Goal: Task Accomplishment & Management: Manage account settings

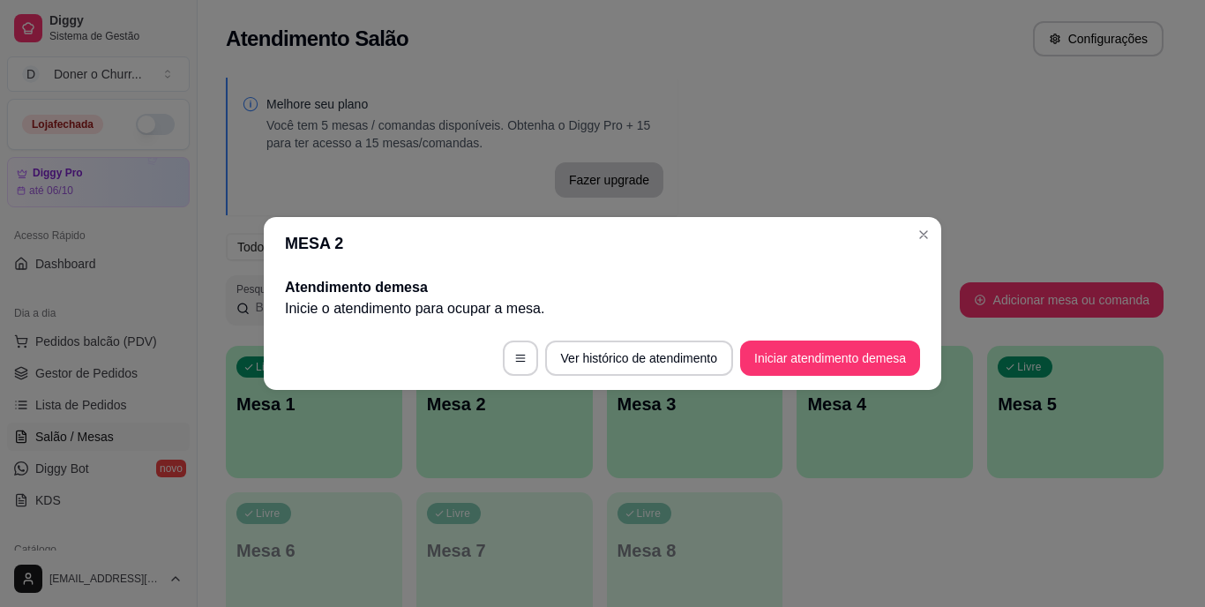
scroll to position [241, 0]
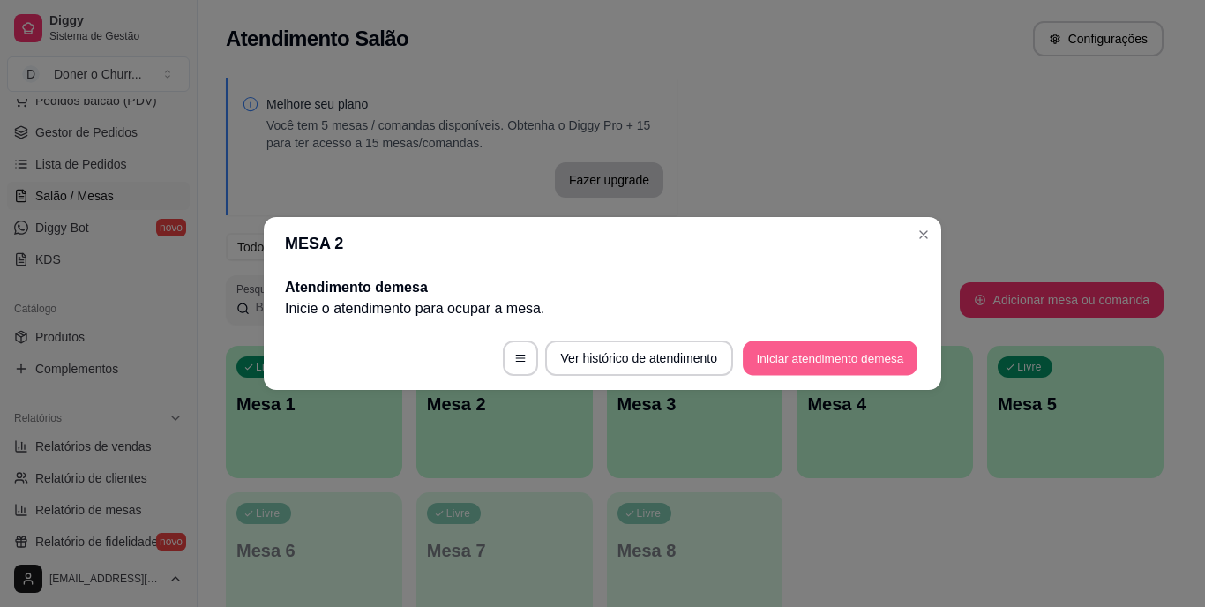
click at [800, 367] on button "Iniciar atendimento de mesa" at bounding box center [830, 358] width 175 height 34
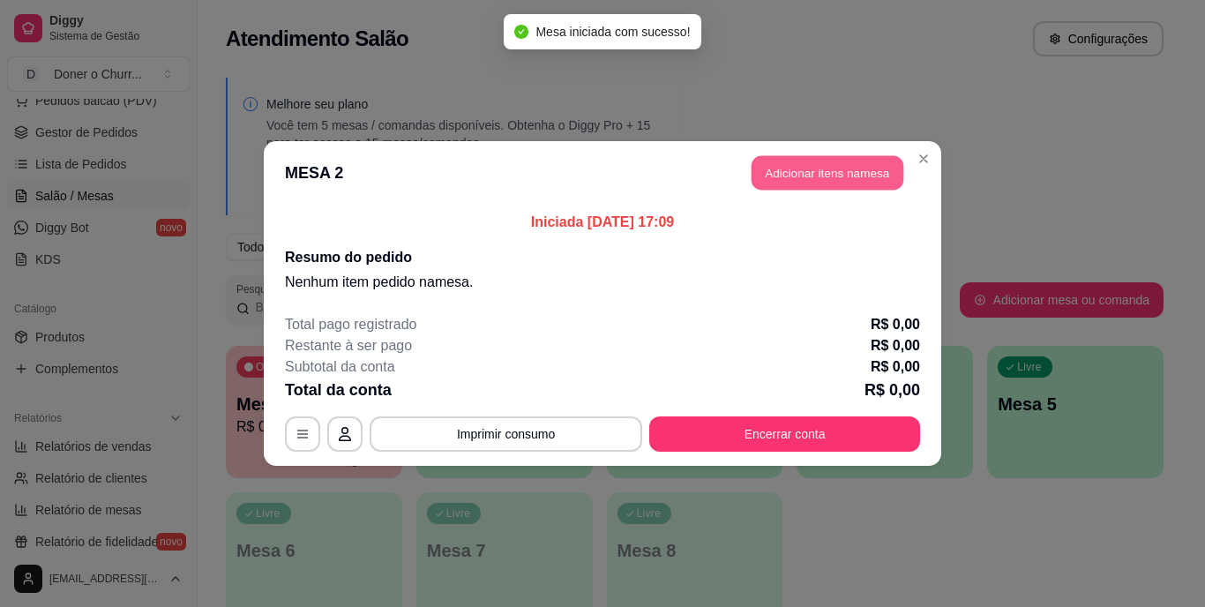
click at [844, 164] on button "Adicionar itens na mesa" at bounding box center [828, 173] width 152 height 34
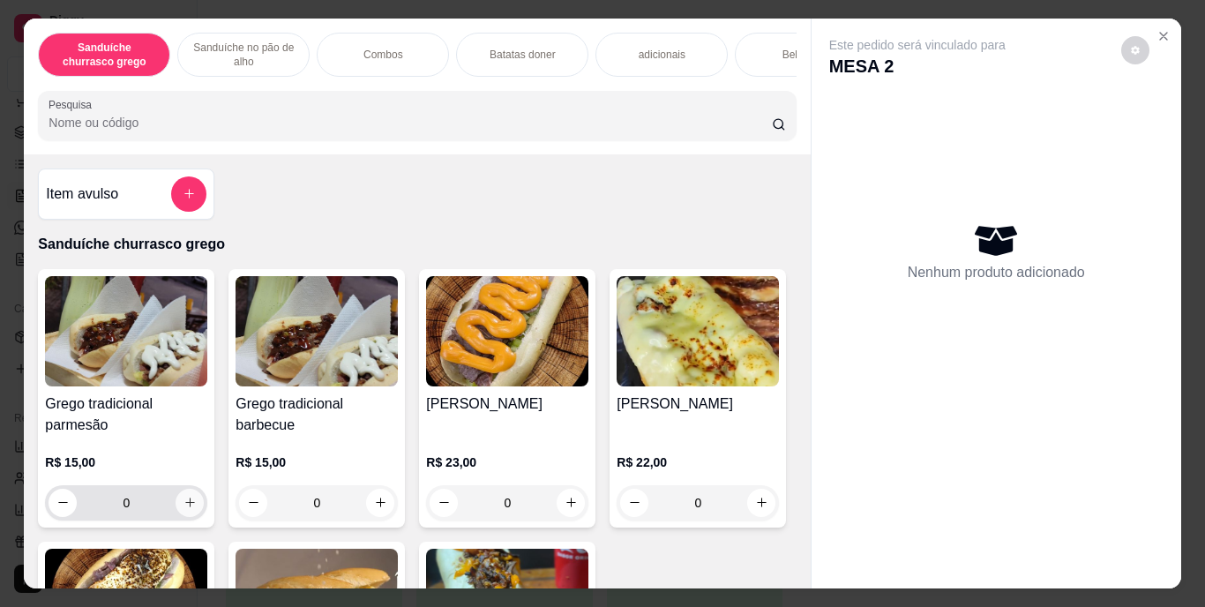
click at [187, 506] on icon "increase-product-quantity" at bounding box center [190, 502] width 13 height 13
type input "1"
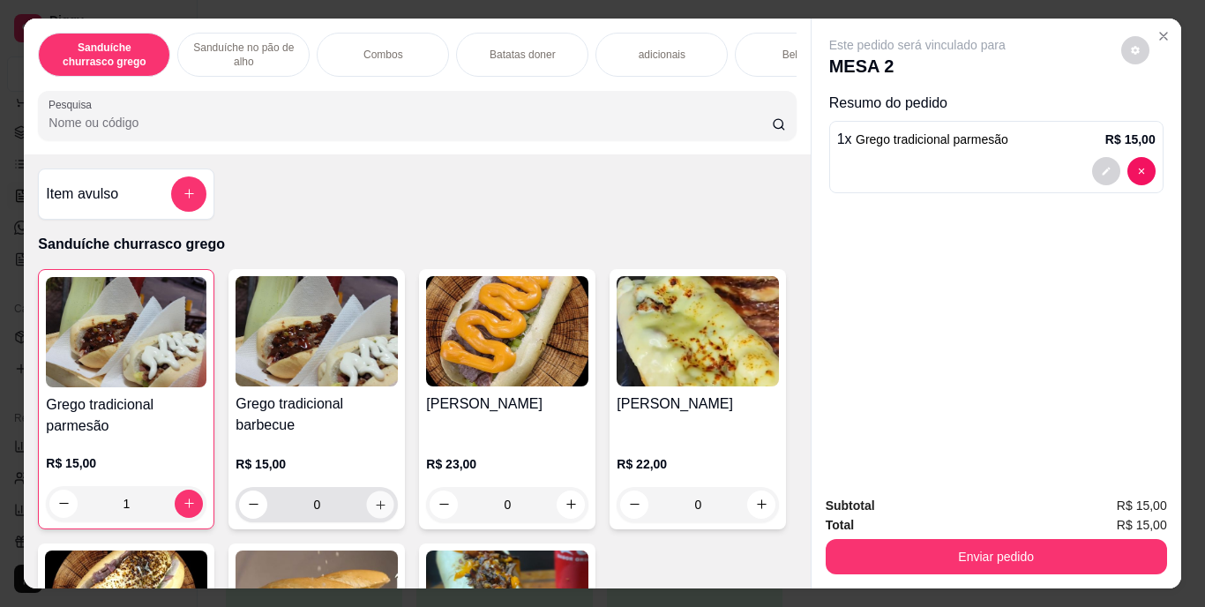
click at [374, 511] on icon "increase-product-quantity" at bounding box center [380, 504] width 13 height 13
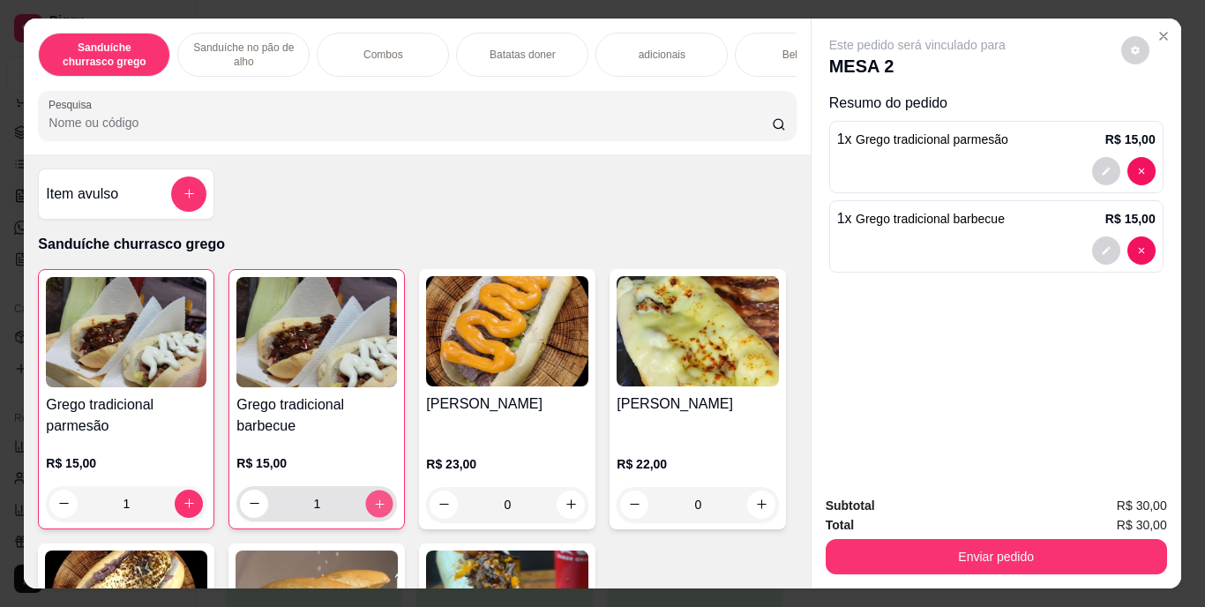
click at [367, 517] on button "increase-product-quantity" at bounding box center [379, 503] width 27 height 27
type input "2"
click at [172, 499] on div "1" at bounding box center [126, 503] width 154 height 35
type input "2"
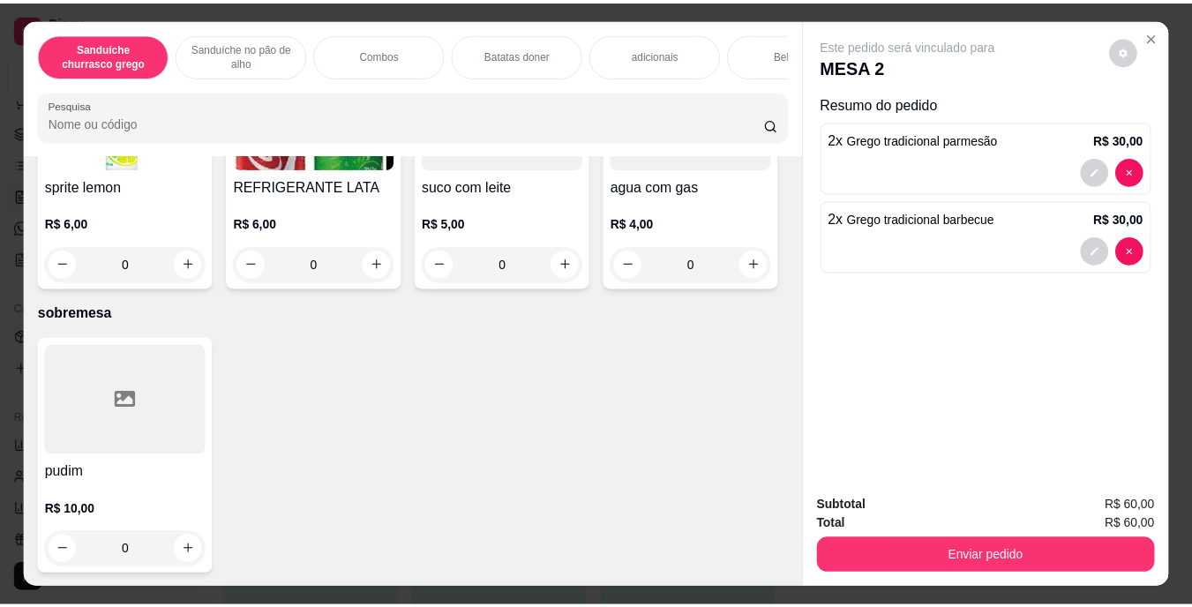
scroll to position [3062, 0]
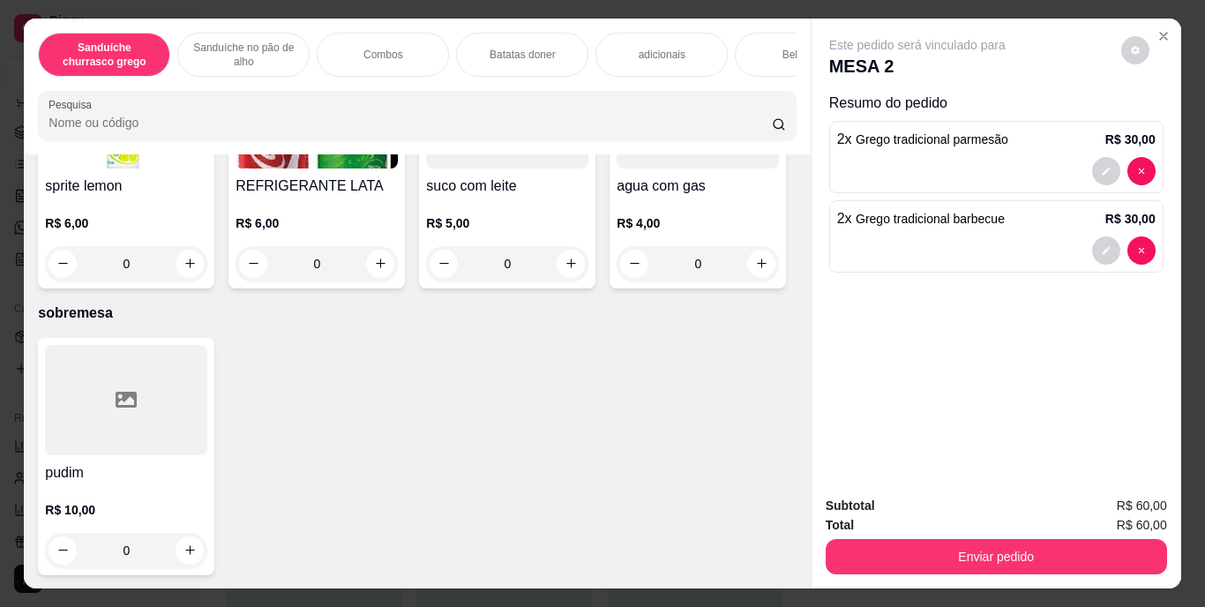
click at [187, 19] on icon "increase-product-quantity" at bounding box center [190, 11] width 13 height 13
type input "1"
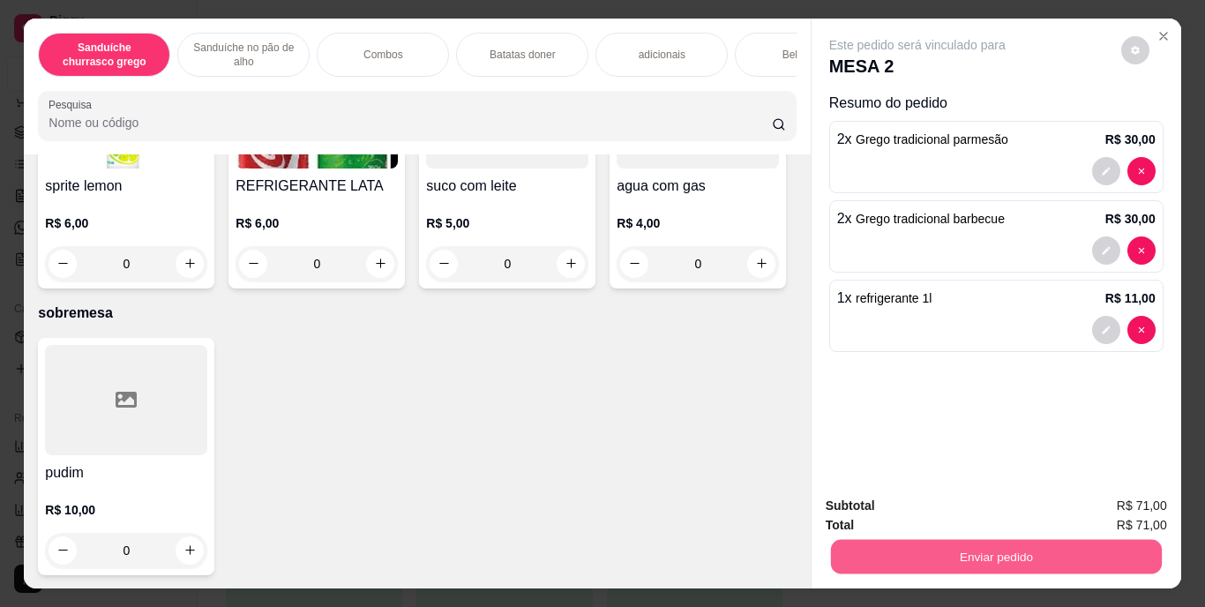
click at [934, 540] on button "Enviar pedido" at bounding box center [995, 557] width 331 height 34
click at [1134, 503] on button "Enviar pedido" at bounding box center [1121, 507] width 97 height 33
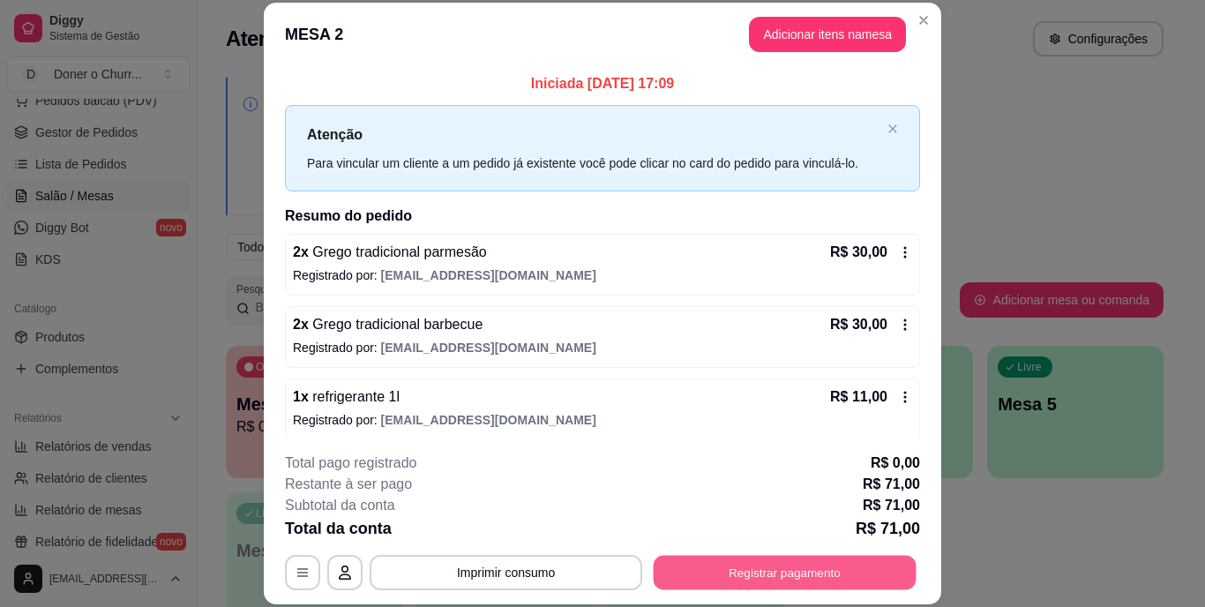
click at [779, 565] on button "Registrar pagamento" at bounding box center [785, 572] width 263 height 34
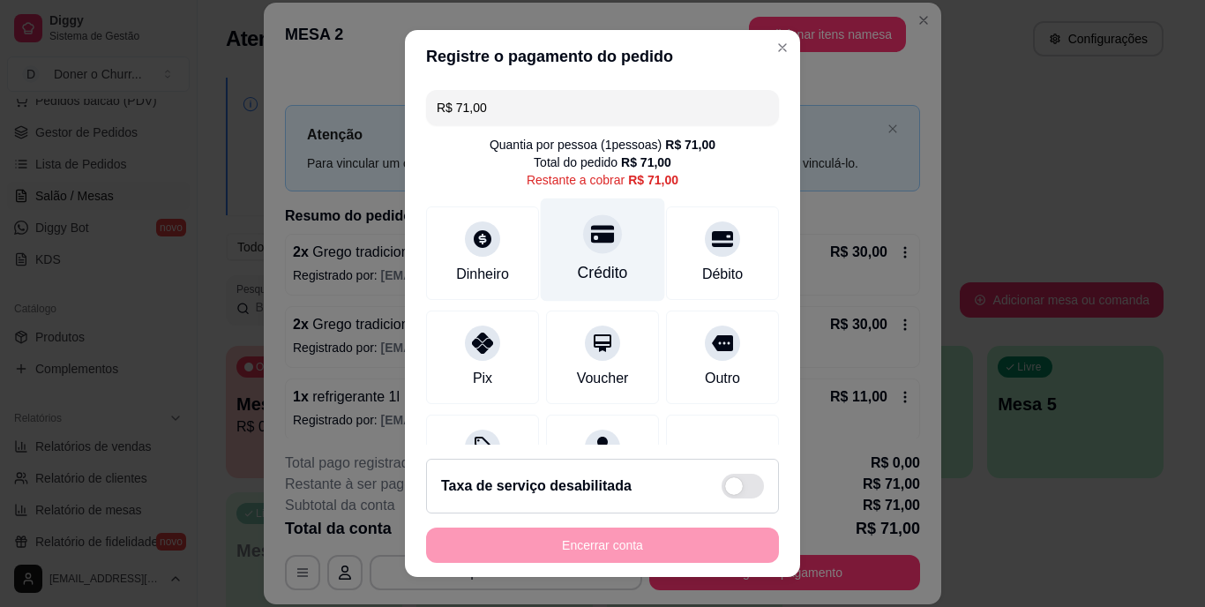
click at [580, 270] on div "Crédito" at bounding box center [603, 273] width 50 height 23
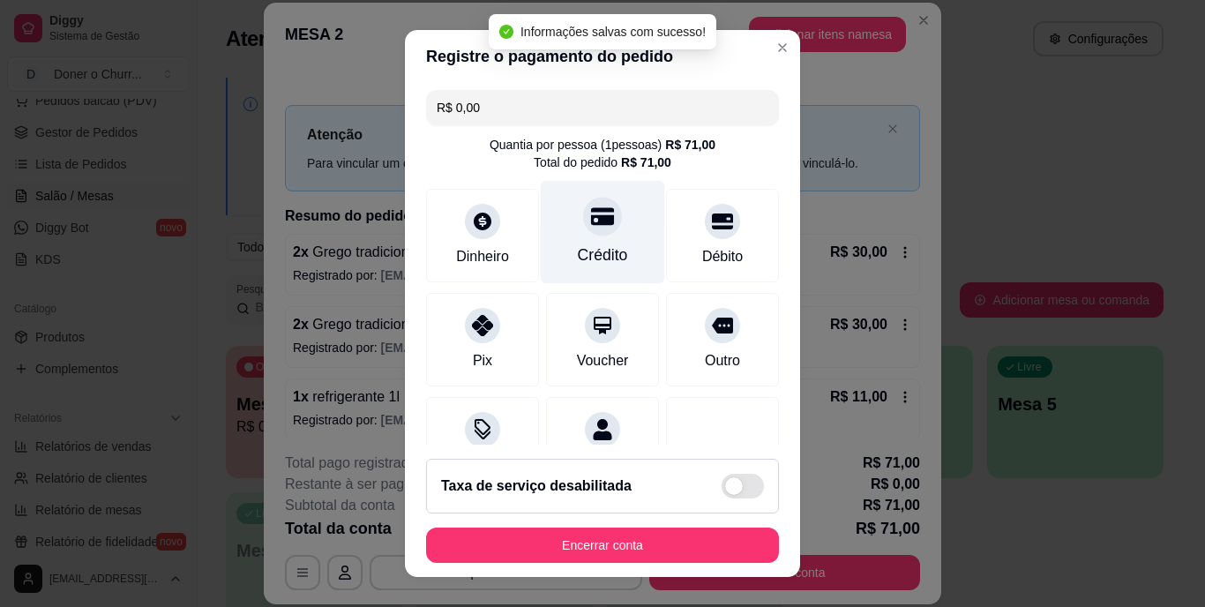
type input "R$ 0,00"
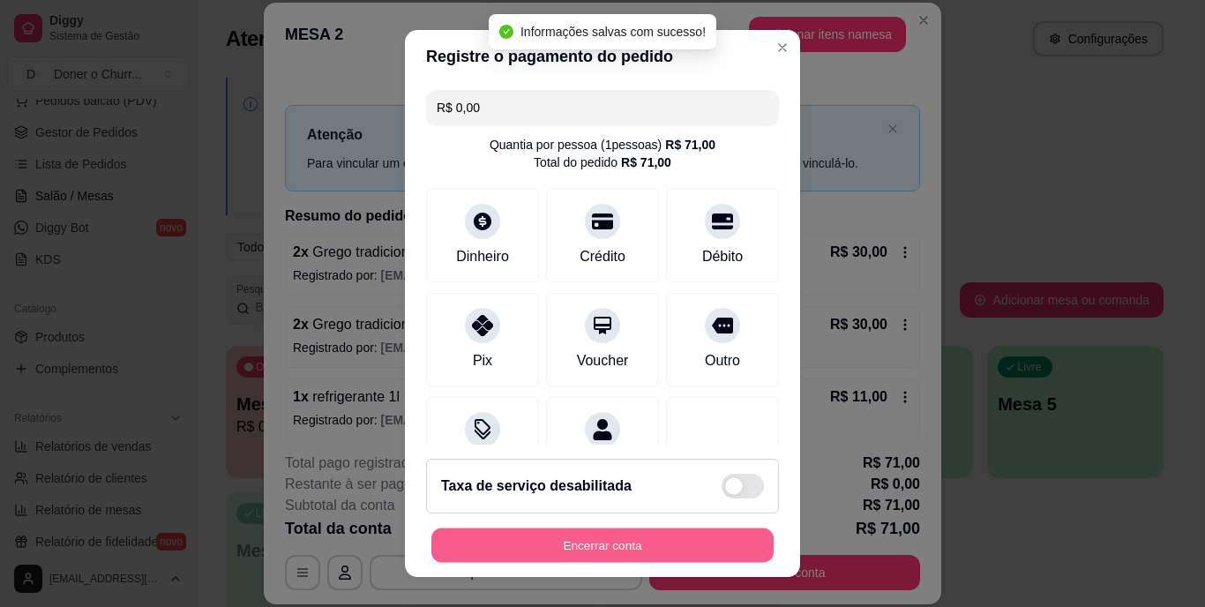
click at [606, 541] on button "Encerrar conta" at bounding box center [602, 545] width 342 height 34
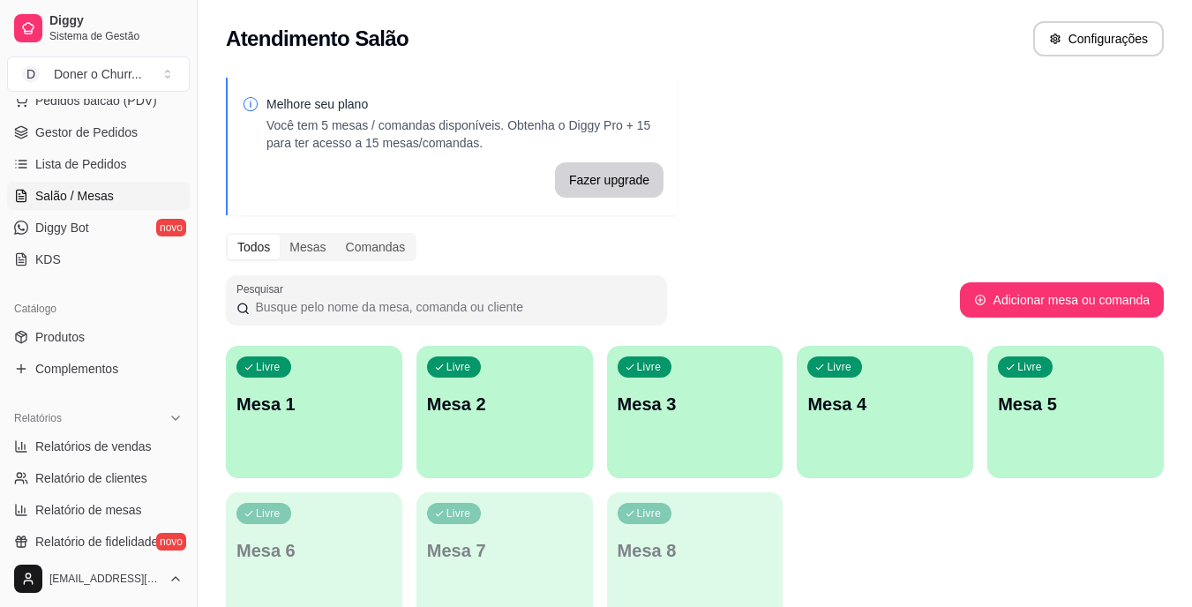
click at [96, 442] on span "Relatórios de vendas" at bounding box center [93, 447] width 116 height 18
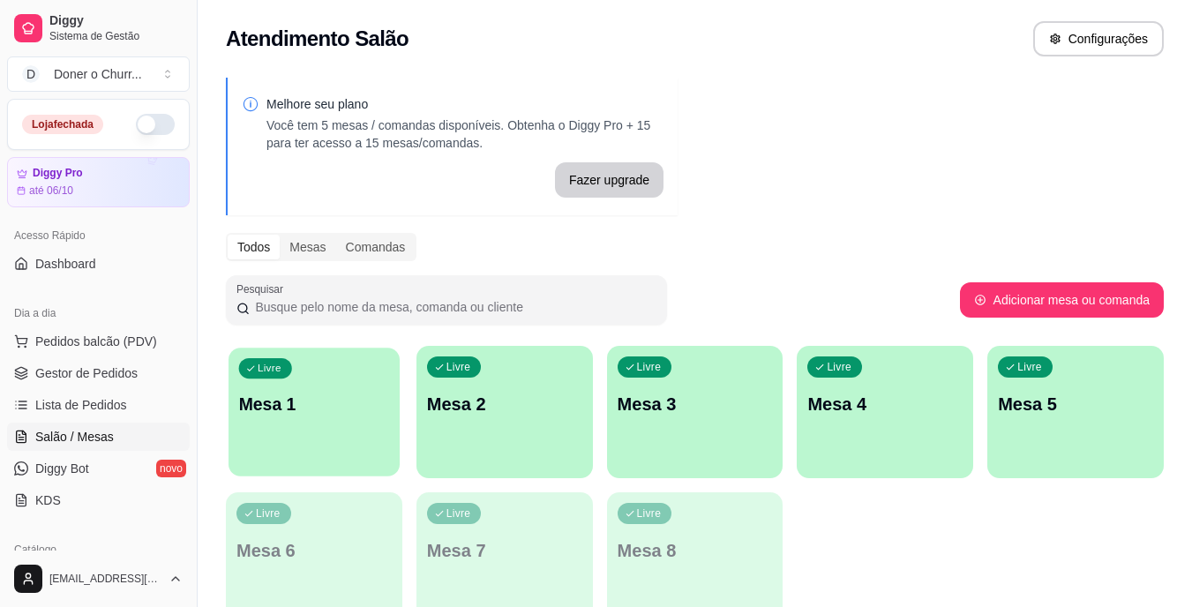
click at [312, 420] on div "Livre Mesa 1" at bounding box center [314, 402] width 171 height 108
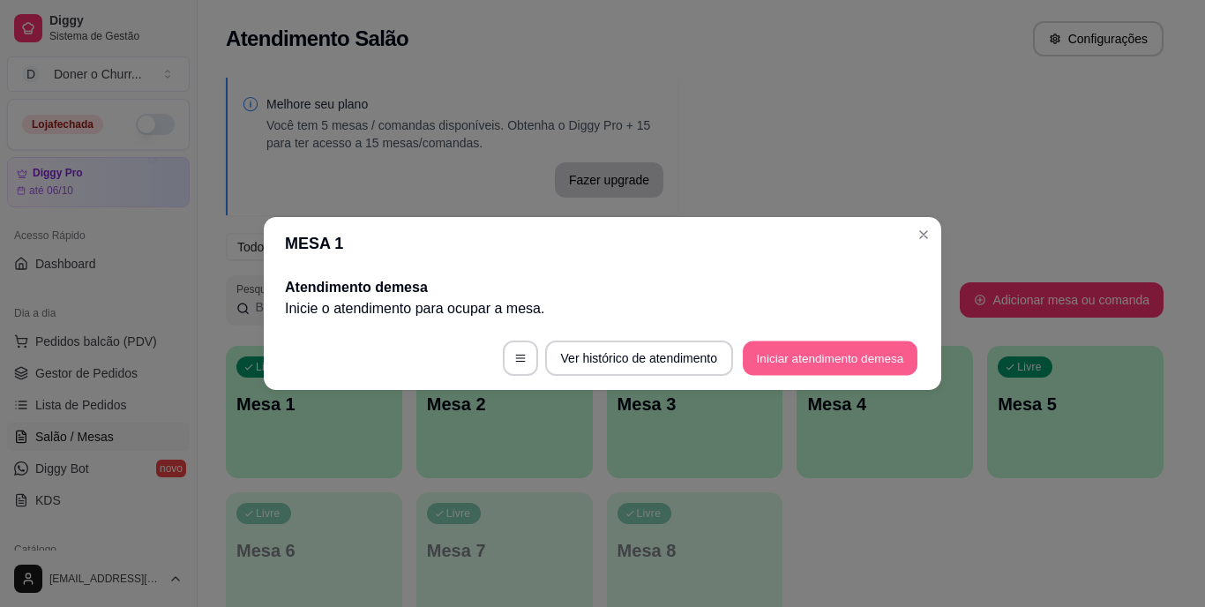
click at [768, 365] on button "Iniciar atendimento de mesa" at bounding box center [830, 358] width 175 height 34
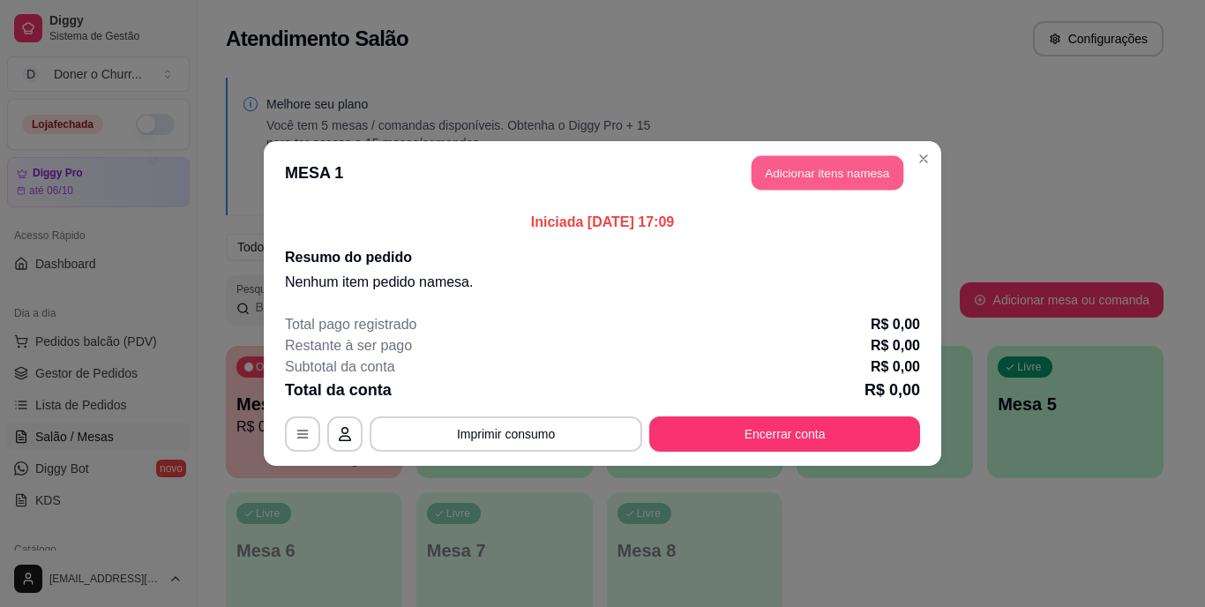
click at [808, 169] on button "Adicionar itens na mesa" at bounding box center [828, 173] width 152 height 34
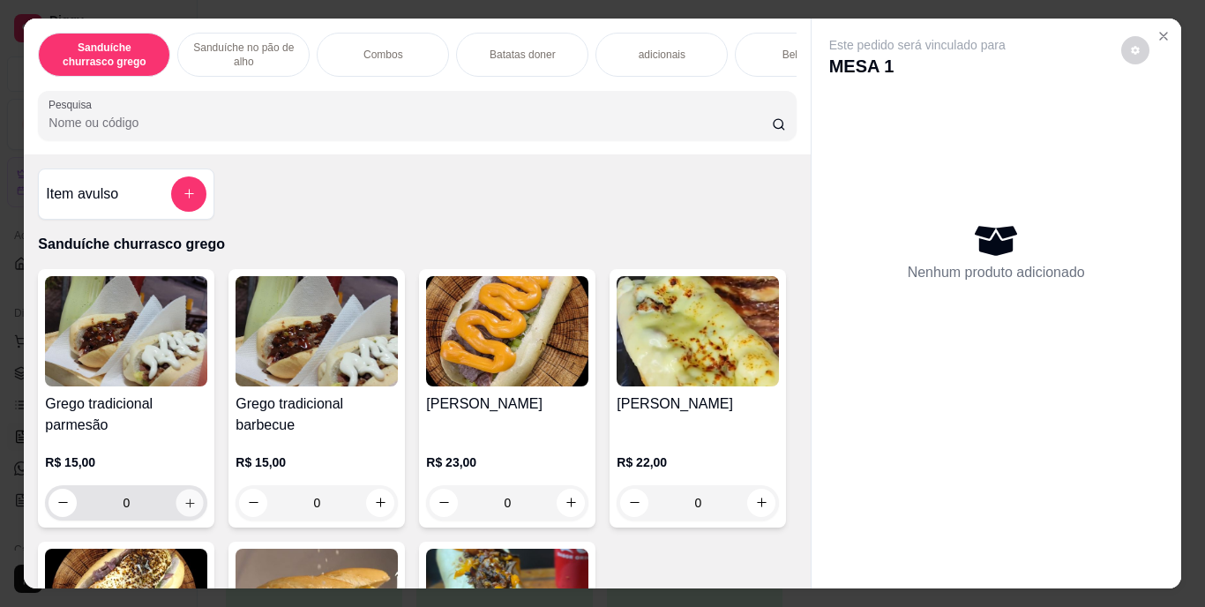
click at [184, 509] on icon "increase-product-quantity" at bounding box center [190, 502] width 13 height 13
type input "2"
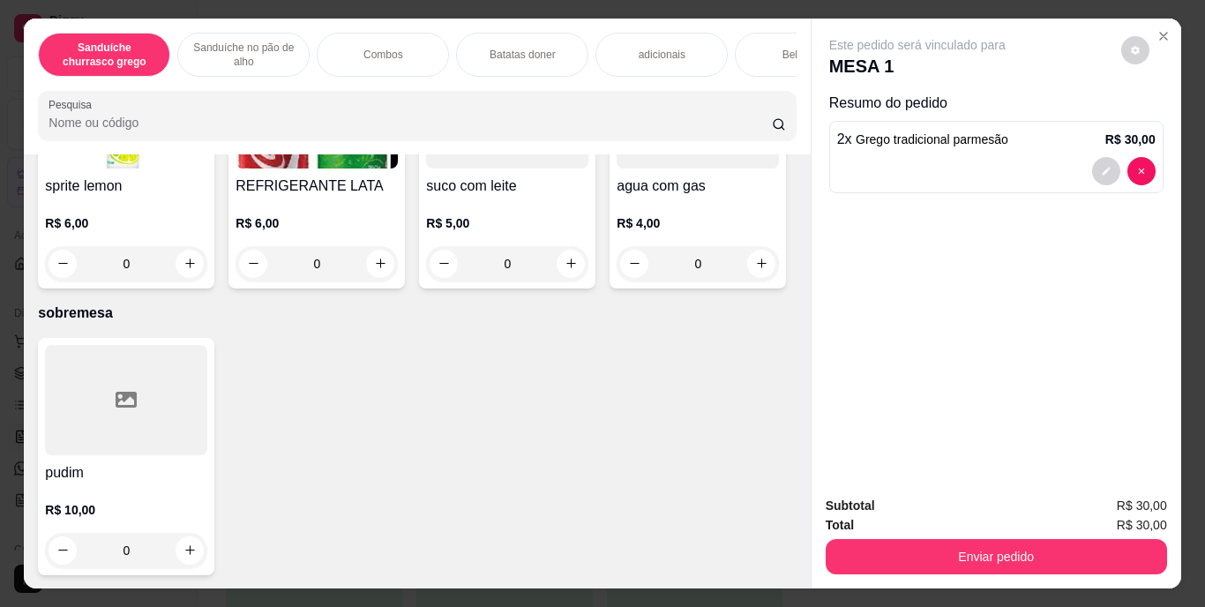
scroll to position [2985, 0]
click at [184, 19] on icon "increase-product-quantity" at bounding box center [190, 11] width 13 height 13
type input "1"
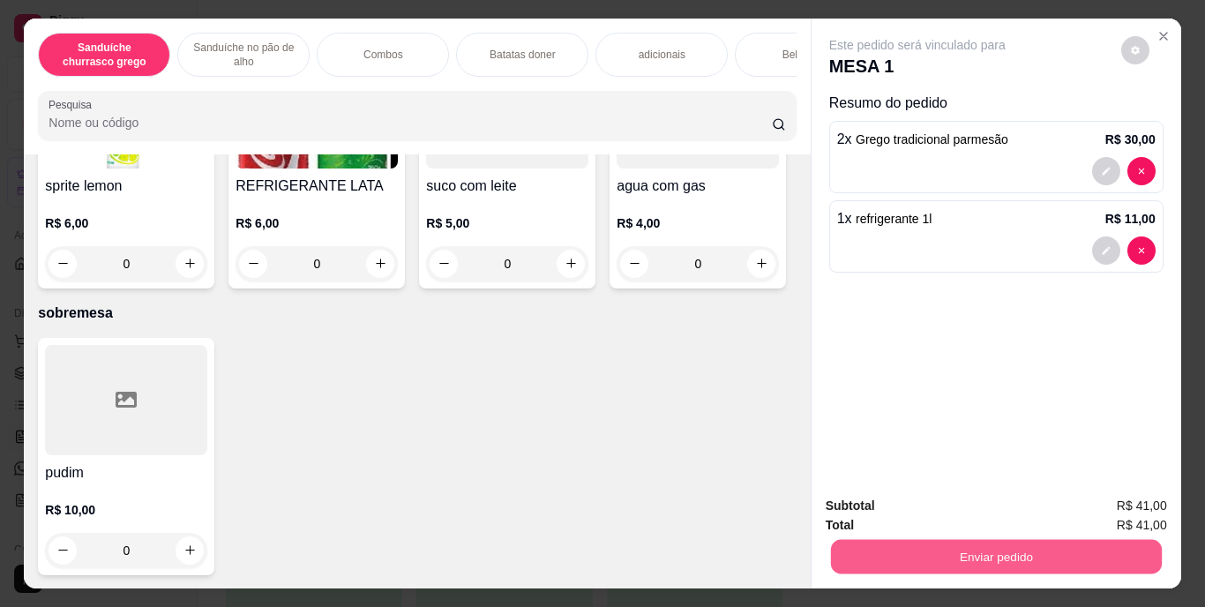
click at [1022, 542] on button "Enviar pedido" at bounding box center [995, 557] width 331 height 34
click at [1105, 502] on button "Enviar pedido" at bounding box center [1121, 507] width 97 height 33
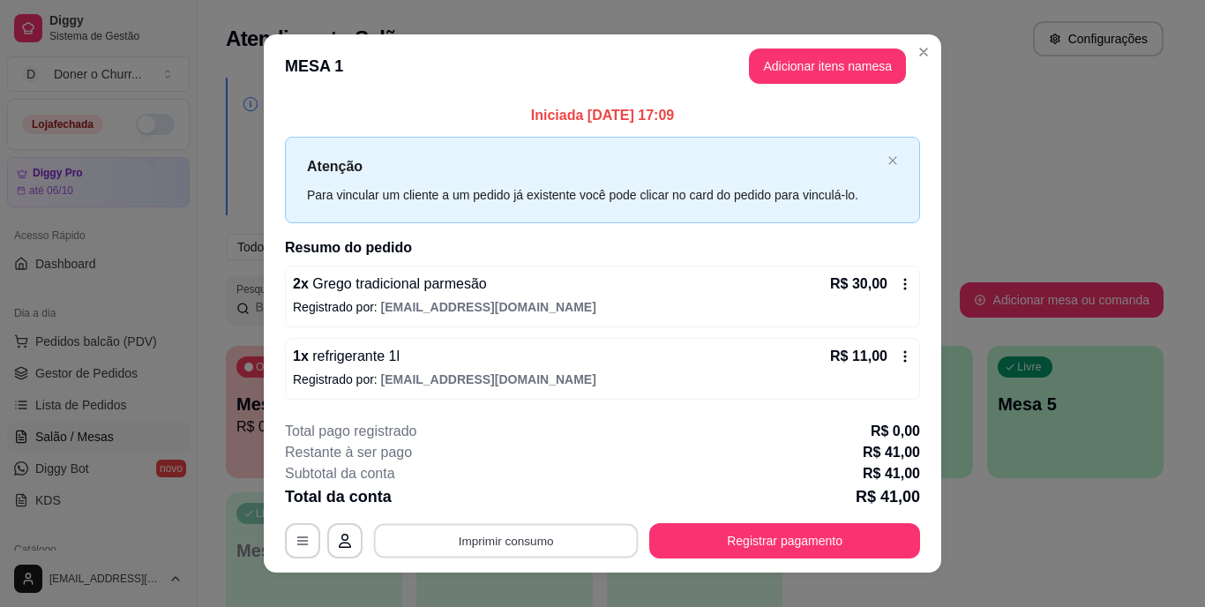
click at [510, 544] on button "Imprimir consumo" at bounding box center [506, 540] width 265 height 34
click at [513, 506] on button "IMPRESSORA" at bounding box center [505, 499] width 124 height 27
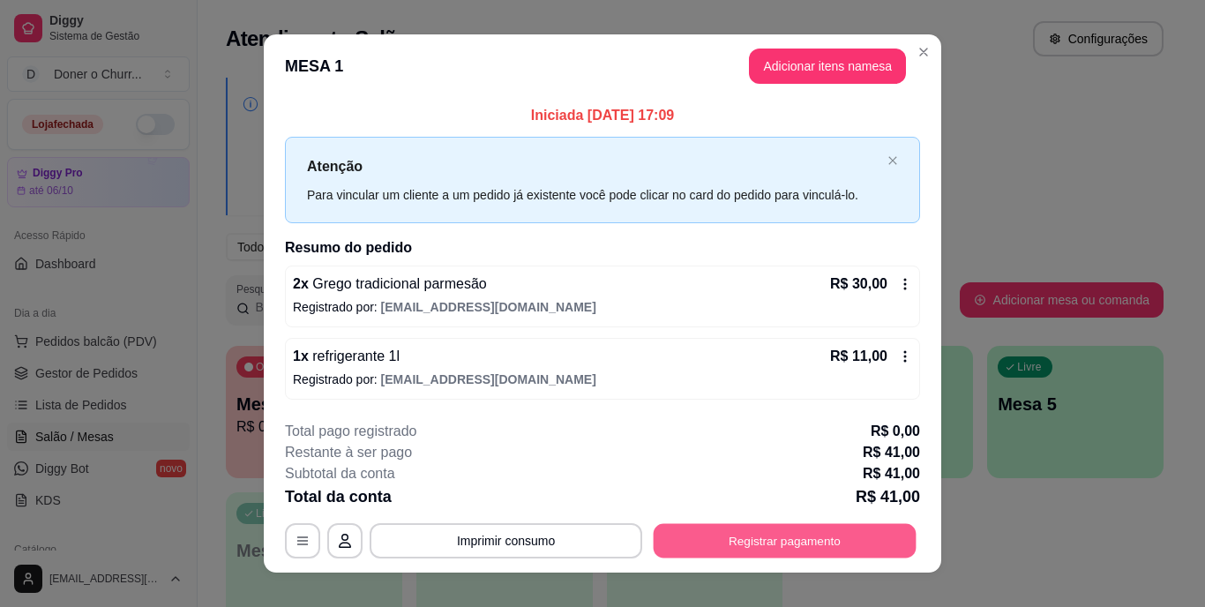
click at [752, 539] on button "Registrar pagamento" at bounding box center [785, 540] width 263 height 34
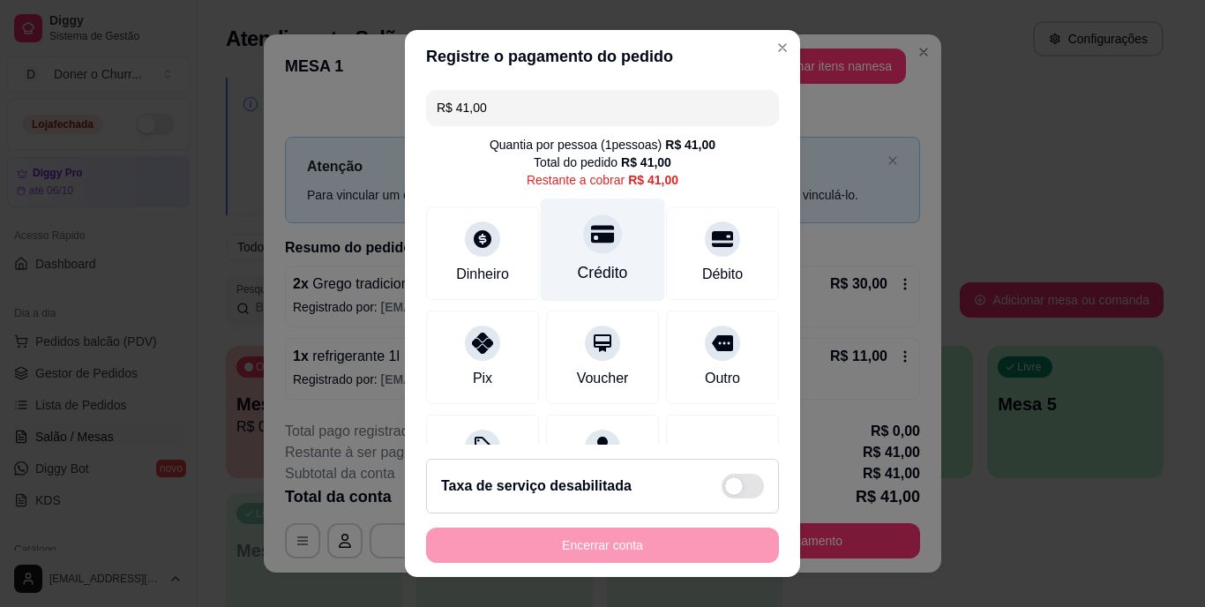
click at [581, 259] on div "Crédito" at bounding box center [603, 250] width 124 height 103
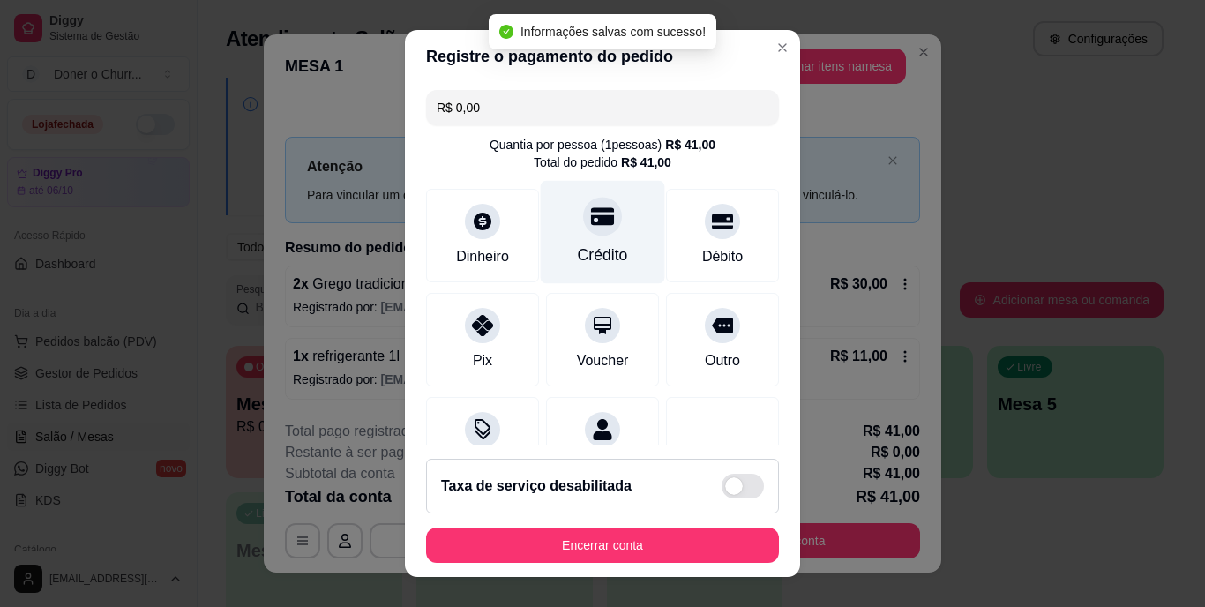
type input "R$ 0,00"
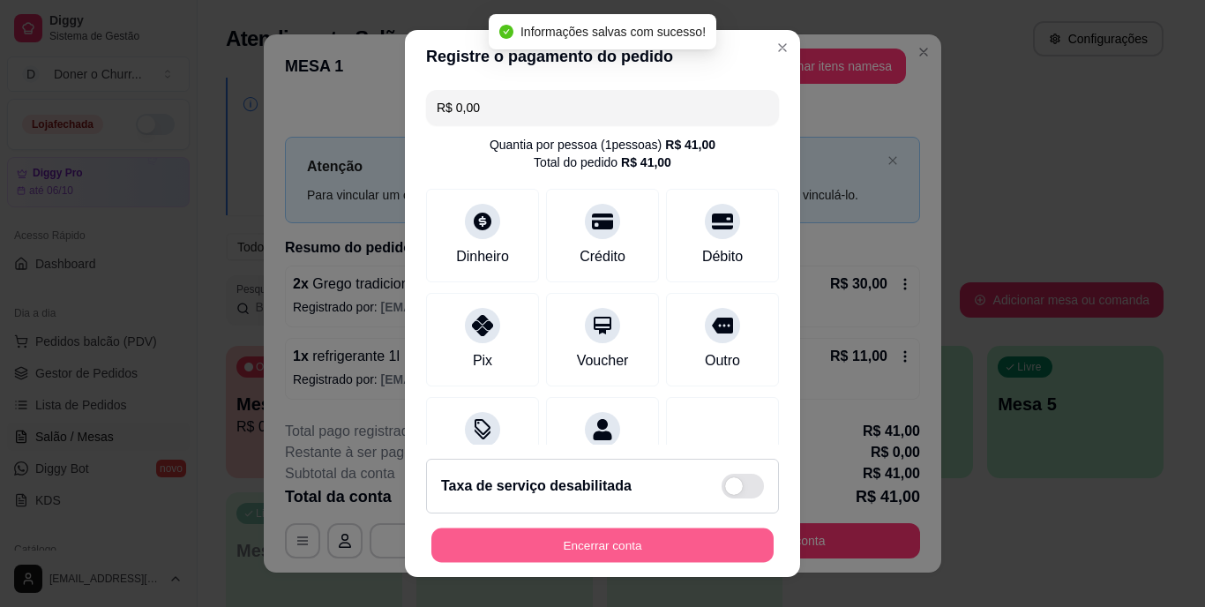
click at [578, 540] on button "Encerrar conta" at bounding box center [602, 545] width 342 height 34
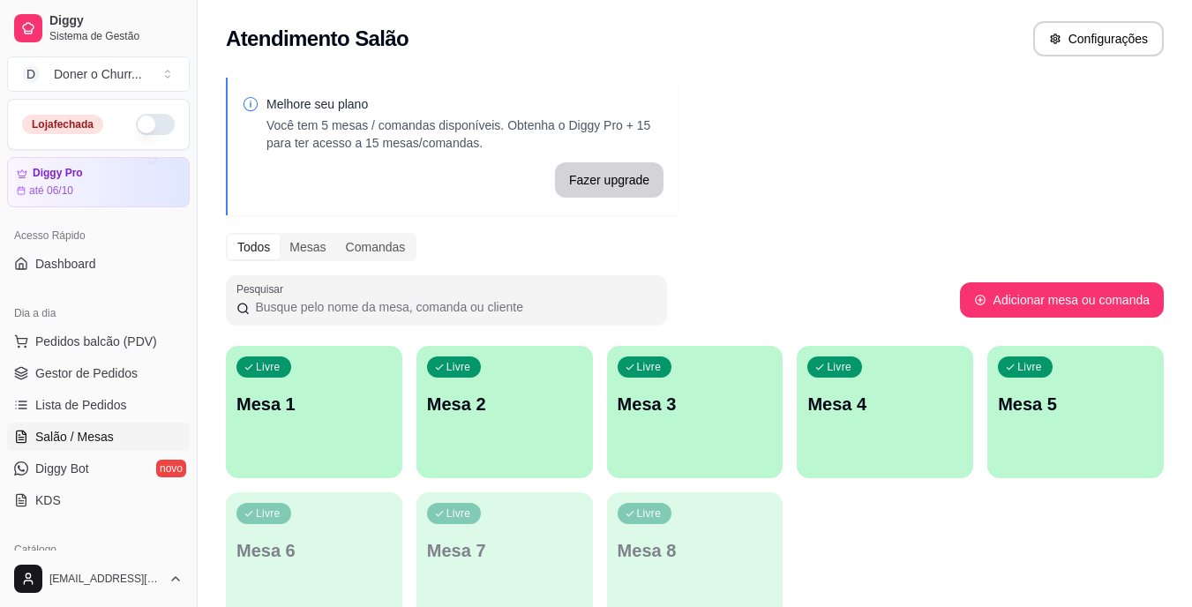
click at [140, 122] on button "button" at bounding box center [155, 124] width 39 height 21
click at [321, 434] on div "Livre Mesa 1" at bounding box center [314, 401] width 176 height 111
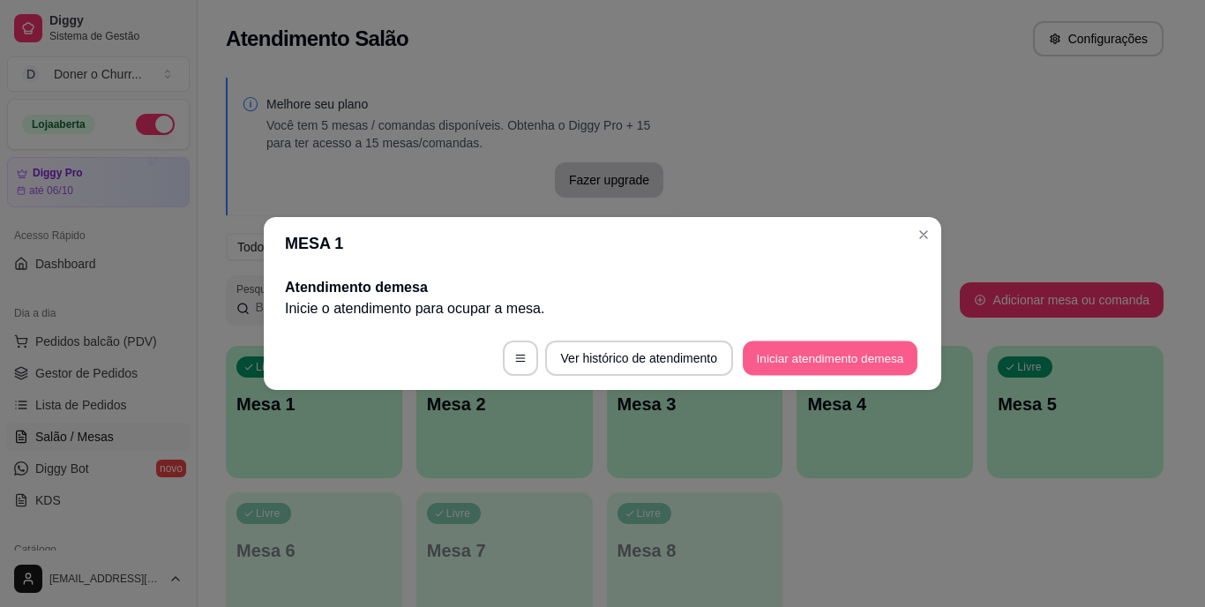
click at [789, 367] on button "Iniciar atendimento de mesa" at bounding box center [830, 358] width 175 height 34
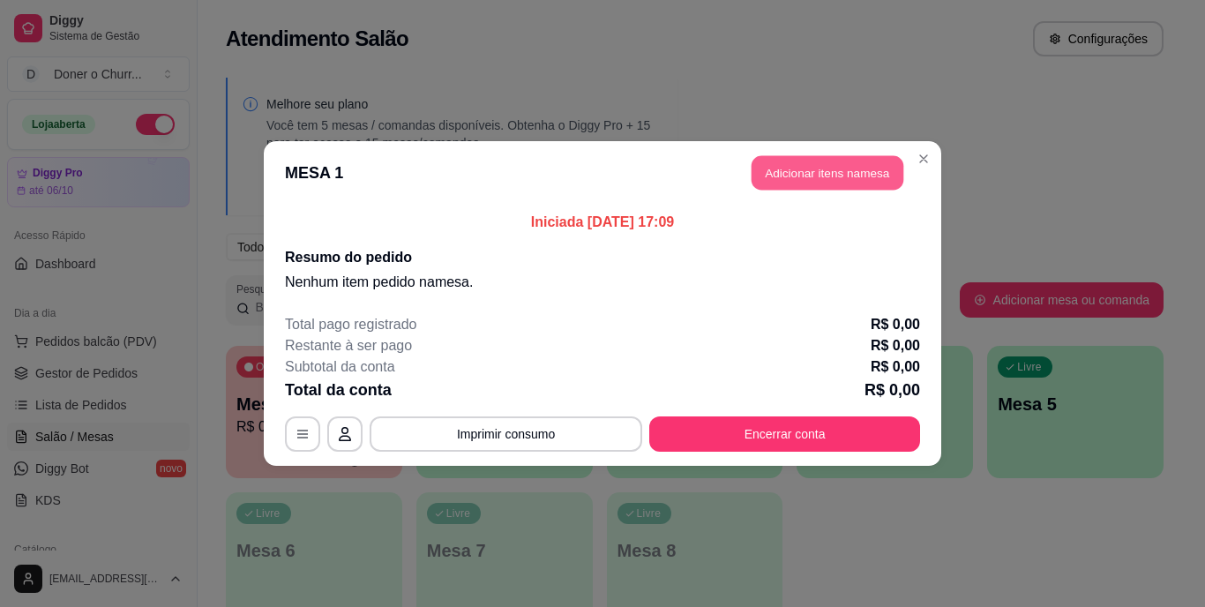
click at [807, 185] on button "Adicionar itens na mesa" at bounding box center [828, 173] width 152 height 34
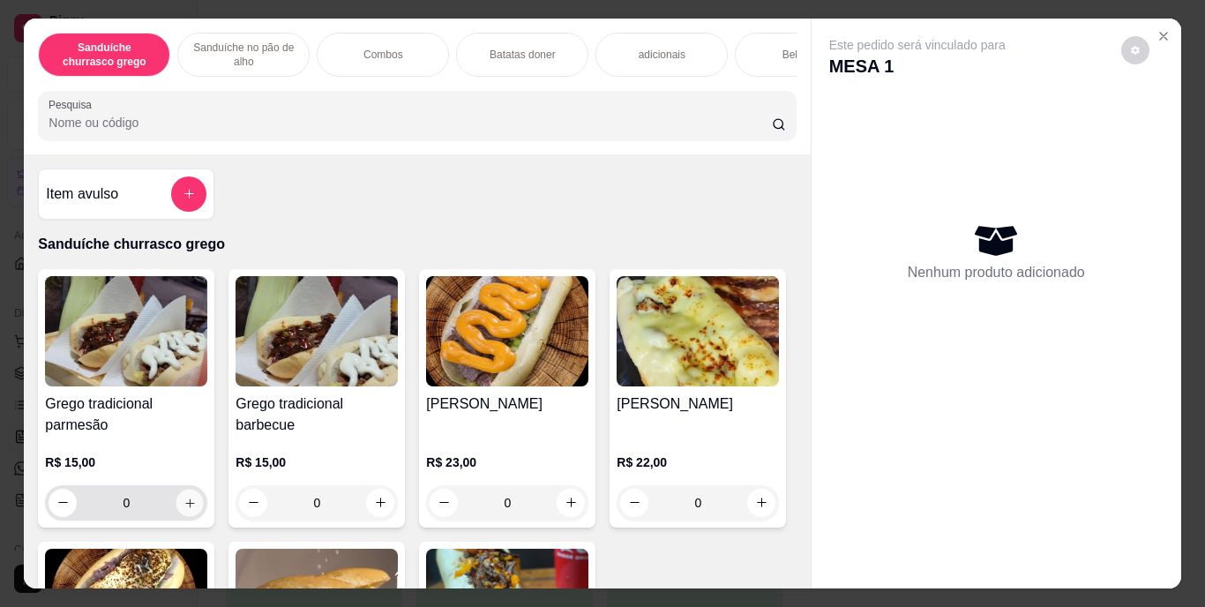
click at [176, 513] on button "increase-product-quantity" at bounding box center [189, 502] width 27 height 27
type input "1"
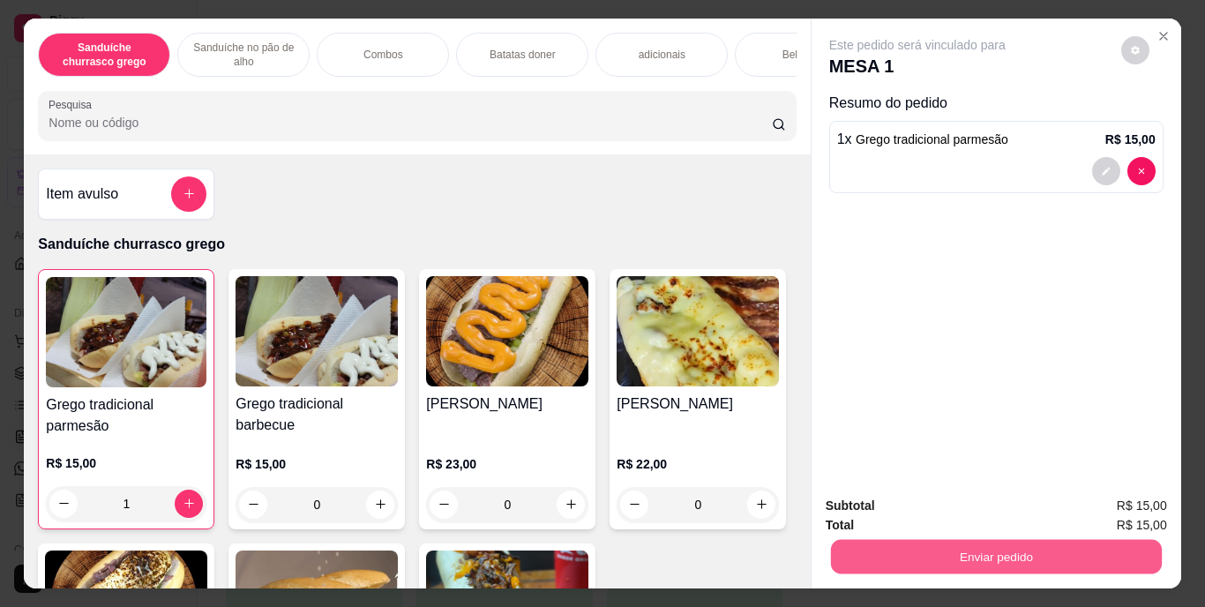
click at [996, 544] on button "Enviar pedido" at bounding box center [995, 557] width 331 height 34
click at [1117, 496] on button "Enviar pedido" at bounding box center [1121, 507] width 97 height 33
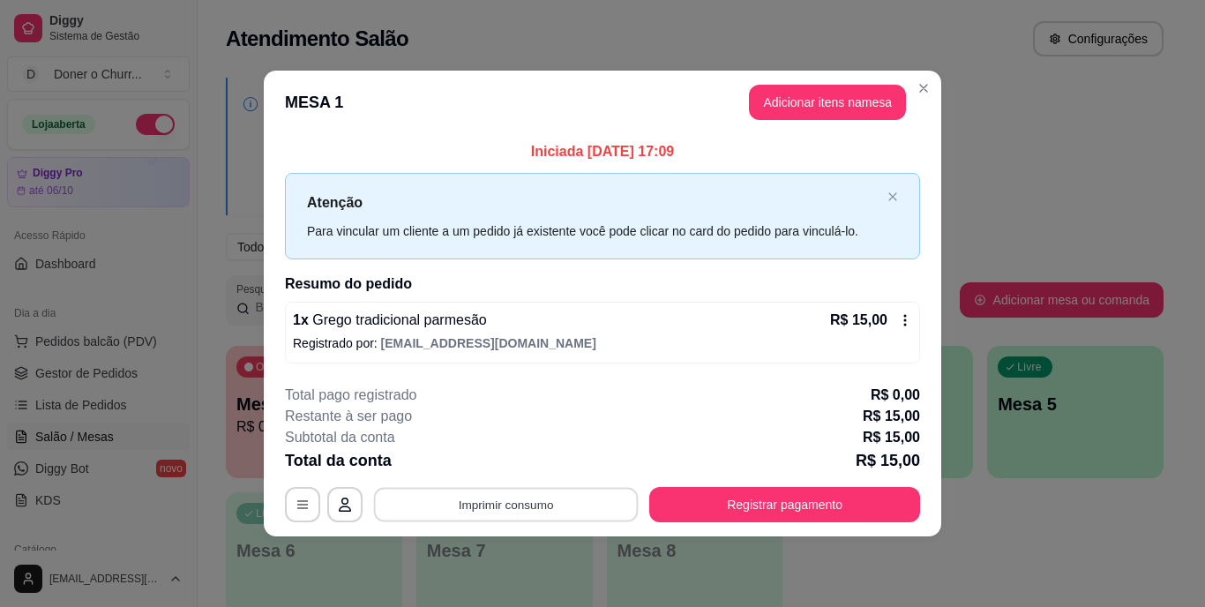
click at [594, 491] on button "Imprimir consumo" at bounding box center [506, 504] width 265 height 34
click at [502, 466] on button "IMPRESSORA" at bounding box center [511, 464] width 128 height 28
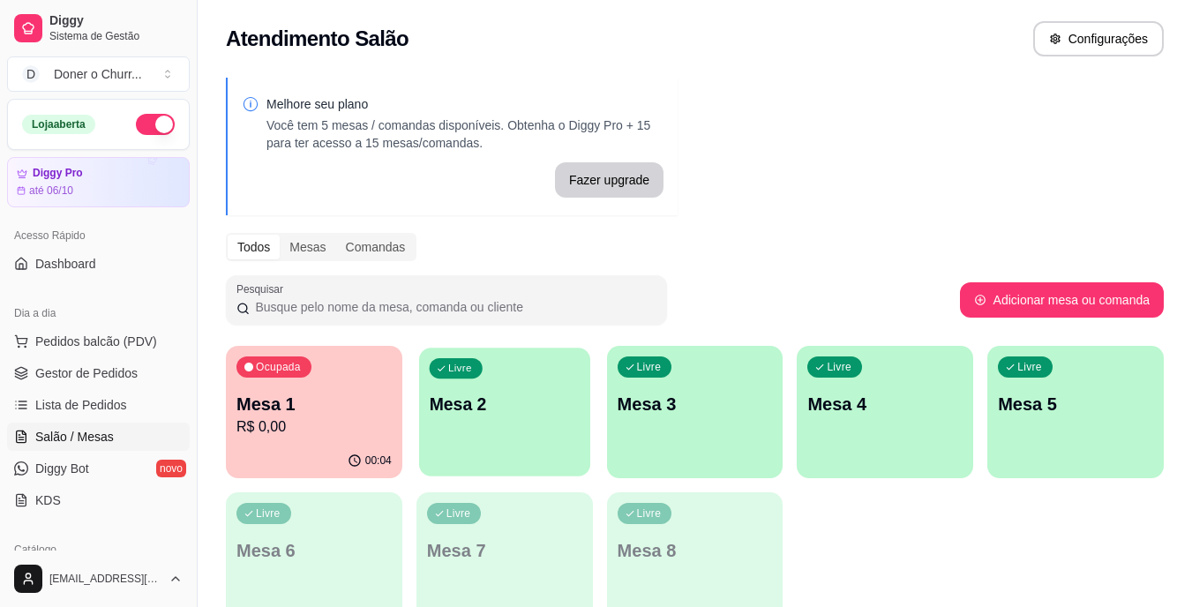
click at [514, 374] on div "Livre Mesa 2" at bounding box center [504, 402] width 171 height 108
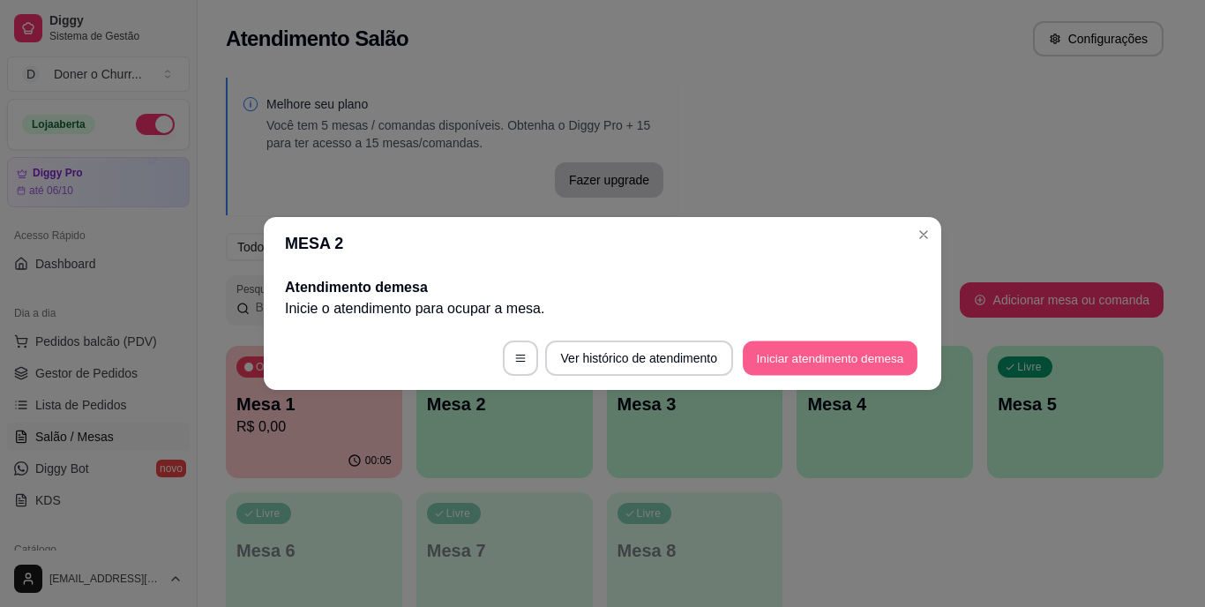
click at [791, 350] on button "Iniciar atendimento de mesa" at bounding box center [830, 358] width 175 height 34
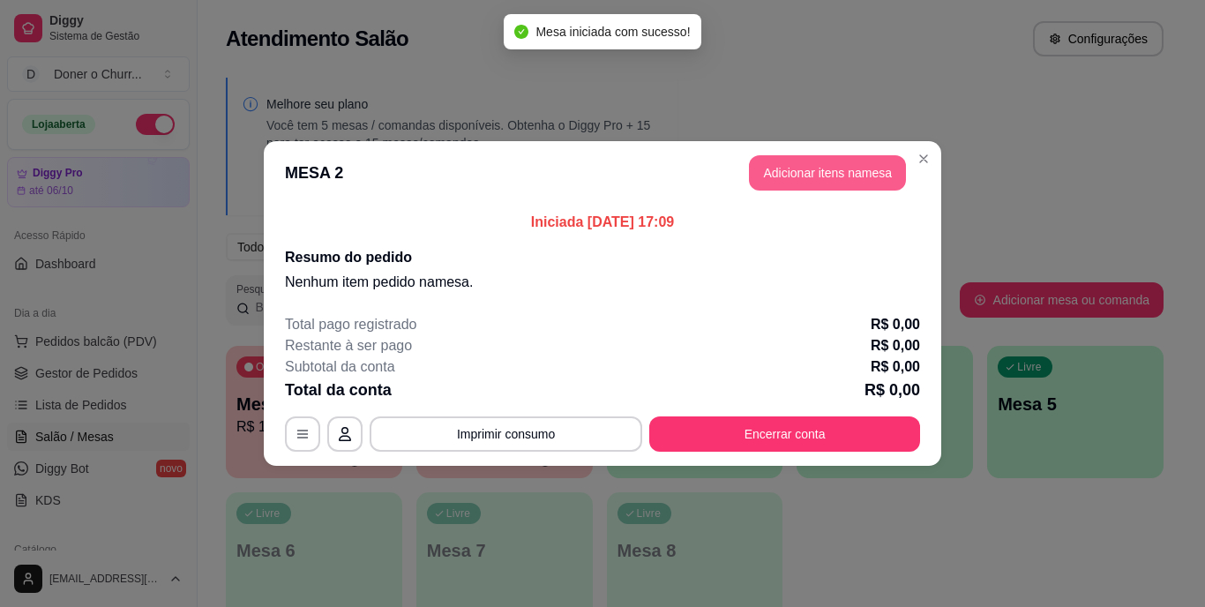
click at [833, 181] on button "Adicionar itens na mesa" at bounding box center [827, 172] width 157 height 35
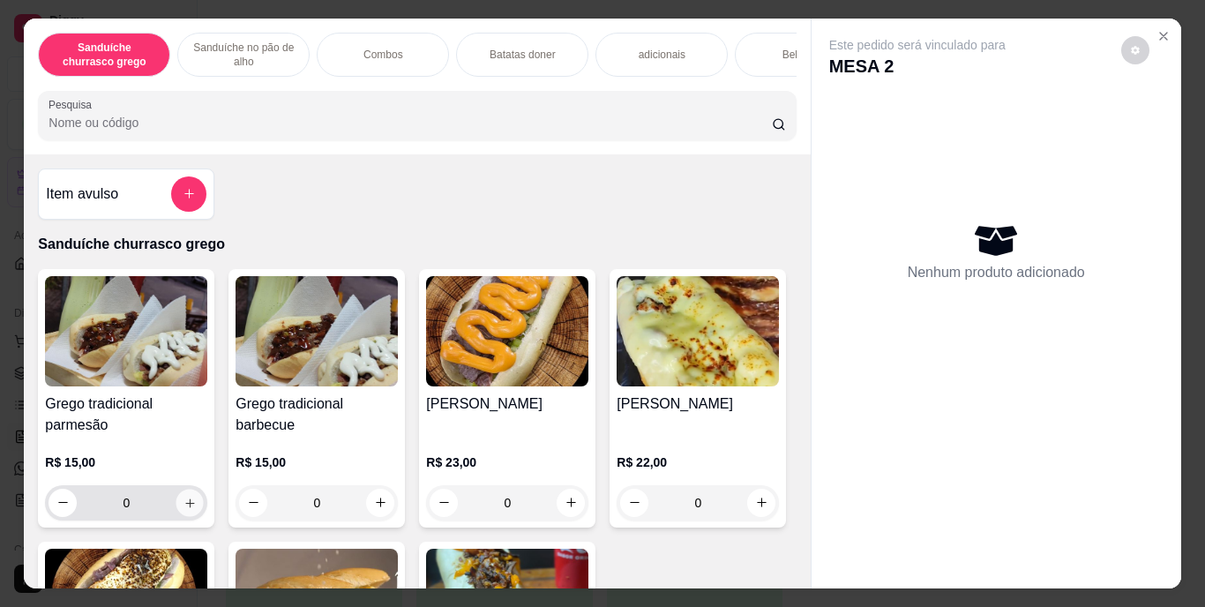
click at [184, 509] on icon "increase-product-quantity" at bounding box center [190, 502] width 13 height 13
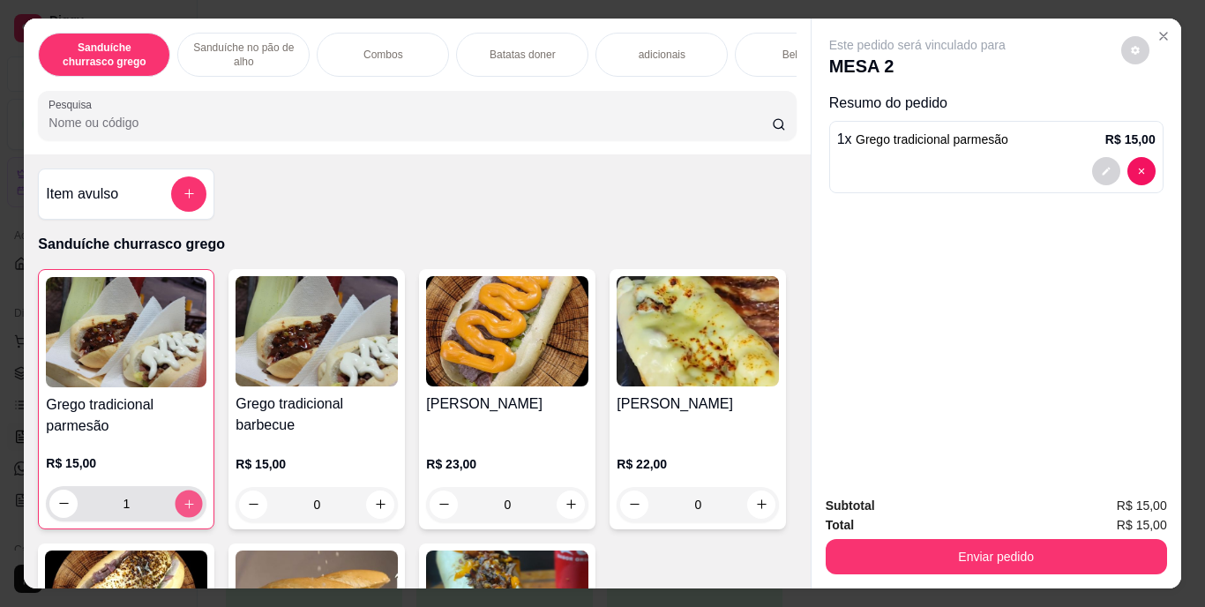
click at [184, 508] on icon "increase-product-quantity" at bounding box center [188, 503] width 9 height 9
type input "2"
click at [374, 511] on icon "increase-product-quantity" at bounding box center [380, 504] width 13 height 13
type input "1"
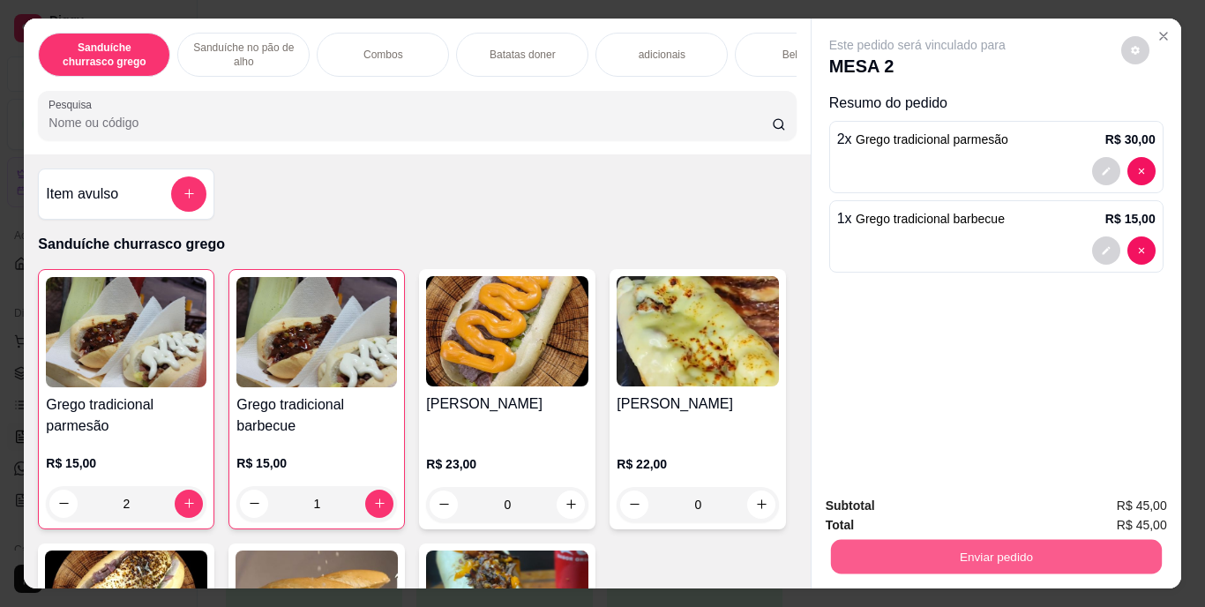
click at [988, 546] on button "Enviar pedido" at bounding box center [995, 557] width 331 height 34
click at [1125, 505] on button "Enviar pedido" at bounding box center [1121, 507] width 97 height 33
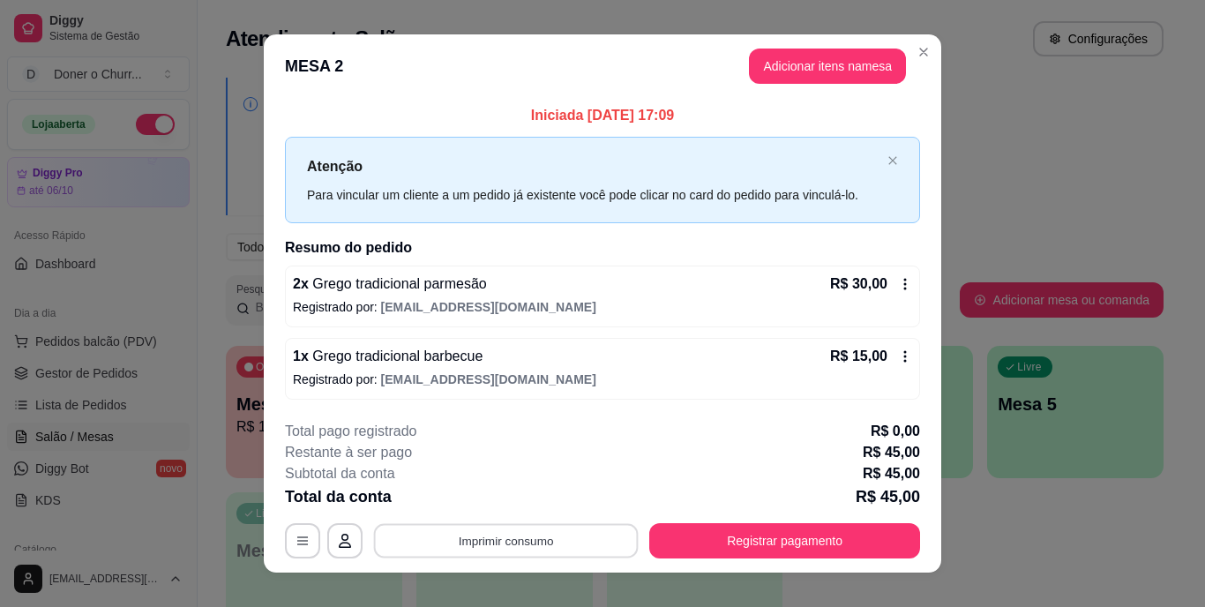
click at [494, 542] on button "Imprimir consumo" at bounding box center [506, 540] width 265 height 34
click at [493, 498] on button "IMPRESSORA" at bounding box center [505, 499] width 124 height 27
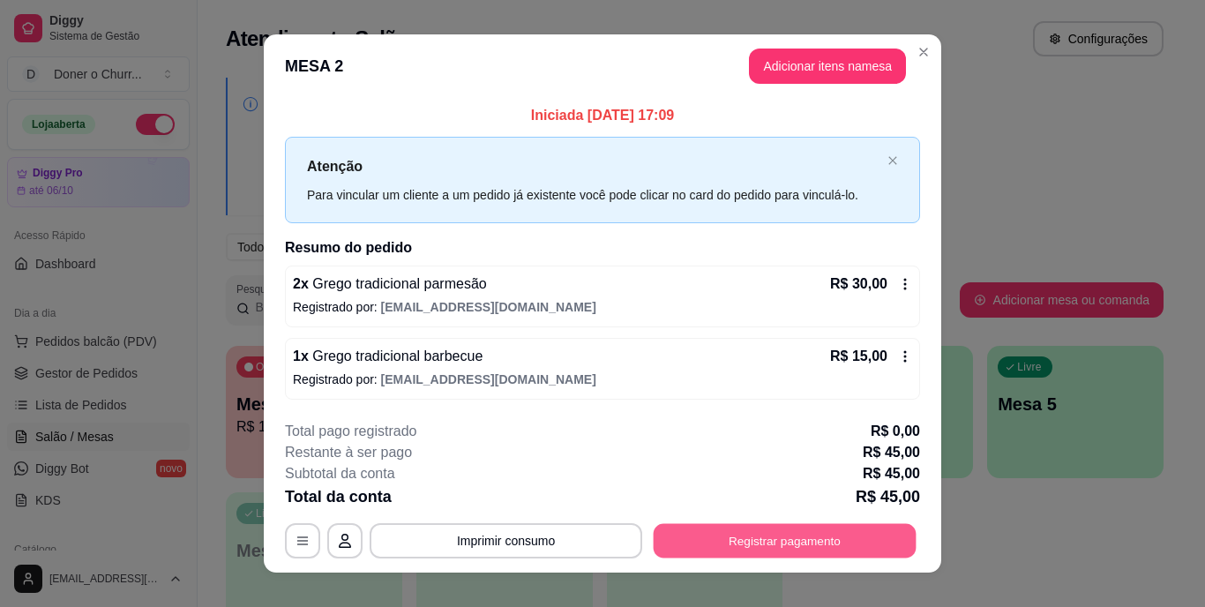
click at [694, 548] on button "Registrar pagamento" at bounding box center [785, 540] width 263 height 34
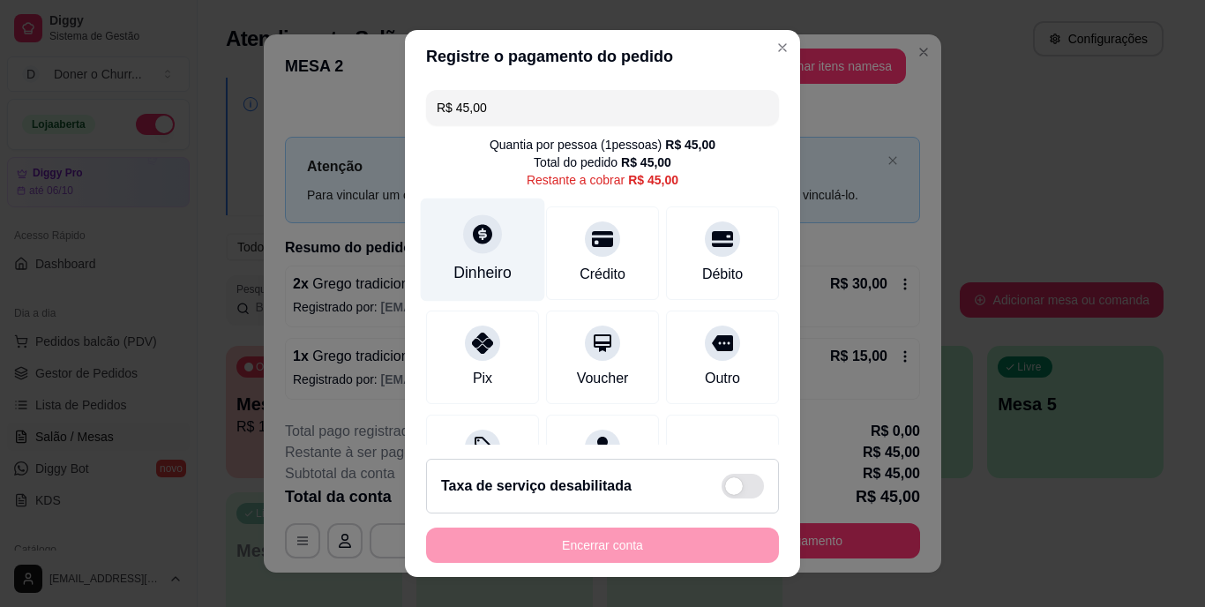
click at [470, 262] on div "Dinheiro" at bounding box center [483, 273] width 58 height 23
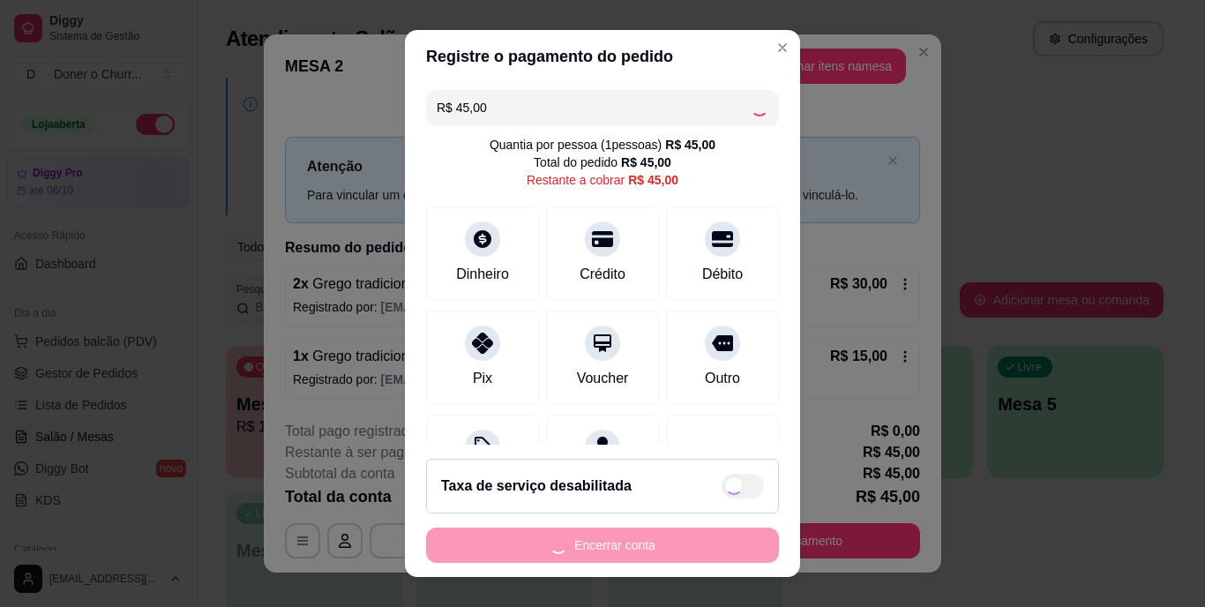
type input "R$ 0,00"
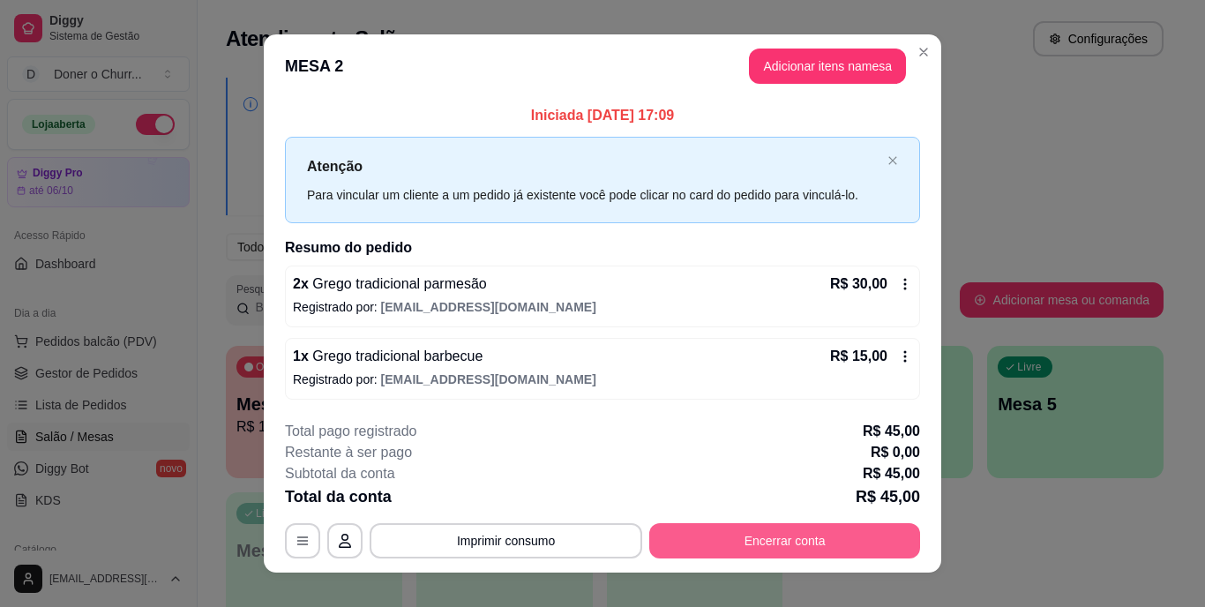
click at [784, 554] on button "Encerrar conta" at bounding box center [784, 540] width 271 height 35
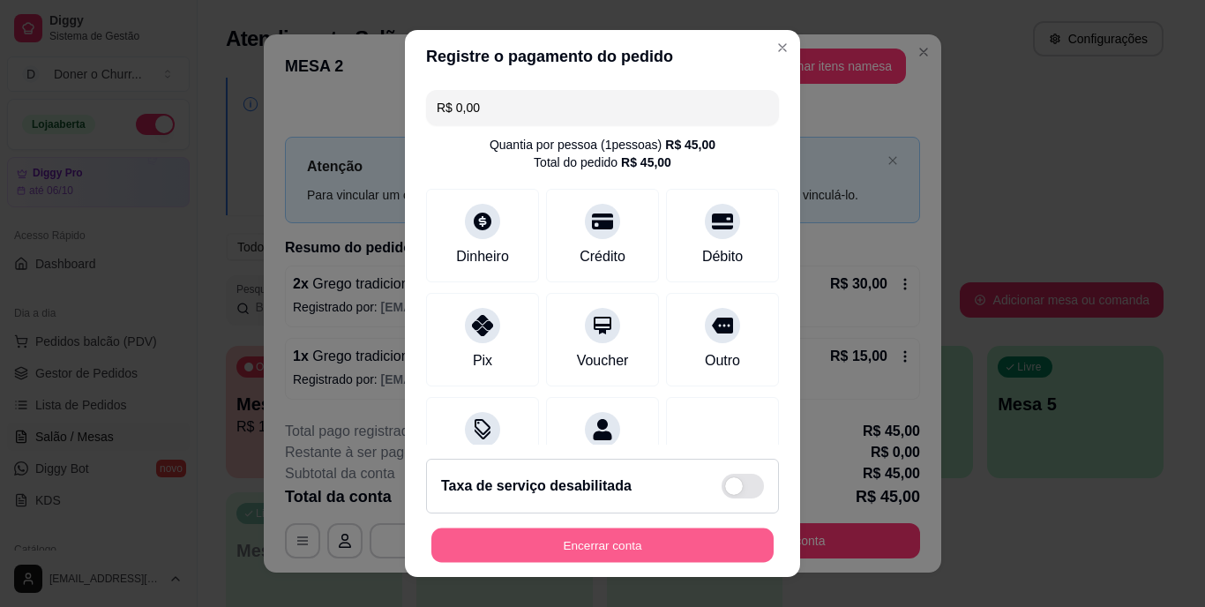
click at [658, 551] on button "Encerrar conta" at bounding box center [602, 545] width 342 height 34
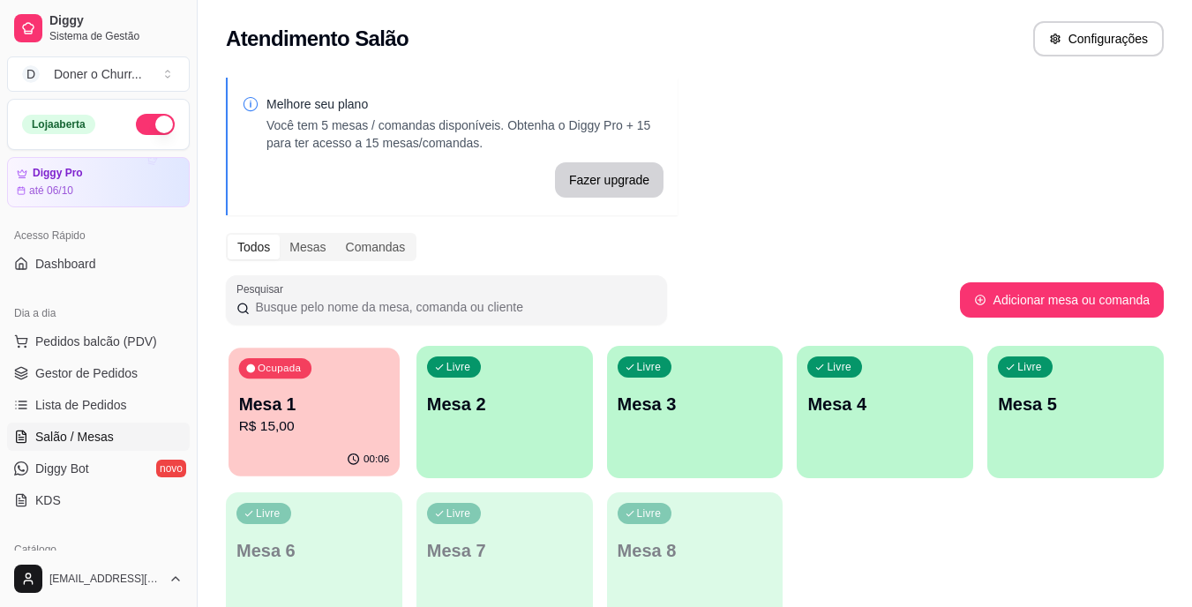
click at [325, 427] on p "R$ 15,00" at bounding box center [314, 426] width 151 height 20
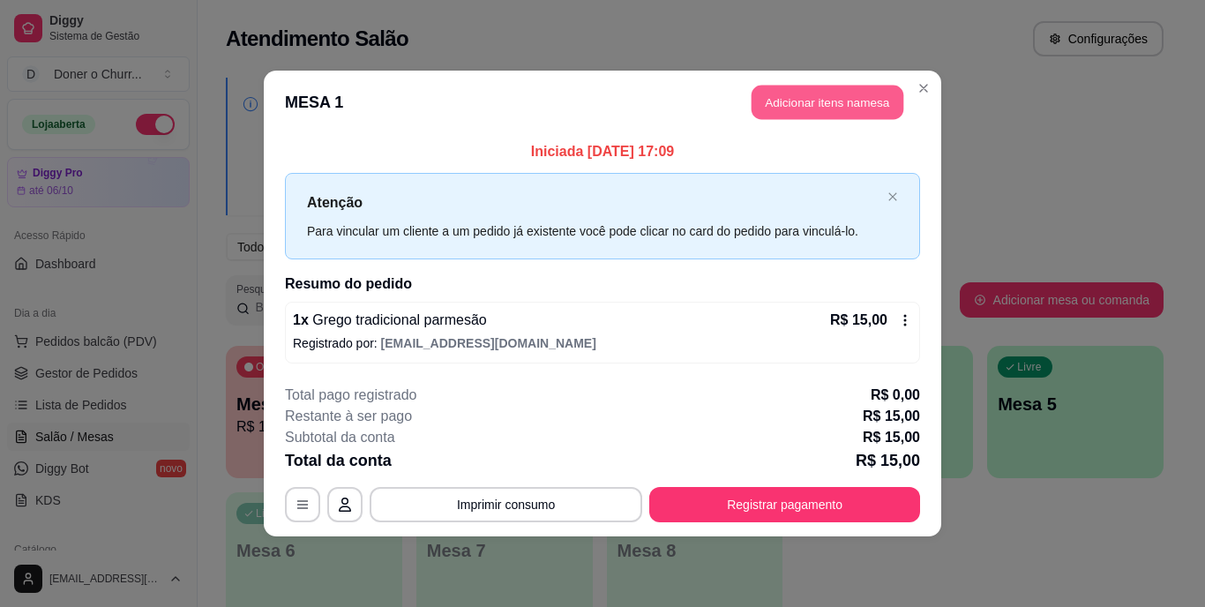
click at [833, 111] on button "Adicionar itens na mesa" at bounding box center [828, 103] width 152 height 34
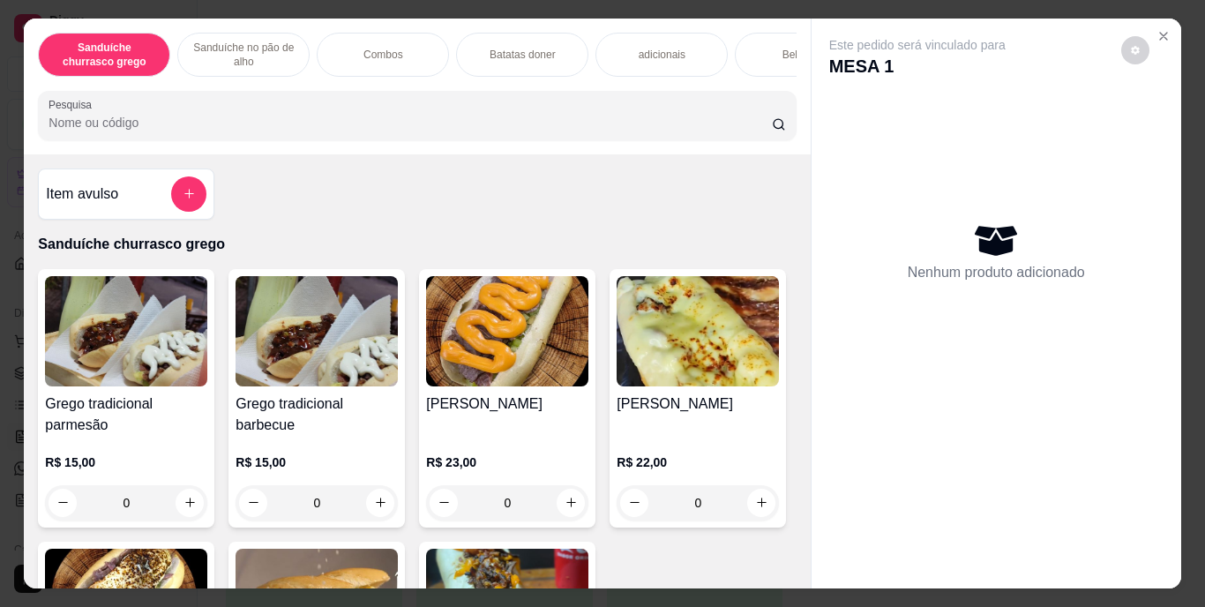
click at [777, 56] on div "Bebidas" at bounding box center [801, 55] width 132 height 44
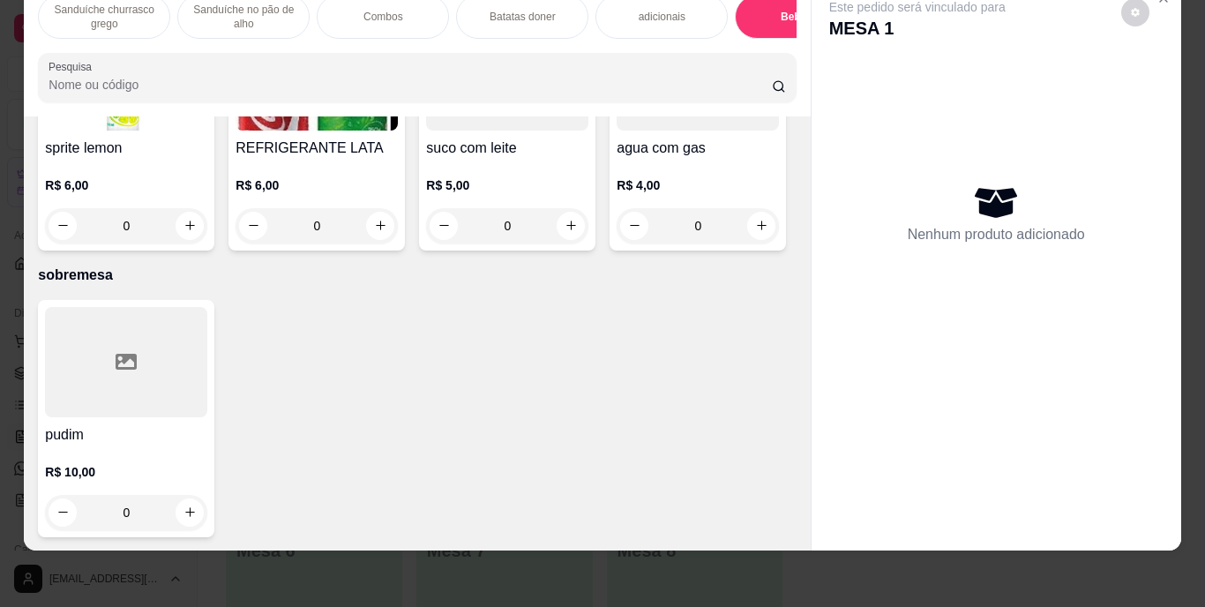
scroll to position [3411, 0]
click at [394, 239] on button "increase-product-quantity" at bounding box center [380, 225] width 27 height 27
type input "1"
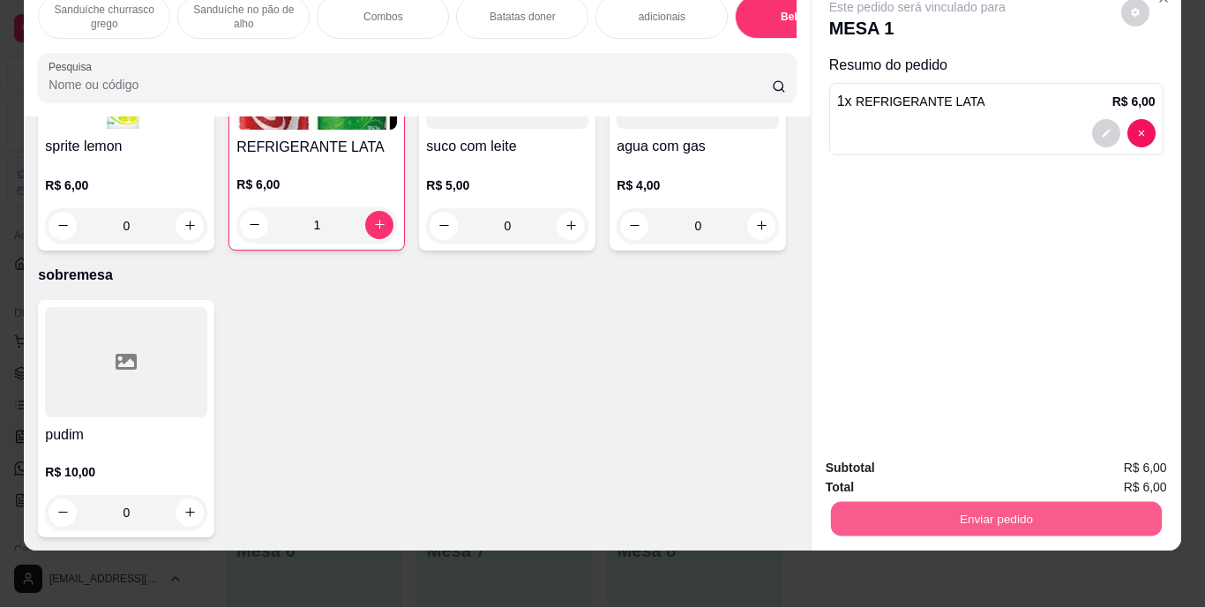
click at [1029, 502] on button "Enviar pedido" at bounding box center [995, 519] width 331 height 34
click at [1139, 461] on button "Enviar pedido" at bounding box center [1121, 462] width 97 height 33
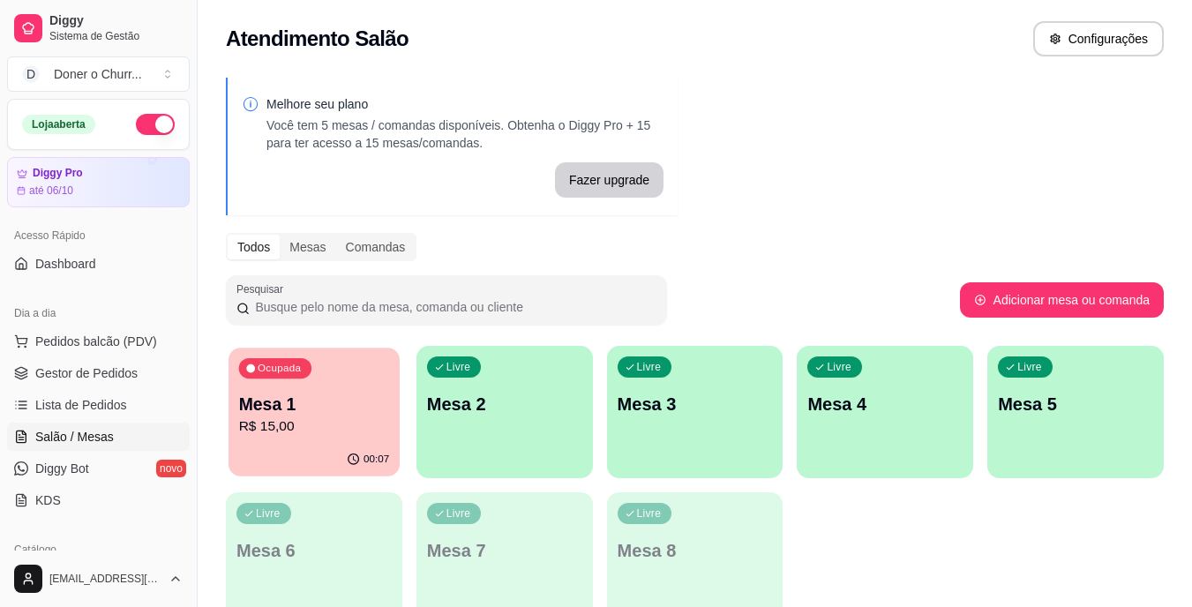
click at [311, 417] on p "R$ 15,00" at bounding box center [314, 426] width 151 height 20
click at [512, 416] on p "Mesa 2" at bounding box center [504, 405] width 151 height 24
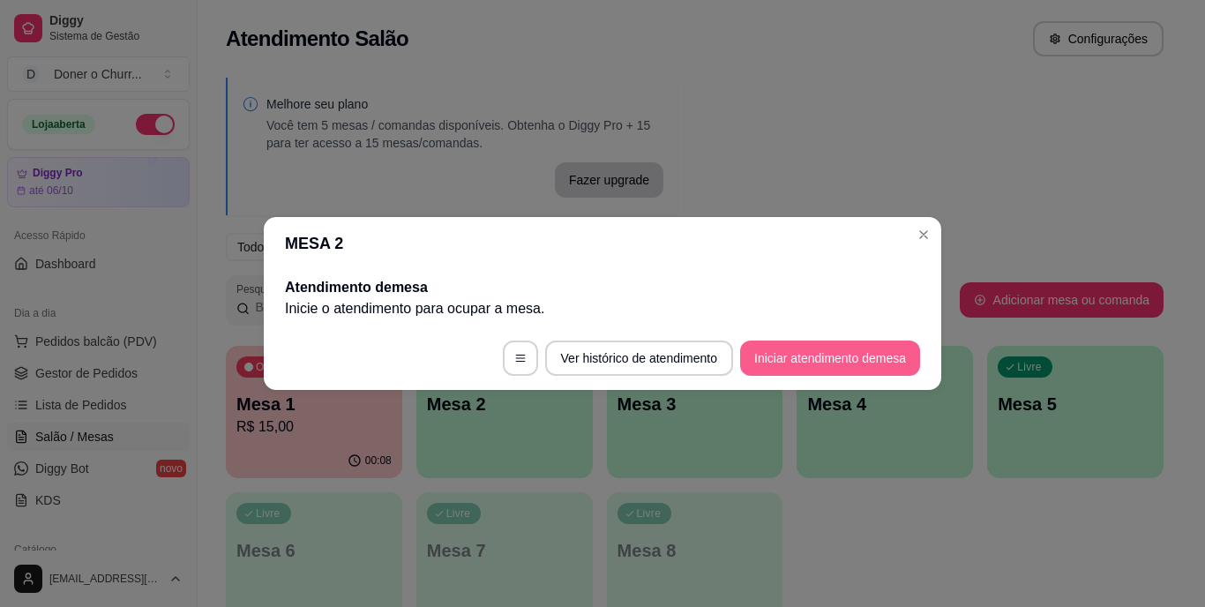
click at [848, 349] on button "Iniciar atendimento de mesa" at bounding box center [830, 358] width 180 height 35
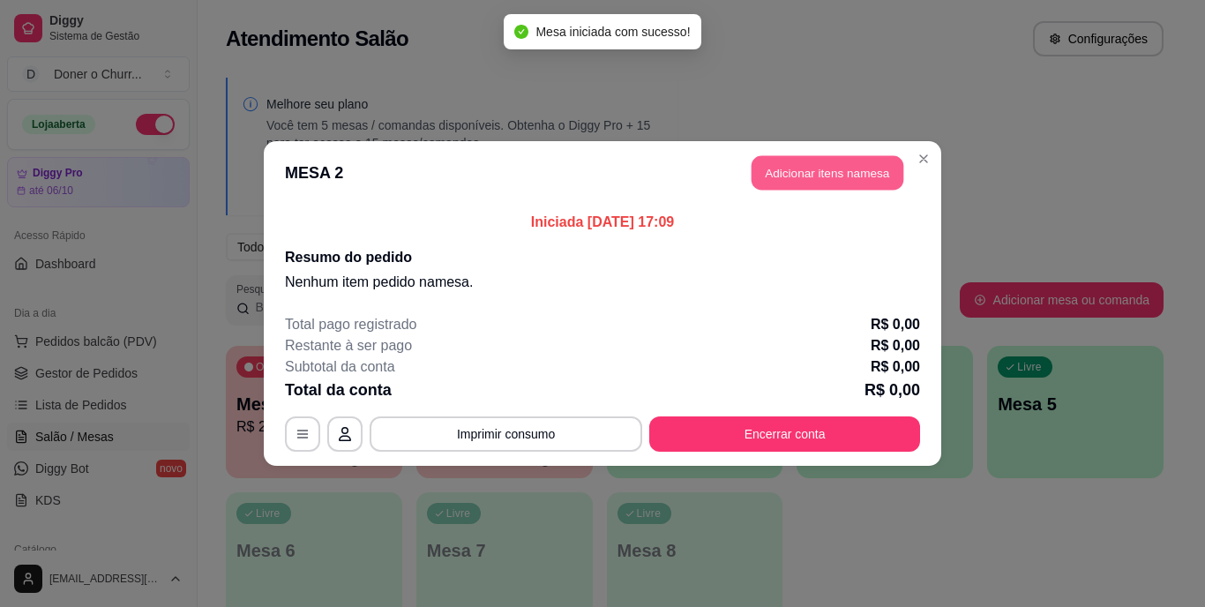
click at [821, 183] on button "Adicionar itens na mesa" at bounding box center [828, 173] width 152 height 34
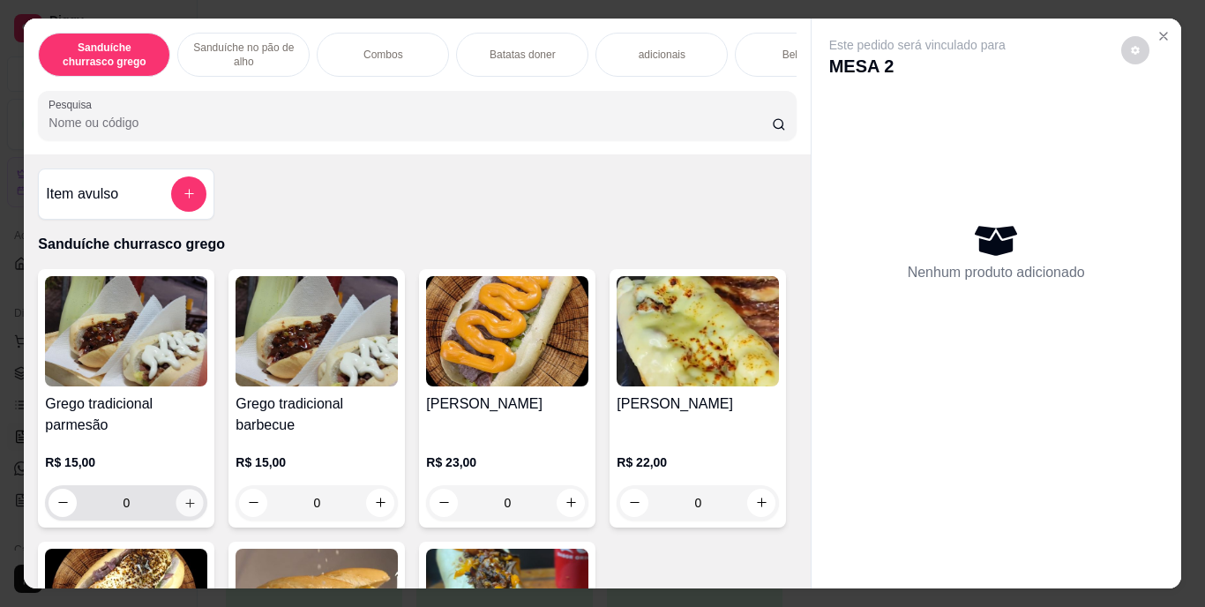
click at [184, 509] on icon "increase-product-quantity" at bounding box center [190, 502] width 13 height 13
type input "1"
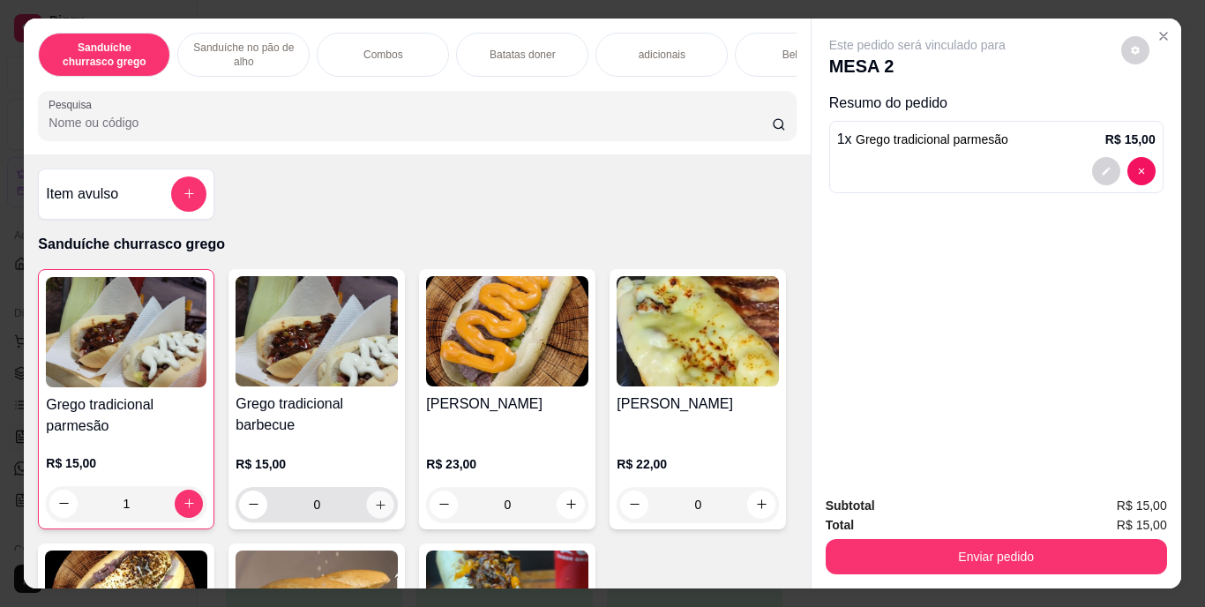
click at [382, 506] on button "increase-product-quantity" at bounding box center [380, 504] width 27 height 27
type input "1"
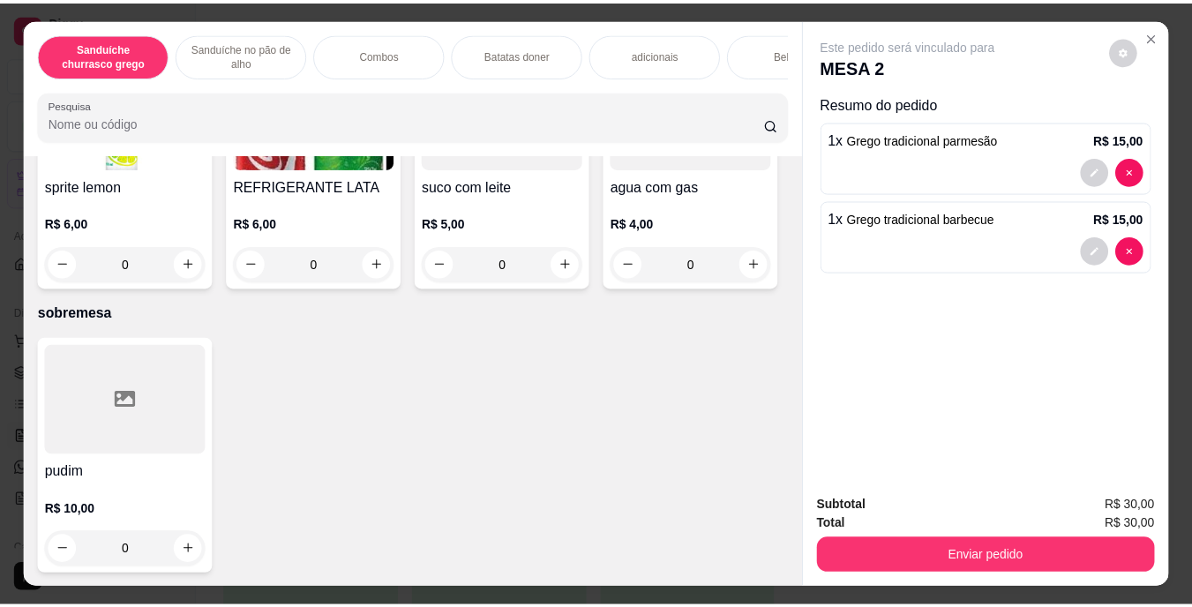
scroll to position [3099, 0]
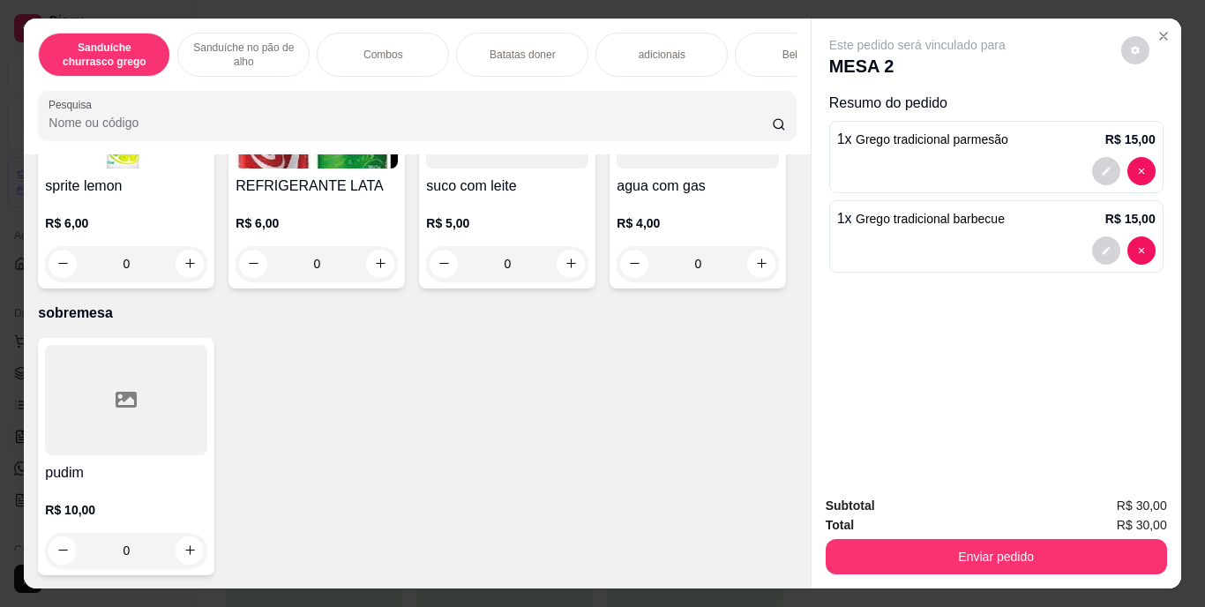
click at [184, 19] on icon "increase-product-quantity" at bounding box center [190, 11] width 13 height 13
type input "1"
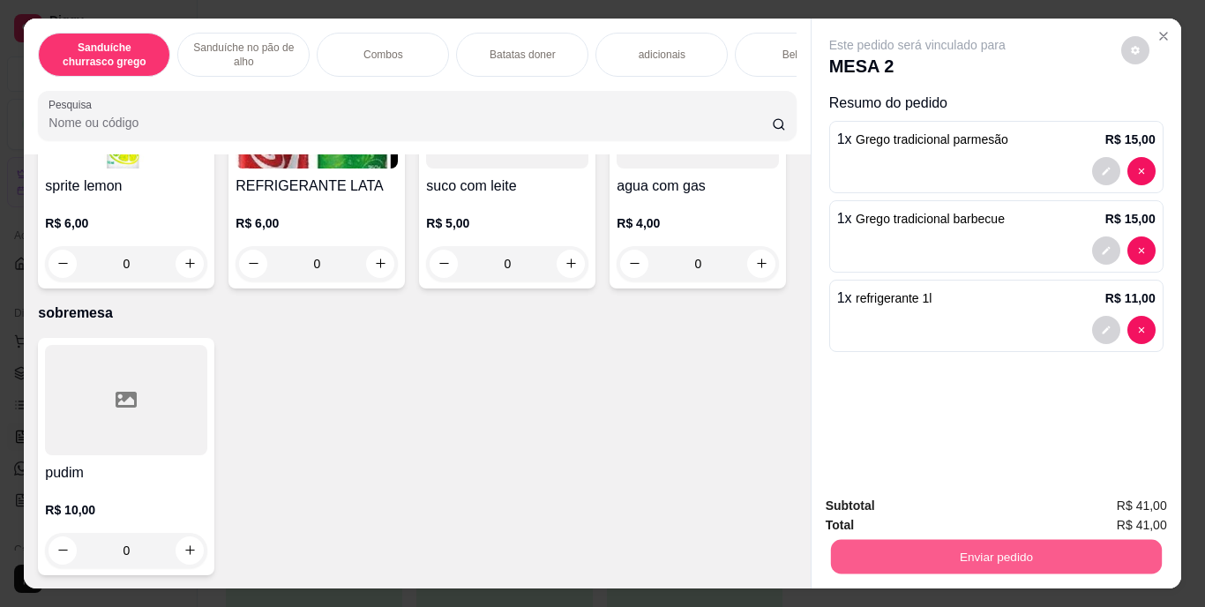
click at [1016, 540] on button "Enviar pedido" at bounding box center [995, 557] width 331 height 34
click at [1102, 504] on button "Enviar pedido" at bounding box center [1121, 507] width 97 height 33
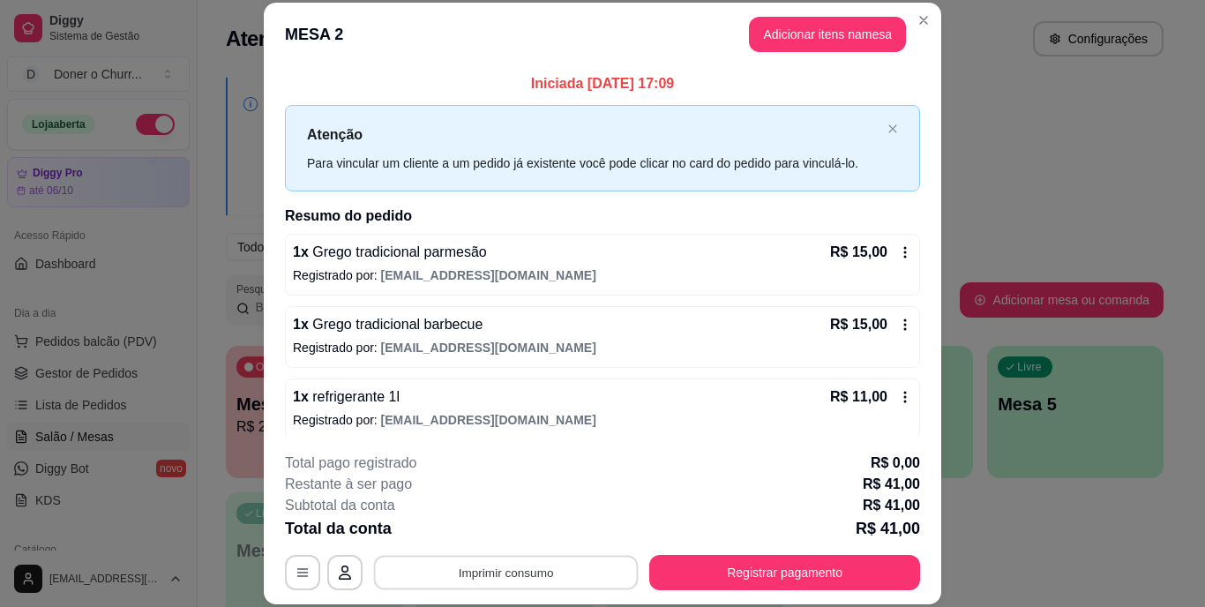
click at [463, 565] on button "Imprimir consumo" at bounding box center [506, 572] width 265 height 34
click at [540, 525] on button "IMPRESSORA" at bounding box center [505, 531] width 124 height 27
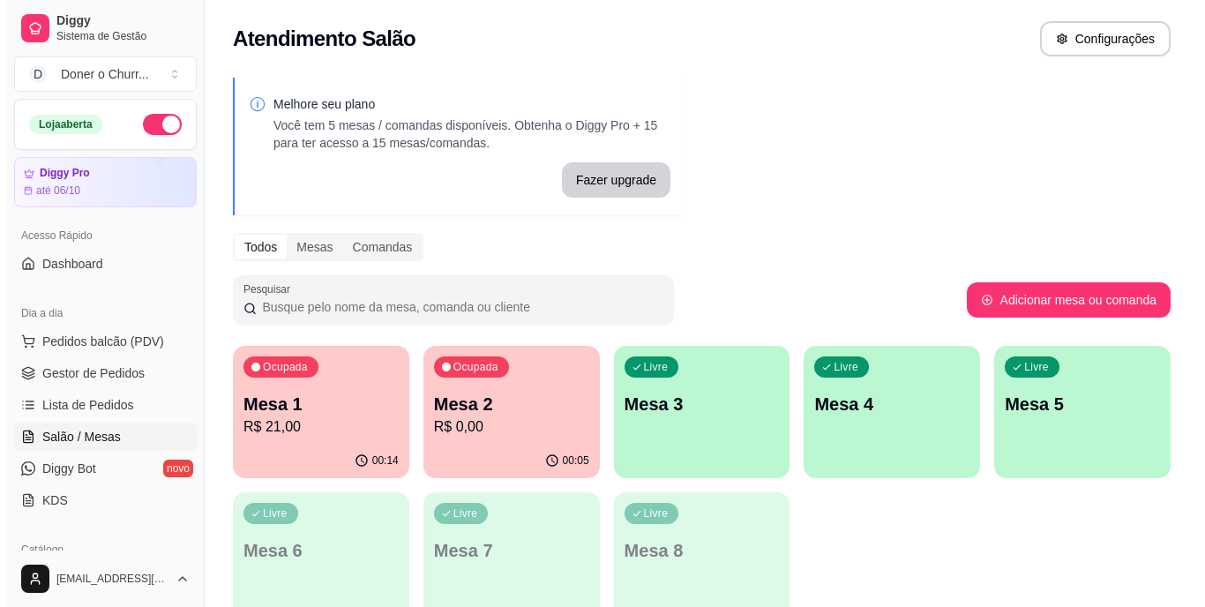
scroll to position [4, 0]
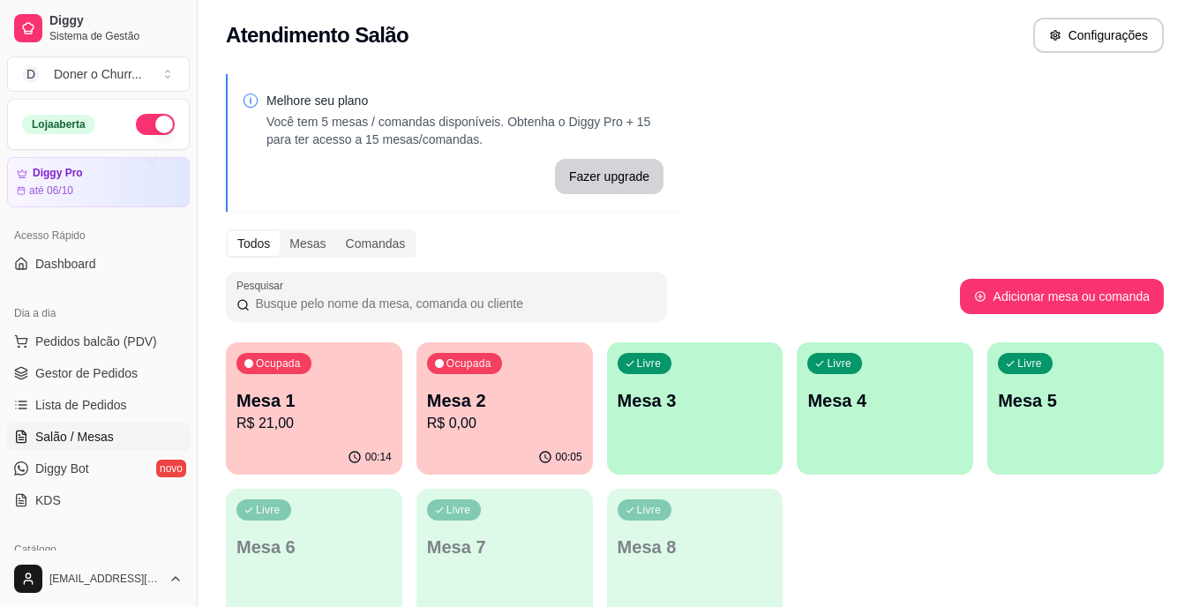
click at [689, 419] on div "Livre Mesa 3" at bounding box center [695, 397] width 176 height 111
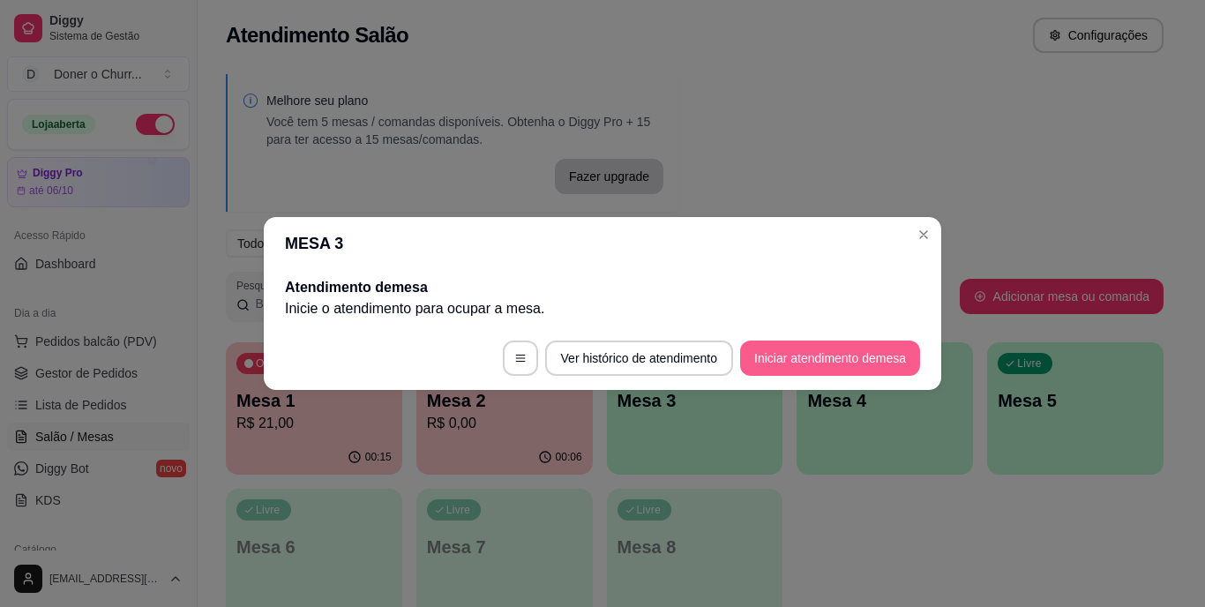
click at [807, 345] on button "Iniciar atendimento de mesa" at bounding box center [830, 358] width 180 height 35
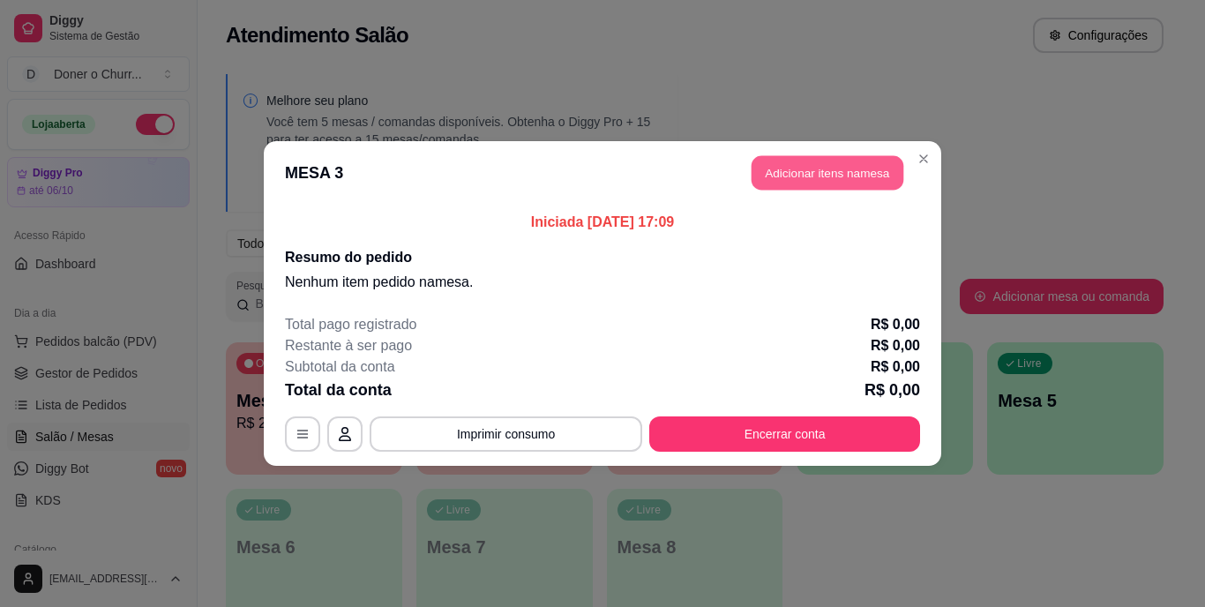
click at [837, 170] on button "Adicionar itens na mesa" at bounding box center [828, 173] width 152 height 34
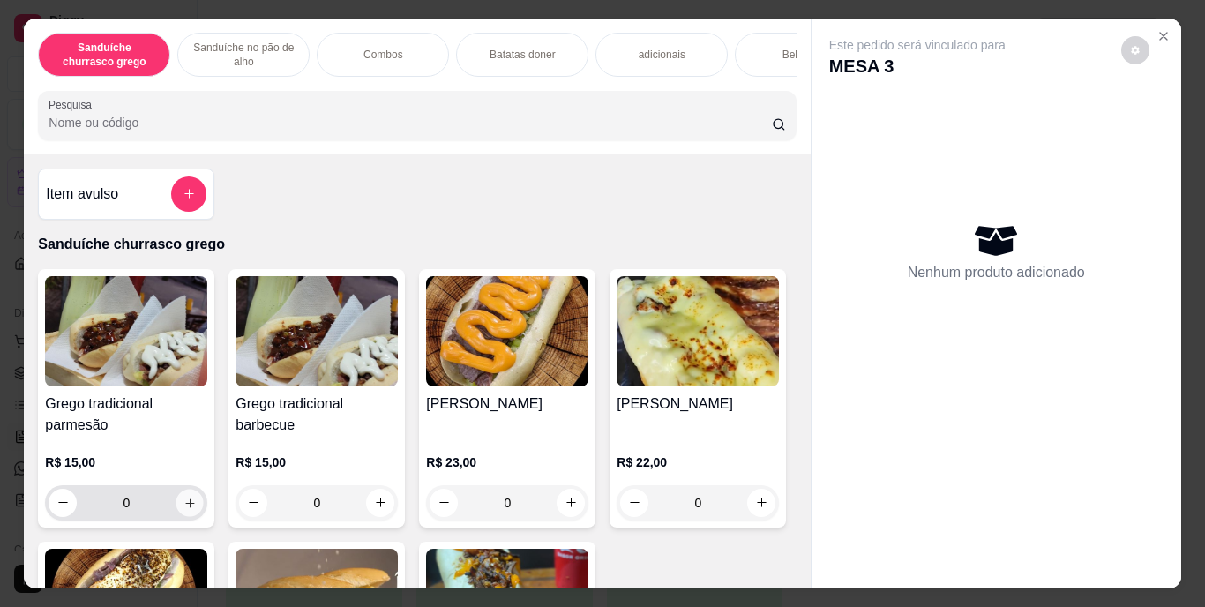
click at [184, 509] on icon "increase-product-quantity" at bounding box center [190, 502] width 13 height 13
type input "1"
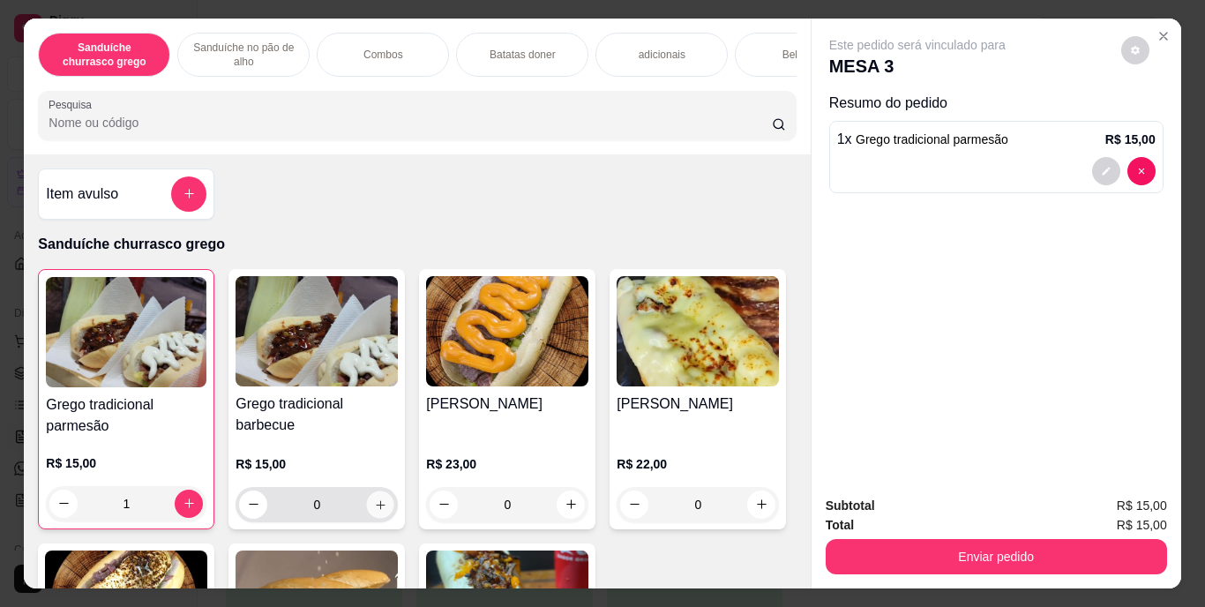
click at [375, 518] on button "increase-product-quantity" at bounding box center [380, 504] width 27 height 27
type input "1"
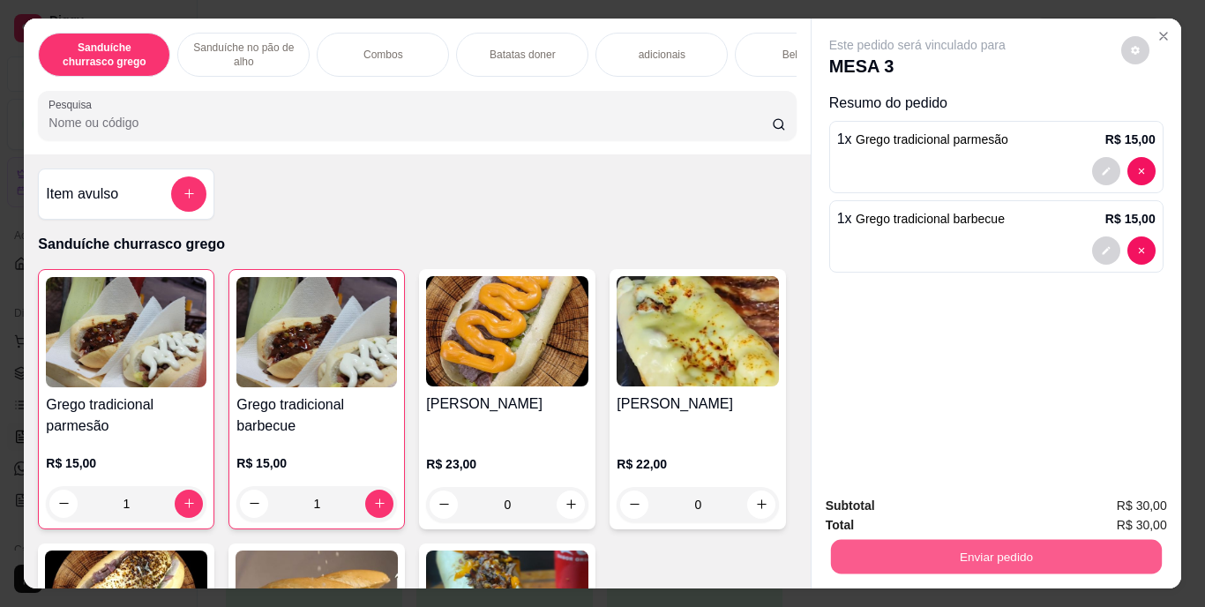
click at [957, 545] on button "Enviar pedido" at bounding box center [995, 557] width 331 height 34
click at [1102, 500] on button "Enviar pedido" at bounding box center [1121, 507] width 97 height 33
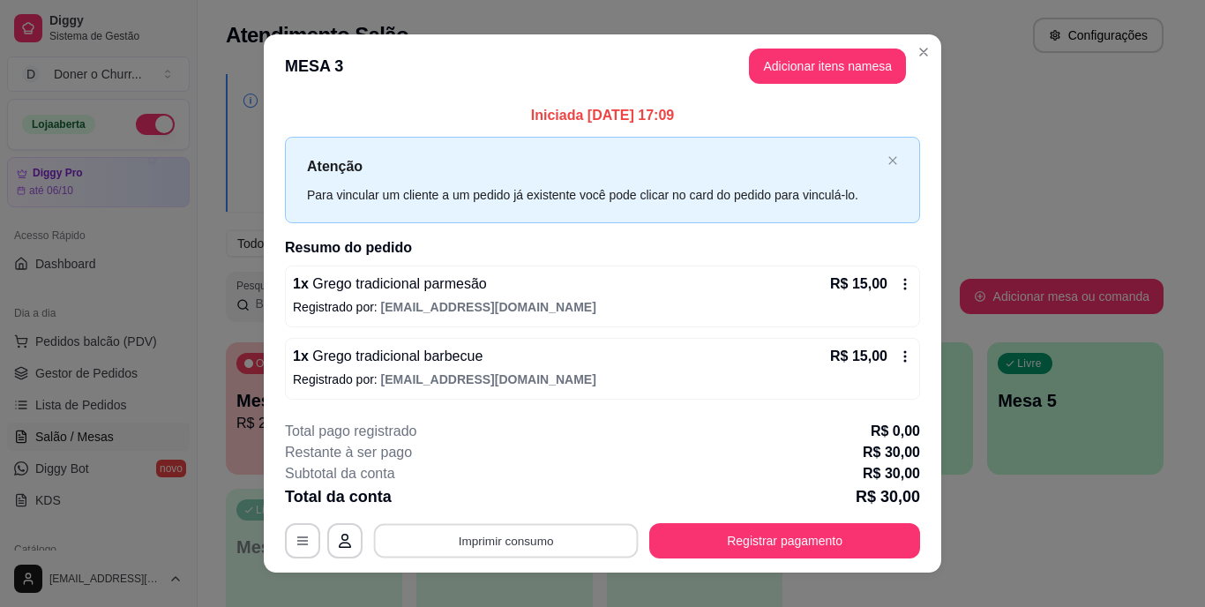
click at [505, 539] on button "Imprimir consumo" at bounding box center [506, 540] width 265 height 34
click at [523, 491] on button "IMPRESSORA" at bounding box center [505, 499] width 124 height 27
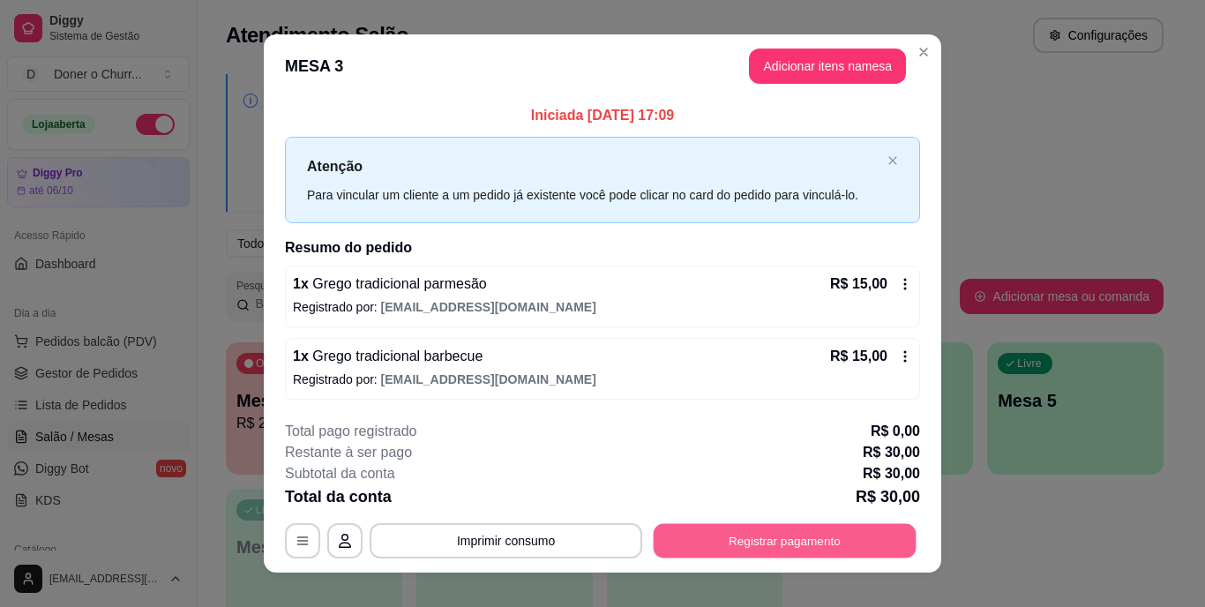
click at [746, 545] on button "Registrar pagamento" at bounding box center [785, 540] width 263 height 34
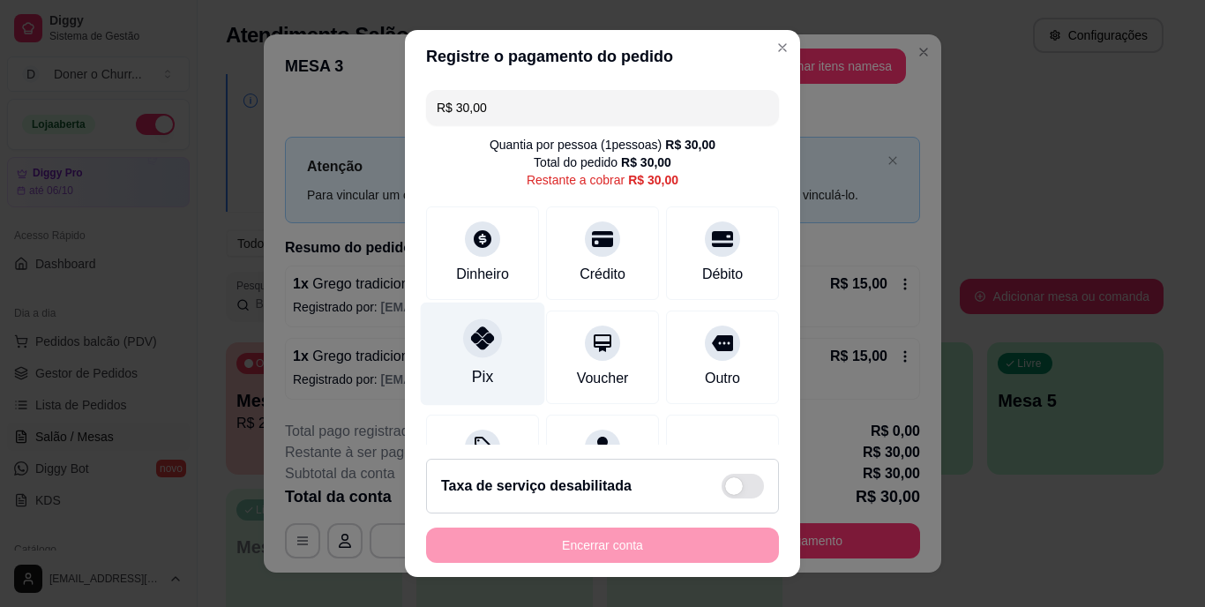
click at [463, 352] on div at bounding box center [482, 338] width 39 height 39
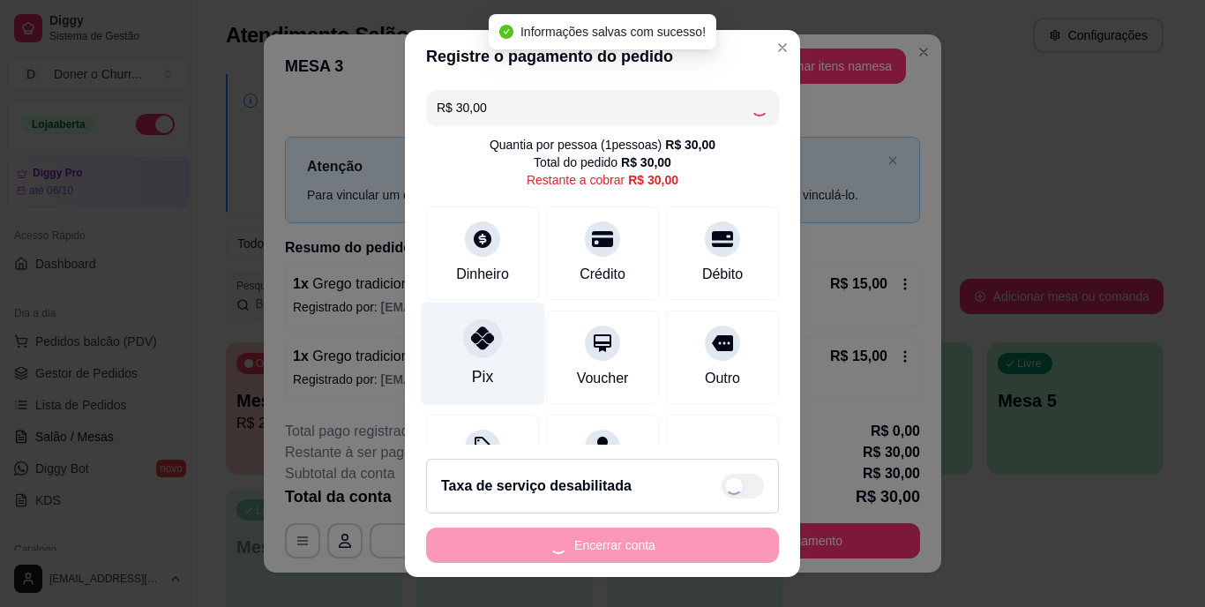
type input "R$ 0,00"
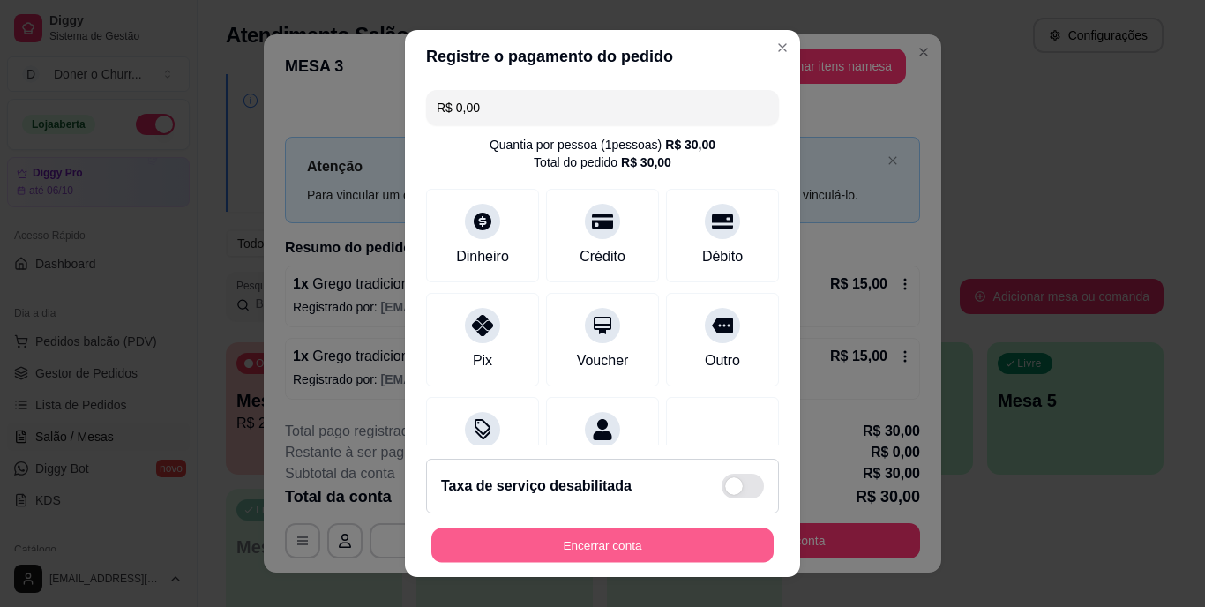
click at [560, 540] on button "Encerrar conta" at bounding box center [602, 545] width 342 height 34
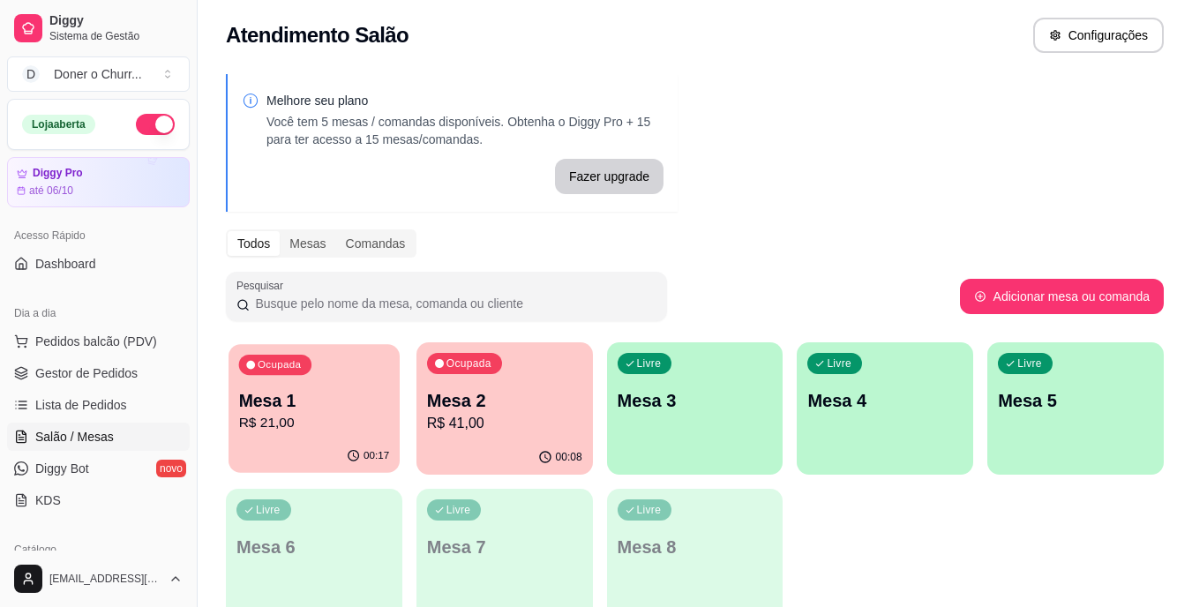
click at [367, 412] on div "Mesa 1 R$ 21,00" at bounding box center [314, 411] width 151 height 44
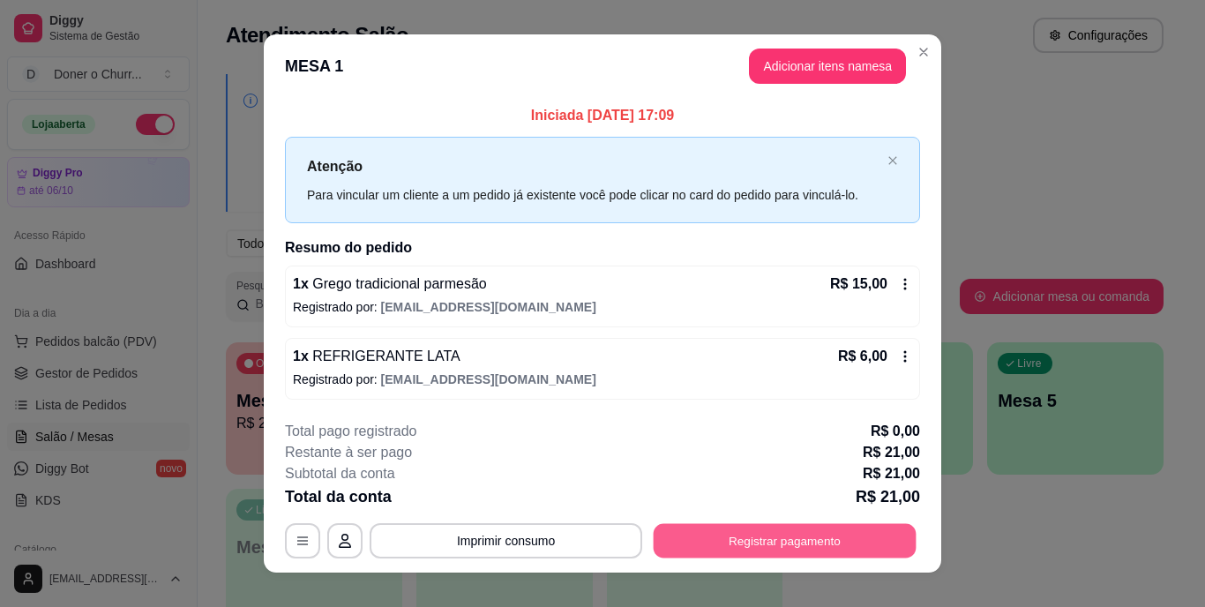
click at [771, 536] on button "Registrar pagamento" at bounding box center [785, 540] width 263 height 34
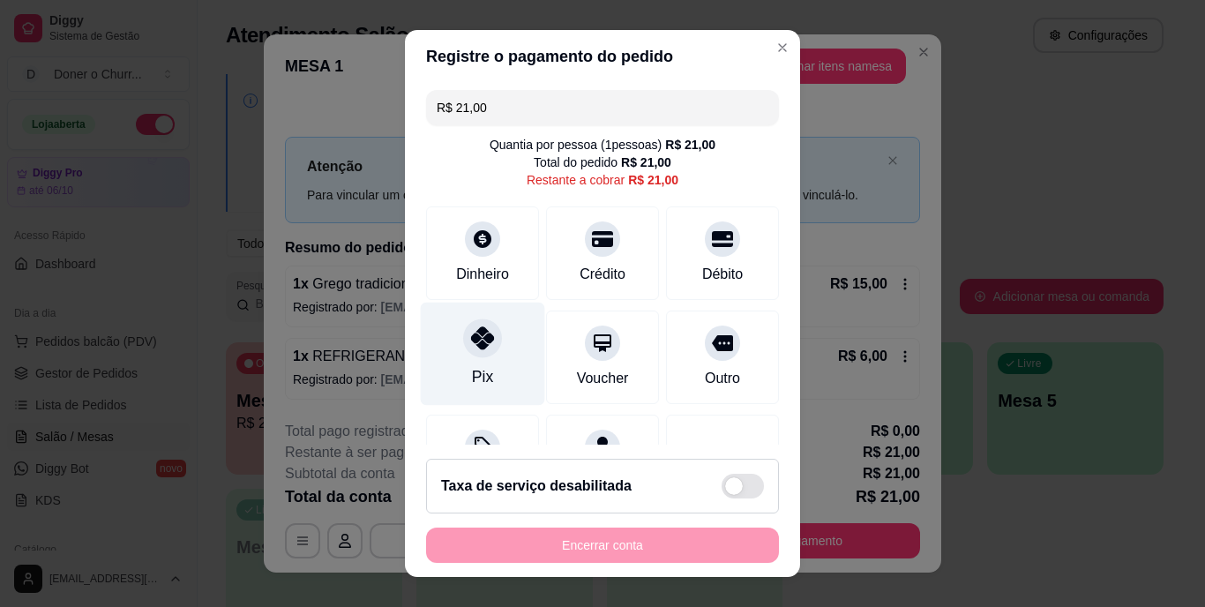
click at [457, 367] on div "Pix" at bounding box center [483, 354] width 124 height 103
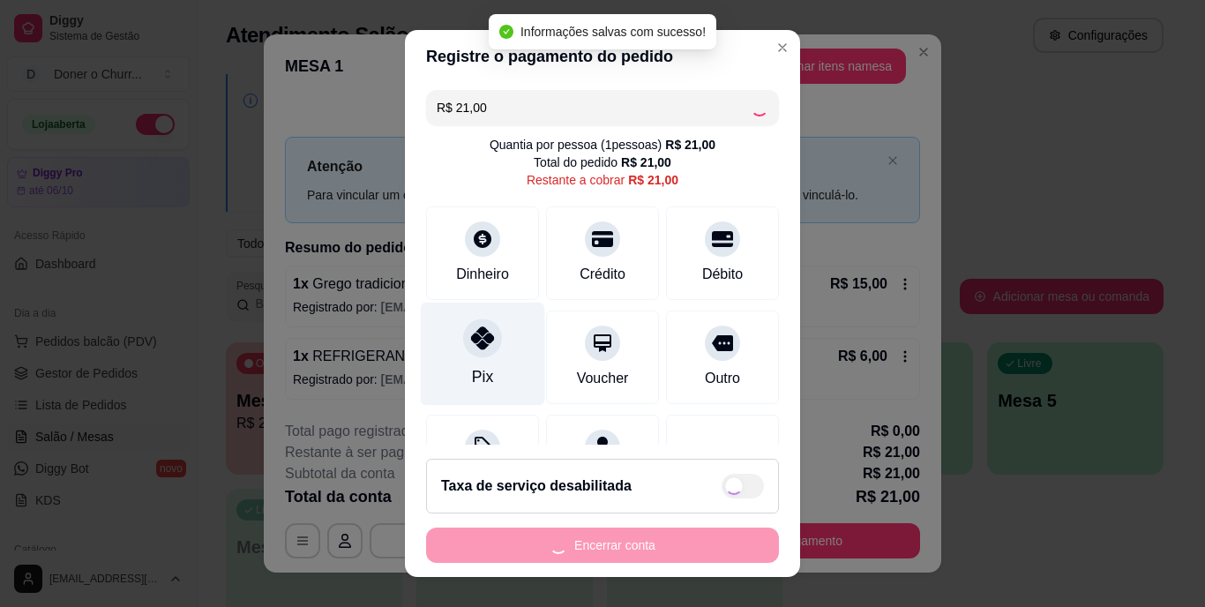
type input "R$ 0,00"
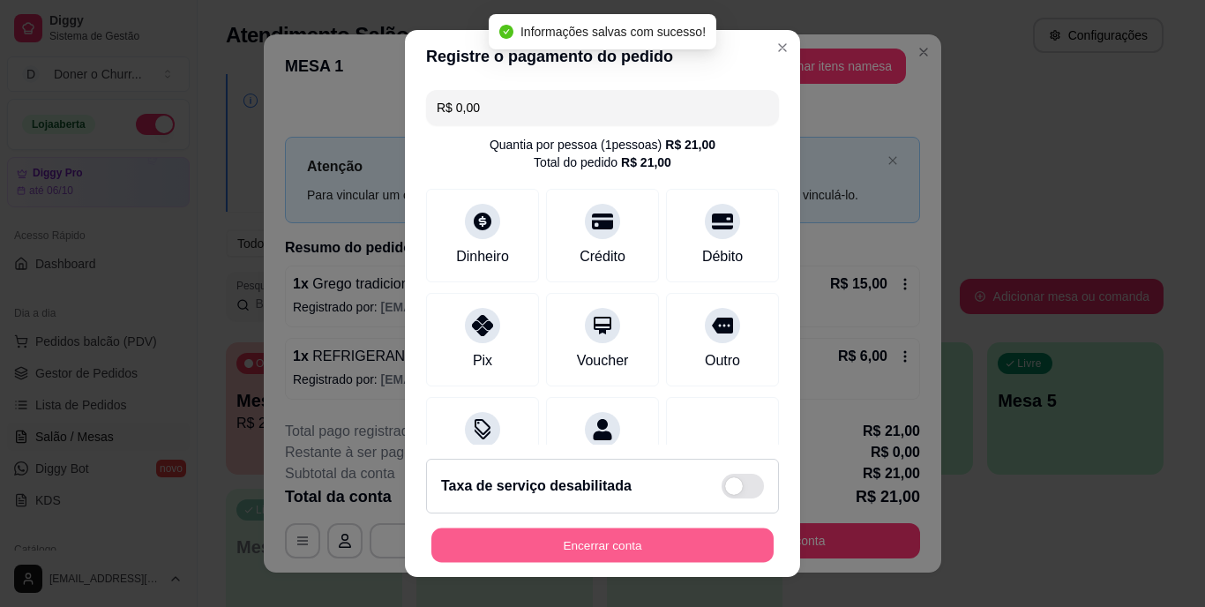
click at [662, 546] on button "Encerrar conta" at bounding box center [602, 545] width 342 height 34
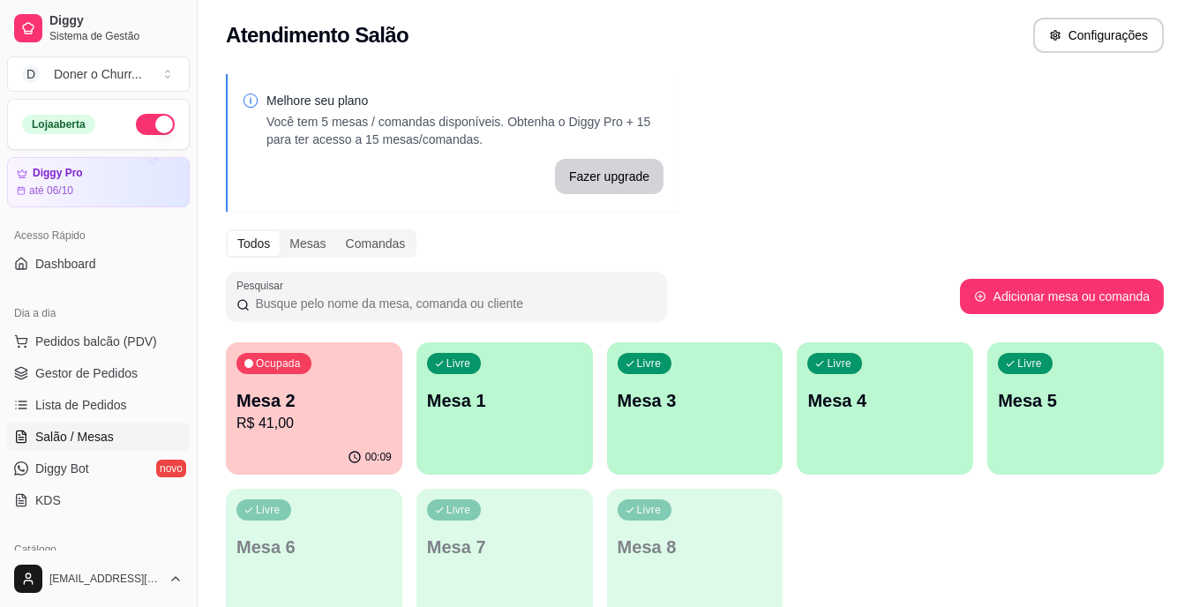
click at [139, 118] on button "button" at bounding box center [155, 124] width 39 height 21
click at [574, 415] on div "Livre Mesa 1" at bounding box center [504, 398] width 171 height 108
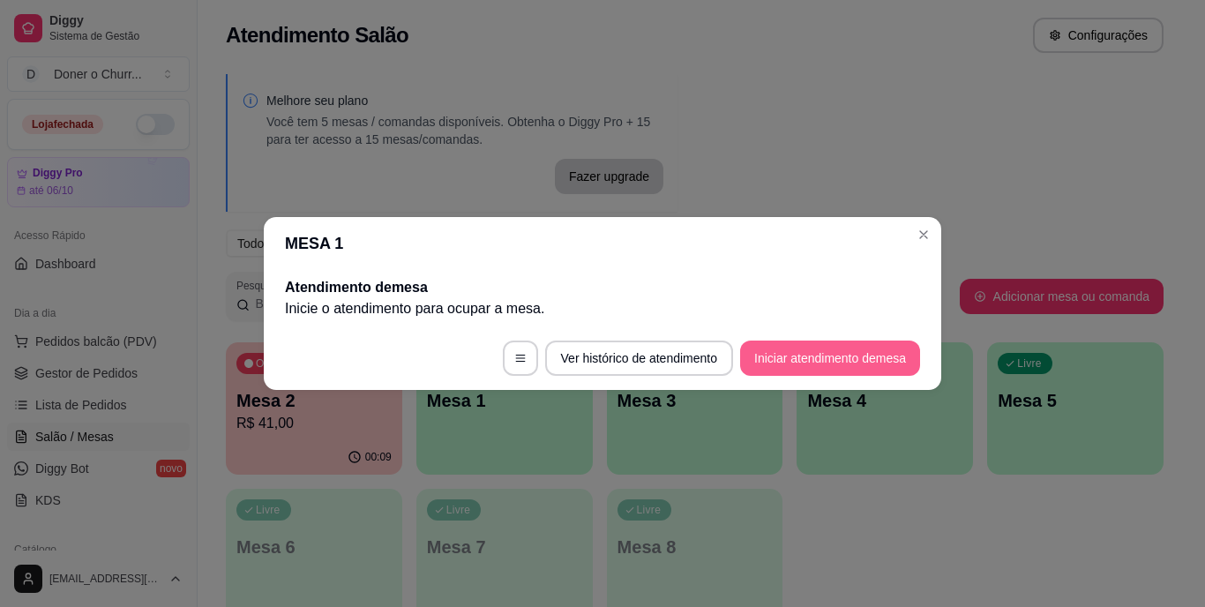
click at [842, 347] on button "Iniciar atendimento de mesa" at bounding box center [830, 358] width 180 height 35
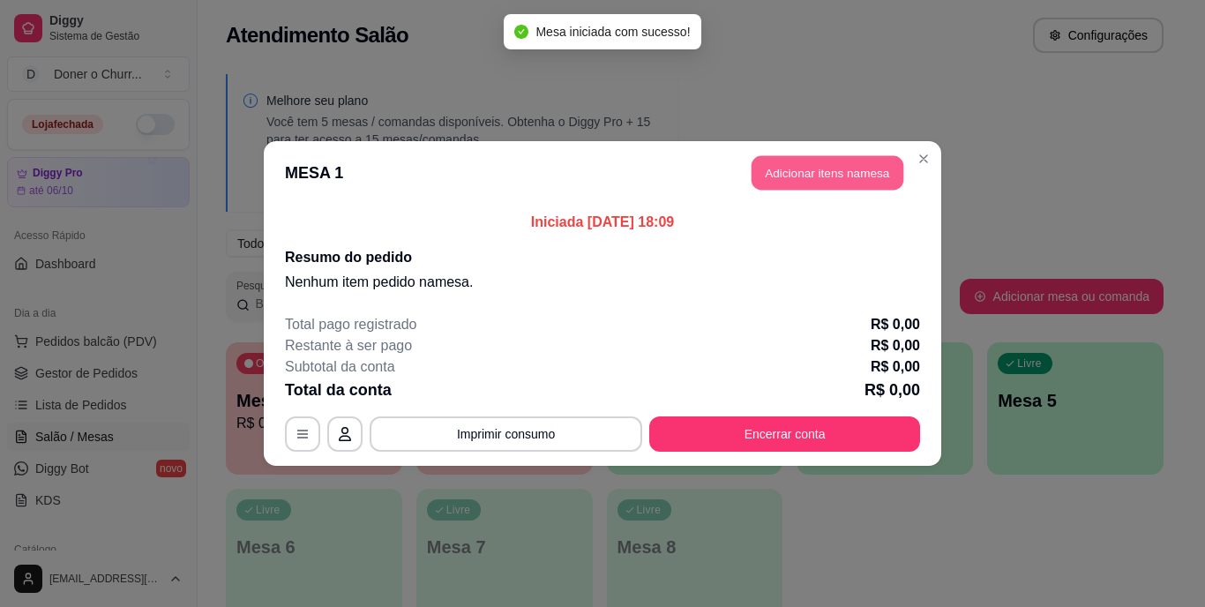
click at [837, 169] on button "Adicionar itens na mesa" at bounding box center [828, 173] width 152 height 34
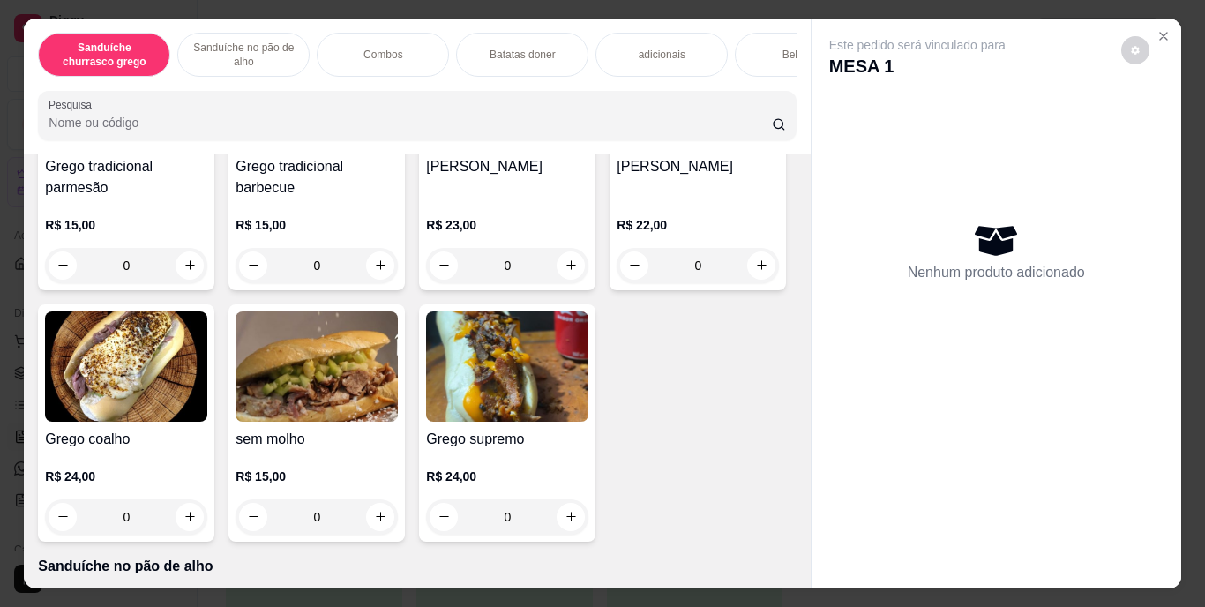
scroll to position [266, 0]
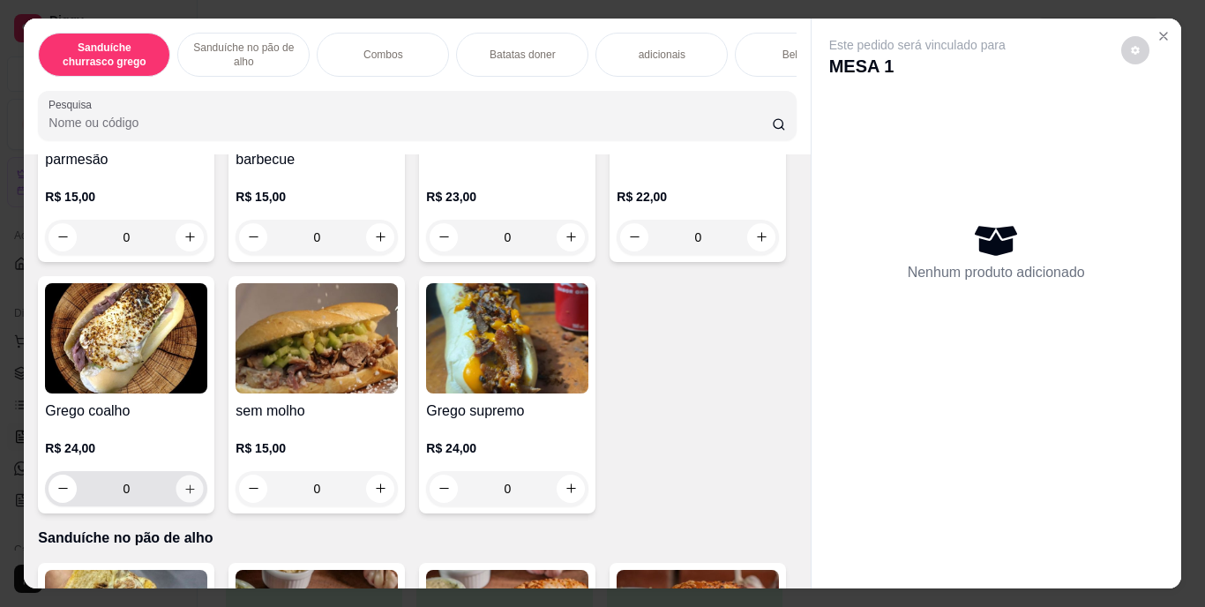
click at [197, 495] on icon "increase-product-quantity" at bounding box center [190, 488] width 13 height 13
type input "1"
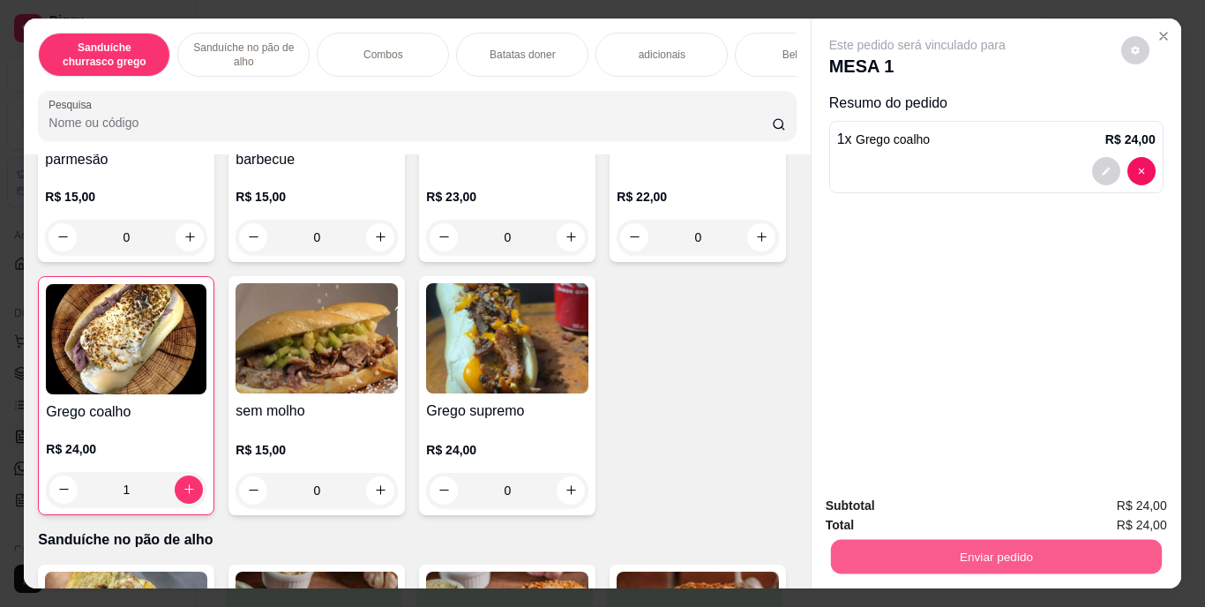
click at [1020, 540] on button "Enviar pedido" at bounding box center [995, 557] width 331 height 34
click at [1150, 505] on button "Enviar pedido" at bounding box center [1121, 507] width 97 height 33
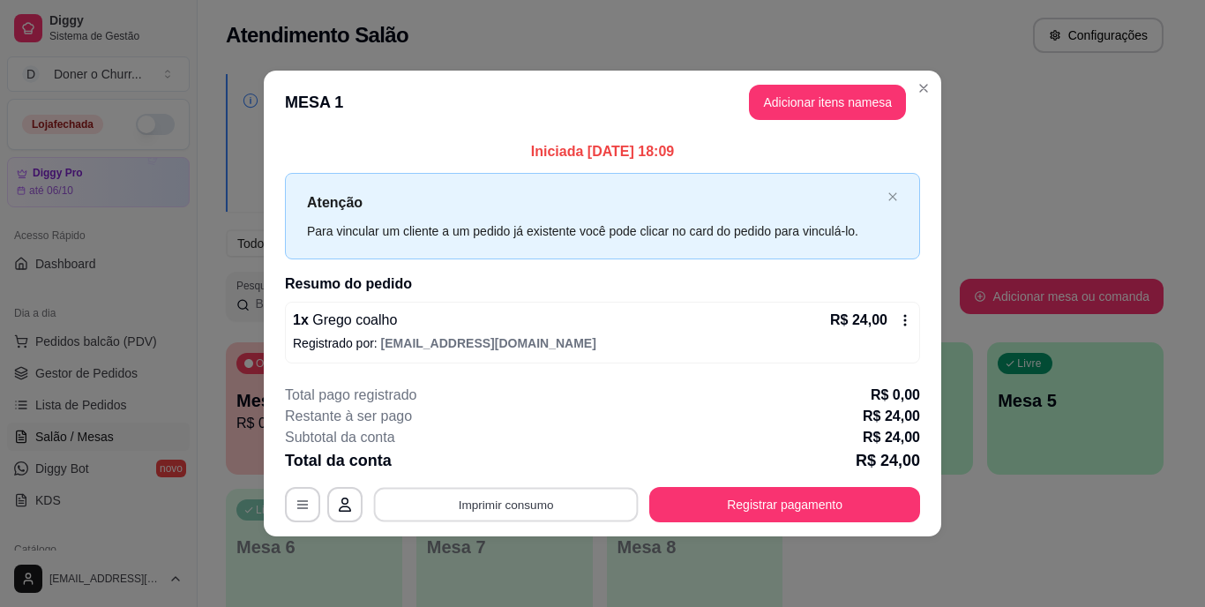
click at [491, 494] on button "Imprimir consumo" at bounding box center [506, 504] width 265 height 34
click at [534, 464] on button "IMPRESSORA" at bounding box center [512, 463] width 124 height 27
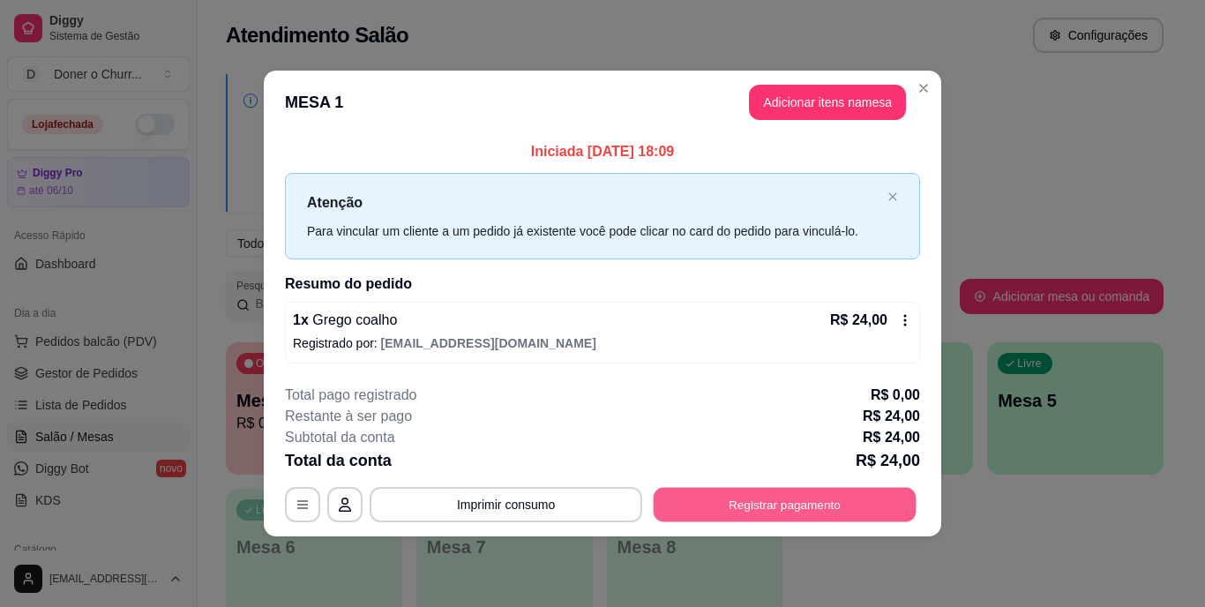
click at [752, 491] on button "Registrar pagamento" at bounding box center [785, 504] width 263 height 34
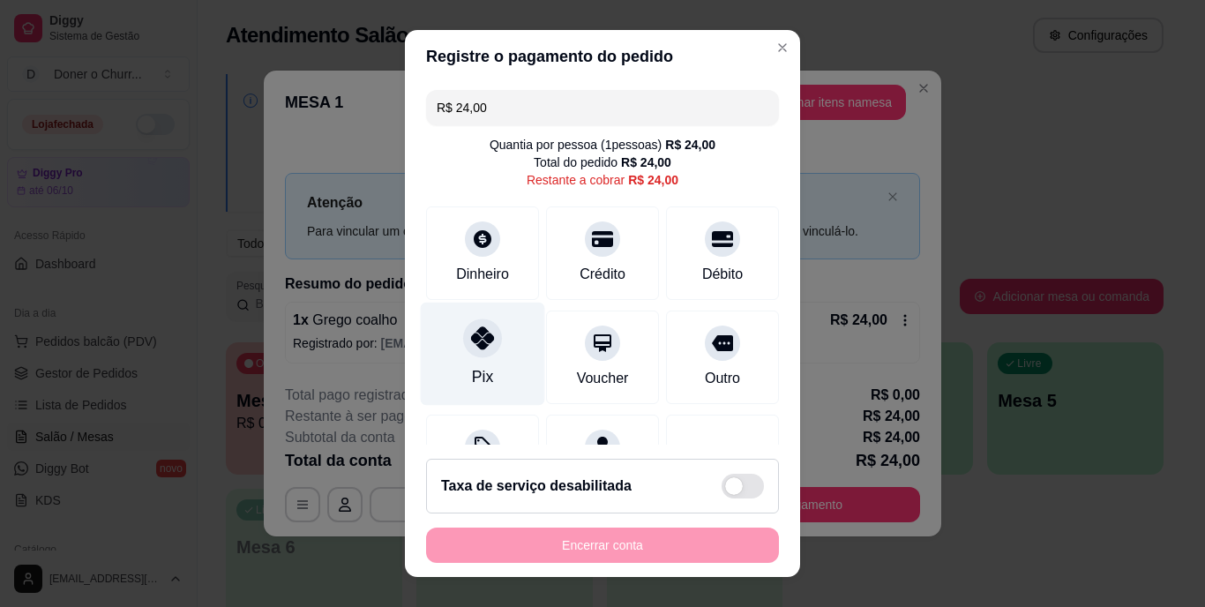
click at [478, 351] on div at bounding box center [482, 338] width 39 height 39
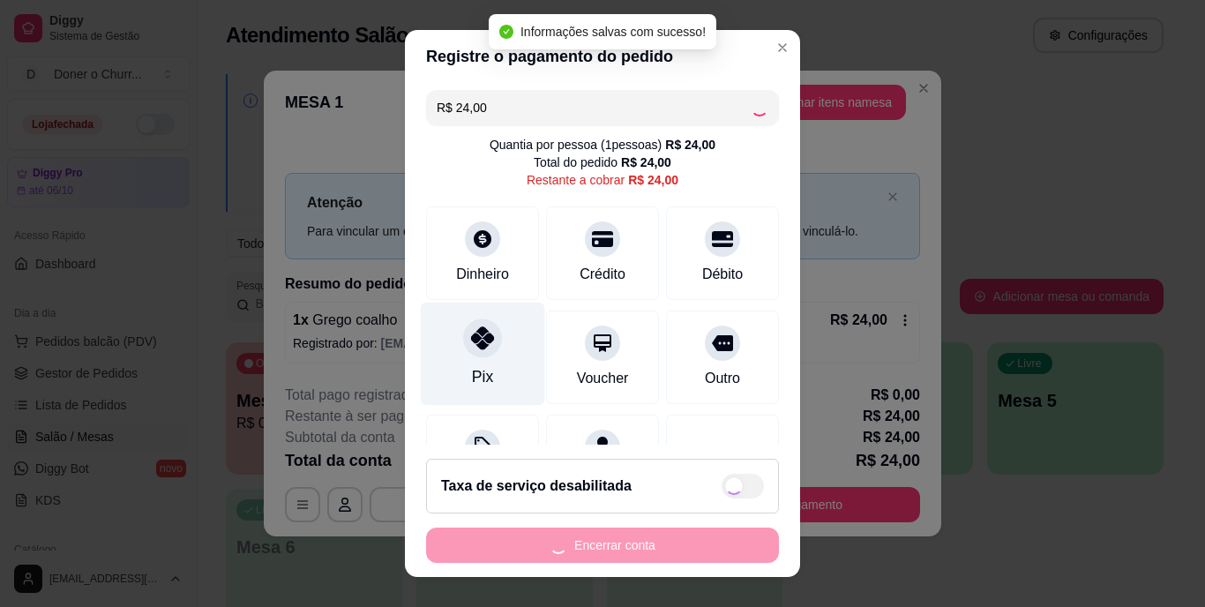
type input "R$ 0,00"
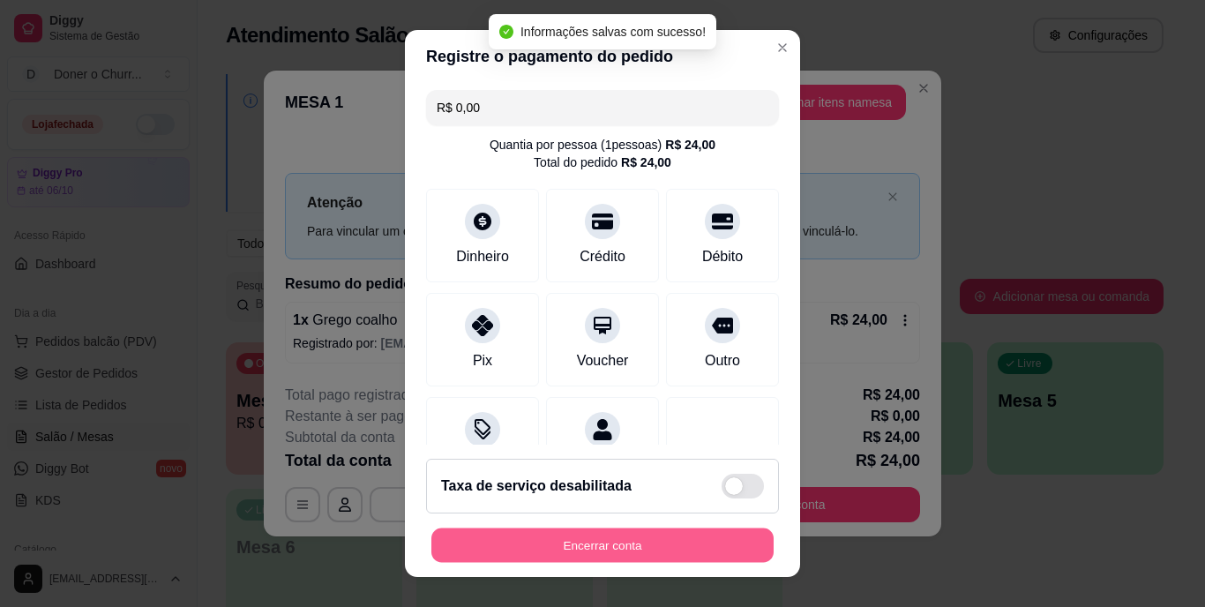
click at [651, 536] on button "Encerrar conta" at bounding box center [602, 545] width 342 height 34
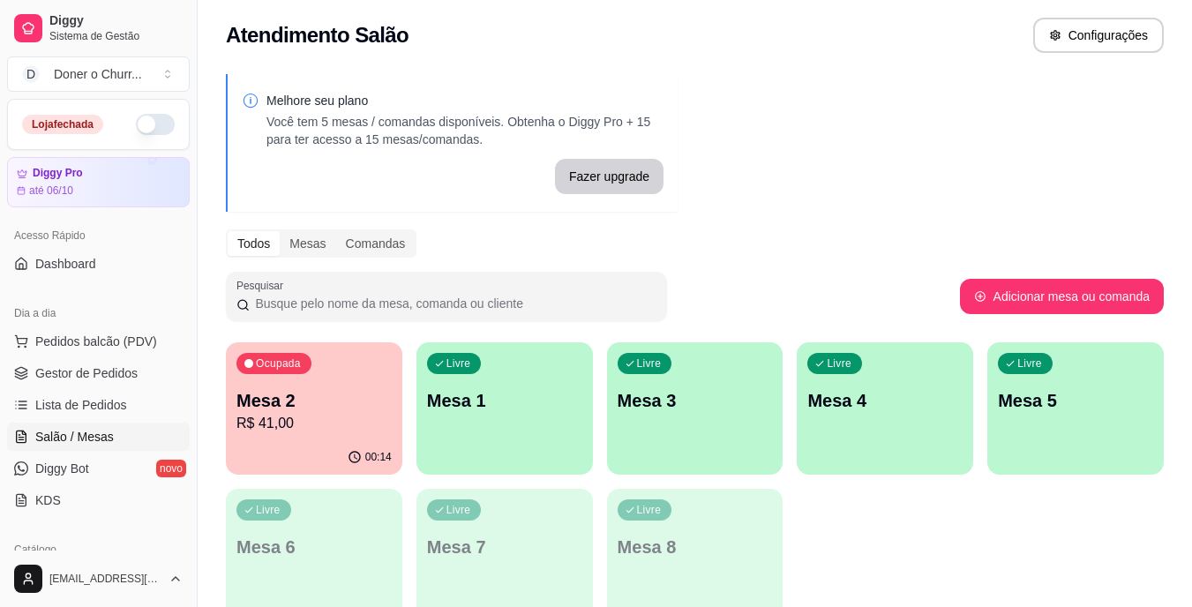
click at [512, 409] on p "Mesa 1" at bounding box center [504, 400] width 155 height 25
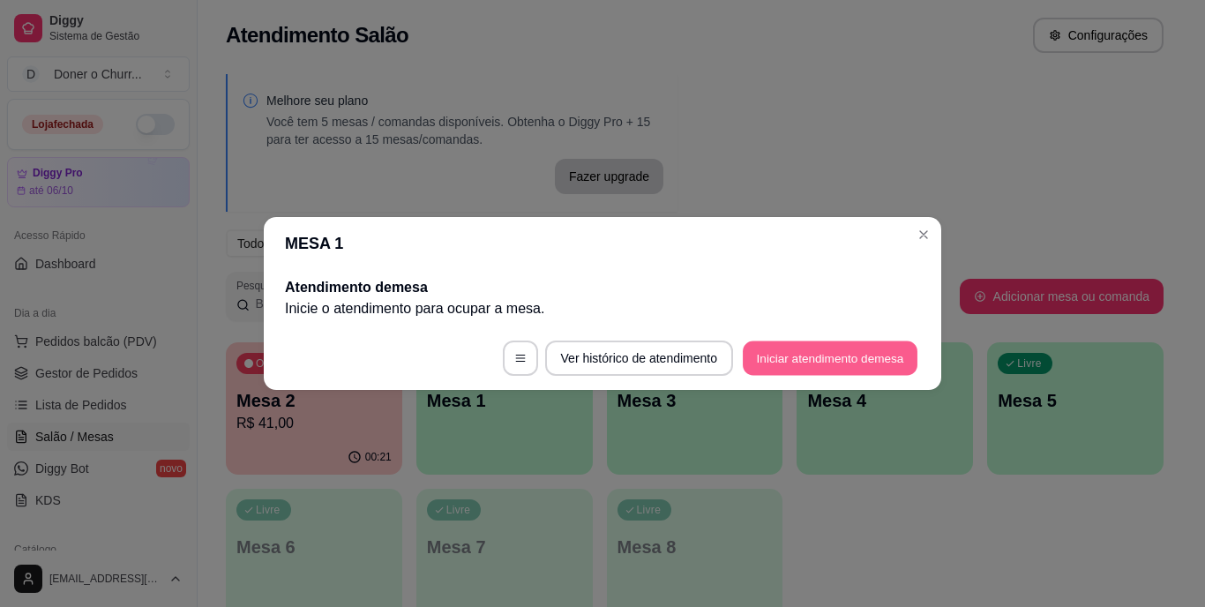
click at [865, 355] on button "Iniciar atendimento de mesa" at bounding box center [830, 358] width 175 height 34
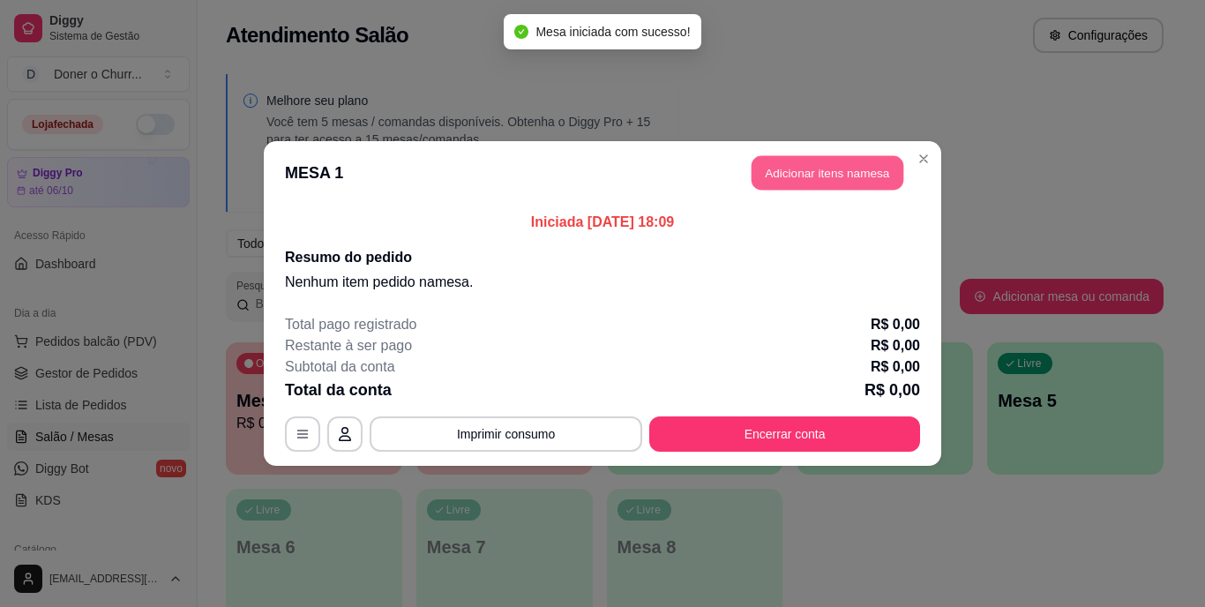
click at [807, 171] on button "Adicionar itens na mesa" at bounding box center [828, 173] width 152 height 34
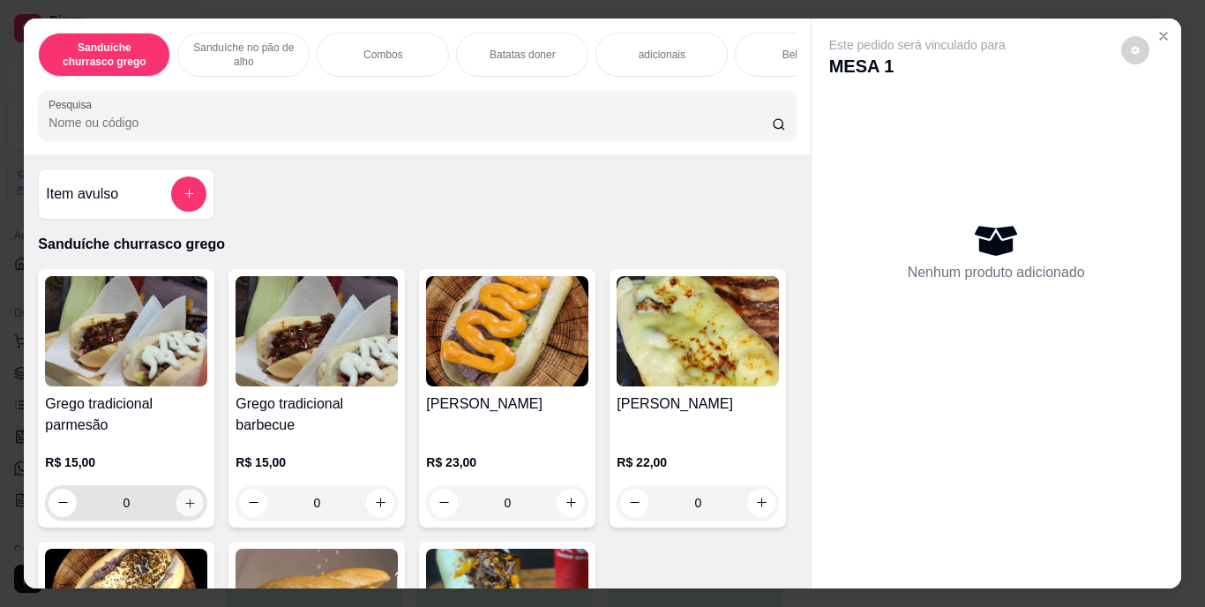
click at [188, 507] on icon "increase-product-quantity" at bounding box center [189, 503] width 9 height 9
type input "1"
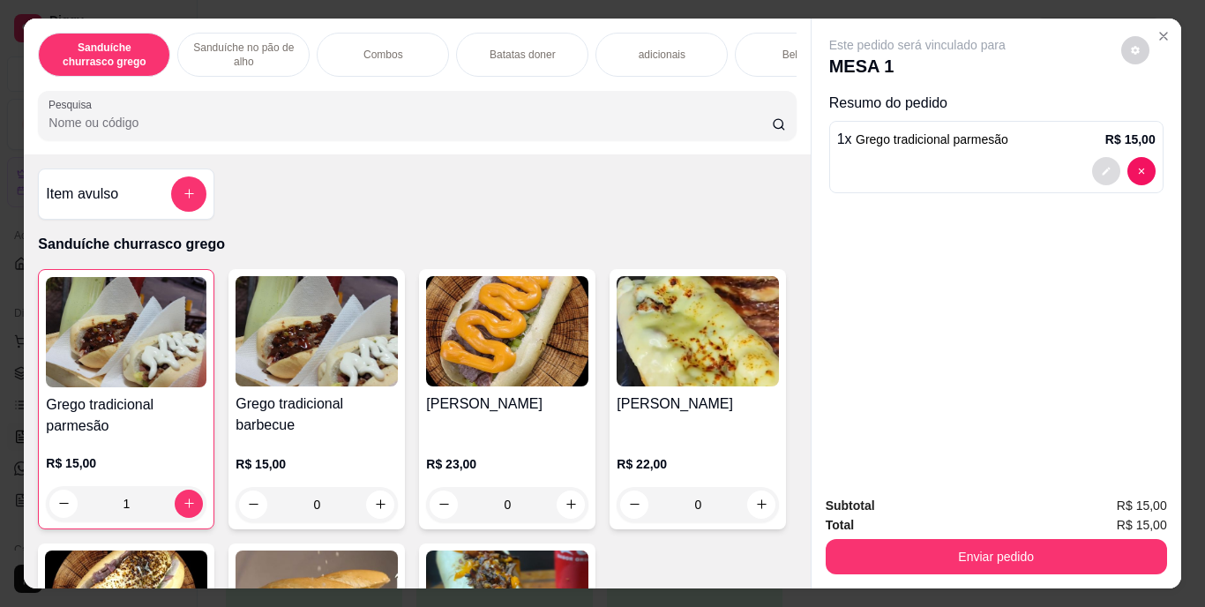
click at [1092, 160] on button "decrease-product-quantity" at bounding box center [1106, 171] width 28 height 28
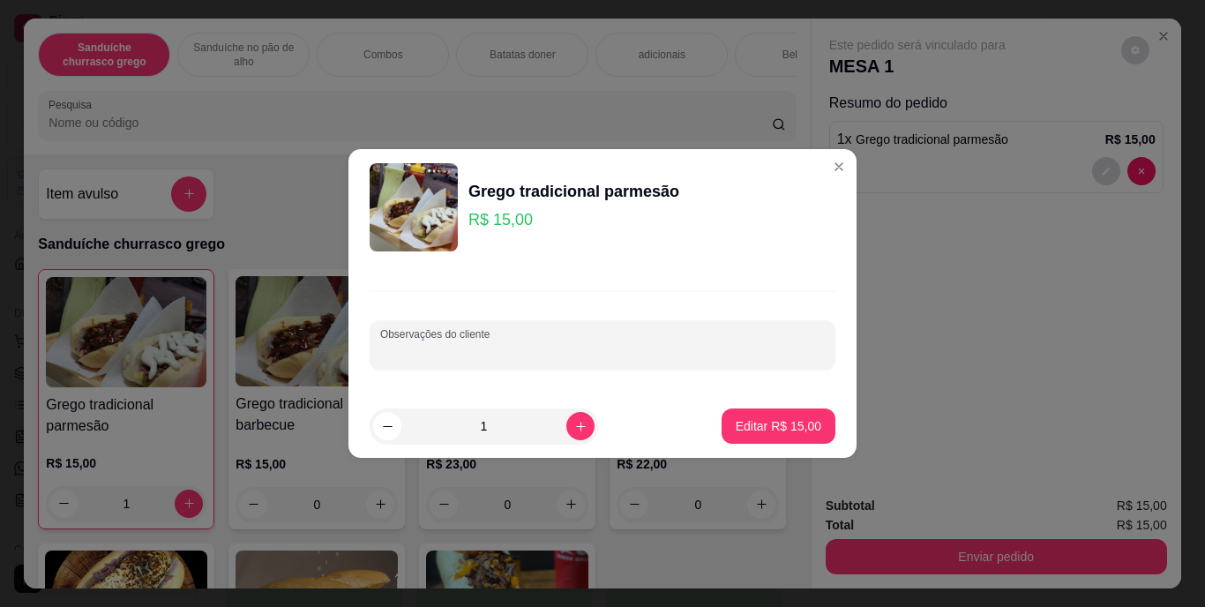
click at [665, 346] on input "Observações do cliente" at bounding box center [602, 352] width 445 height 18
type input "sem tomate"
click at [753, 430] on p "Editar R$ 15,00" at bounding box center [778, 425] width 83 height 17
type input "0"
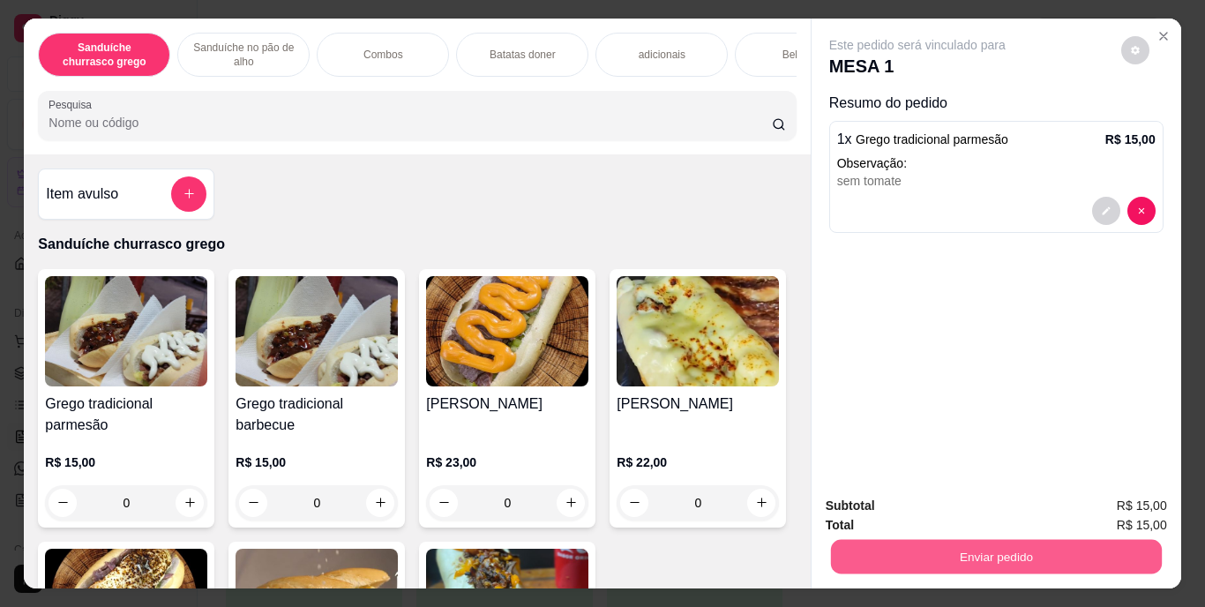
click at [1017, 553] on button "Enviar pedido" at bounding box center [995, 557] width 331 height 34
click at [1104, 496] on button "Enviar pedido" at bounding box center [1121, 507] width 97 height 33
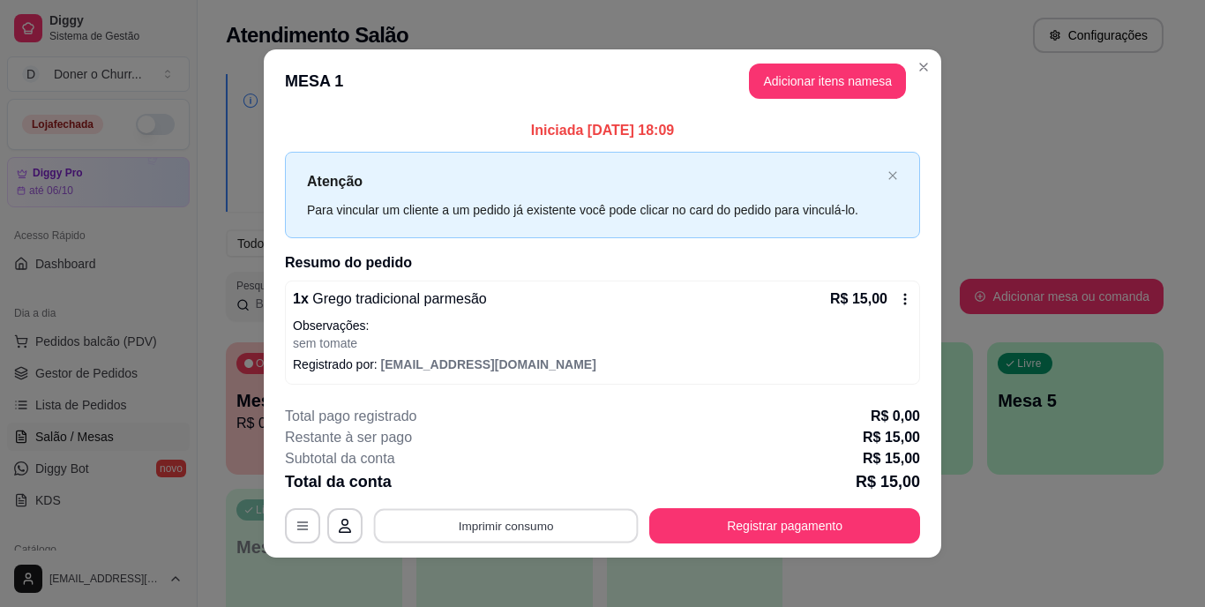
click at [489, 519] on button "Imprimir consumo" at bounding box center [506, 525] width 265 height 34
click at [507, 485] on button "IMPRESSORA" at bounding box center [505, 484] width 124 height 27
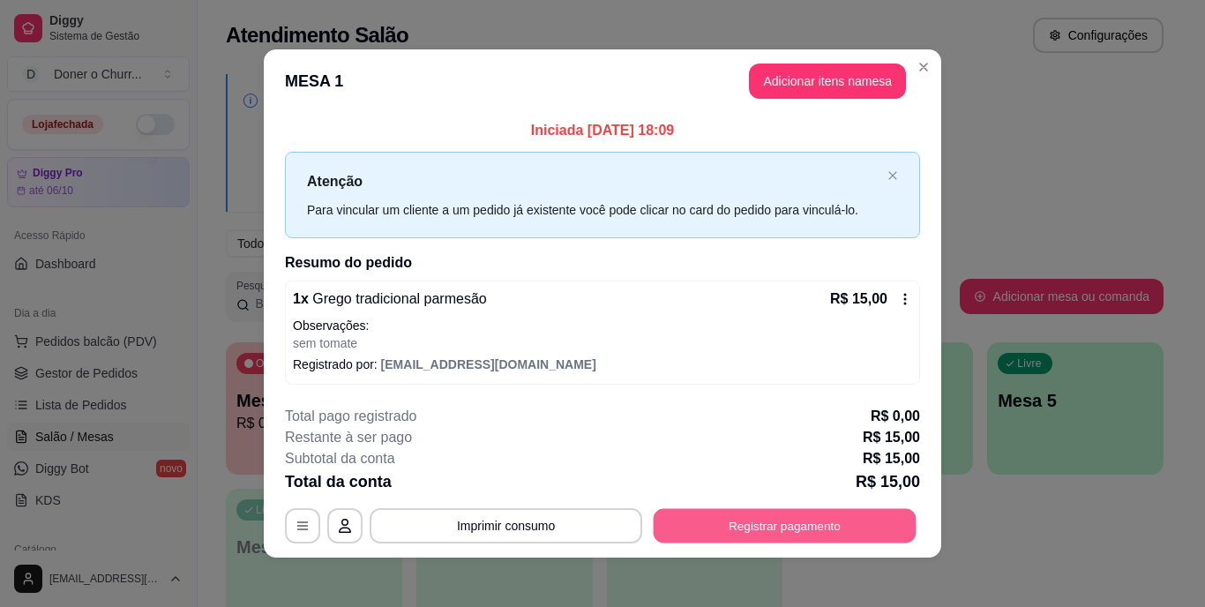
click at [816, 525] on button "Registrar pagamento" at bounding box center [785, 525] width 263 height 34
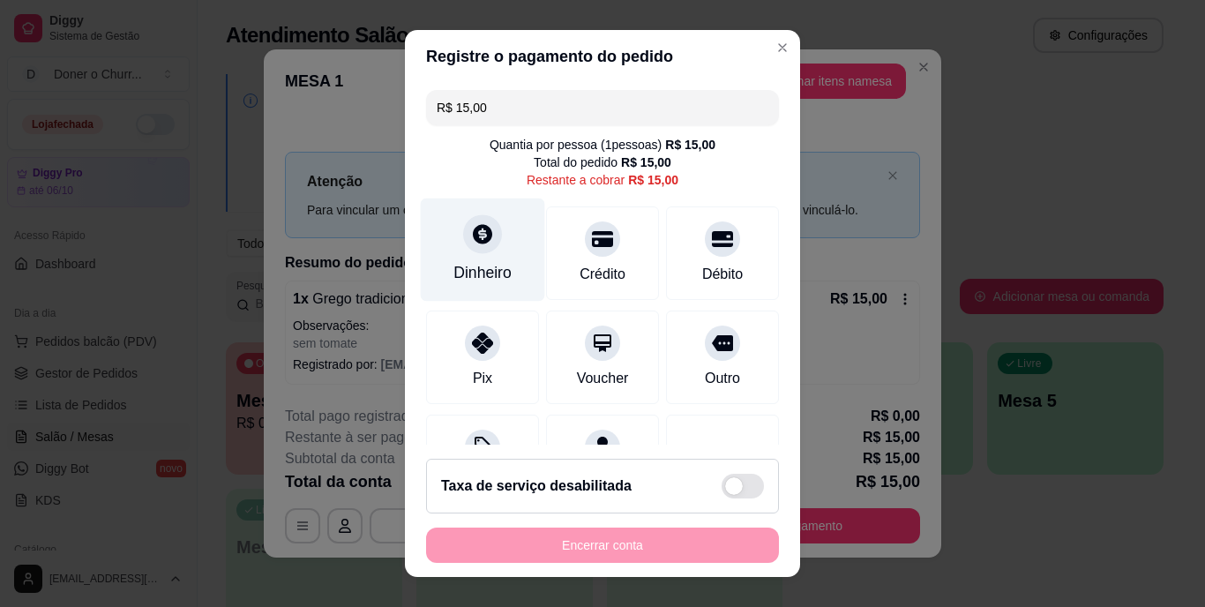
click at [472, 247] on div at bounding box center [482, 234] width 39 height 39
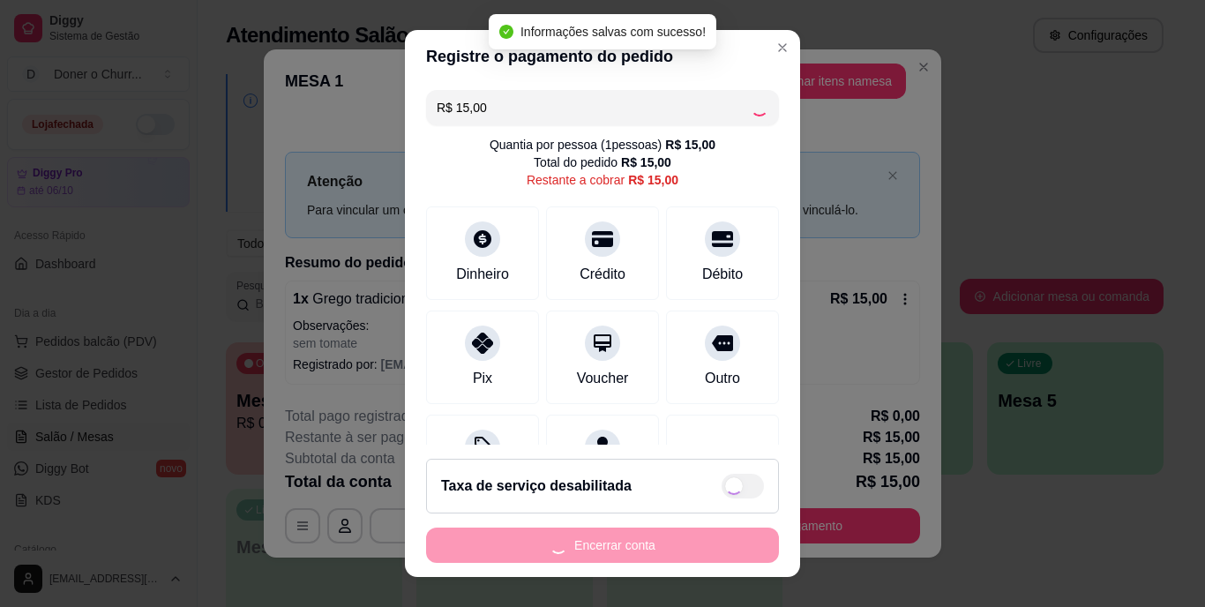
type input "R$ 0,00"
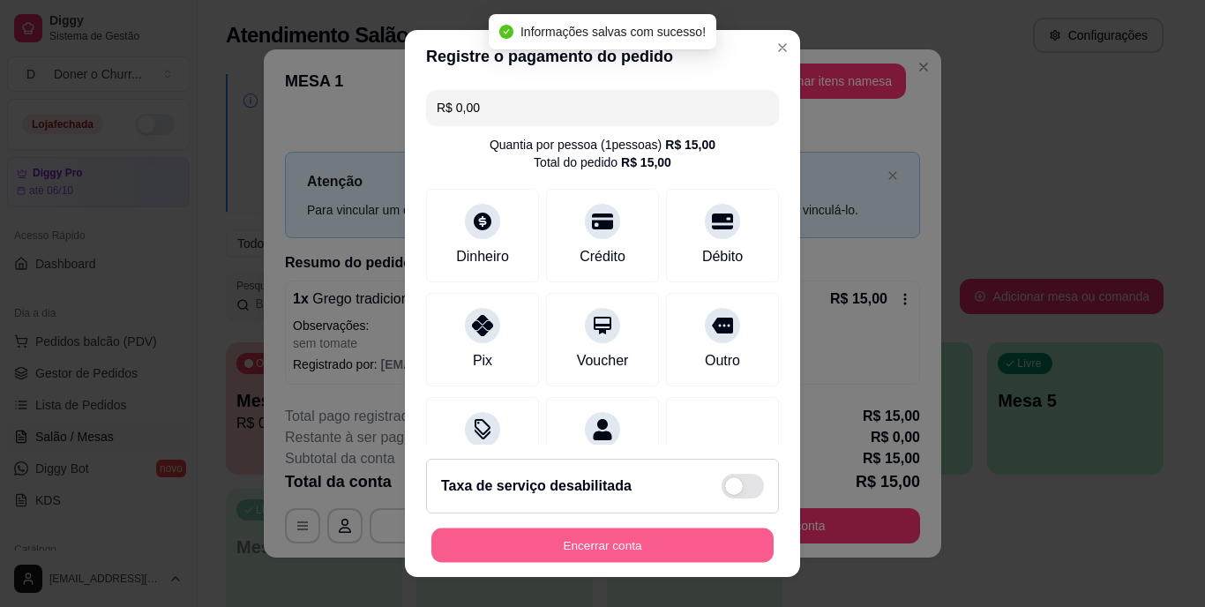
click at [604, 536] on button "Encerrar conta" at bounding box center [602, 545] width 342 height 34
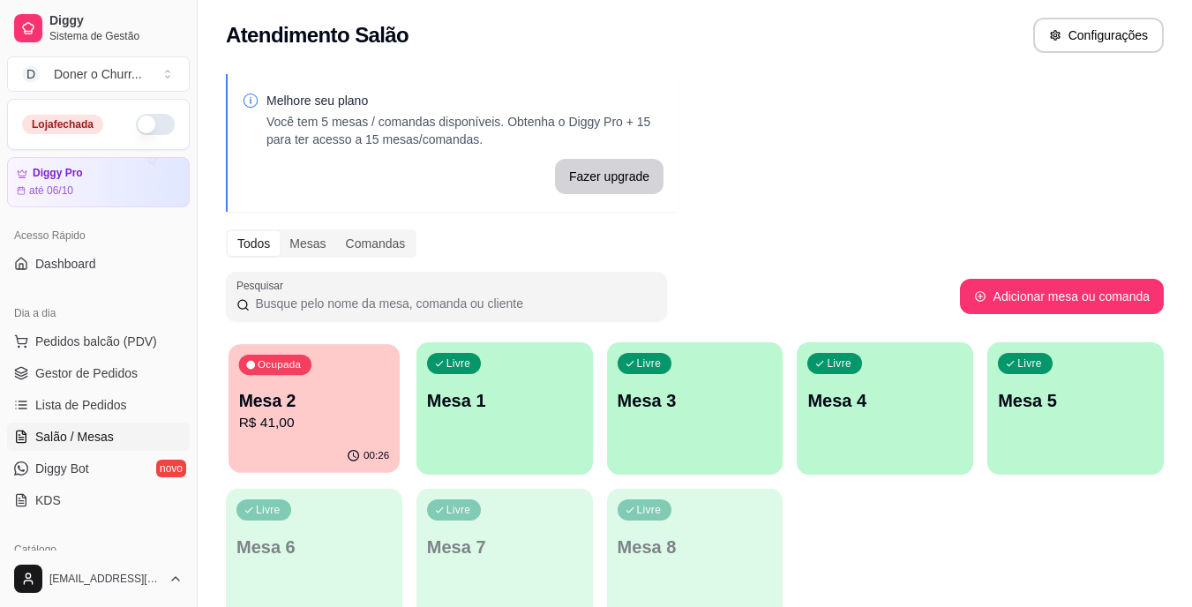
click at [274, 399] on p "Mesa 2" at bounding box center [314, 401] width 151 height 24
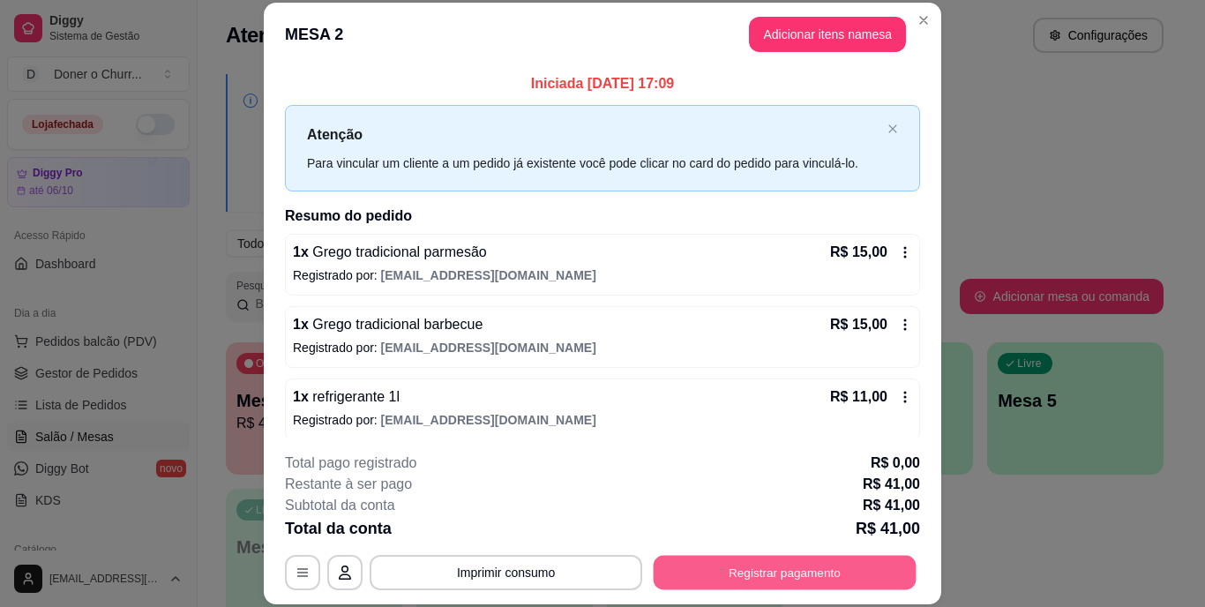
click at [773, 565] on button "Registrar pagamento" at bounding box center [785, 572] width 263 height 34
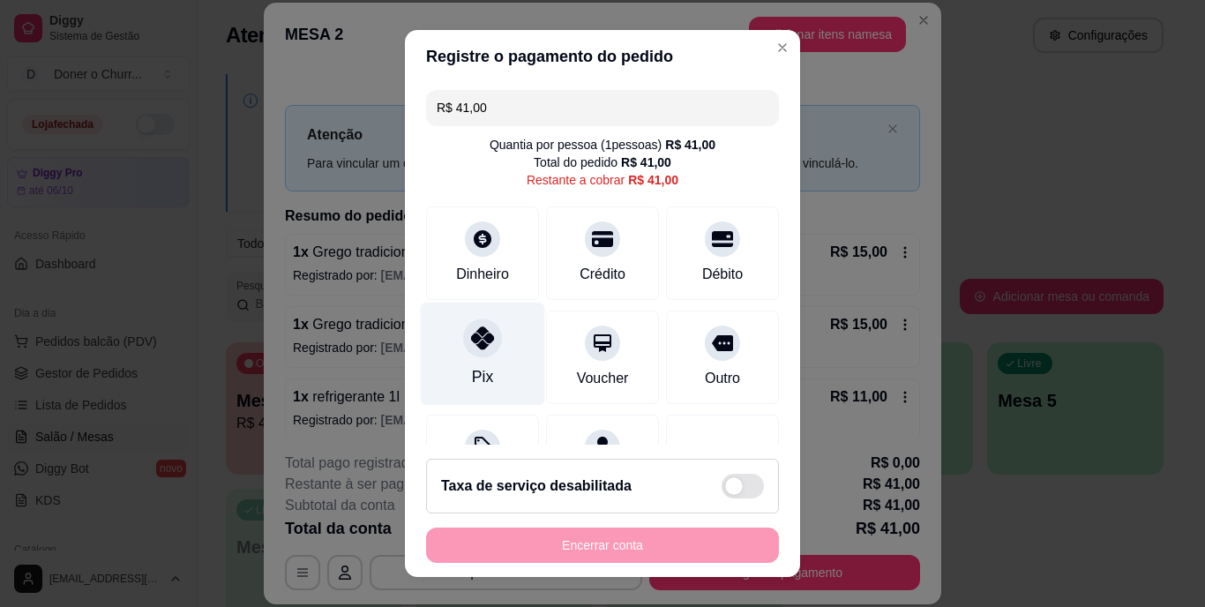
click at [475, 366] on div "Pix" at bounding box center [482, 377] width 21 height 23
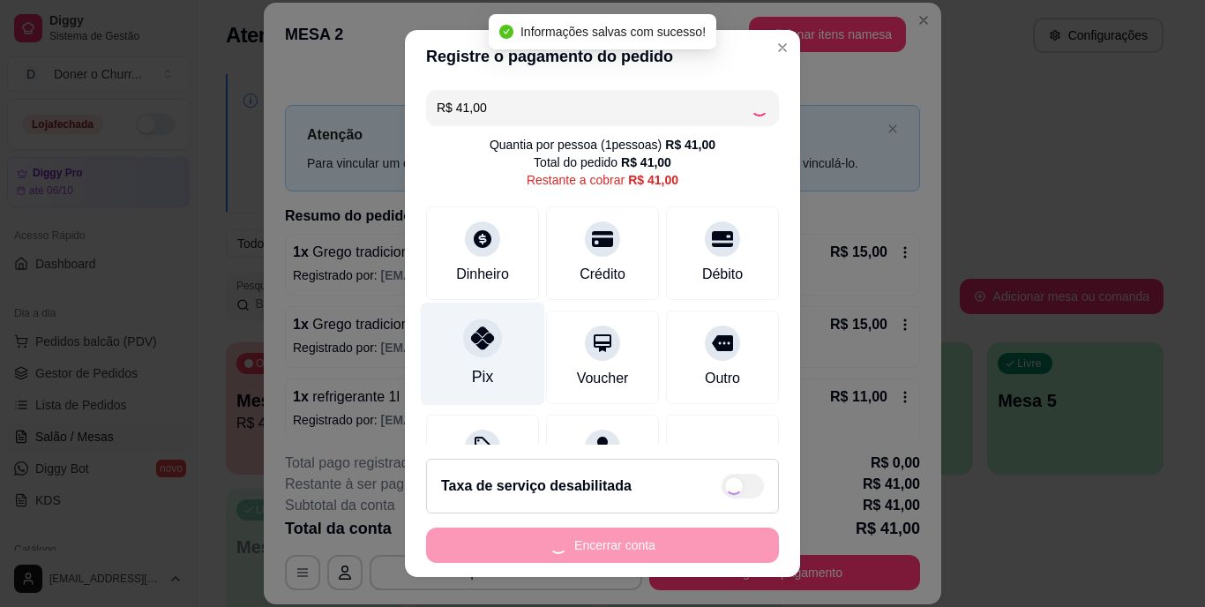
type input "R$ 0,00"
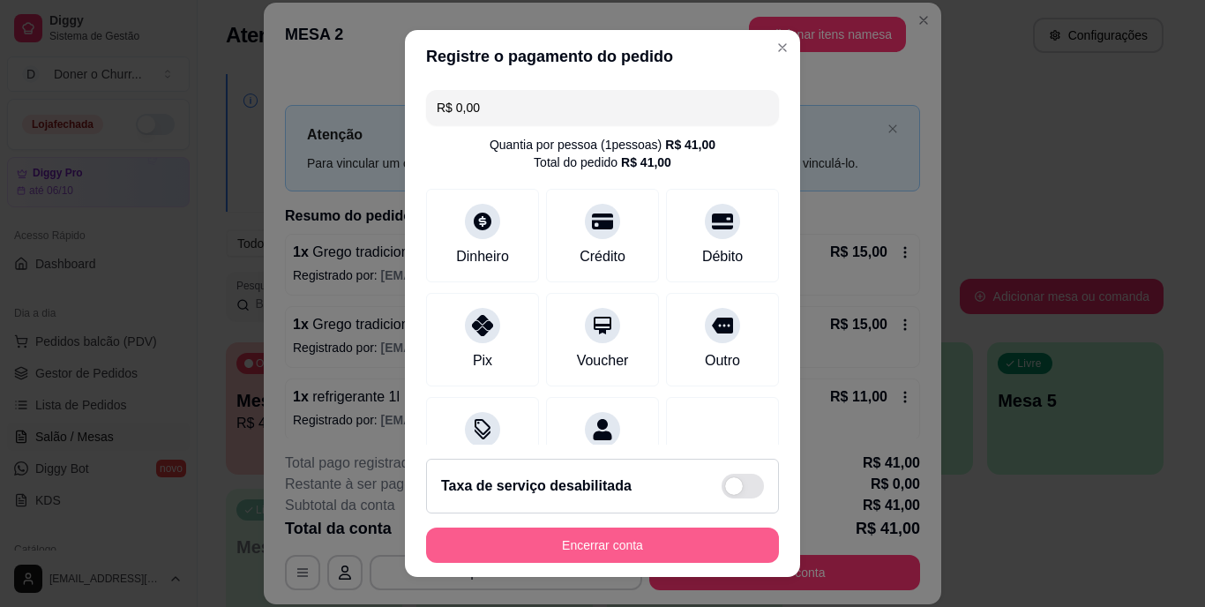
click at [672, 555] on button "Encerrar conta" at bounding box center [602, 545] width 353 height 35
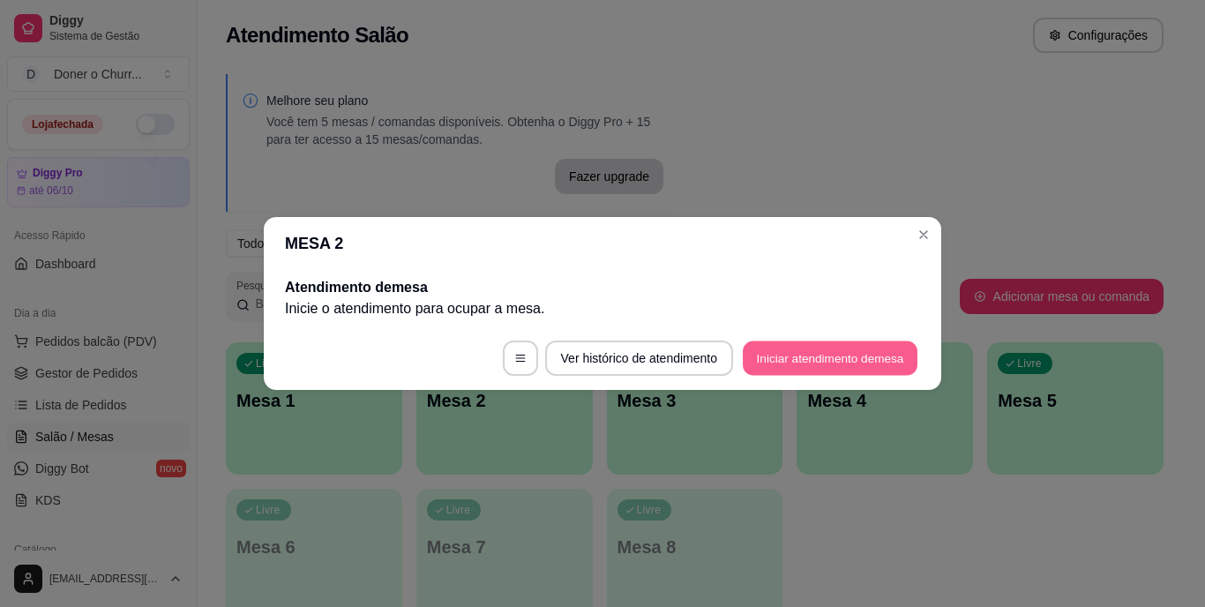
click at [821, 356] on button "Iniciar atendimento de mesa" at bounding box center [830, 358] width 175 height 34
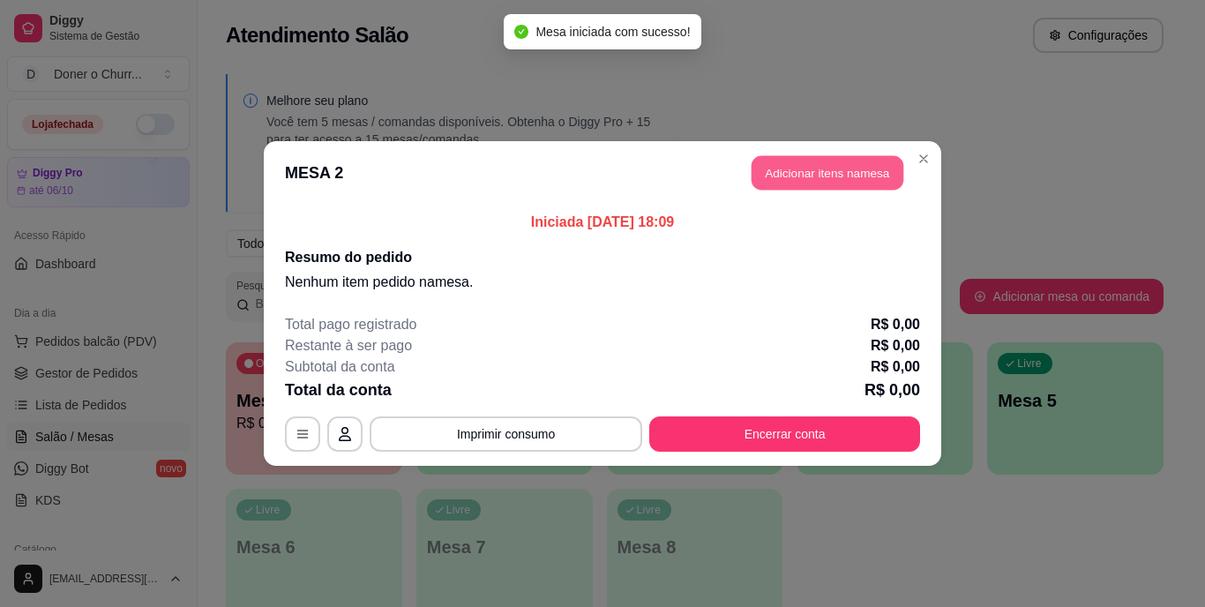
click at [839, 161] on button "Adicionar itens na mesa" at bounding box center [828, 173] width 152 height 34
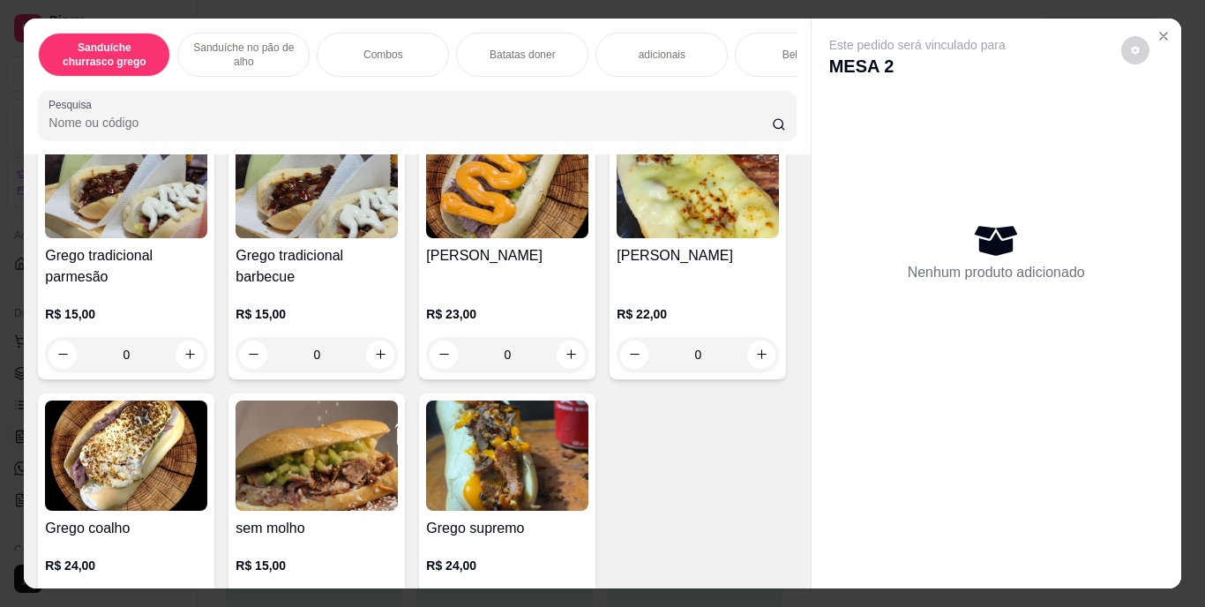
scroll to position [288, 0]
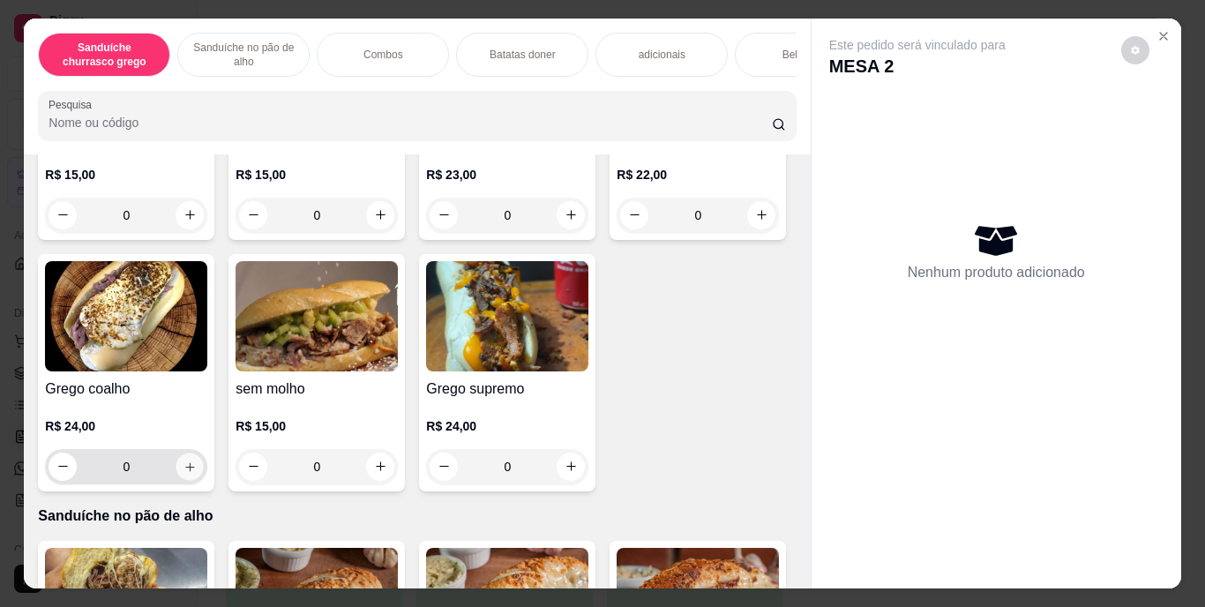
click at [197, 473] on icon "increase-product-quantity" at bounding box center [190, 466] width 13 height 13
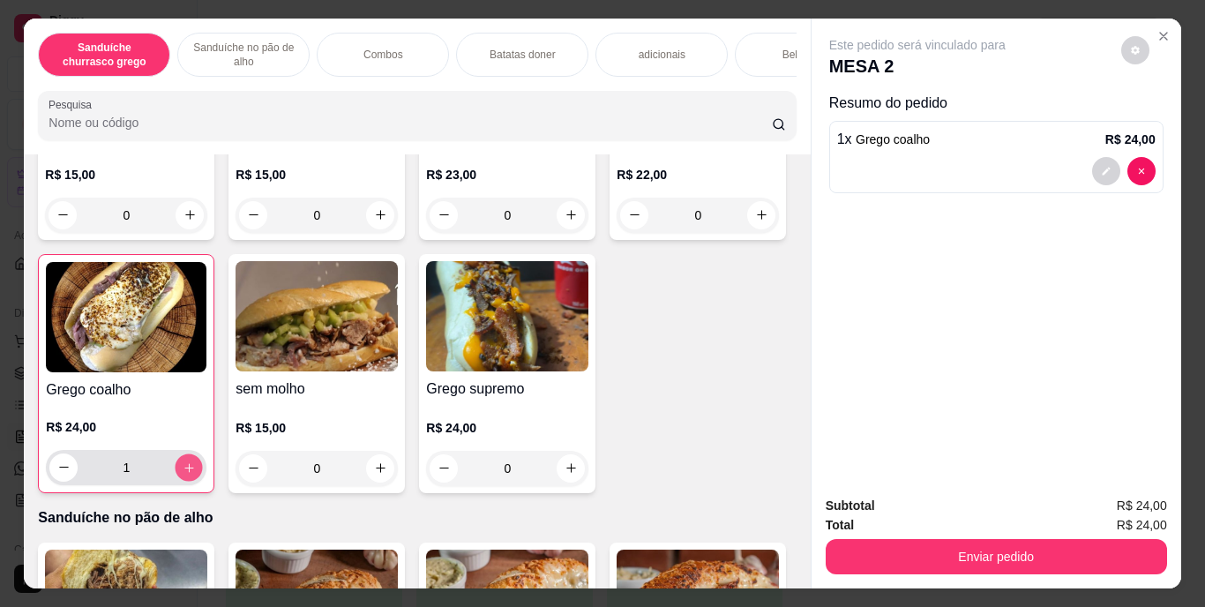
click at [196, 474] on icon "increase-product-quantity" at bounding box center [189, 467] width 13 height 13
type input "2"
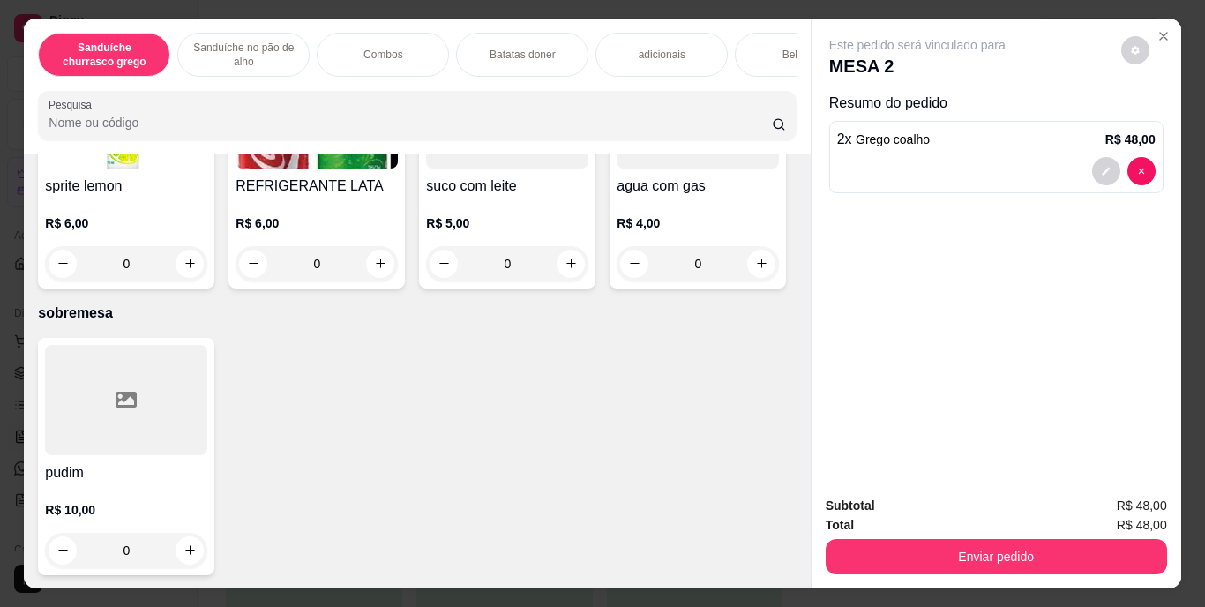
scroll to position [3220, 0]
click at [755, 19] on icon "increase-product-quantity" at bounding box center [761, 11] width 13 height 13
type input "1"
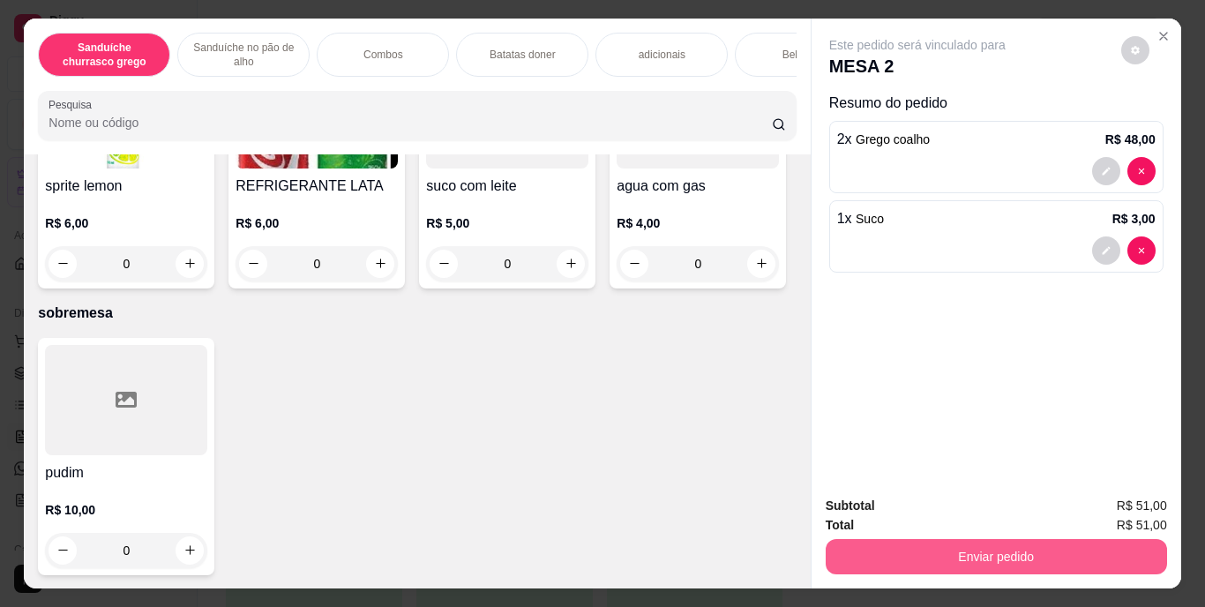
click at [952, 552] on button "Enviar pedido" at bounding box center [996, 556] width 341 height 35
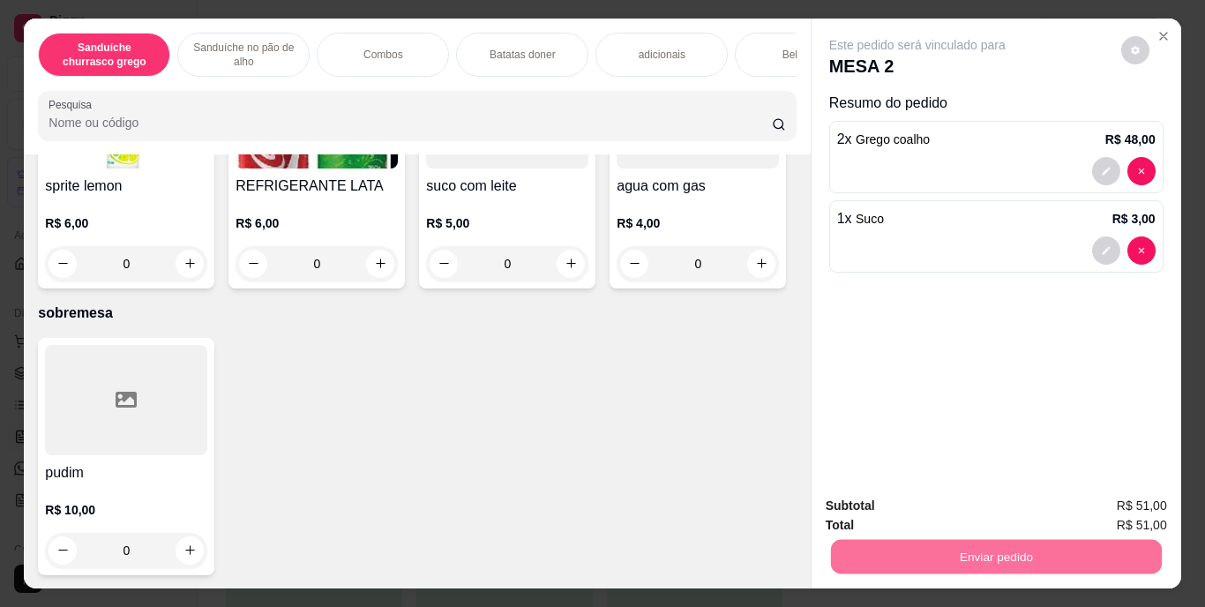
click at [1147, 502] on button "Enviar pedido" at bounding box center [1121, 507] width 97 height 33
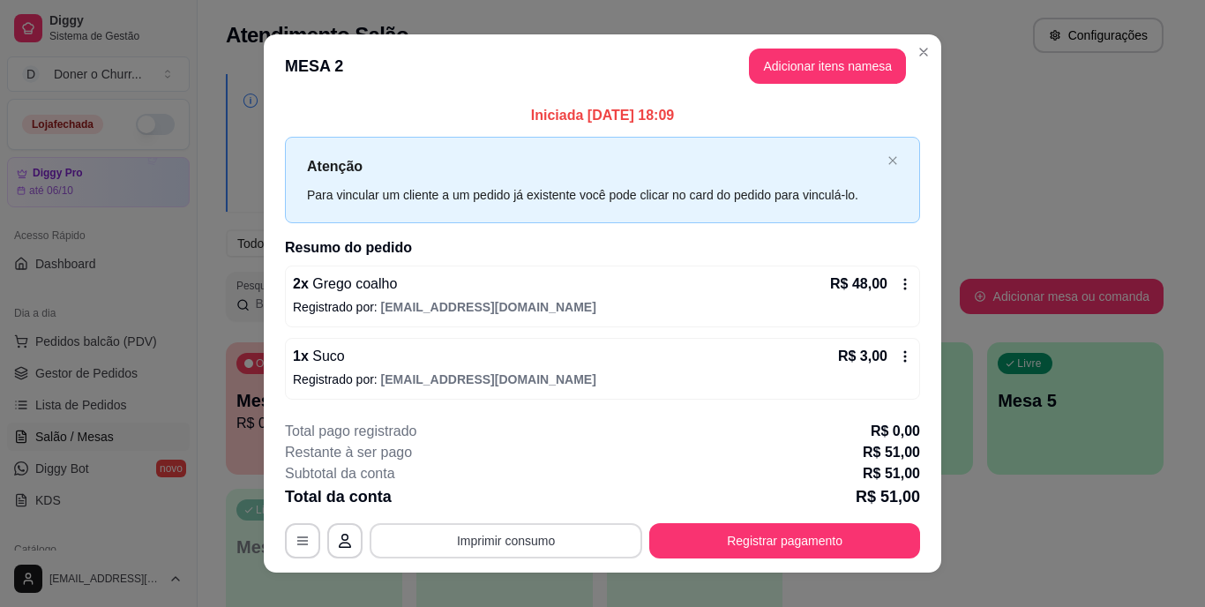
click at [479, 536] on button "Imprimir consumo" at bounding box center [506, 540] width 273 height 35
click at [519, 493] on button "IMPRESSORA" at bounding box center [505, 499] width 124 height 27
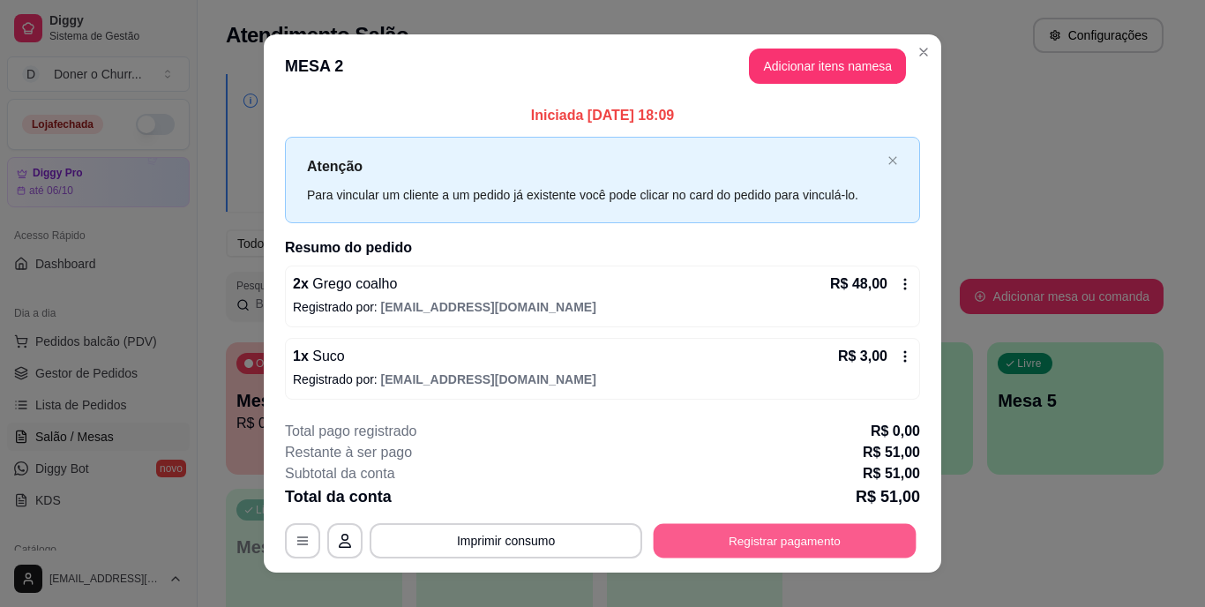
click at [772, 544] on button "Registrar pagamento" at bounding box center [785, 540] width 263 height 34
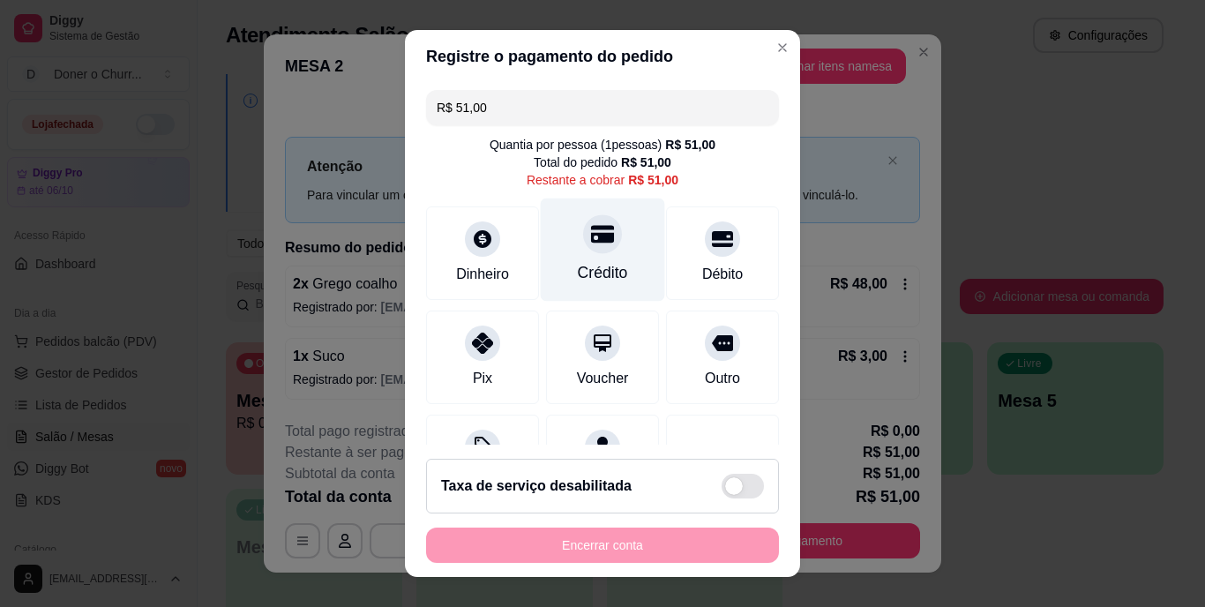
click at [576, 292] on div "Crédito" at bounding box center [603, 250] width 124 height 103
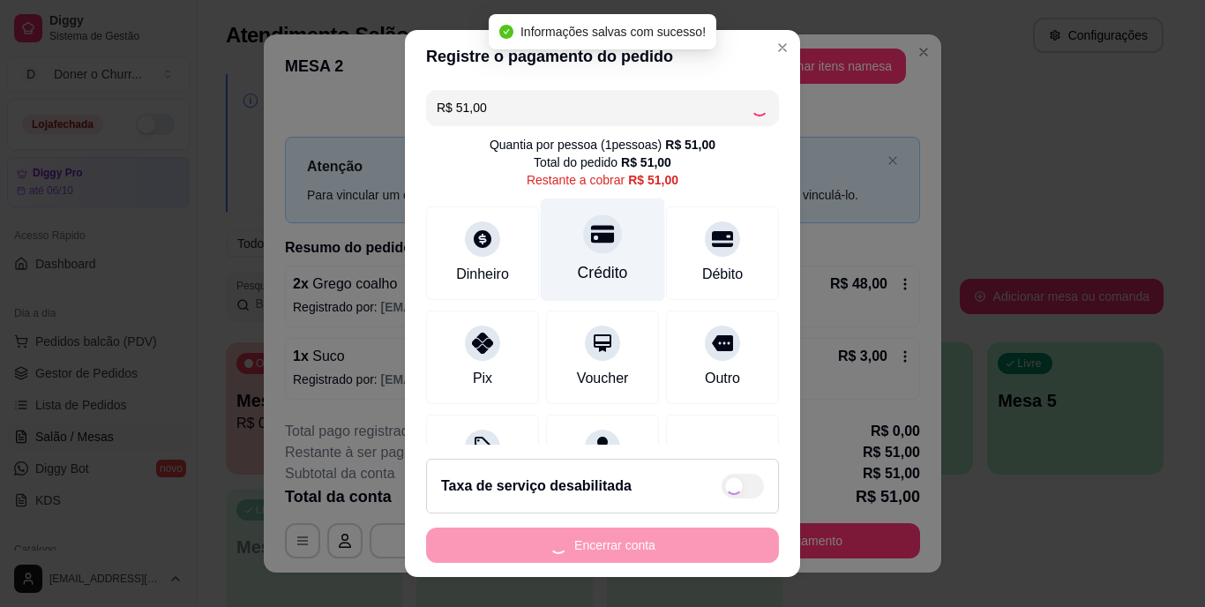
type input "R$ 0,00"
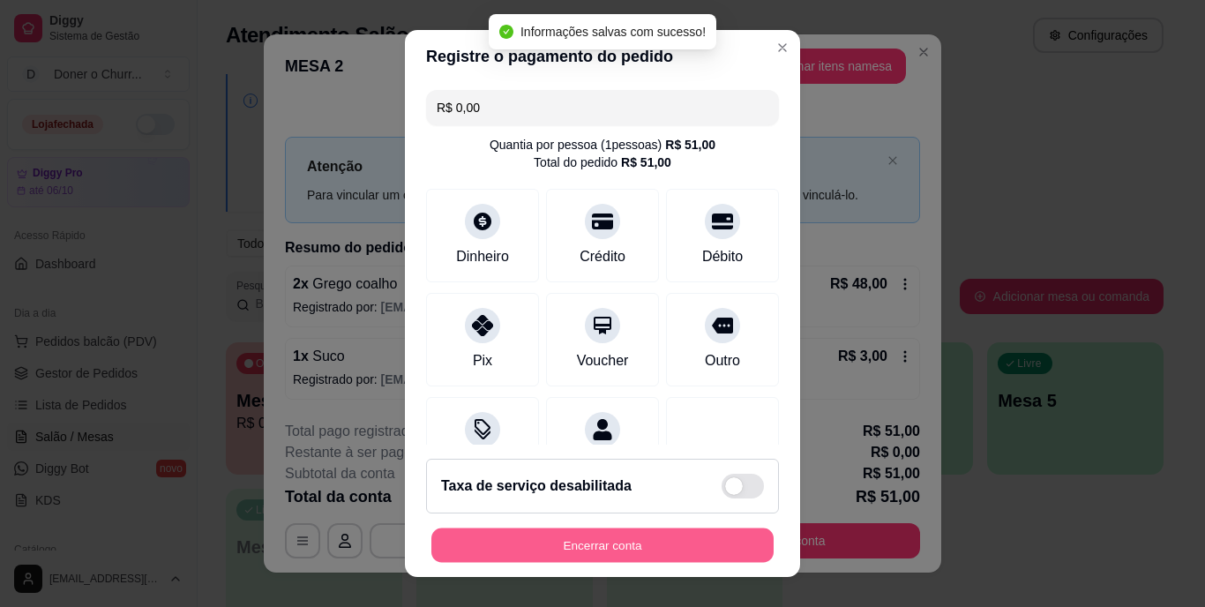
click at [599, 544] on button "Encerrar conta" at bounding box center [602, 545] width 342 height 34
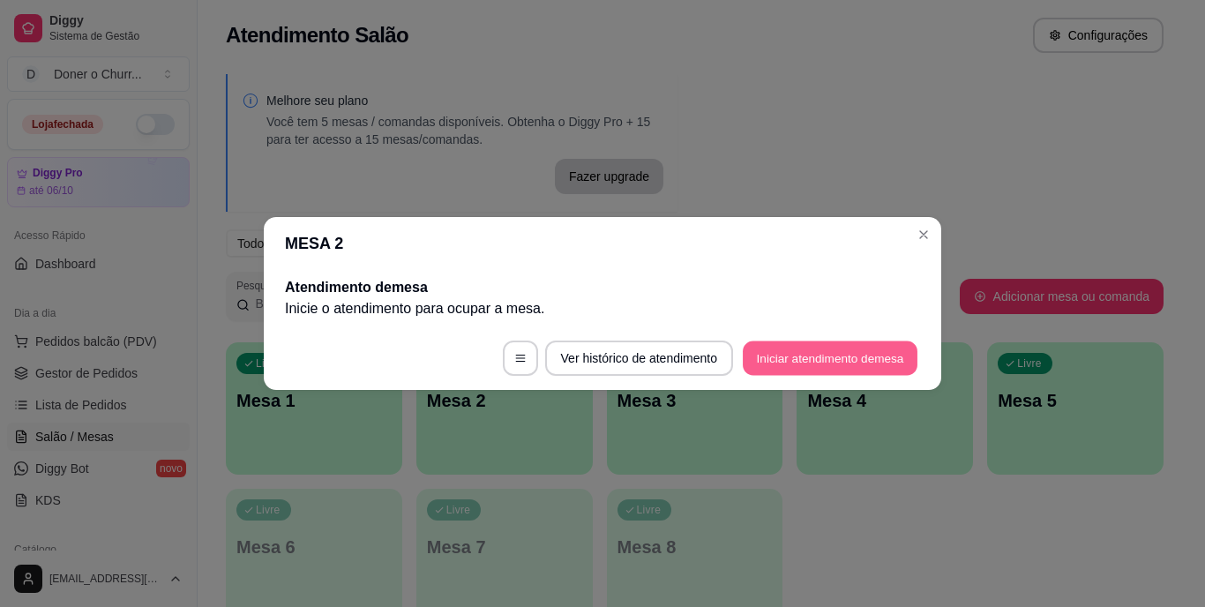
click at [877, 349] on button "Iniciar atendimento de mesa" at bounding box center [830, 358] width 175 height 34
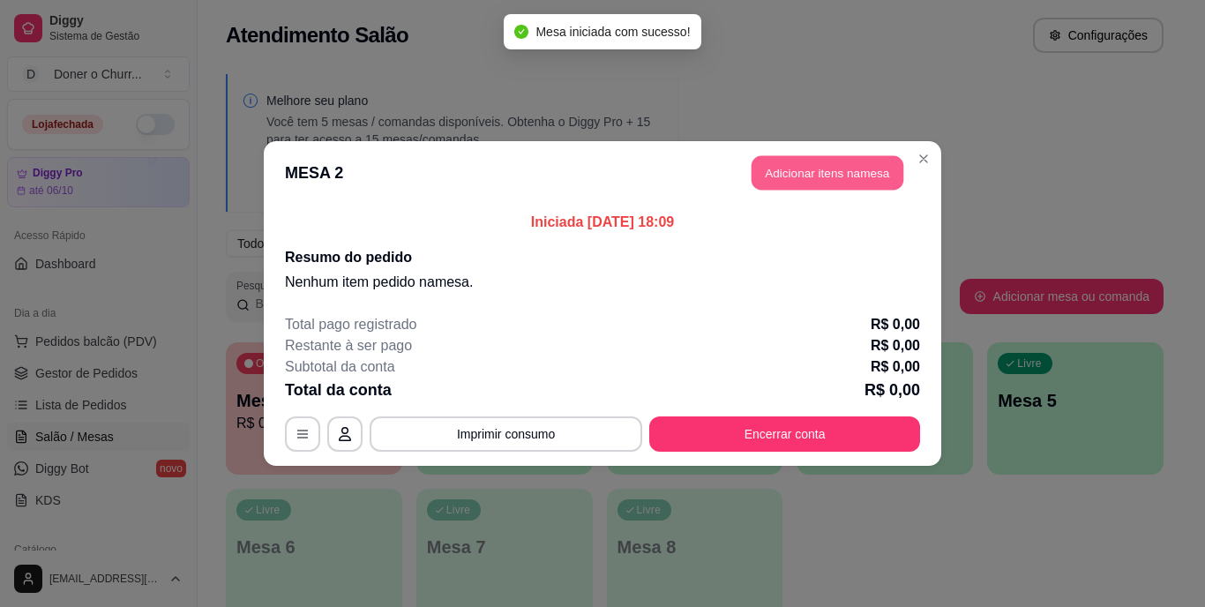
click at [821, 160] on button "Adicionar itens na mesa" at bounding box center [828, 173] width 152 height 34
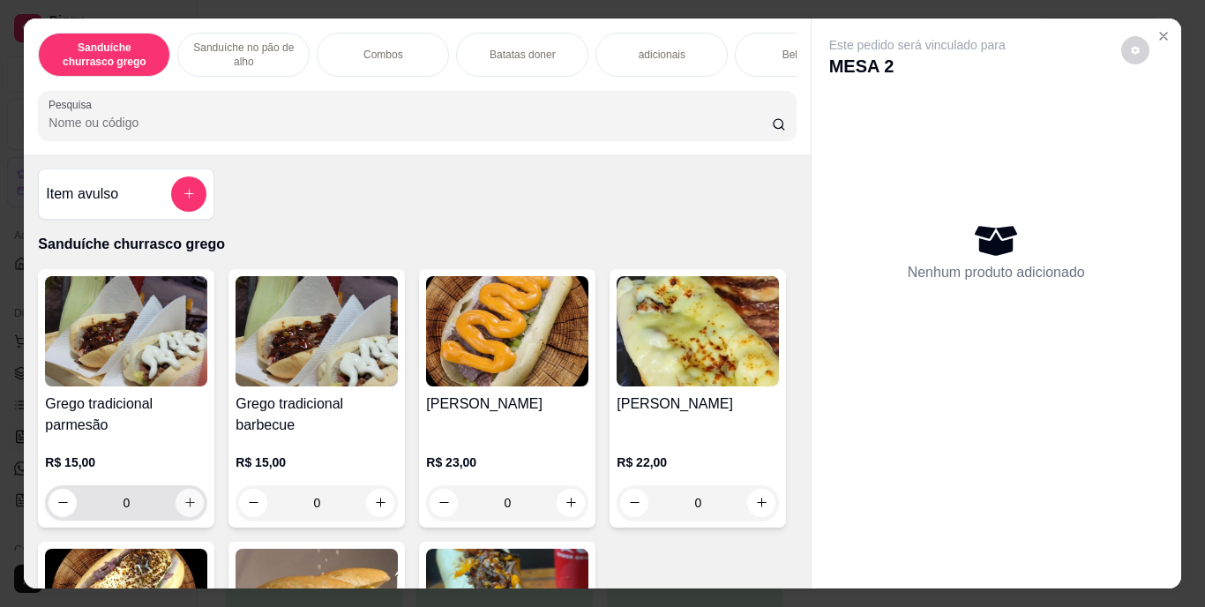
click at [185, 506] on icon "increase-product-quantity" at bounding box center [190, 503] width 10 height 10
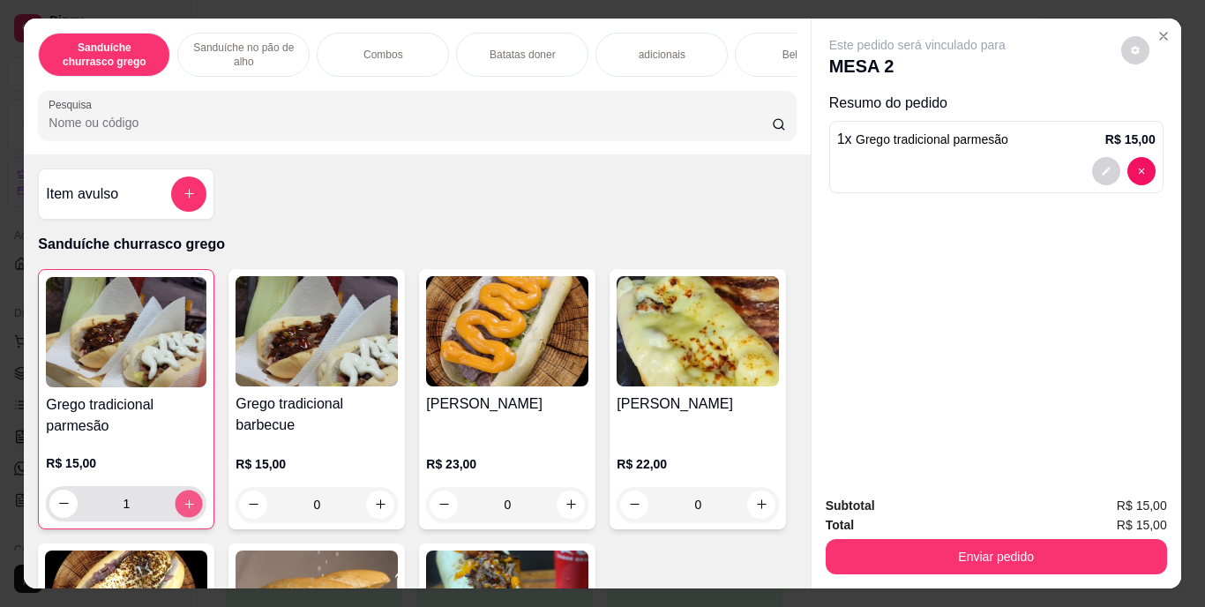
click at [184, 506] on icon "increase-product-quantity" at bounding box center [189, 503] width 13 height 13
type input "2"
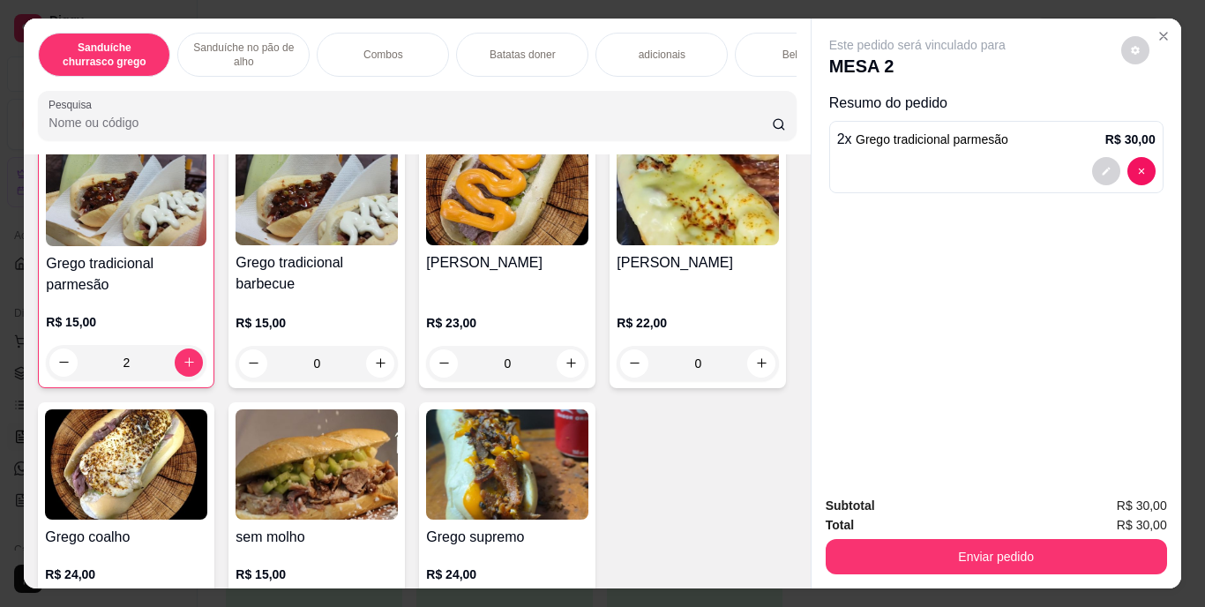
scroll to position [140, 0]
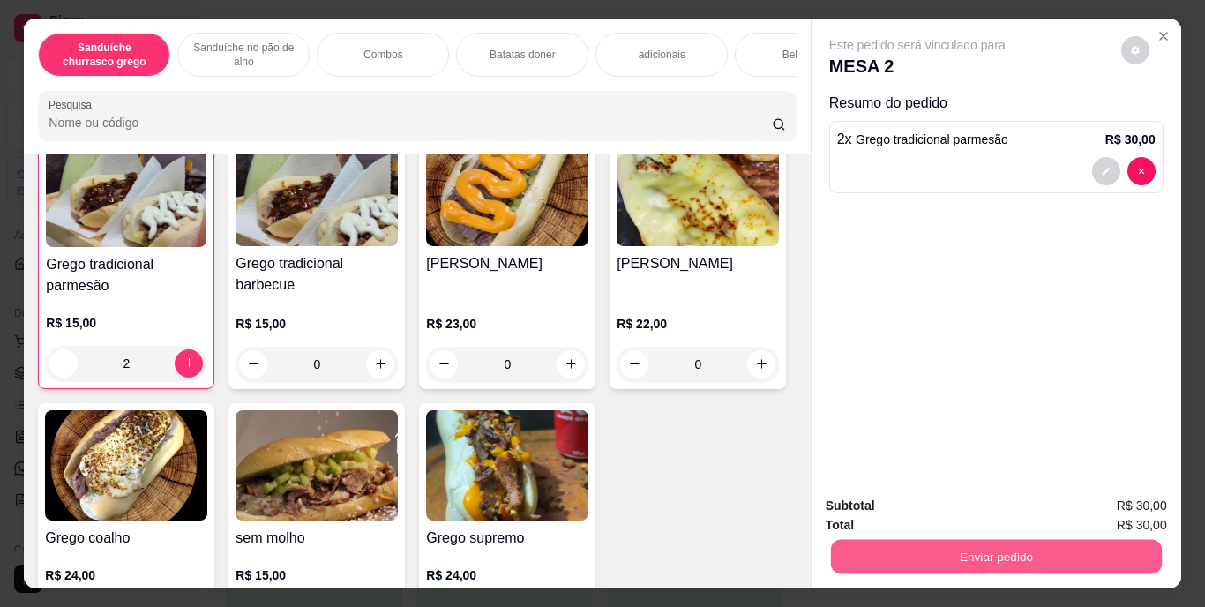
click at [1086, 544] on button "Enviar pedido" at bounding box center [995, 557] width 331 height 34
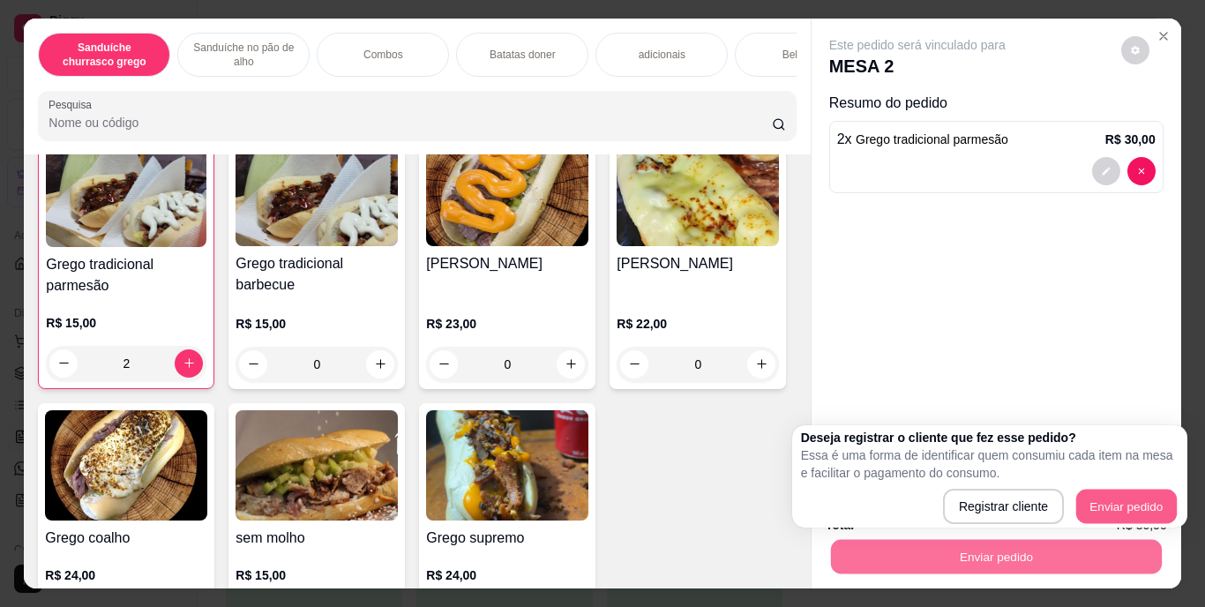
click at [1132, 490] on button "Enviar pedido" at bounding box center [1127, 507] width 101 height 34
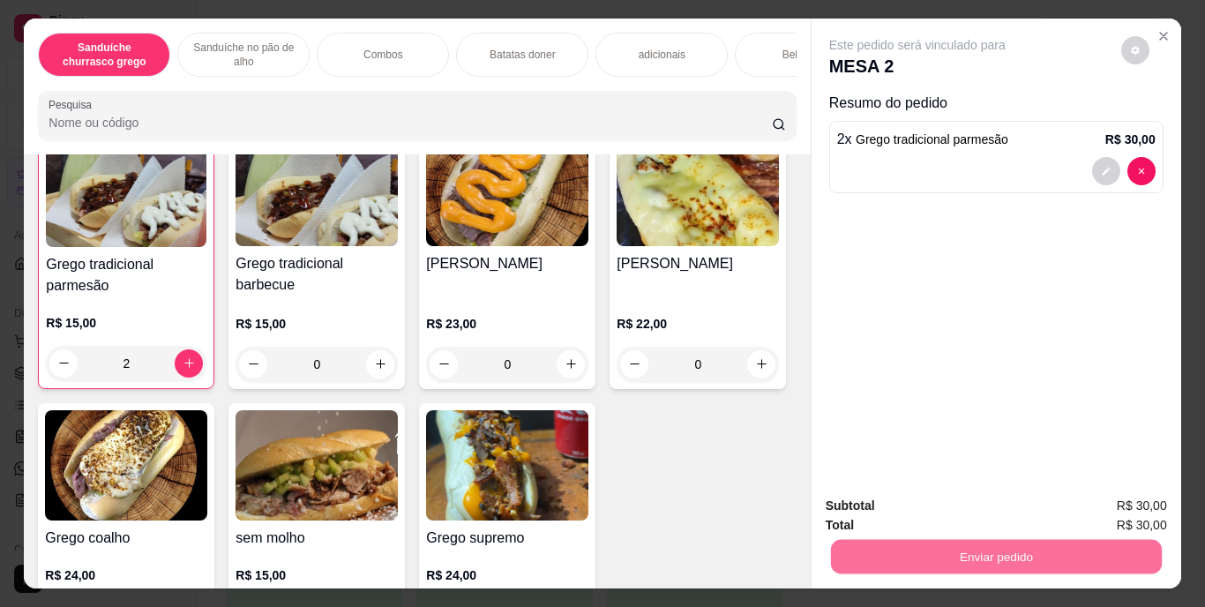
click at [1016, 301] on div "Este pedido será vinculado para MESA 2 Resumo do pedido 2 x Grego tradicional p…" at bounding box center [997, 251] width 370 height 464
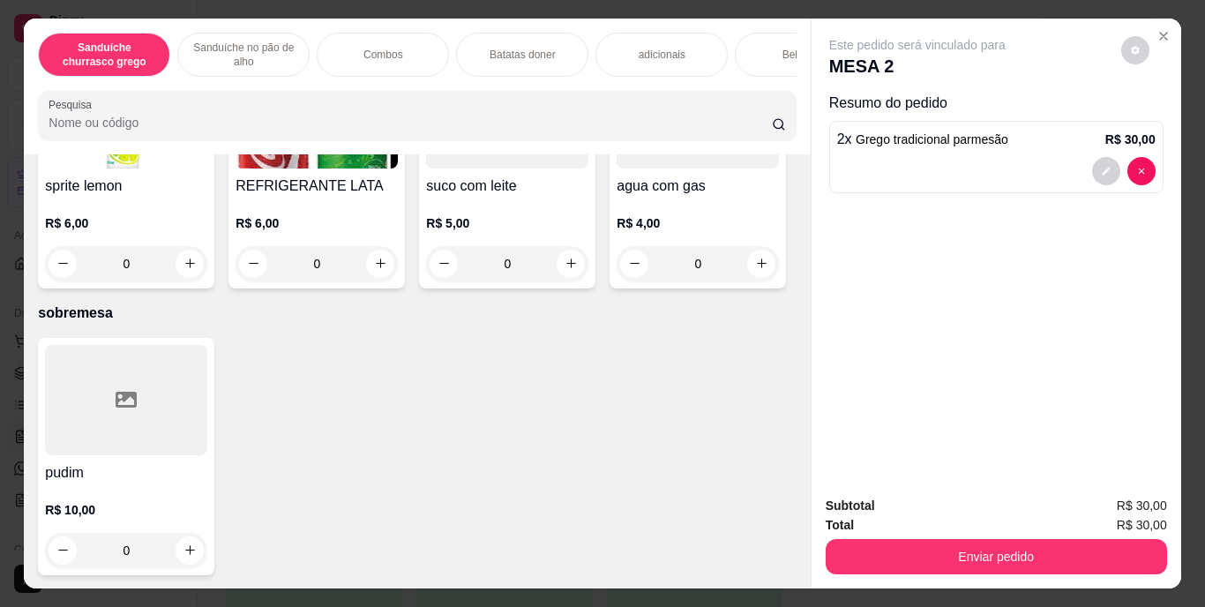
scroll to position [3199, 0]
click at [387, 270] on icon "increase-product-quantity" at bounding box center [380, 263] width 13 height 13
type input "1"
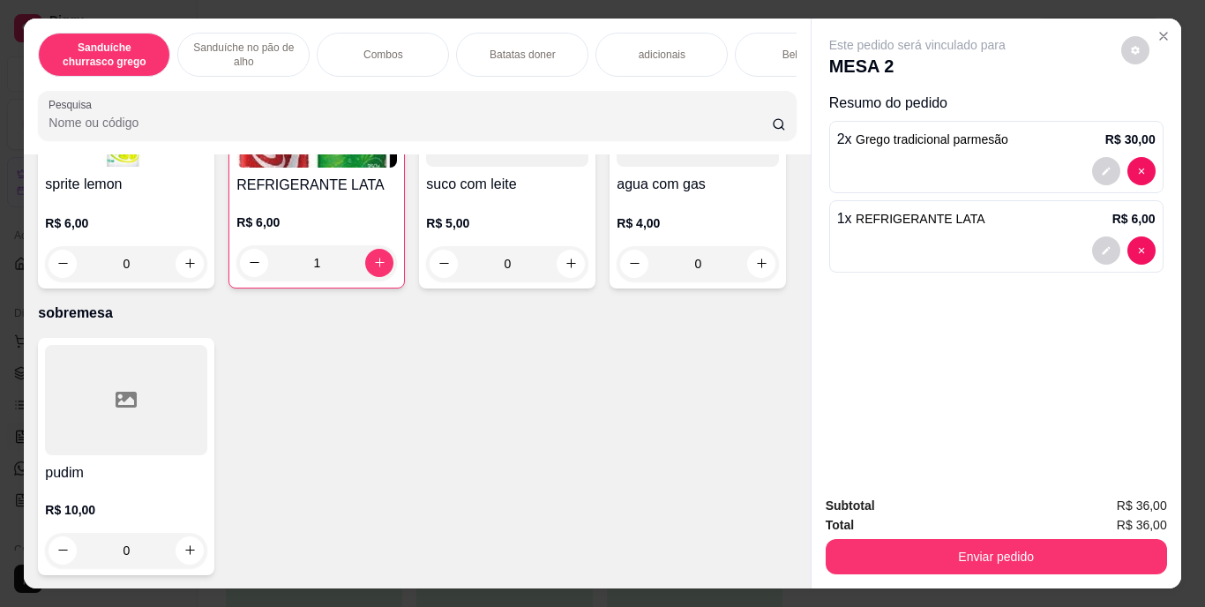
scroll to position [3407, 0]
click at [755, 17] on icon "increase-product-quantity" at bounding box center [761, 10] width 13 height 13
type input "1"
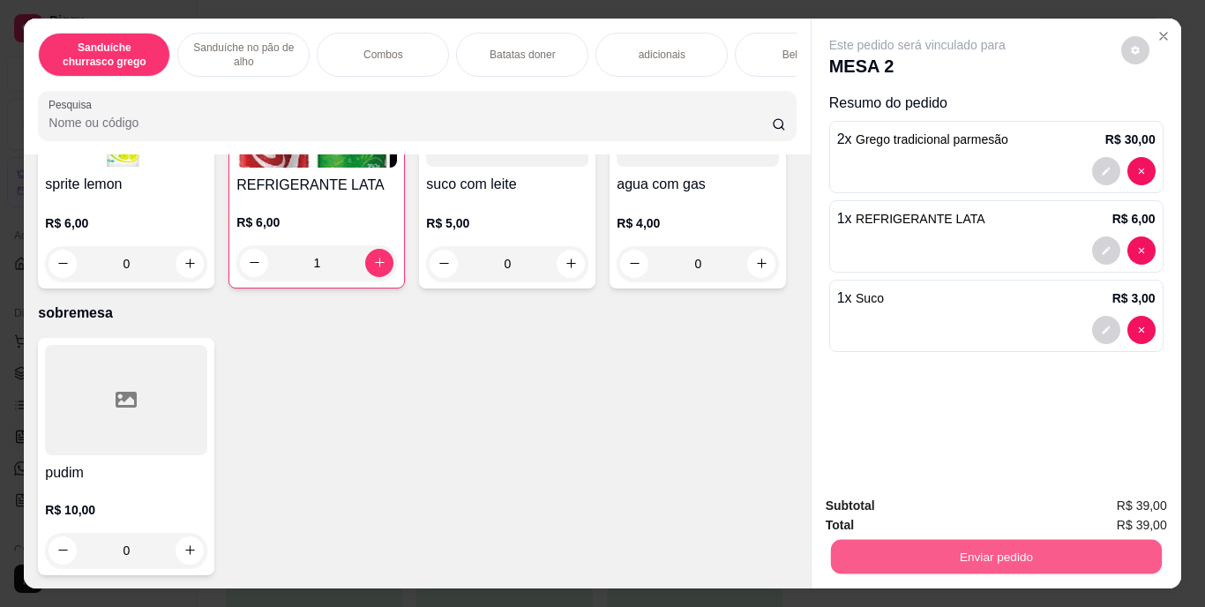
click at [967, 548] on button "Enviar pedido" at bounding box center [995, 557] width 331 height 34
click at [1113, 498] on button "Enviar pedido" at bounding box center [1121, 507] width 97 height 33
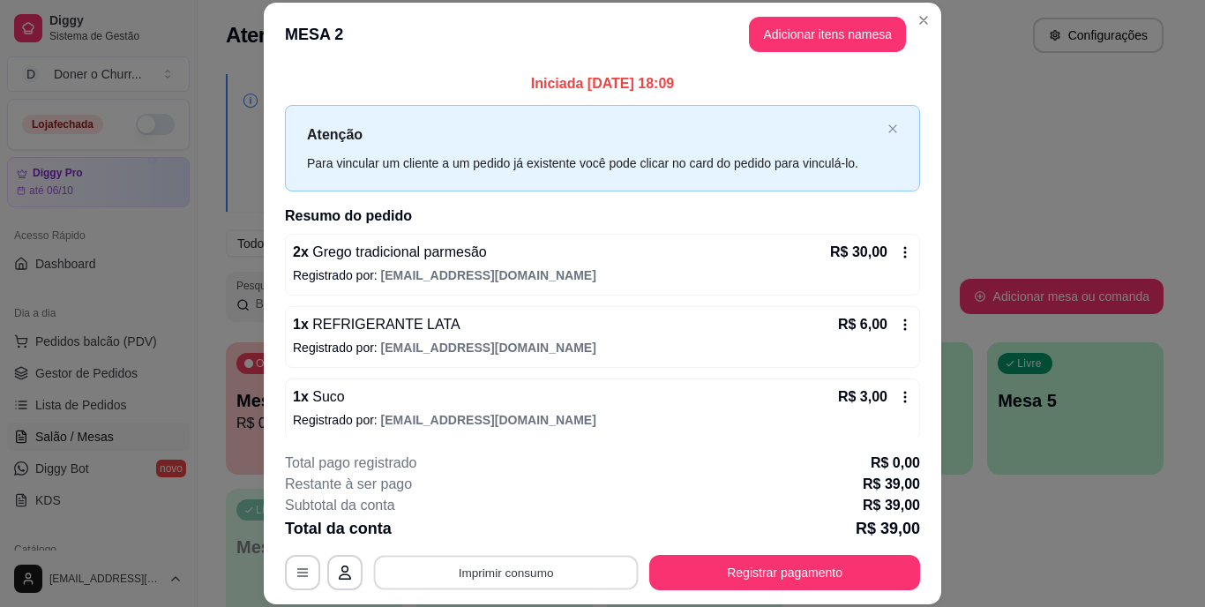
click at [502, 568] on button "Imprimir consumo" at bounding box center [506, 572] width 265 height 34
click at [518, 530] on button "IMPRESSORA" at bounding box center [505, 531] width 124 height 27
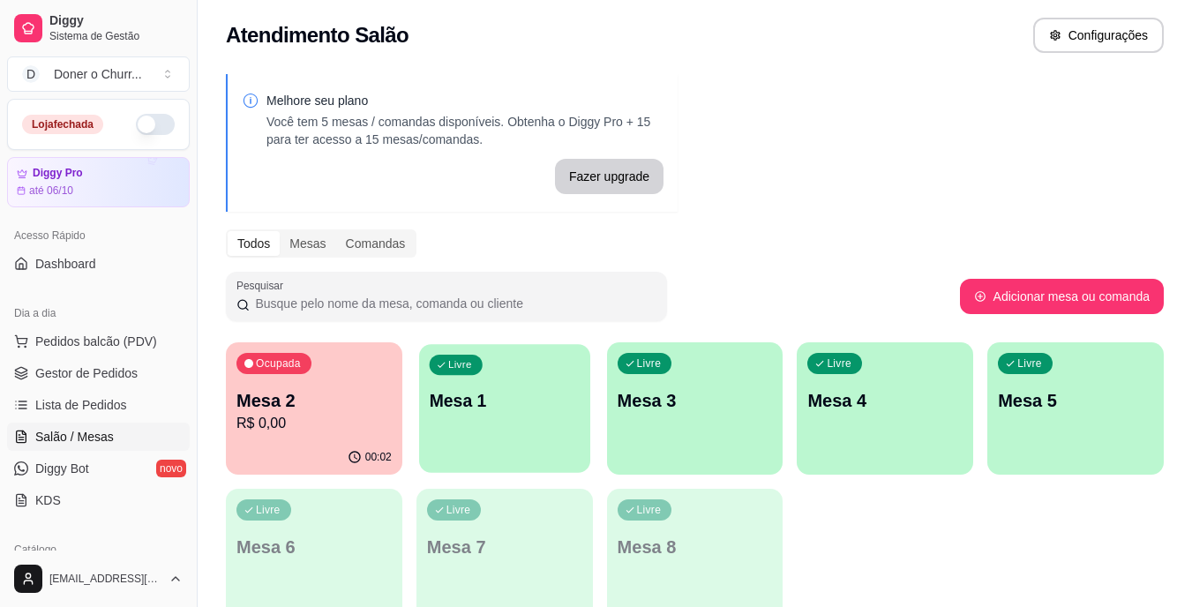
click at [520, 355] on div "Livre Mesa 1" at bounding box center [504, 398] width 171 height 108
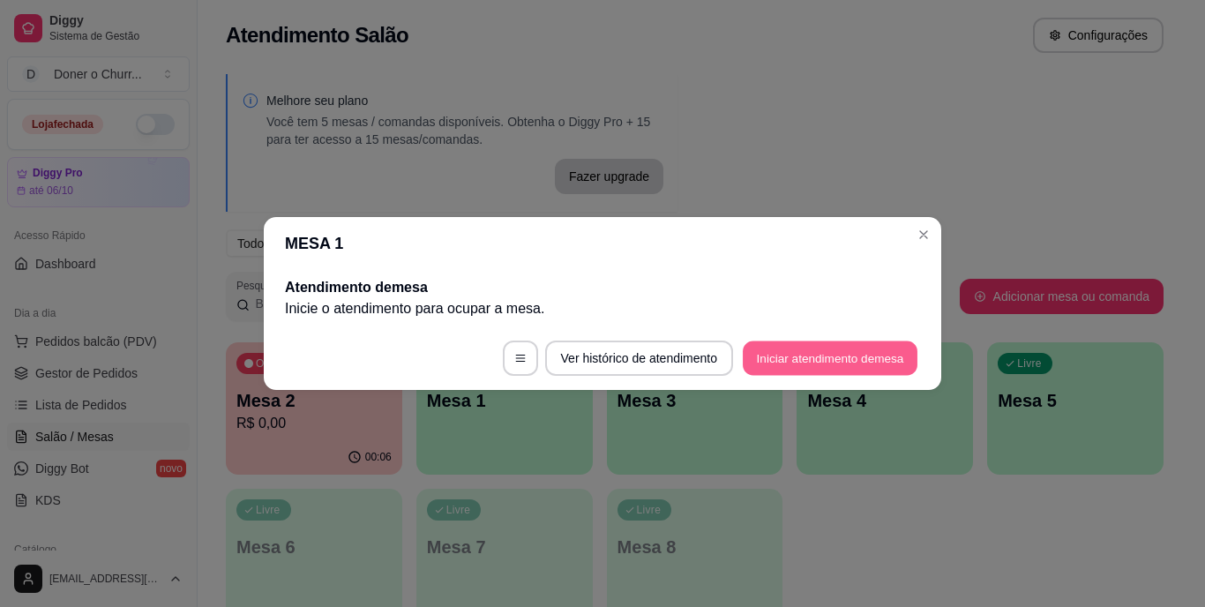
click at [821, 354] on button "Iniciar atendimento de mesa" at bounding box center [830, 358] width 175 height 34
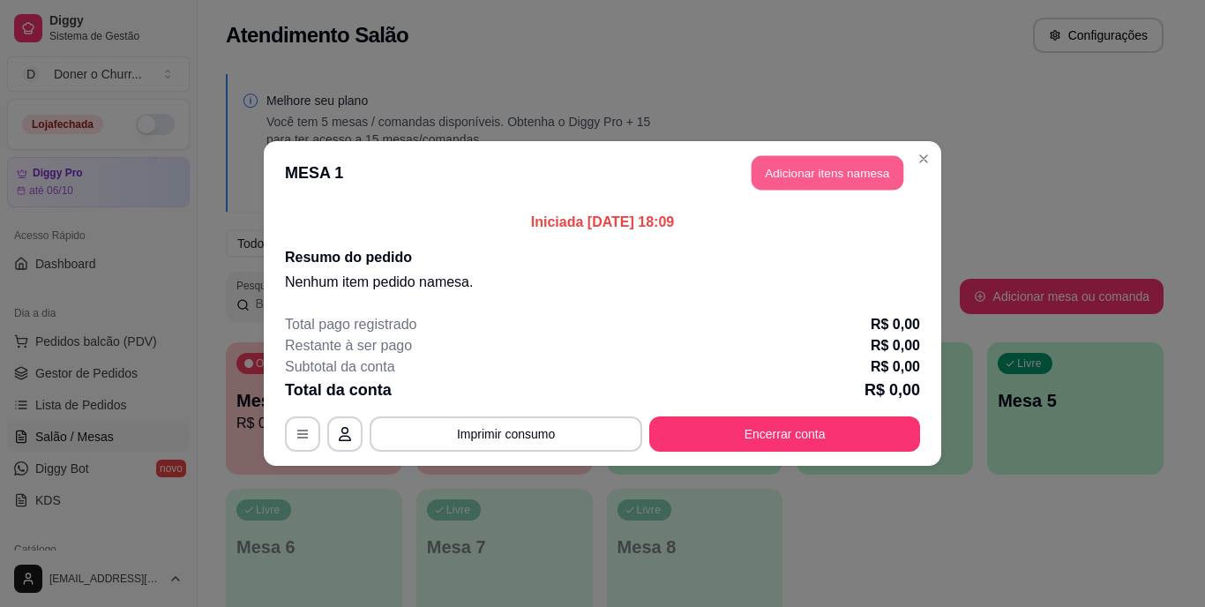
click at [860, 180] on button "Adicionar itens na mesa" at bounding box center [828, 173] width 152 height 34
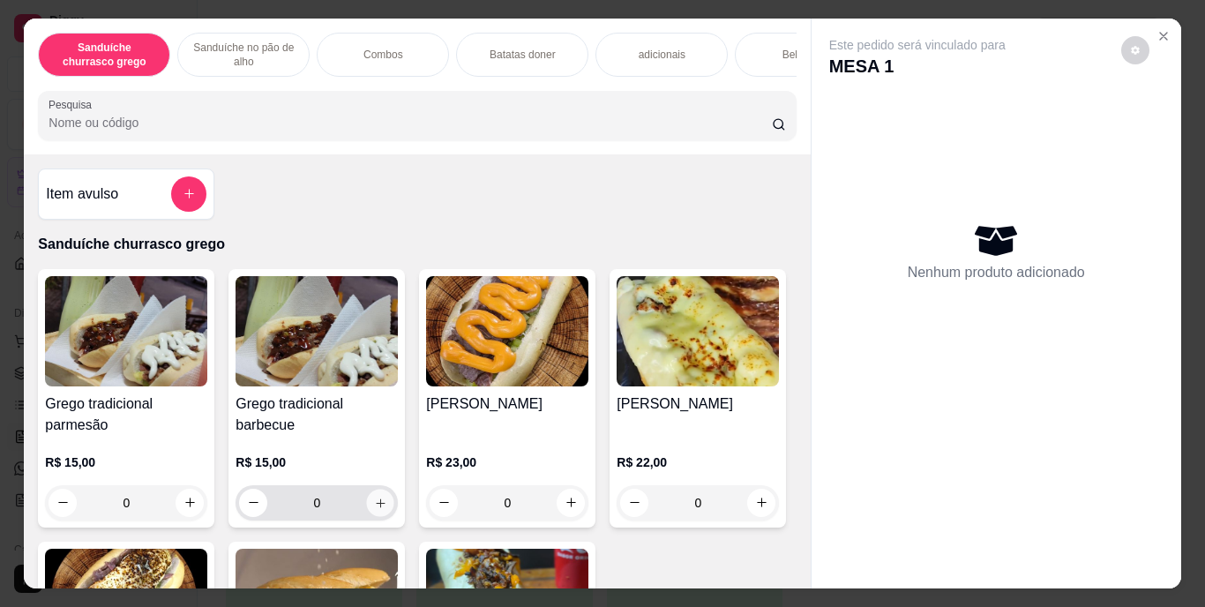
click at [374, 508] on icon "increase-product-quantity" at bounding box center [380, 502] width 13 height 13
type input "1"
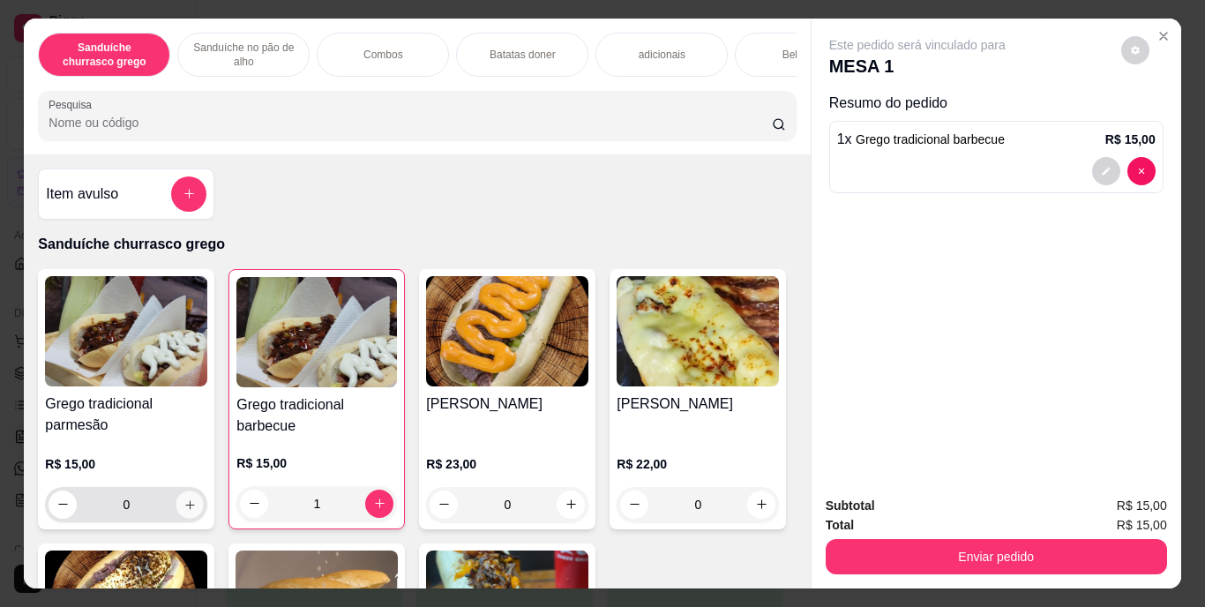
click at [176, 506] on button "increase-product-quantity" at bounding box center [189, 504] width 27 height 27
type input "1"
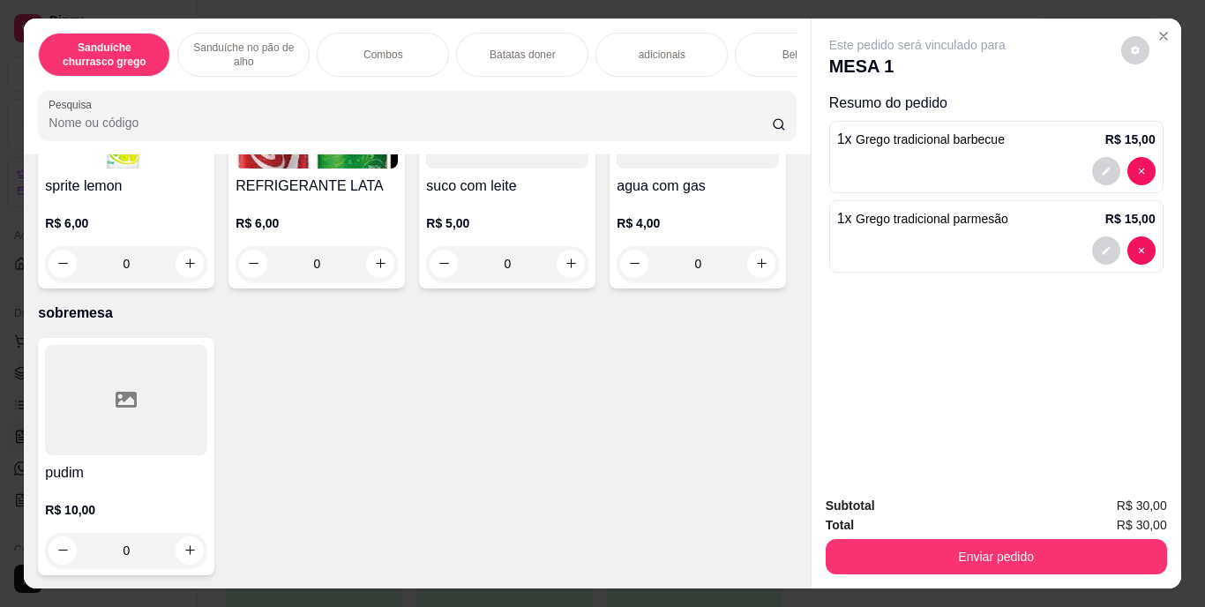
scroll to position [3230, 0]
click at [385, 268] on icon "increase-product-quantity" at bounding box center [380, 263] width 9 height 9
type input "1"
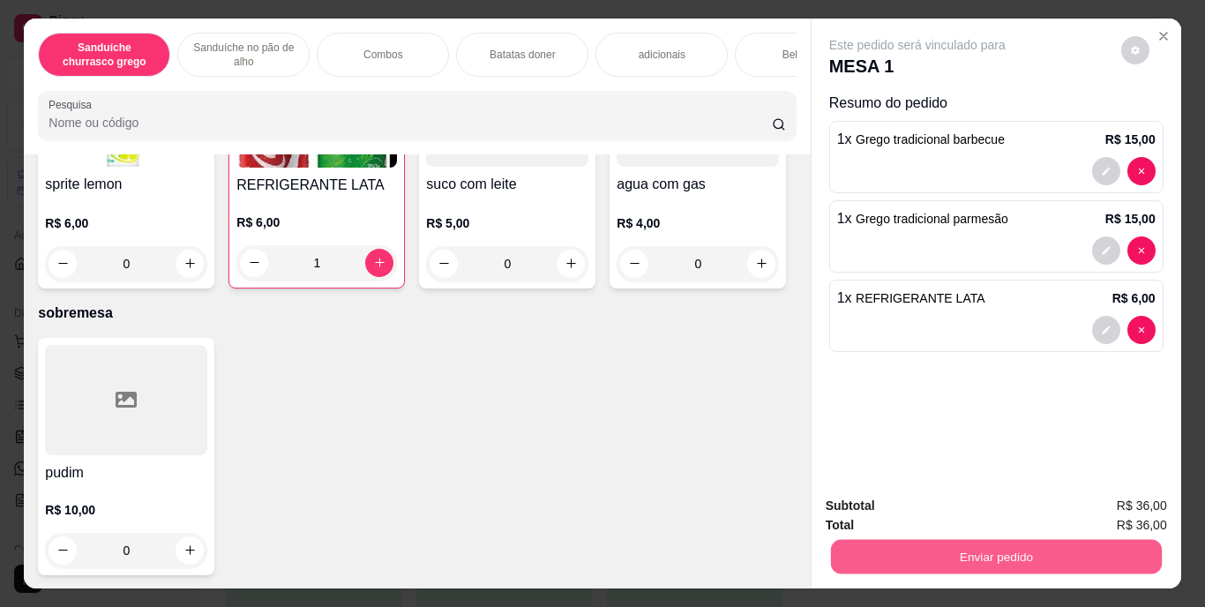
click at [1022, 563] on button "Enviar pedido" at bounding box center [995, 557] width 331 height 34
click at [1121, 496] on button "Enviar pedido" at bounding box center [1121, 507] width 97 height 33
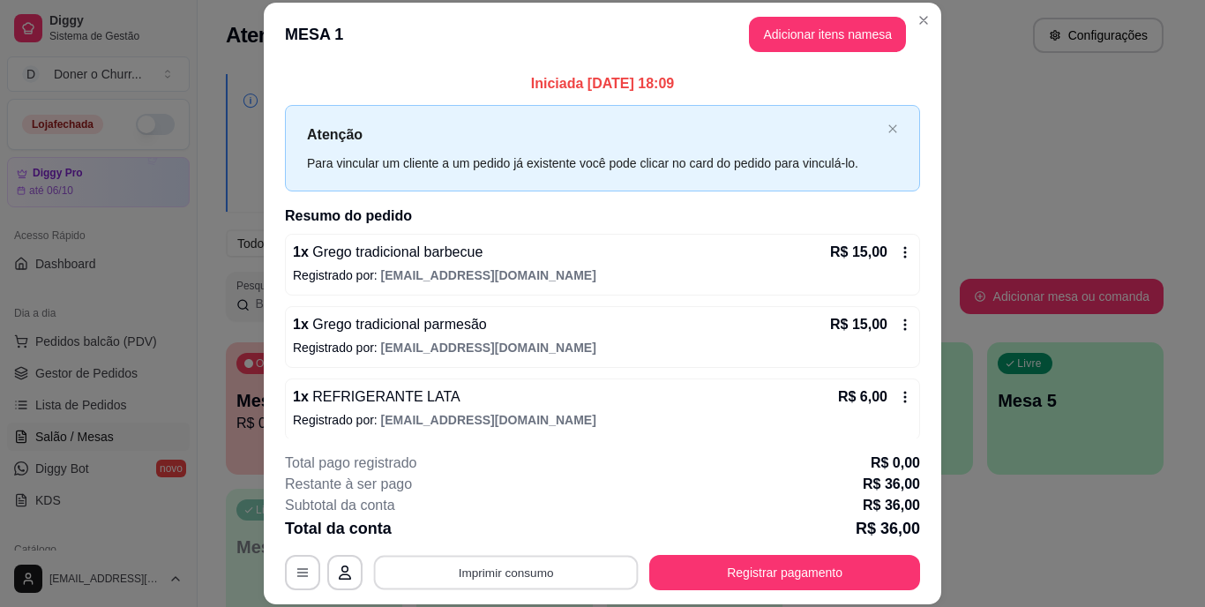
click at [532, 582] on button "Imprimir consumo" at bounding box center [506, 572] width 265 height 34
click at [505, 521] on button "IMPRESSORA" at bounding box center [505, 532] width 128 height 28
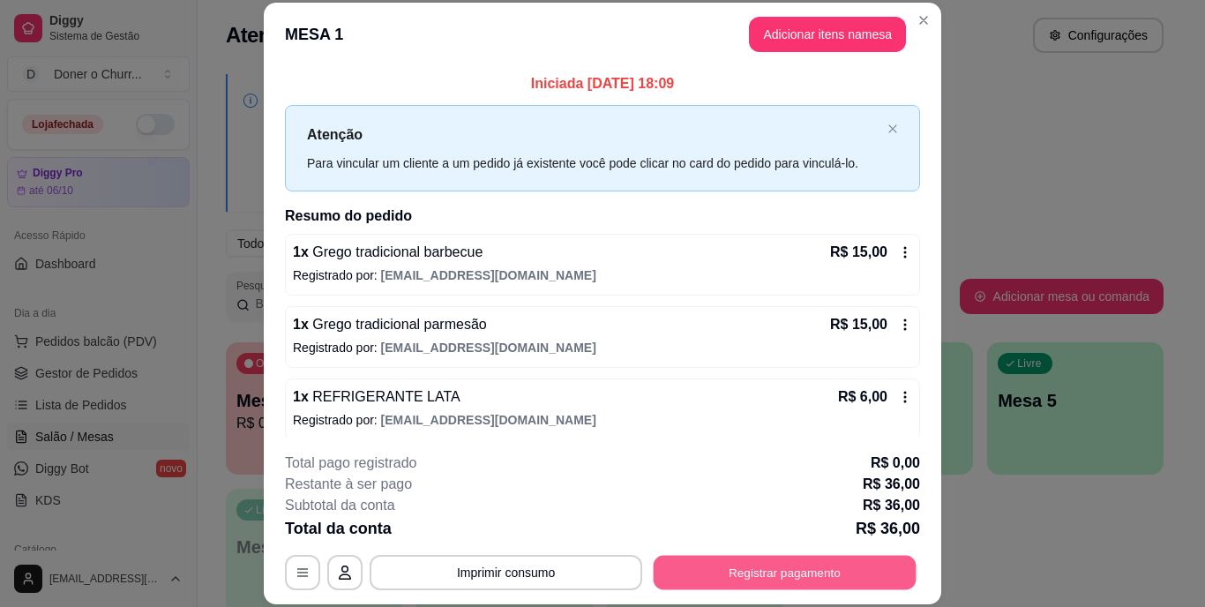
click at [763, 577] on button "Registrar pagamento" at bounding box center [785, 572] width 263 height 34
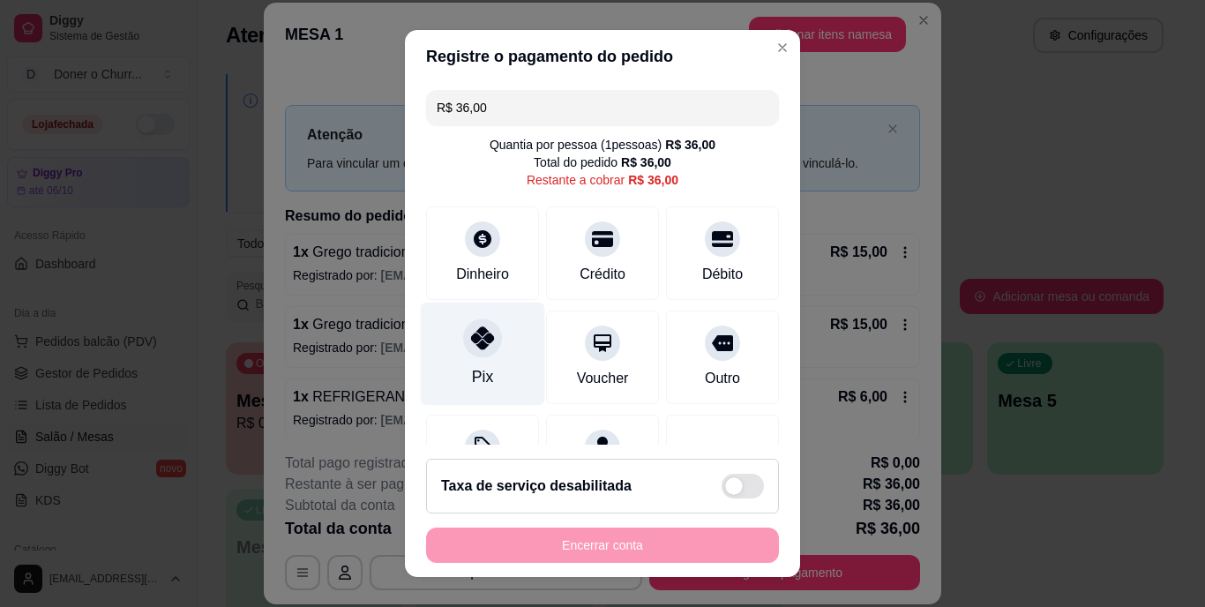
click at [484, 347] on div at bounding box center [482, 338] width 39 height 39
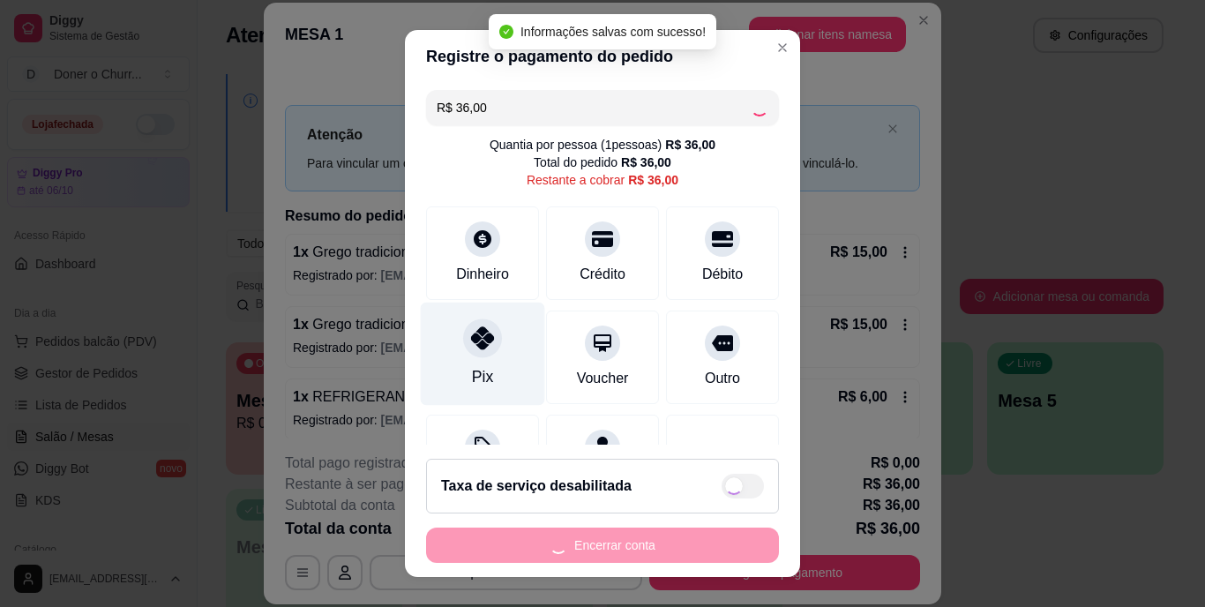
type input "R$ 0,00"
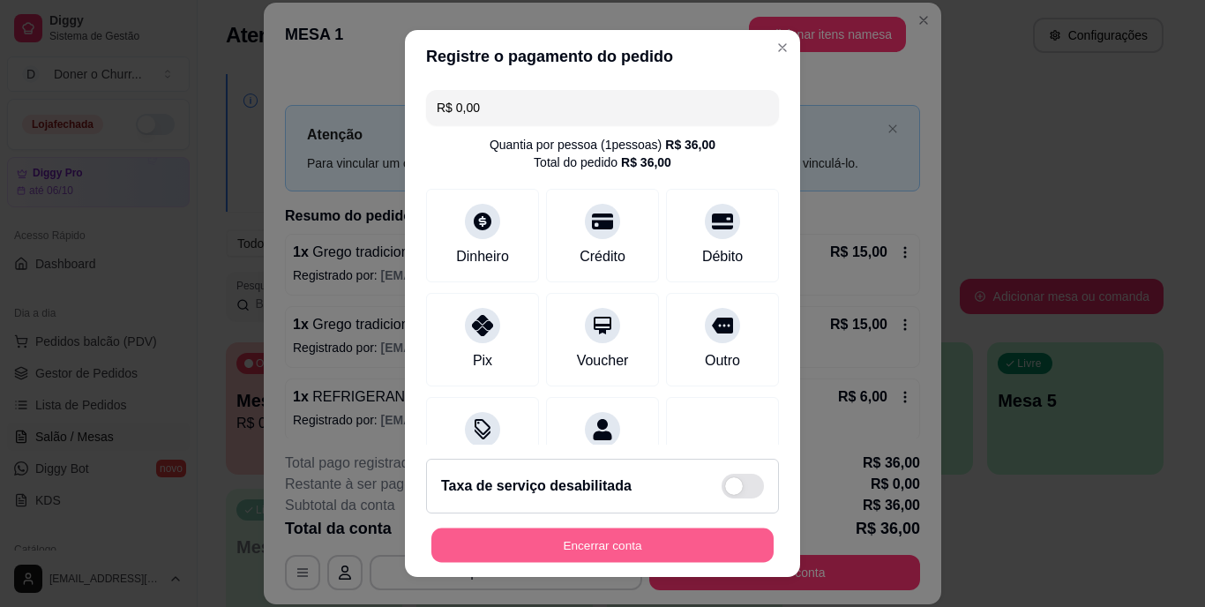
click at [564, 537] on button "Encerrar conta" at bounding box center [602, 545] width 342 height 34
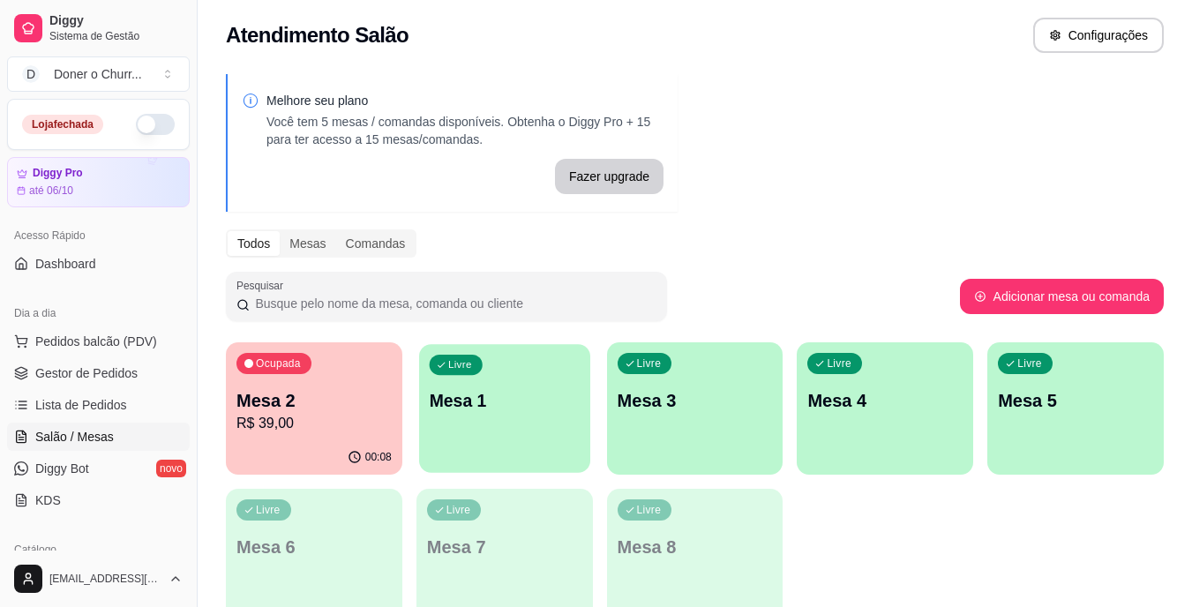
click at [514, 404] on p "Mesa 1" at bounding box center [504, 401] width 151 height 24
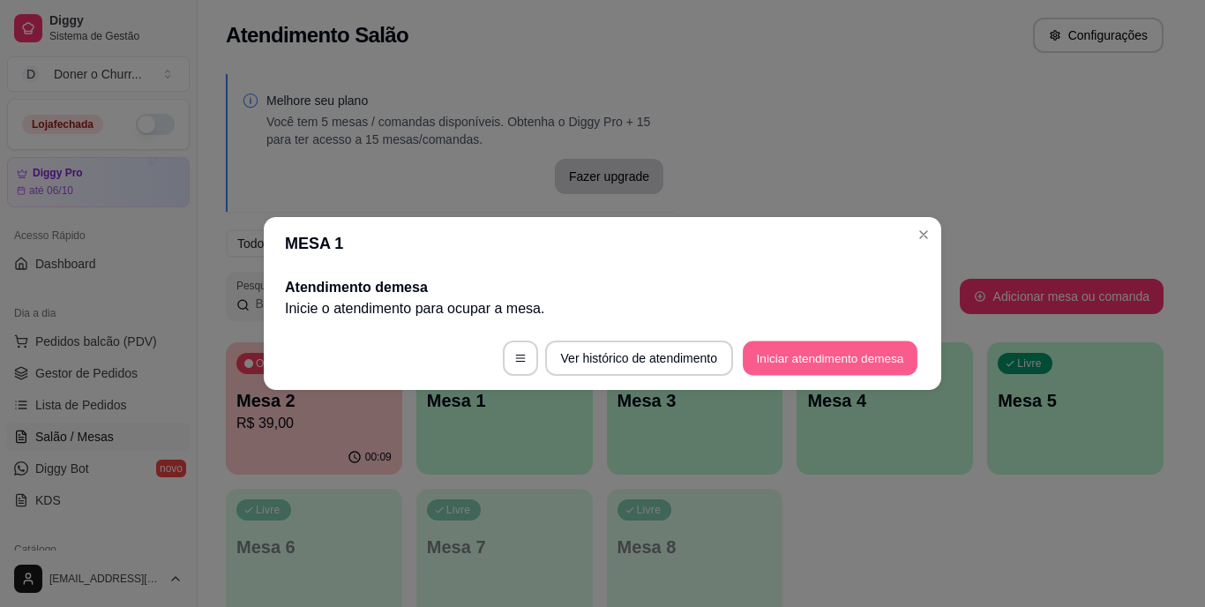
click at [794, 357] on button "Iniciar atendimento de mesa" at bounding box center [830, 358] width 175 height 34
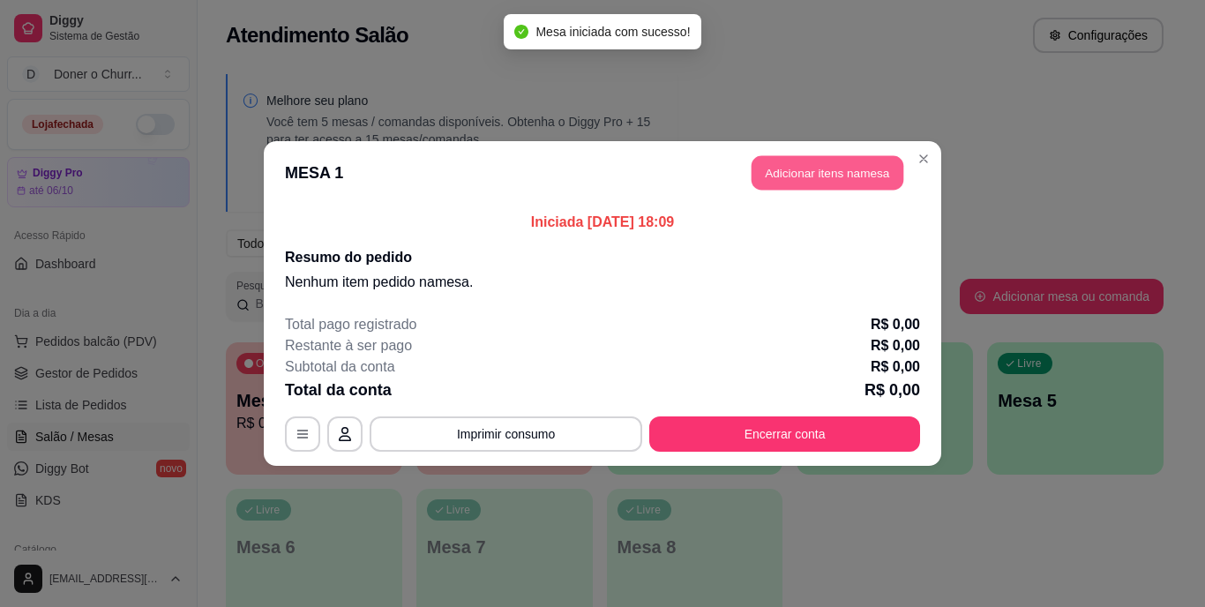
click at [830, 172] on button "Adicionar itens na mesa" at bounding box center [828, 173] width 152 height 34
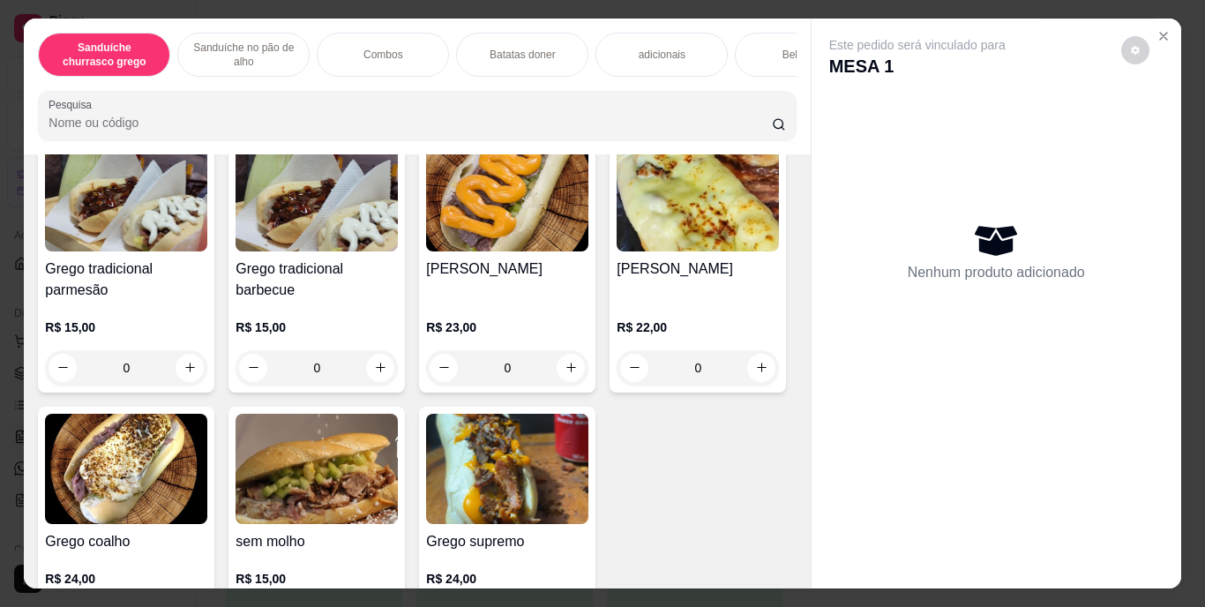
scroll to position [136, 0]
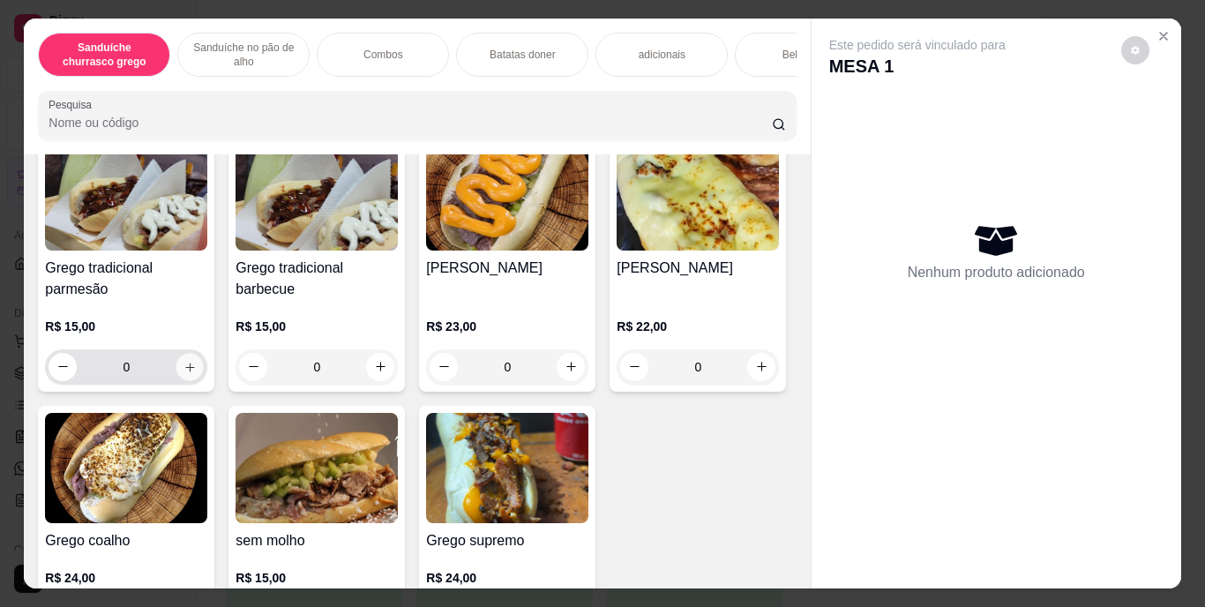
click at [193, 378] on button "increase-product-quantity" at bounding box center [189, 366] width 27 height 27
type input "1"
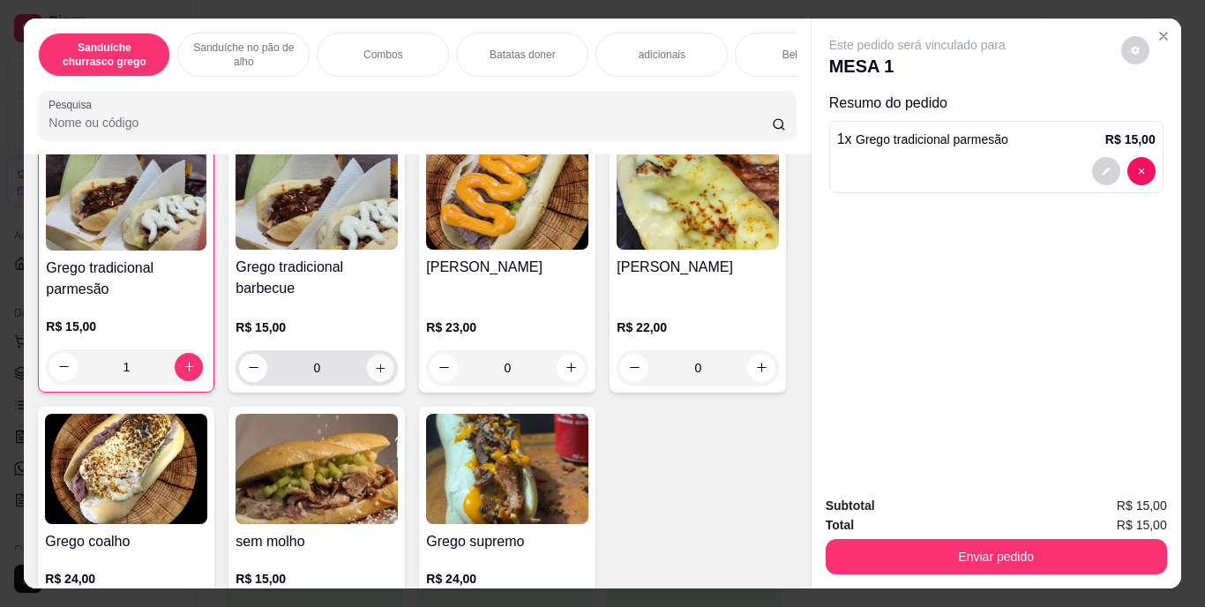
click at [367, 371] on button "increase-product-quantity" at bounding box center [380, 367] width 27 height 27
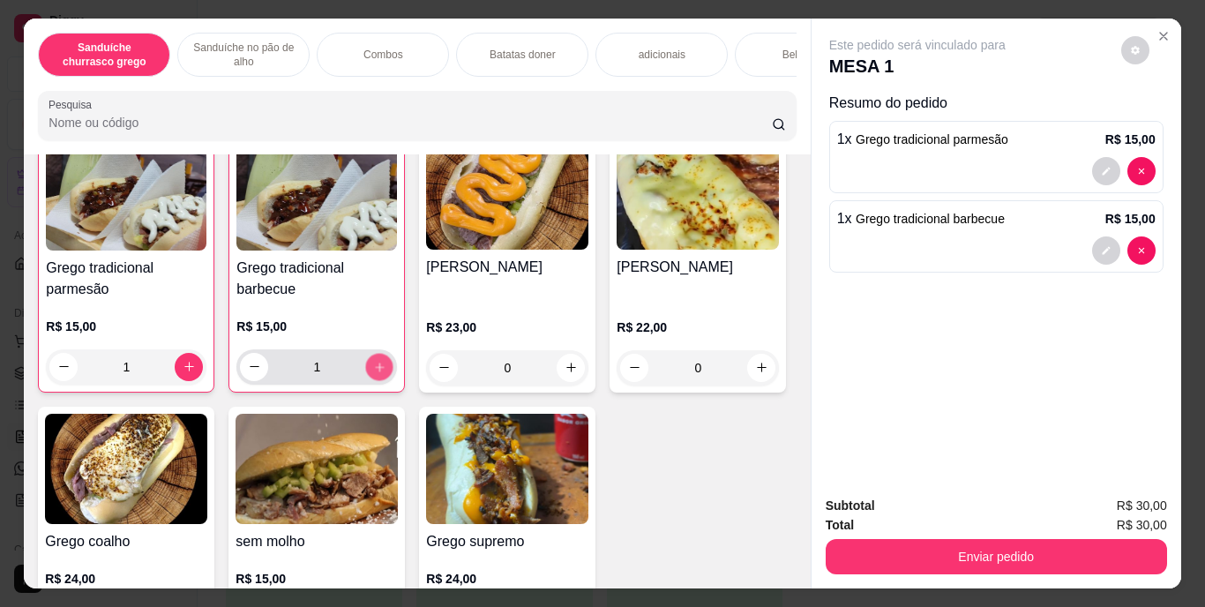
click at [373, 371] on icon "increase-product-quantity" at bounding box center [379, 366] width 13 height 13
type input "2"
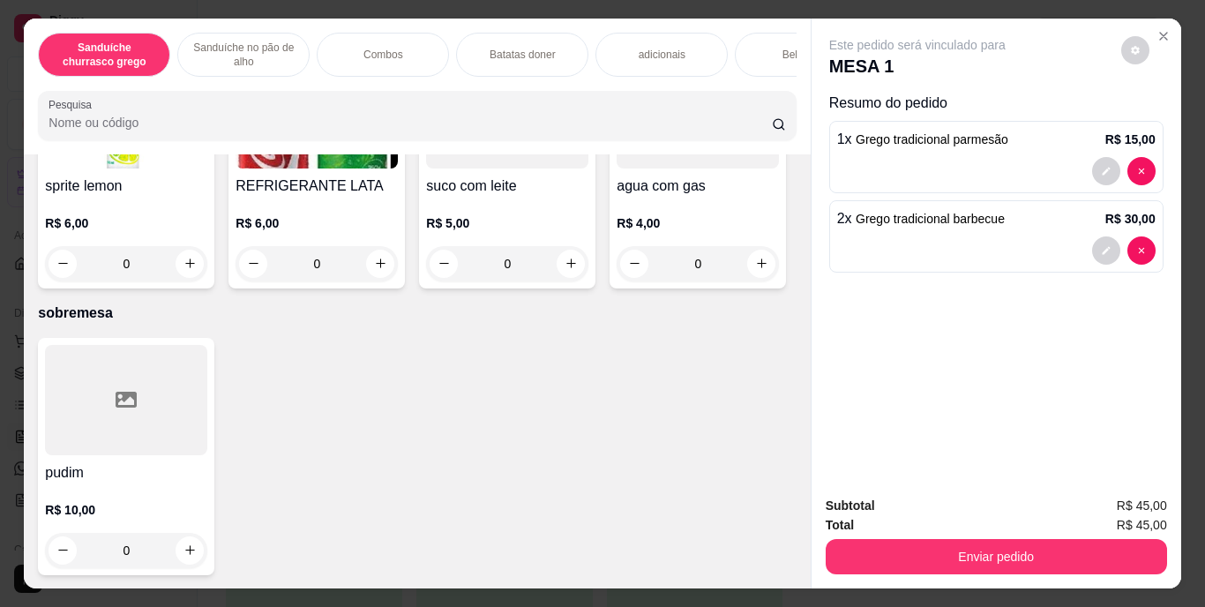
scroll to position [3374, 0]
click at [387, 270] on icon "increase-product-quantity" at bounding box center [380, 263] width 13 height 13
type input "1"
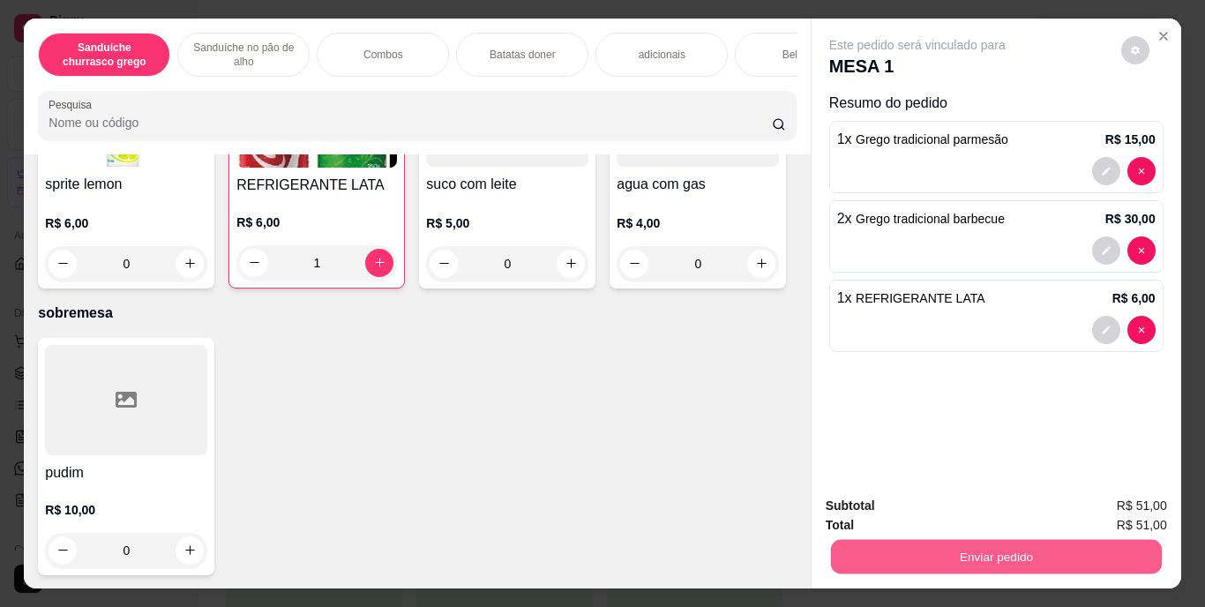
click at [992, 555] on button "Enviar pedido" at bounding box center [995, 557] width 331 height 34
click at [1126, 499] on button "Enviar pedido" at bounding box center [1121, 507] width 97 height 33
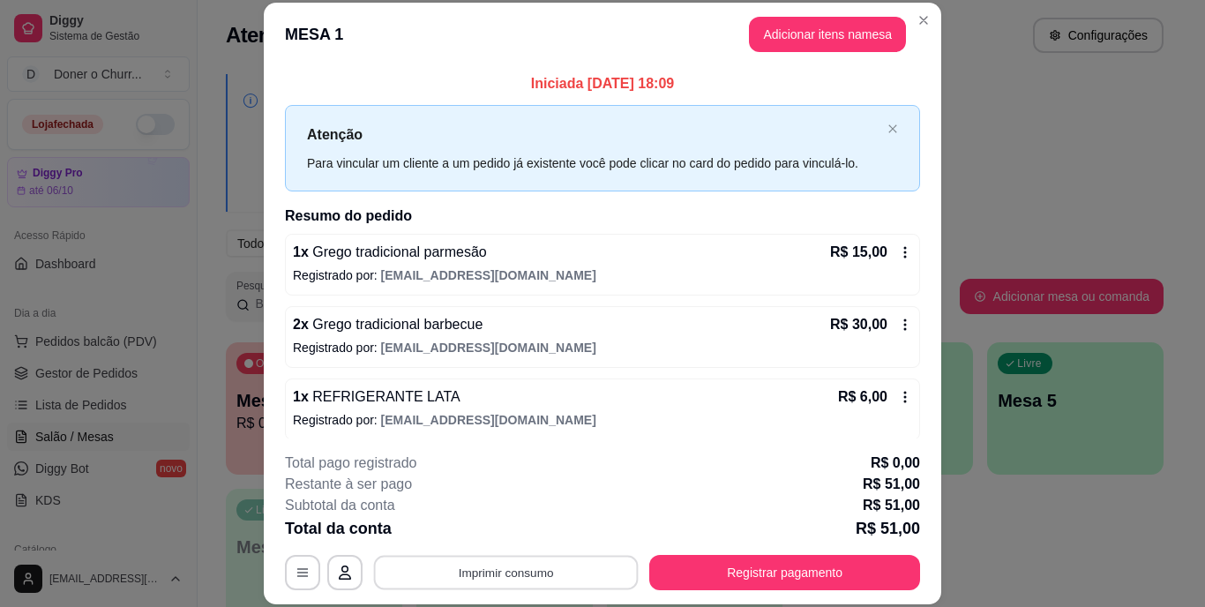
click at [511, 575] on button "Imprimir consumo" at bounding box center [506, 572] width 265 height 34
click at [491, 536] on button "IMPRESSORA" at bounding box center [505, 531] width 124 height 27
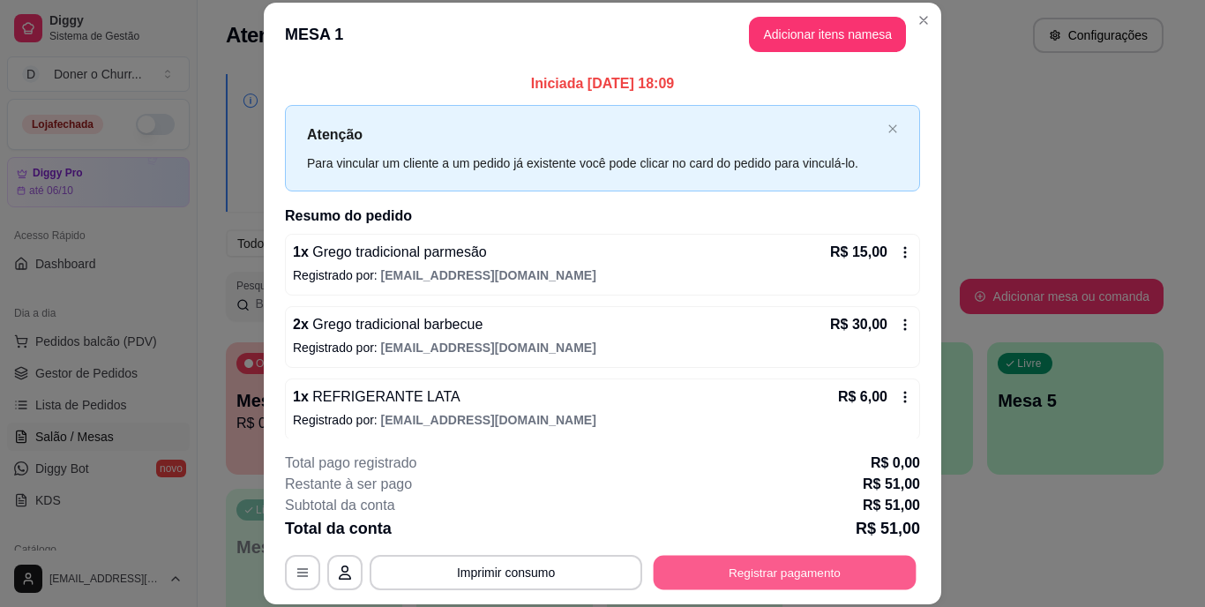
click at [687, 563] on button "Registrar pagamento" at bounding box center [785, 572] width 263 height 34
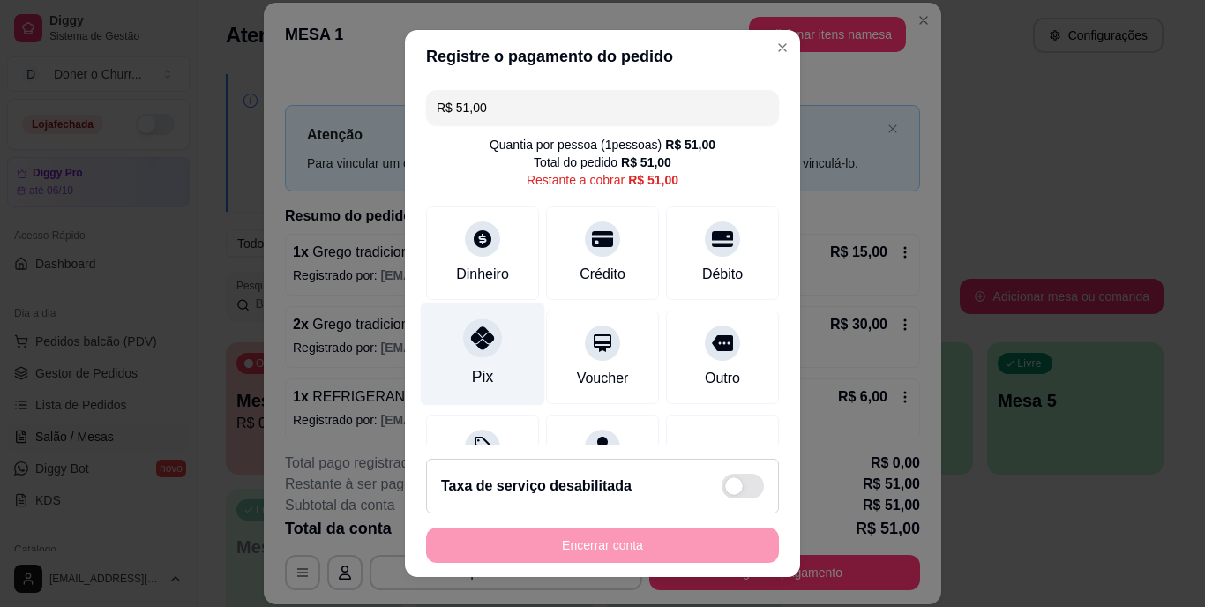
click at [477, 349] on icon at bounding box center [482, 338] width 23 height 23
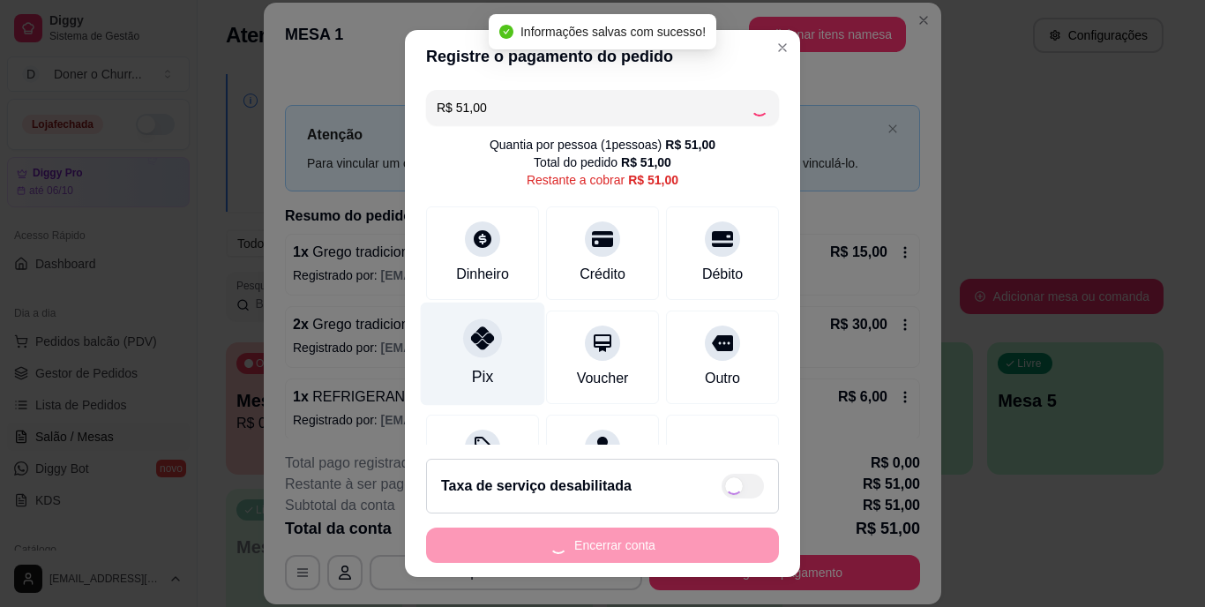
type input "R$ 0,00"
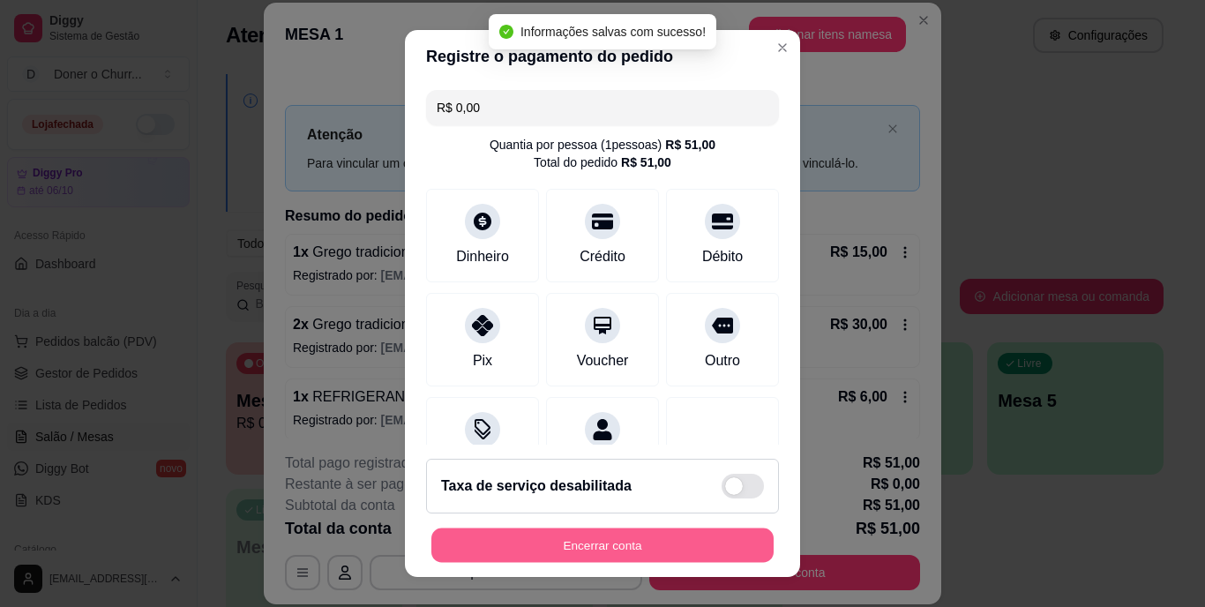
click at [659, 542] on button "Encerrar conta" at bounding box center [602, 545] width 342 height 34
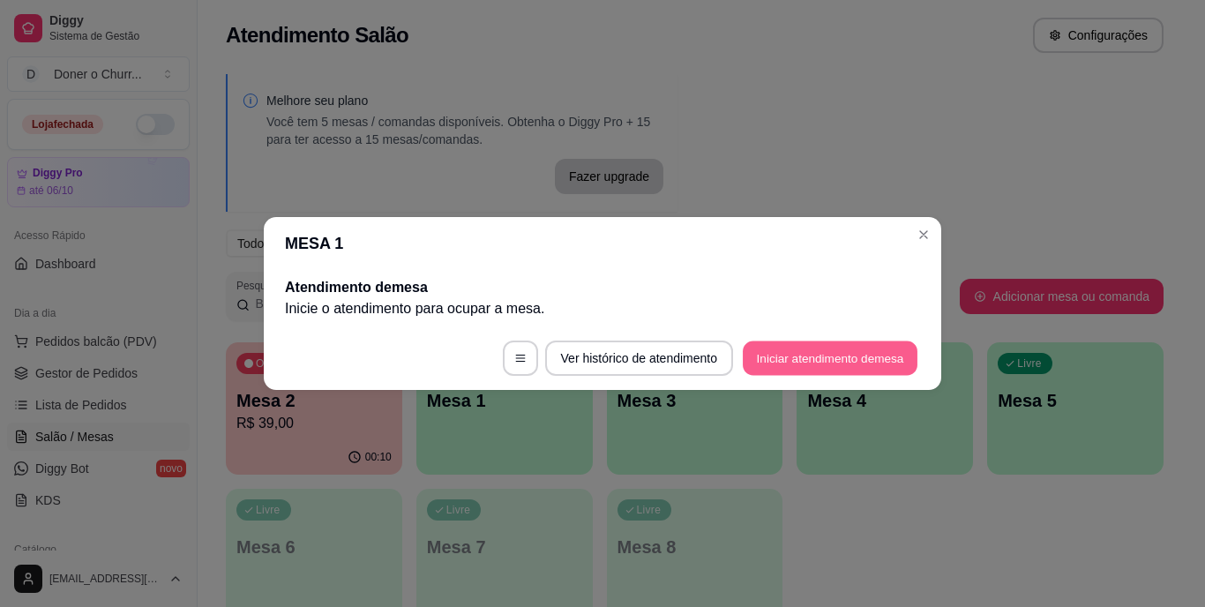
click at [884, 363] on button "Iniciar atendimento de mesa" at bounding box center [830, 358] width 175 height 34
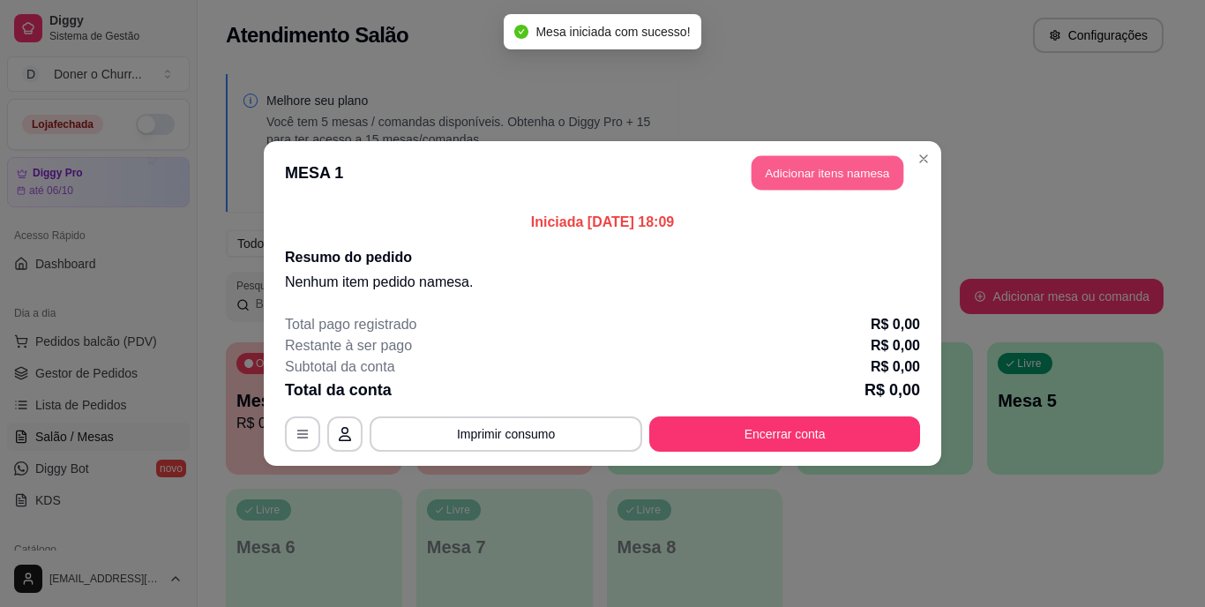
click at [839, 177] on button "Adicionar itens na mesa" at bounding box center [828, 173] width 152 height 34
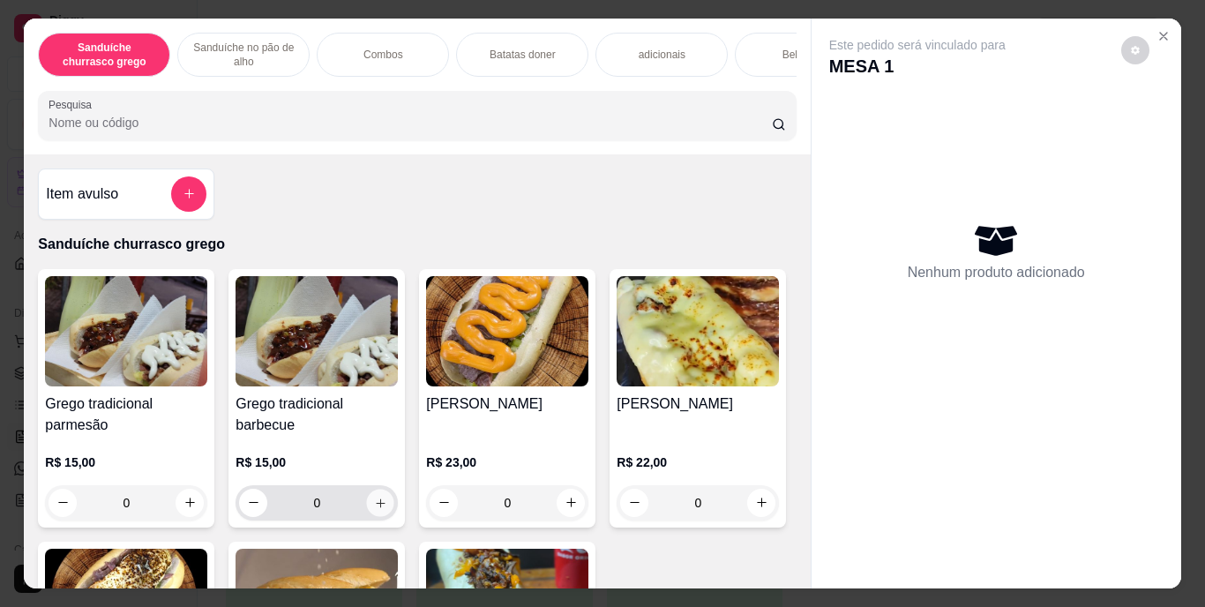
click at [373, 499] on button "increase-product-quantity" at bounding box center [380, 502] width 27 height 27
type input "1"
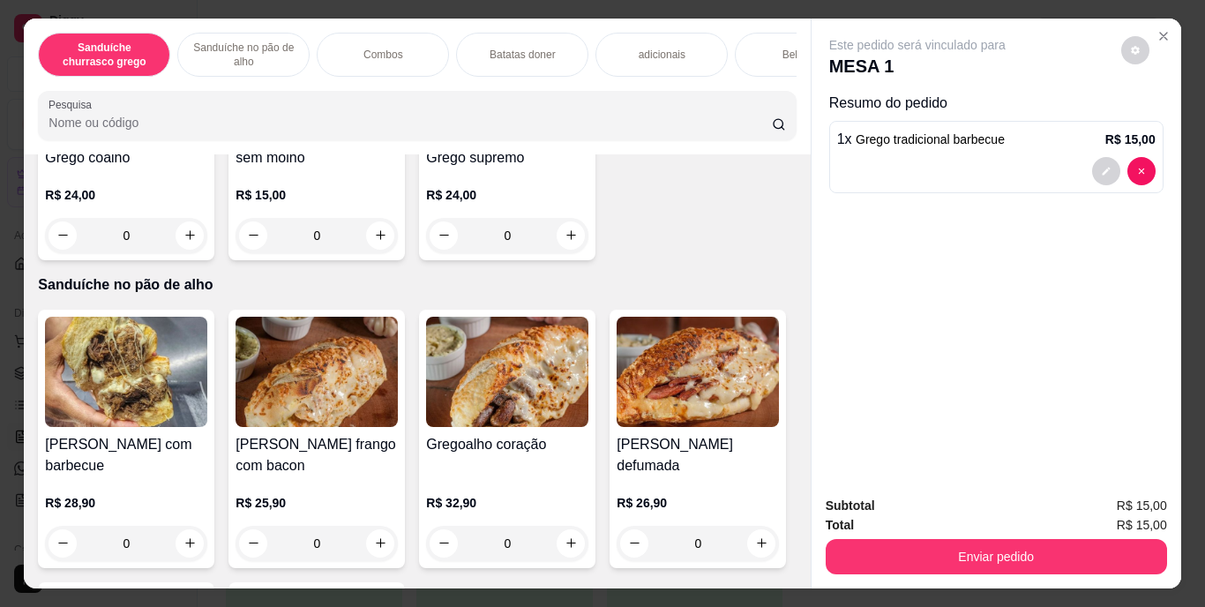
scroll to position [529, 0]
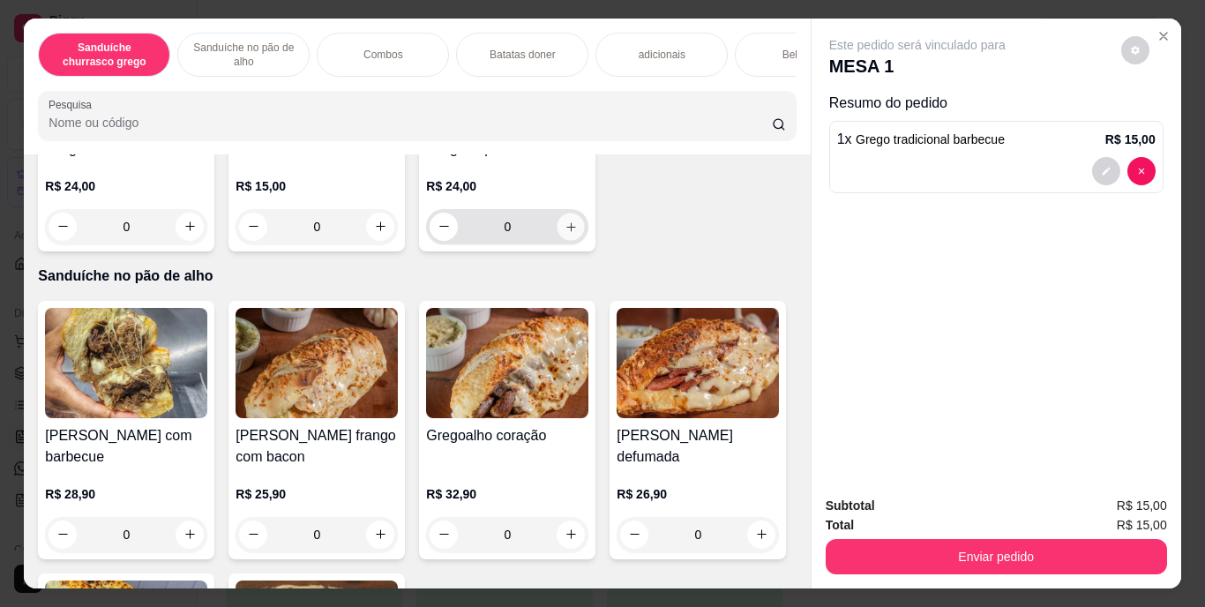
click at [565, 233] on icon "increase-product-quantity" at bounding box center [571, 226] width 13 height 13
type input "1"
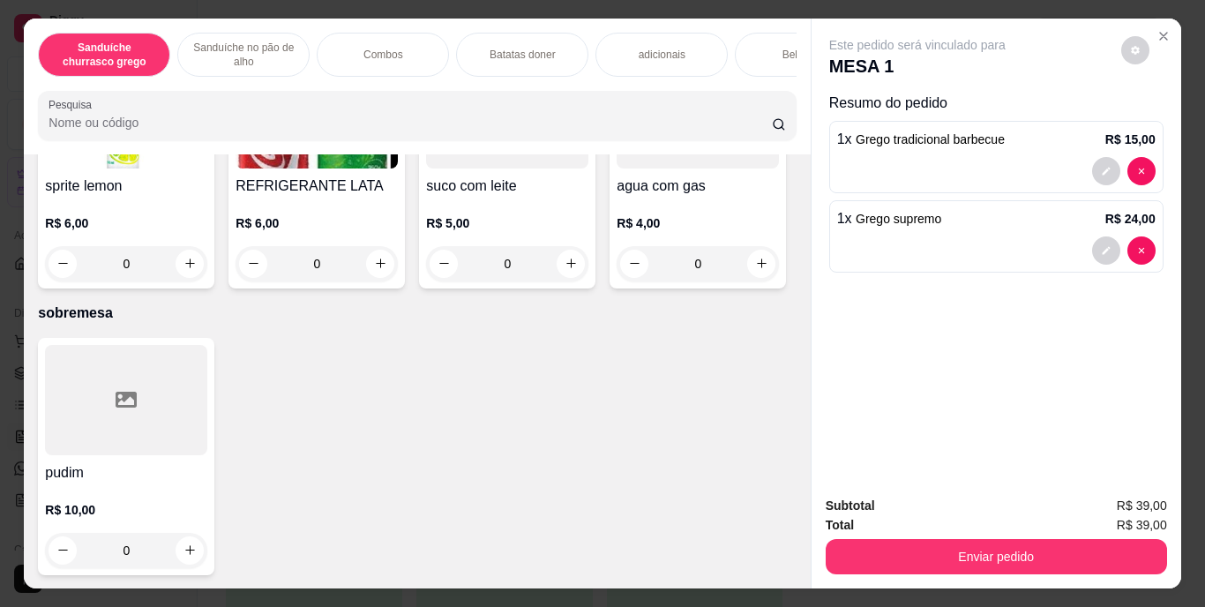
scroll to position [3408, 0]
click at [757, 17] on icon "increase-product-quantity" at bounding box center [761, 12] width 9 height 9
click at [754, 18] on icon "increase-product-quantity" at bounding box center [760, 10] width 13 height 13
type input "2"
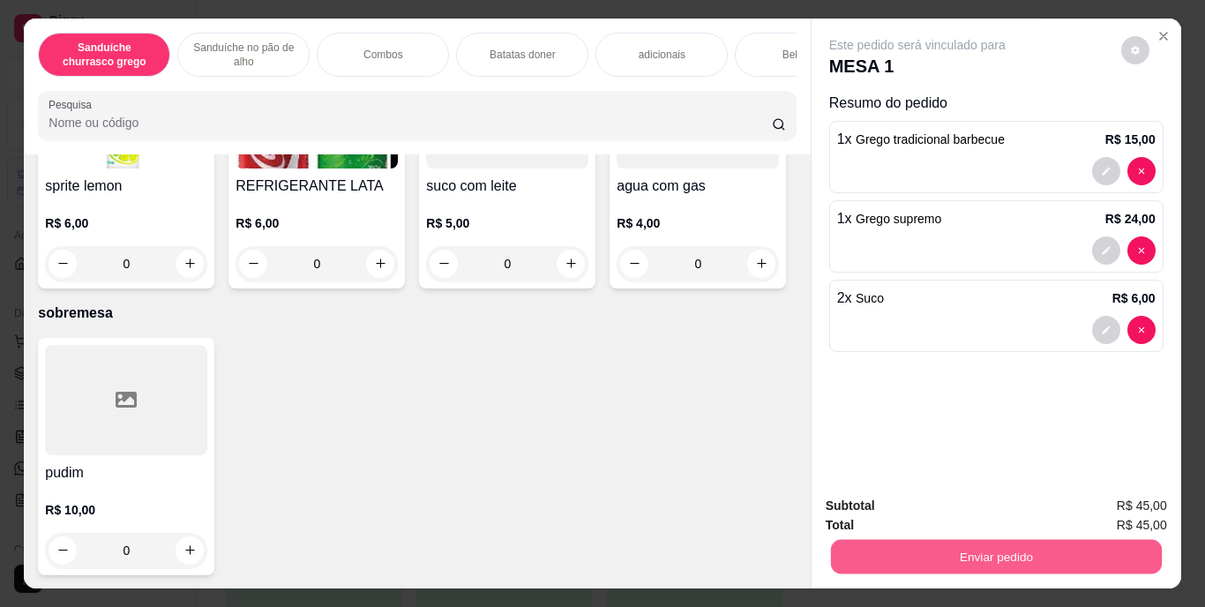
click at [985, 555] on button "Enviar pedido" at bounding box center [995, 557] width 331 height 34
click at [1148, 501] on button "Enviar pedido" at bounding box center [1121, 507] width 97 height 33
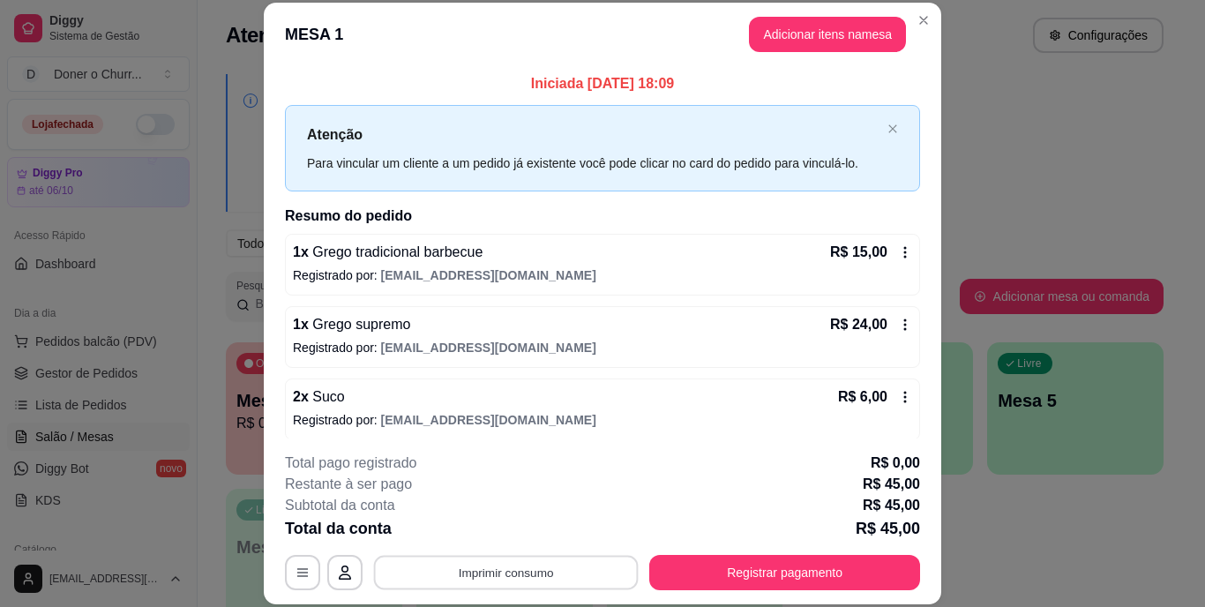
click at [506, 578] on button "Imprimir consumo" at bounding box center [506, 572] width 265 height 34
click at [509, 522] on button "IMPRESSORA" at bounding box center [505, 531] width 124 height 27
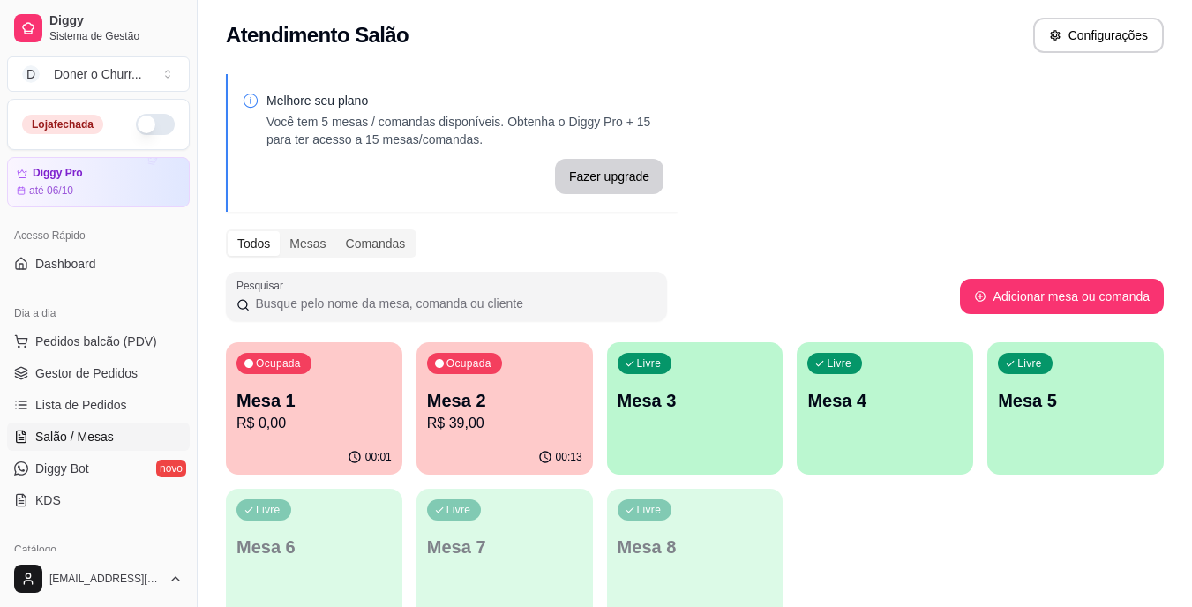
click at [370, 356] on div "Ocupada Mesa 1 R$ 0,00" at bounding box center [314, 391] width 176 height 98
click at [546, 389] on p "Mesa 2" at bounding box center [504, 401] width 151 height 24
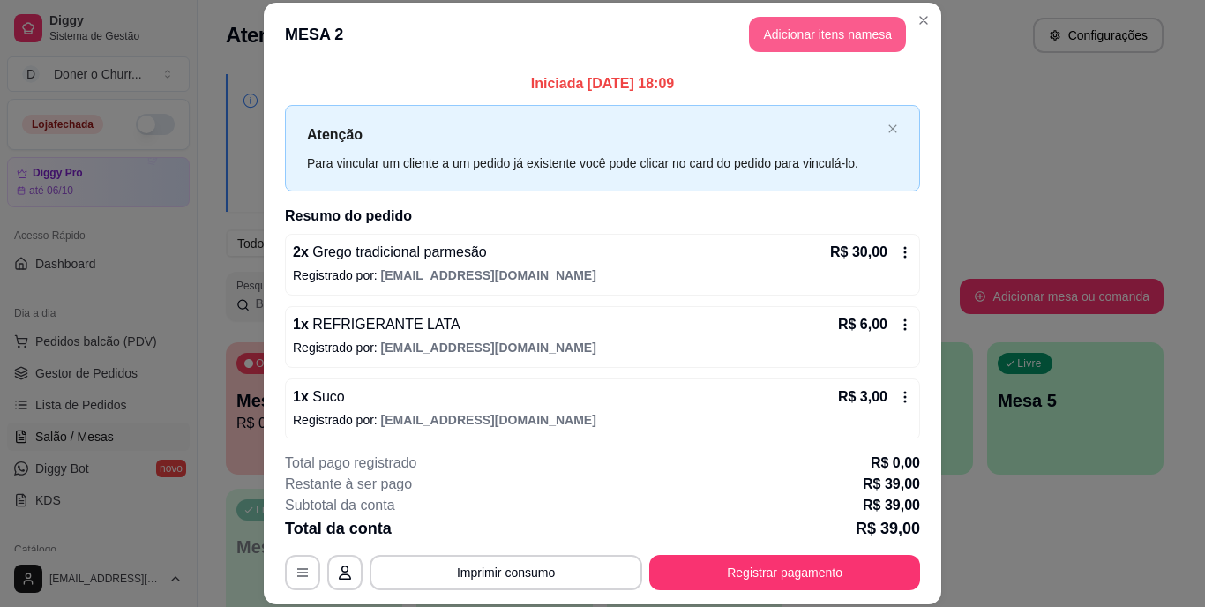
click at [858, 25] on button "Adicionar itens na mesa" at bounding box center [827, 34] width 157 height 35
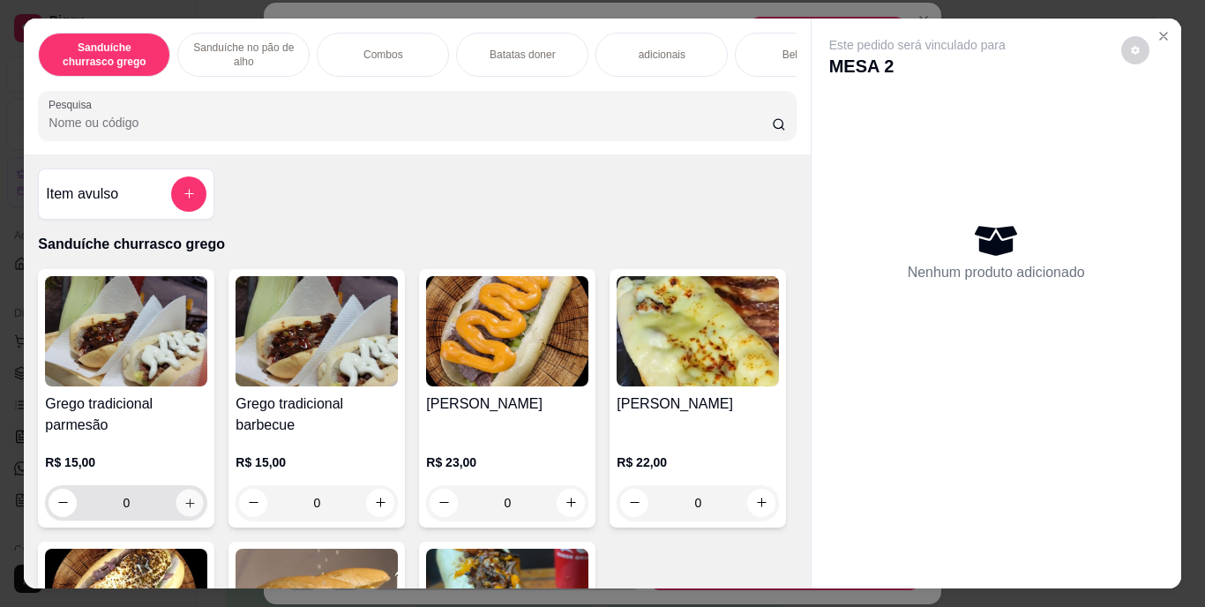
click at [184, 509] on icon "increase-product-quantity" at bounding box center [190, 502] width 13 height 13
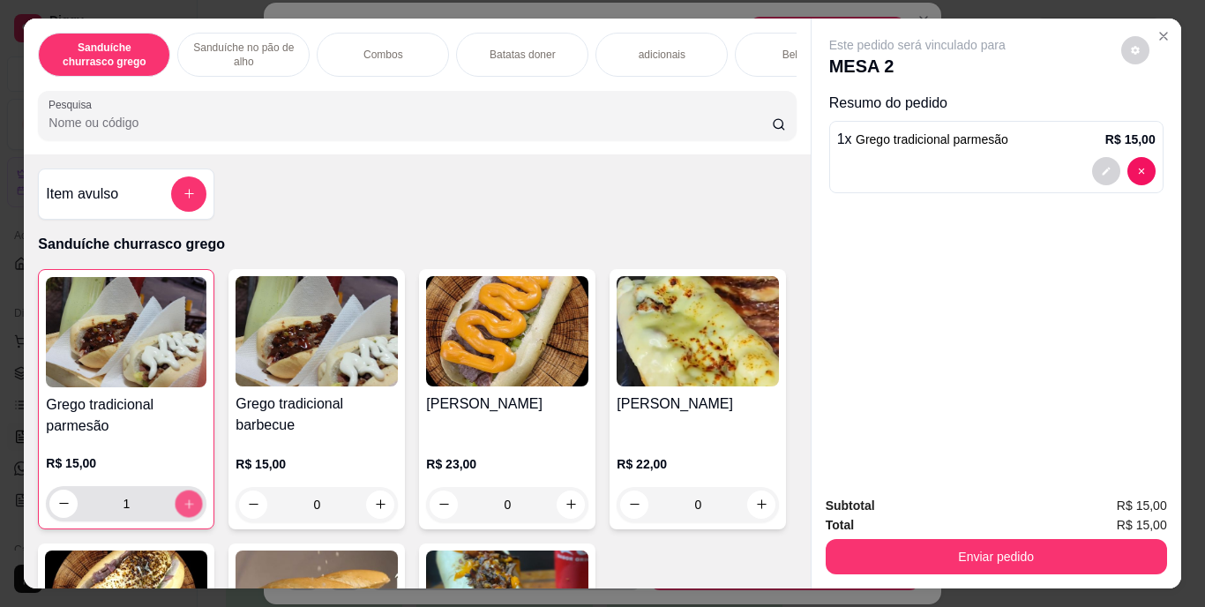
click at [183, 510] on icon "increase-product-quantity" at bounding box center [189, 503] width 13 height 13
type input "2"
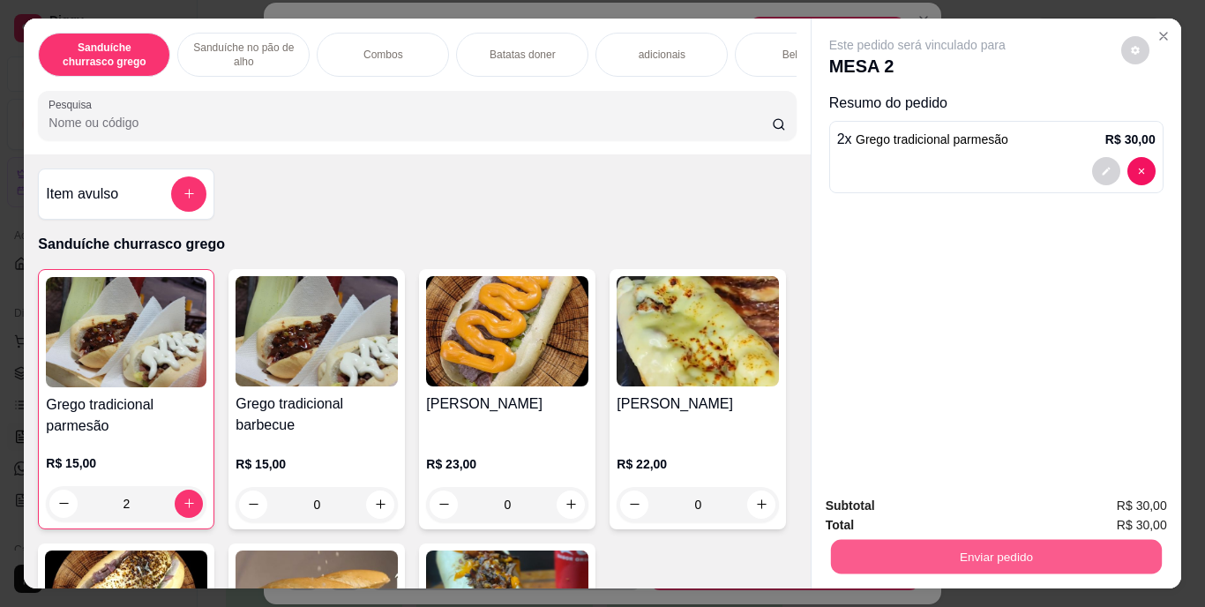
click at [911, 542] on button "Enviar pedido" at bounding box center [995, 557] width 331 height 34
click at [1100, 510] on button "Enviar pedido" at bounding box center [1121, 507] width 97 height 33
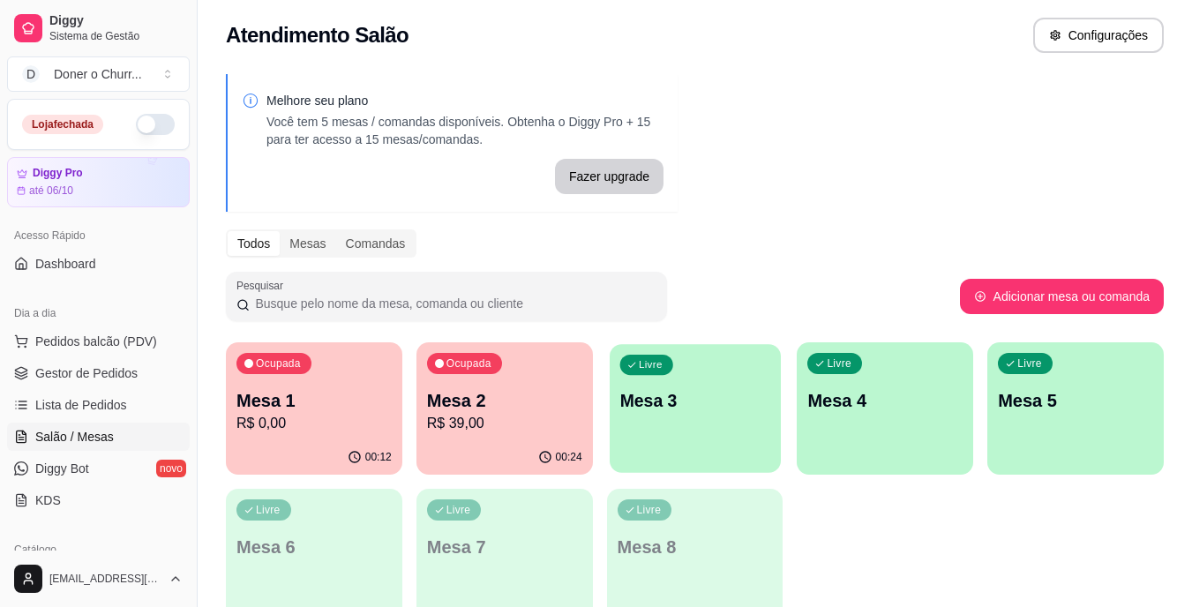
click at [721, 416] on div "Livre Mesa 3" at bounding box center [695, 398] width 171 height 108
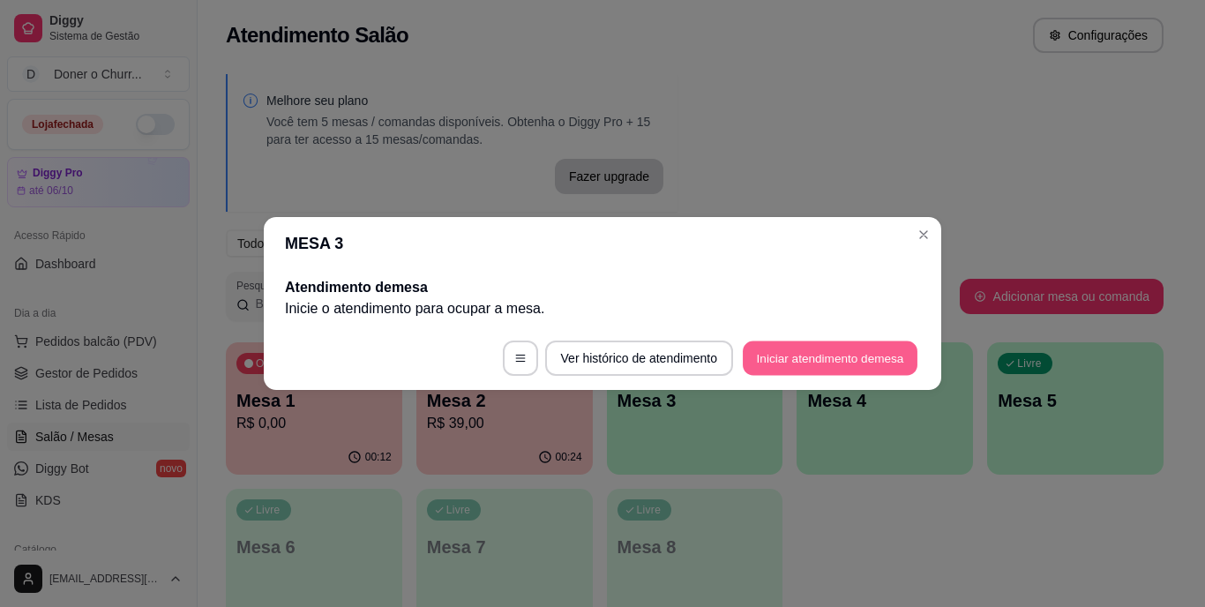
click at [844, 353] on button "Iniciar atendimento de mesa" at bounding box center [830, 358] width 175 height 34
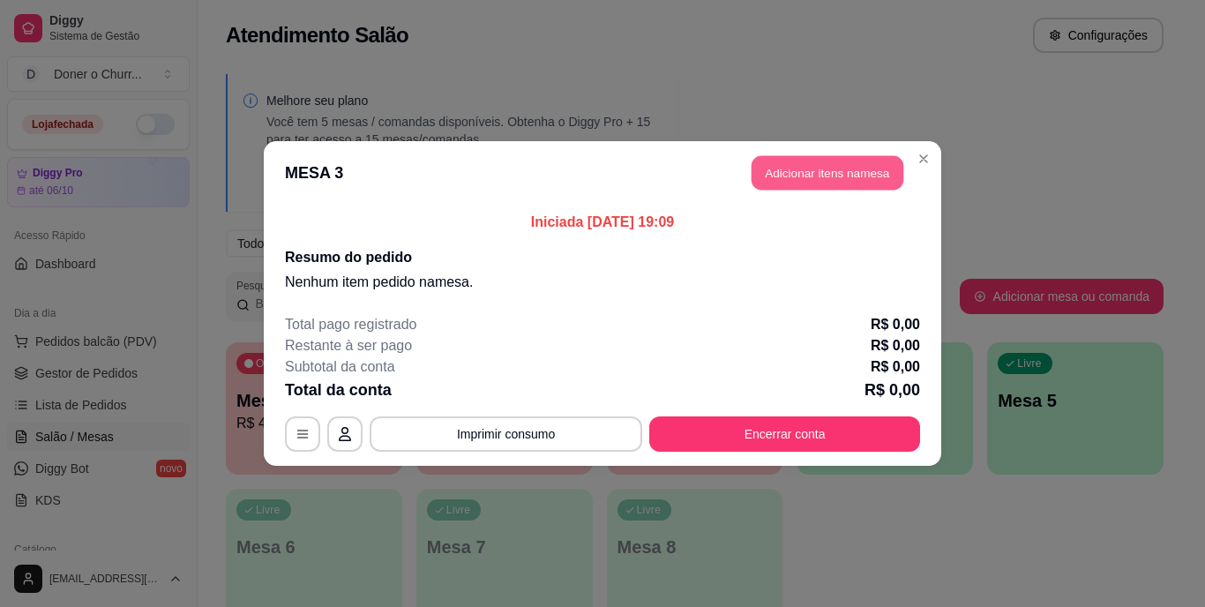
click at [843, 168] on button "Adicionar itens na mesa" at bounding box center [828, 173] width 152 height 34
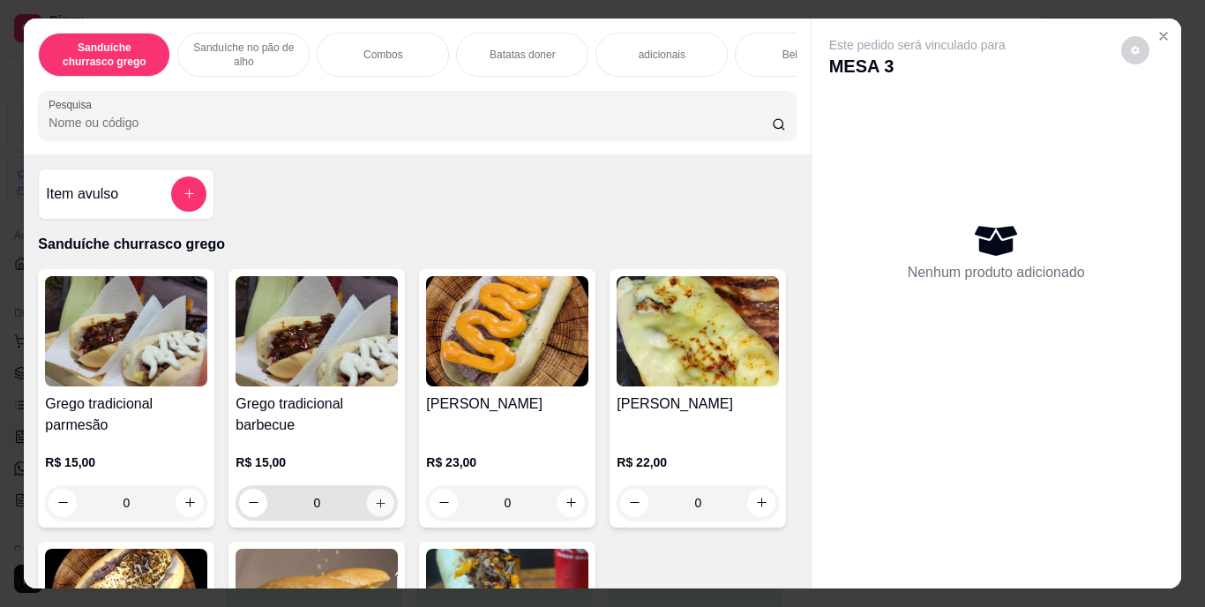
click at [371, 516] on button "increase-product-quantity" at bounding box center [380, 502] width 27 height 27
type input "1"
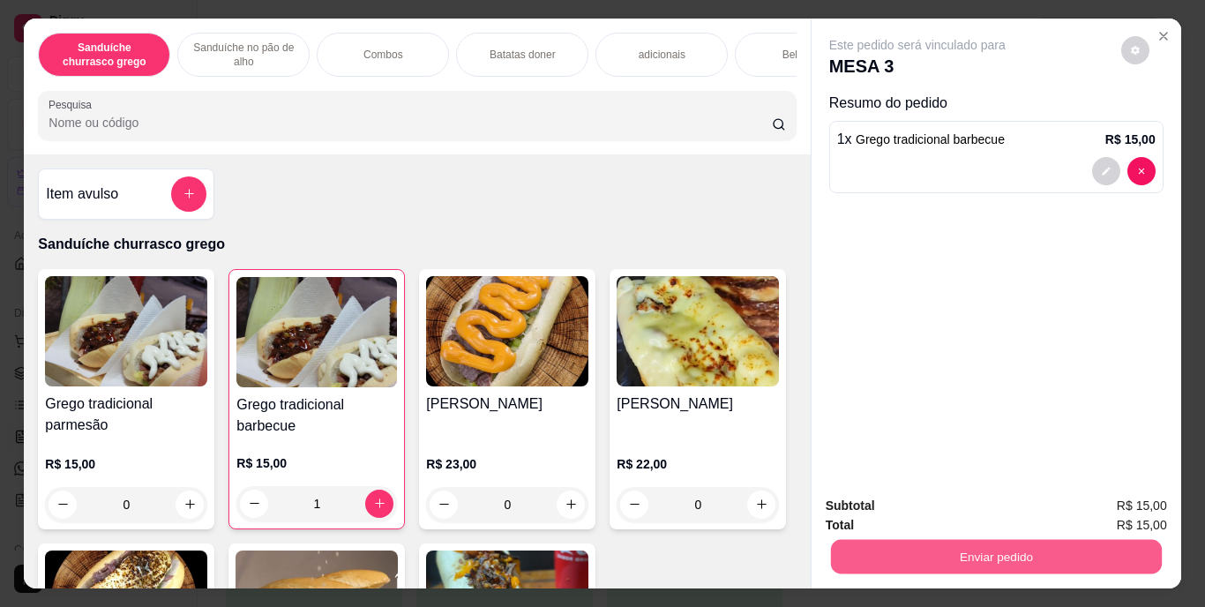
click at [956, 552] on button "Enviar pedido" at bounding box center [995, 557] width 331 height 34
click at [1118, 510] on button "Enviar pedido" at bounding box center [1121, 507] width 97 height 33
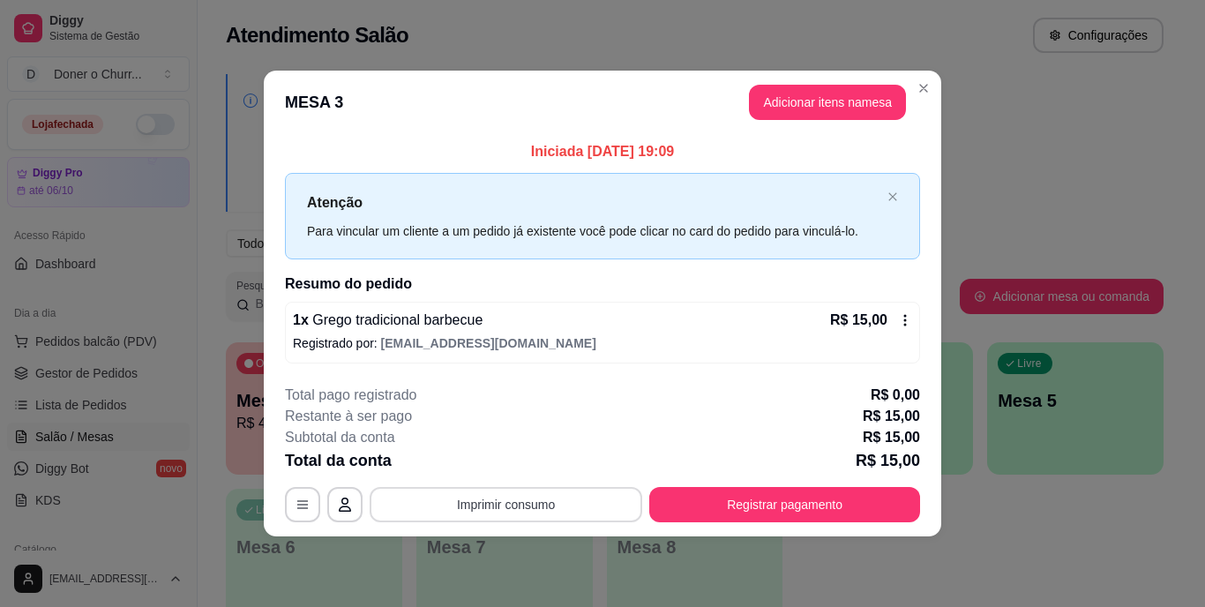
click at [462, 491] on button "Imprimir consumo" at bounding box center [506, 504] width 273 height 35
click at [490, 465] on button "IMPRESSORA" at bounding box center [512, 463] width 124 height 27
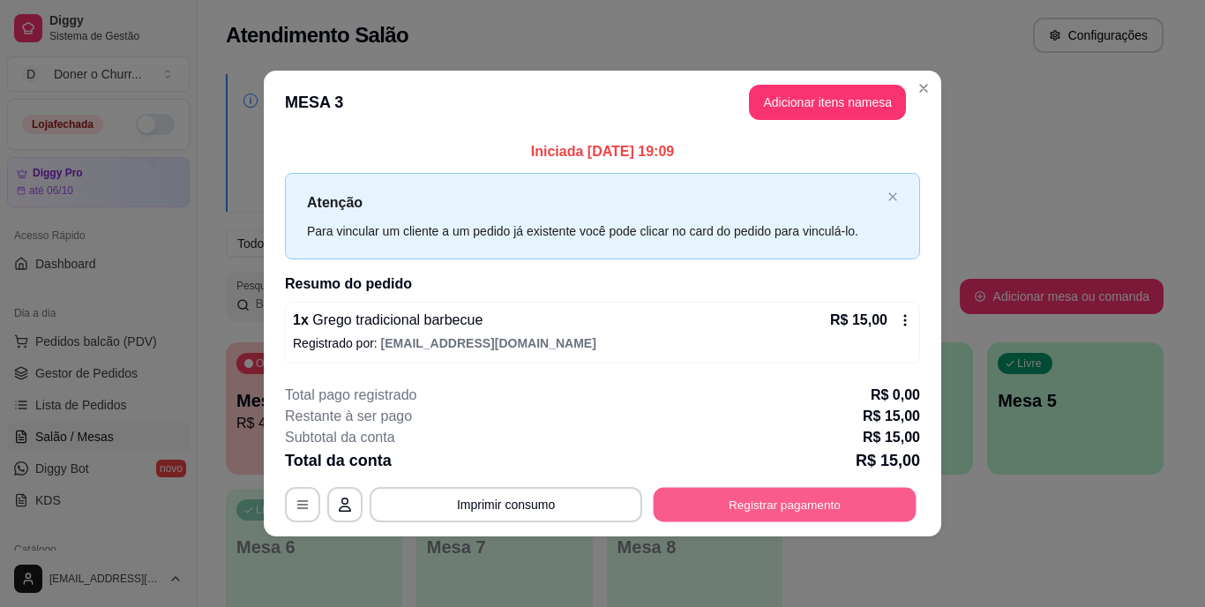
click at [795, 507] on button "Registrar pagamento" at bounding box center [785, 504] width 263 height 34
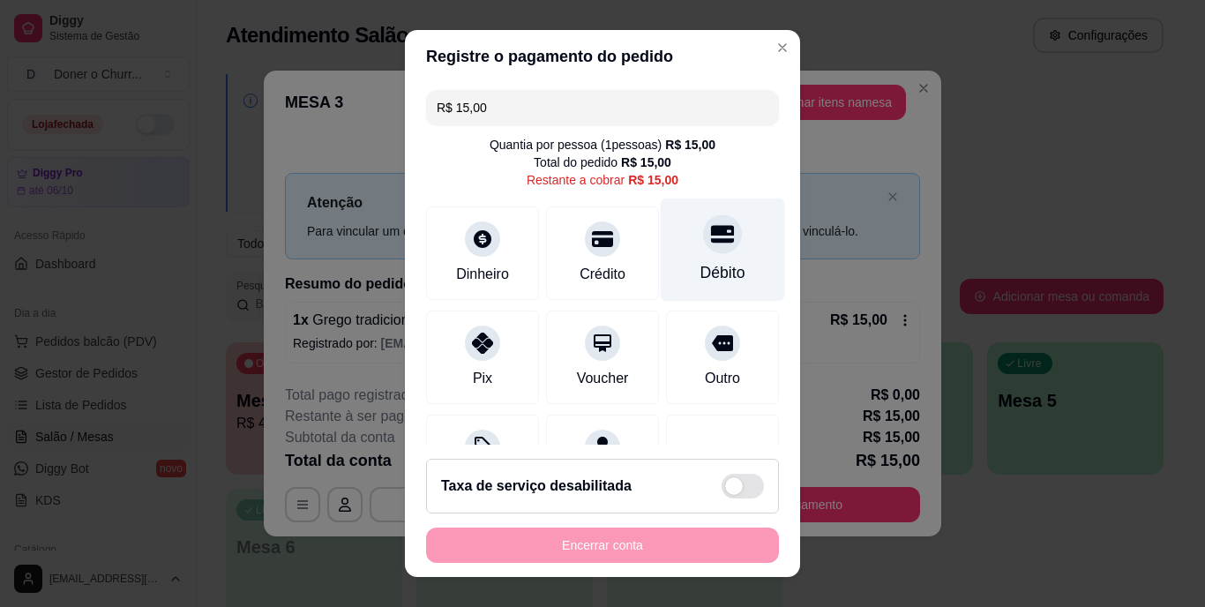
click at [711, 239] on icon at bounding box center [722, 235] width 23 height 18
type input "R$ 0,00"
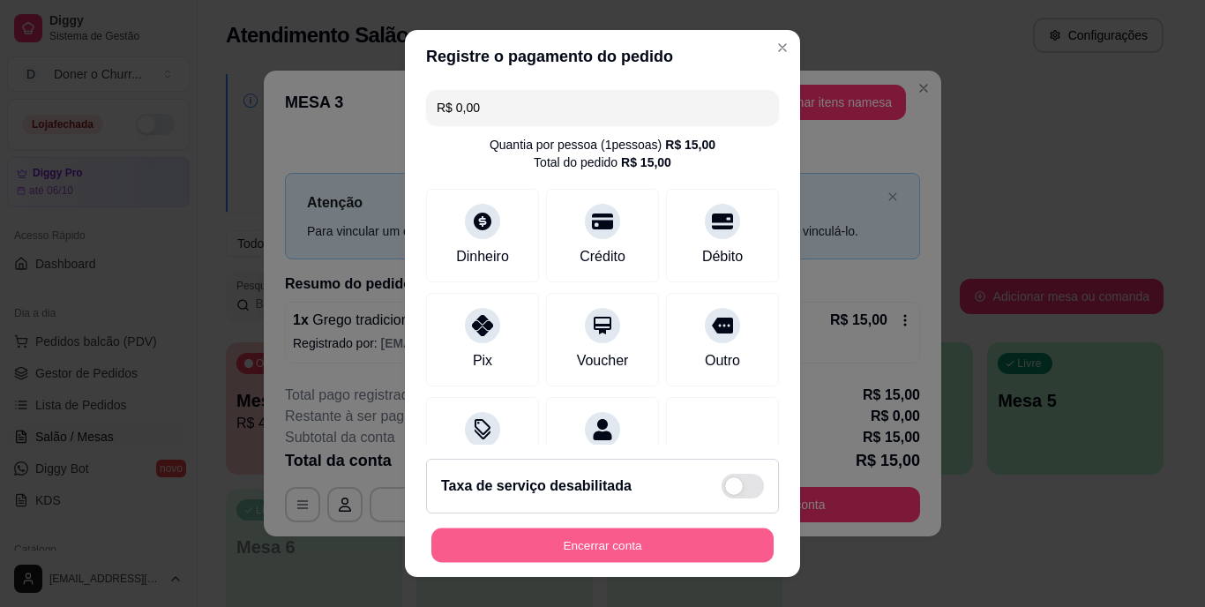
click at [641, 536] on button "Encerrar conta" at bounding box center [602, 545] width 342 height 34
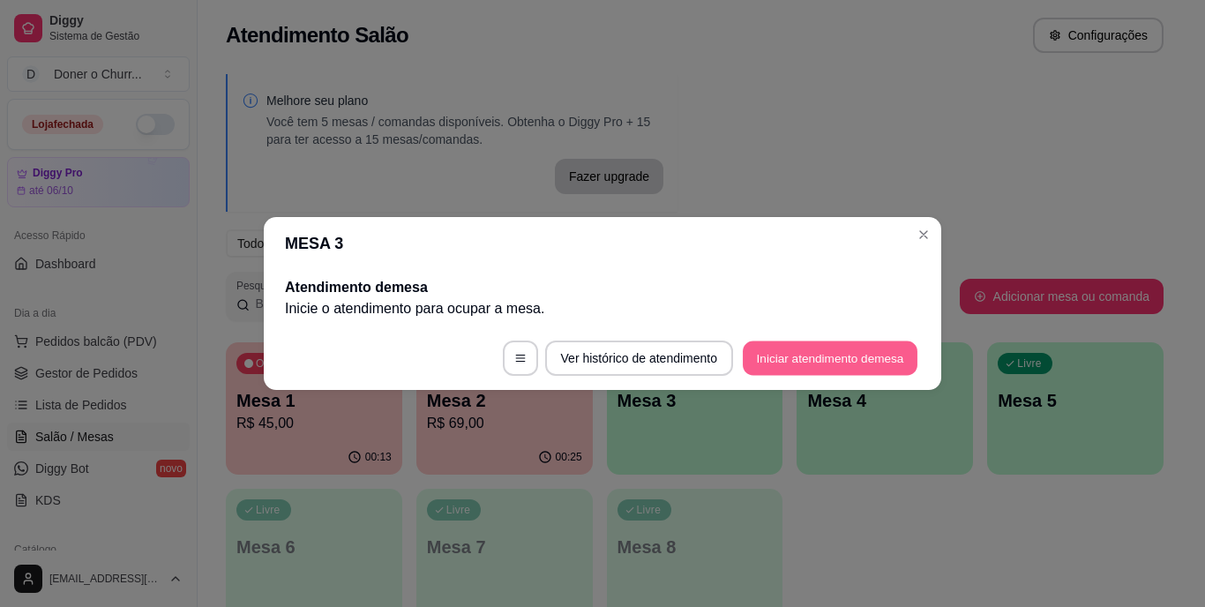
click at [863, 349] on button "Iniciar atendimento de mesa" at bounding box center [830, 358] width 175 height 34
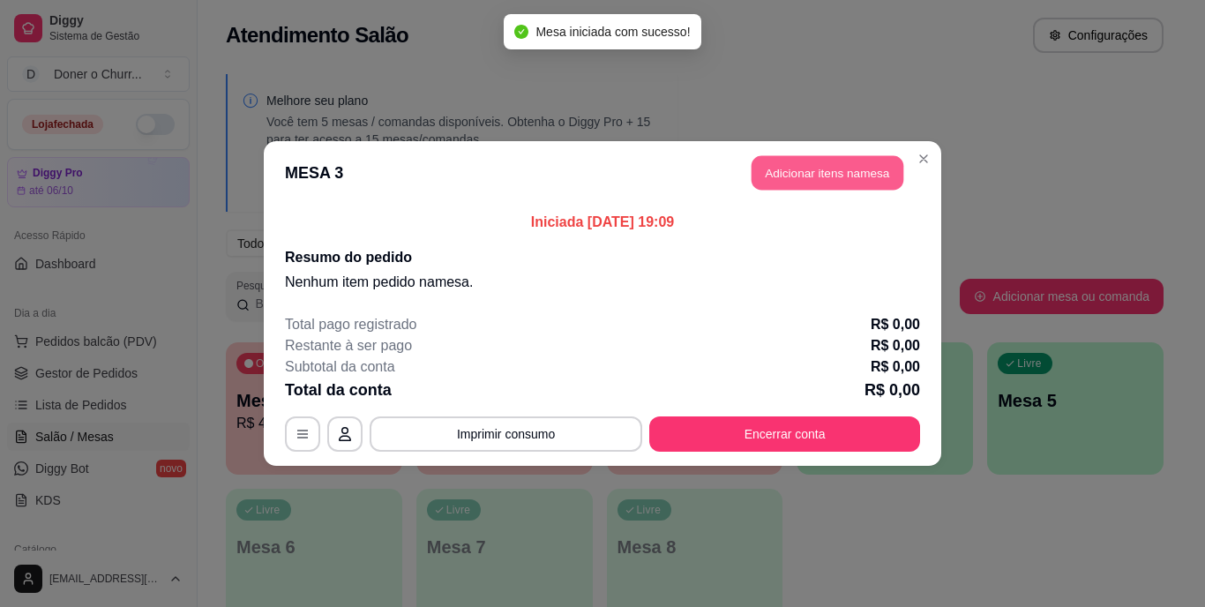
click at [861, 180] on button "Adicionar itens na mesa" at bounding box center [828, 173] width 152 height 34
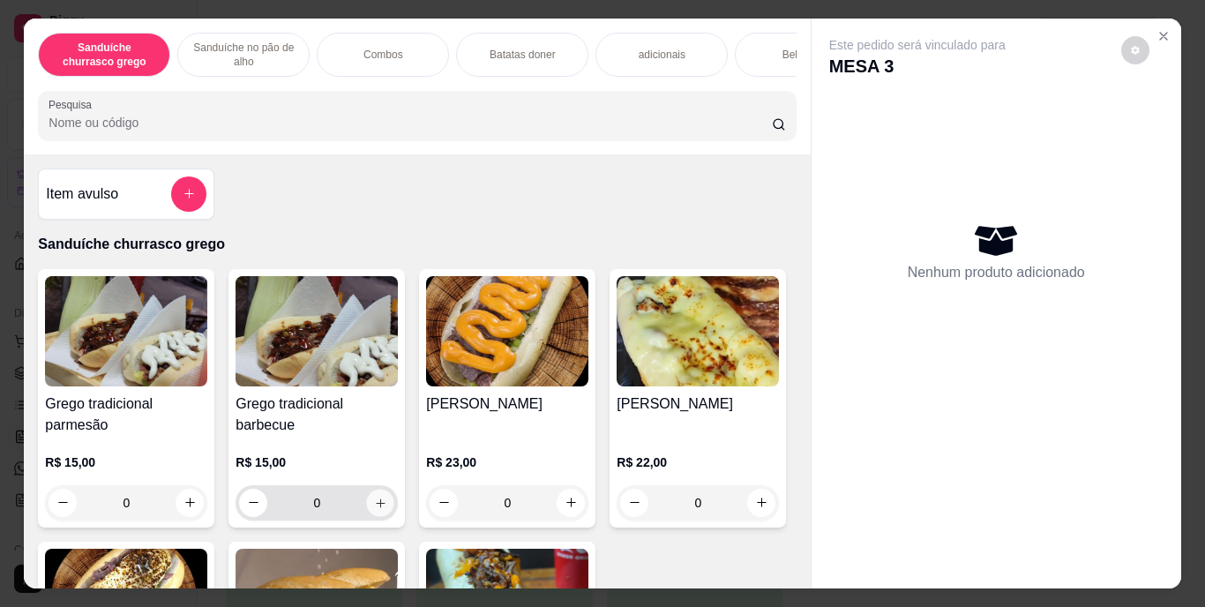
click at [378, 509] on icon "increase-product-quantity" at bounding box center [380, 502] width 13 height 13
type input "1"
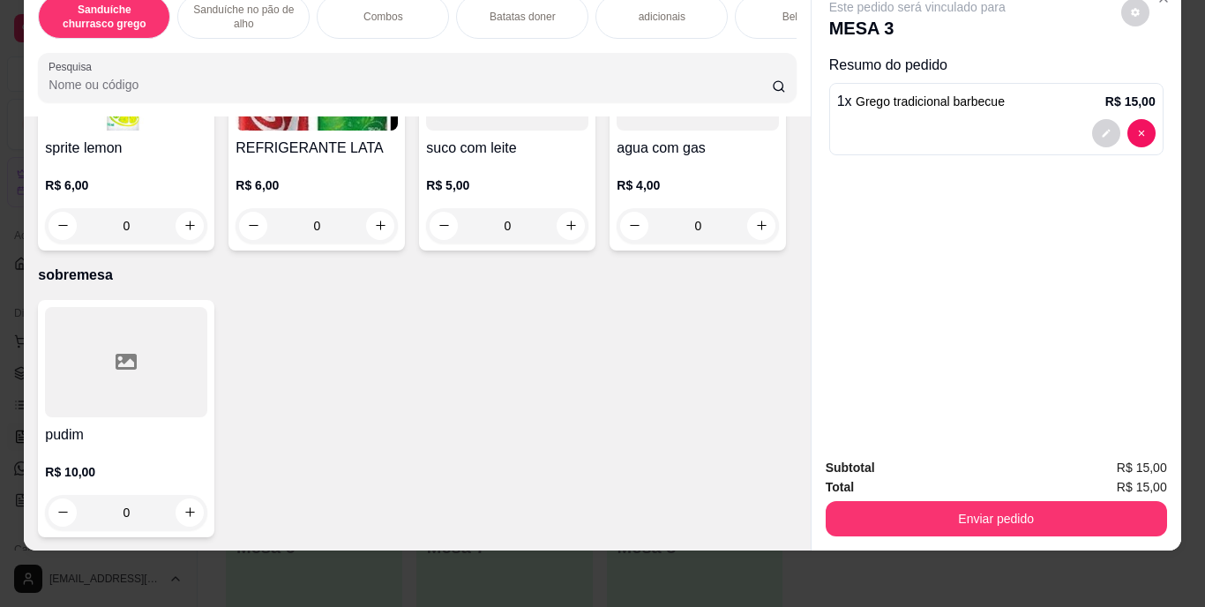
scroll to position [3334, 0]
type input "1"
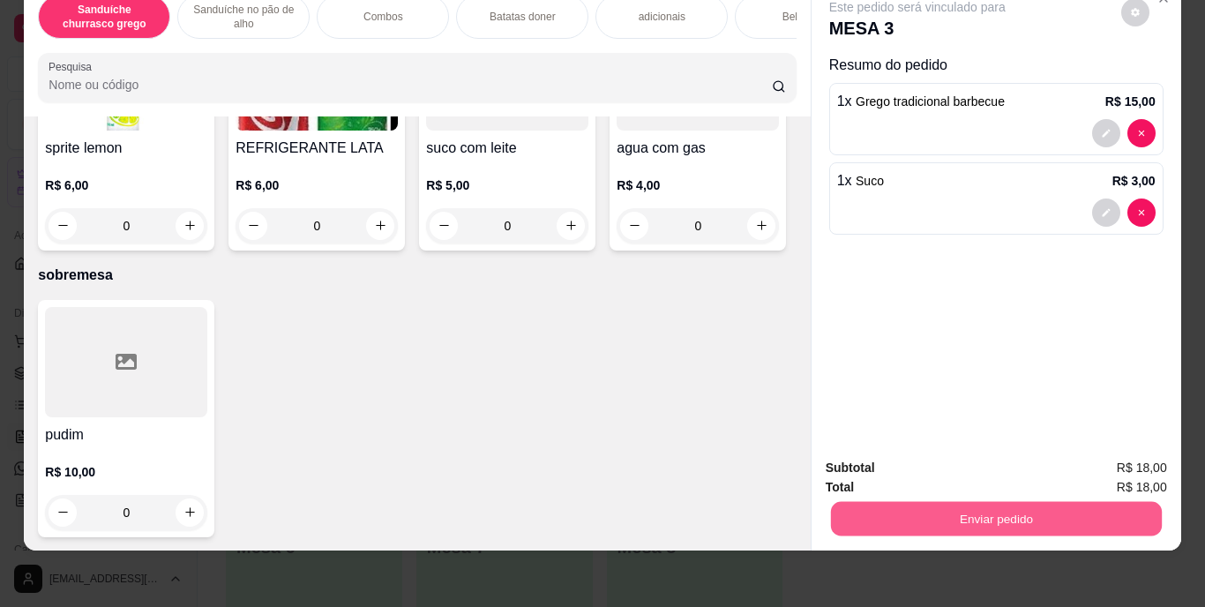
click at [999, 502] on button "Enviar pedido" at bounding box center [995, 519] width 331 height 34
click at [1138, 463] on button "Enviar pedido" at bounding box center [1121, 462] width 97 height 33
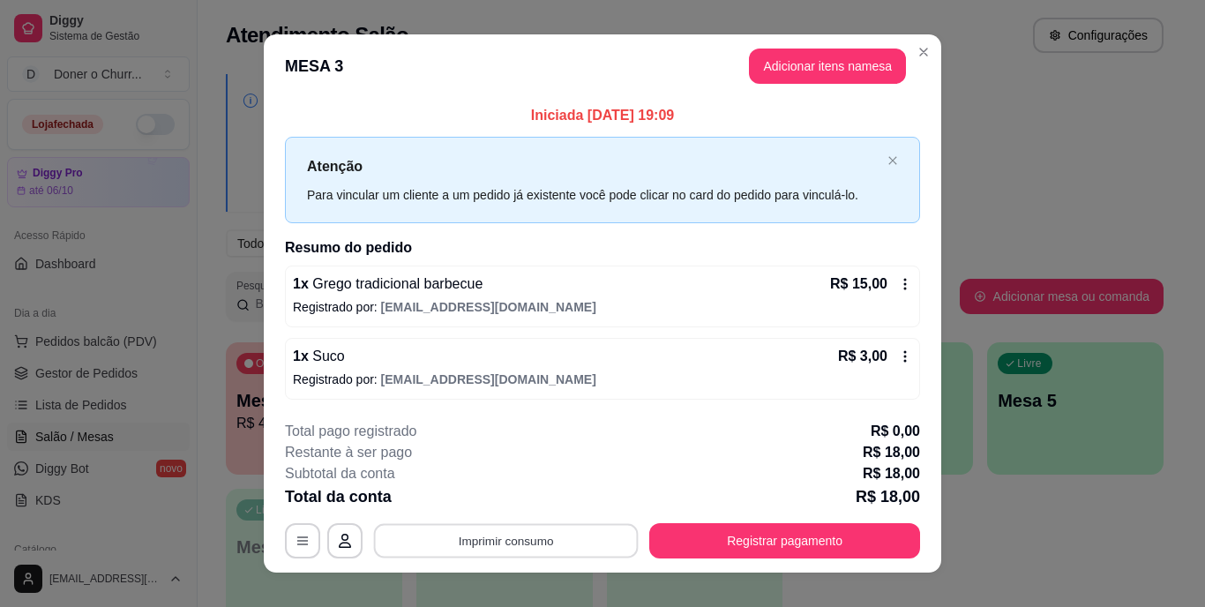
click at [544, 531] on button "Imprimir consumo" at bounding box center [506, 540] width 265 height 34
click at [490, 494] on button "IMPRESSORA" at bounding box center [505, 499] width 124 height 27
click at [535, 536] on button "Imprimir consumo" at bounding box center [506, 540] width 265 height 34
click at [998, 518] on div "**********" at bounding box center [602, 303] width 1205 height 607
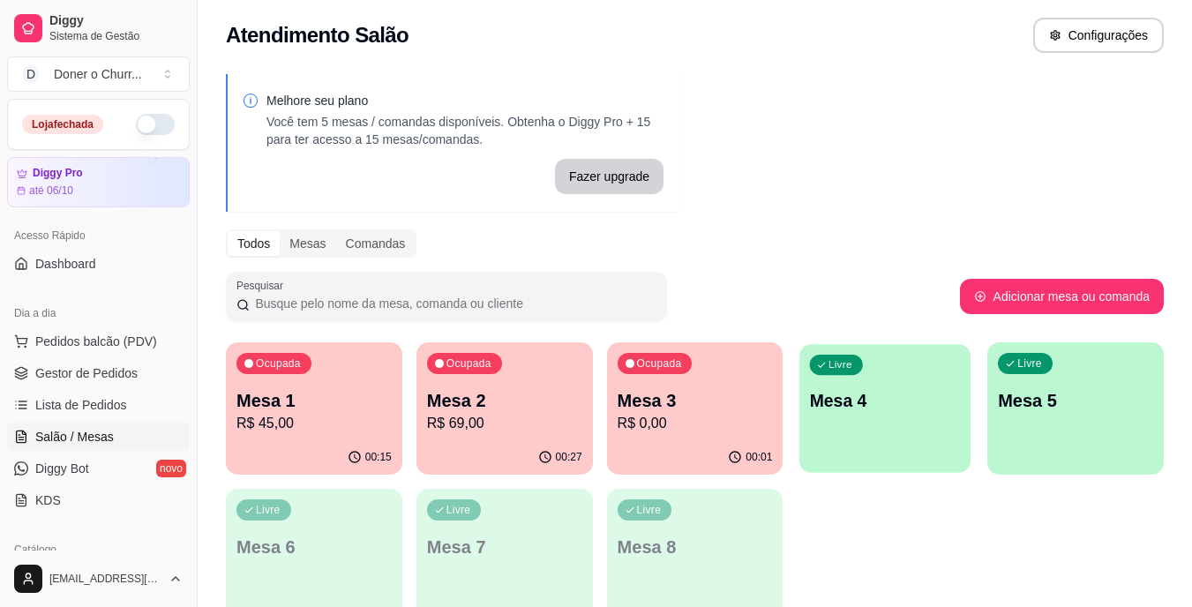
click at [919, 413] on div "Livre Mesa 4" at bounding box center [884, 398] width 171 height 108
click at [881, 440] on div "Livre Mesa 4" at bounding box center [884, 398] width 171 height 108
click at [889, 415] on div "Livre Mesa 4" at bounding box center [884, 398] width 171 height 108
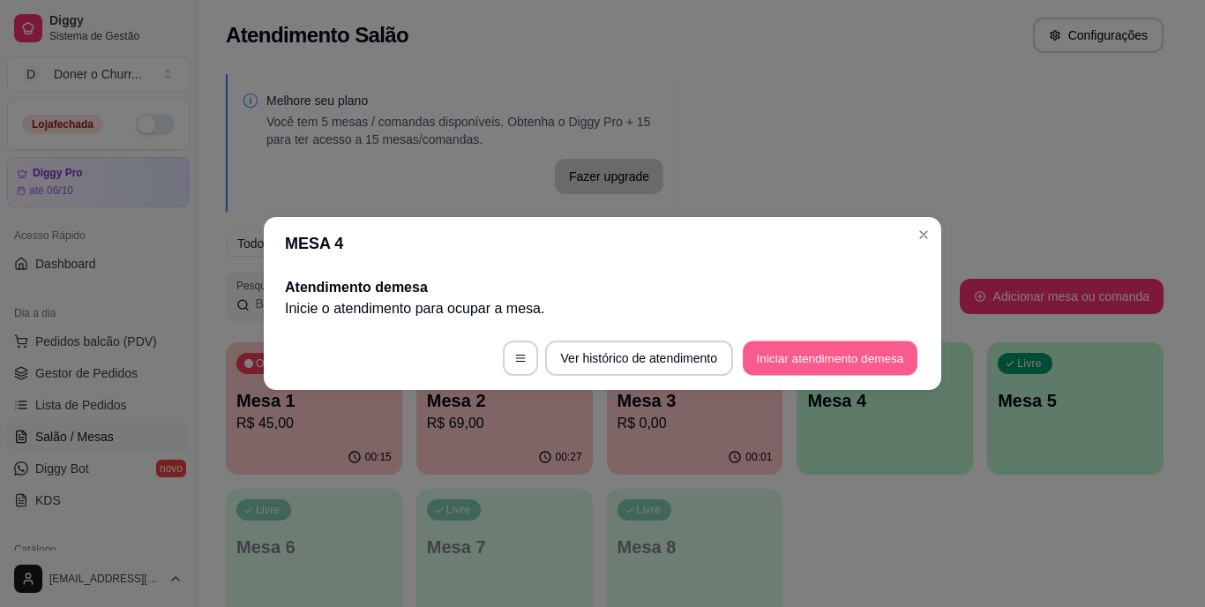
click at [833, 362] on button "Iniciar atendimento de mesa" at bounding box center [830, 358] width 175 height 34
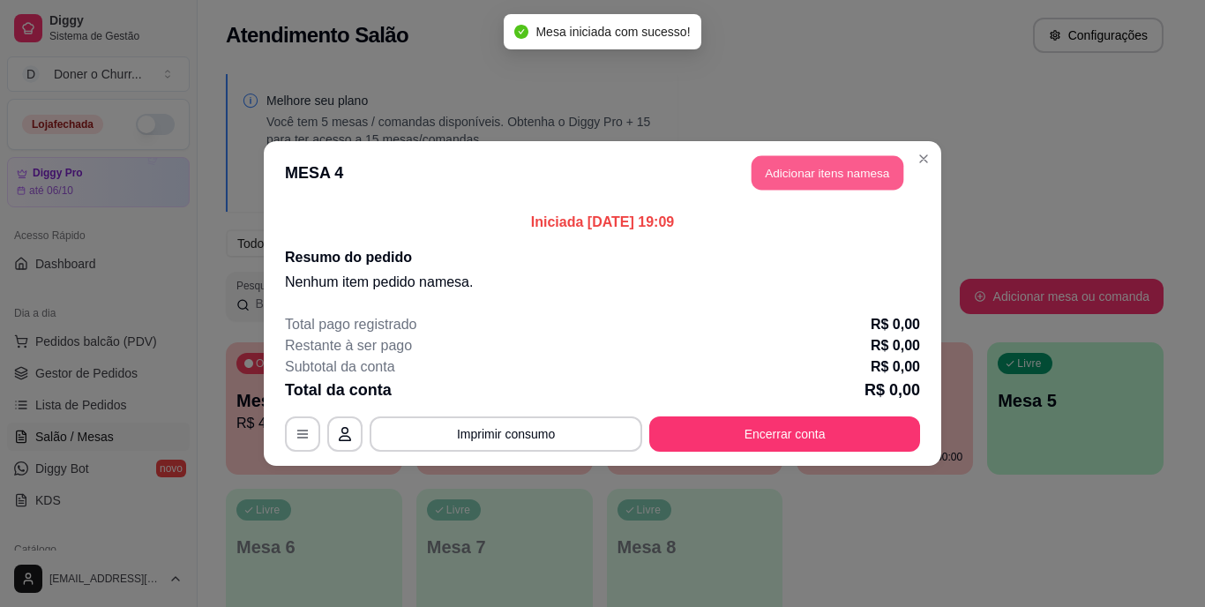
click at [837, 167] on button "Adicionar itens na mesa" at bounding box center [828, 173] width 152 height 34
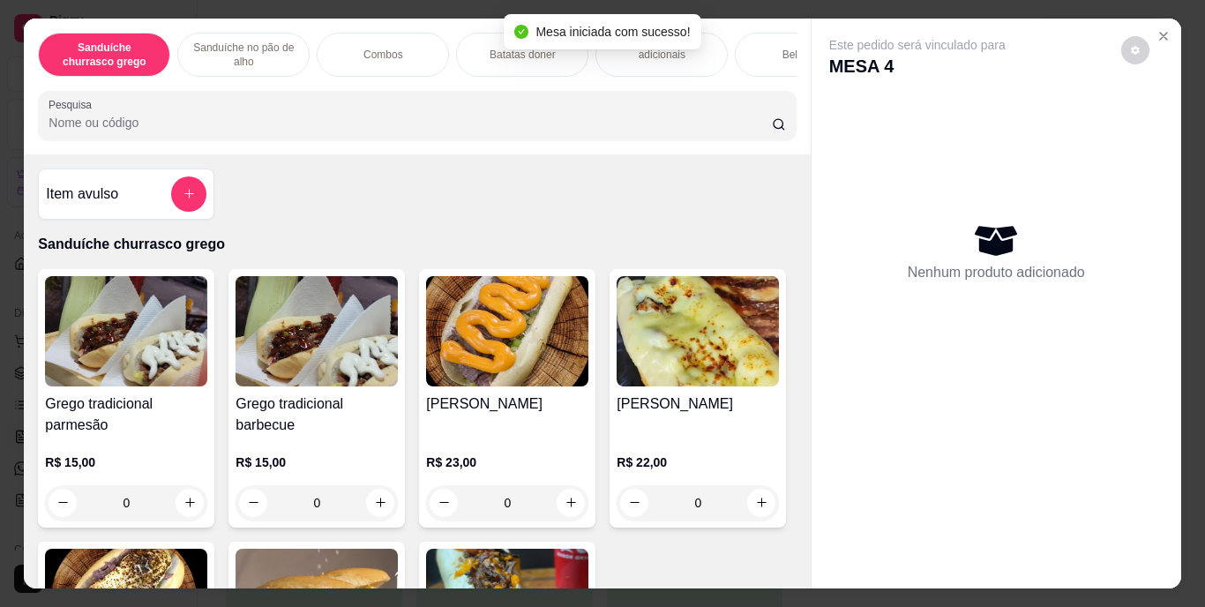
click at [374, 507] on icon "increase-product-quantity" at bounding box center [380, 502] width 13 height 13
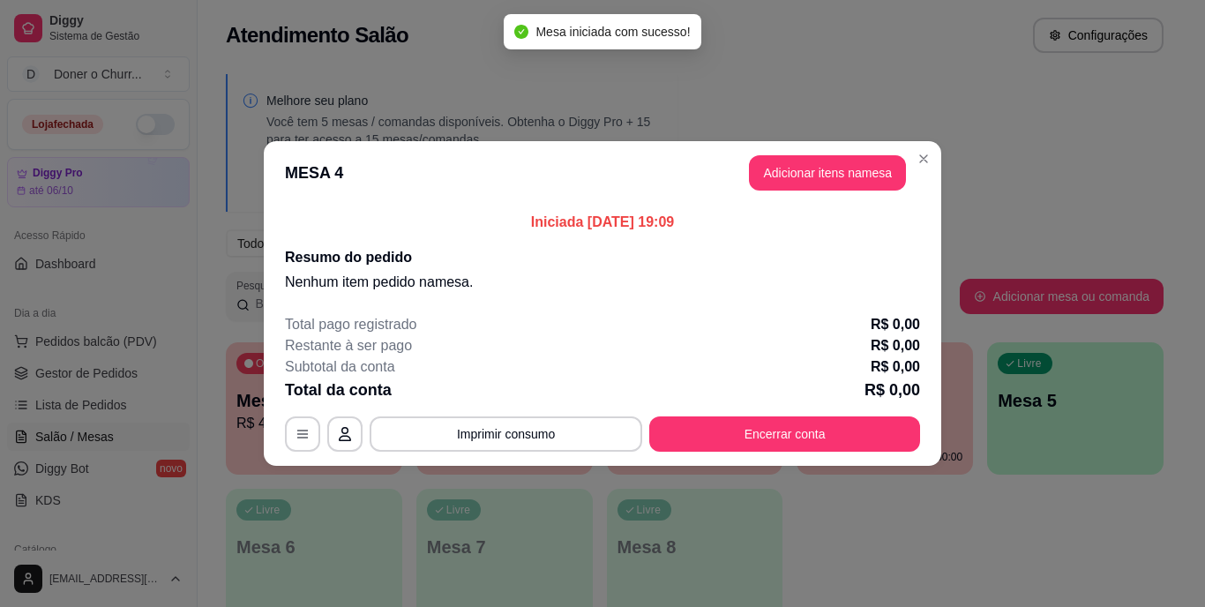
click at [374, 507] on icon "increase-product-quantity" at bounding box center [380, 502] width 13 height 13
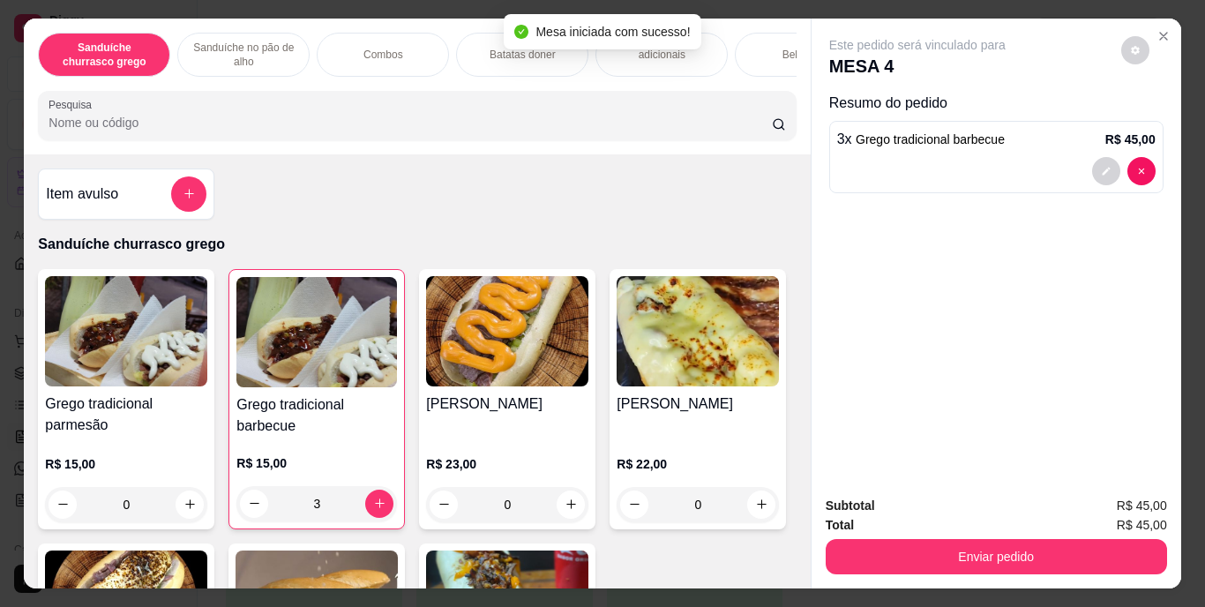
type input "3"
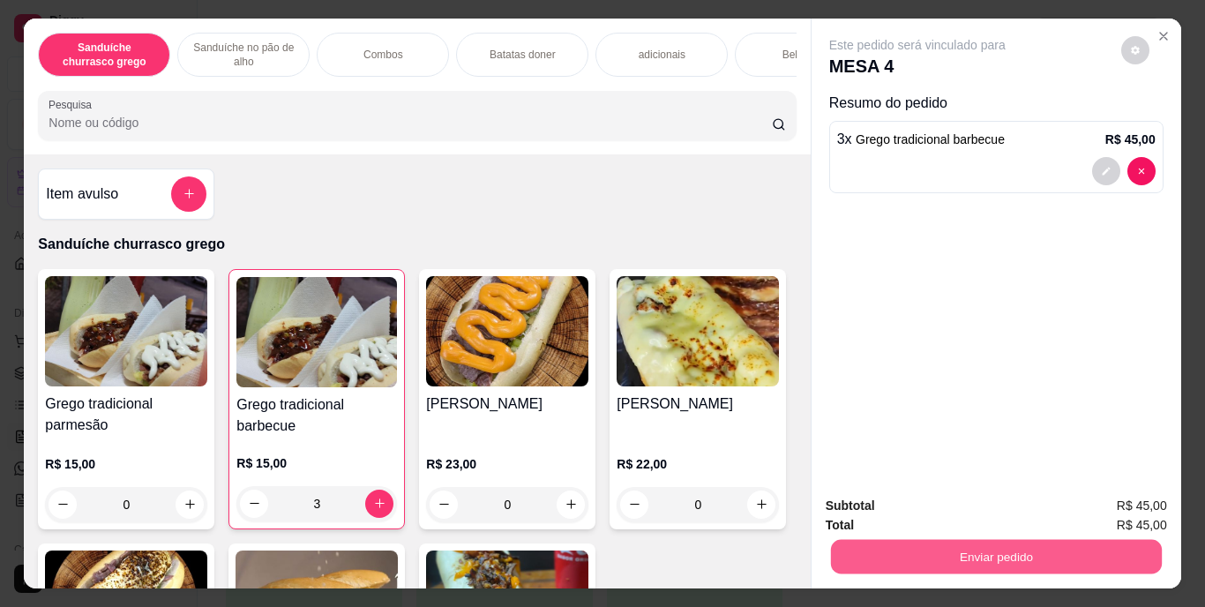
click at [979, 545] on button "Enviar pedido" at bounding box center [995, 557] width 331 height 34
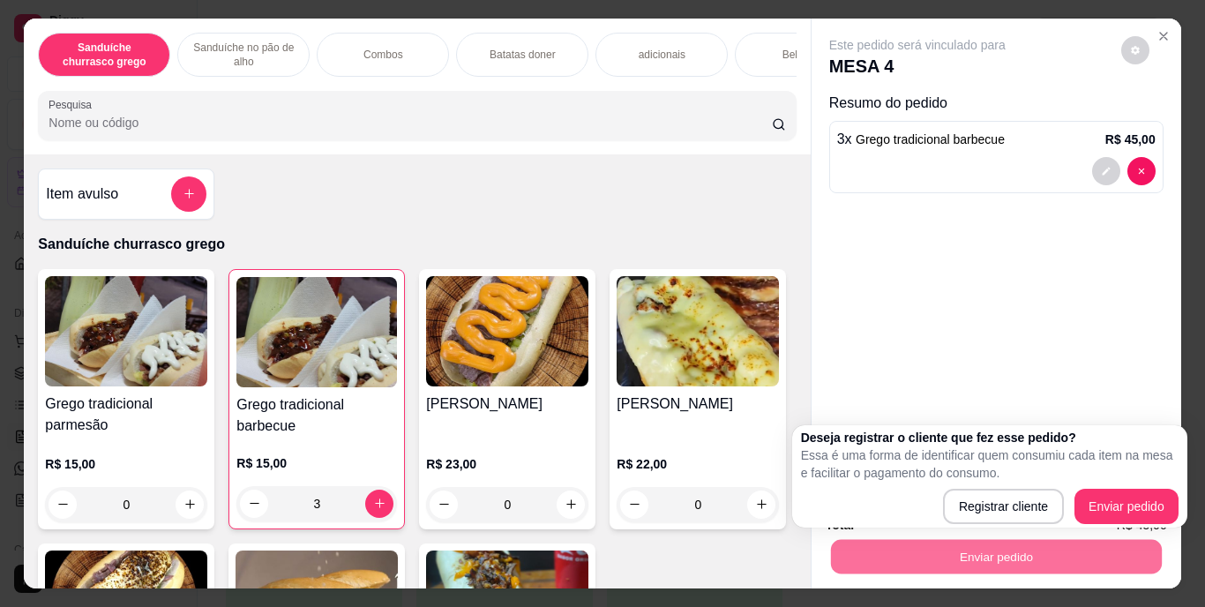
click at [1077, 349] on div "Este pedido será vinculado para MESA 4 Resumo do pedido 3 x Grego tradicional b…" at bounding box center [997, 251] width 370 height 464
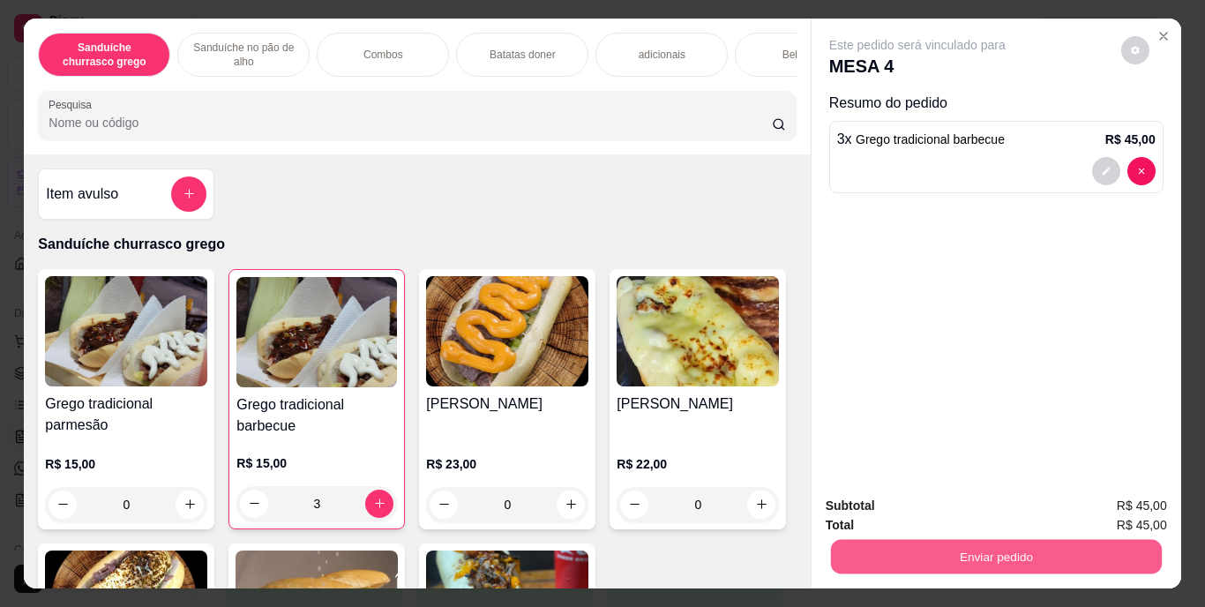
click at [1009, 552] on button "Enviar pedido" at bounding box center [995, 557] width 331 height 34
click at [1124, 498] on button "Enviar pedido" at bounding box center [1121, 507] width 97 height 33
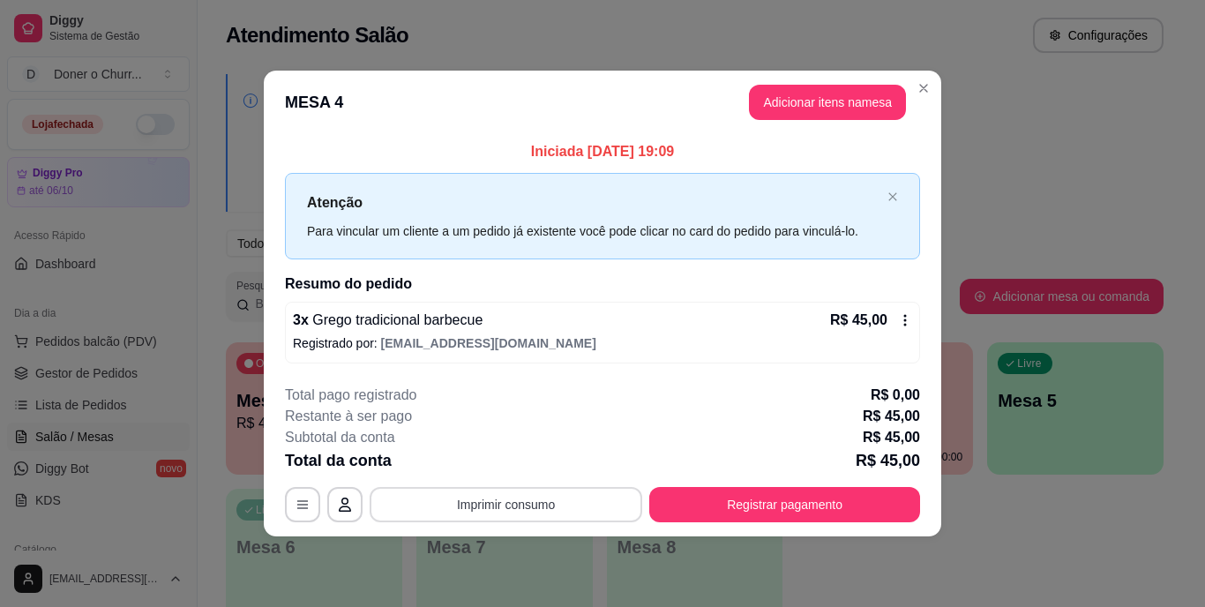
click at [518, 499] on button "Imprimir consumo" at bounding box center [506, 504] width 273 height 35
click at [501, 461] on button "IMPRESSORA" at bounding box center [512, 463] width 124 height 27
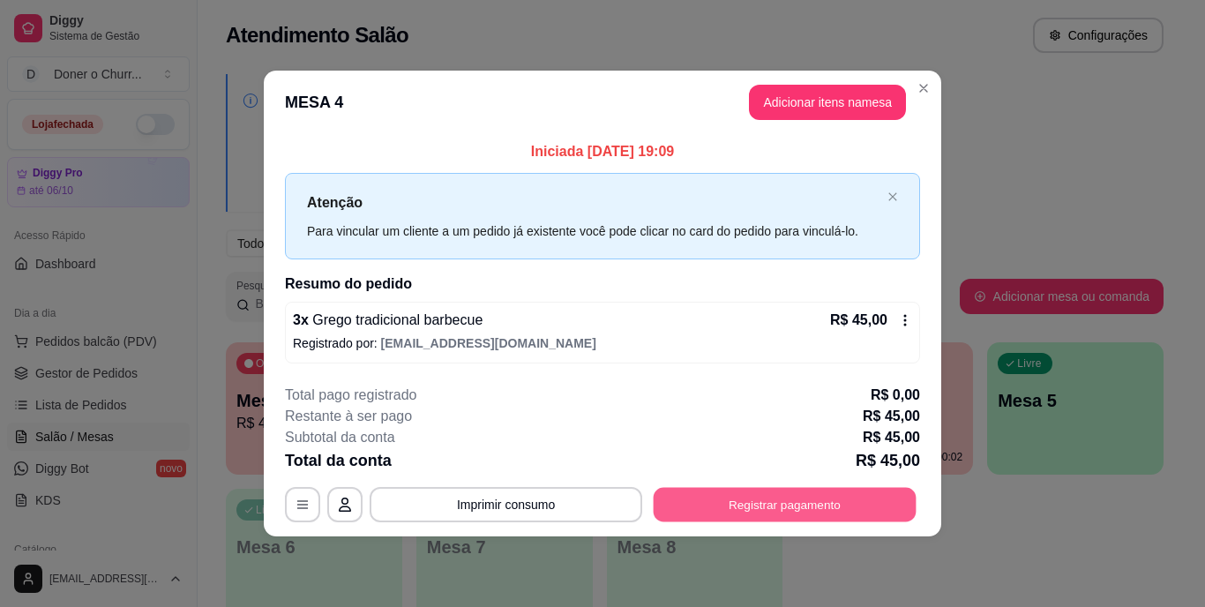
click at [795, 506] on button "Registrar pagamento" at bounding box center [785, 504] width 263 height 34
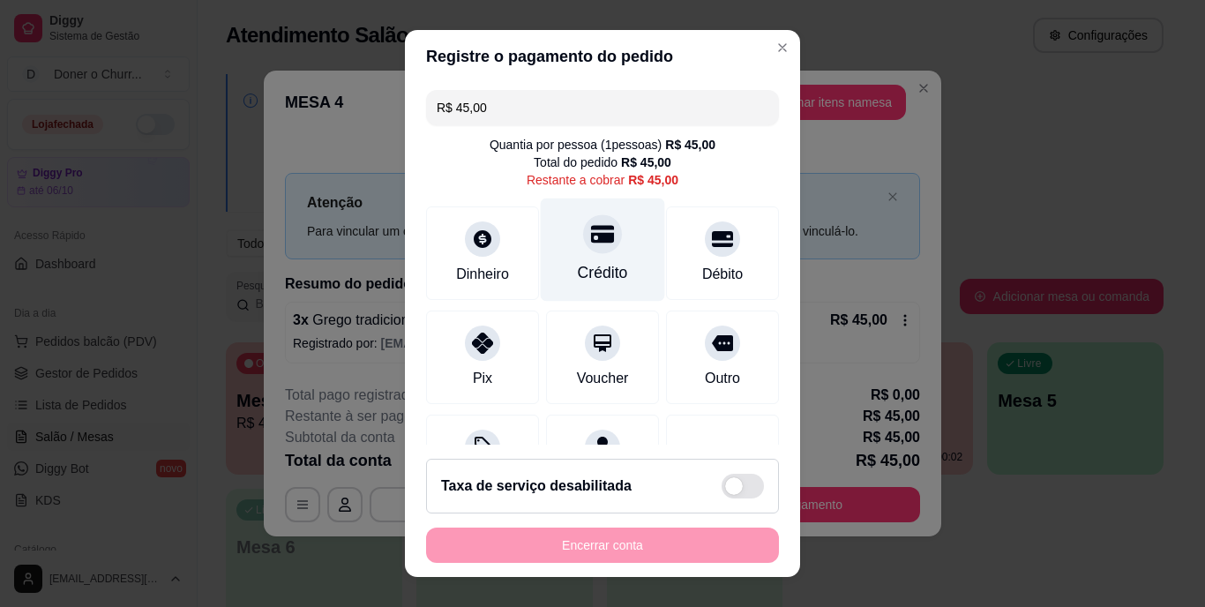
click at [570, 257] on div "Crédito" at bounding box center [603, 250] width 124 height 103
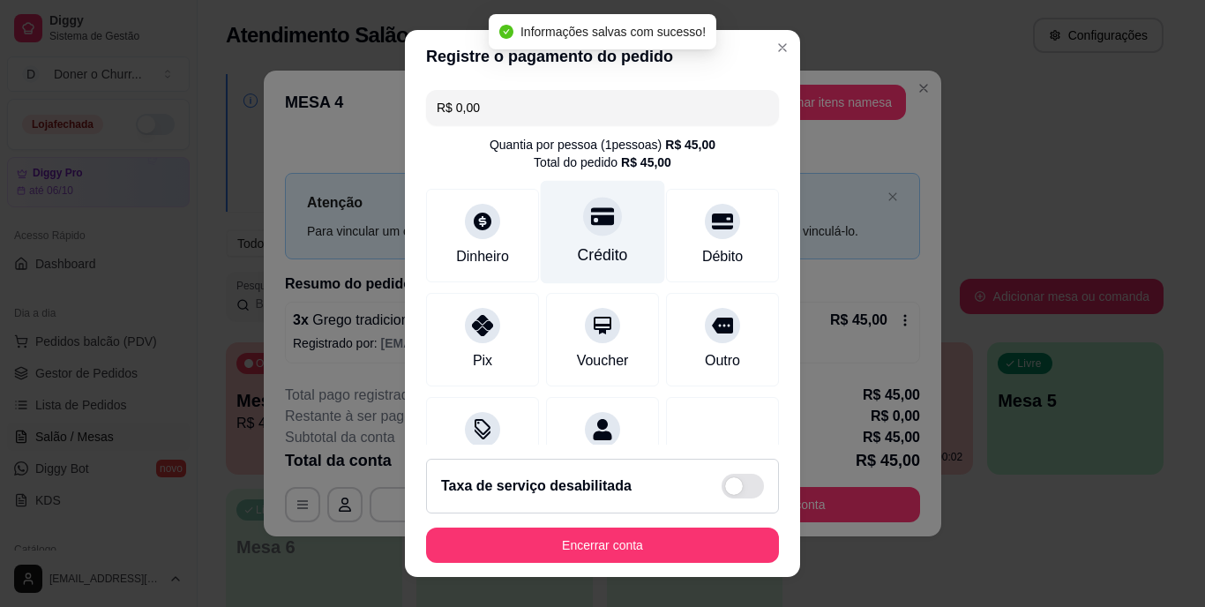
type input "R$ 0,00"
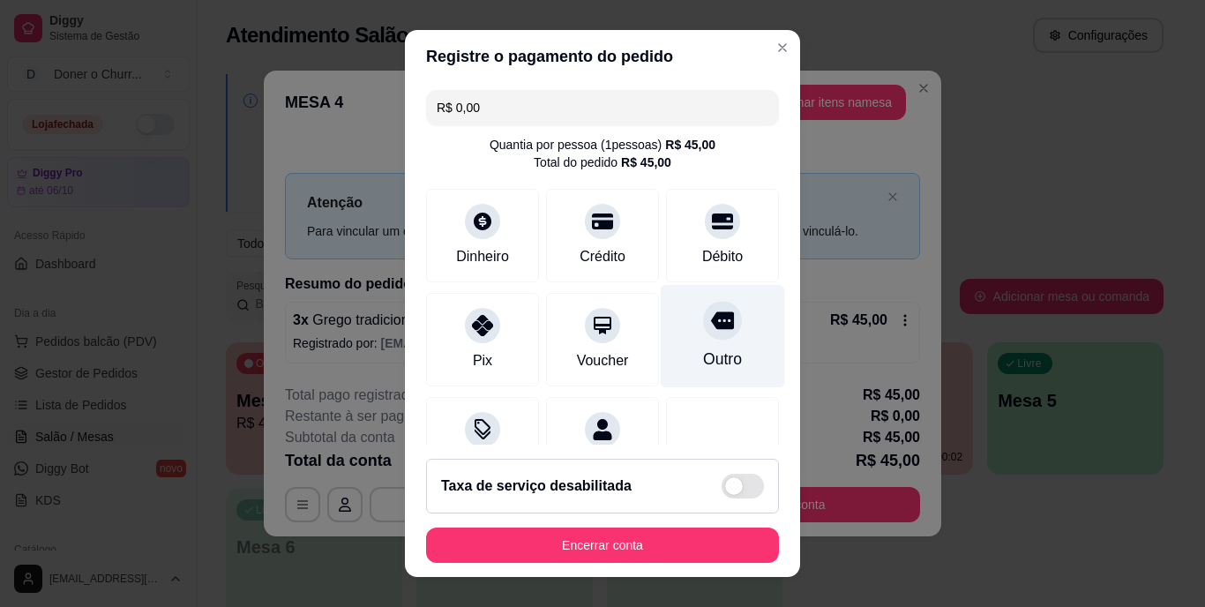
click at [709, 353] on div "Outro" at bounding box center [722, 360] width 39 height 23
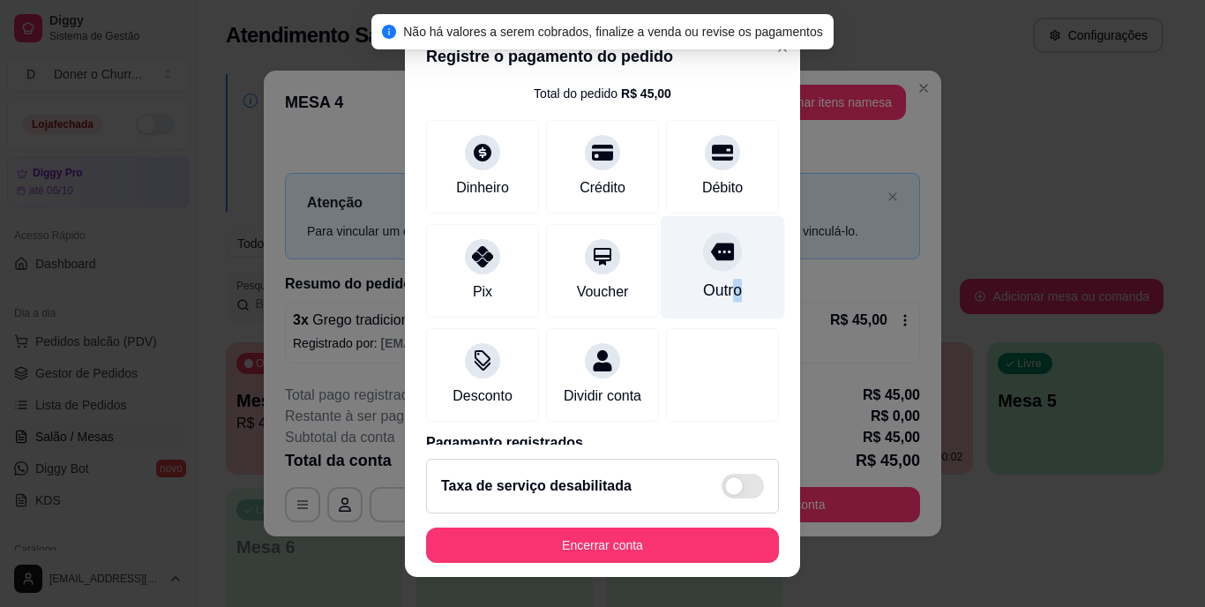
scroll to position [166, 0]
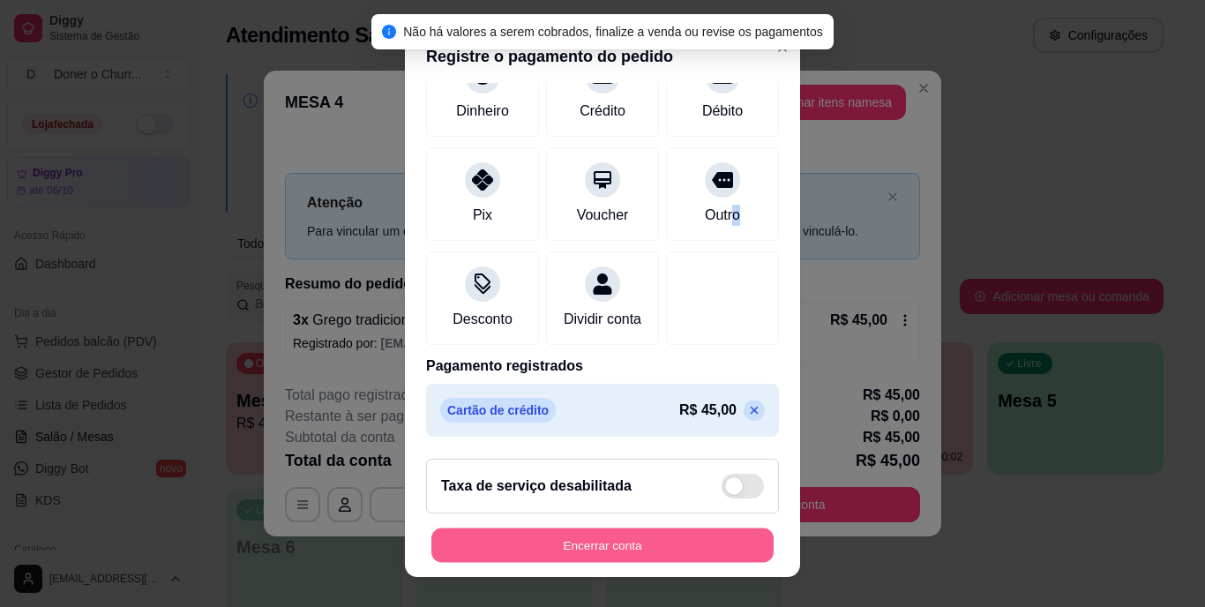
click at [647, 550] on button "Encerrar conta" at bounding box center [602, 545] width 342 height 34
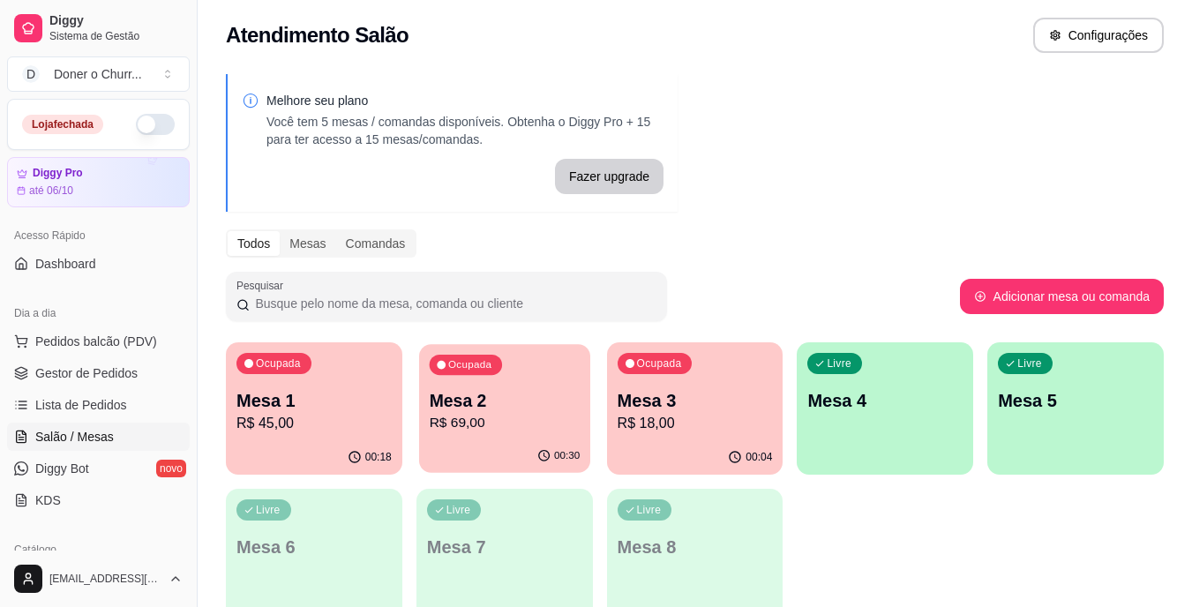
click at [489, 412] on div "Mesa 2 R$ 69,00" at bounding box center [504, 411] width 151 height 44
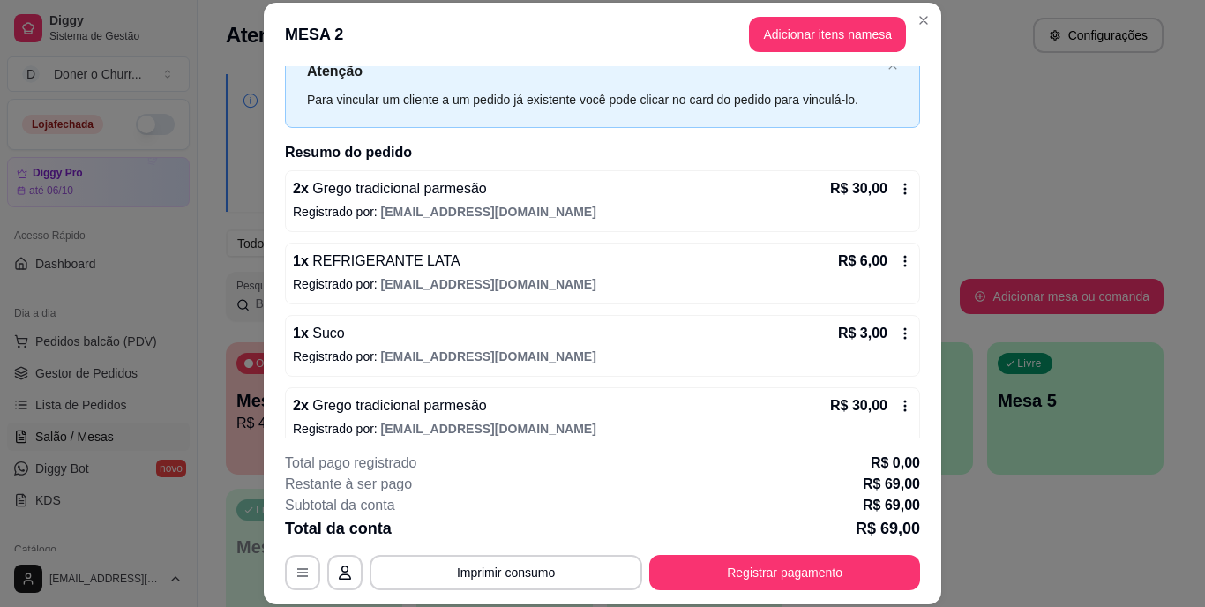
scroll to position [81, 0]
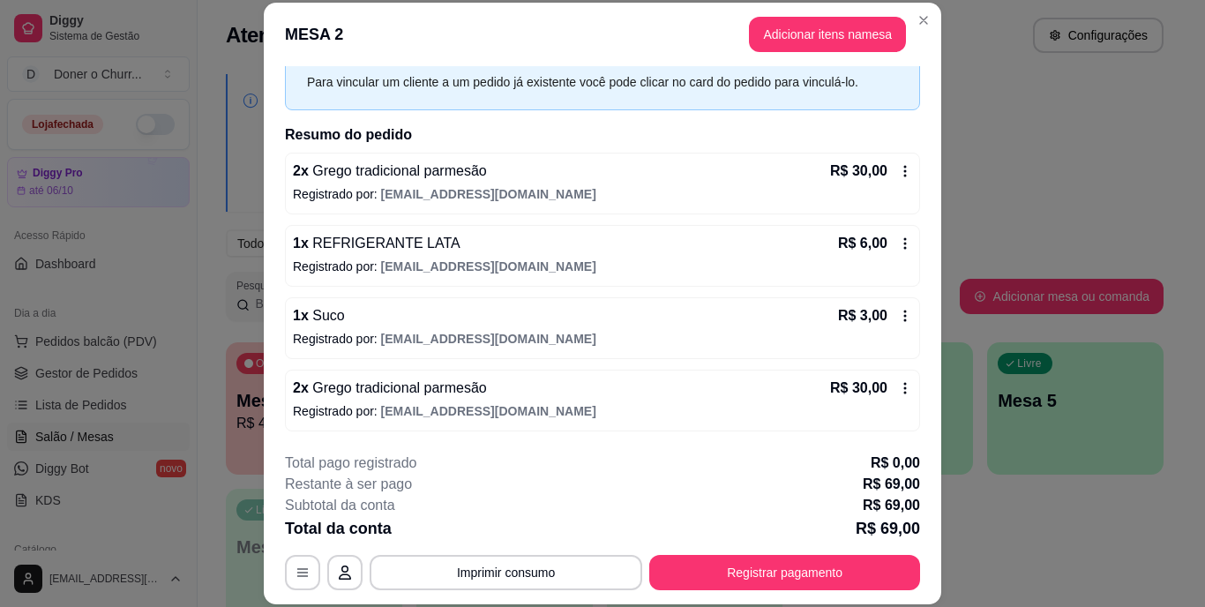
click at [898, 388] on icon at bounding box center [905, 388] width 14 height 14
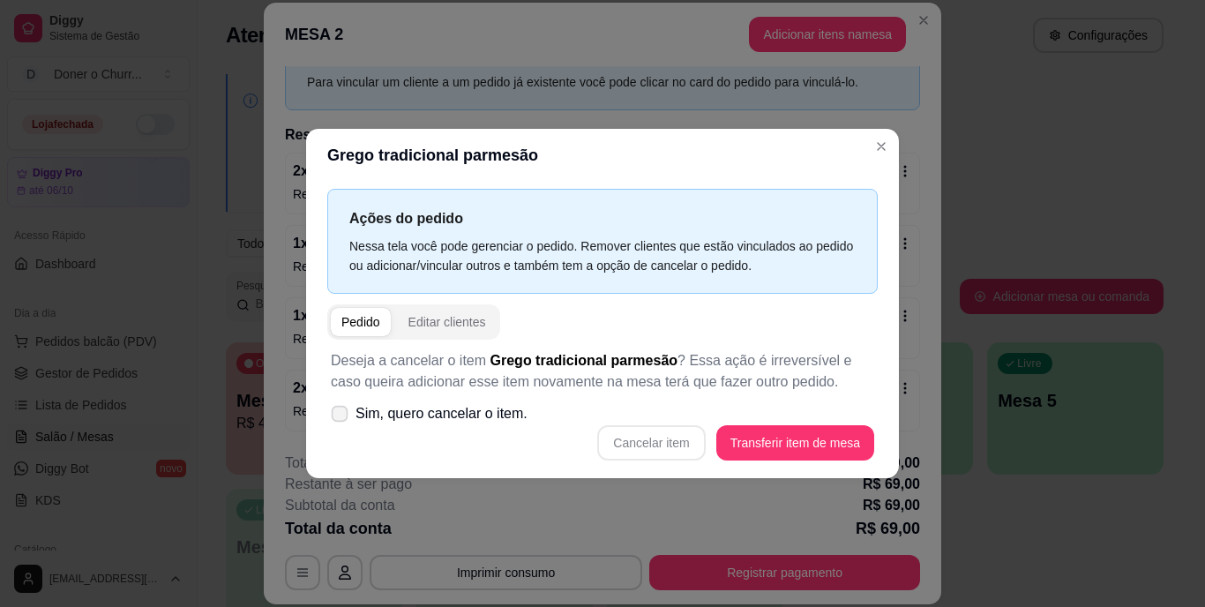
click at [347, 416] on span at bounding box center [340, 414] width 17 height 17
click at [341, 417] on input "Sim, quero cancelar o item." at bounding box center [335, 422] width 11 height 11
checkbox input "true"
click at [654, 437] on button "Cancelar item" at bounding box center [651, 443] width 105 height 34
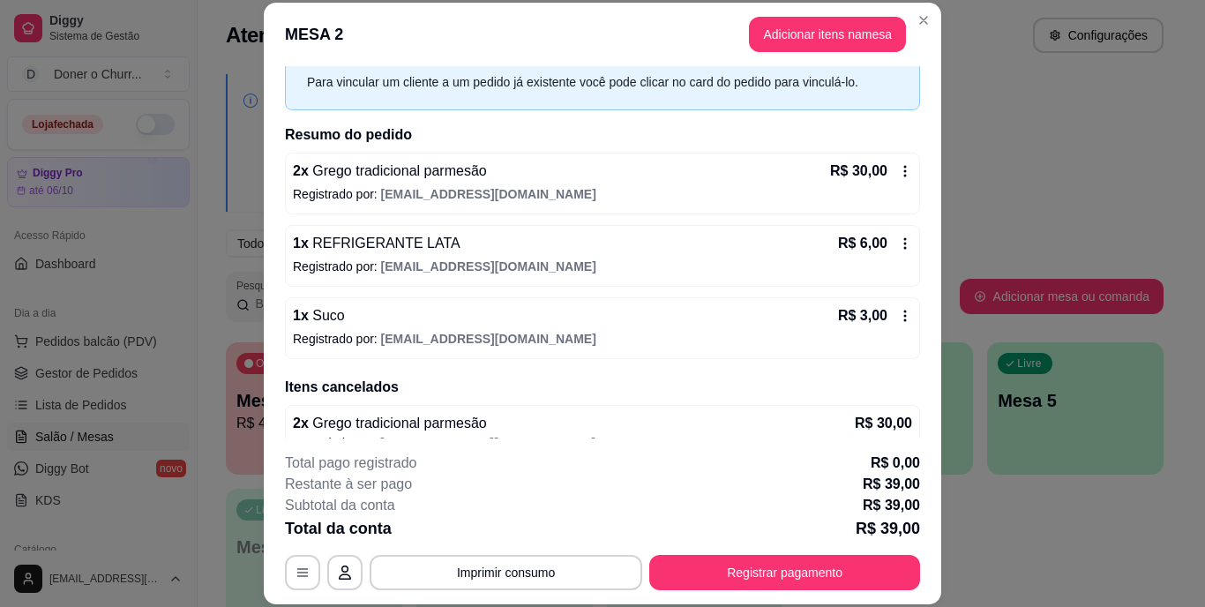
scroll to position [54, 0]
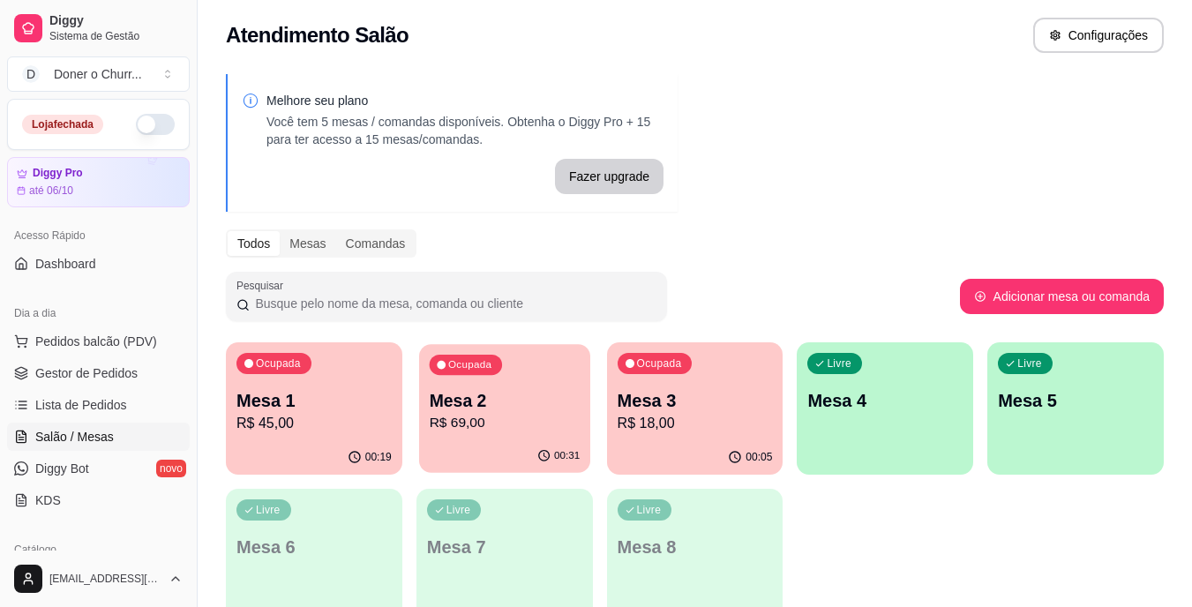
click at [475, 453] on div "00:31" at bounding box center [504, 456] width 171 height 34
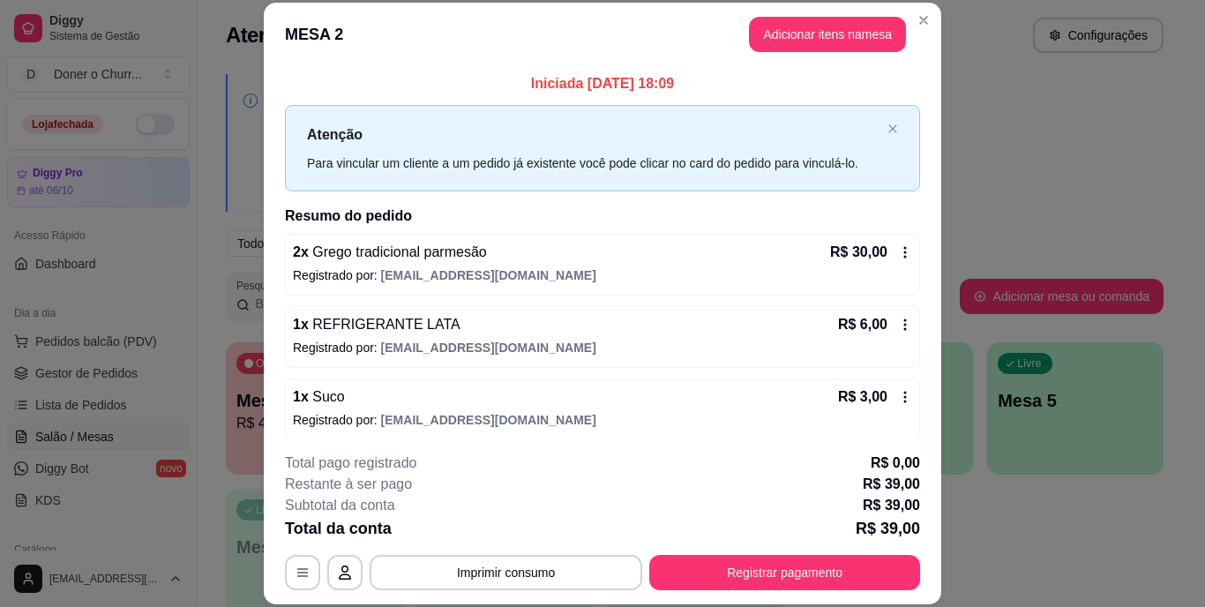
scroll to position [51, 0]
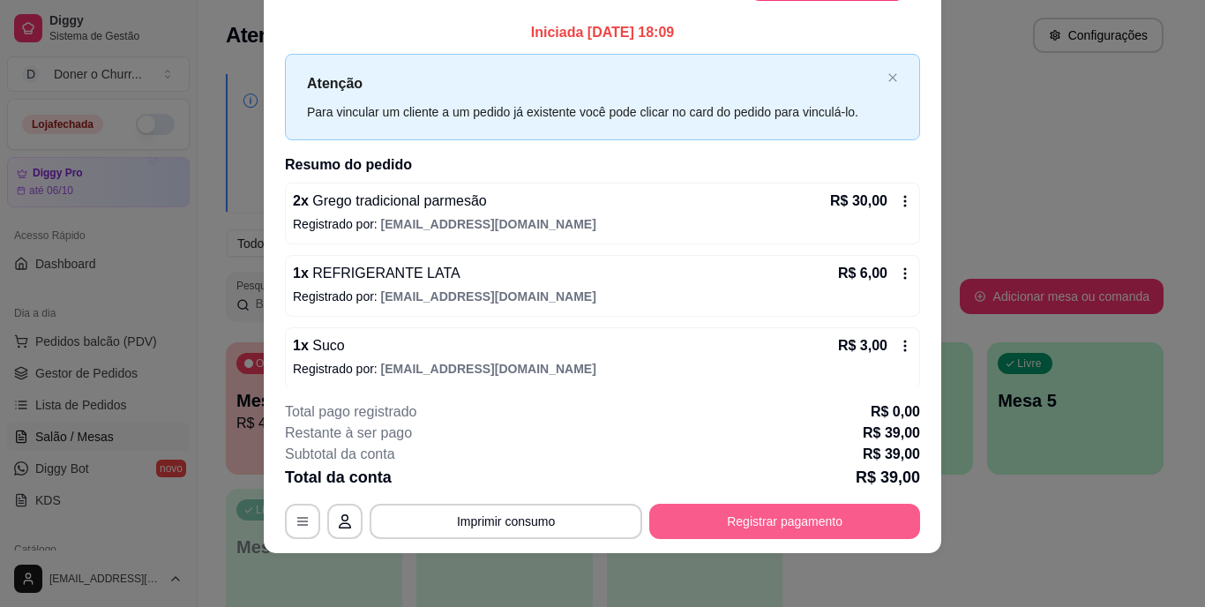
click at [824, 529] on button "Registrar pagamento" at bounding box center [784, 521] width 271 height 35
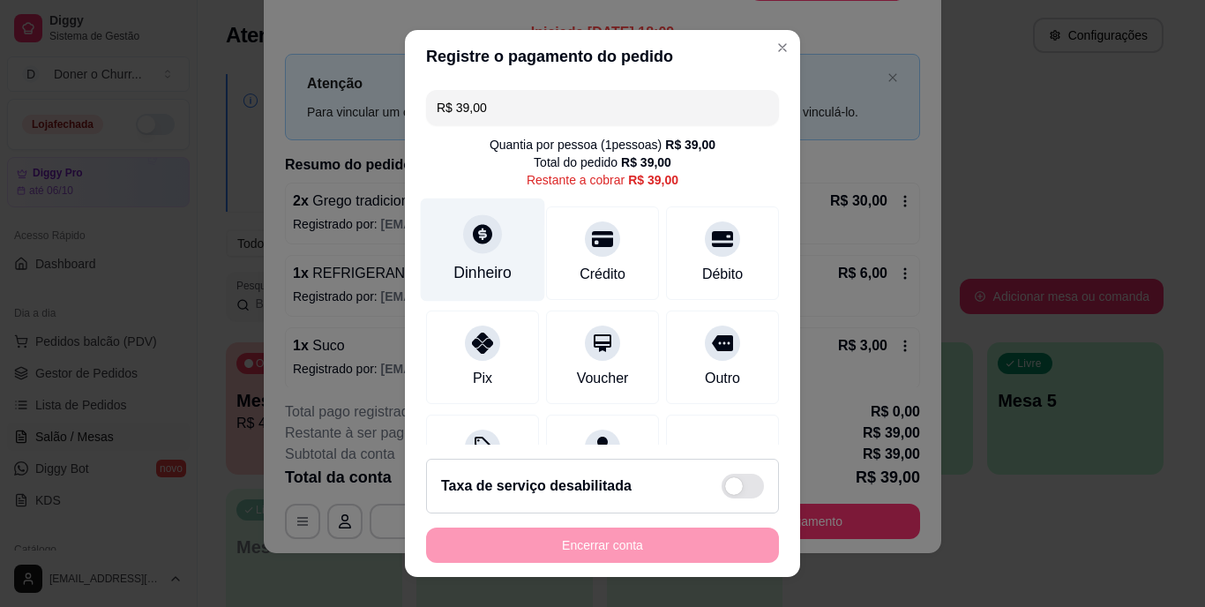
click at [477, 255] on div "Dinheiro" at bounding box center [483, 250] width 124 height 103
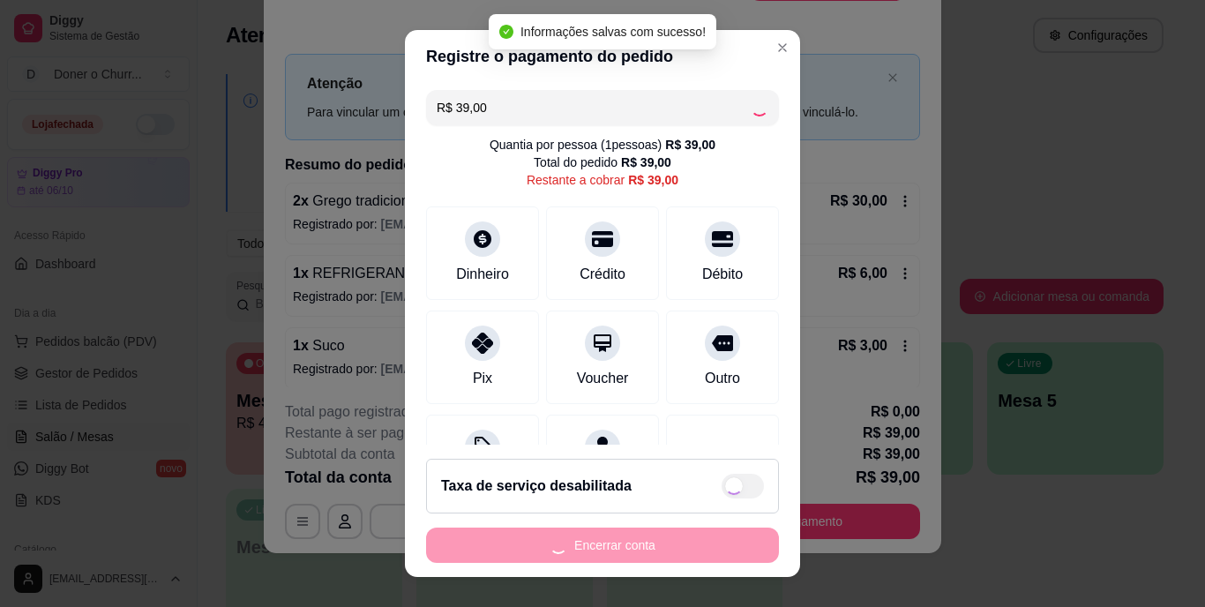
type input "R$ 0,00"
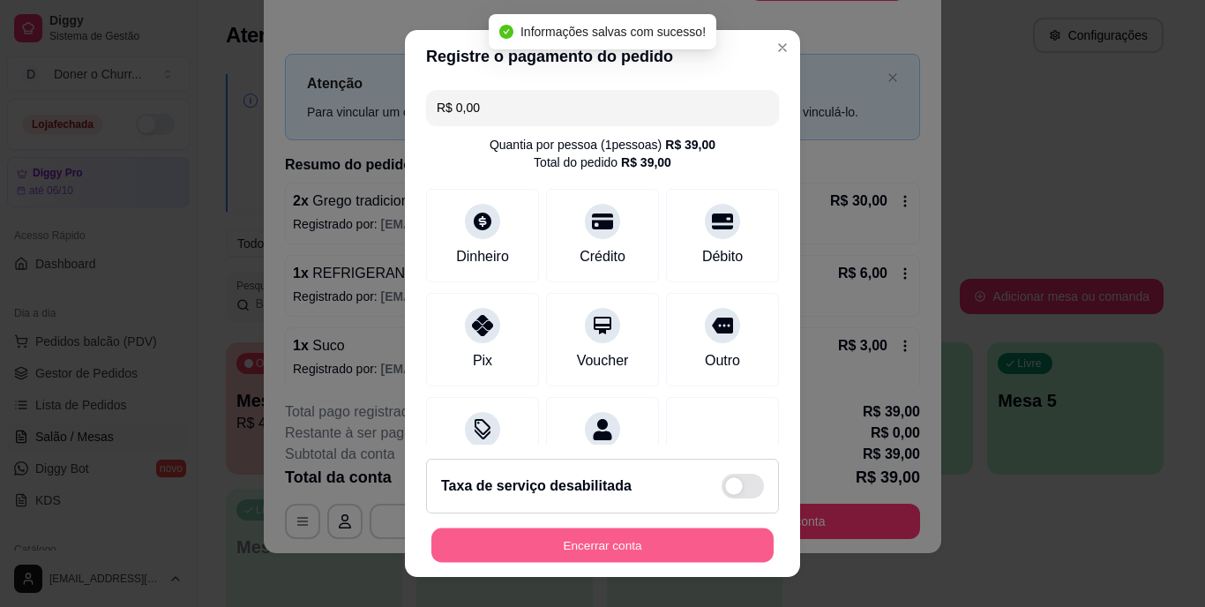
click at [632, 529] on button "Encerrar conta" at bounding box center [602, 545] width 342 height 34
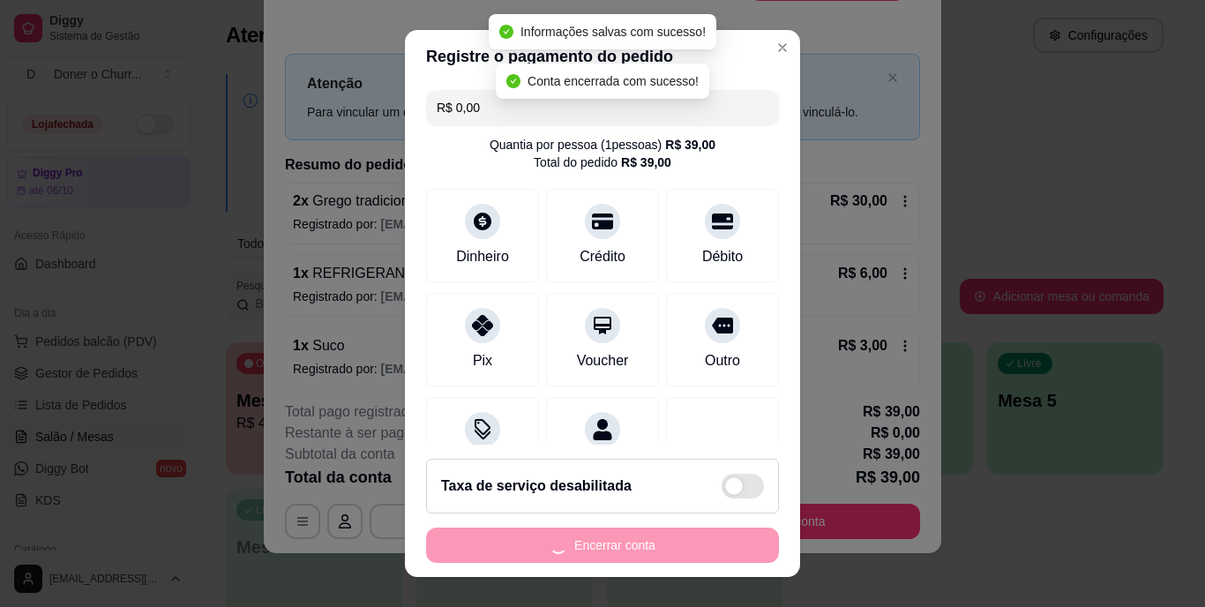
scroll to position [0, 0]
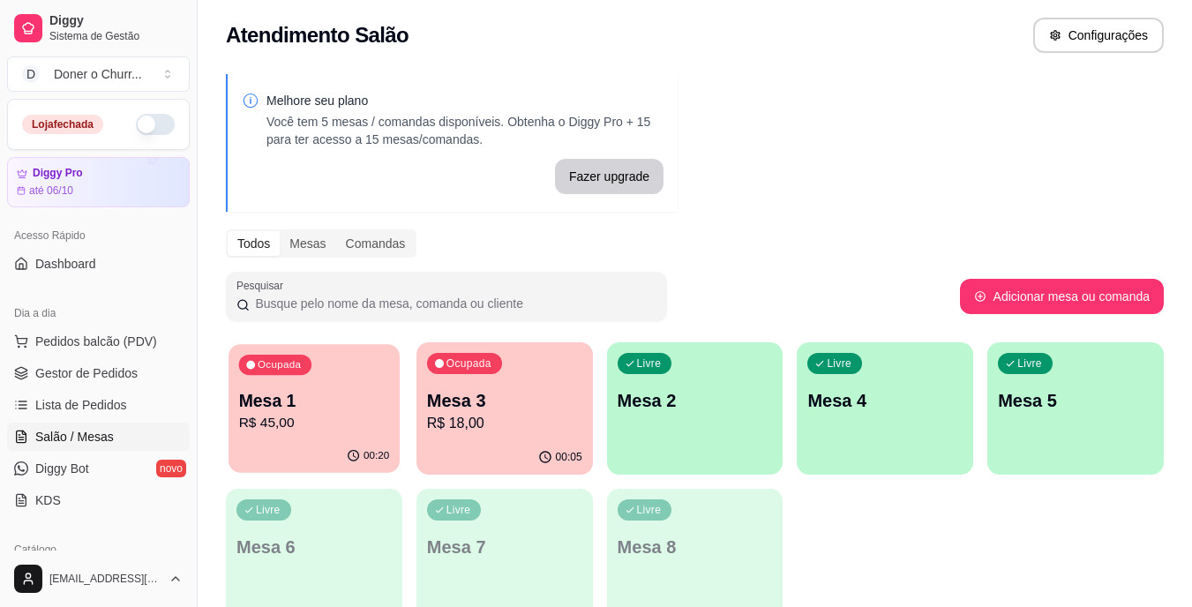
click at [281, 424] on p "R$ 45,00" at bounding box center [314, 423] width 151 height 20
click at [568, 409] on p "Mesa 3" at bounding box center [504, 401] width 151 height 24
click at [690, 429] on div "Livre Mesa 2" at bounding box center [695, 398] width 171 height 108
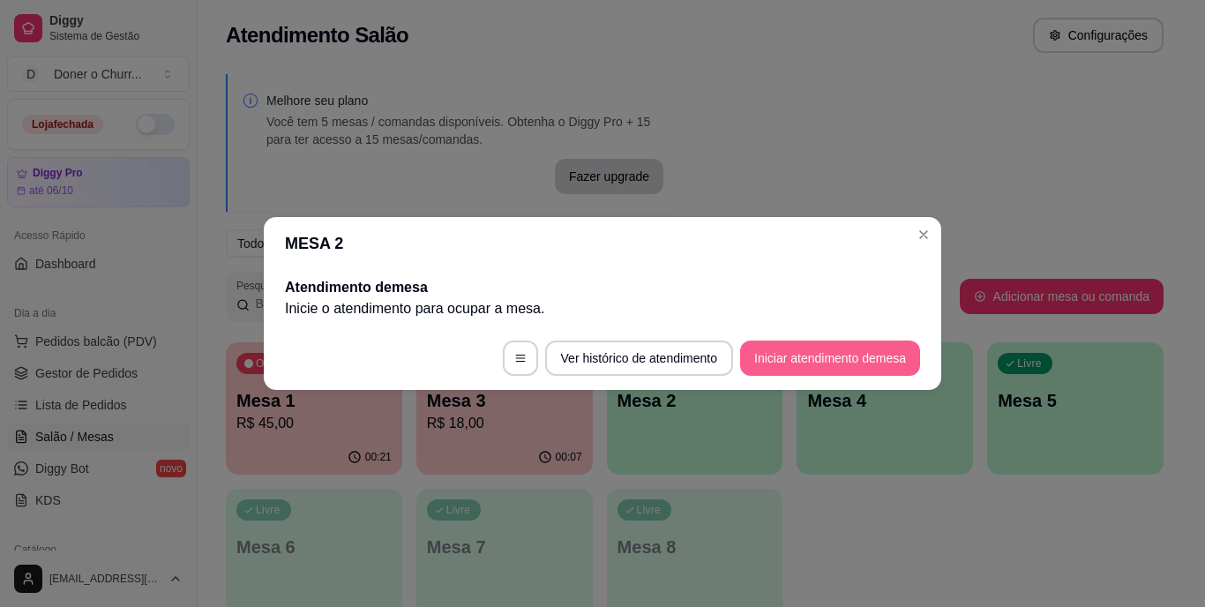
click at [820, 356] on button "Iniciar atendimento de mesa" at bounding box center [830, 358] width 180 height 35
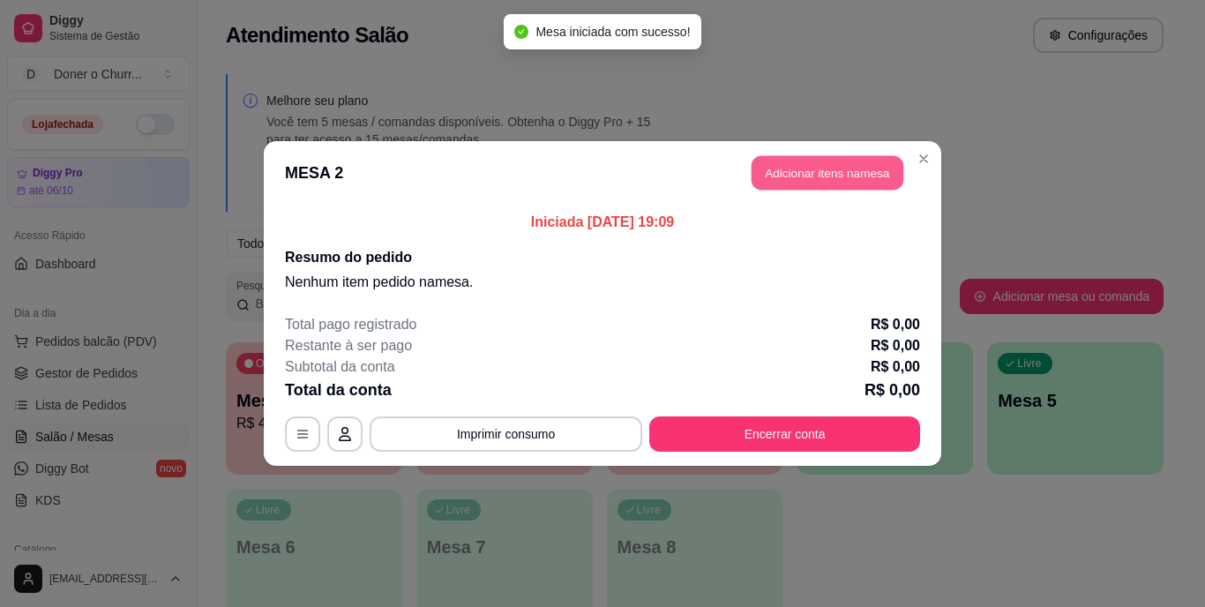
click at [821, 178] on button "Adicionar itens na mesa" at bounding box center [828, 173] width 152 height 34
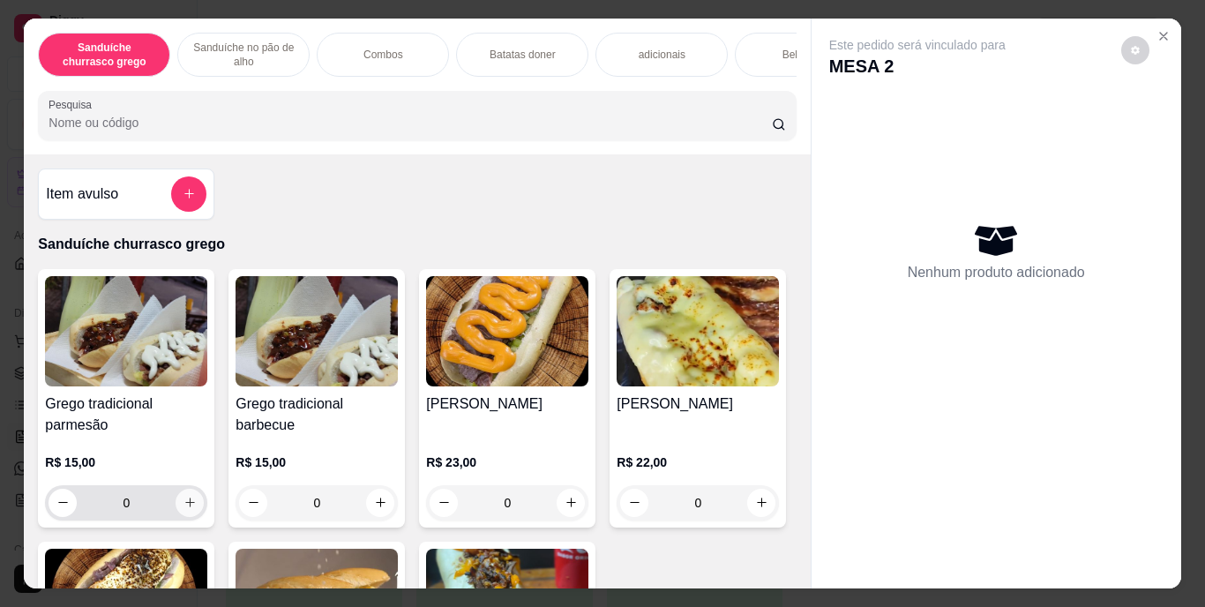
click at [191, 513] on button "increase-product-quantity" at bounding box center [190, 503] width 28 height 28
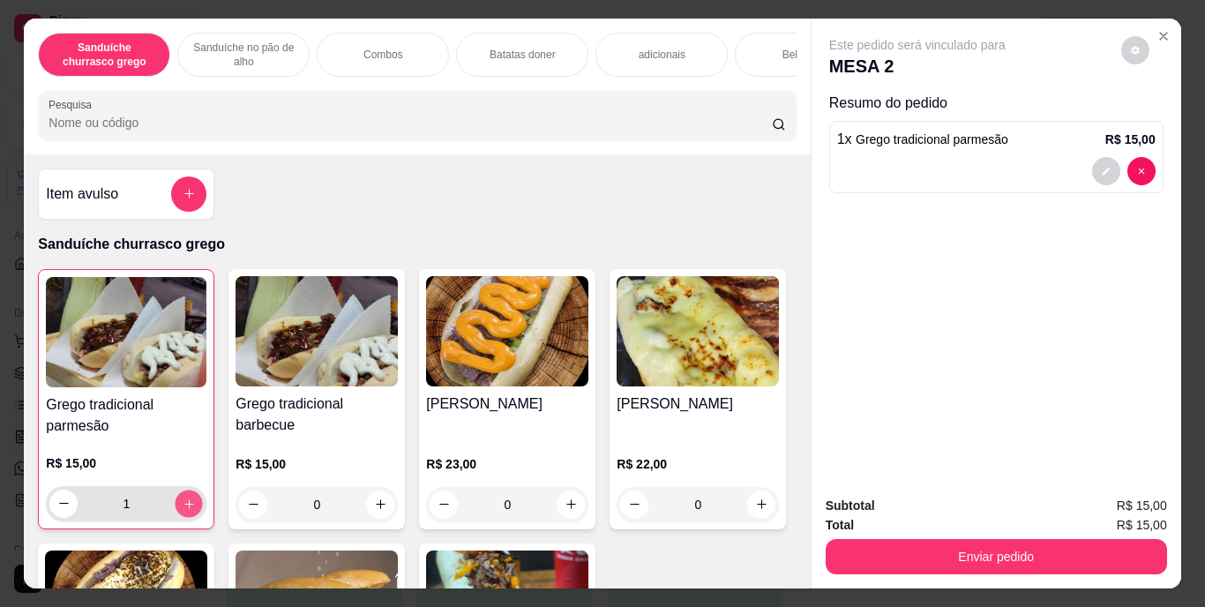
click at [191, 513] on button "increase-product-quantity" at bounding box center [189, 503] width 27 height 27
type input "2"
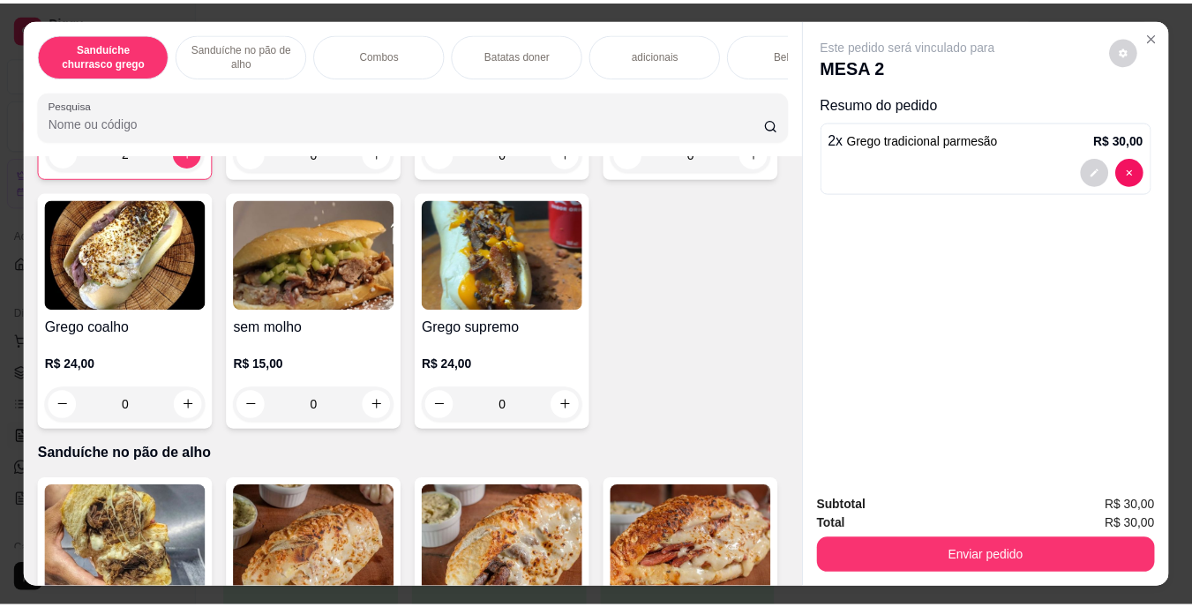
scroll to position [379, 0]
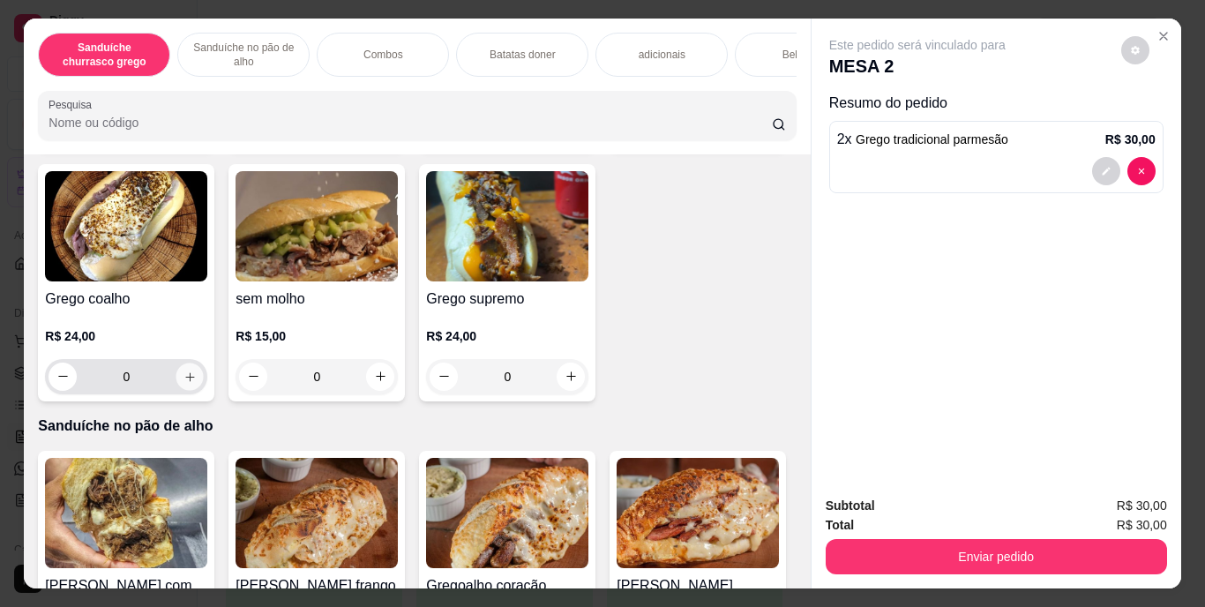
click at [197, 383] on icon "increase-product-quantity" at bounding box center [190, 376] width 13 height 13
type input "1"
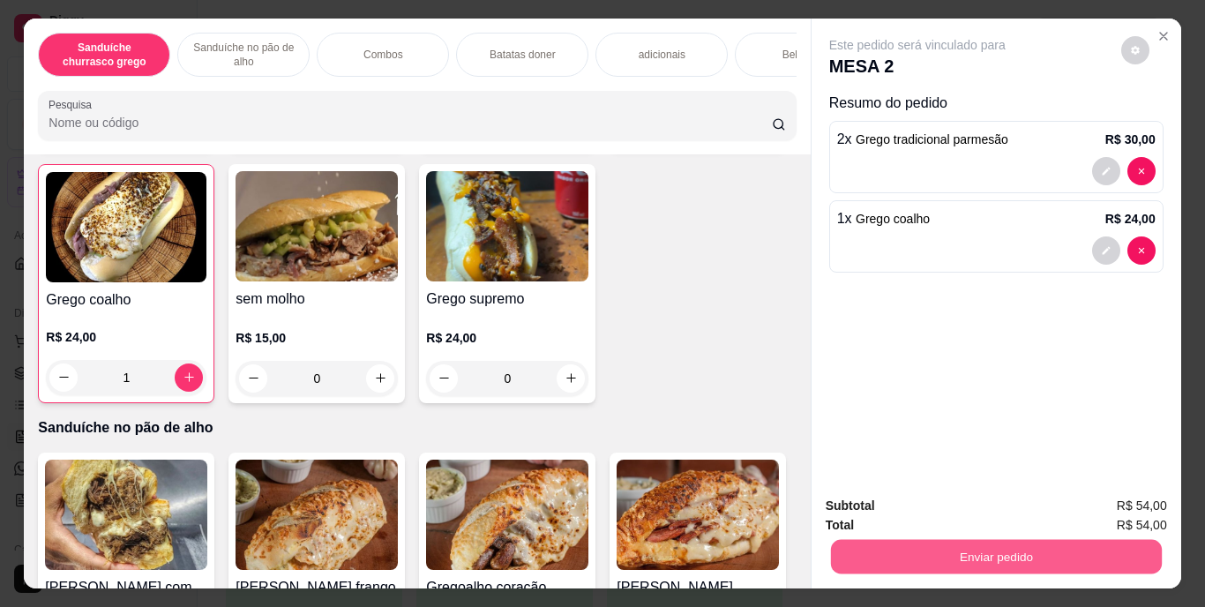
click at [986, 545] on button "Enviar pedido" at bounding box center [995, 557] width 331 height 34
click at [1111, 504] on button "Enviar pedido" at bounding box center [1121, 508] width 100 height 34
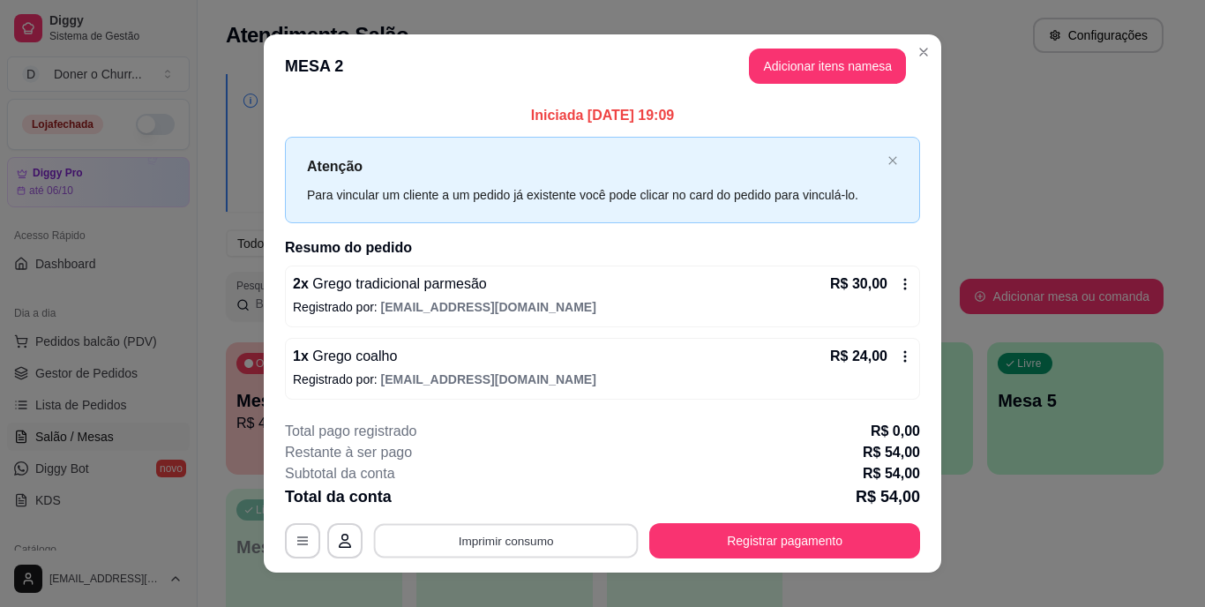
click at [502, 549] on button "Imprimir consumo" at bounding box center [506, 540] width 265 height 34
click at [536, 492] on button "IMPRESSORA" at bounding box center [505, 499] width 124 height 27
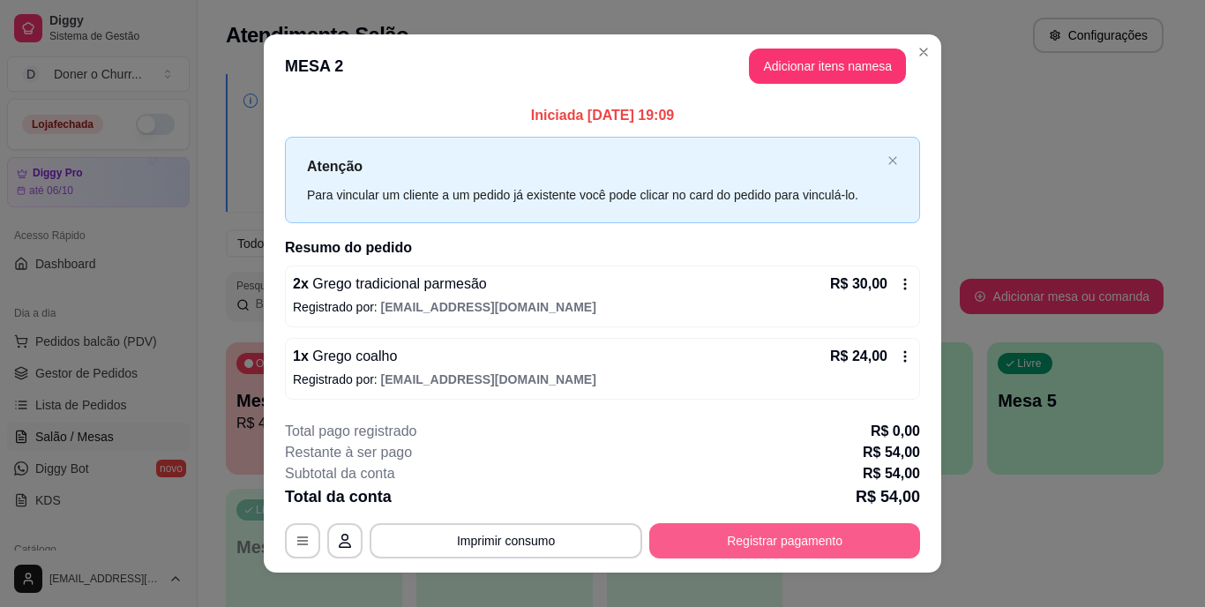
click at [761, 540] on button "Registrar pagamento" at bounding box center [784, 540] width 271 height 35
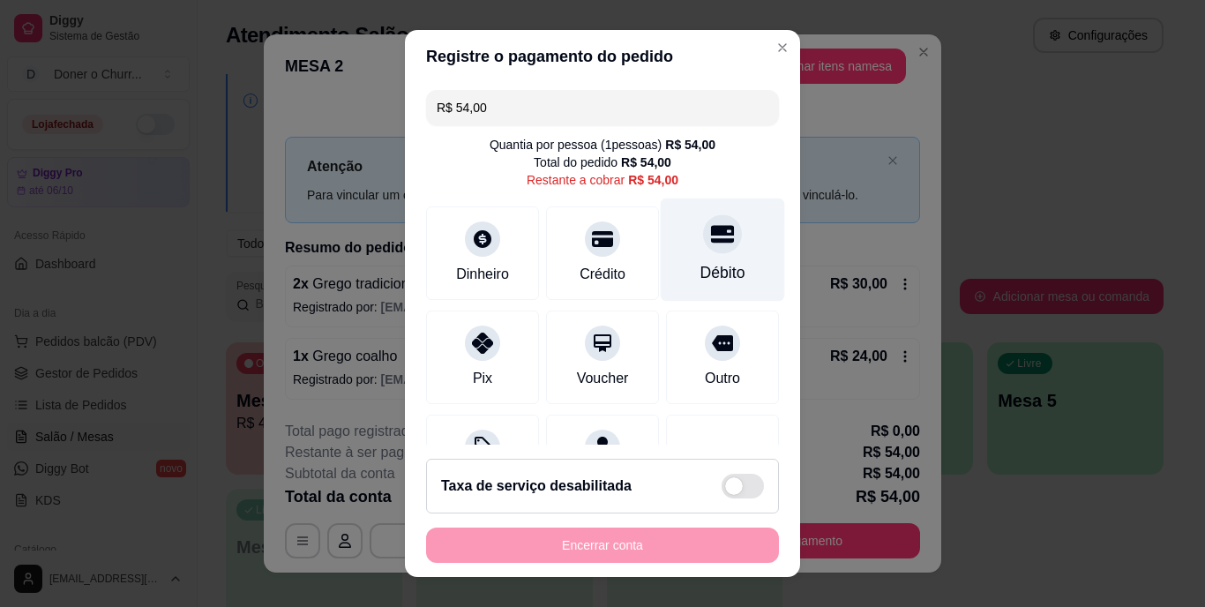
click at [701, 275] on div "Débito" at bounding box center [723, 273] width 45 height 23
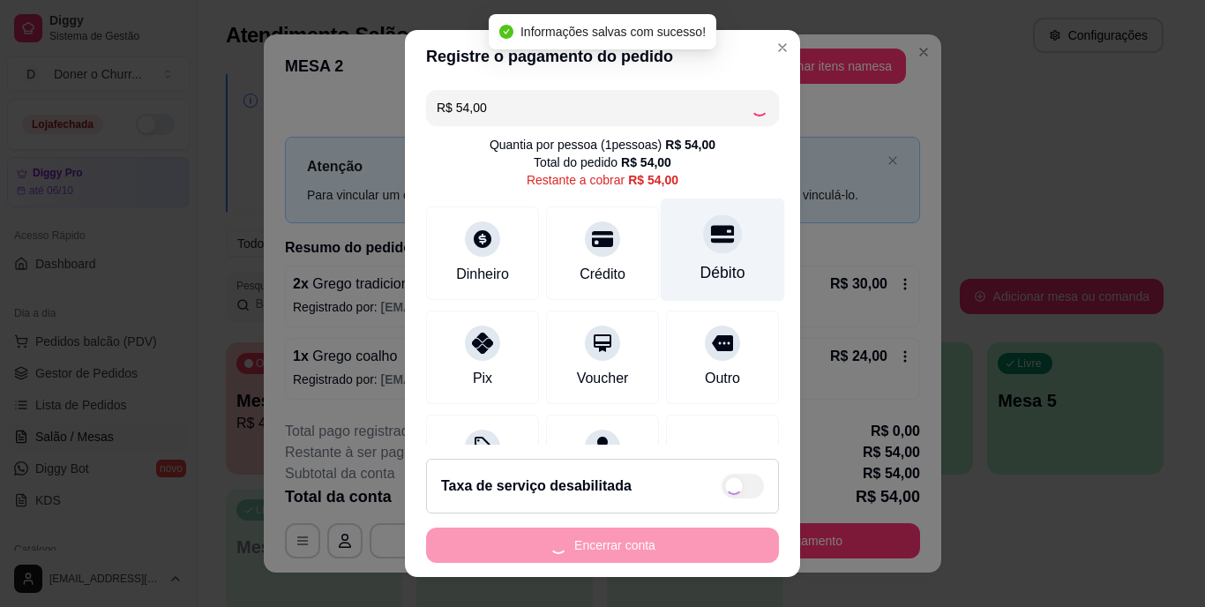
type input "R$ 0,00"
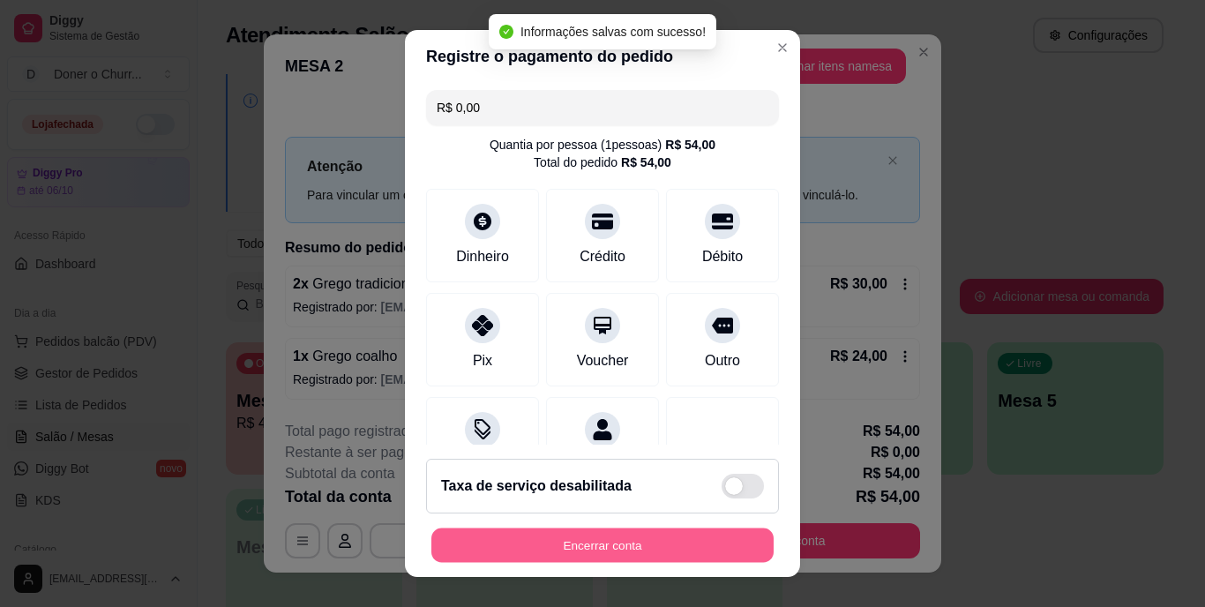
click at [555, 537] on button "Encerrar conta" at bounding box center [602, 545] width 342 height 34
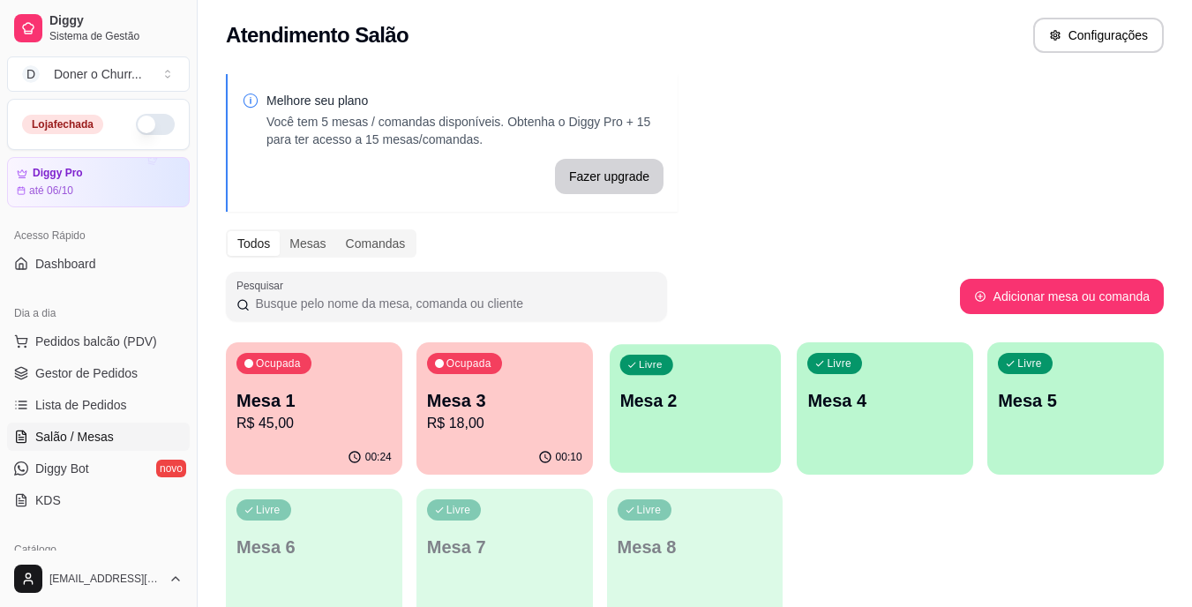
click at [733, 400] on p "Mesa 2" at bounding box center [694, 401] width 151 height 24
click at [117, 369] on span "Gestor de Pedidos" at bounding box center [86, 373] width 102 height 18
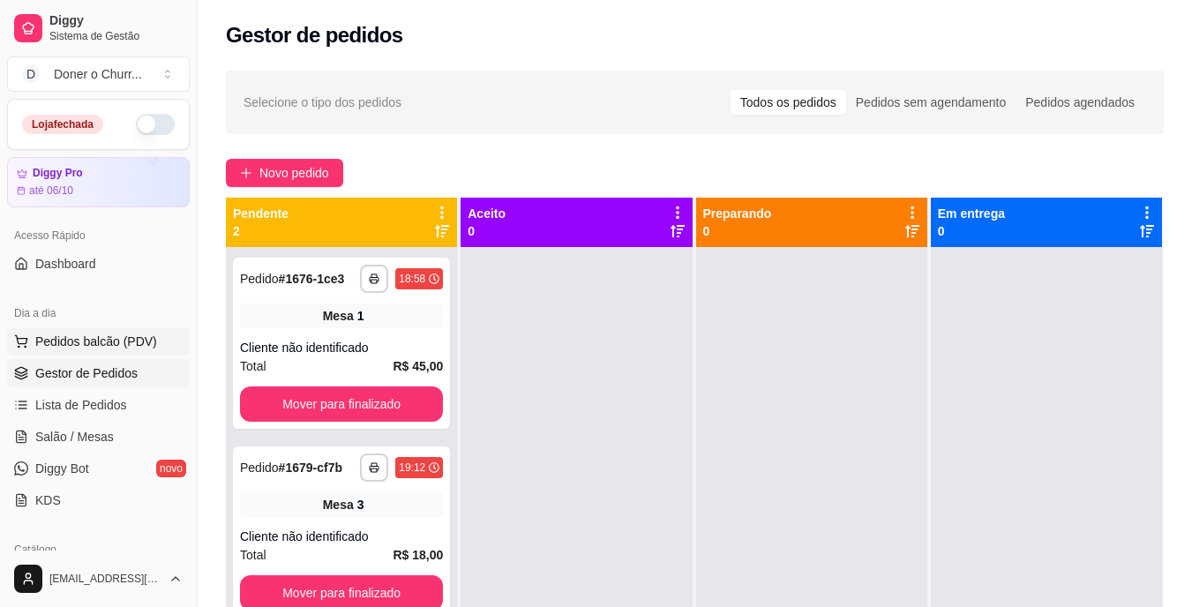
click at [93, 346] on span "Pedidos balcão (PDV)" at bounding box center [96, 342] width 122 height 18
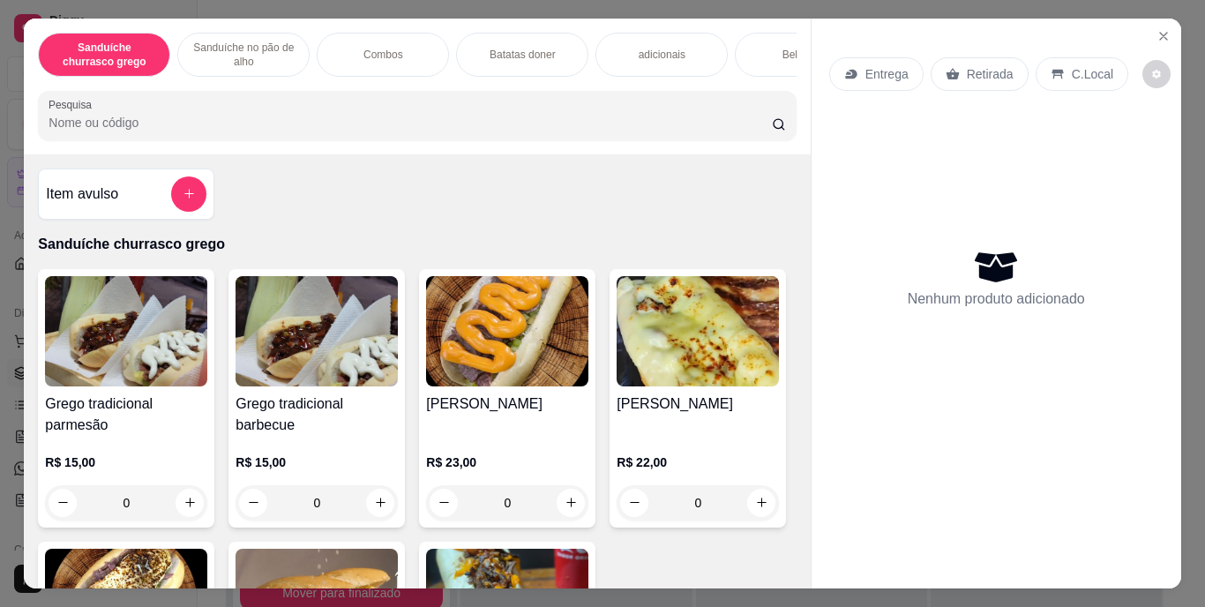
click at [867, 68] on p "Entrega" at bounding box center [887, 74] width 43 height 18
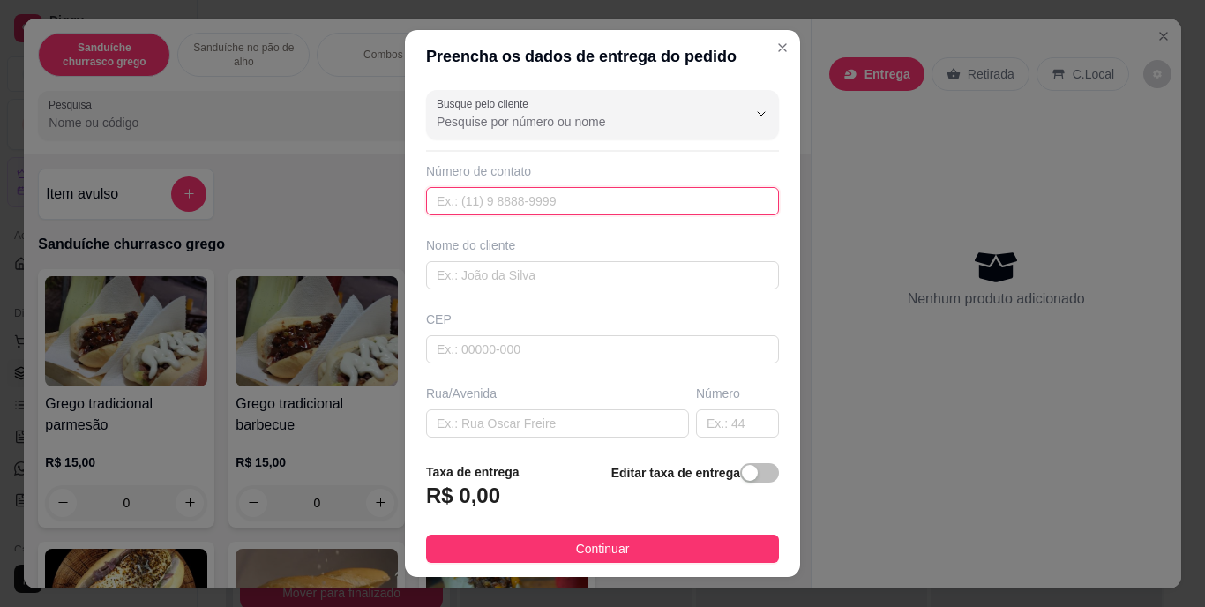
click at [657, 202] on input "text" at bounding box center [602, 201] width 353 height 28
type input "2"
type input "[PHONE_NUMBER]"
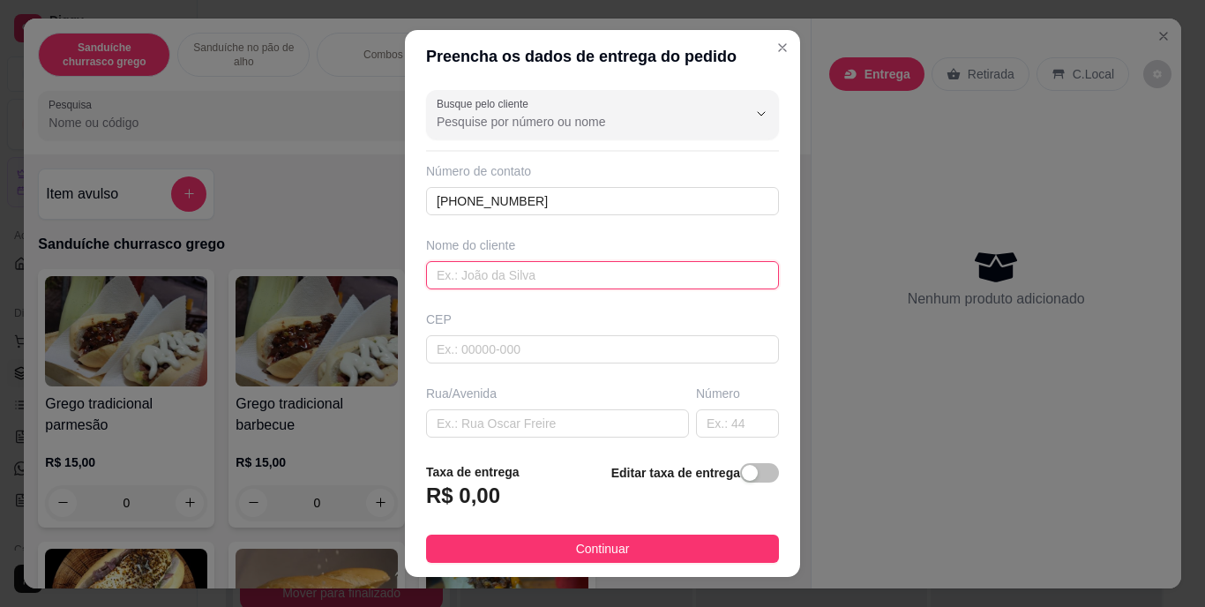
click at [624, 283] on input "text" at bounding box center [602, 275] width 353 height 28
type input "[PERSON_NAME]"
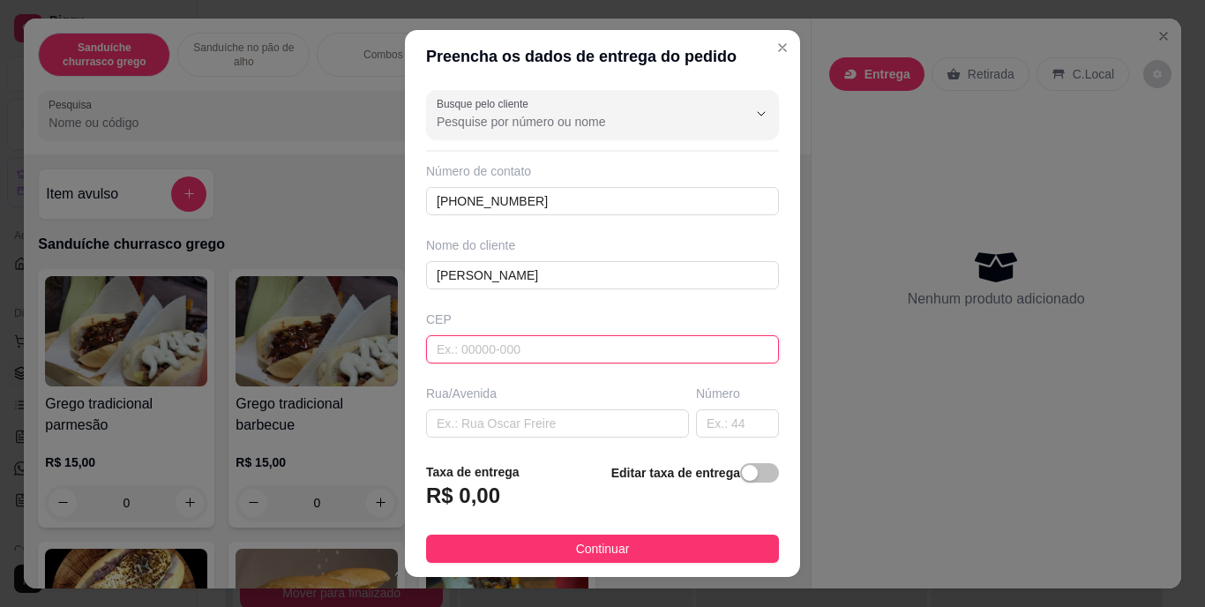
click at [602, 345] on input "text" at bounding box center [602, 349] width 353 height 28
type input "57083410"
type input "[GEOGRAPHIC_DATA] Marcelo"
type input "Antares"
type input "Maceió"
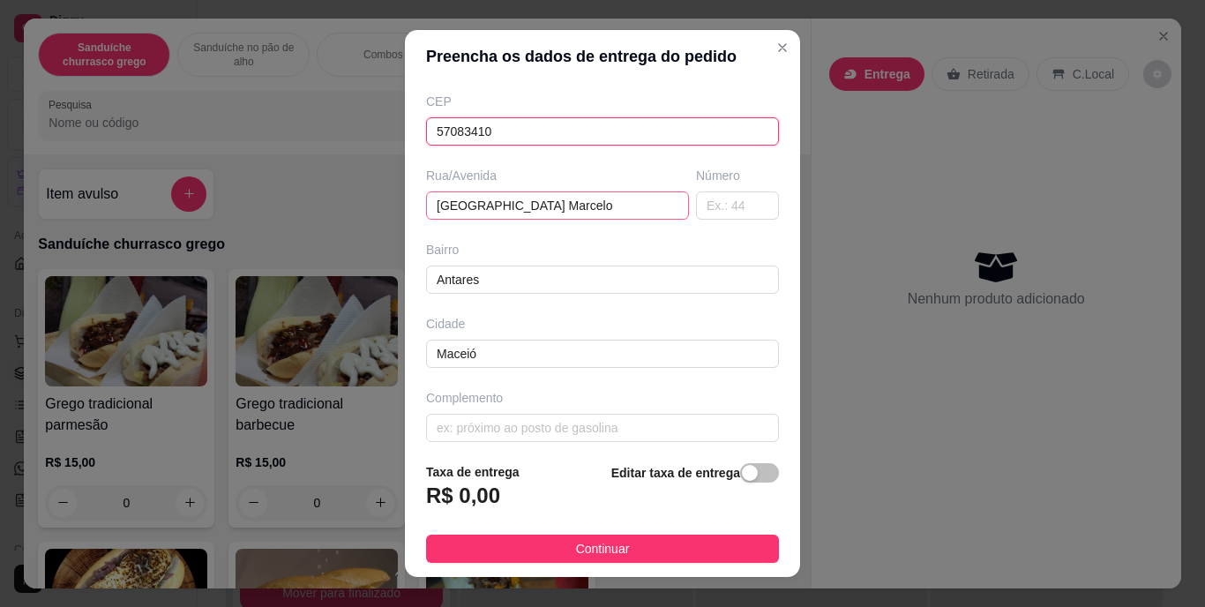
scroll to position [217, 0]
type input "57083410"
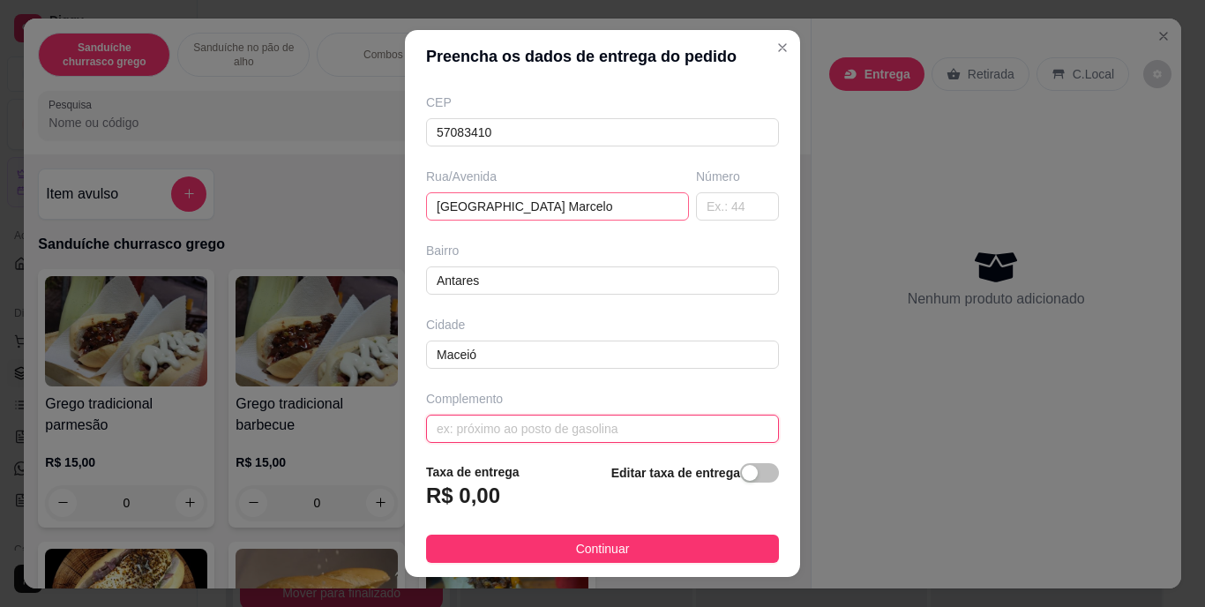
click at [616, 426] on input "text" at bounding box center [602, 429] width 353 height 28
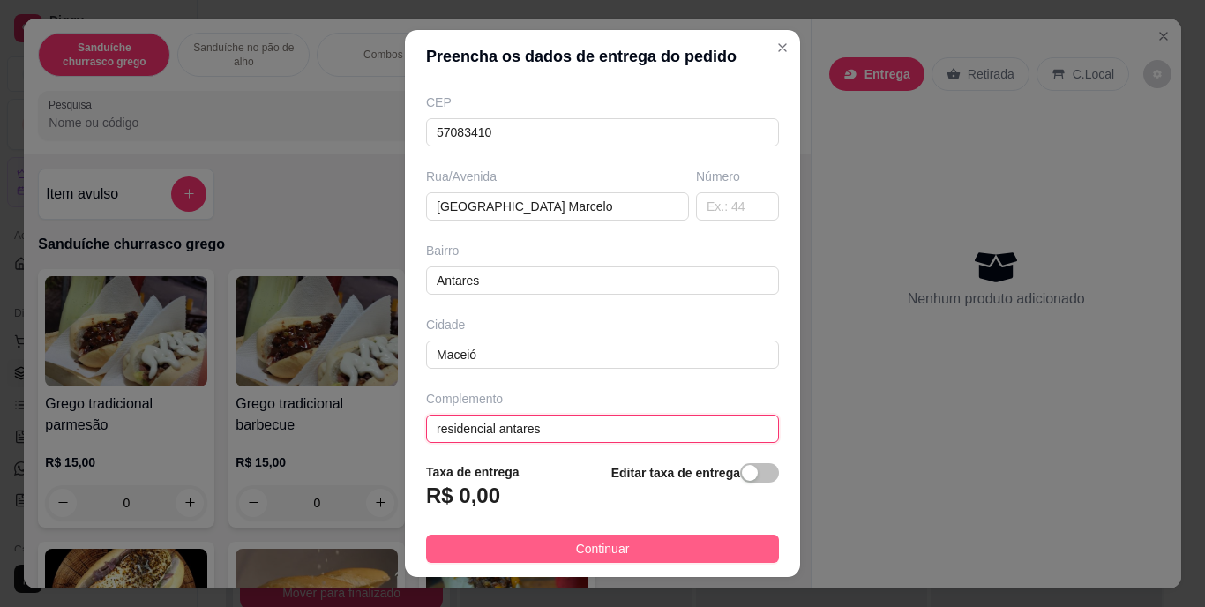
type input "residencial antares"
click at [593, 550] on span "Continuar" at bounding box center [603, 548] width 54 height 19
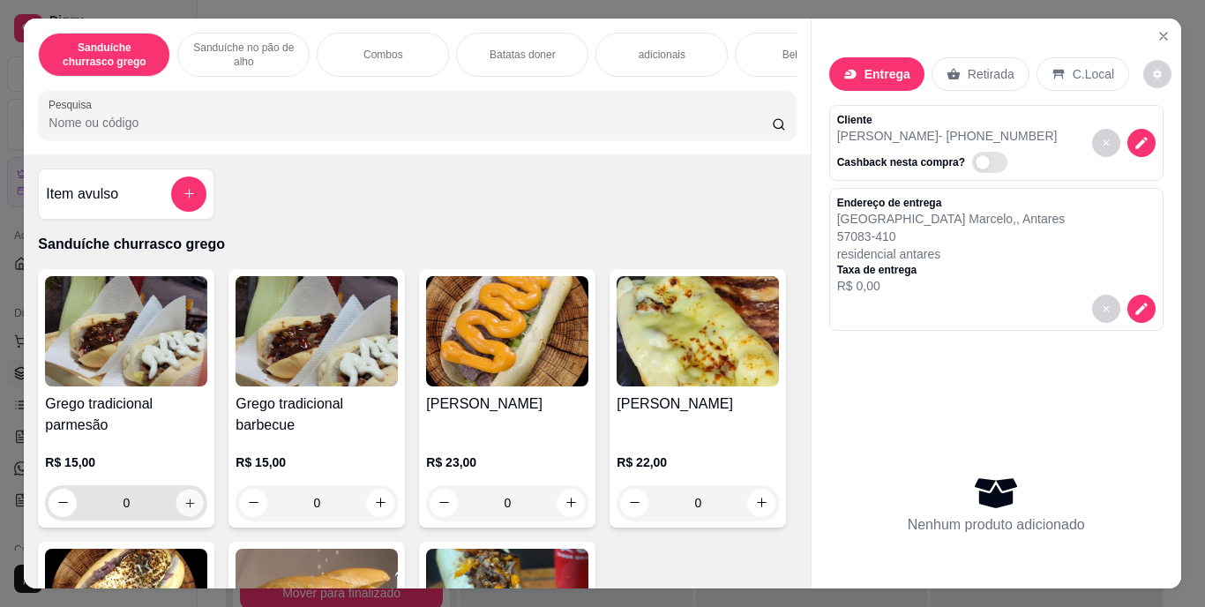
click at [184, 505] on icon "increase-product-quantity" at bounding box center [190, 502] width 13 height 13
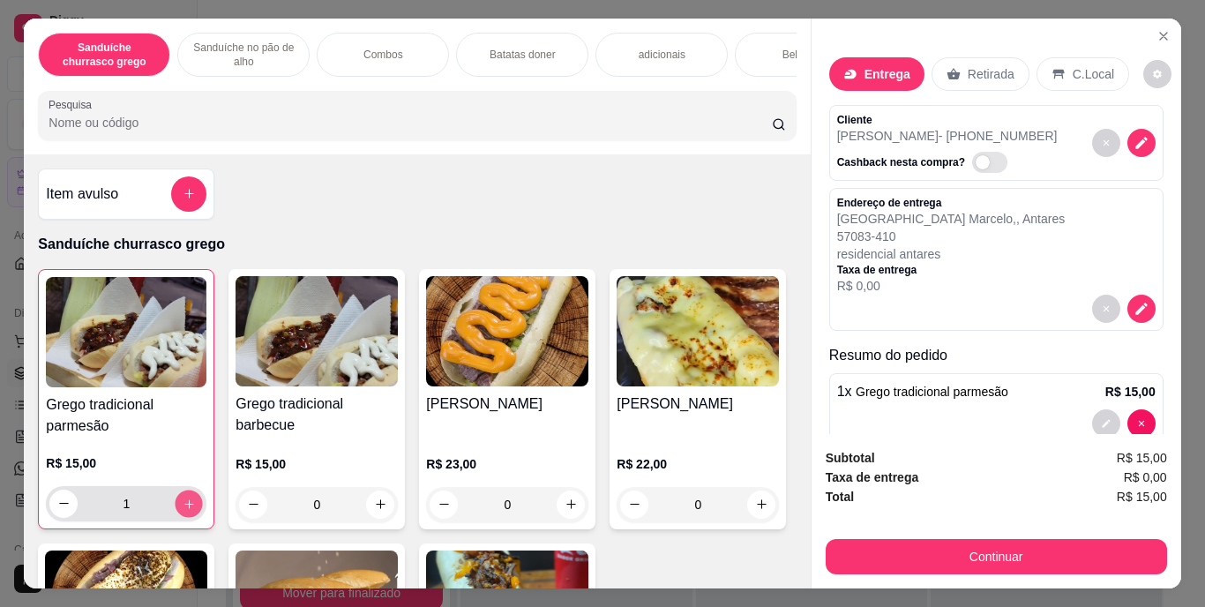
click at [183, 505] on icon "increase-product-quantity" at bounding box center [189, 503] width 13 height 13
type input "3"
click at [996, 228] on p "57083-410" at bounding box center [951, 237] width 229 height 18
click at [1136, 303] on icon "decrease-product-quantity" at bounding box center [1141, 308] width 11 height 11
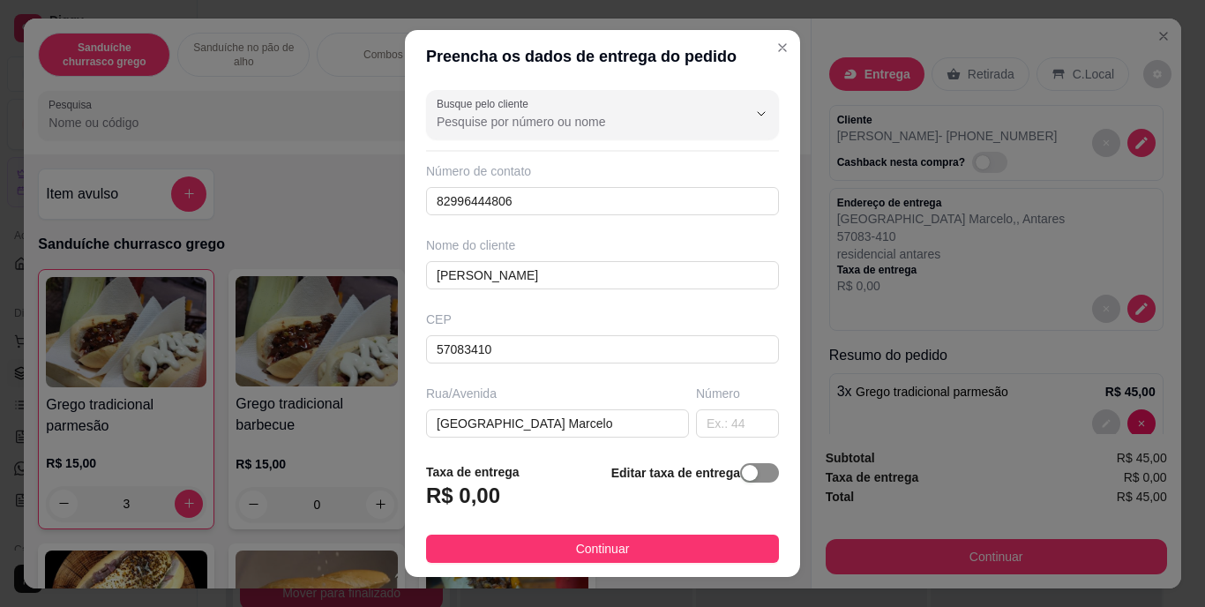
click at [740, 473] on button "button" at bounding box center [759, 472] width 39 height 19
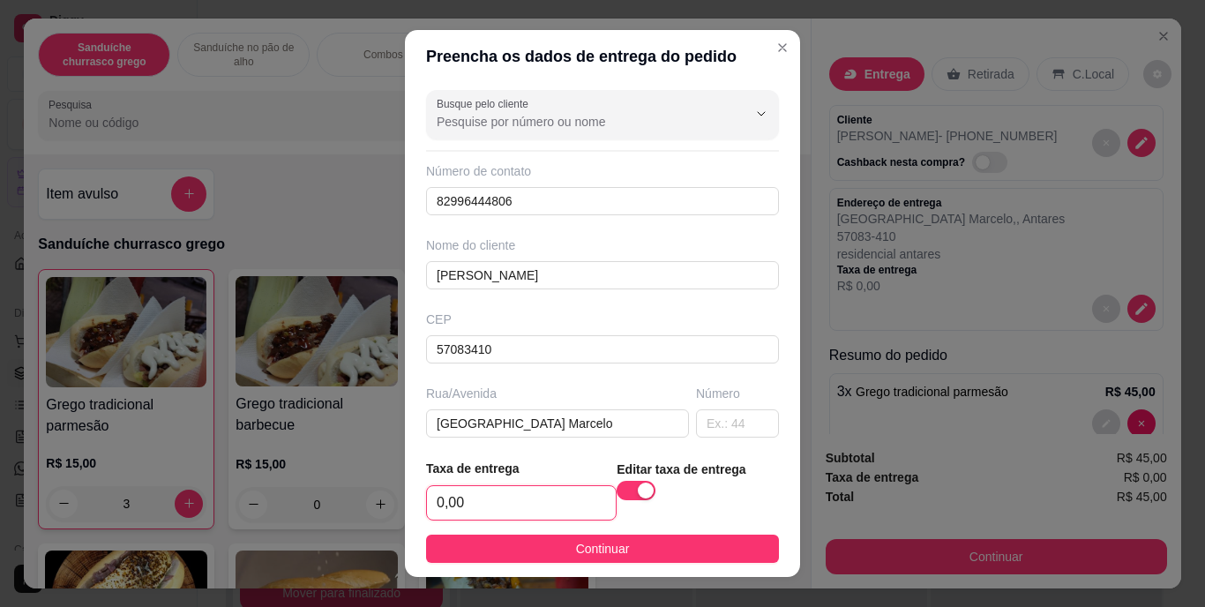
click at [481, 500] on input "0,00" at bounding box center [521, 503] width 189 height 34
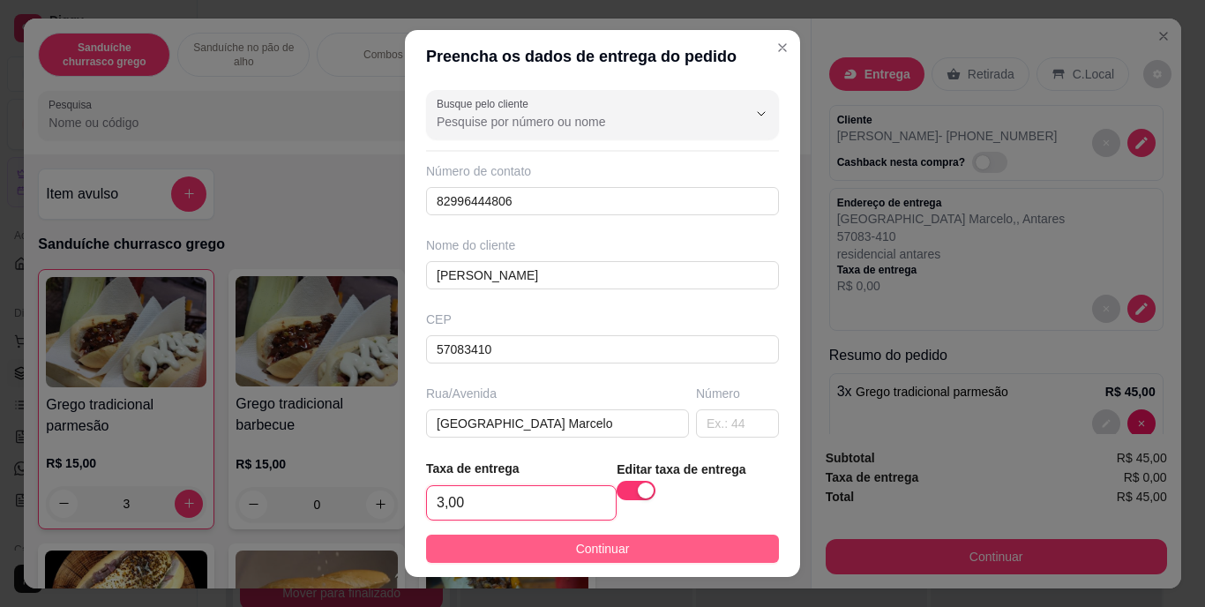
type input "3,00"
click at [597, 551] on span "Continuar" at bounding box center [603, 548] width 54 height 19
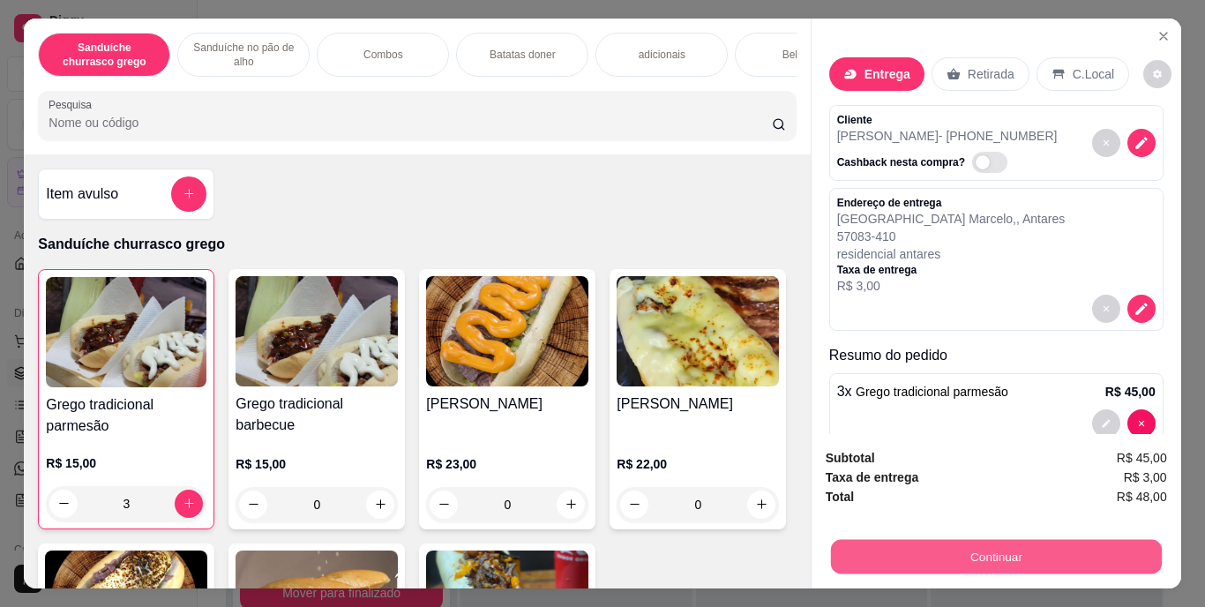
click at [957, 540] on button "Continuar" at bounding box center [995, 557] width 331 height 34
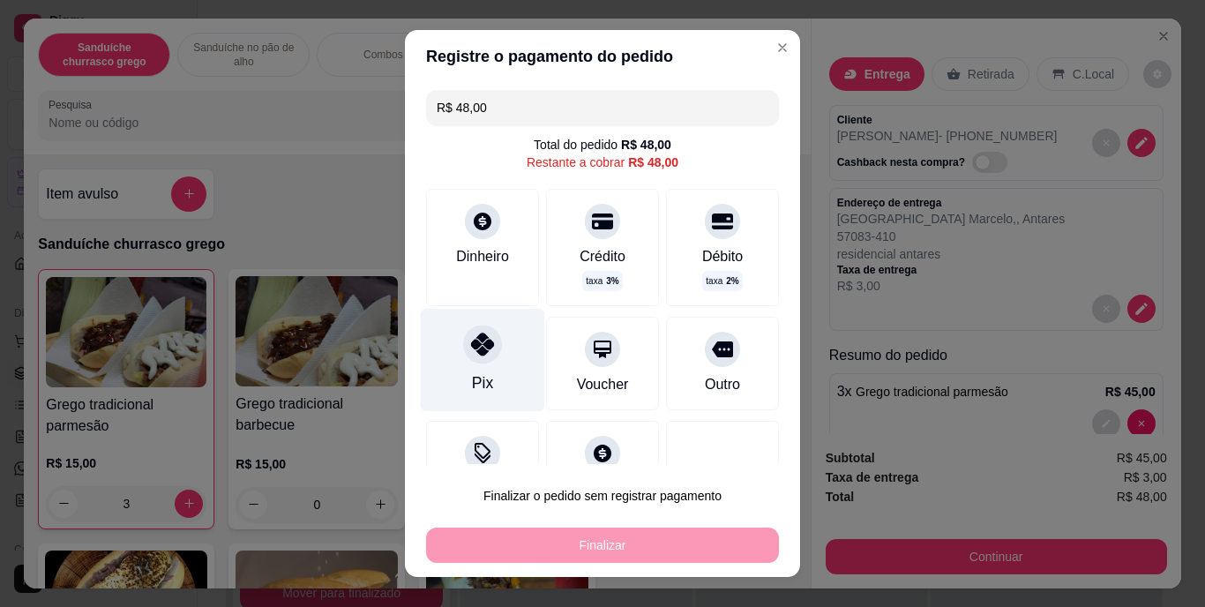
click at [471, 343] on icon at bounding box center [482, 345] width 23 height 23
type input "R$ 0,00"
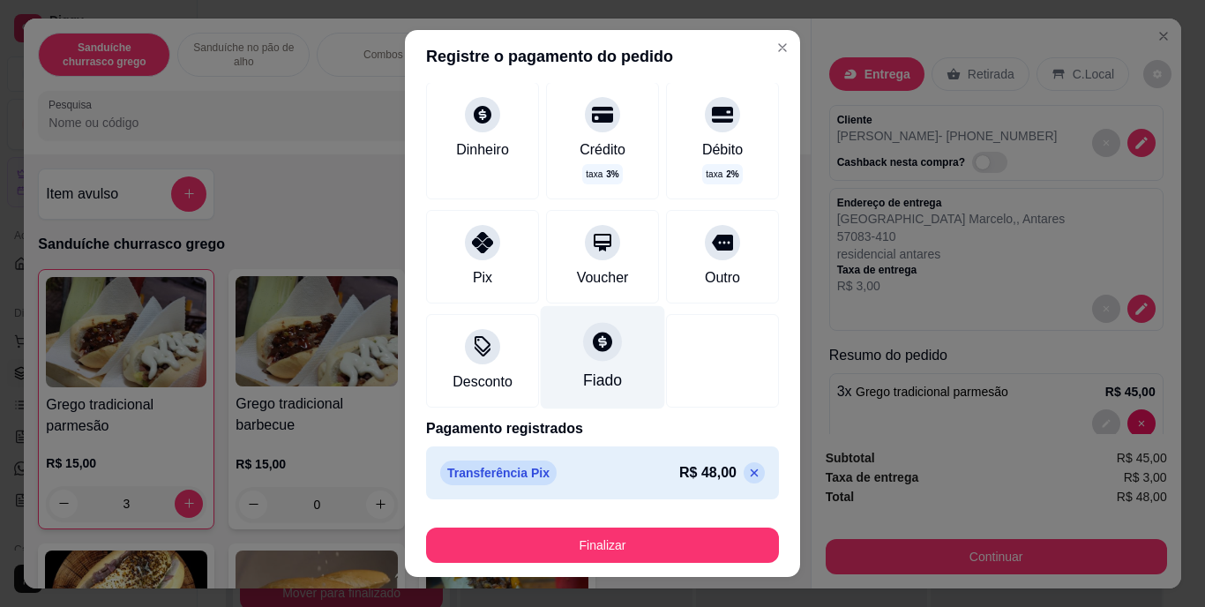
scroll to position [26, 0]
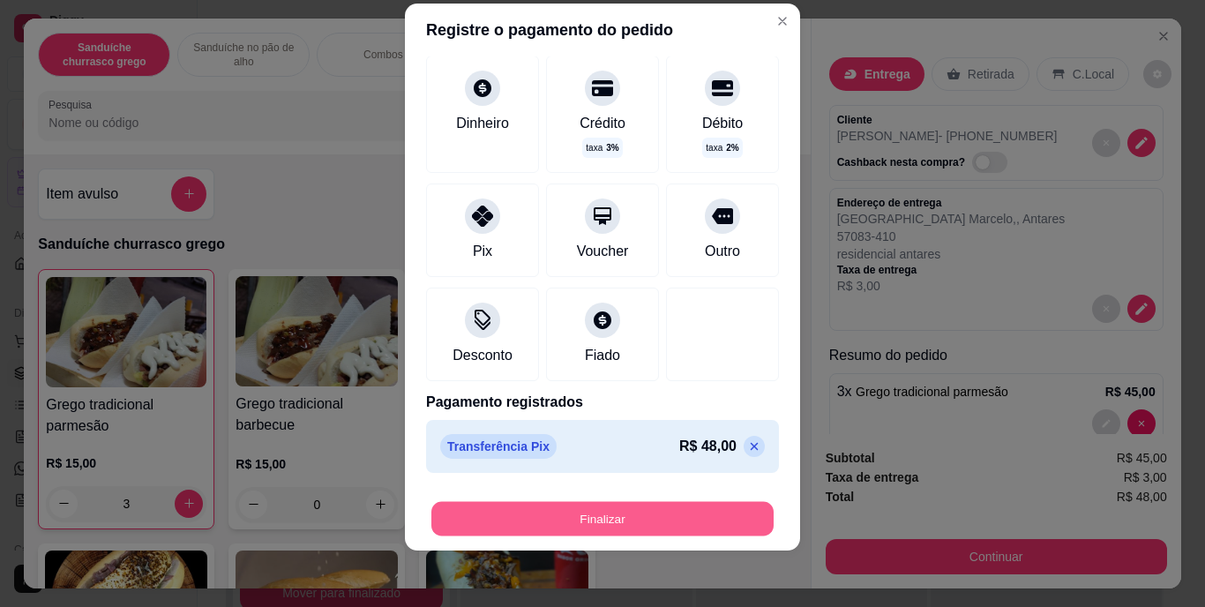
click at [590, 525] on button "Finalizar" at bounding box center [602, 518] width 342 height 34
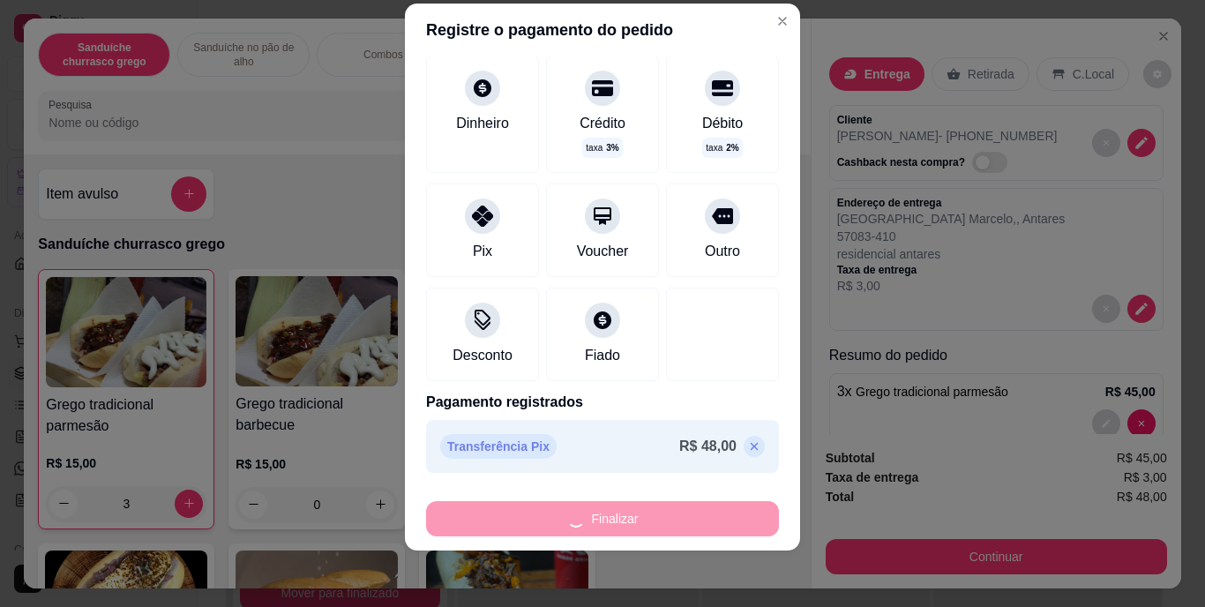
type input "0"
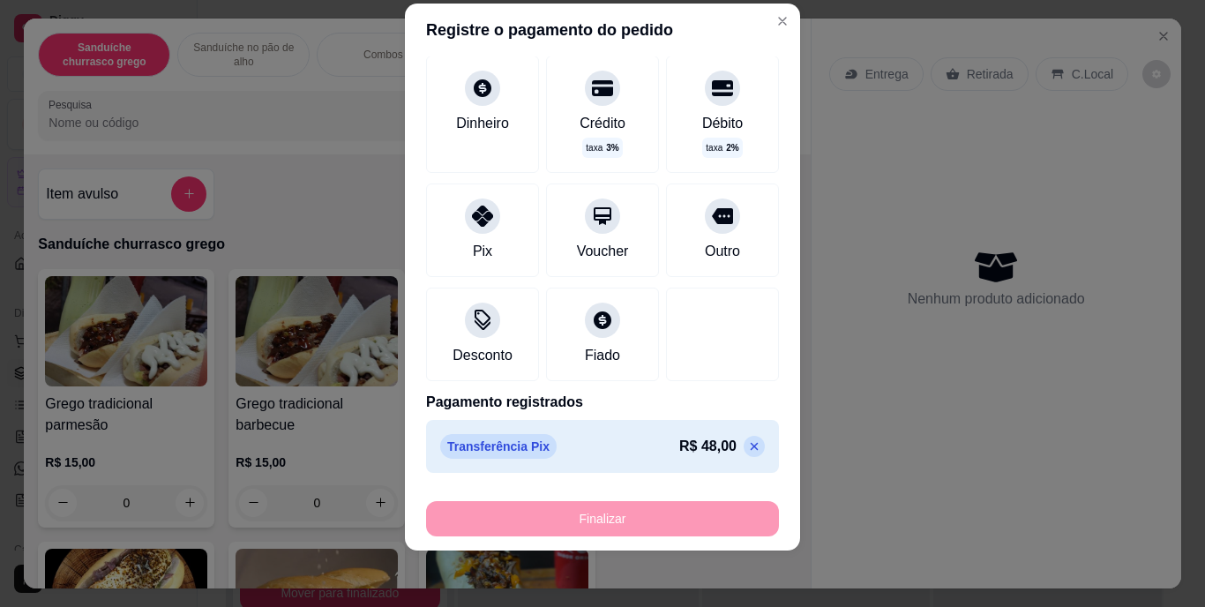
type input "-R$ 48,00"
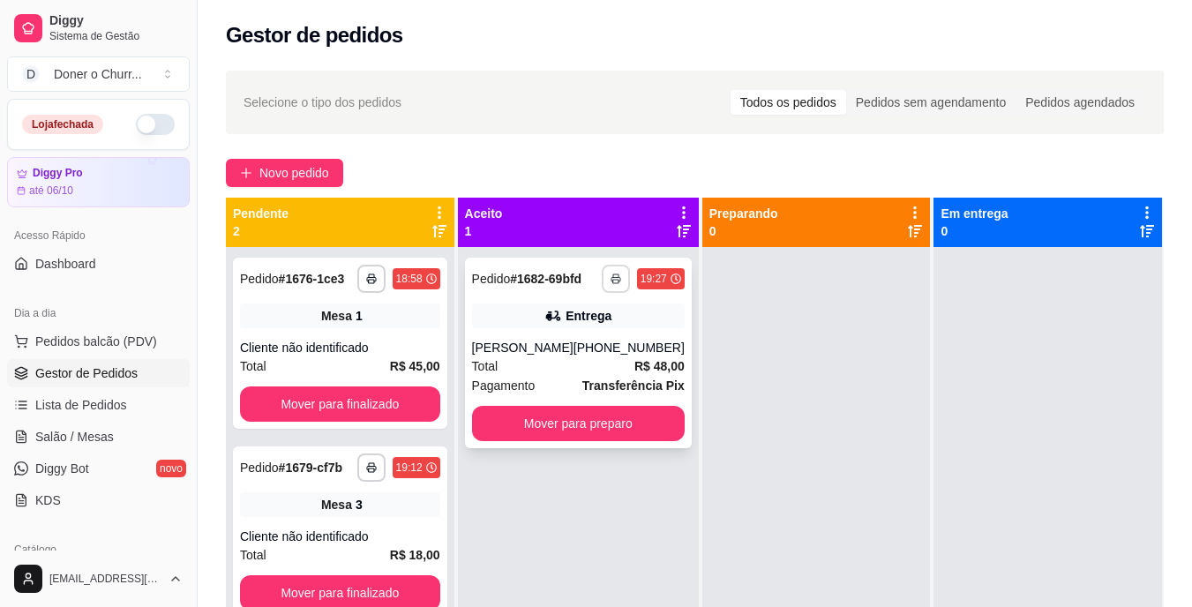
click at [608, 267] on button "button" at bounding box center [616, 279] width 28 height 28
click at [554, 337] on button "IMPRESSORA" at bounding box center [556, 339] width 124 height 27
click at [110, 446] on link "Salão / Mesas" at bounding box center [98, 437] width 183 height 28
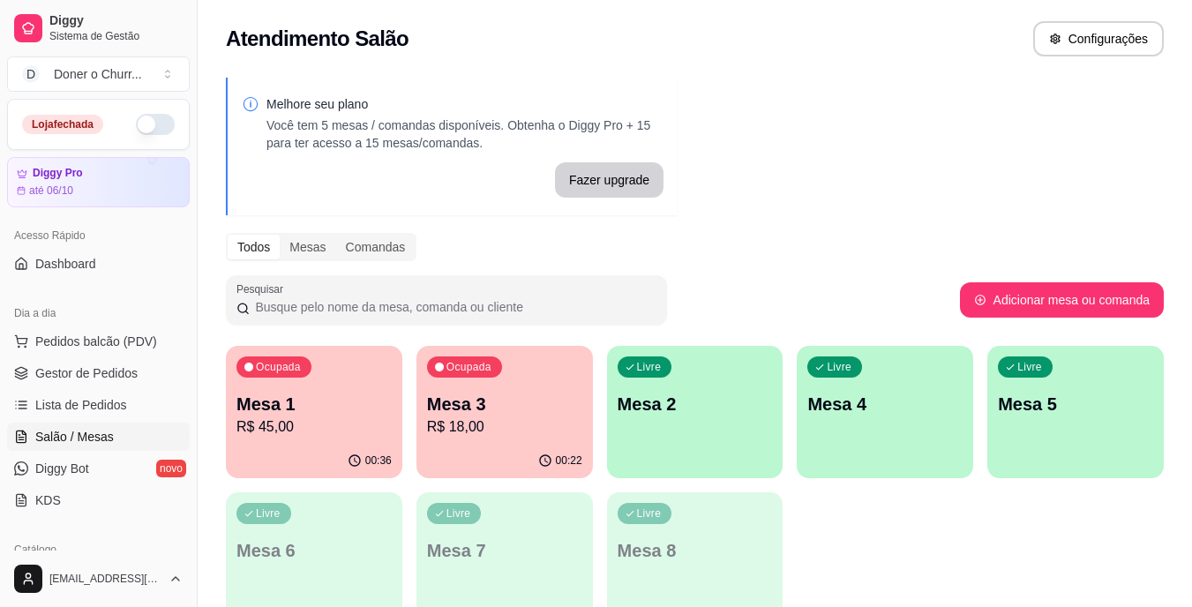
click at [300, 403] on p "Mesa 1" at bounding box center [313, 404] width 155 height 25
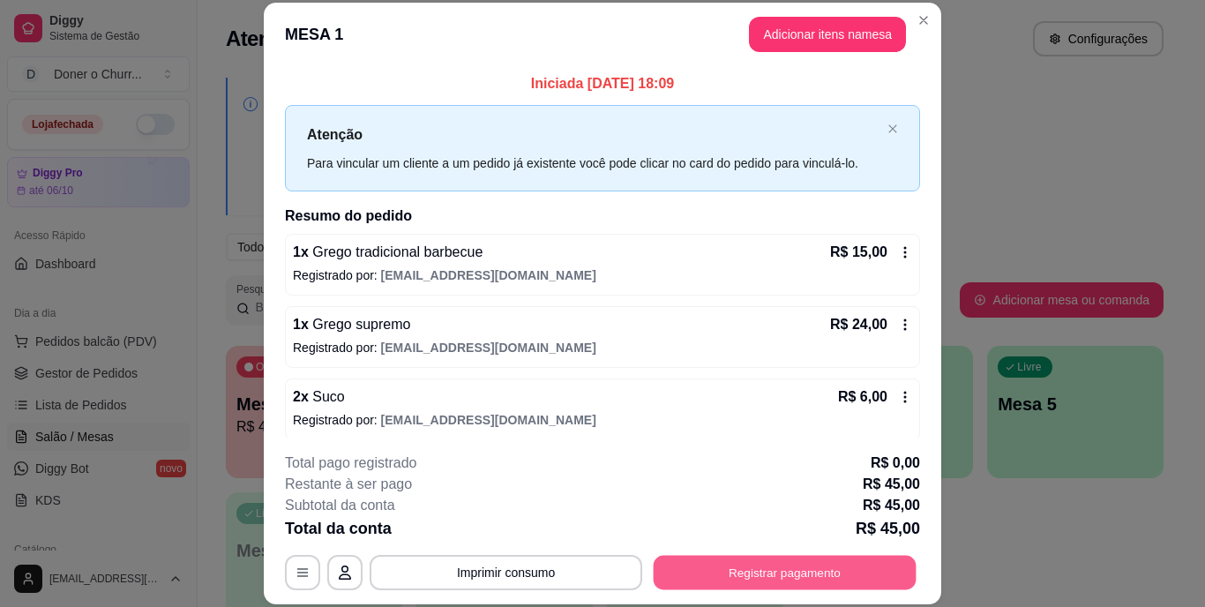
click at [716, 561] on button "Registrar pagamento" at bounding box center [785, 572] width 263 height 34
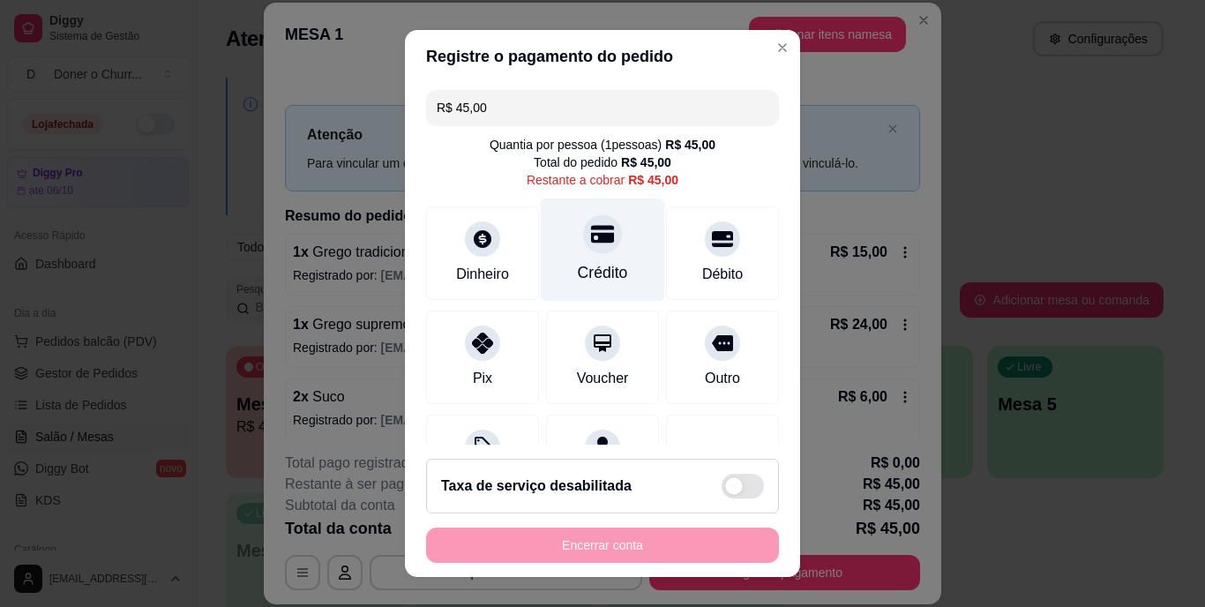
click at [573, 258] on div "Crédito" at bounding box center [603, 250] width 124 height 103
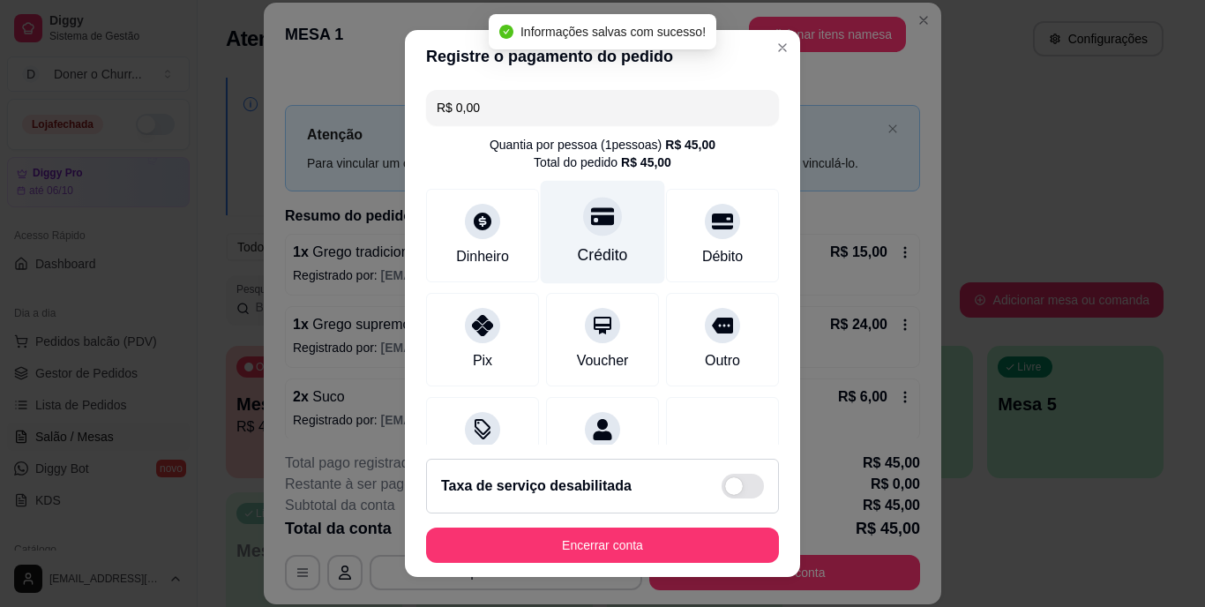
type input "R$ 0,00"
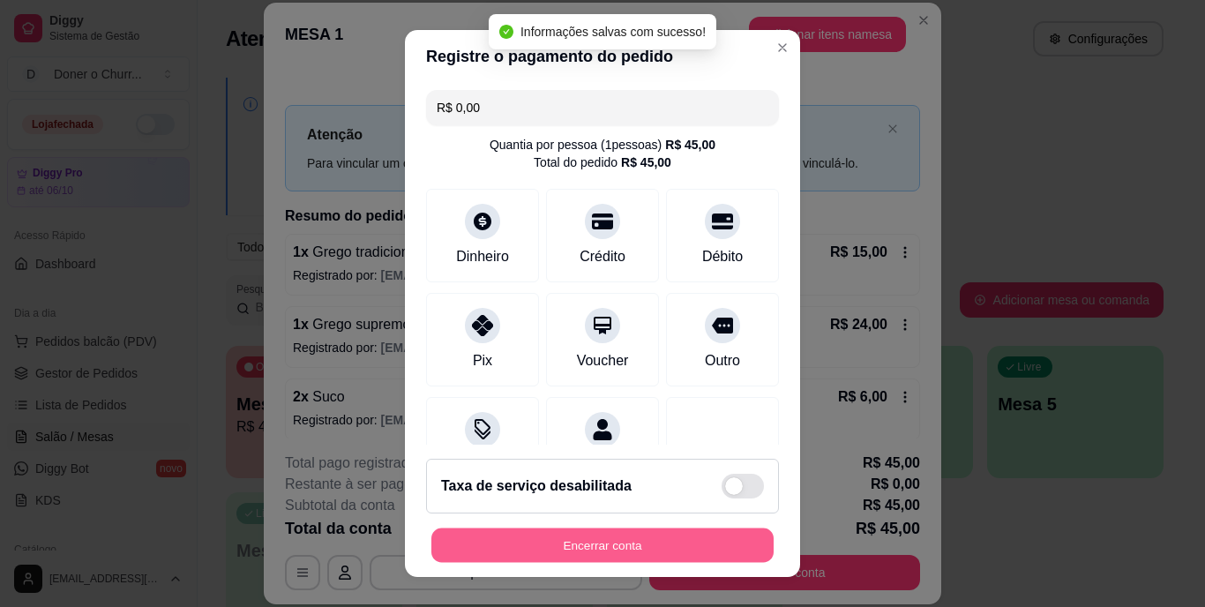
click at [632, 536] on button "Encerrar conta" at bounding box center [602, 545] width 342 height 34
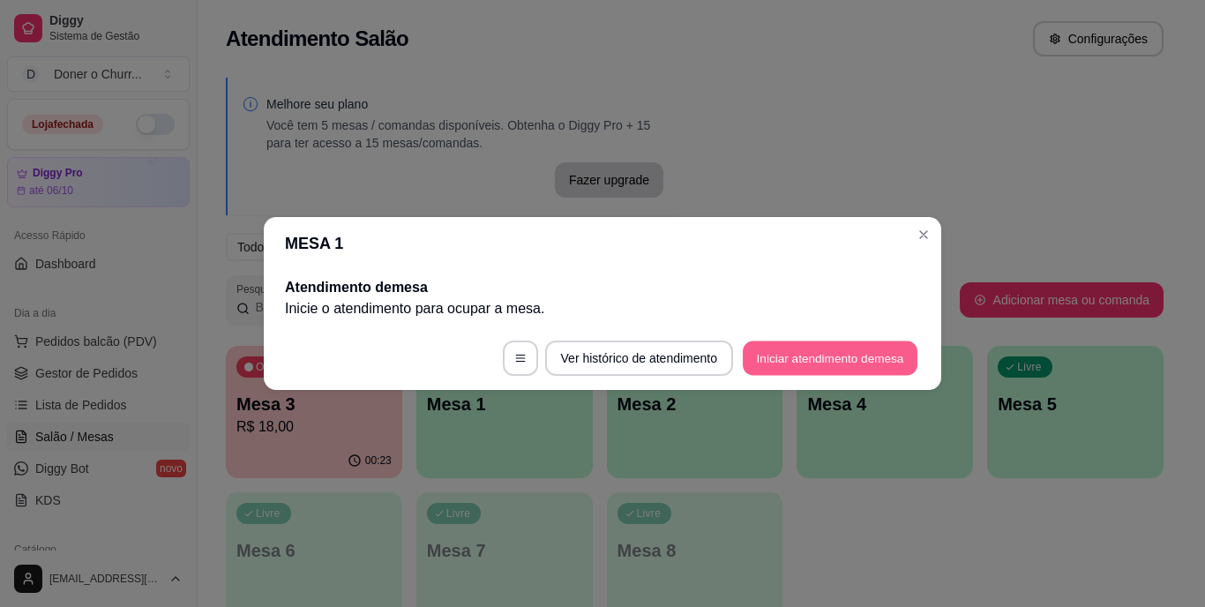
click at [839, 364] on button "Iniciar atendimento de mesa" at bounding box center [830, 358] width 175 height 34
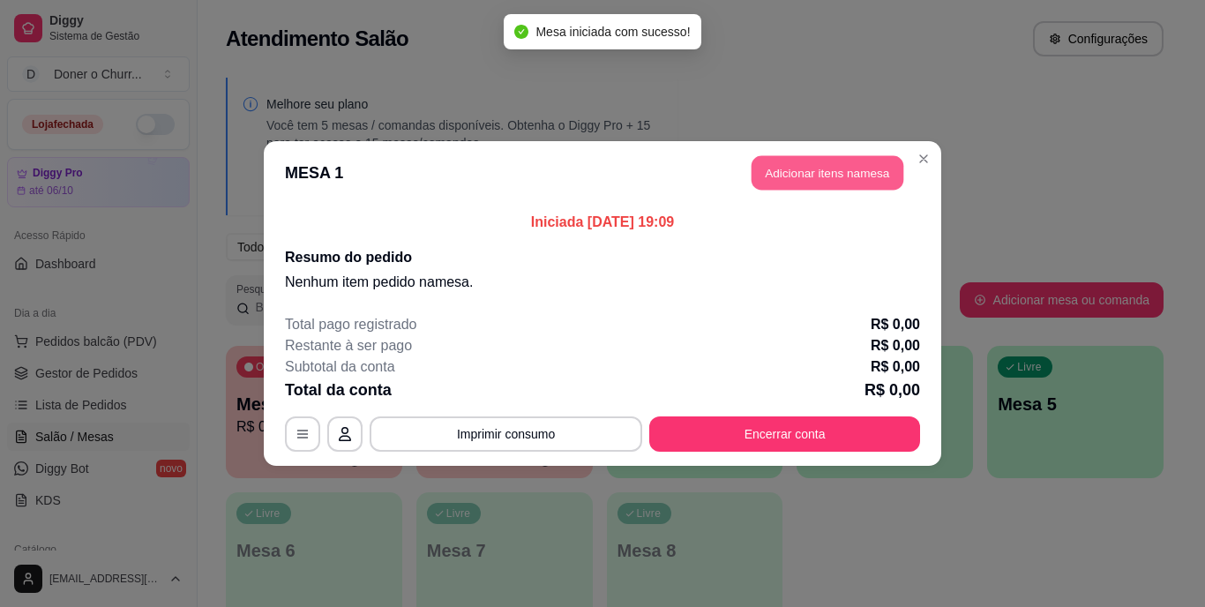
click at [836, 172] on button "Adicionar itens na mesa" at bounding box center [828, 173] width 152 height 34
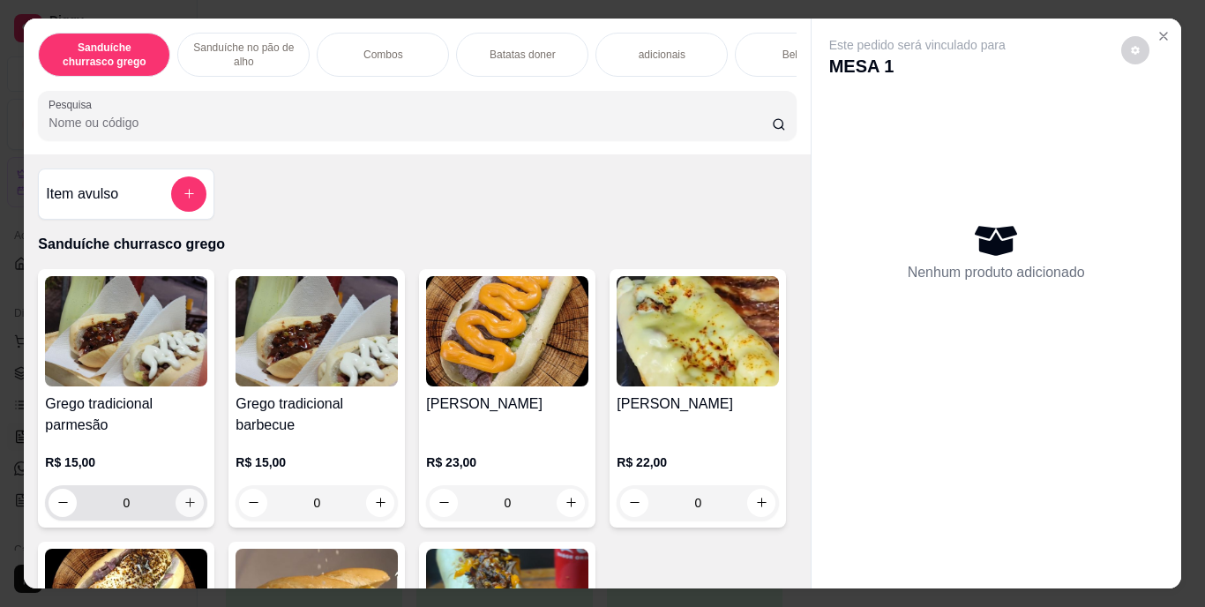
click at [184, 503] on icon "increase-product-quantity" at bounding box center [190, 502] width 13 height 13
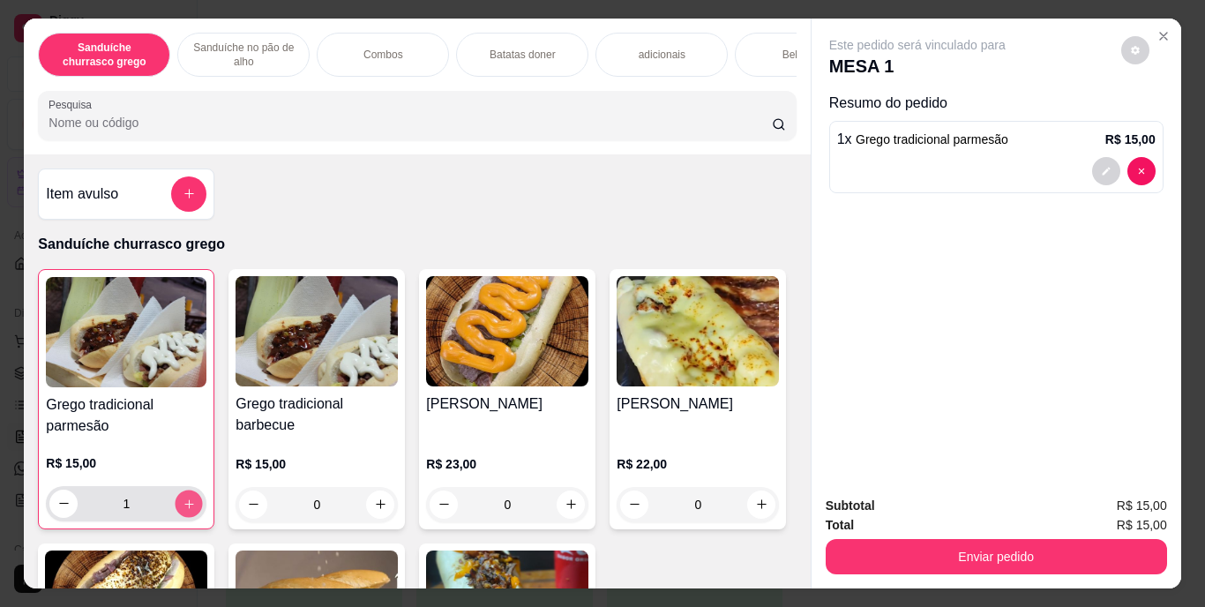
click at [183, 503] on icon "increase-product-quantity" at bounding box center [189, 503] width 13 height 13
type input "2"
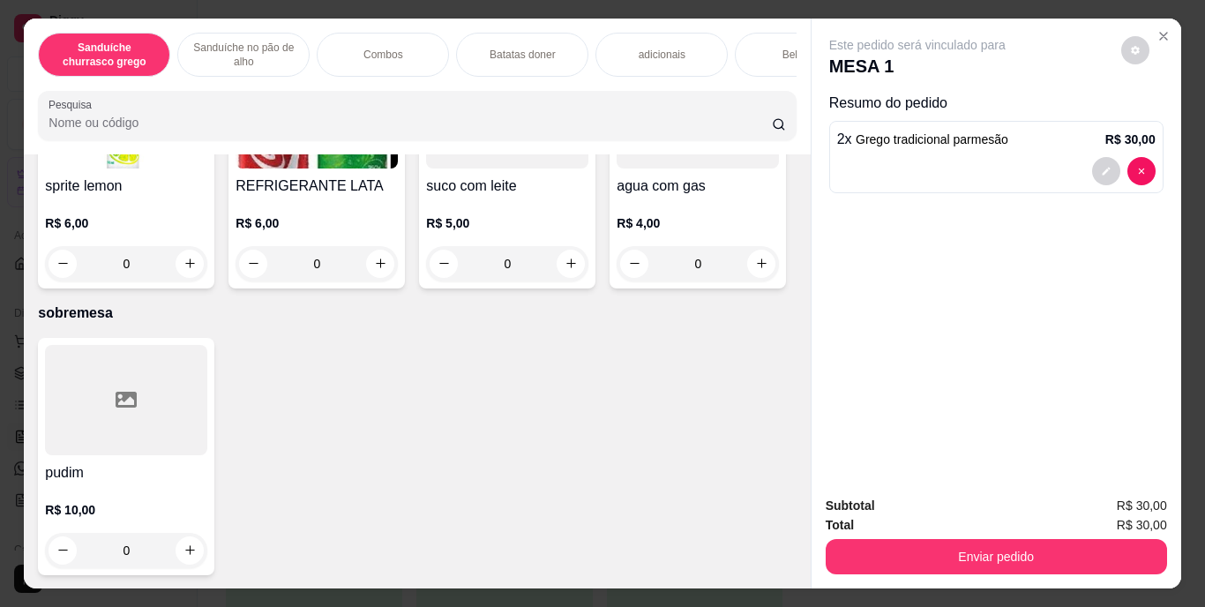
scroll to position [3298, 0]
click at [755, 19] on icon "increase-product-quantity" at bounding box center [761, 11] width 13 height 13
click at [754, 18] on icon "increase-product-quantity" at bounding box center [760, 10] width 13 height 13
type input "2"
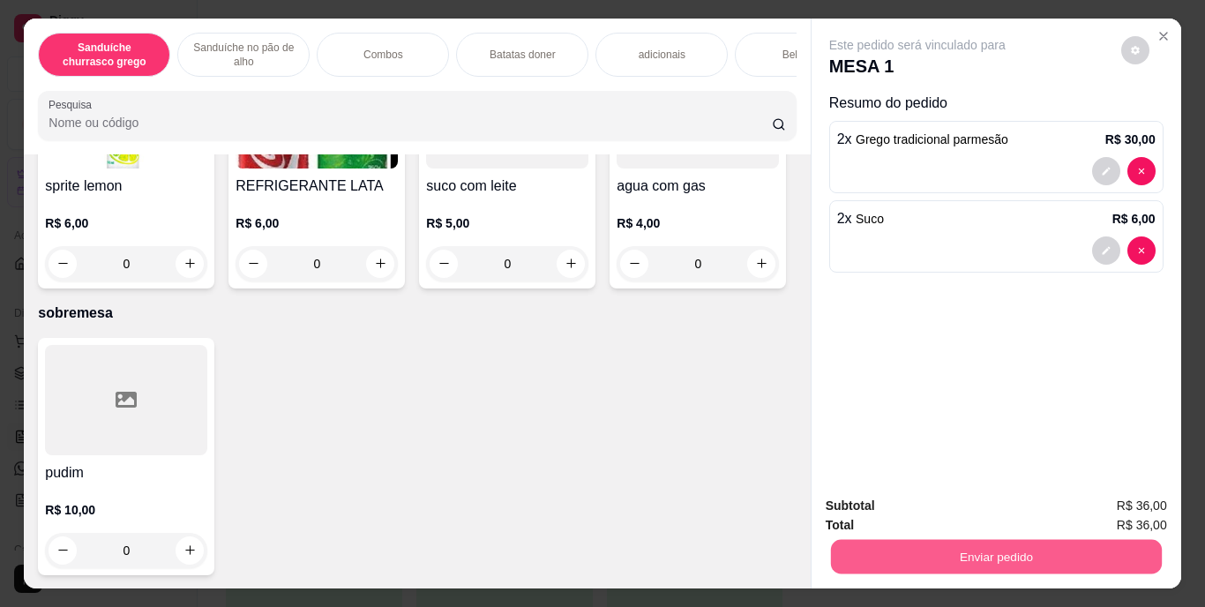
click at [1011, 551] on button "Enviar pedido" at bounding box center [995, 557] width 331 height 34
click at [1121, 494] on button "Enviar pedido" at bounding box center [1121, 508] width 100 height 34
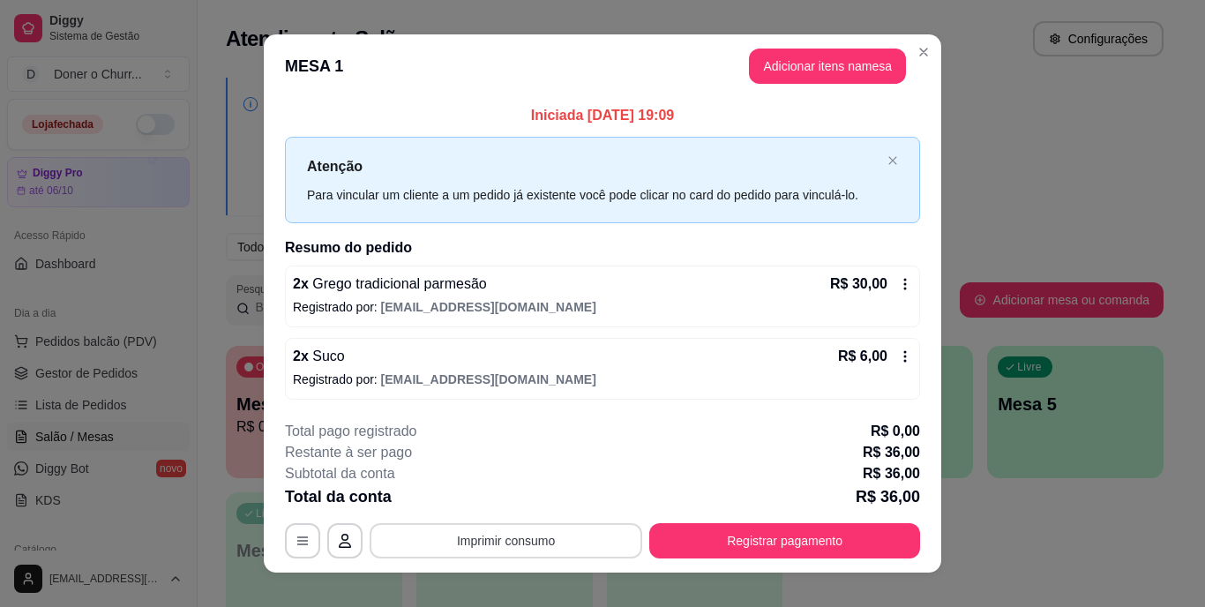
click at [513, 539] on button "Imprimir consumo" at bounding box center [506, 540] width 273 height 35
click at [526, 499] on button "IMPRESSORA" at bounding box center [505, 499] width 124 height 27
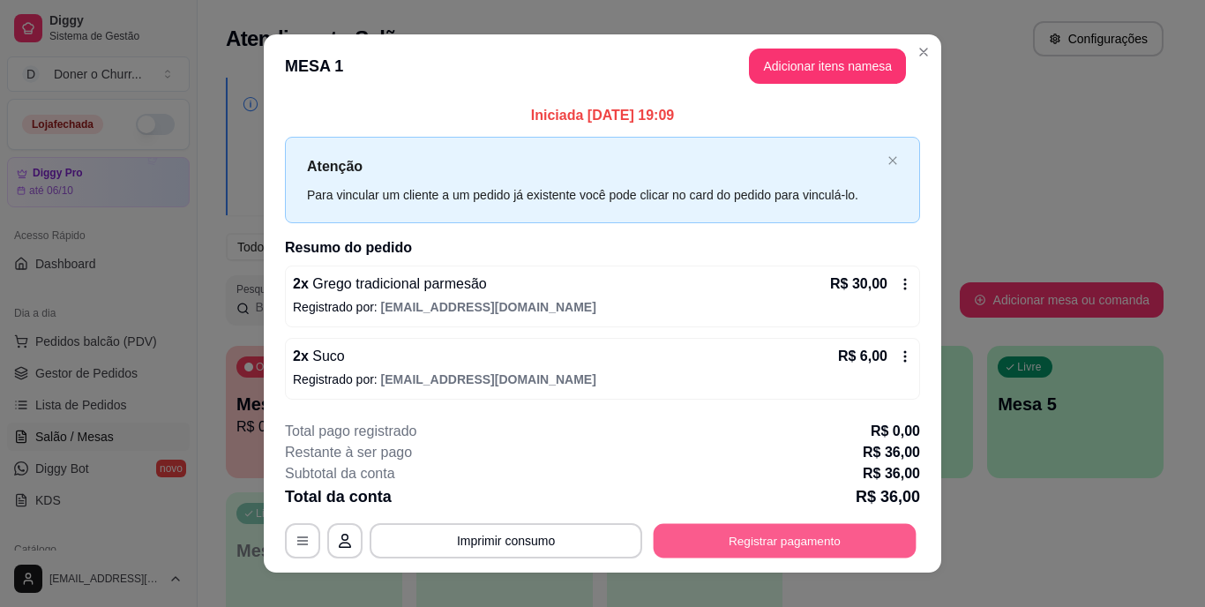
click at [709, 527] on button "Registrar pagamento" at bounding box center [785, 540] width 263 height 34
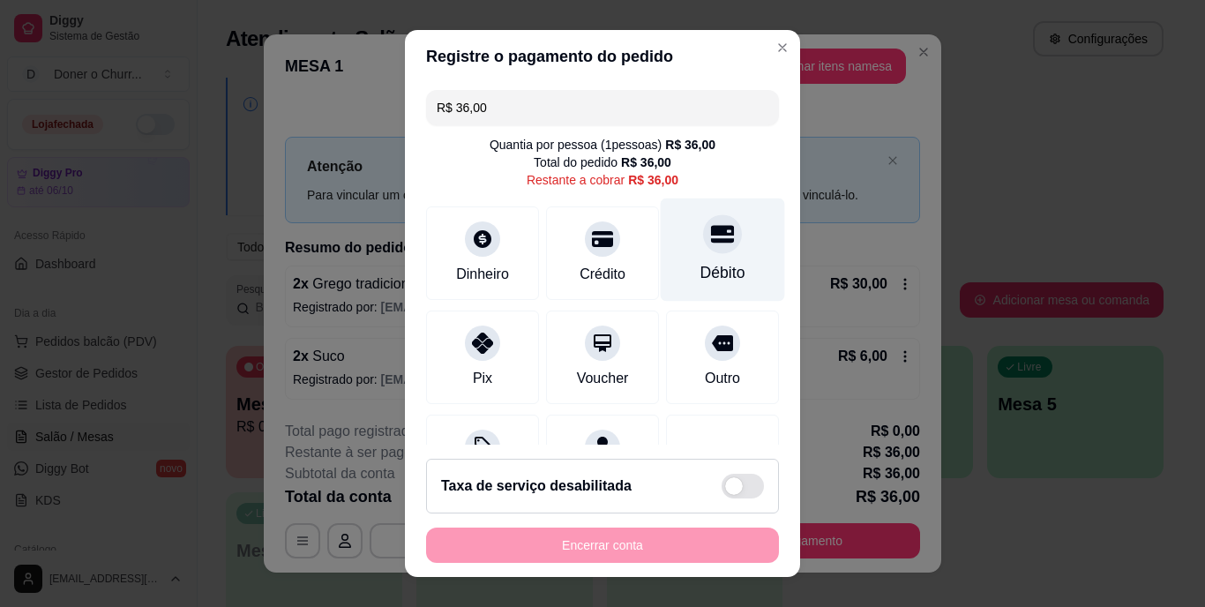
click at [701, 264] on div "Débito" at bounding box center [723, 273] width 45 height 23
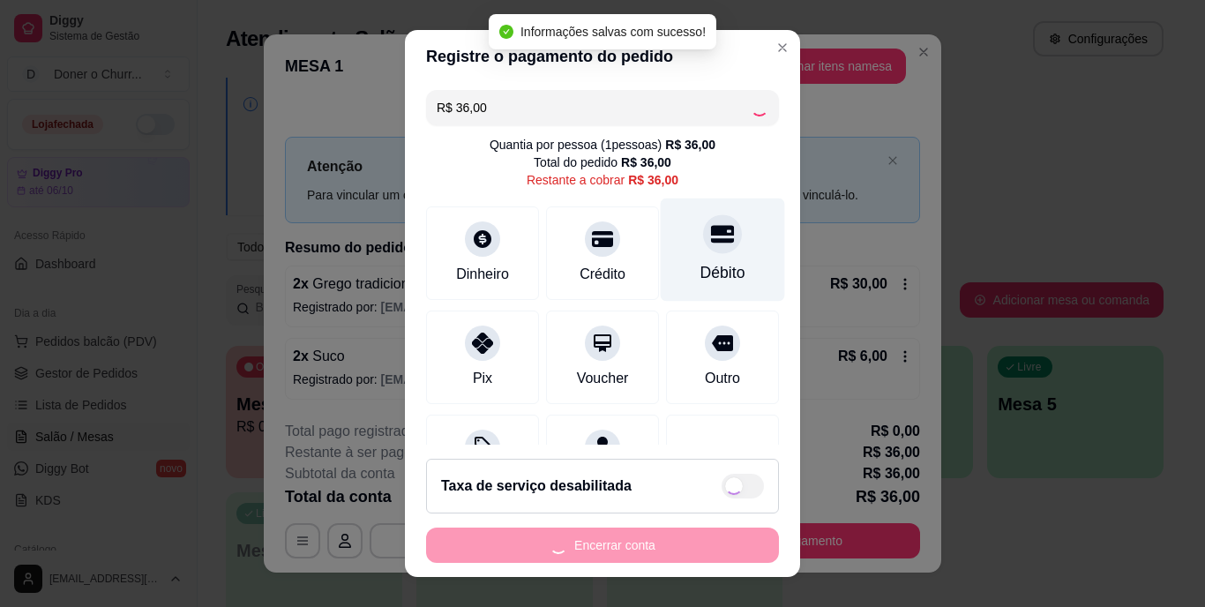
type input "R$ 0,00"
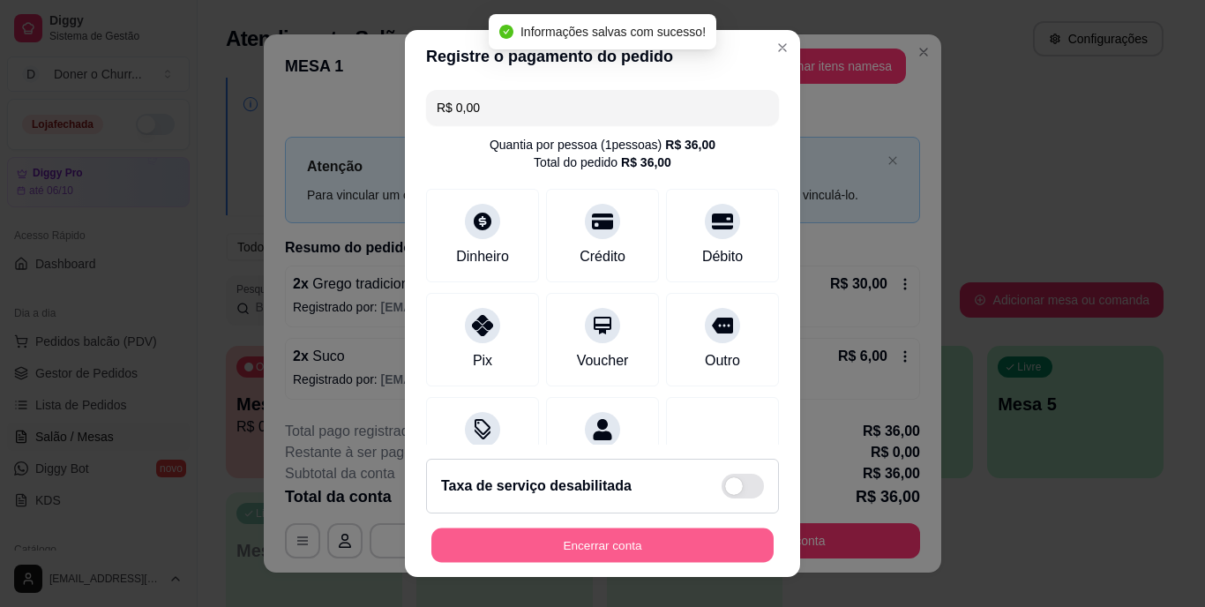
click at [589, 535] on button "Encerrar conta" at bounding box center [602, 545] width 342 height 34
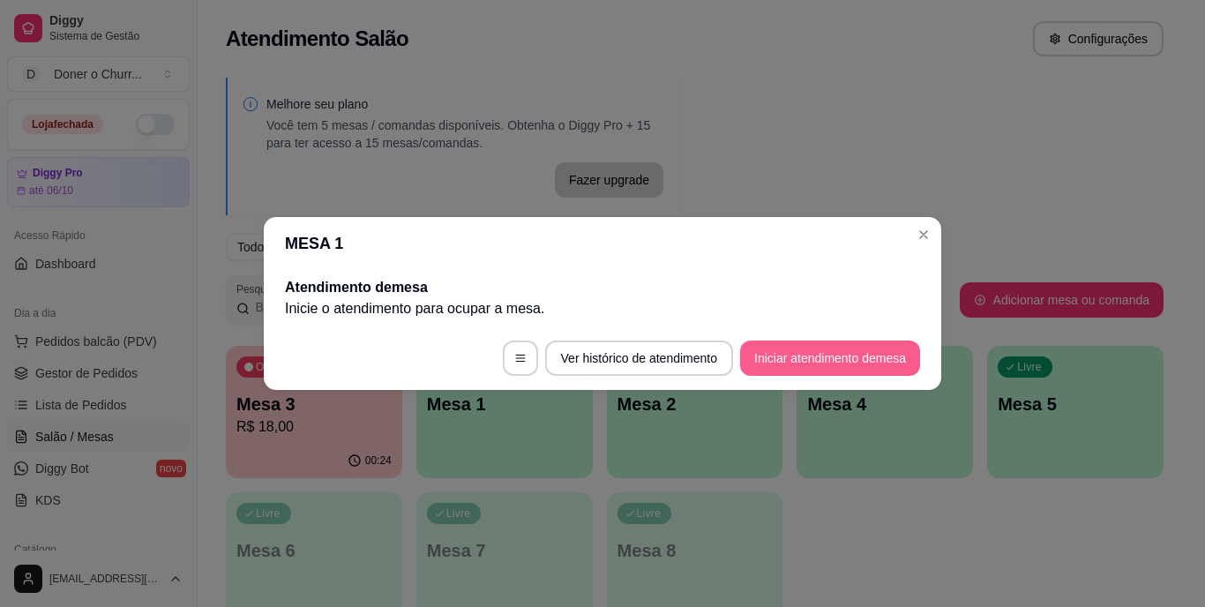
click at [871, 356] on button "Iniciar atendimento de mesa" at bounding box center [830, 358] width 180 height 35
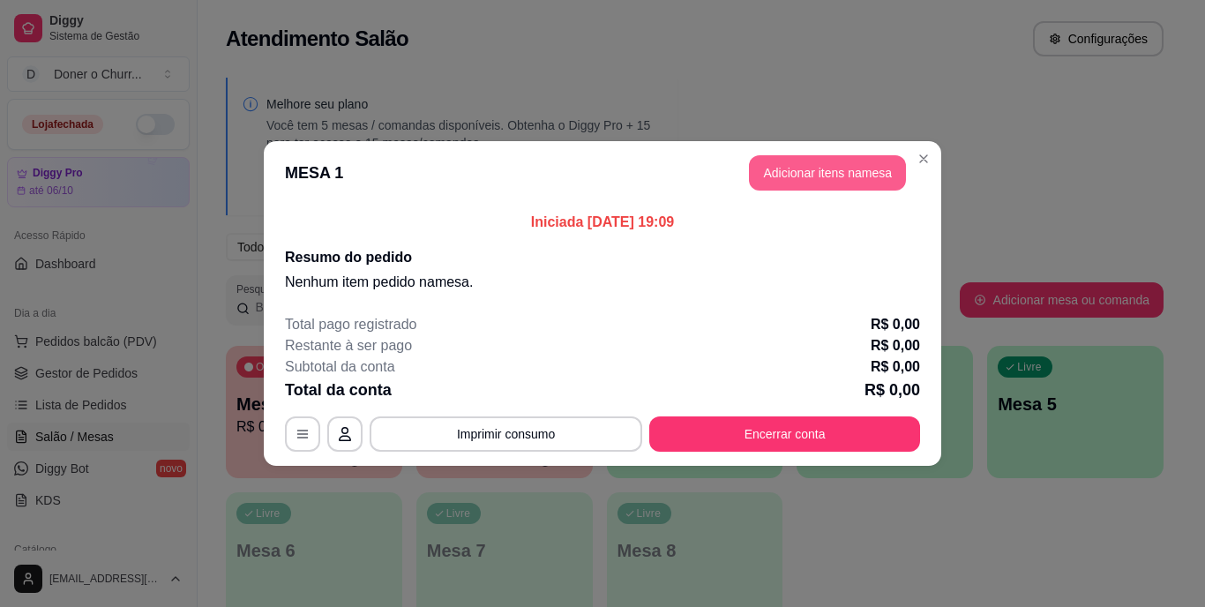
click at [836, 167] on button "Adicionar itens na mesa" at bounding box center [827, 172] width 157 height 35
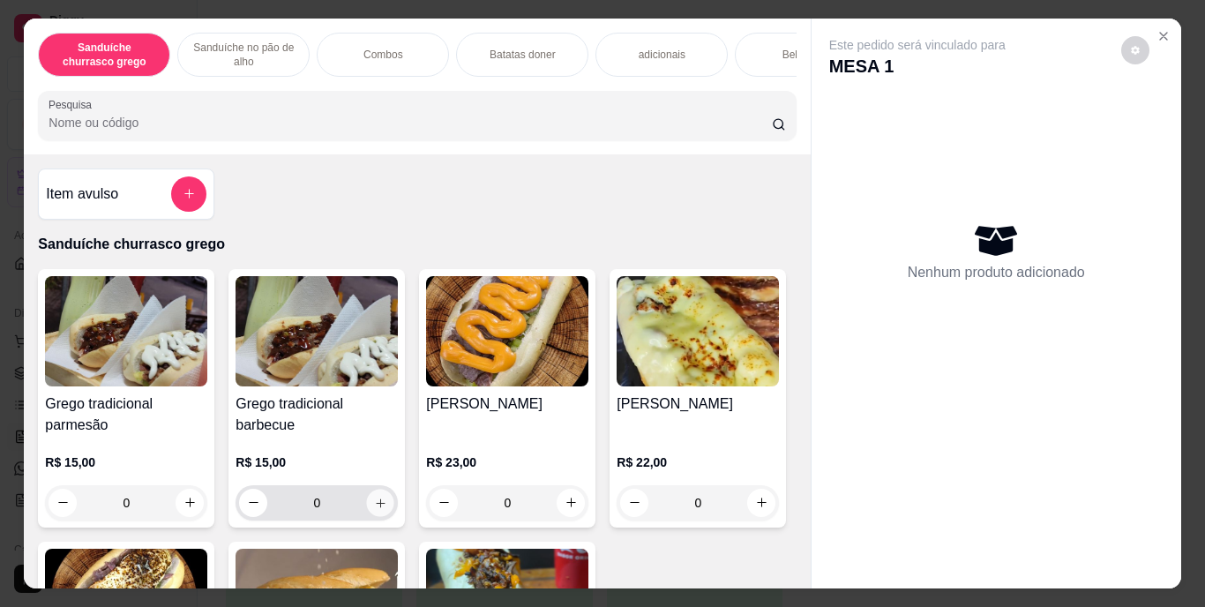
click at [374, 507] on icon "increase-product-quantity" at bounding box center [380, 502] width 13 height 13
type input "1"
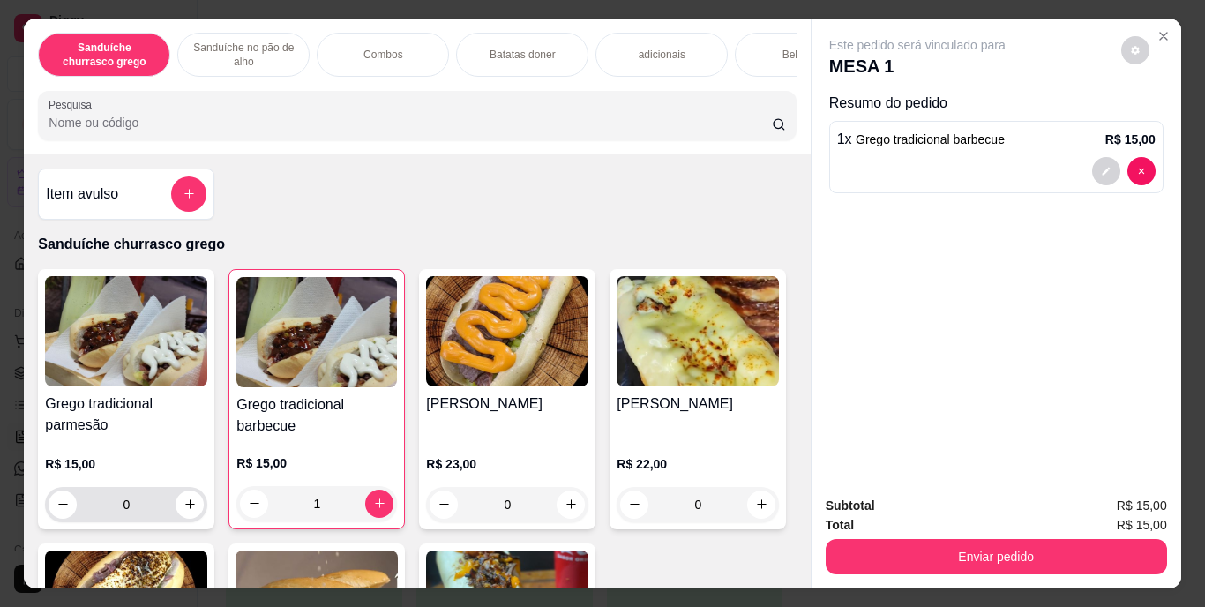
click at [169, 522] on input "0" at bounding box center [126, 504] width 99 height 35
click at [188, 509] on icon "increase-product-quantity" at bounding box center [190, 504] width 13 height 13
type input "1"
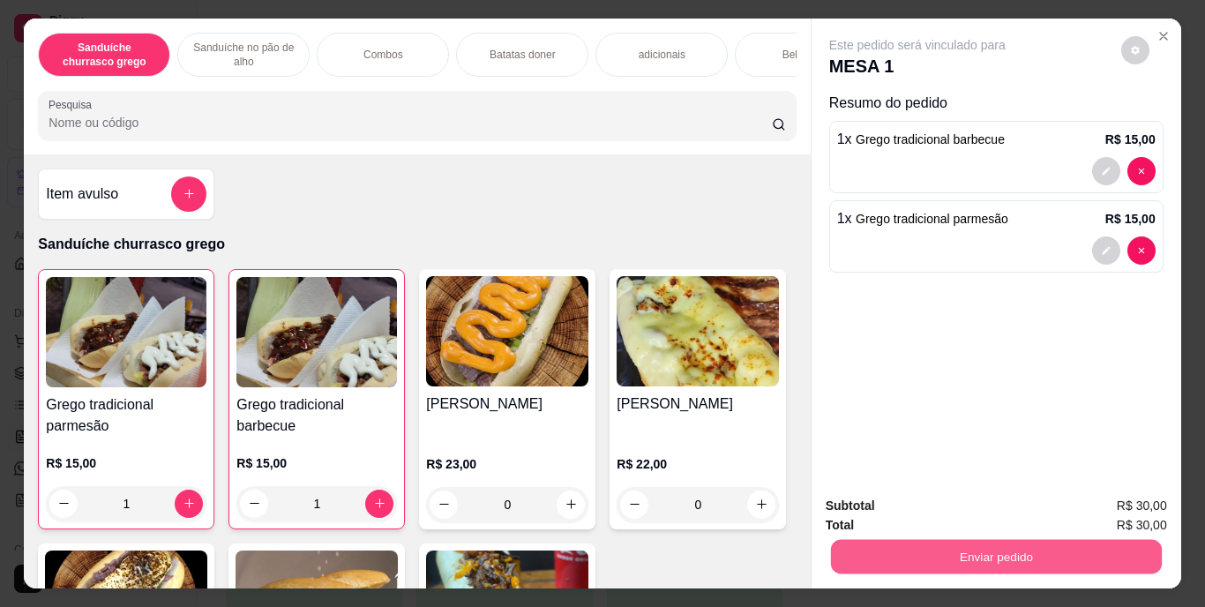
click at [910, 541] on button "Enviar pedido" at bounding box center [995, 557] width 331 height 34
click at [1134, 496] on button "Enviar pedido" at bounding box center [1121, 507] width 97 height 33
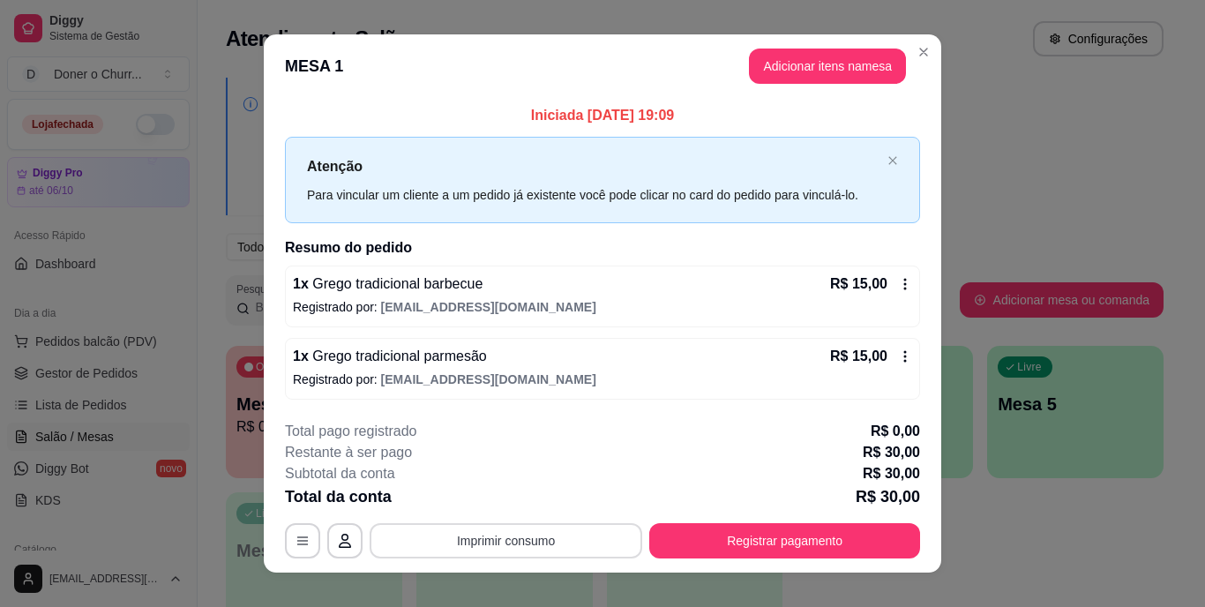
click at [528, 530] on button "Imprimir consumo" at bounding box center [506, 540] width 273 height 35
click at [499, 500] on button "IMPRESSORA" at bounding box center [505, 499] width 124 height 27
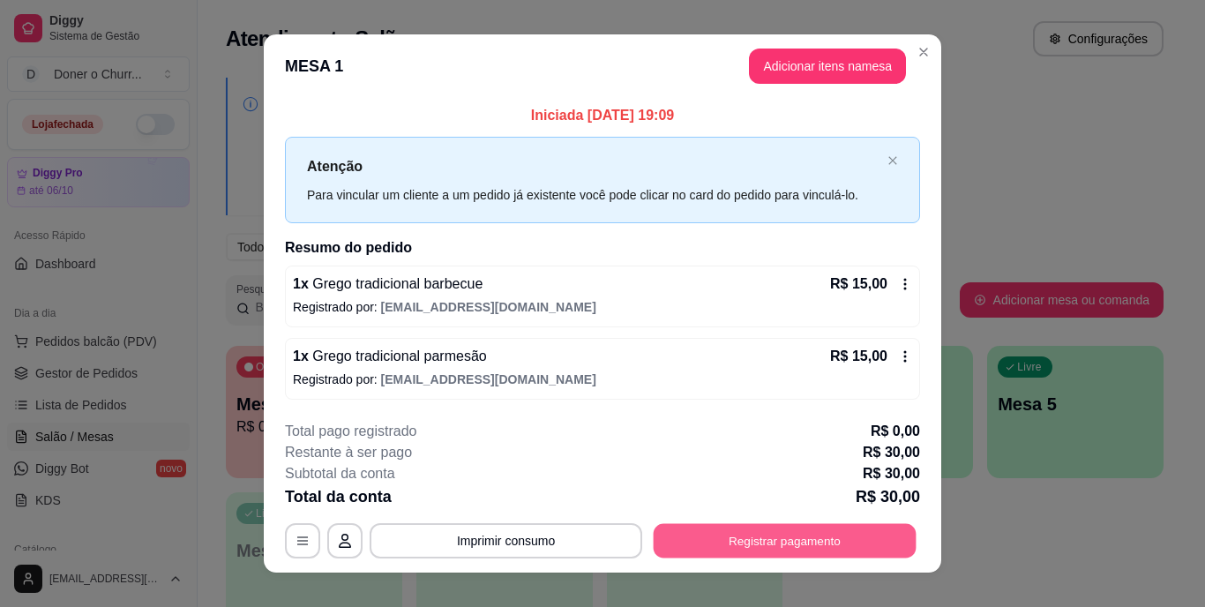
click at [753, 532] on button "Registrar pagamento" at bounding box center [785, 540] width 263 height 34
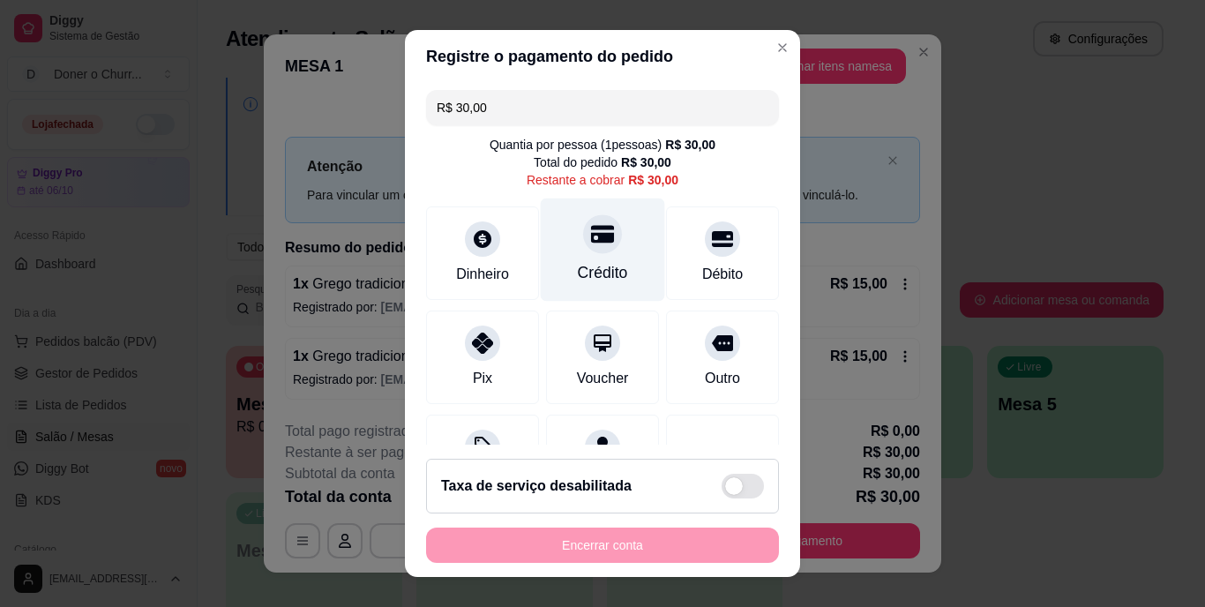
click at [583, 235] on div at bounding box center [602, 234] width 39 height 39
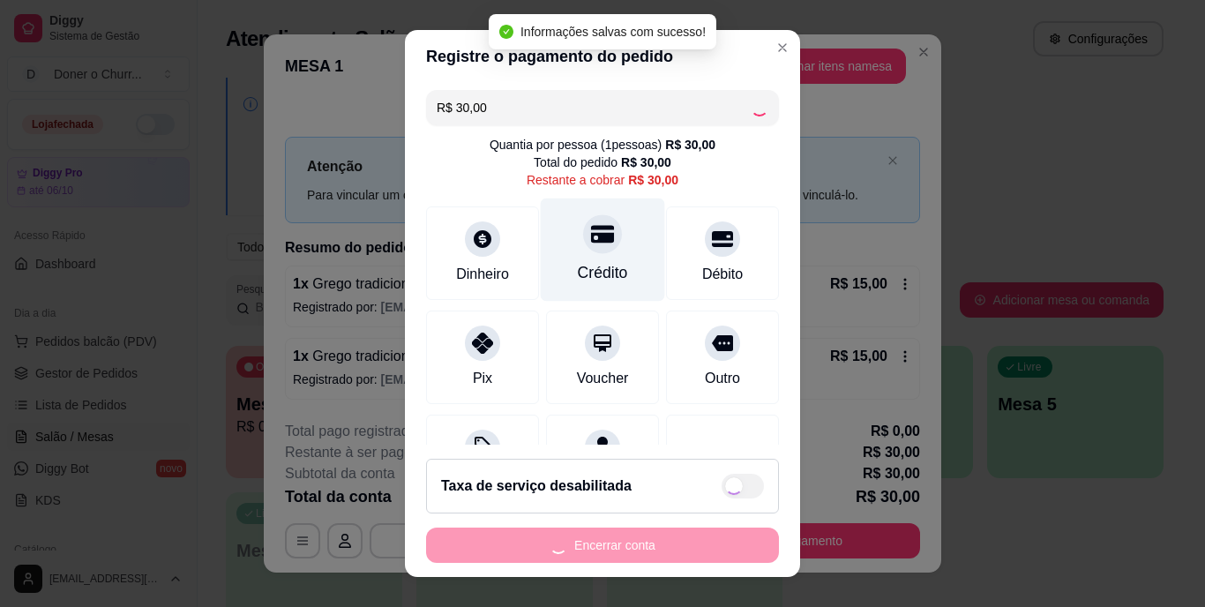
type input "R$ 0,00"
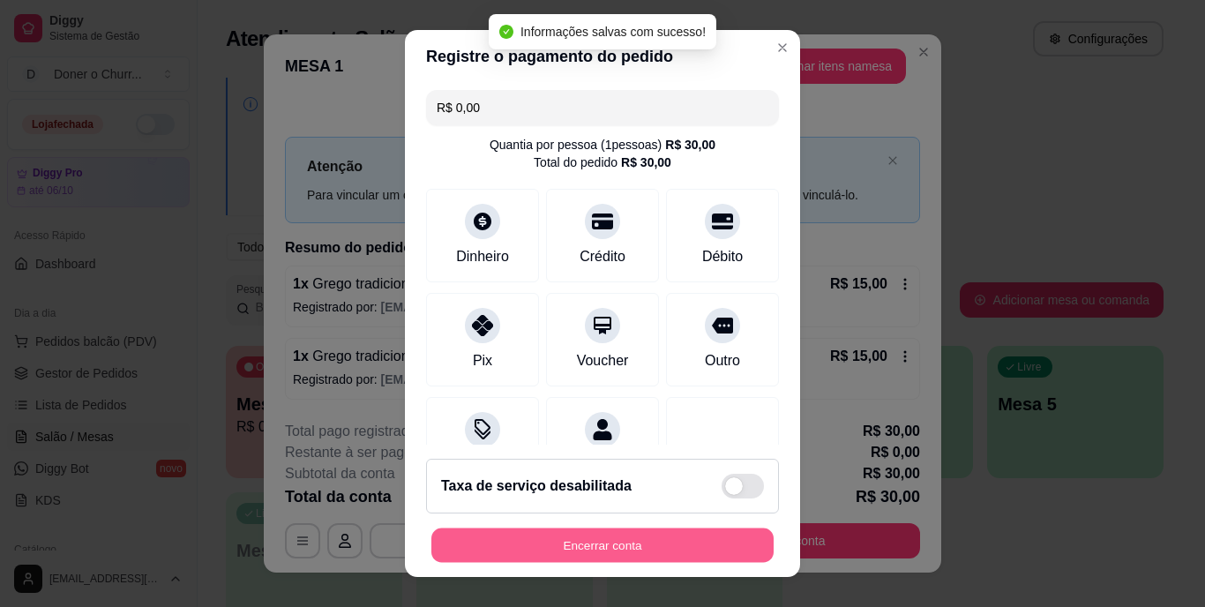
click at [613, 542] on button "Encerrar conta" at bounding box center [602, 545] width 342 height 34
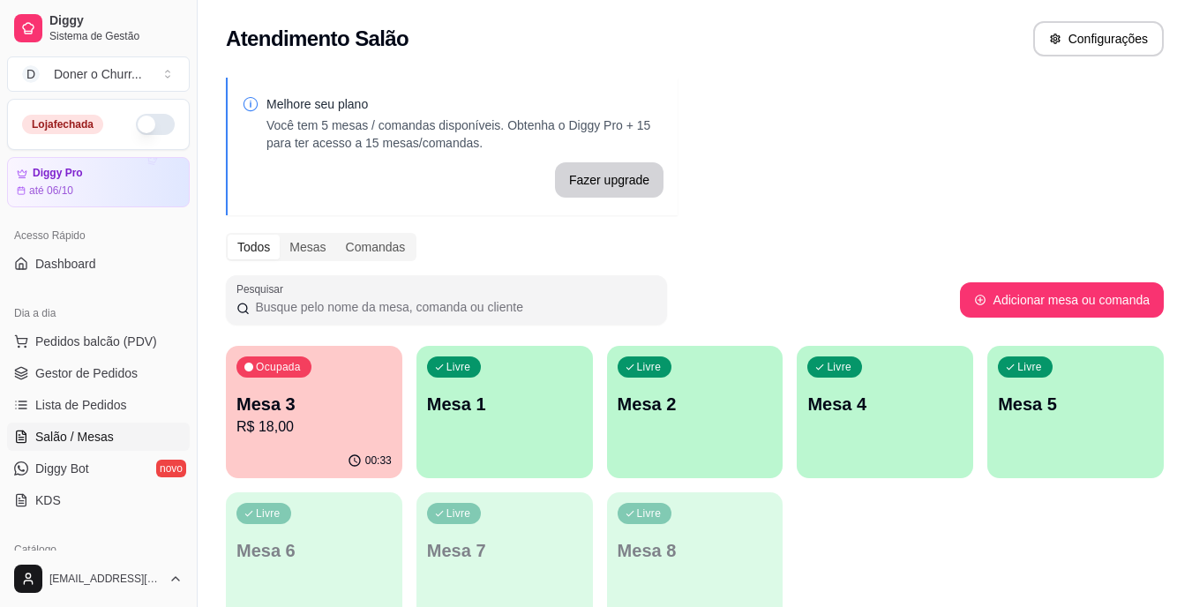
click at [321, 446] on div "00:33" at bounding box center [314, 461] width 176 height 34
click at [321, 446] on body "Diggy Sistema de Gestão D Doner o Churr ... Loja fechada Diggy Pro até 06/10 Ac…" at bounding box center [596, 303] width 1192 height 607
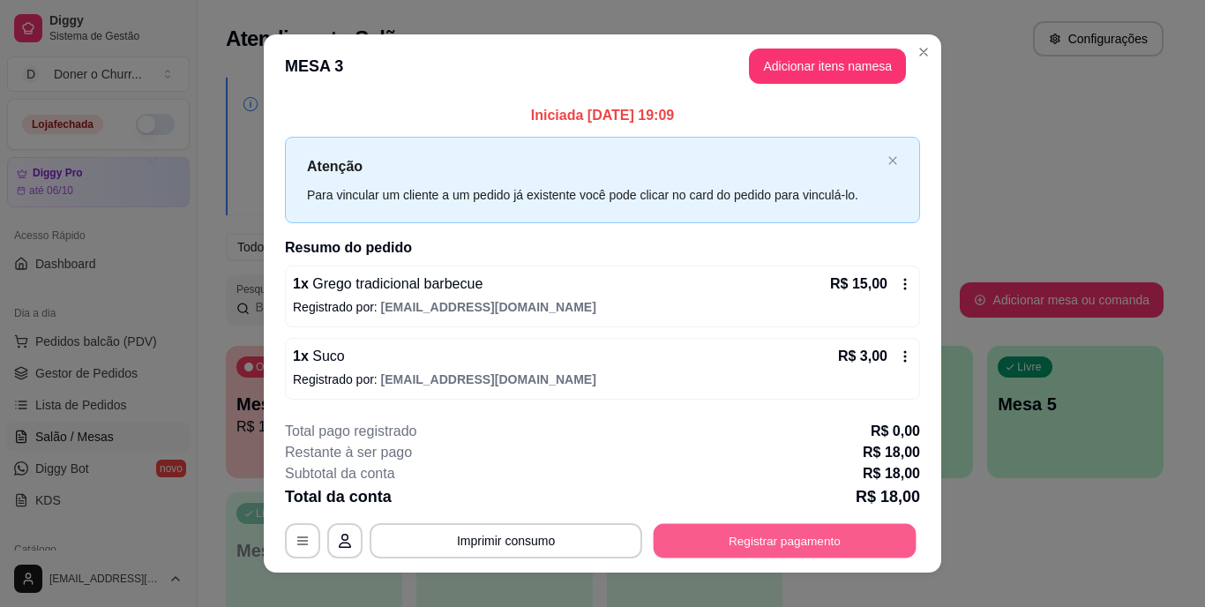
click at [753, 524] on button "Registrar pagamento" at bounding box center [785, 540] width 263 height 34
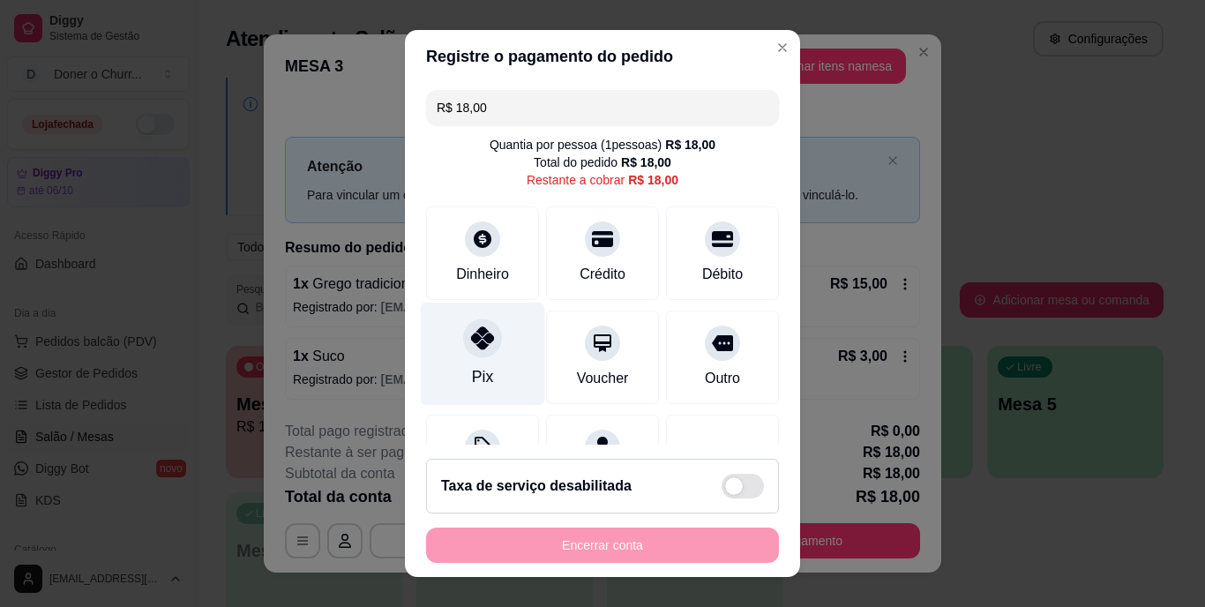
click at [478, 334] on icon at bounding box center [482, 338] width 23 height 23
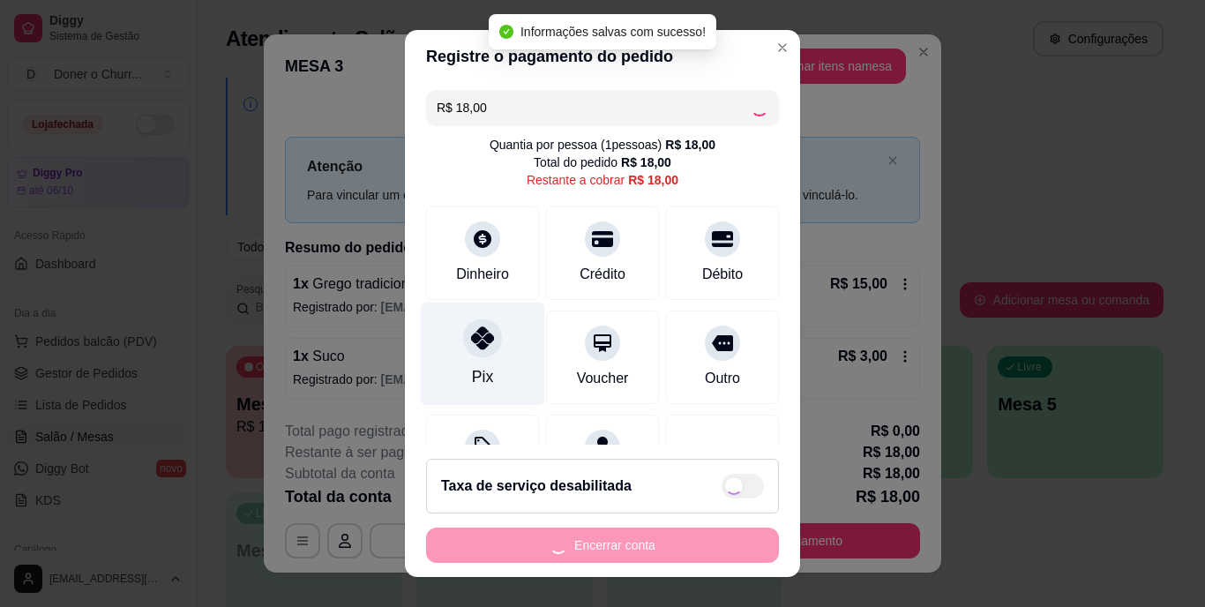
type input "R$ 0,00"
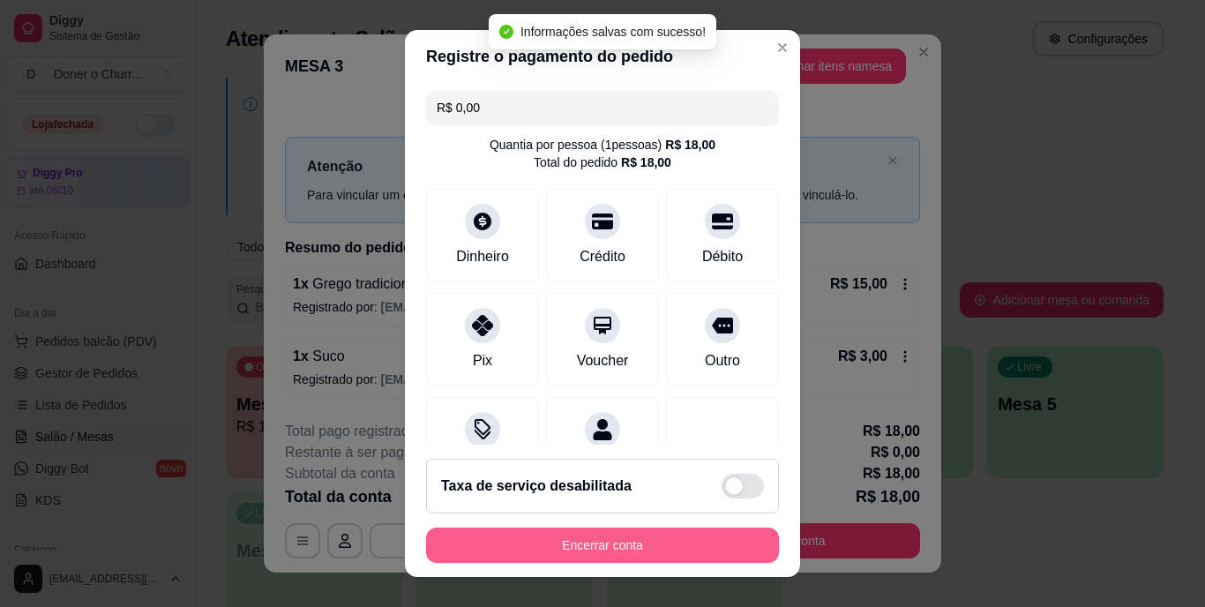
click at [636, 558] on button "Encerrar conta" at bounding box center [602, 545] width 353 height 35
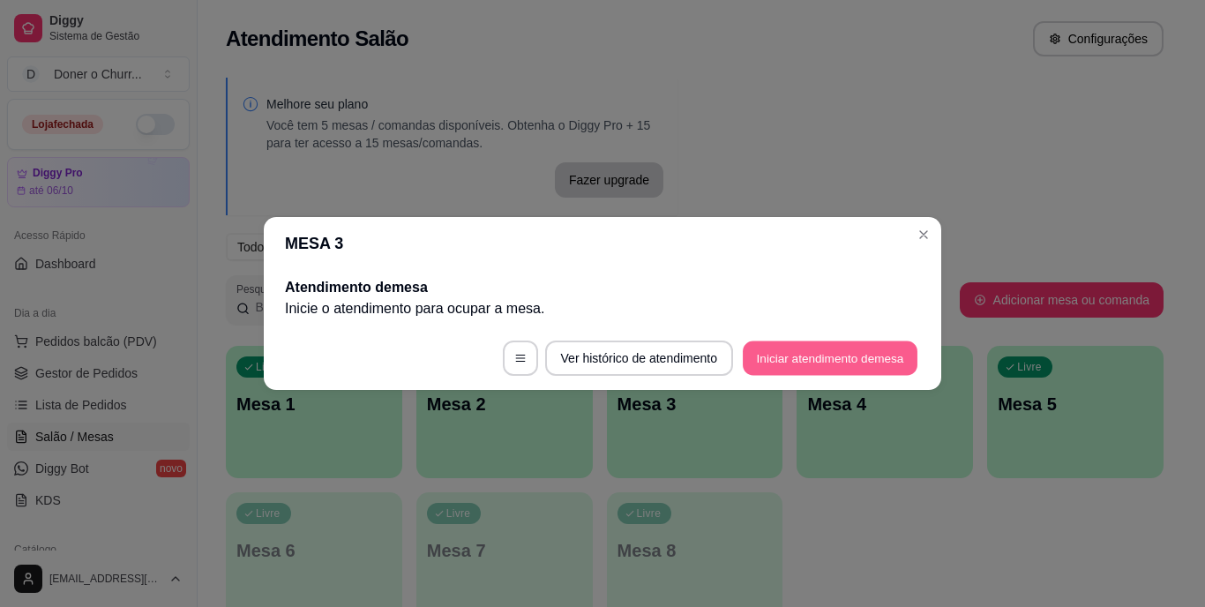
click at [805, 358] on button "Iniciar atendimento de mesa" at bounding box center [830, 358] width 175 height 34
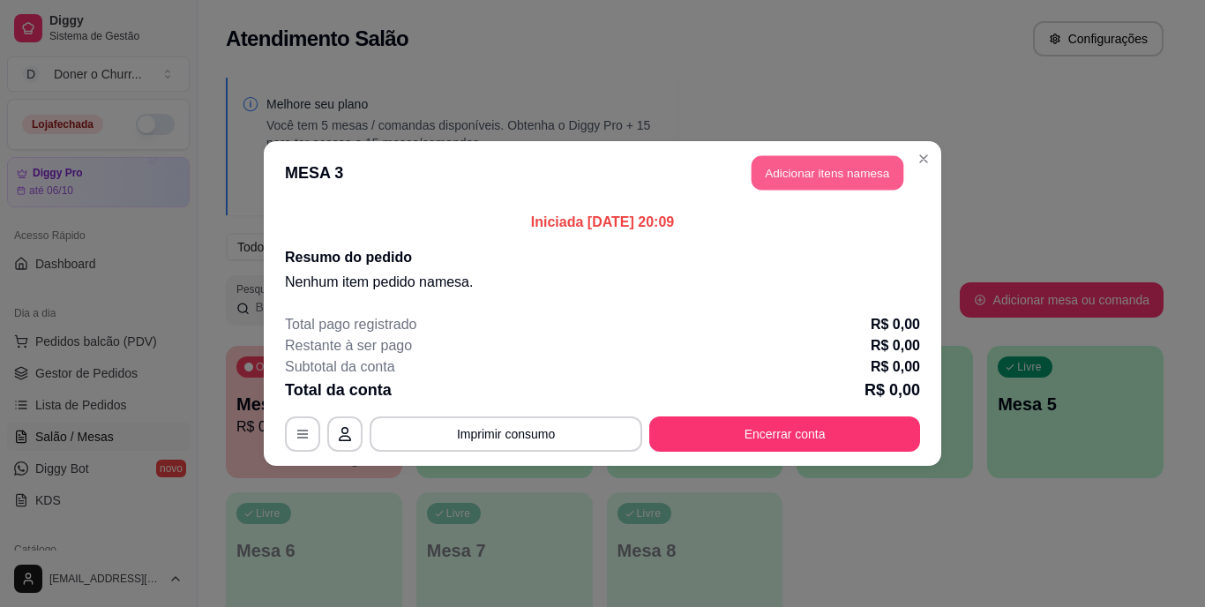
click at [804, 167] on button "Adicionar itens na mesa" at bounding box center [828, 173] width 152 height 34
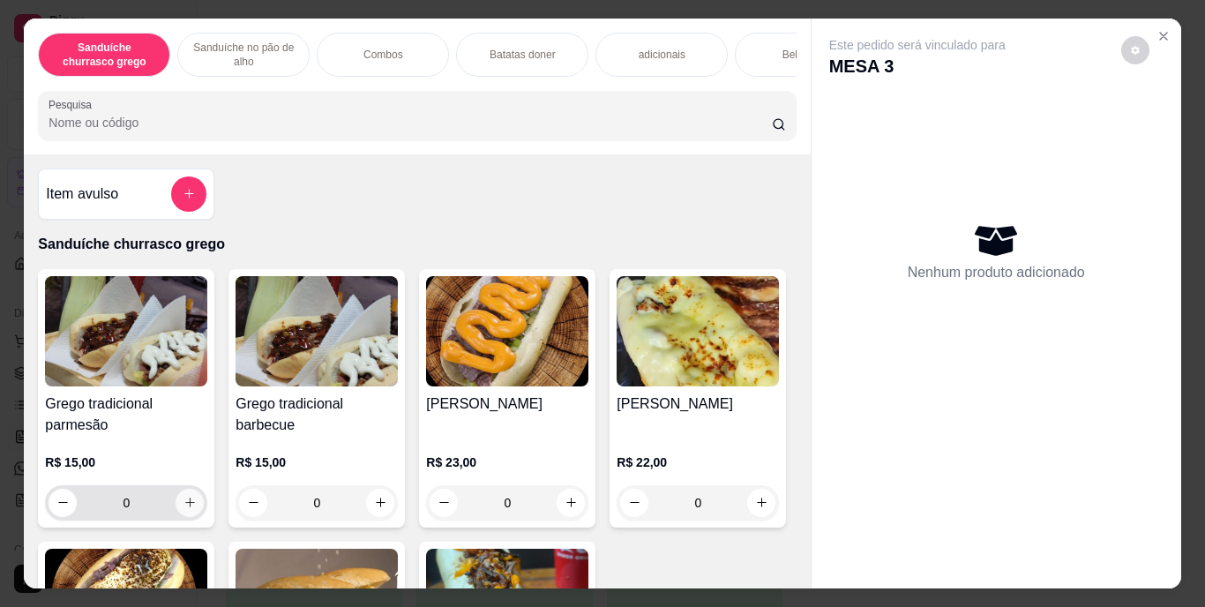
click at [184, 506] on icon "increase-product-quantity" at bounding box center [190, 502] width 13 height 13
type input "1"
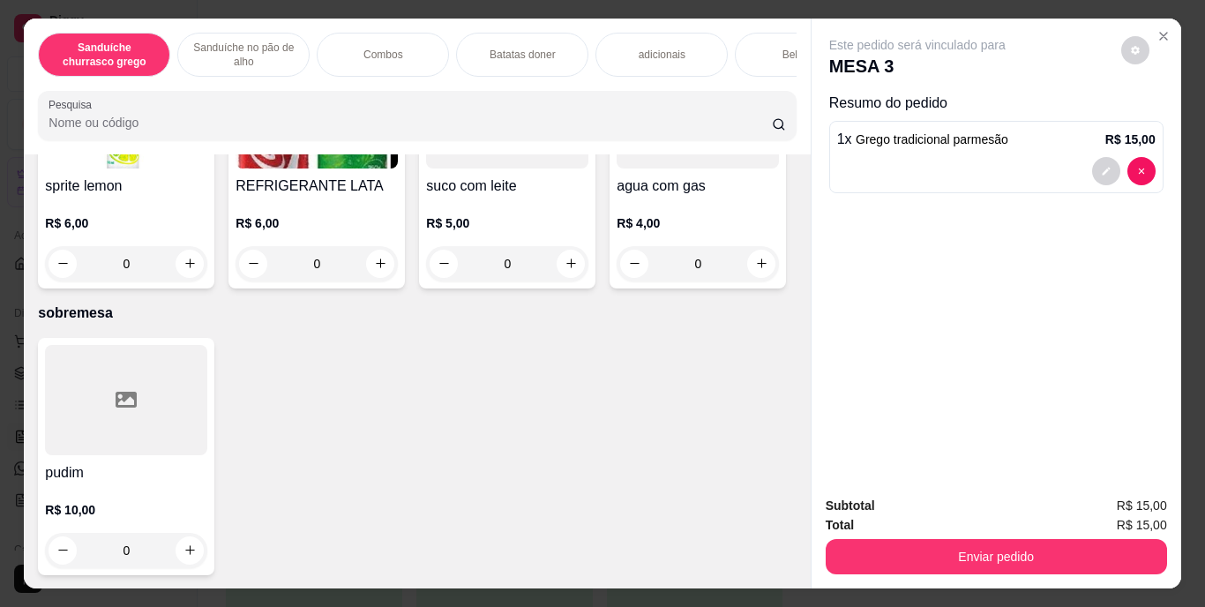
scroll to position [3236, 0]
click at [755, 19] on icon "increase-product-quantity" at bounding box center [761, 11] width 13 height 13
type input "1"
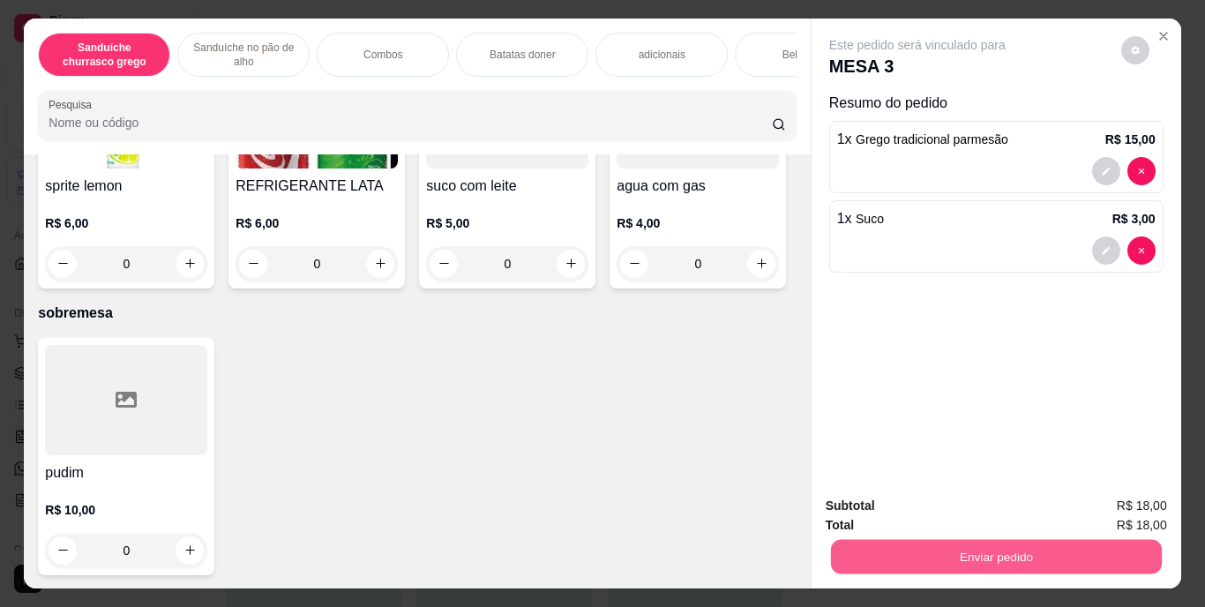
click at [975, 559] on button "Enviar pedido" at bounding box center [995, 557] width 331 height 34
click at [1141, 500] on button "Enviar pedido" at bounding box center [1121, 508] width 100 height 34
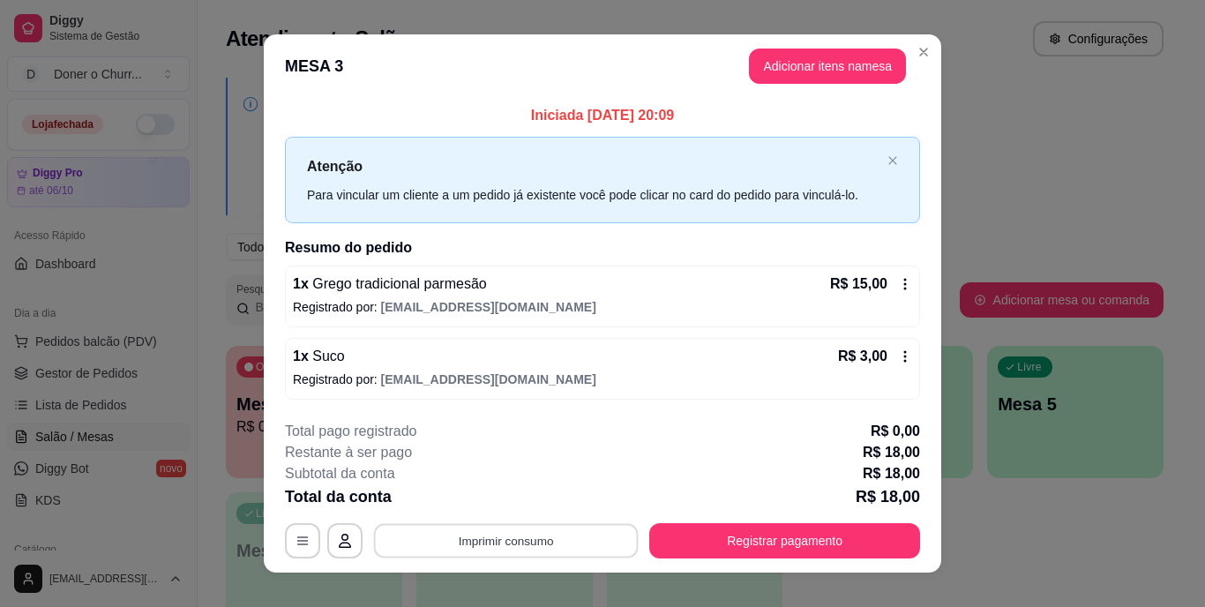
click at [499, 534] on button "Imprimir consumo" at bounding box center [506, 540] width 265 height 34
click at [528, 499] on button "IMPRESSORA" at bounding box center [505, 499] width 124 height 27
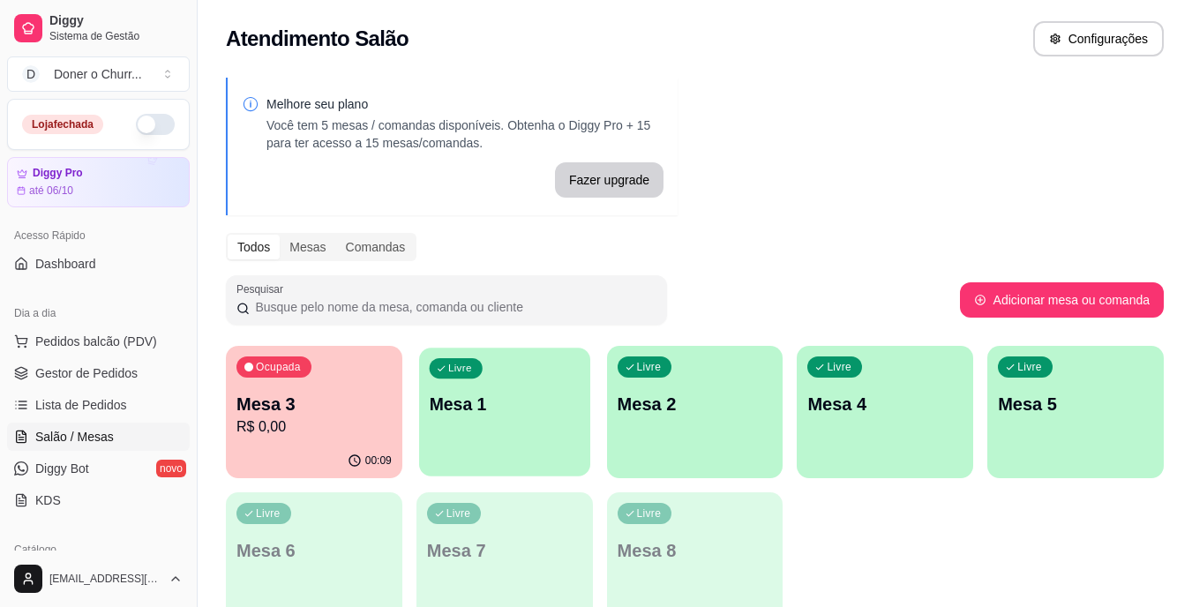
click at [510, 398] on p "Mesa 1" at bounding box center [504, 405] width 151 height 24
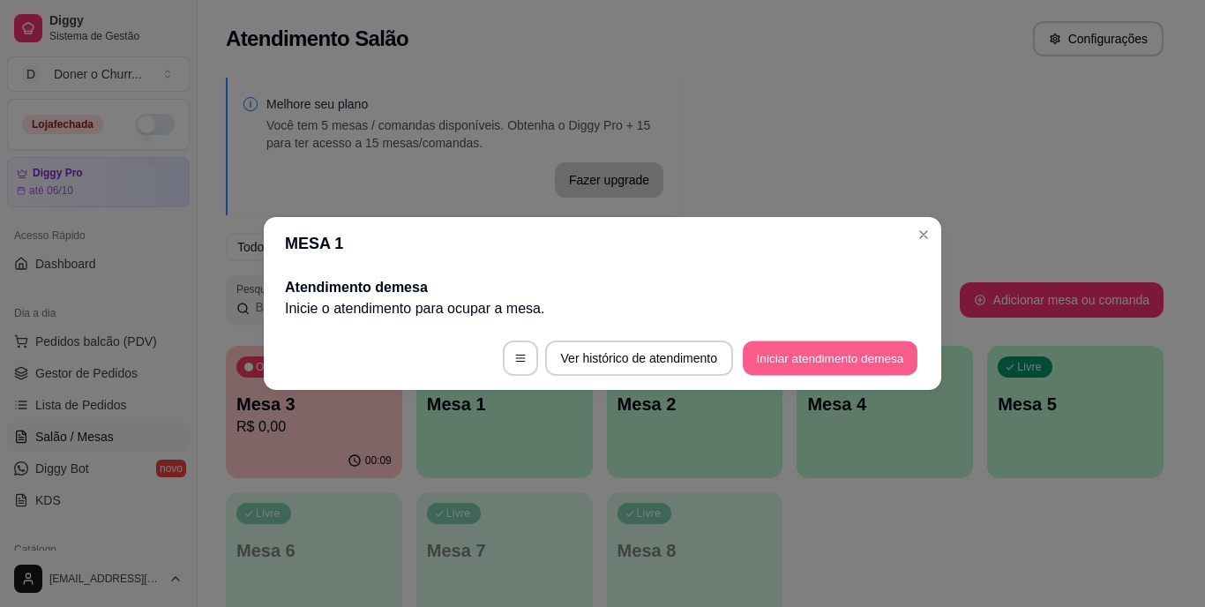
click at [807, 366] on button "Iniciar atendimento de mesa" at bounding box center [830, 358] width 175 height 34
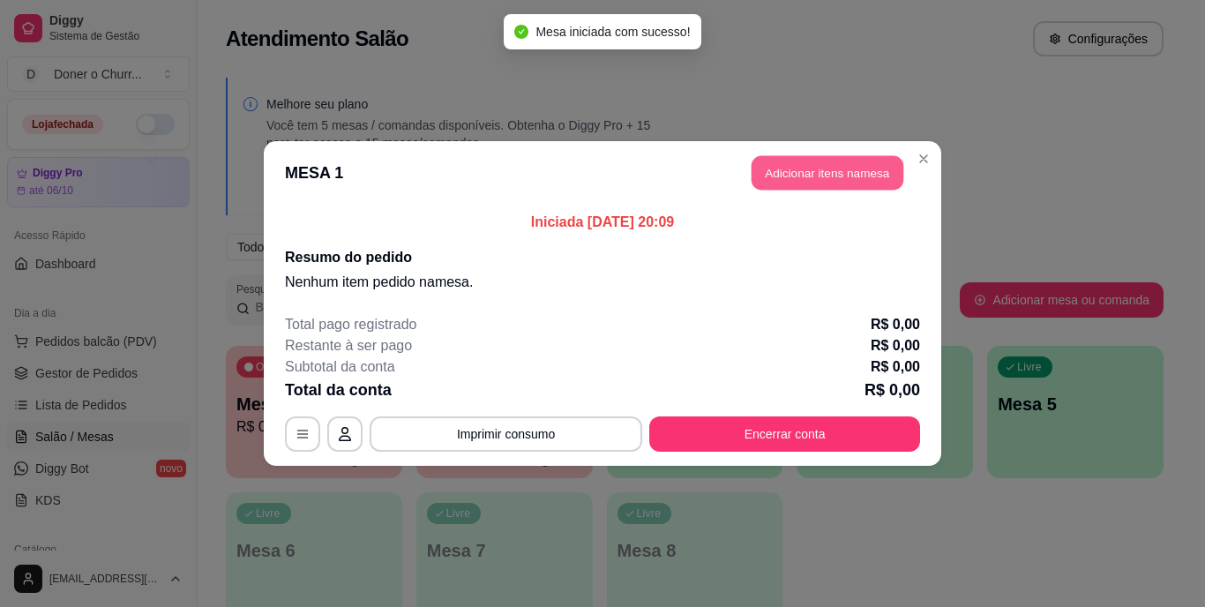
click at [836, 178] on button "Adicionar itens na mesa" at bounding box center [828, 173] width 152 height 34
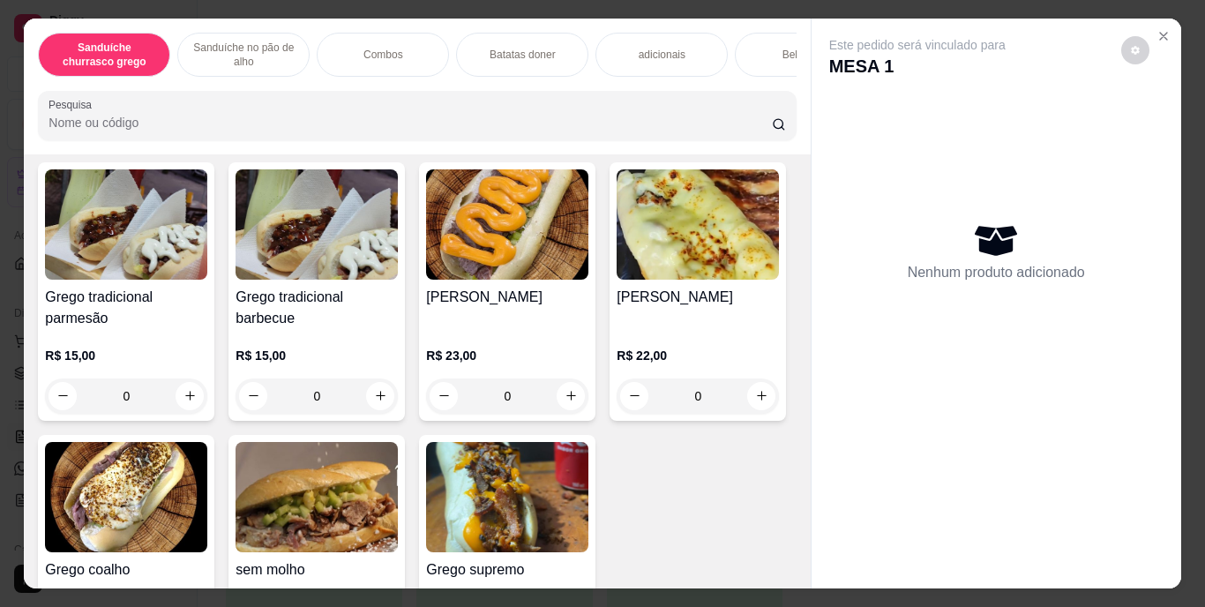
scroll to position [211, 0]
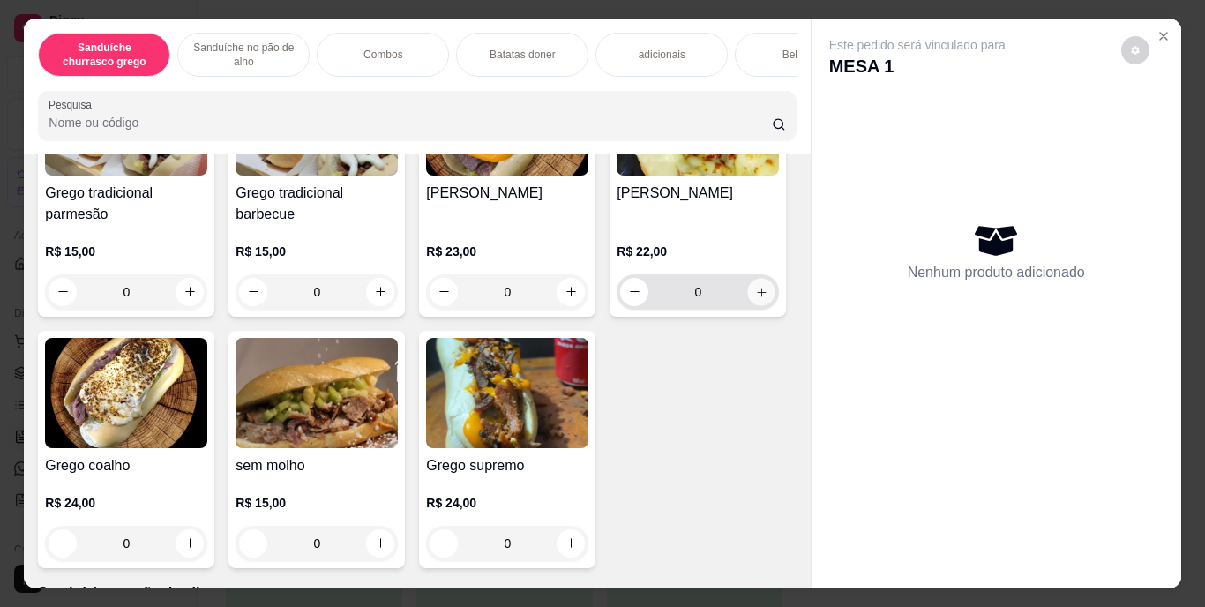
click at [755, 298] on icon "increase-product-quantity" at bounding box center [761, 291] width 13 height 13
type input "1"
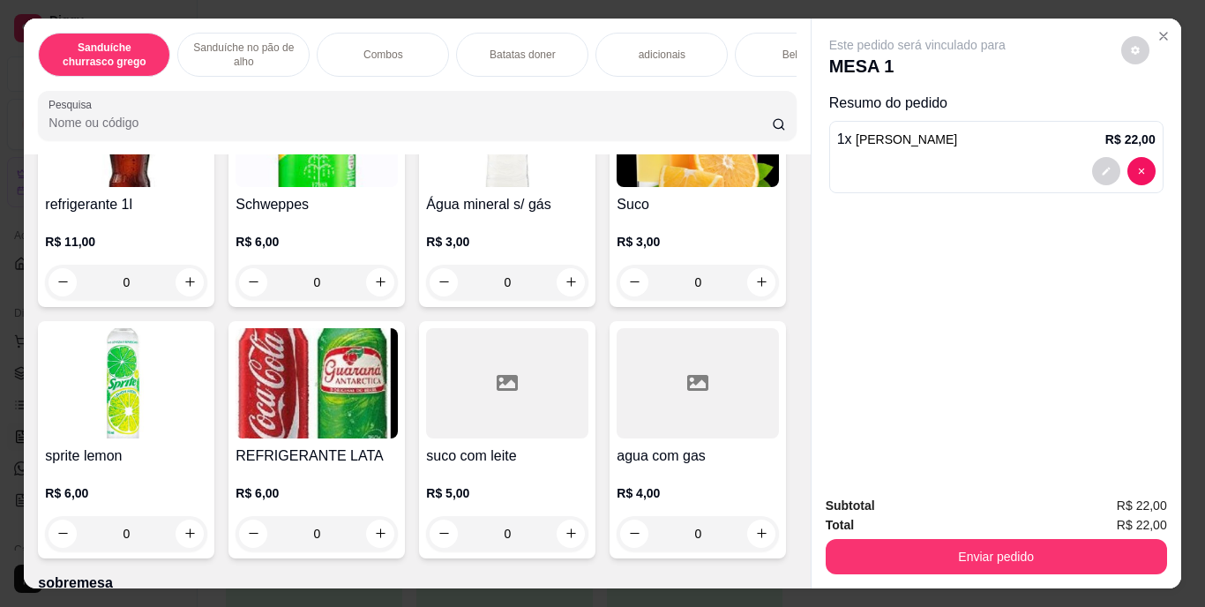
scroll to position [2430, 0]
type input "1"
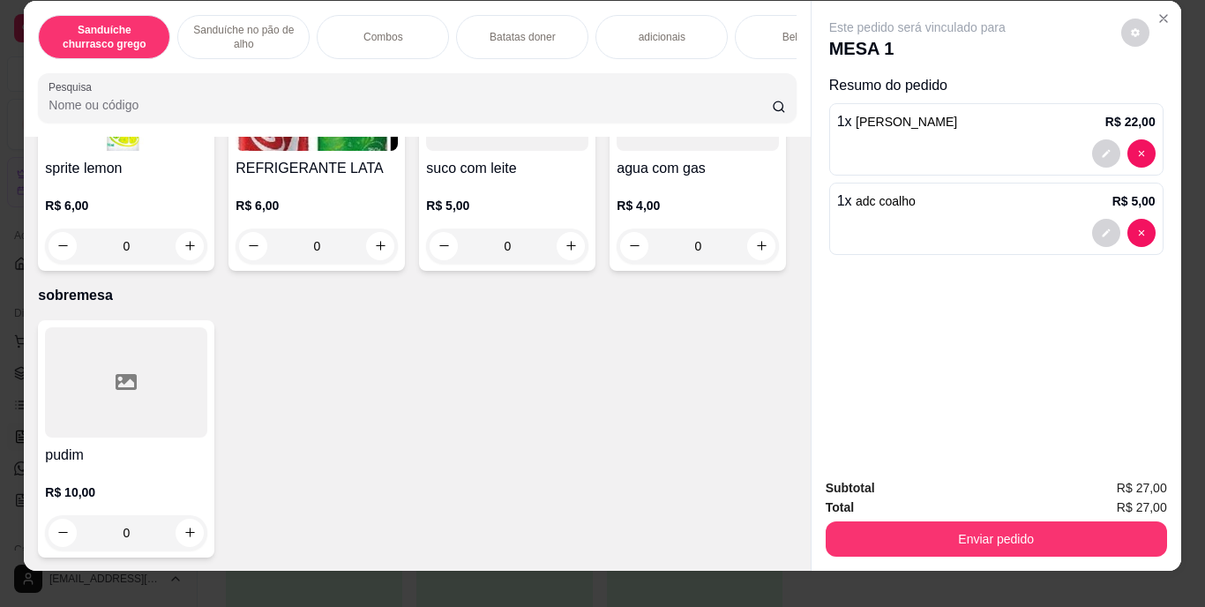
scroll to position [3064, 0]
type input "1"
click at [1094, 140] on button "decrease-product-quantity" at bounding box center [1105, 152] width 27 height 27
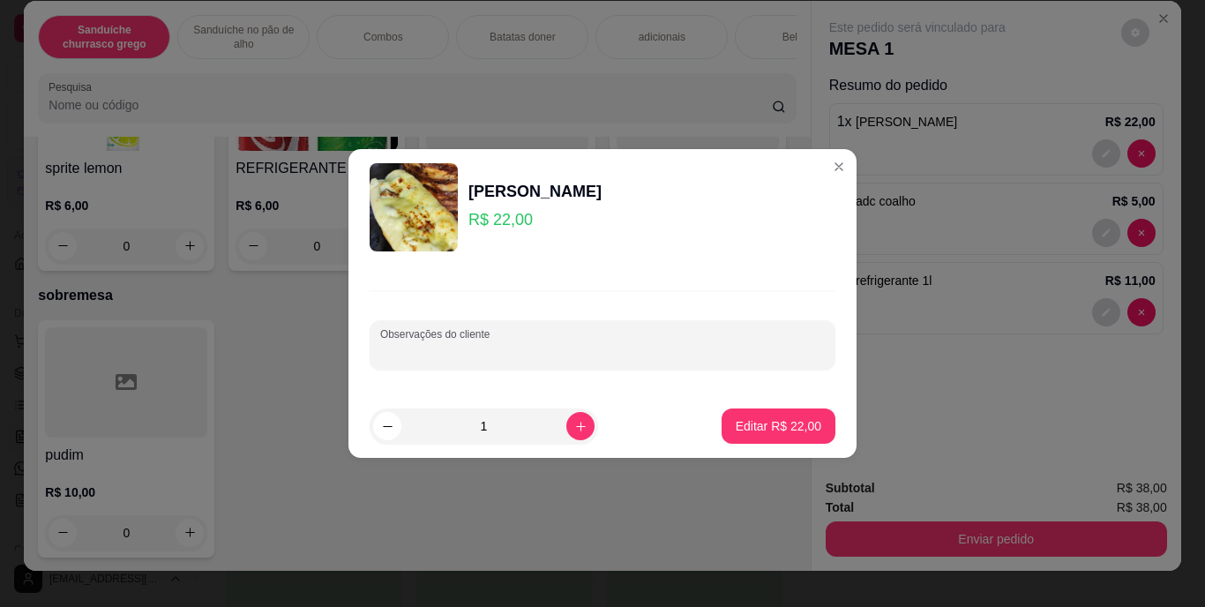
click at [701, 358] on input "Observações do cliente" at bounding box center [602, 352] width 445 height 18
type input "sem tomate"
click at [759, 433] on p "Editar R$ 22,00" at bounding box center [778, 425] width 83 height 17
type input "0"
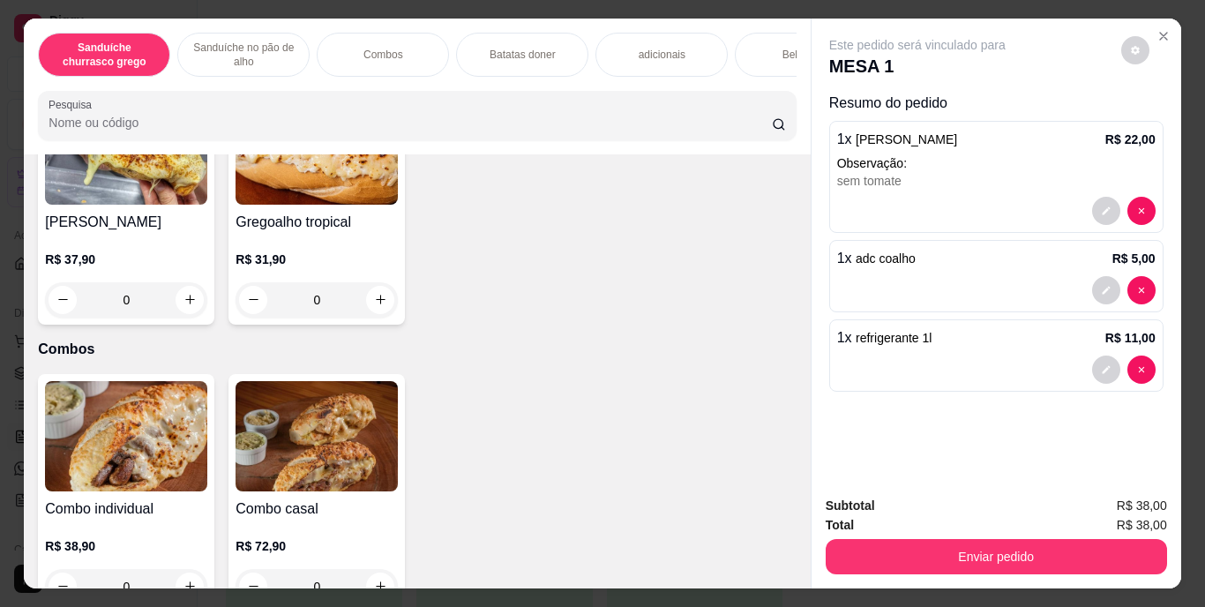
scroll to position [947, 0]
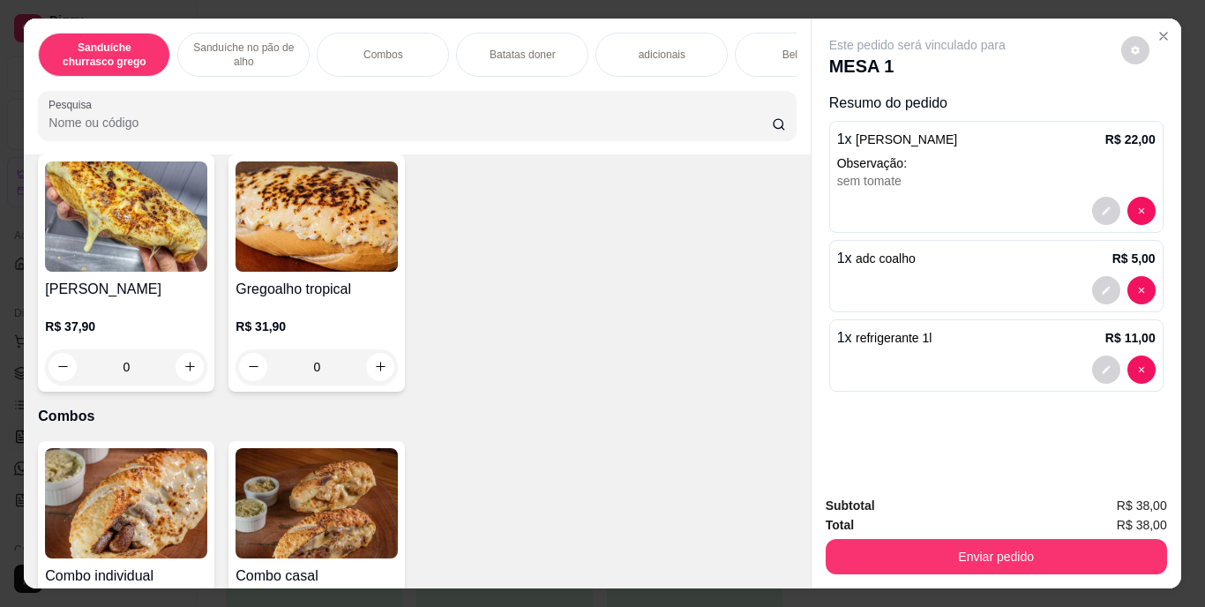
click at [176, 129] on button "increase-product-quantity" at bounding box center [189, 114] width 27 height 27
type input "1"
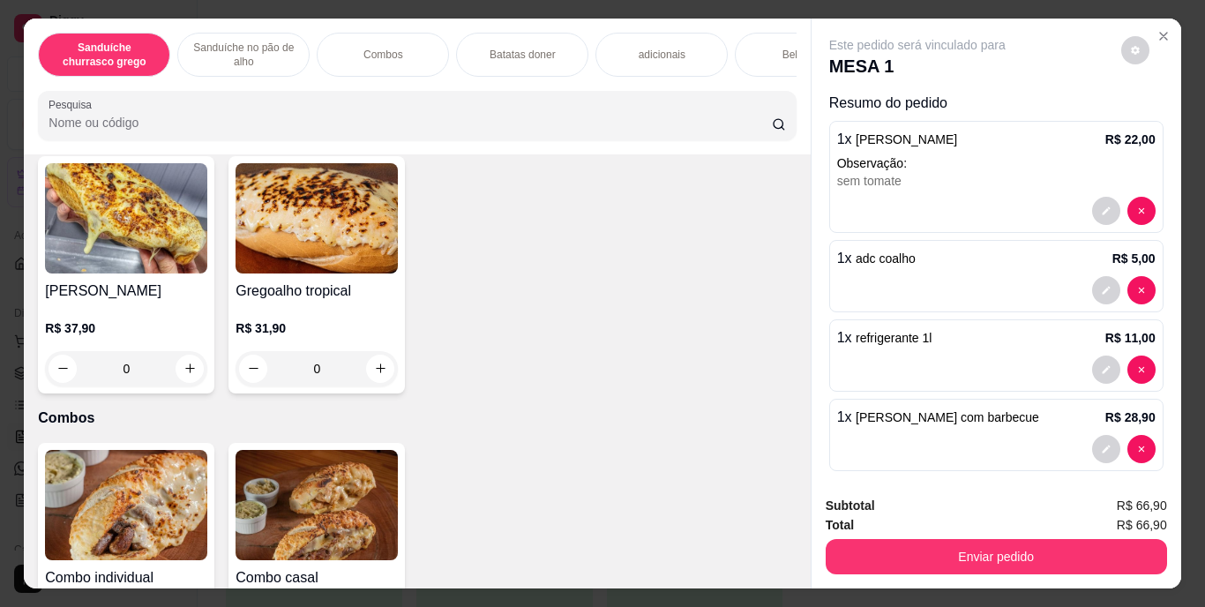
scroll to position [948, 0]
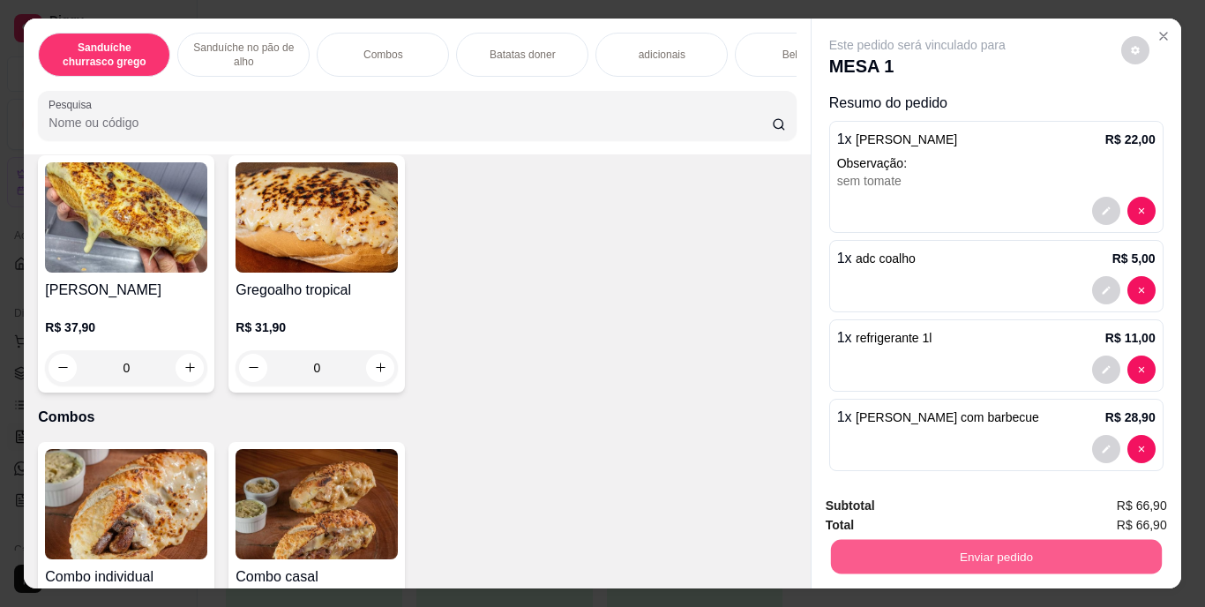
click at [926, 546] on button "Enviar pedido" at bounding box center [995, 557] width 331 height 34
click at [1105, 493] on button "Enviar pedido" at bounding box center [1118, 508] width 100 height 34
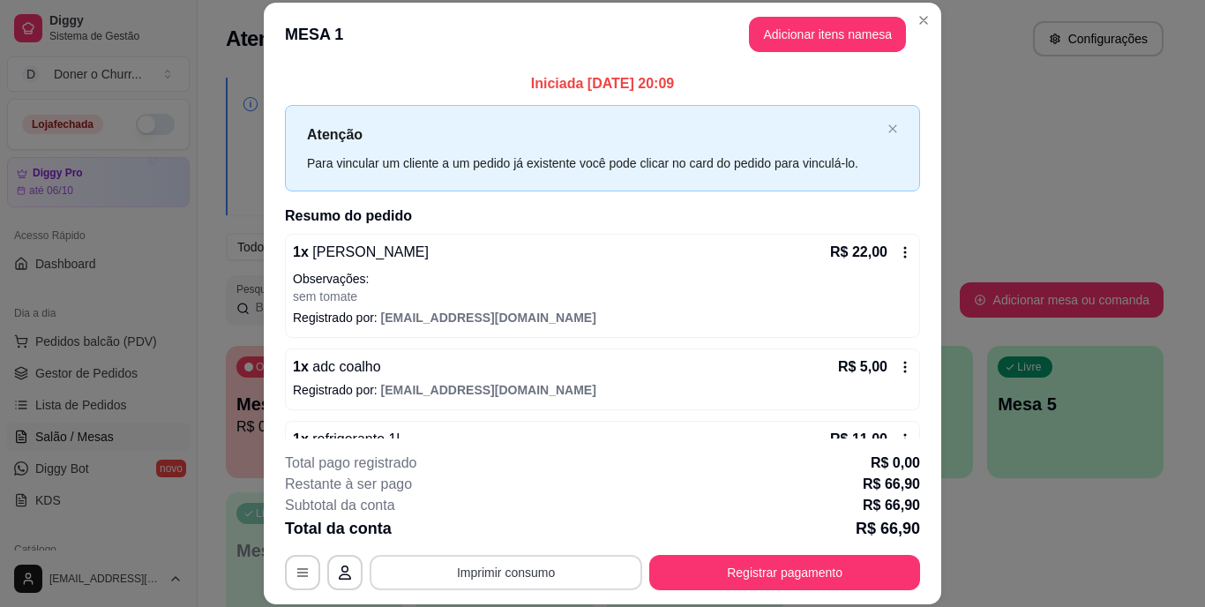
click at [516, 570] on button "Imprimir consumo" at bounding box center [506, 572] width 273 height 35
click at [499, 534] on button "IMPRESSORA" at bounding box center [505, 531] width 124 height 27
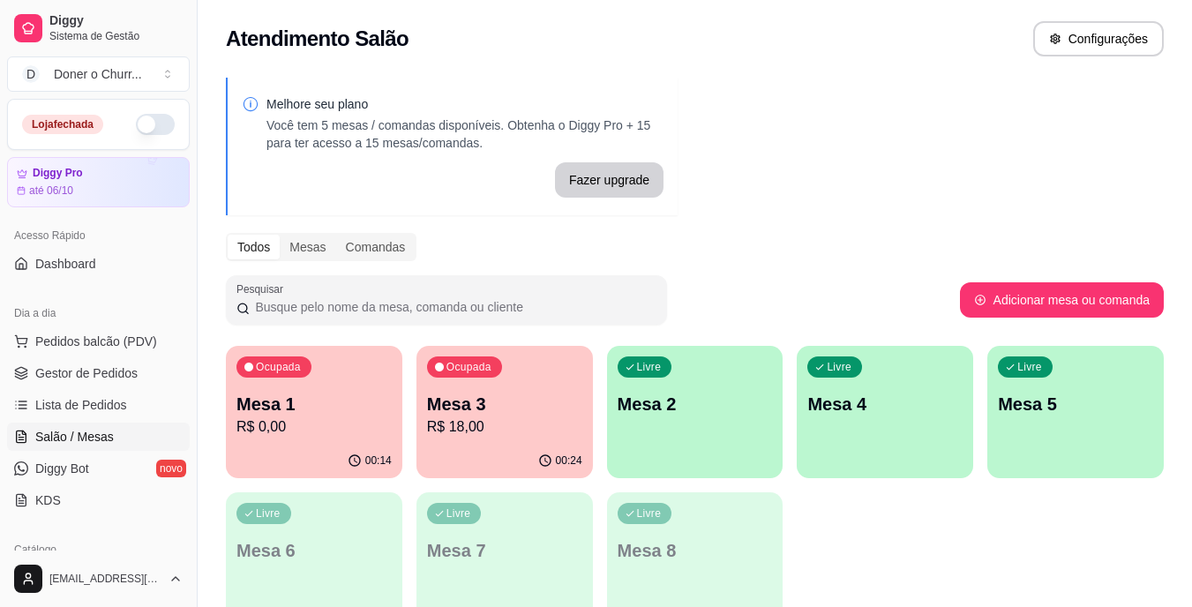
click at [136, 120] on button "button" at bounding box center [155, 124] width 39 height 21
click at [355, 396] on p "Mesa 1" at bounding box center [314, 405] width 151 height 24
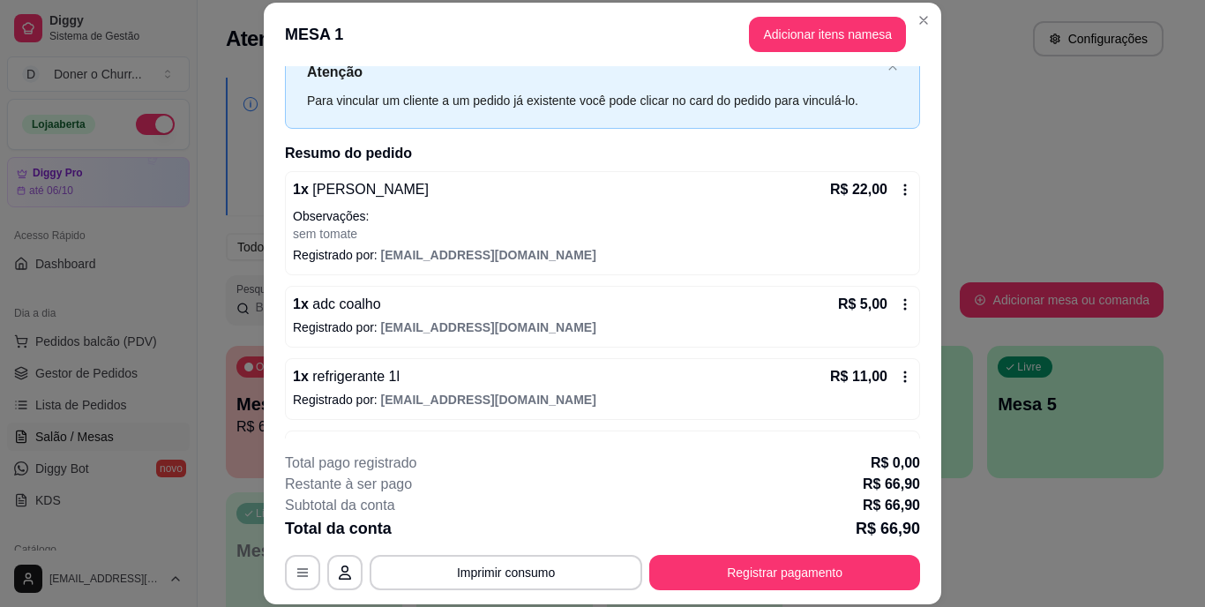
scroll to position [124, 0]
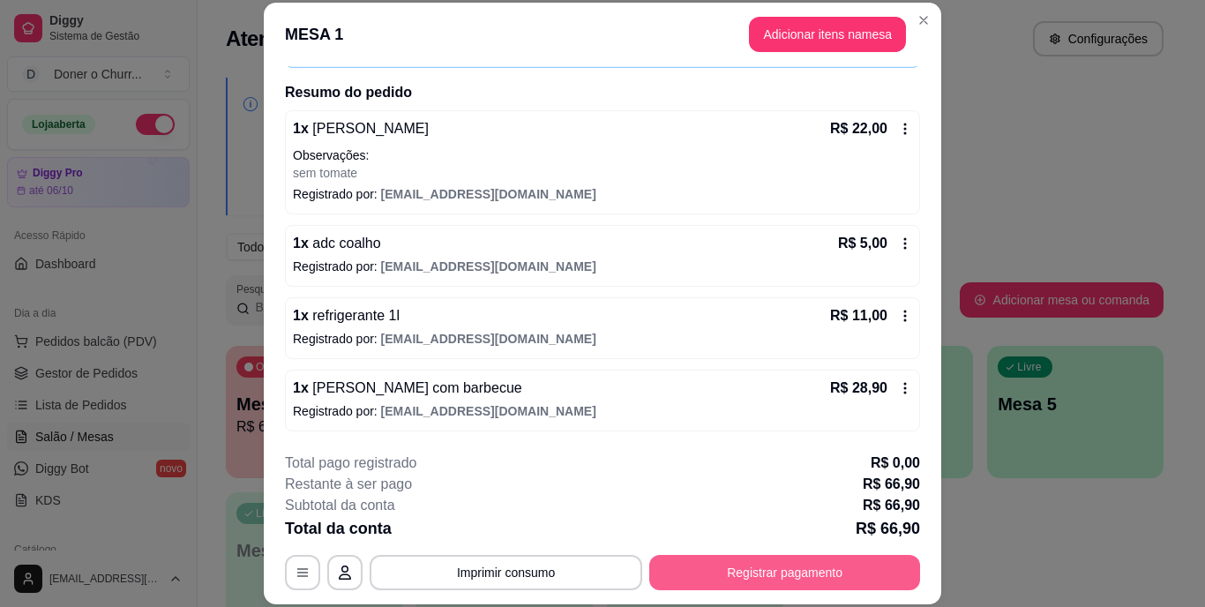
click at [746, 567] on button "Registrar pagamento" at bounding box center [784, 572] width 271 height 35
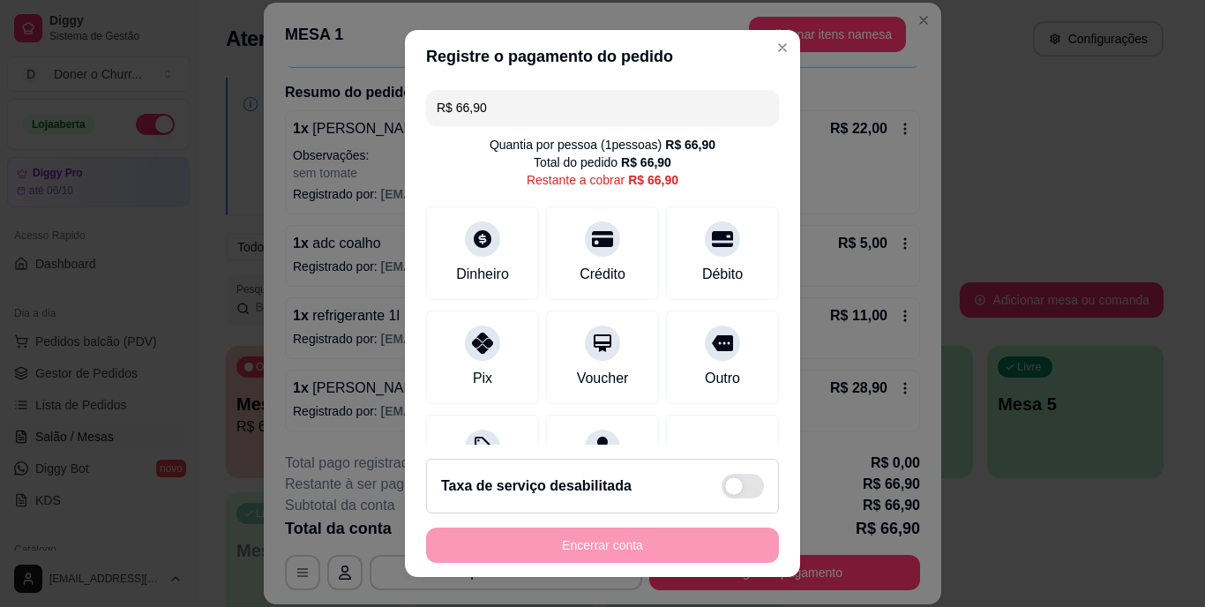
click at [529, 109] on input "R$ 66,90" at bounding box center [603, 107] width 332 height 35
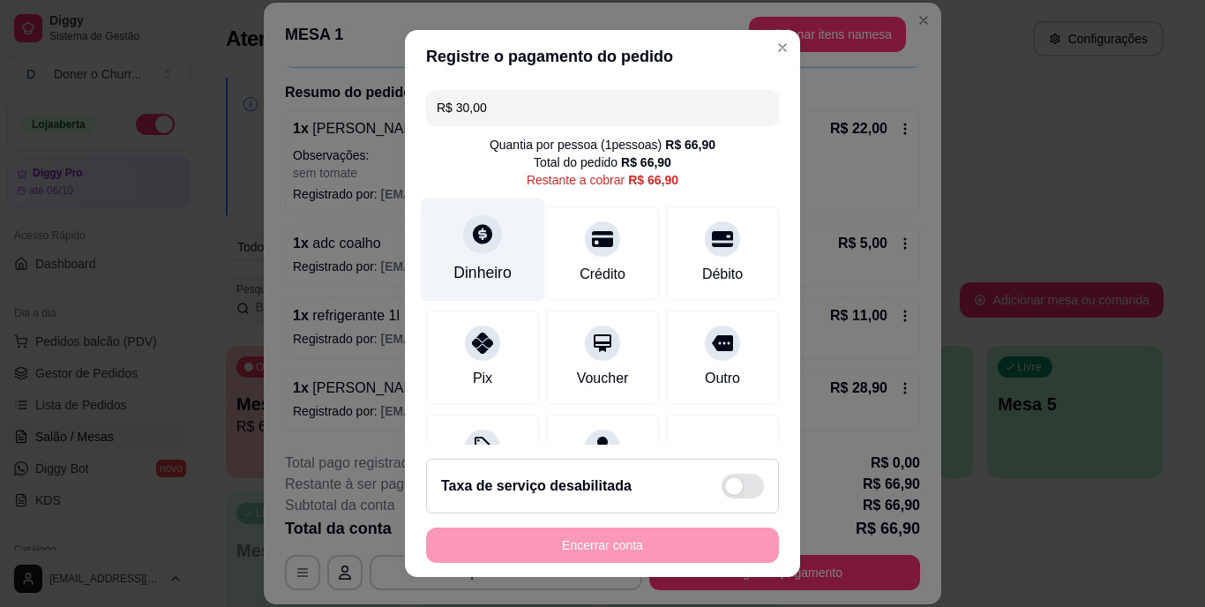
click at [454, 262] on div "Dinheiro" at bounding box center [483, 273] width 58 height 23
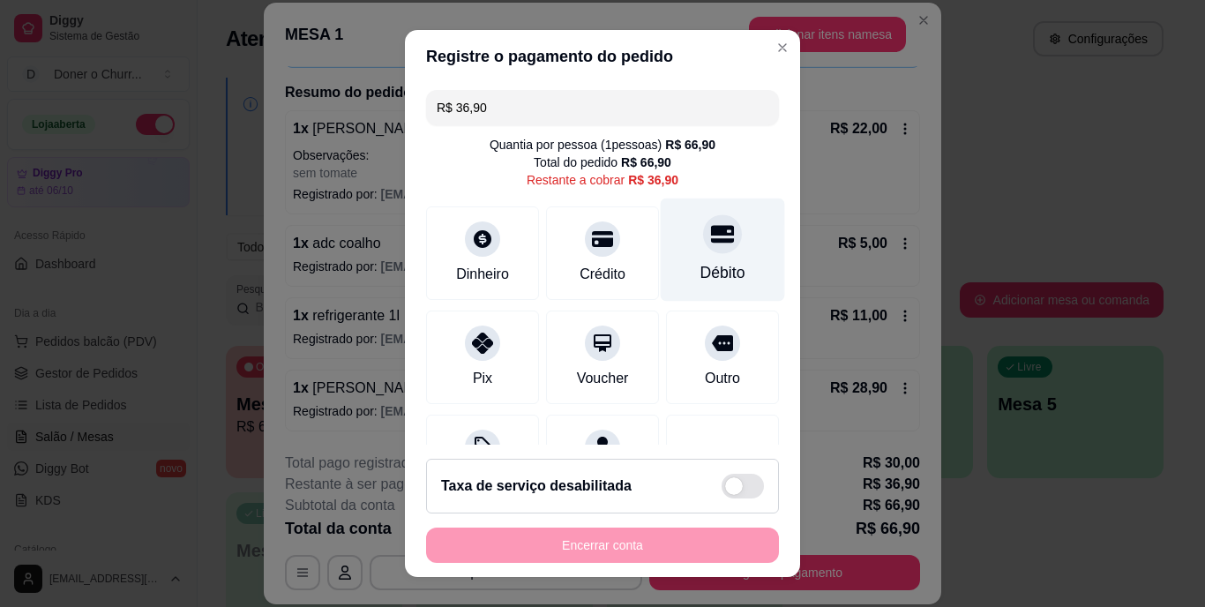
click at [701, 265] on div "Débito" at bounding box center [723, 273] width 45 height 23
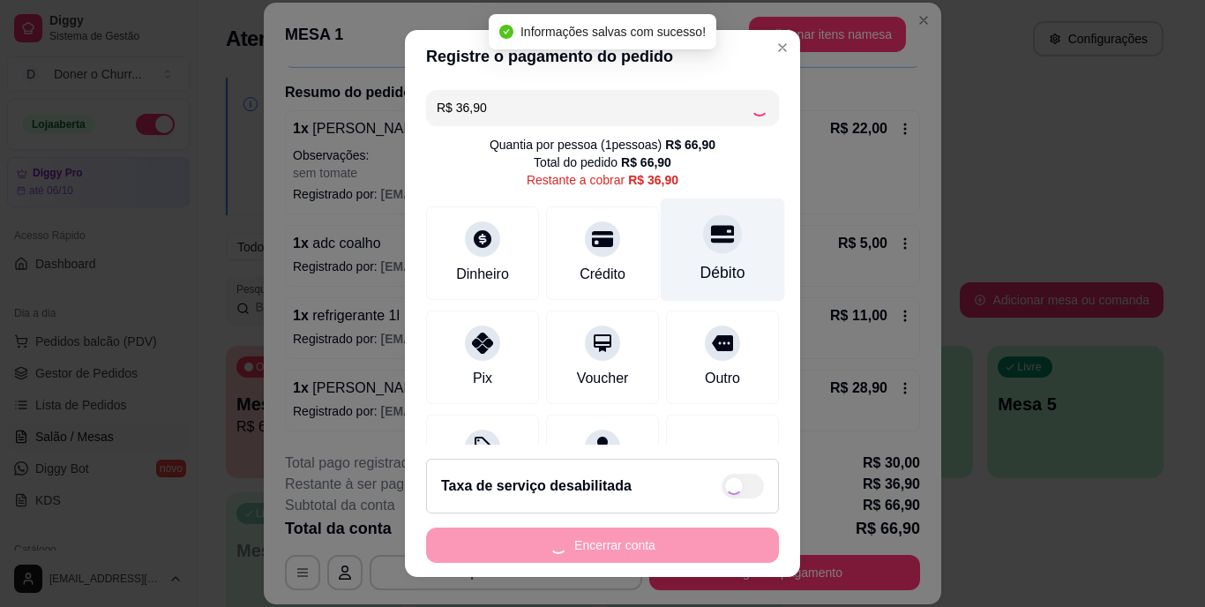
type input "R$ 0,00"
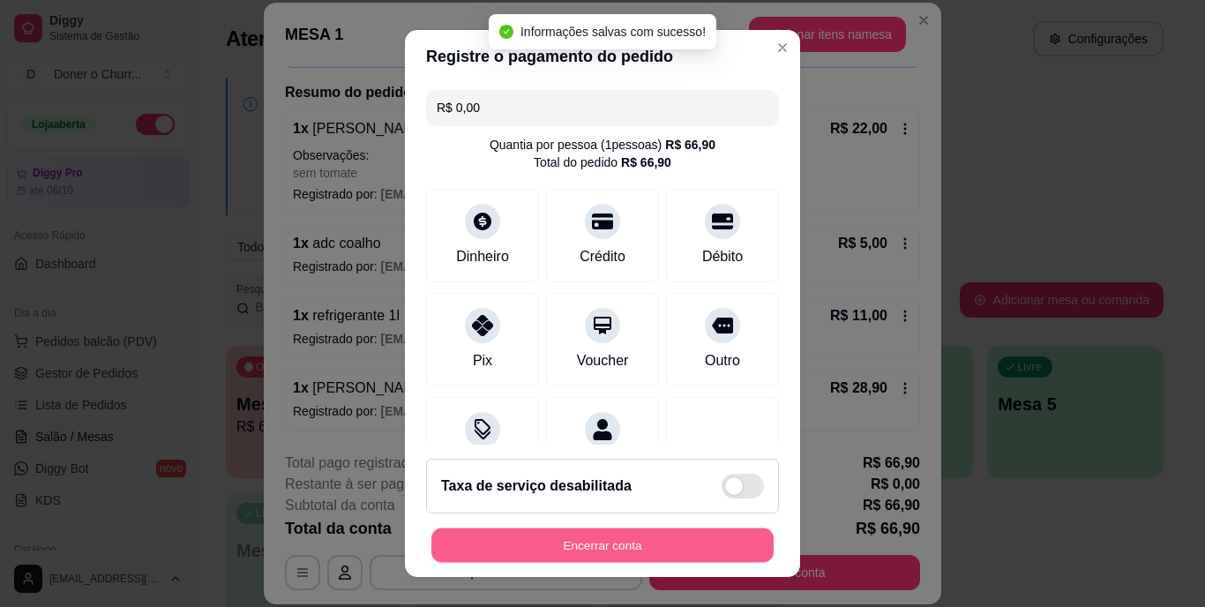
click at [582, 537] on button "Encerrar conta" at bounding box center [602, 545] width 342 height 34
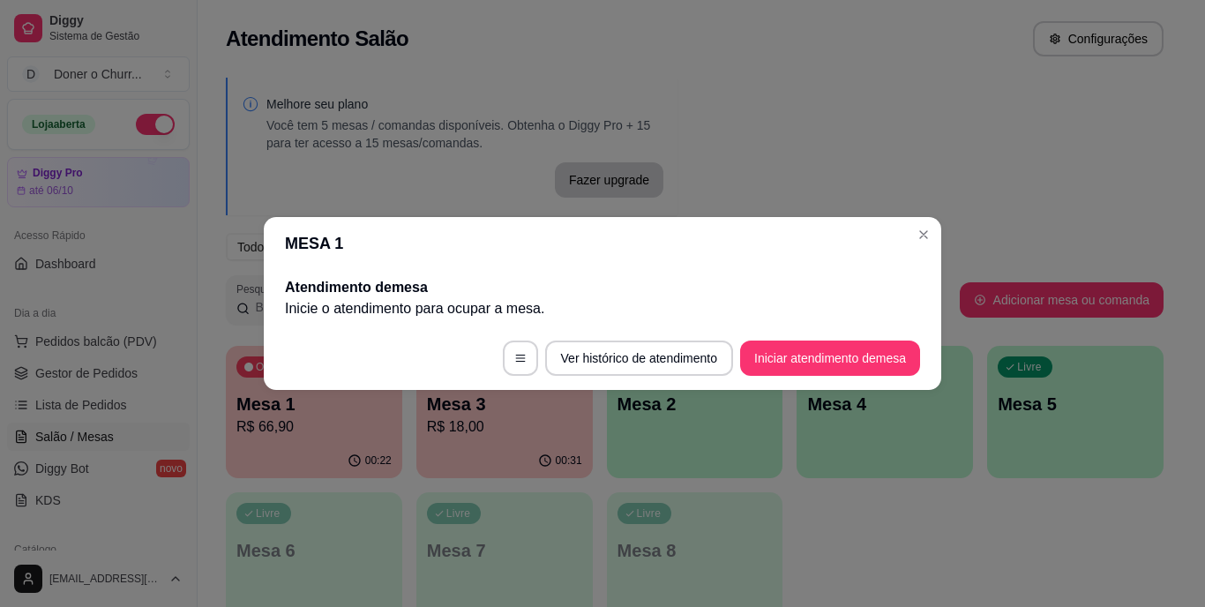
scroll to position [0, 0]
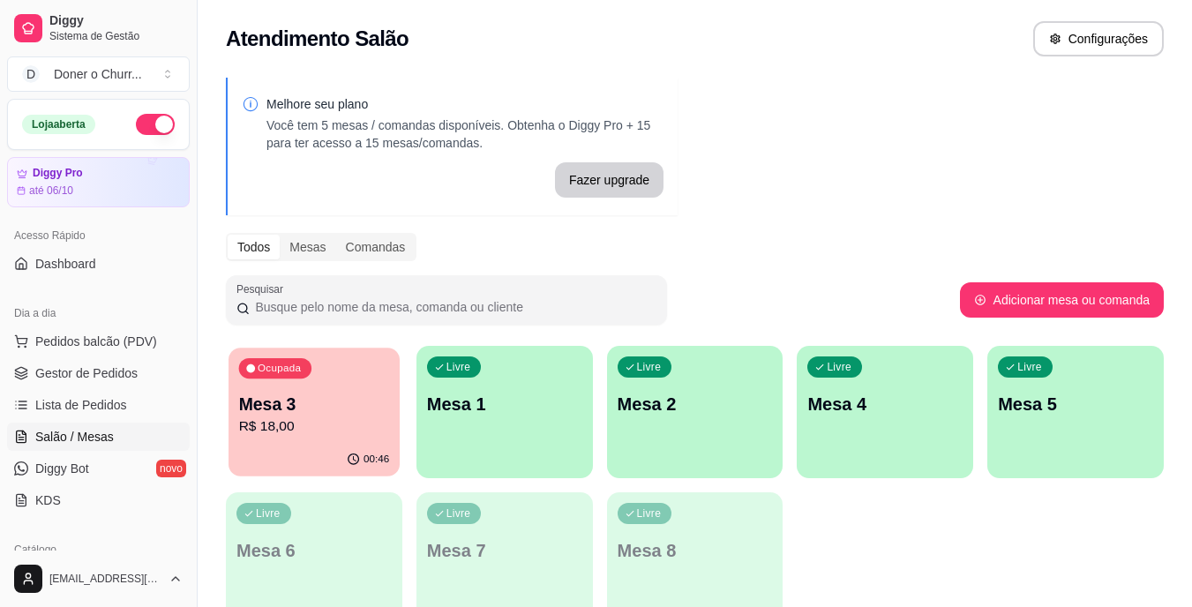
click at [301, 427] on p "R$ 18,00" at bounding box center [314, 426] width 151 height 20
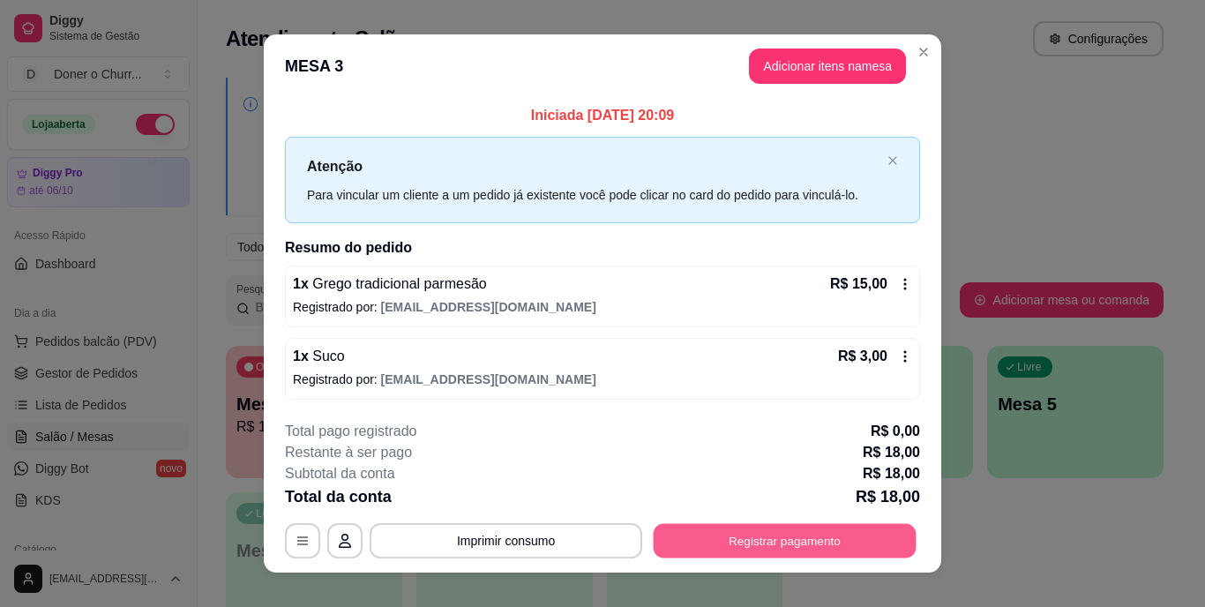
click at [774, 534] on button "Registrar pagamento" at bounding box center [785, 540] width 263 height 34
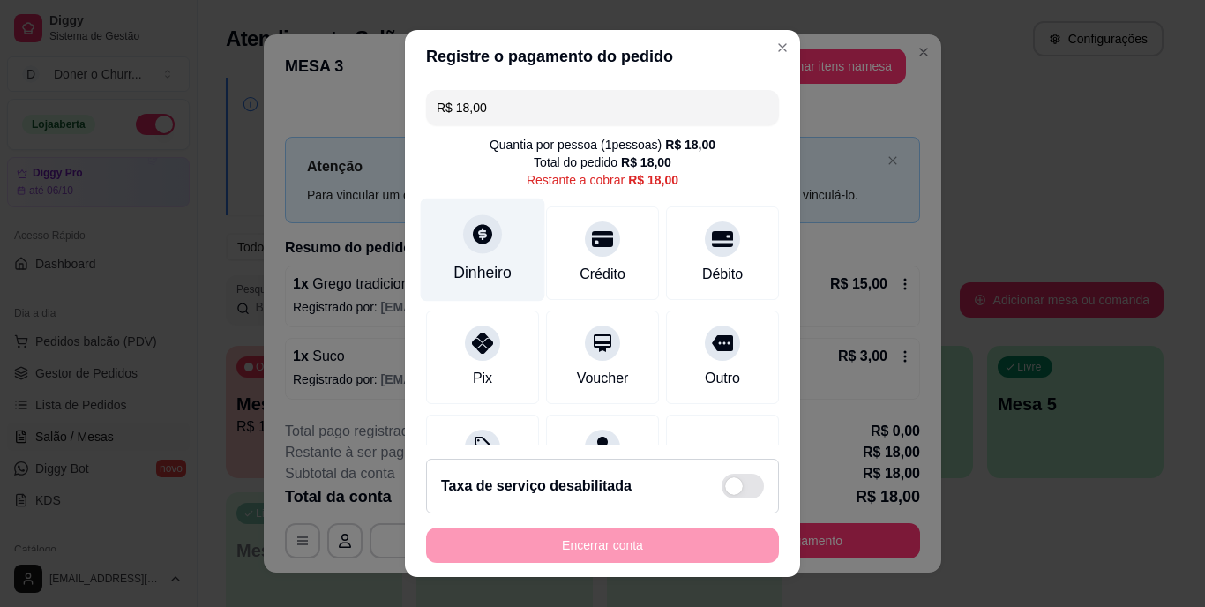
click at [463, 241] on div at bounding box center [482, 234] width 39 height 39
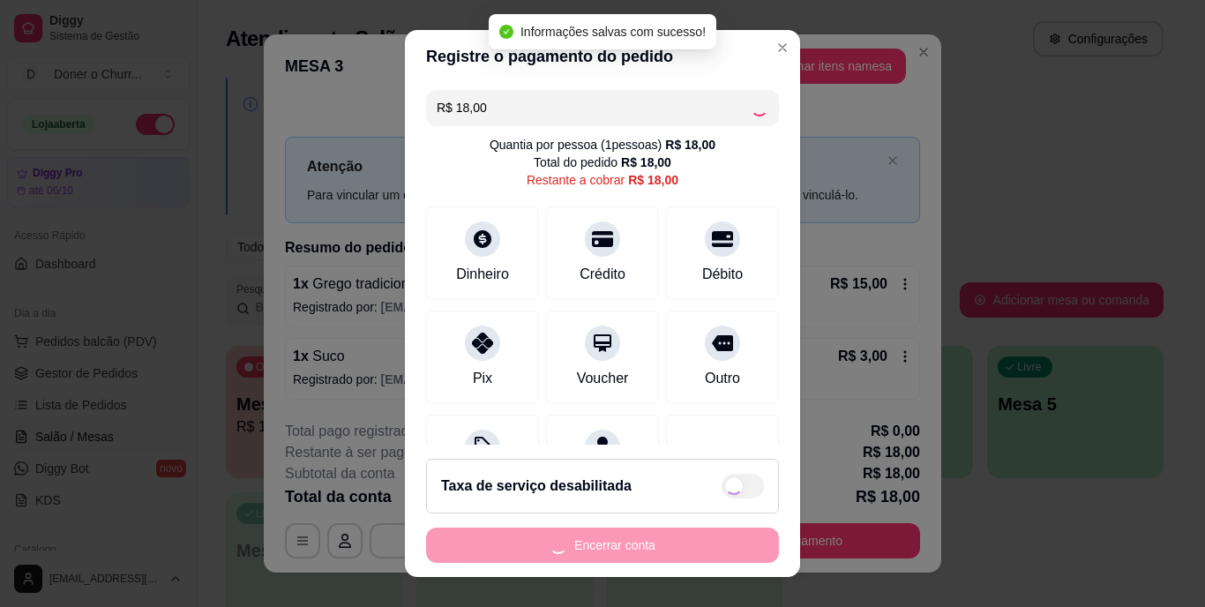
type input "R$ 0,00"
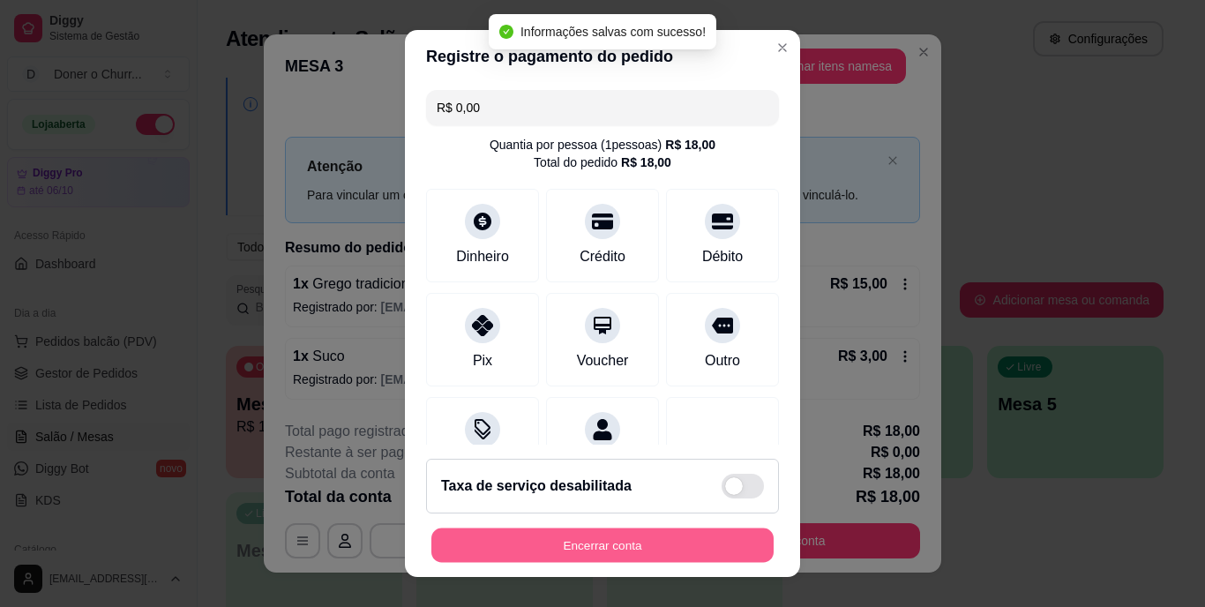
click at [608, 549] on button "Encerrar conta" at bounding box center [602, 545] width 342 height 34
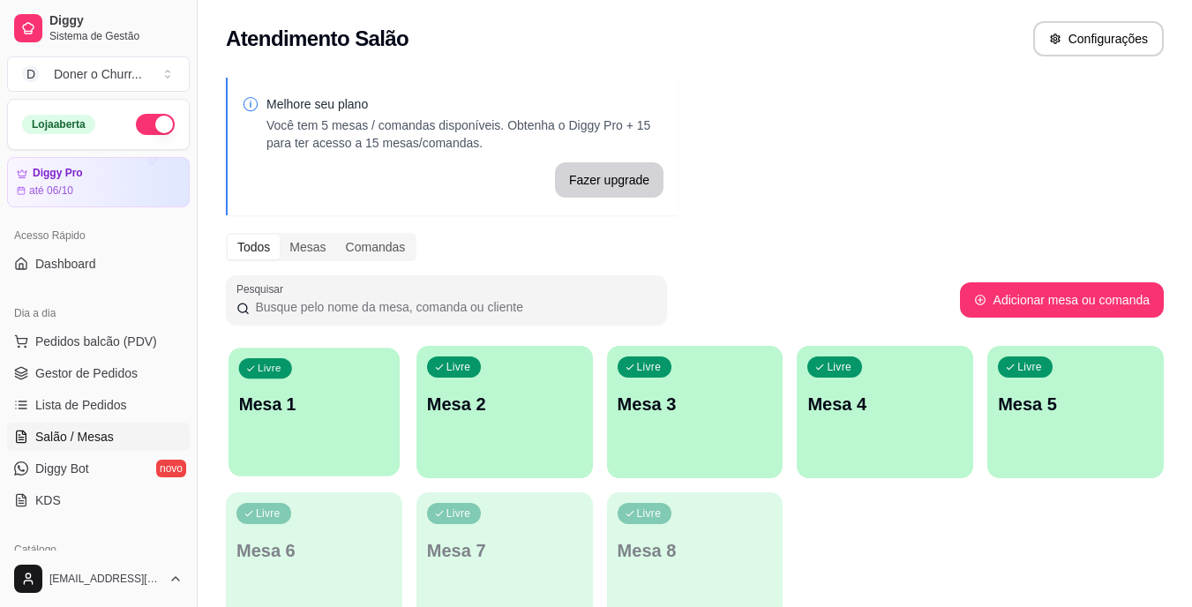
click at [358, 415] on p "Mesa 1" at bounding box center [314, 405] width 151 height 24
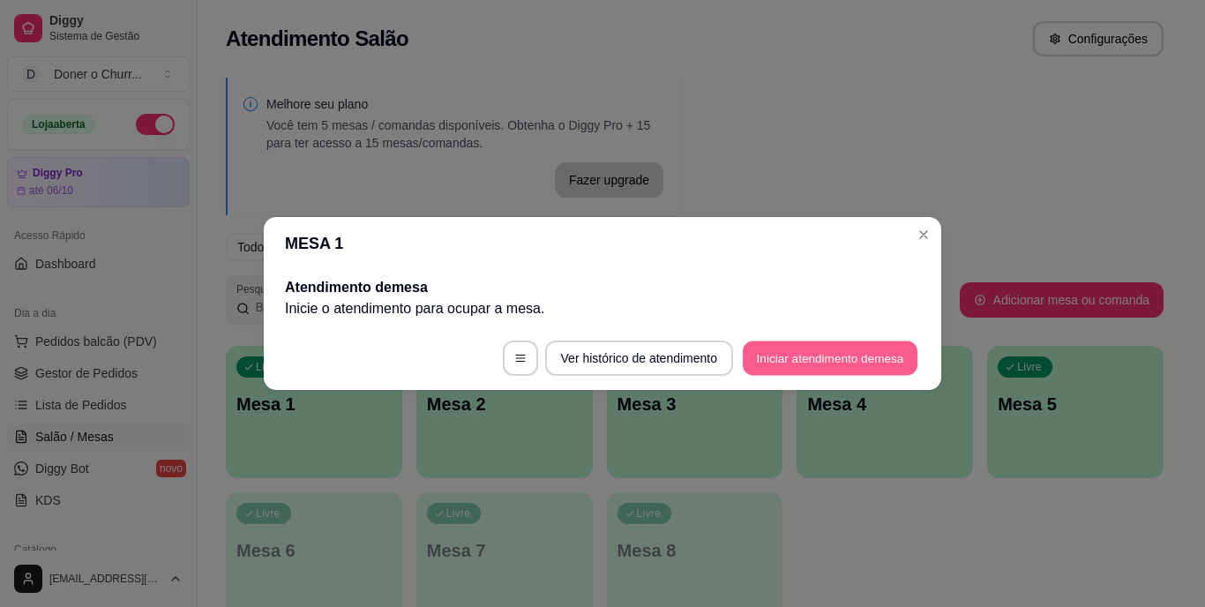
click at [829, 356] on button "Iniciar atendimento de mesa" at bounding box center [830, 358] width 175 height 34
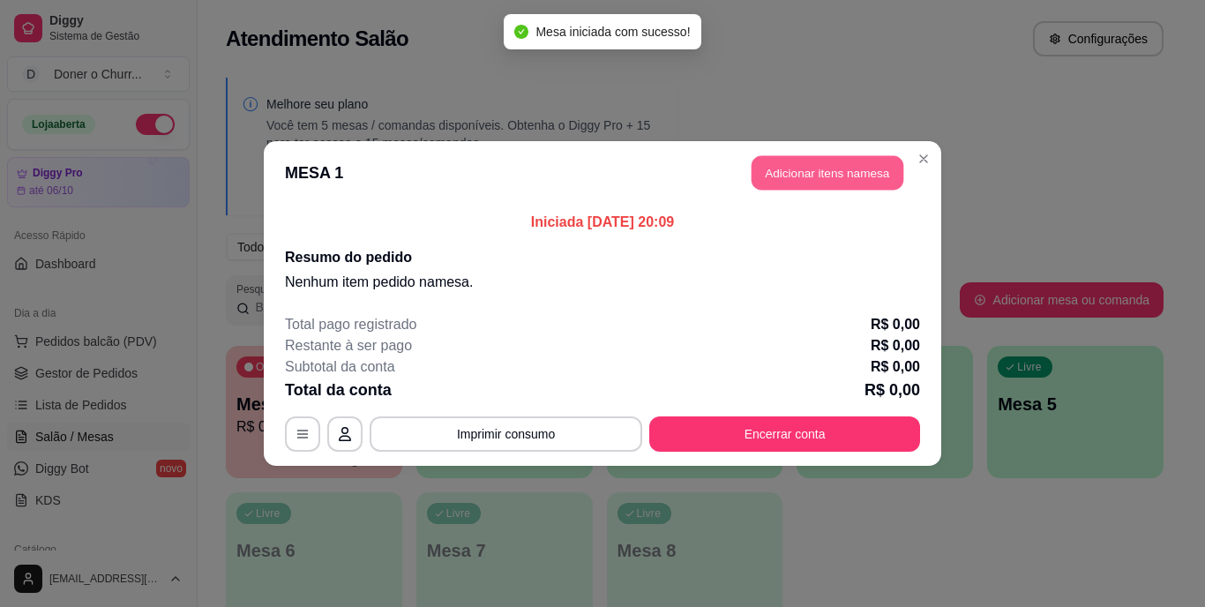
click at [851, 179] on button "Adicionar itens na mesa" at bounding box center [828, 173] width 152 height 34
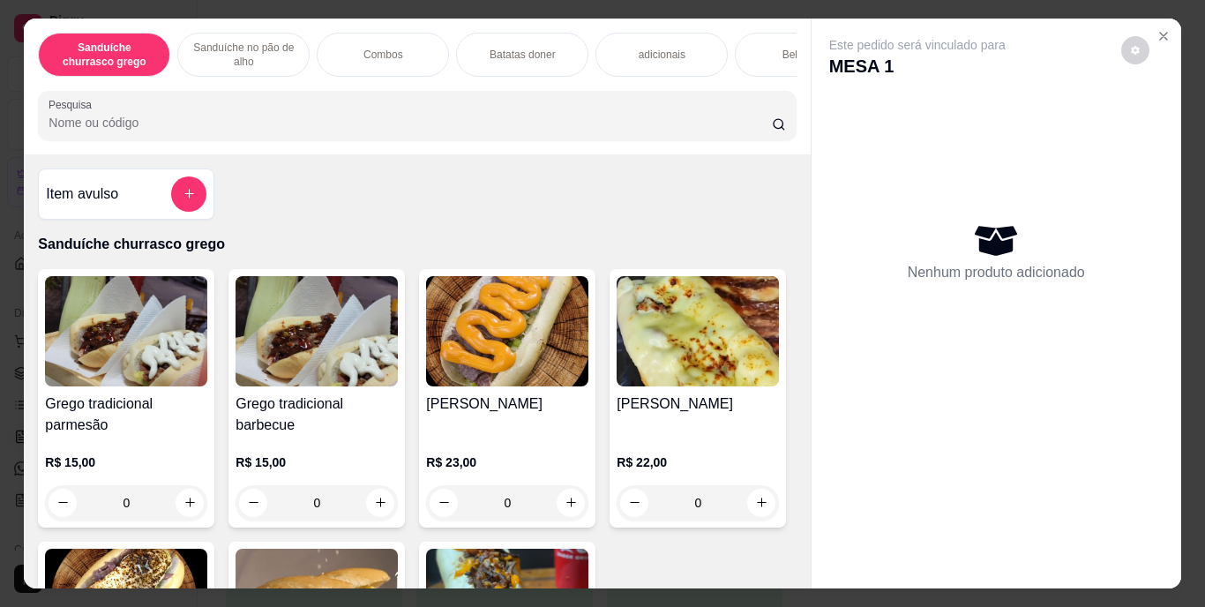
scroll to position [259, 0]
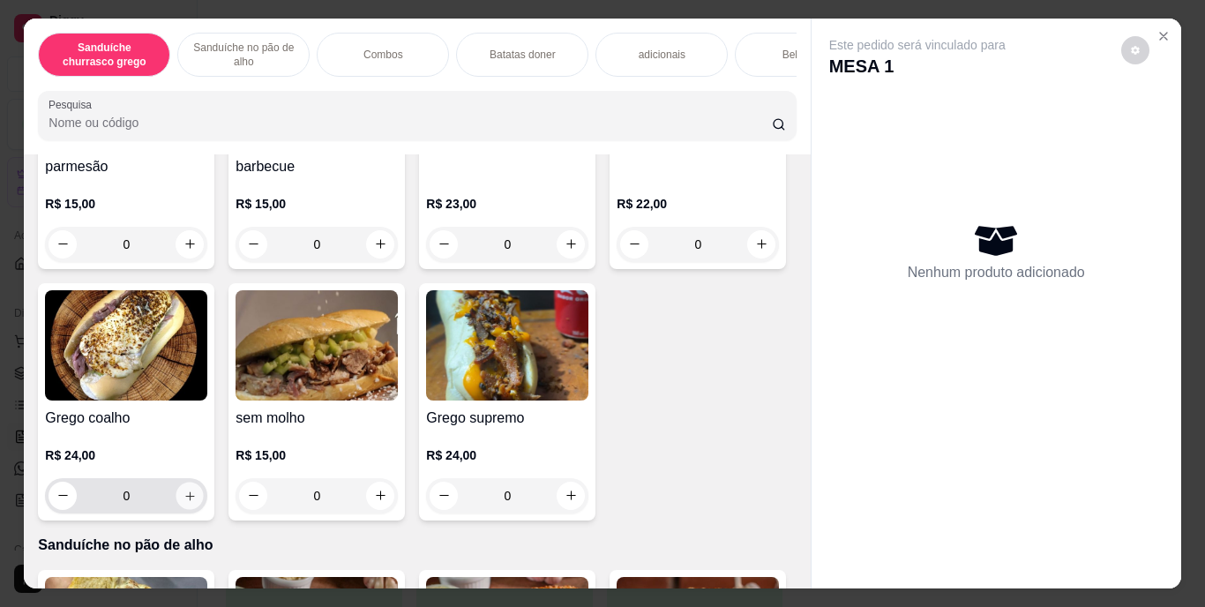
click at [197, 502] on icon "increase-product-quantity" at bounding box center [190, 495] width 13 height 13
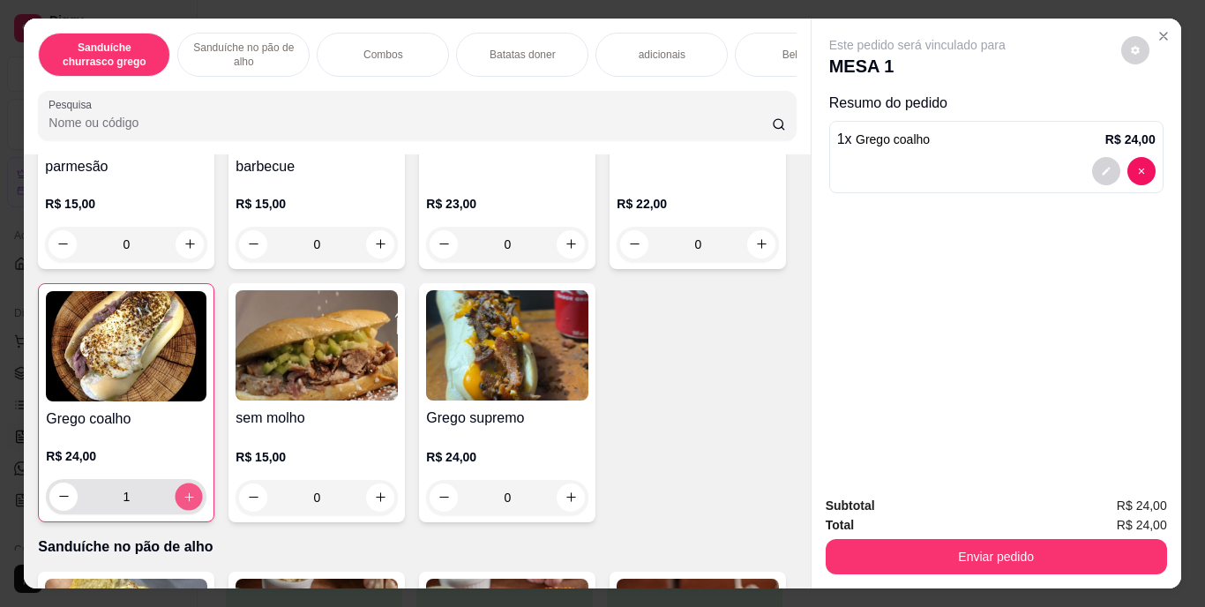
click at [196, 503] on icon "increase-product-quantity" at bounding box center [189, 496] width 13 height 13
type input "2"
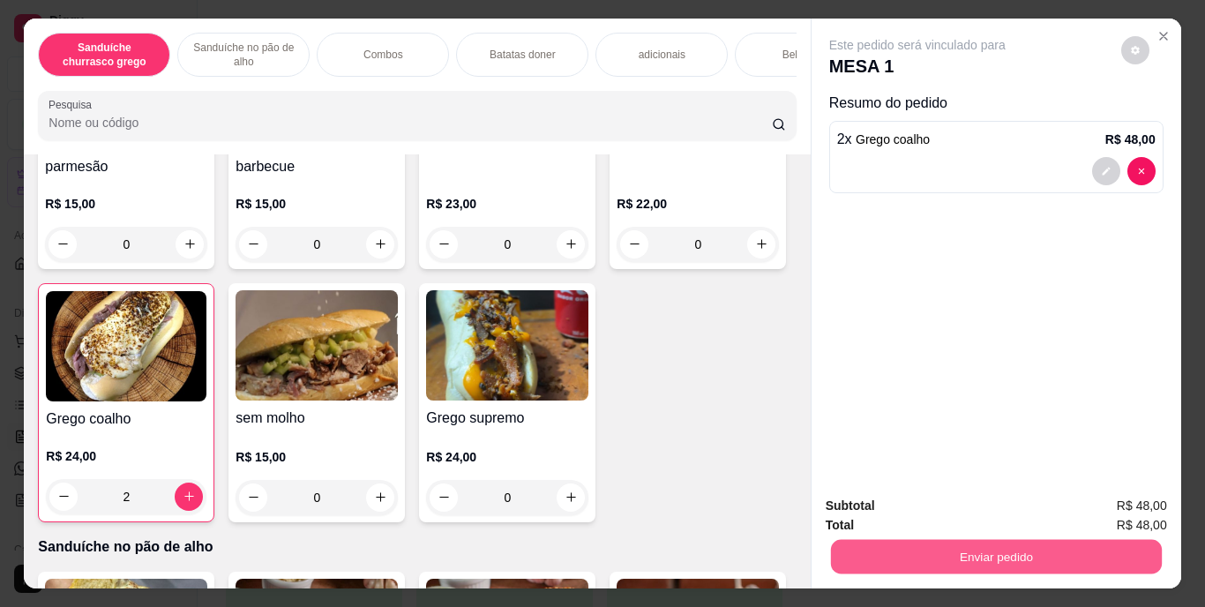
click at [992, 545] on button "Enviar pedido" at bounding box center [995, 557] width 331 height 34
click at [1119, 514] on button "Enviar pedido" at bounding box center [1121, 507] width 97 height 33
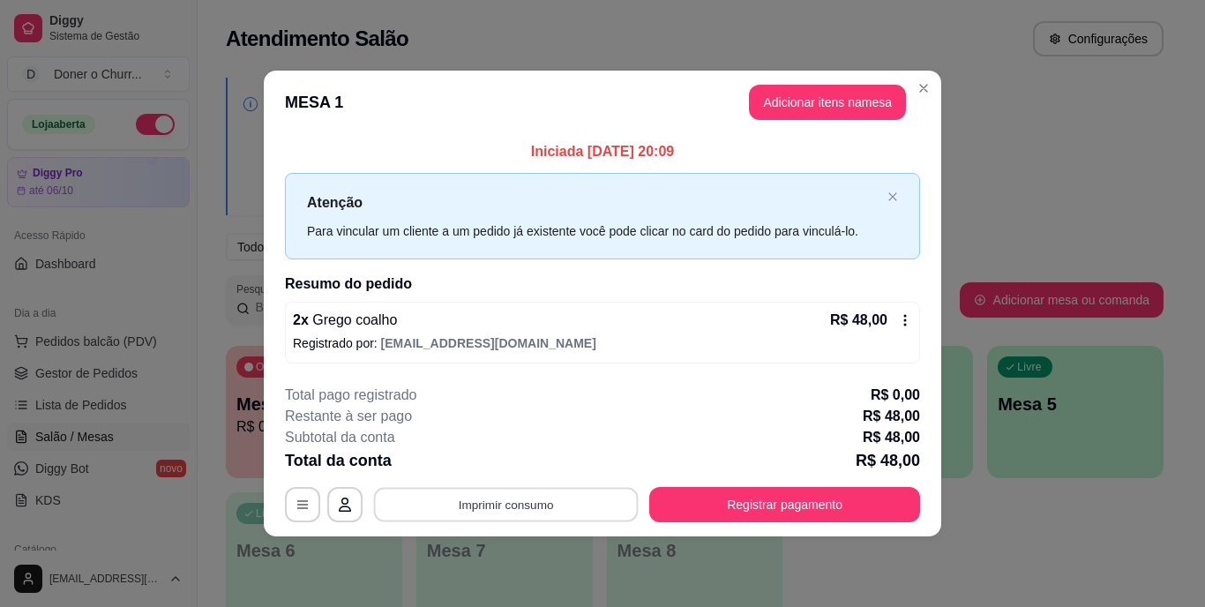
click at [499, 506] on button "Imprimir consumo" at bounding box center [506, 504] width 265 height 34
click at [521, 462] on button "IMPRESSORA" at bounding box center [512, 463] width 124 height 27
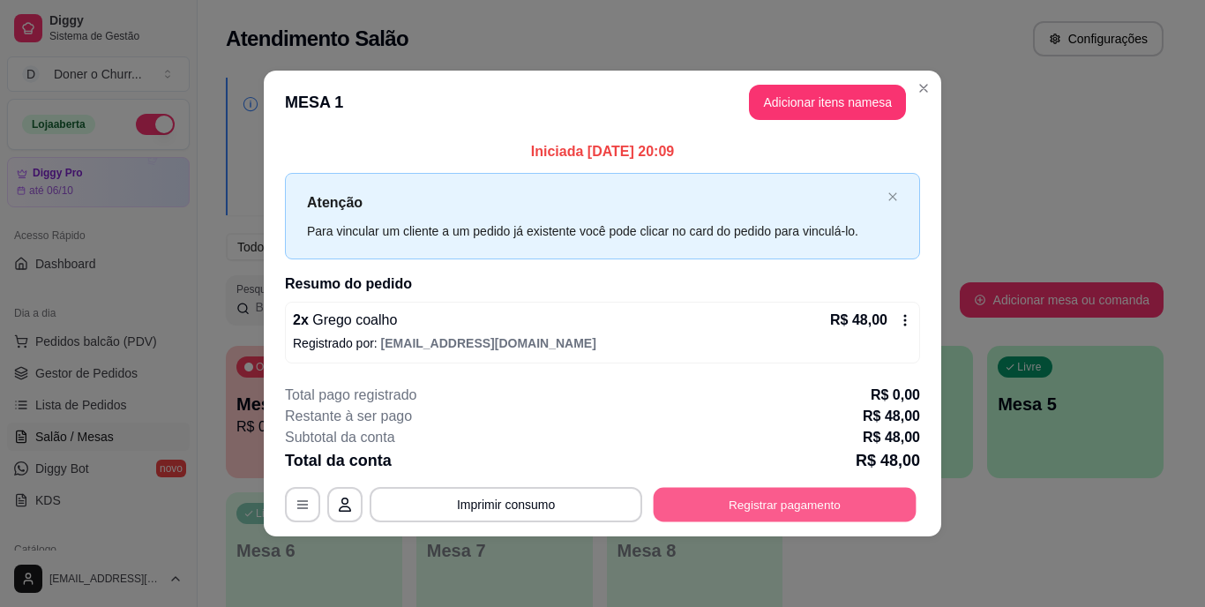
click at [754, 504] on button "Registrar pagamento" at bounding box center [785, 504] width 263 height 34
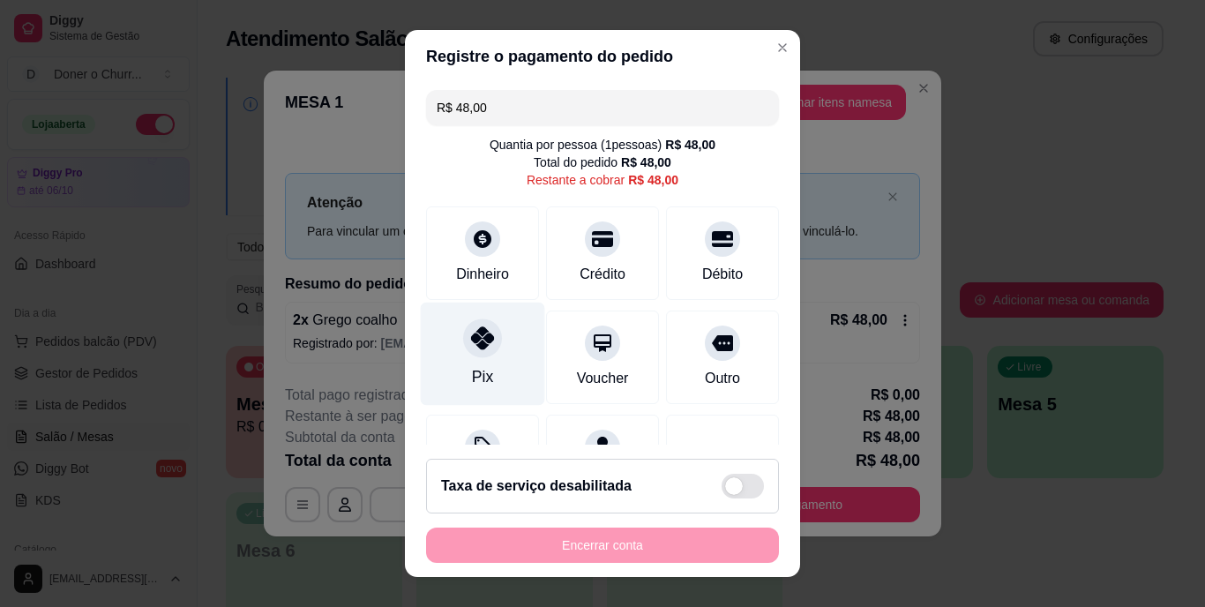
click at [471, 340] on icon at bounding box center [482, 338] width 23 height 23
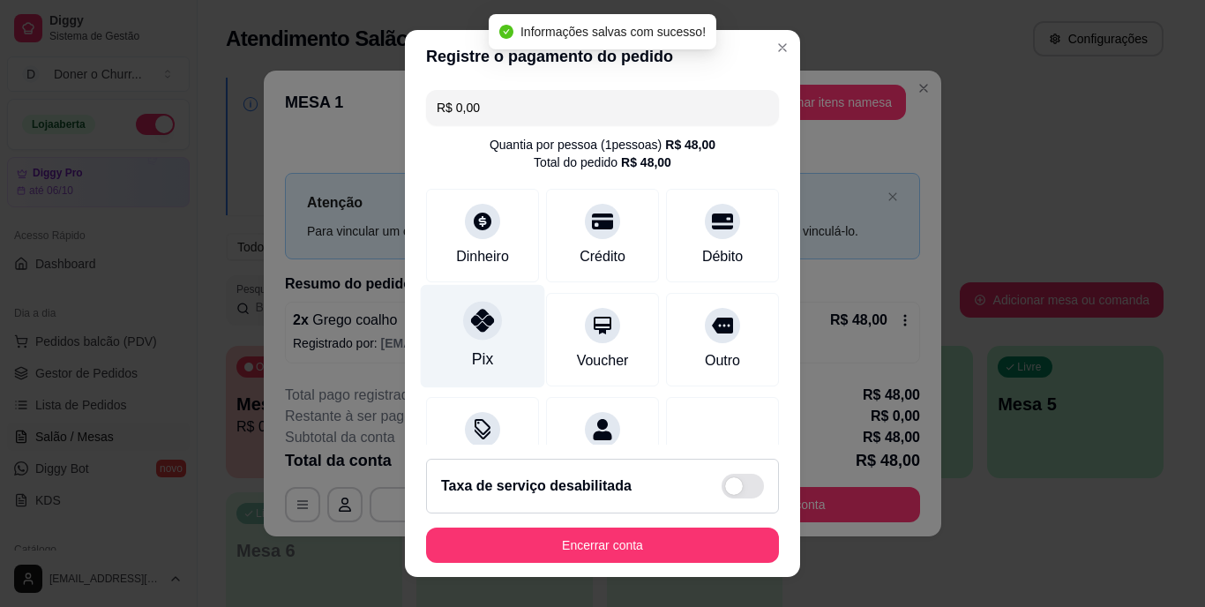
type input "R$ 0,00"
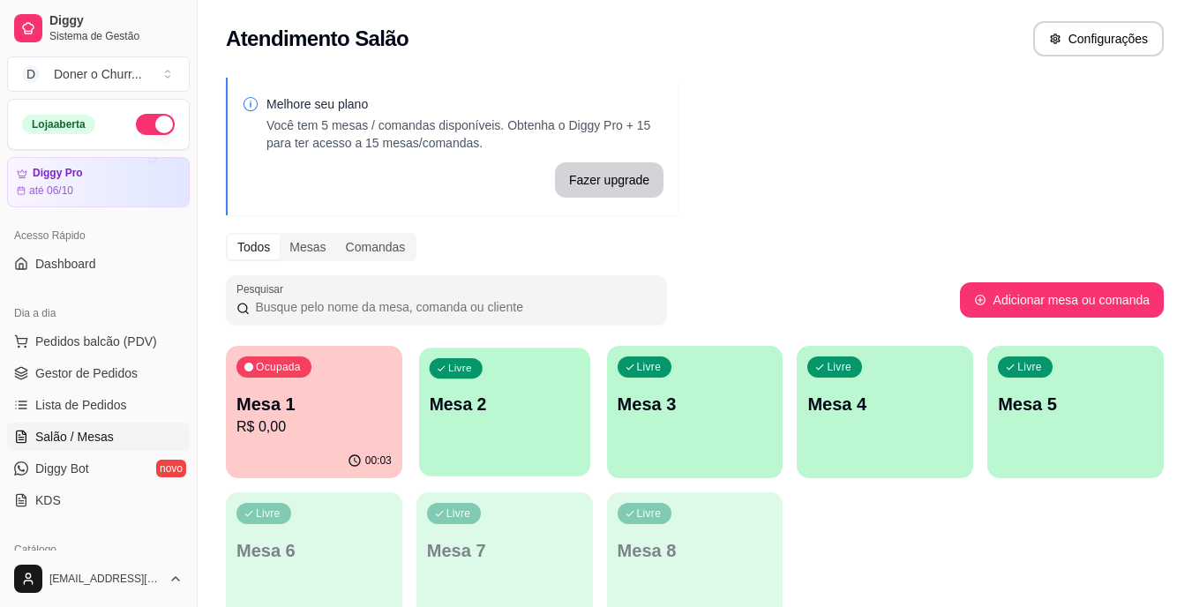
click at [523, 449] on div "Livre Mesa 2" at bounding box center [504, 402] width 171 height 108
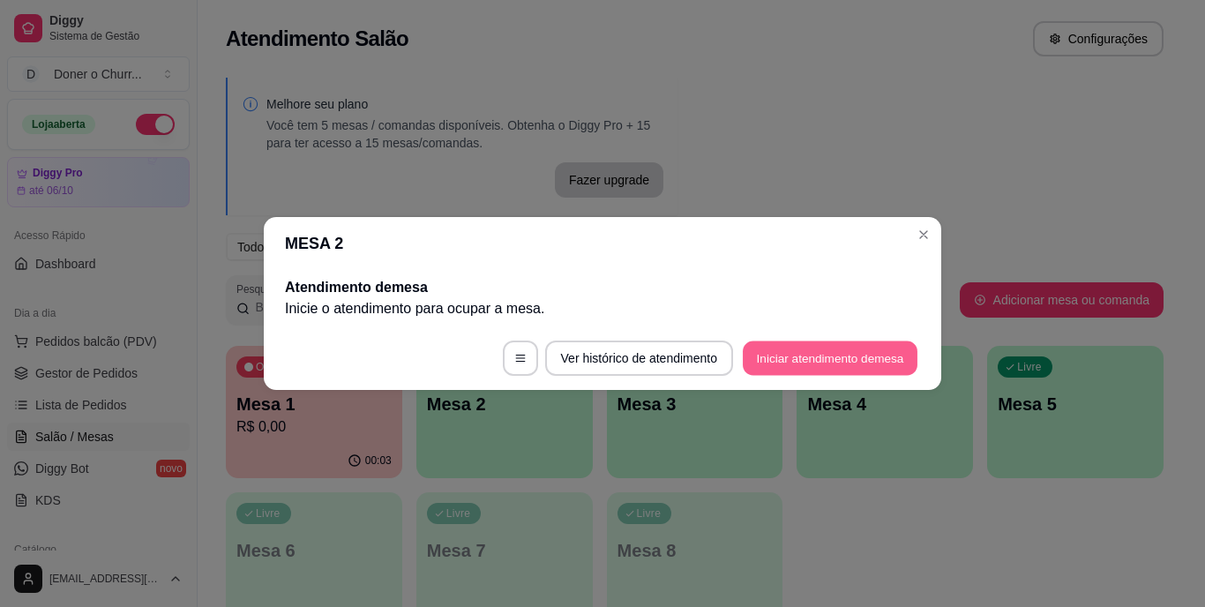
click at [834, 353] on button "Iniciar atendimento de mesa" at bounding box center [830, 358] width 175 height 34
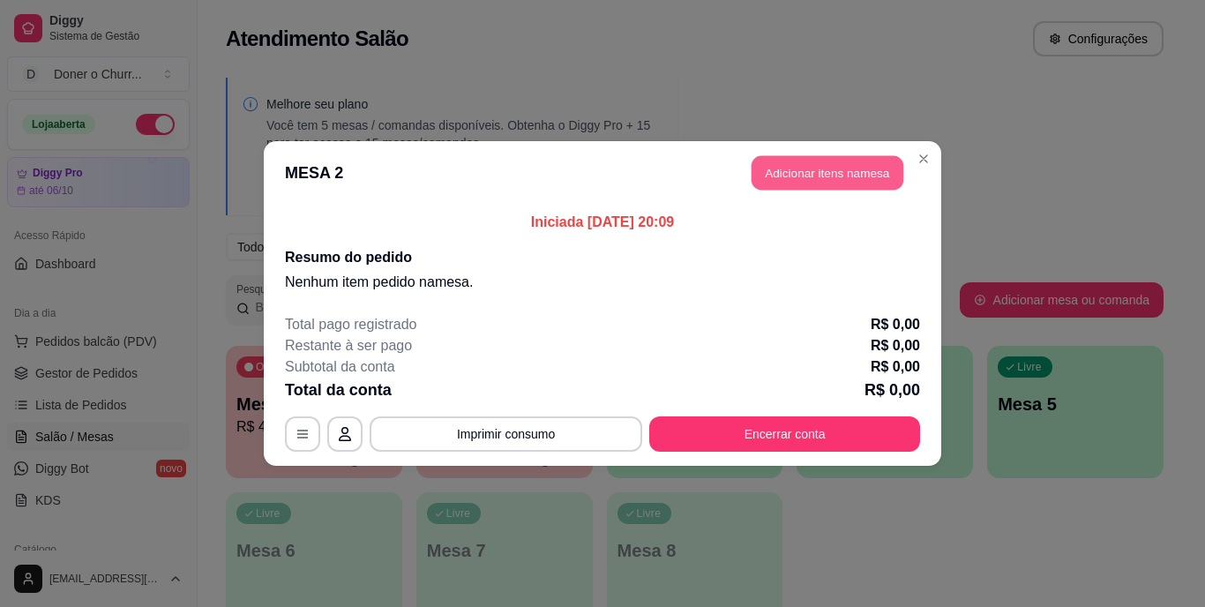
click at [829, 175] on button "Adicionar itens na mesa" at bounding box center [828, 173] width 152 height 34
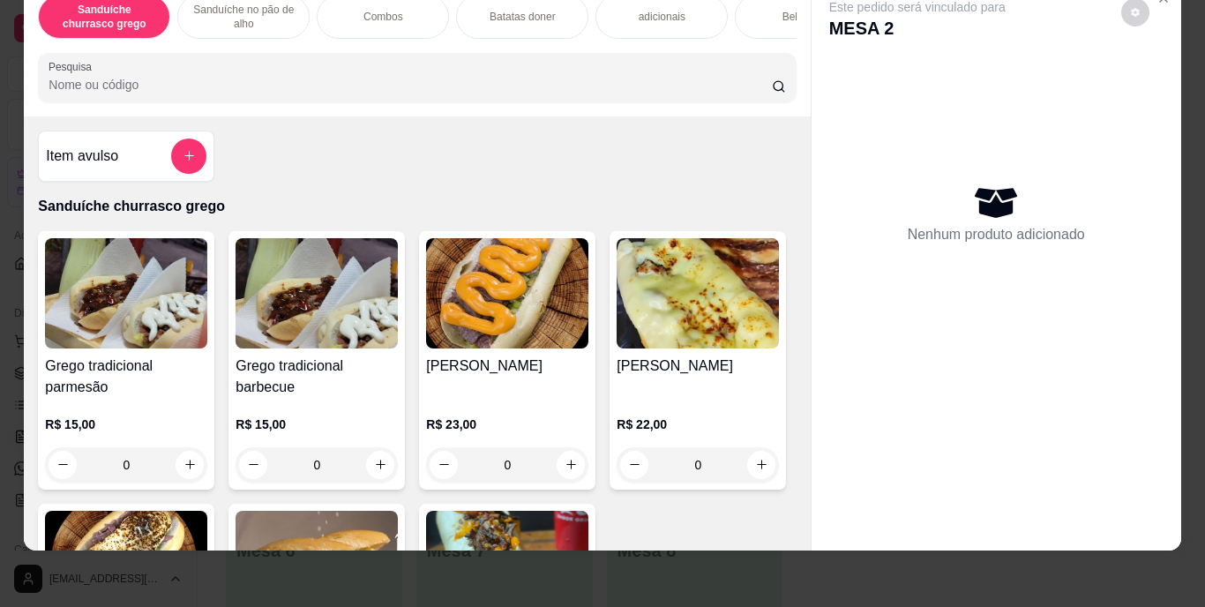
scroll to position [45, 0]
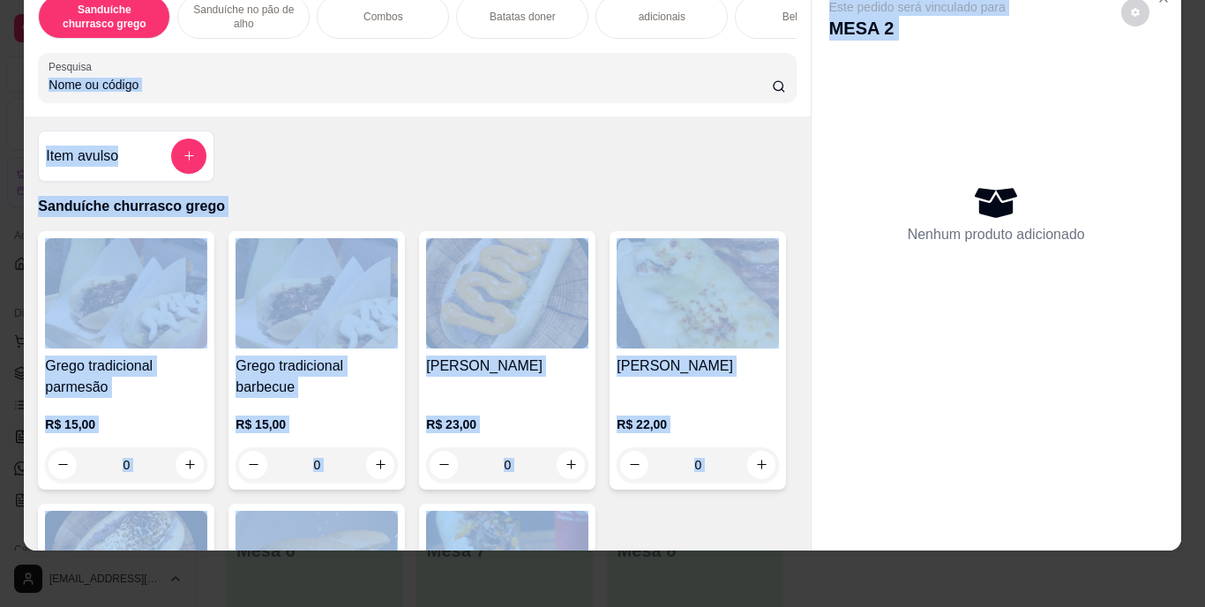
drag, startPoint x: 829, startPoint y: 175, endPoint x: 575, endPoint y: 94, distance: 265.9
click at [575, 94] on div "Sanduíche churrasco grego Sanduíche no pão de alho Combos Batatas doner adicion…" at bounding box center [602, 266] width 1157 height 571
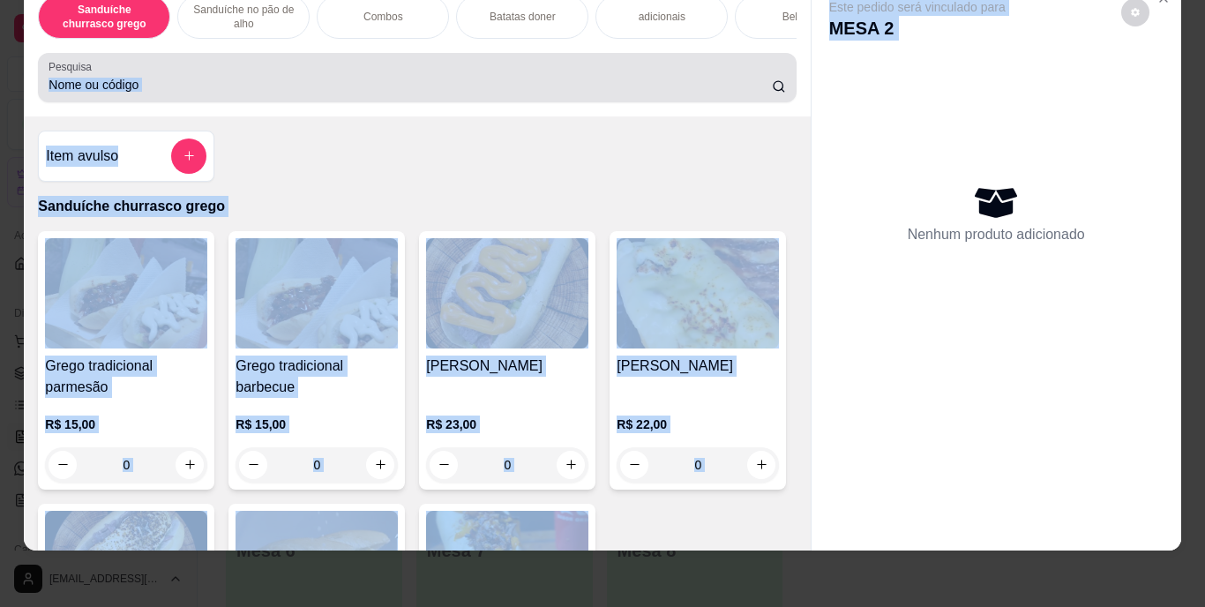
scroll to position [0, 0]
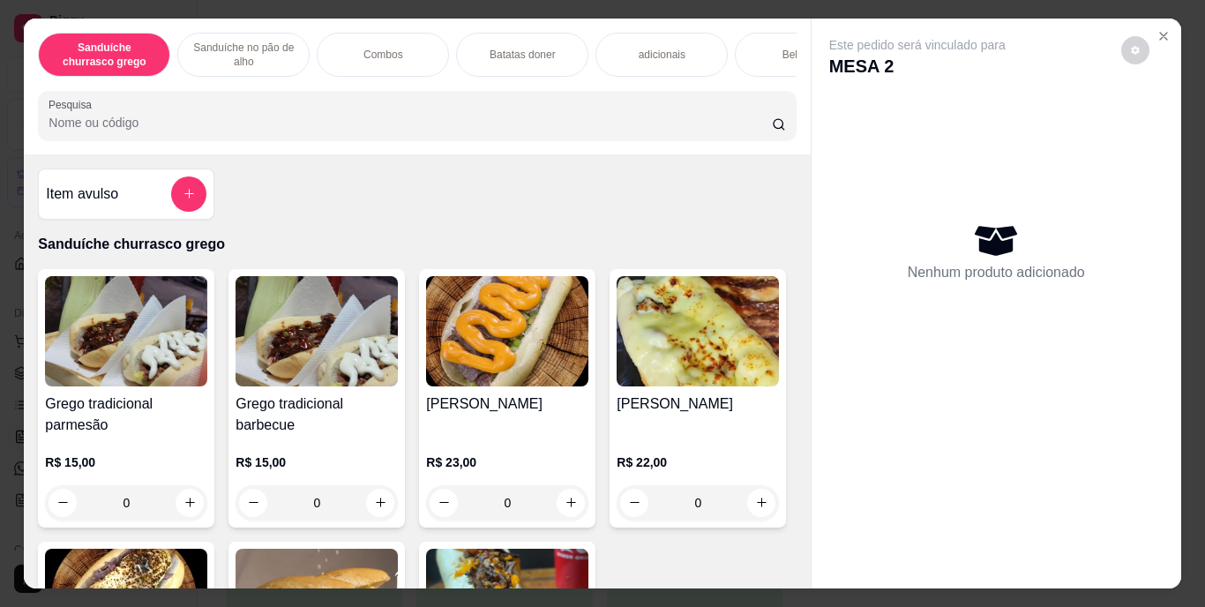
click at [257, 56] on p "Sanduíche no pão de alho" at bounding box center [243, 55] width 102 height 28
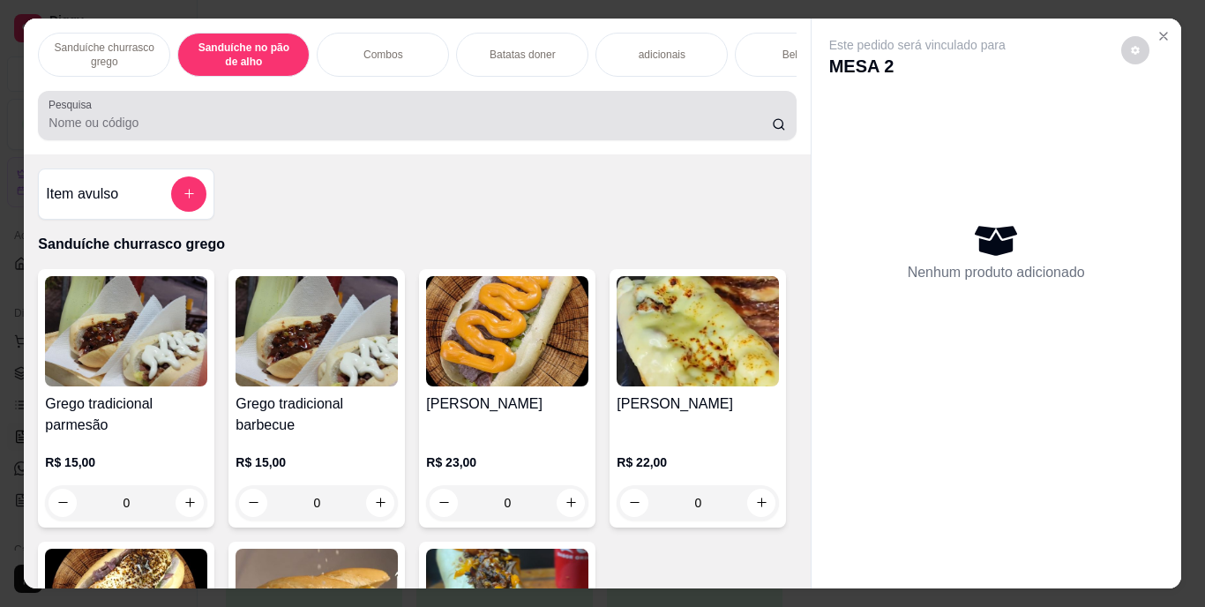
scroll to position [45, 0]
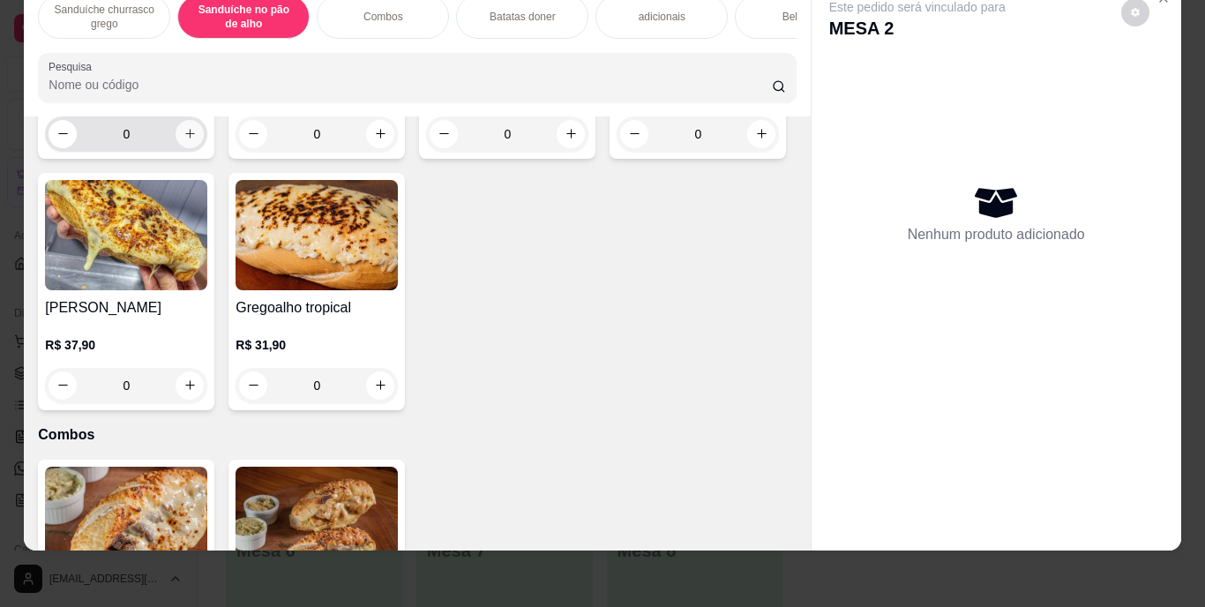
click at [184, 140] on icon "increase-product-quantity" at bounding box center [190, 133] width 13 height 13
type input "1"
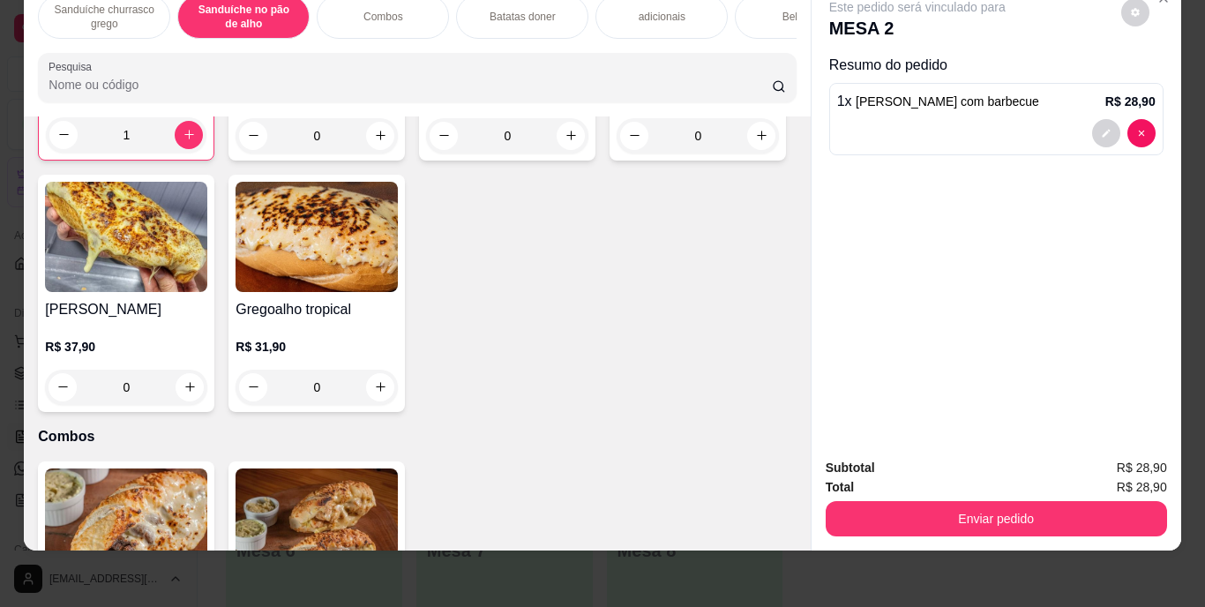
click at [767, 4] on div "Bebidas" at bounding box center [801, 17] width 132 height 44
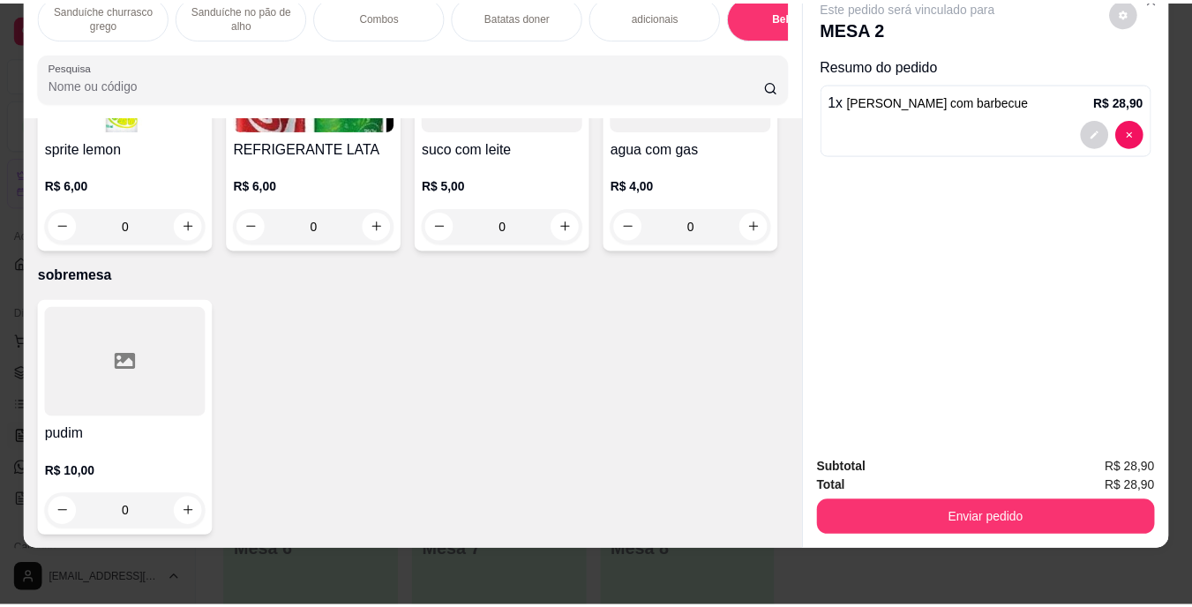
scroll to position [3180, 0]
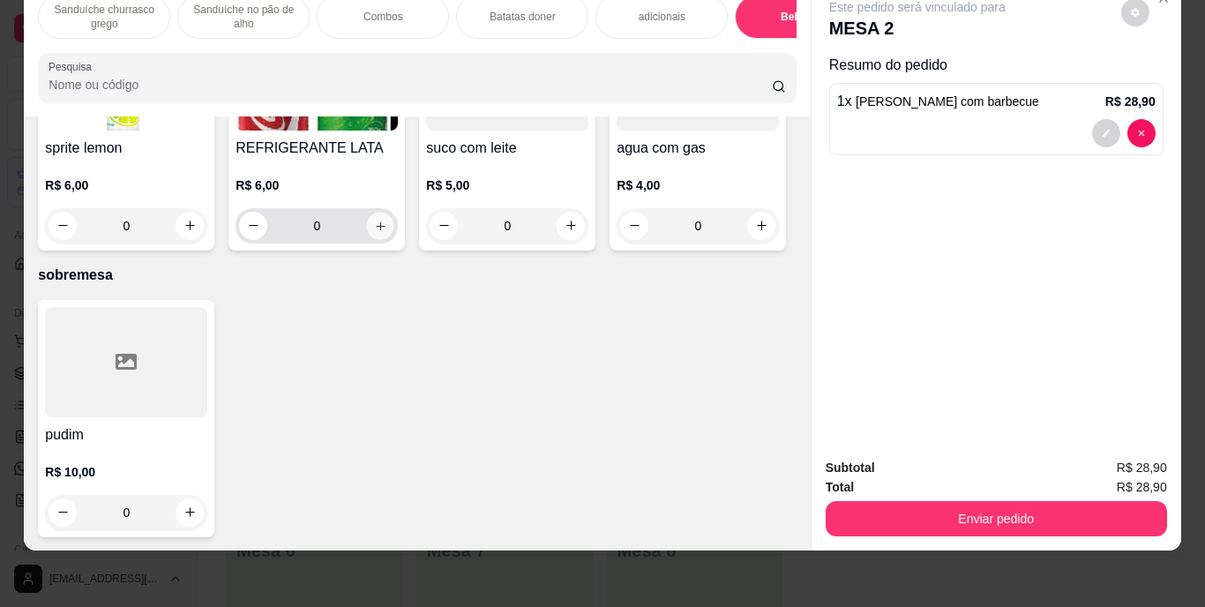
click at [387, 232] on icon "increase-product-quantity" at bounding box center [380, 225] width 13 height 13
type input "1"
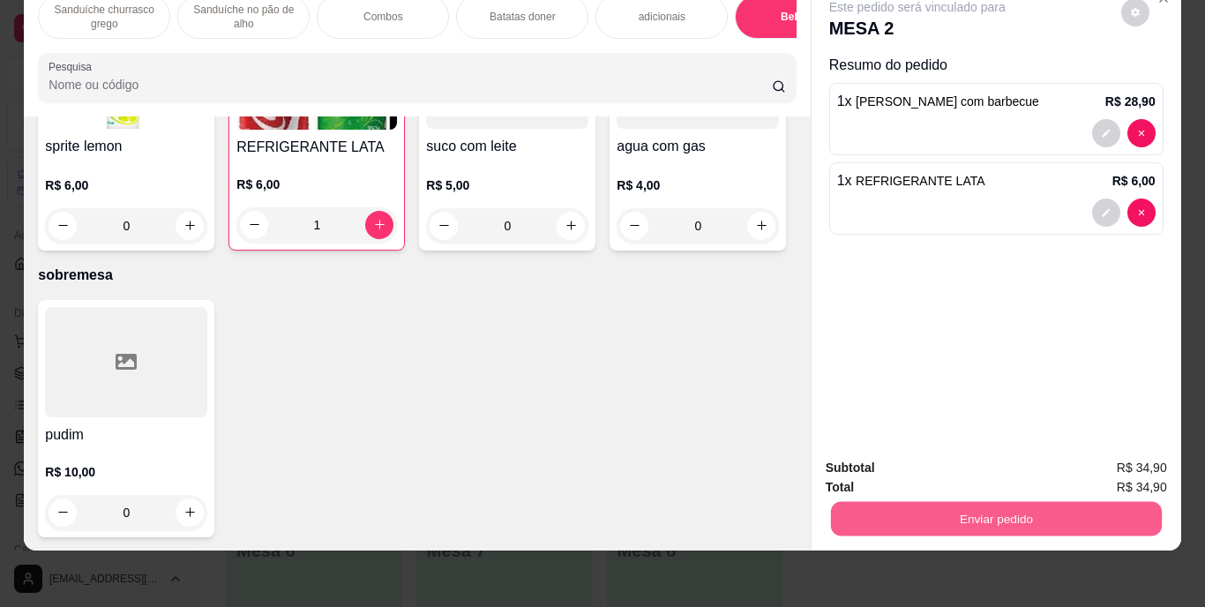
click at [1040, 509] on button "Enviar pedido" at bounding box center [995, 519] width 331 height 34
click at [1119, 457] on button "Enviar pedido" at bounding box center [1121, 462] width 97 height 33
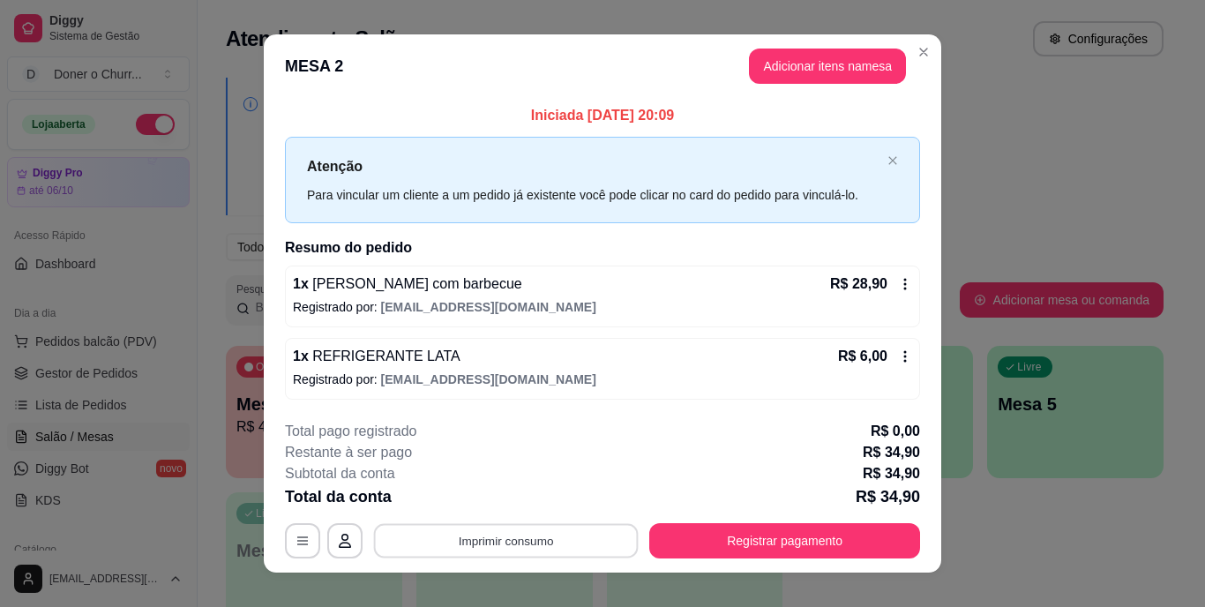
click at [521, 550] on button "Imprimir consumo" at bounding box center [506, 540] width 265 height 34
click at [508, 504] on button "IMPRESSORA" at bounding box center [505, 499] width 124 height 27
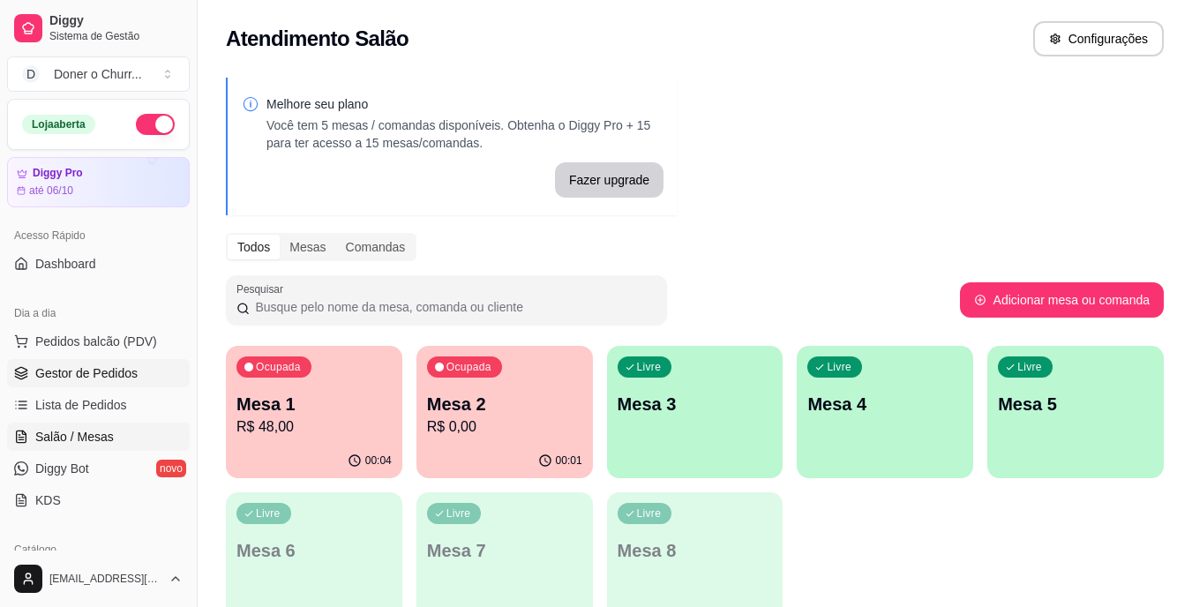
click at [90, 364] on span "Gestor de Pedidos" at bounding box center [86, 373] width 102 height 18
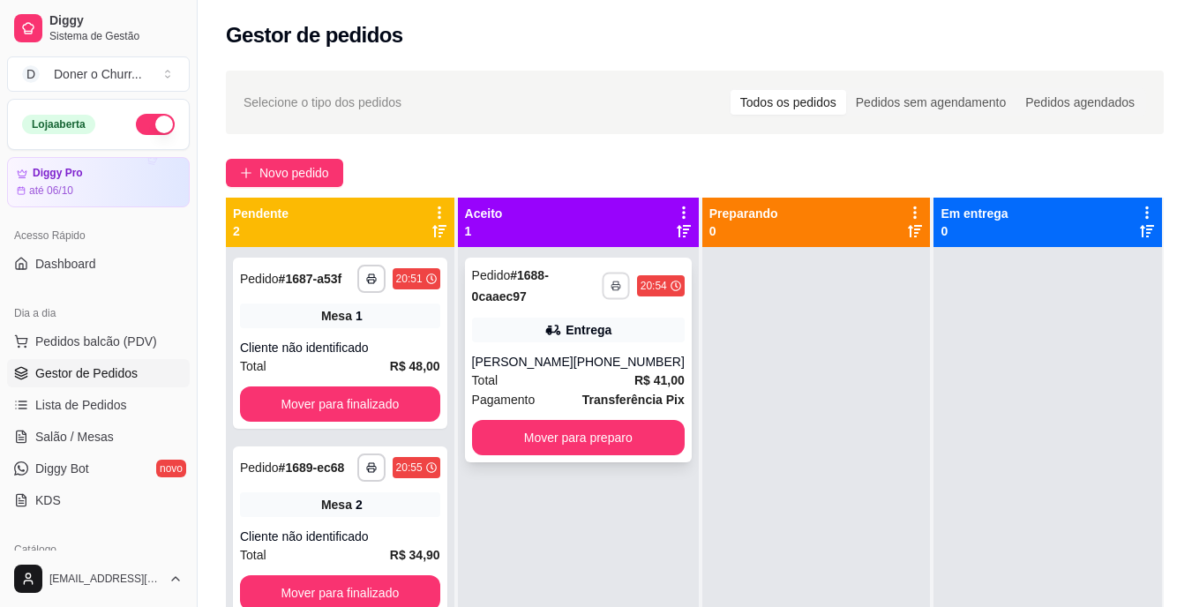
click at [611, 285] on icon "button" at bounding box center [615, 287] width 9 height 4
click at [534, 342] on button "IMPRESSORA" at bounding box center [556, 347] width 124 height 27
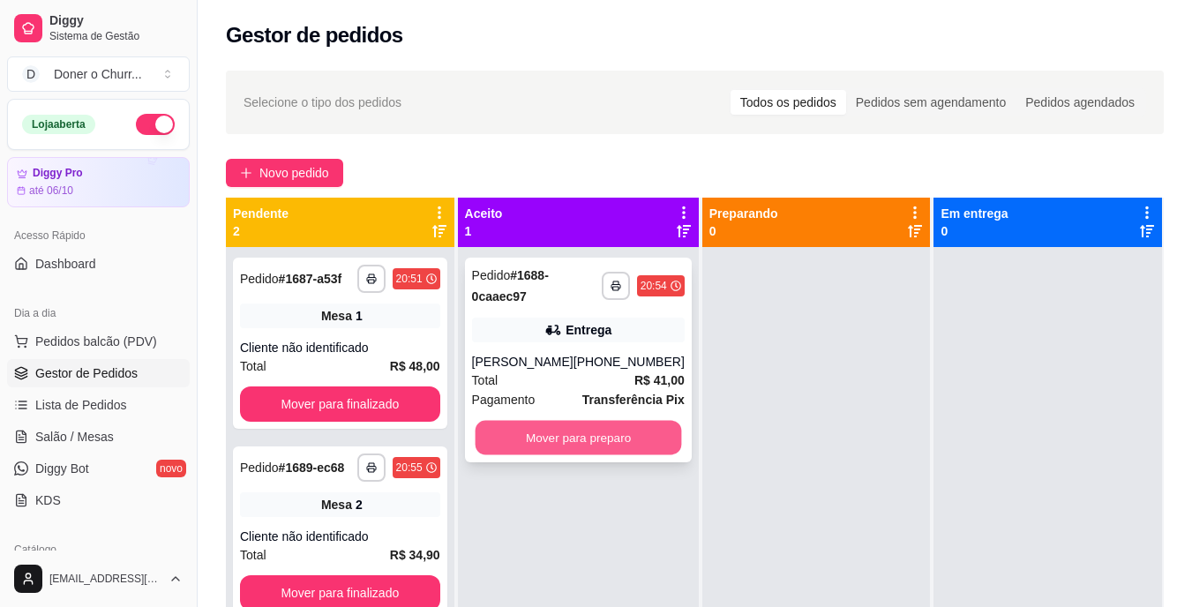
click at [568, 435] on button "Mover para preparo" at bounding box center [578, 438] width 206 height 34
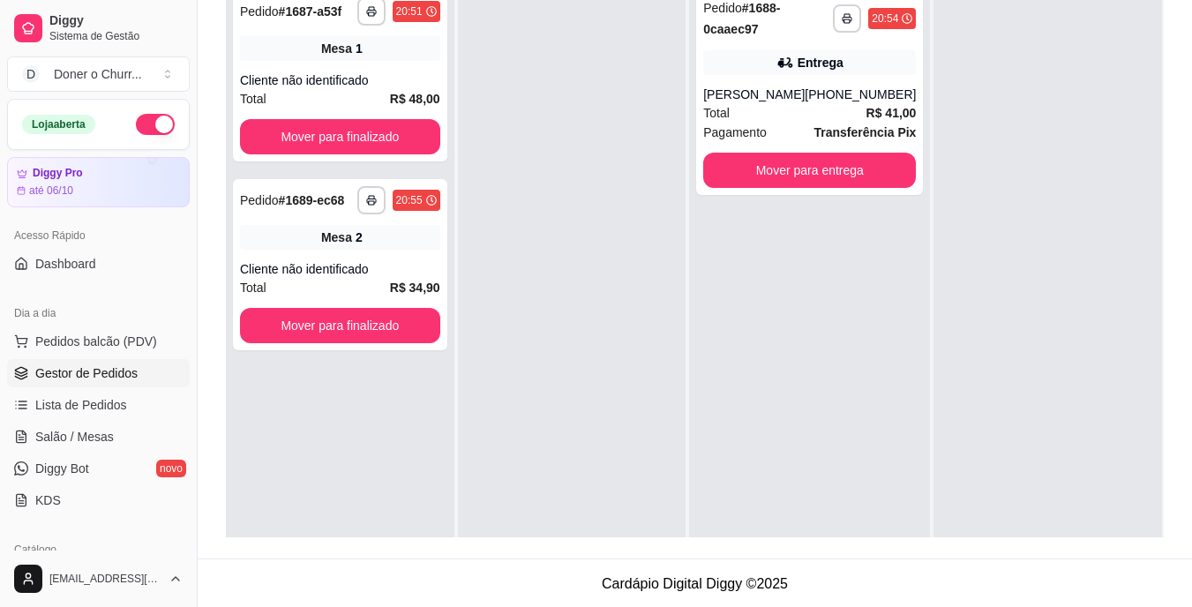
scroll to position [49, 0]
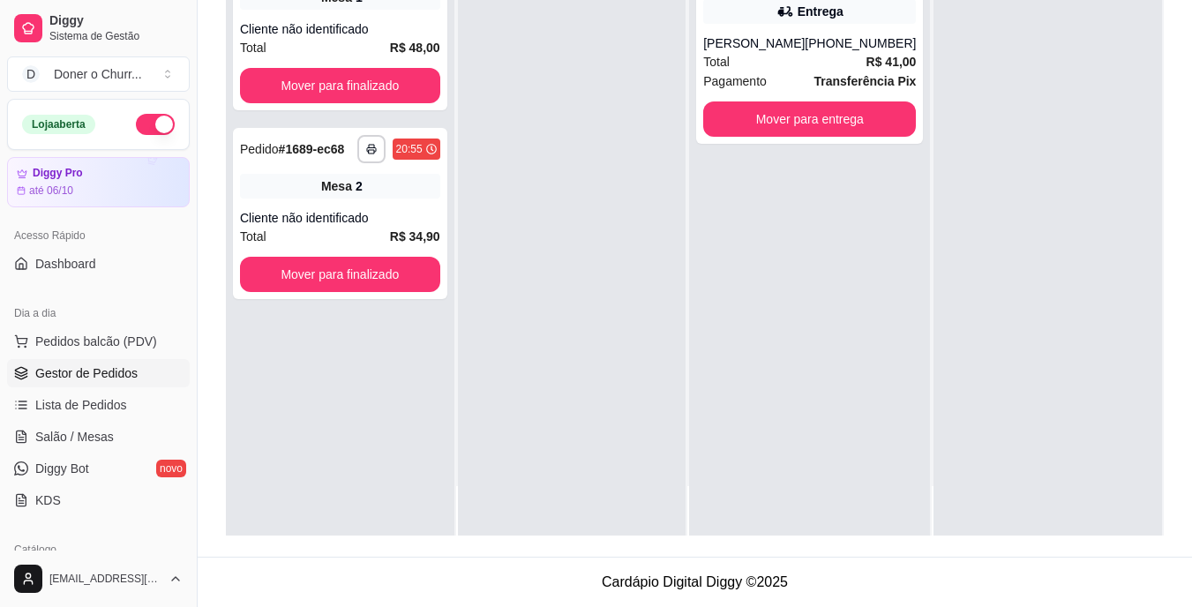
drag, startPoint x: 568, startPoint y: 435, endPoint x: 612, endPoint y: 520, distance: 95.5
click at [612, 520] on div at bounding box center [572, 232] width 229 height 607
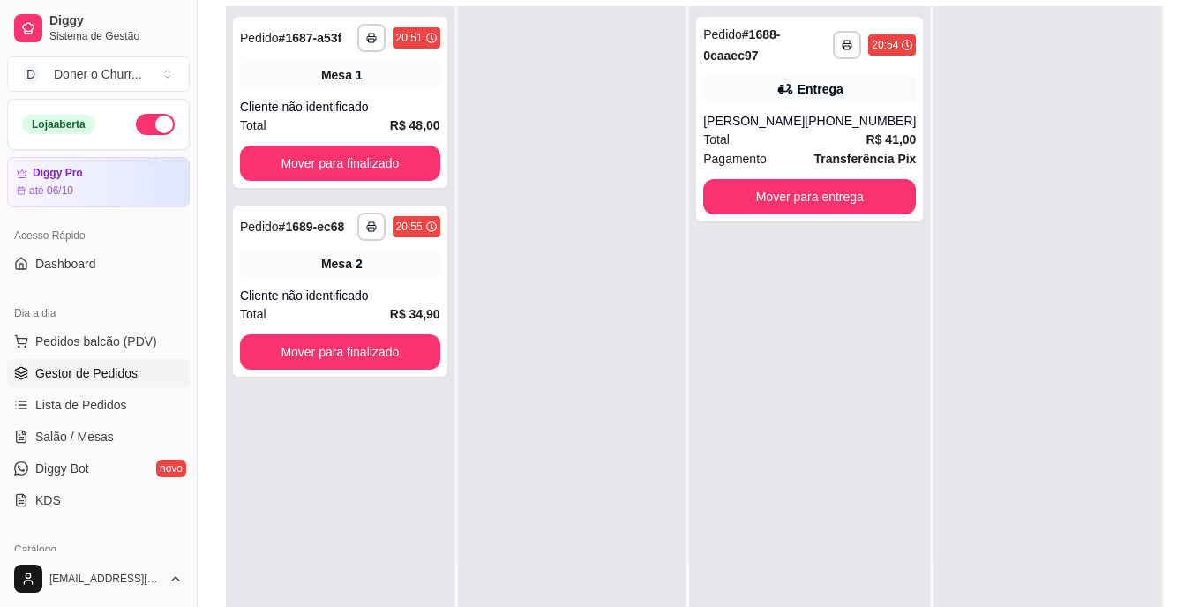
scroll to position [172, 0]
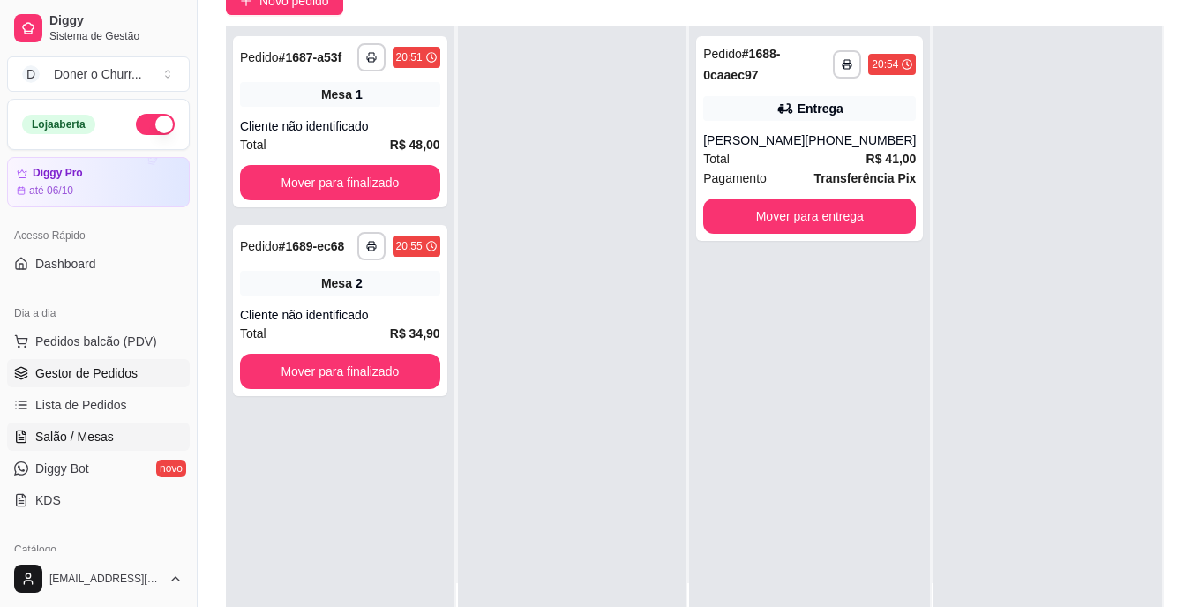
click at [64, 432] on span "Salão / Mesas" at bounding box center [74, 437] width 79 height 18
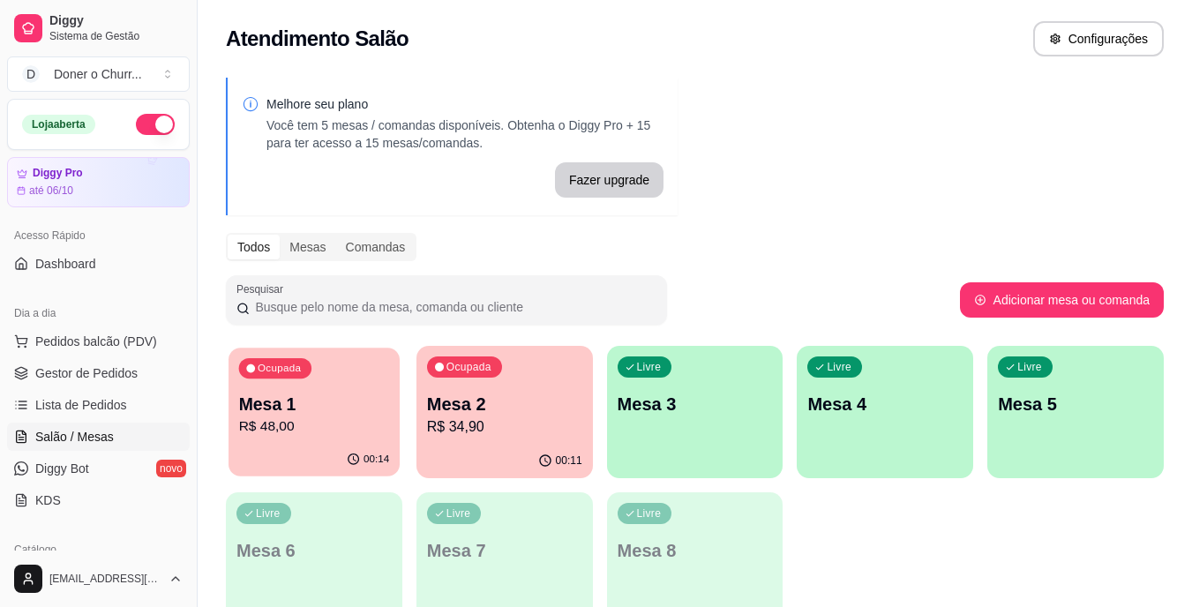
click at [311, 440] on div "Ocupada Mesa 1 R$ 48,00" at bounding box center [314, 395] width 171 height 95
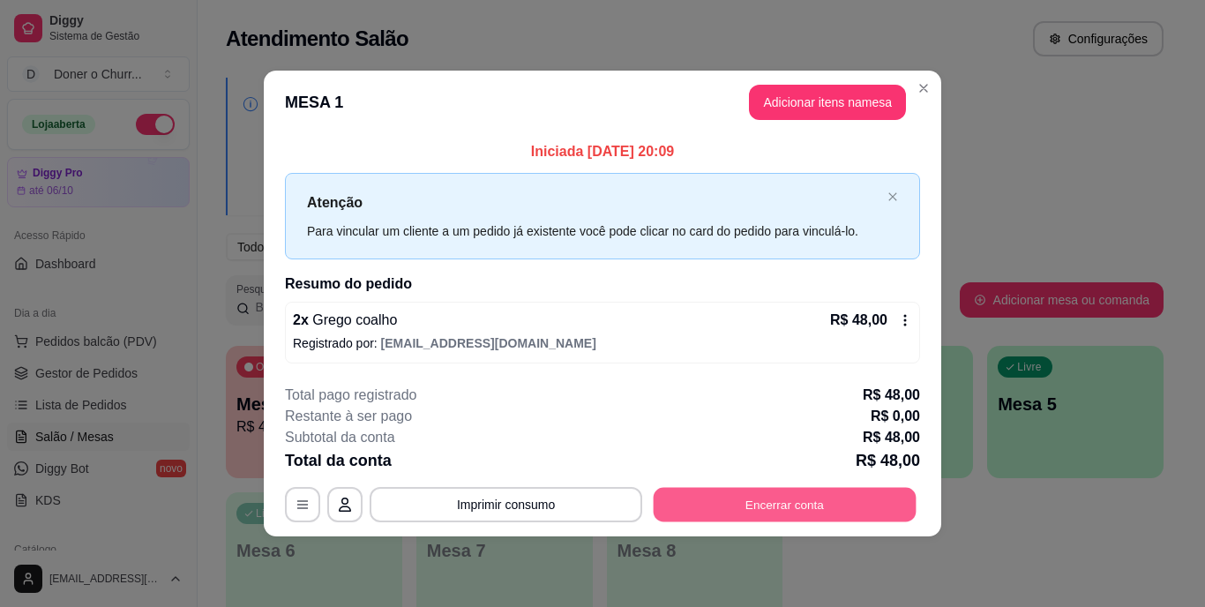
click at [793, 500] on button "Encerrar conta" at bounding box center [785, 504] width 263 height 34
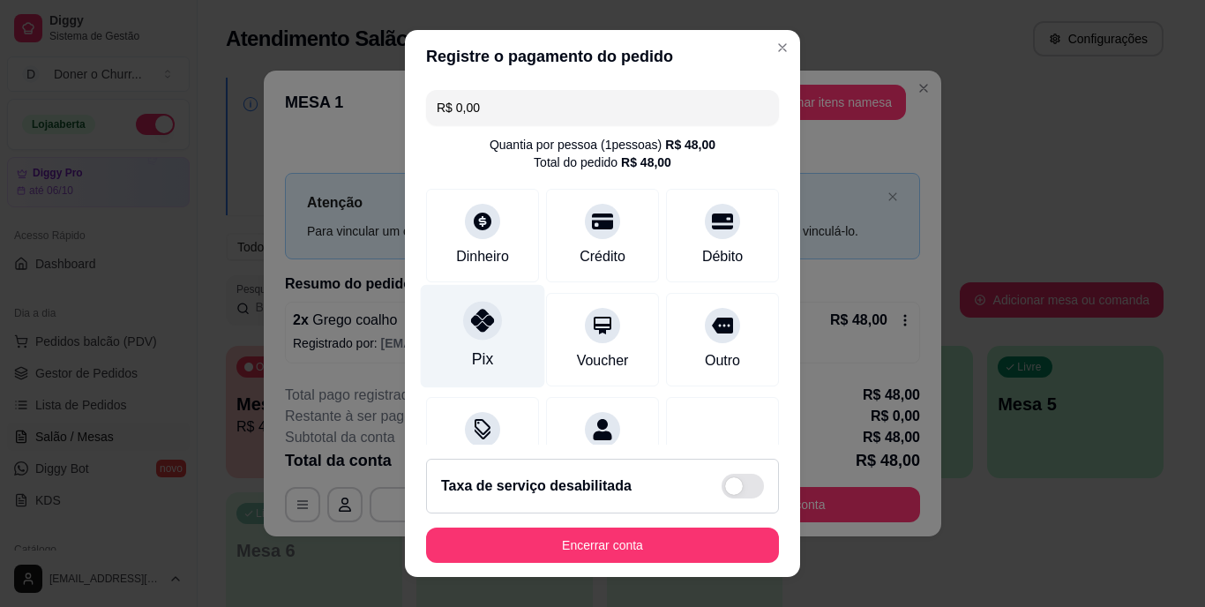
click at [473, 310] on icon at bounding box center [482, 321] width 23 height 23
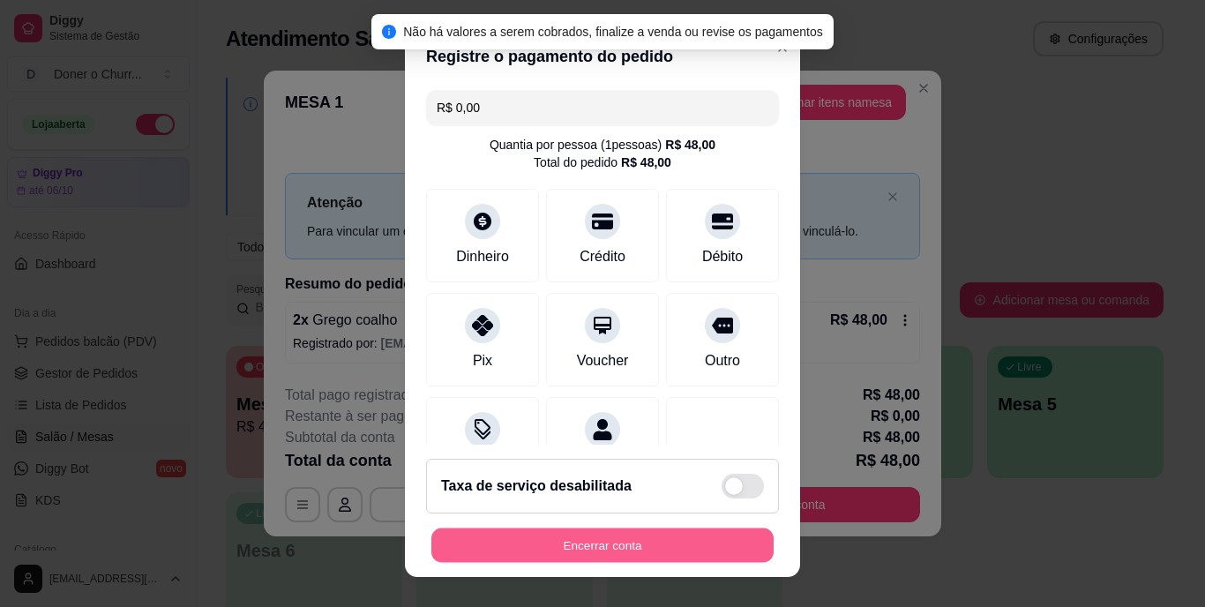
click at [599, 543] on button "Encerrar conta" at bounding box center [602, 545] width 342 height 34
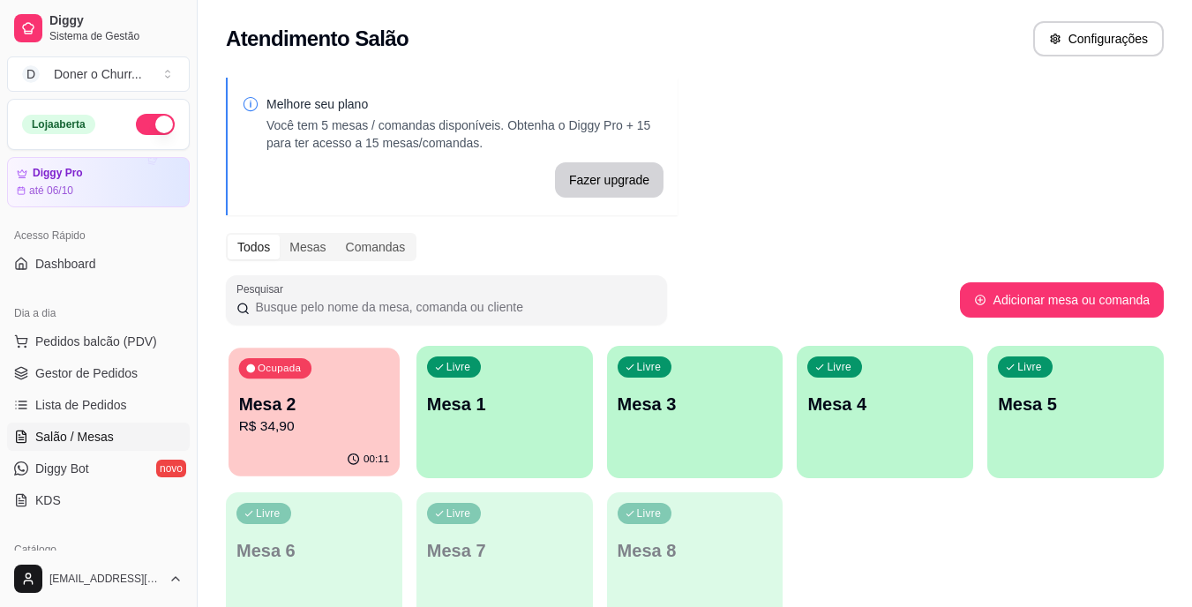
click at [368, 404] on p "Mesa 2" at bounding box center [314, 405] width 151 height 24
click at [484, 426] on div "Livre Mesa 1" at bounding box center [504, 402] width 171 height 108
click at [339, 426] on p "R$ 34,90" at bounding box center [314, 426] width 151 height 20
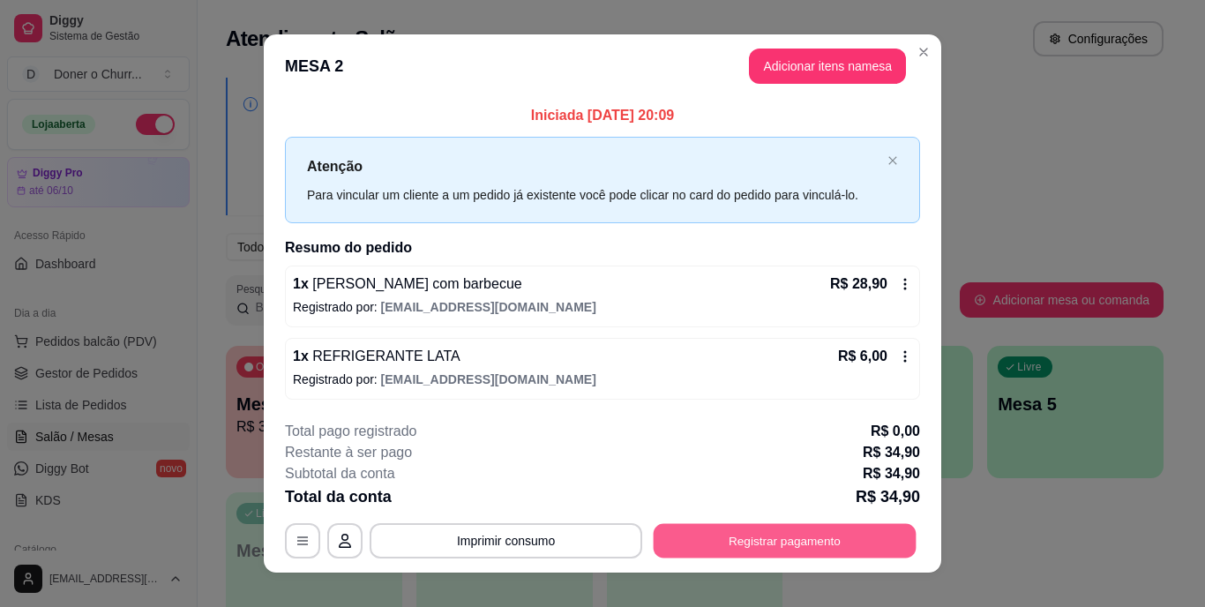
click at [721, 534] on button "Registrar pagamento" at bounding box center [785, 540] width 263 height 34
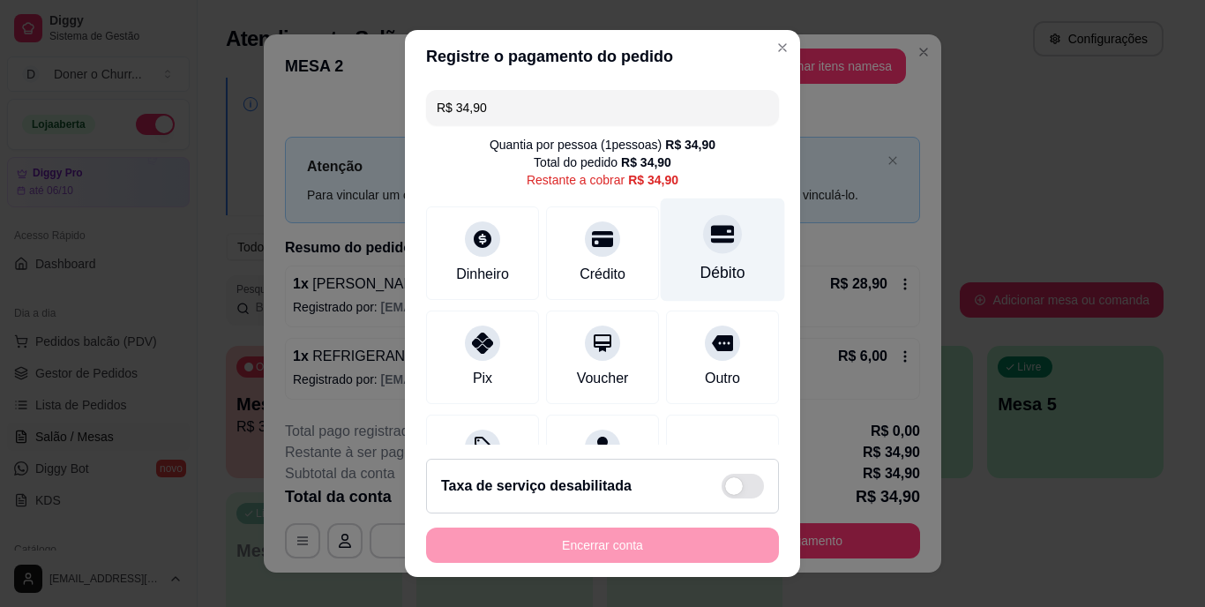
click at [703, 249] on div at bounding box center [722, 234] width 39 height 39
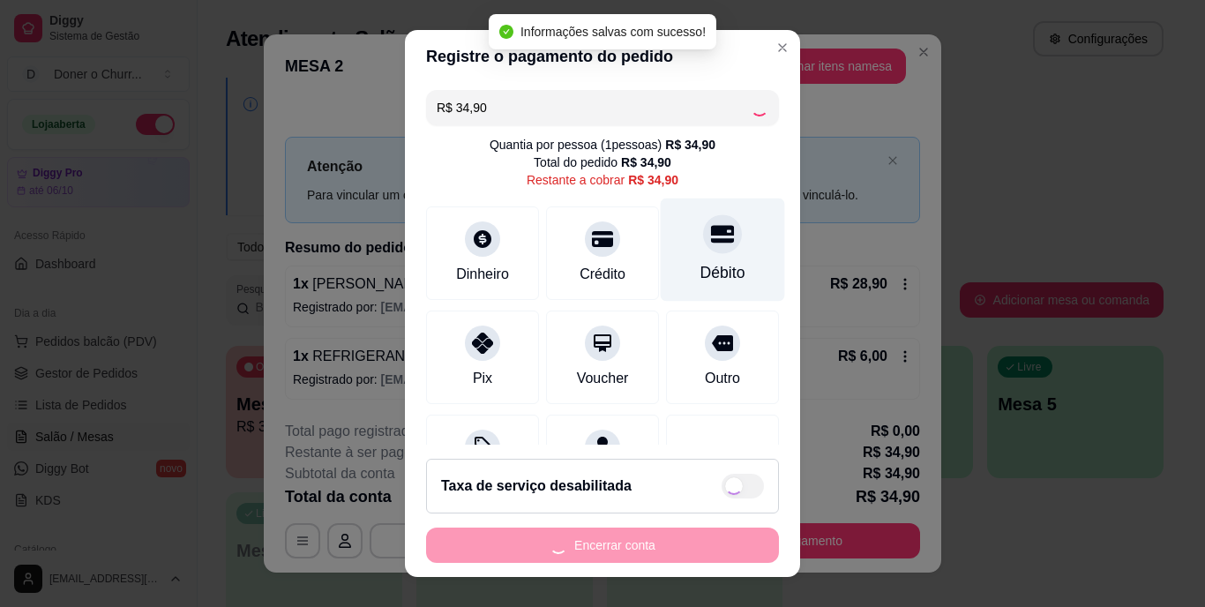
type input "R$ 0,00"
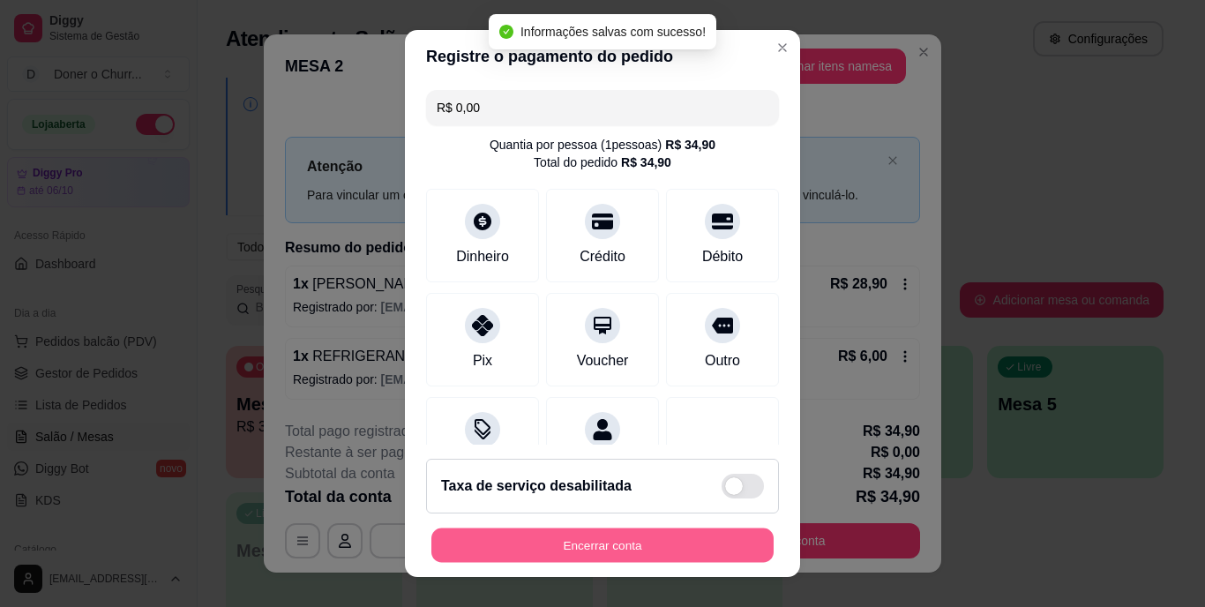
click at [664, 551] on button "Encerrar conta" at bounding box center [602, 545] width 342 height 34
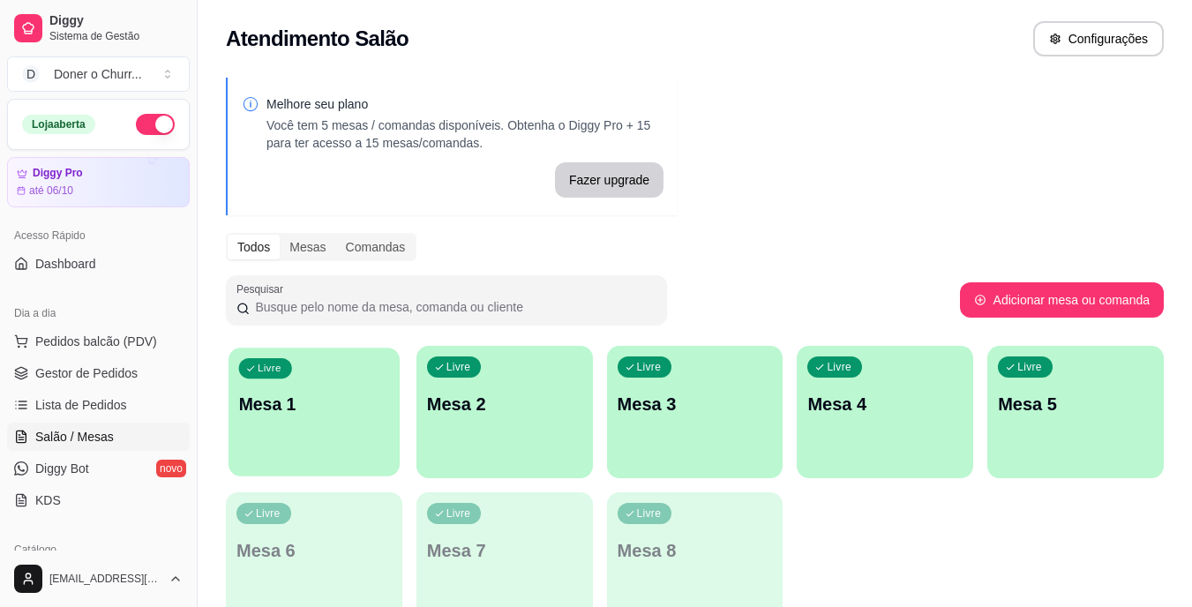
click at [321, 428] on div "Livre Mesa 1" at bounding box center [314, 402] width 171 height 108
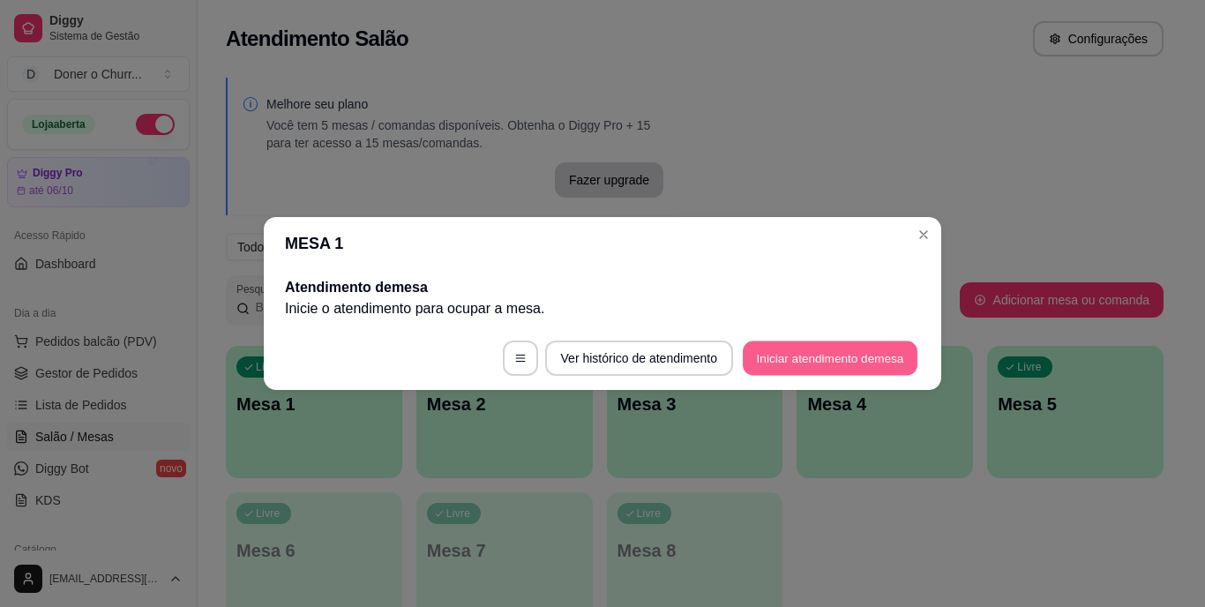
click at [836, 365] on button "Iniciar atendimento de mesa" at bounding box center [830, 358] width 175 height 34
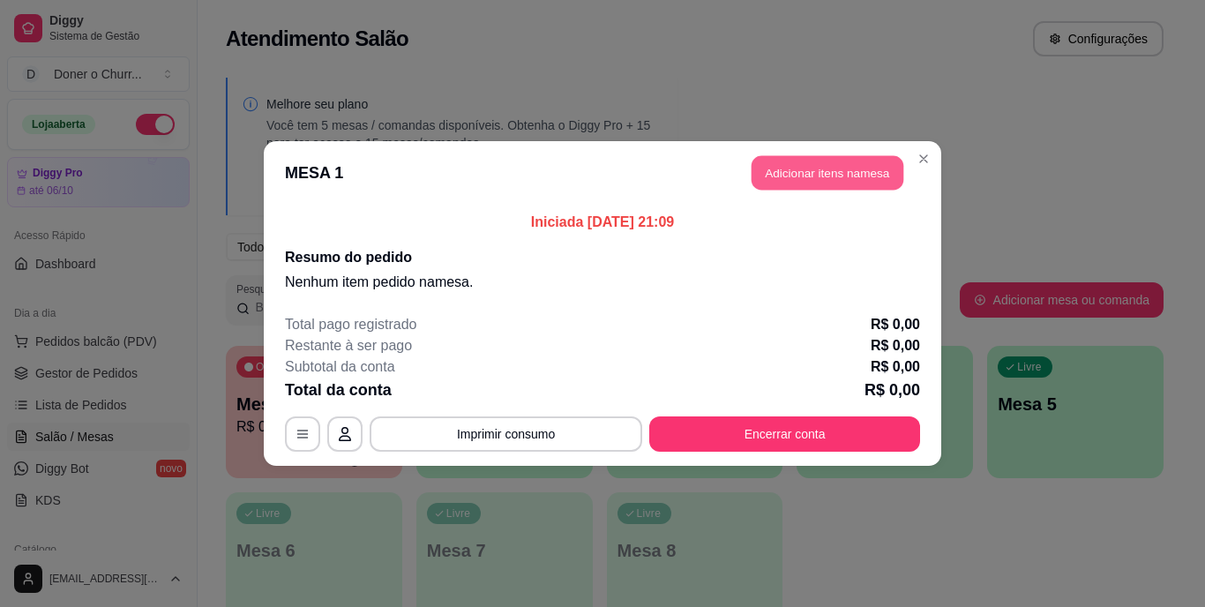
click at [862, 163] on button "Adicionar itens na mesa" at bounding box center [828, 173] width 152 height 34
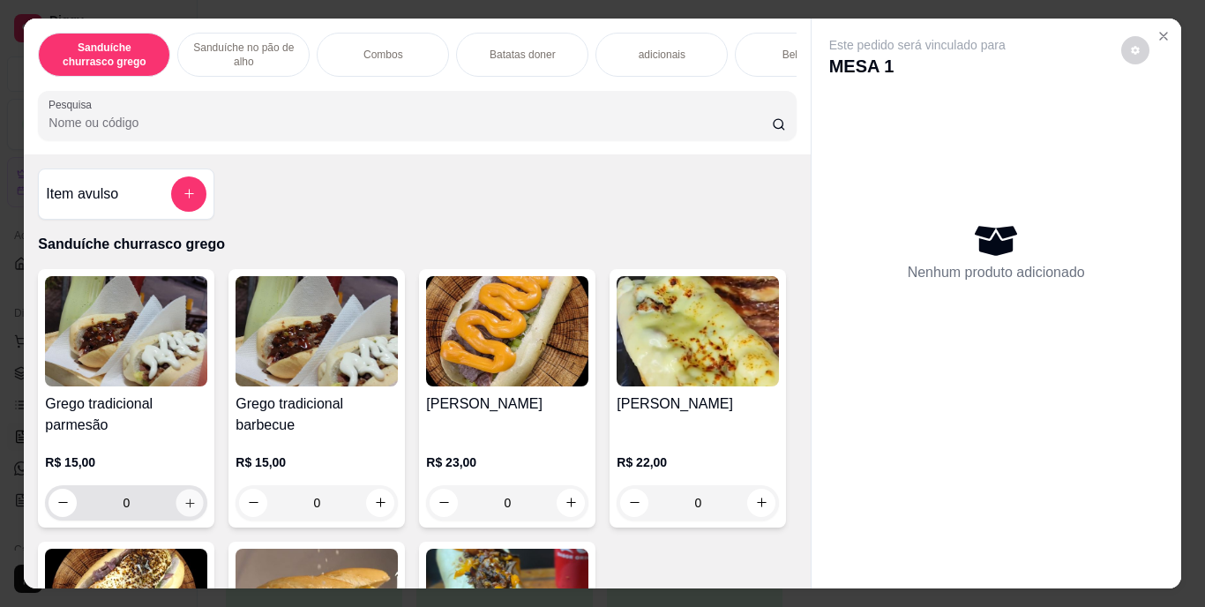
click at [184, 509] on icon "increase-product-quantity" at bounding box center [190, 502] width 13 height 13
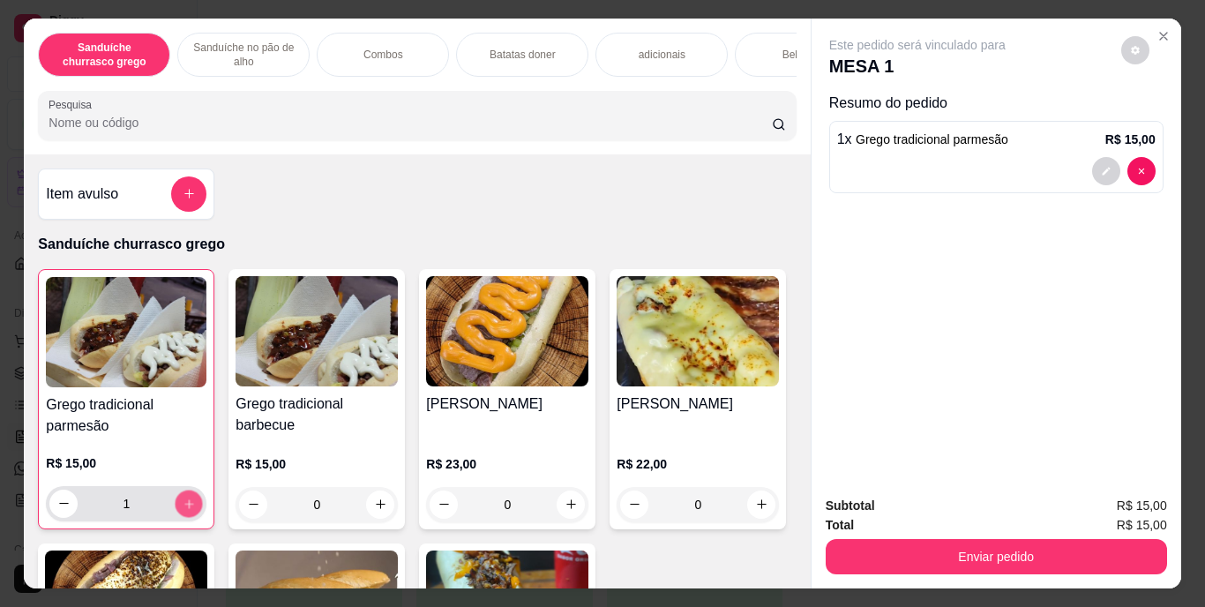
click at [184, 510] on icon "increase-product-quantity" at bounding box center [189, 503] width 13 height 13
type input "2"
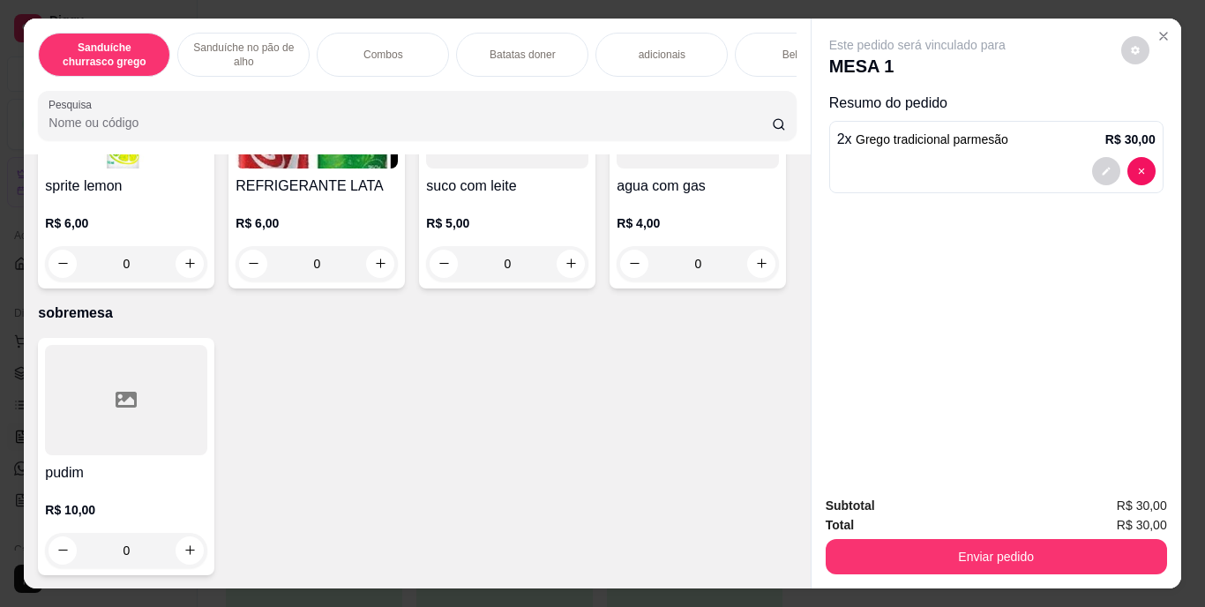
scroll to position [3012, 0]
click at [176, 26] on button "increase-product-quantity" at bounding box center [189, 11] width 27 height 27
type input "1"
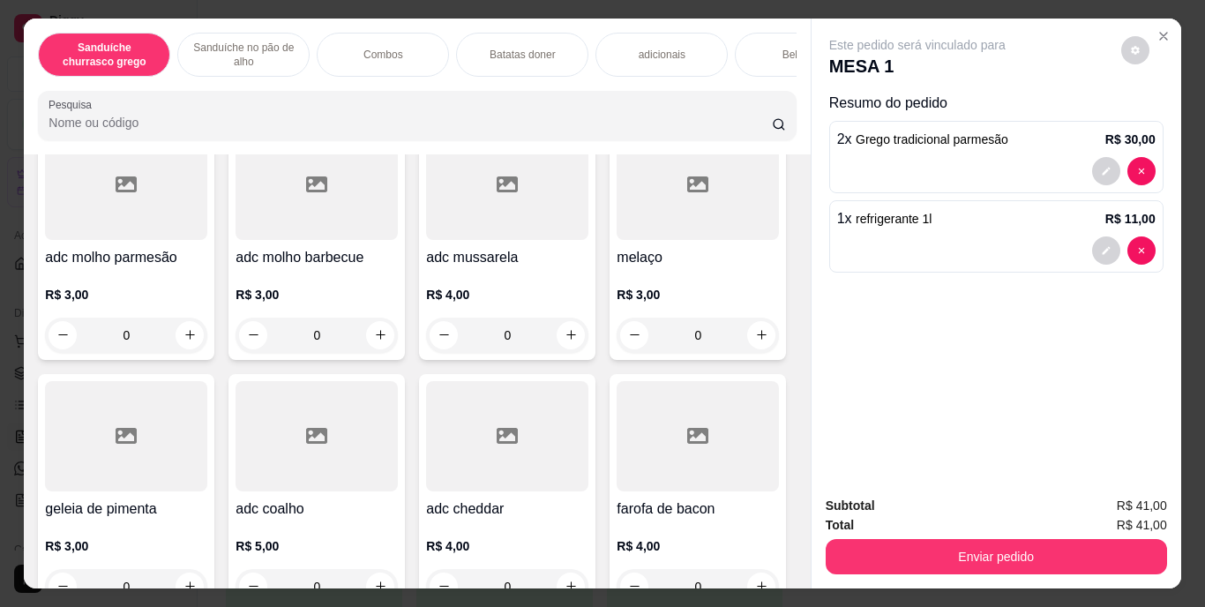
scroll to position [1824, 0]
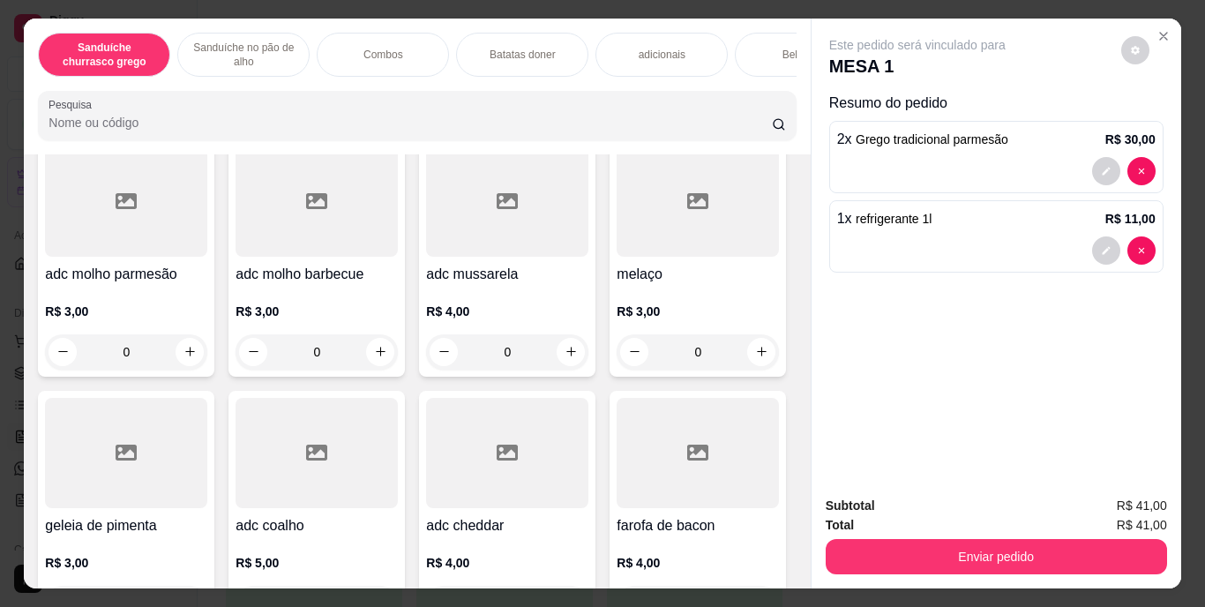
click at [185, 70] on icon "increase-product-quantity" at bounding box center [189, 65] width 9 height 9
type input "1"
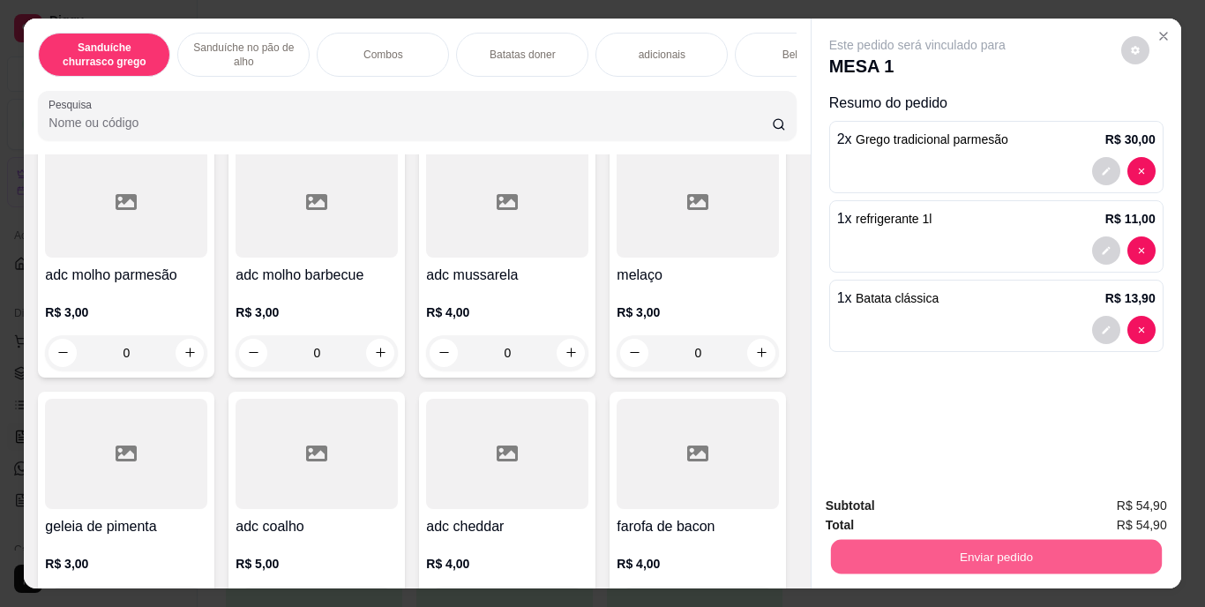
click at [1022, 557] on button "Enviar pedido" at bounding box center [995, 557] width 331 height 34
click at [1114, 508] on button "Enviar pedido" at bounding box center [1121, 507] width 97 height 33
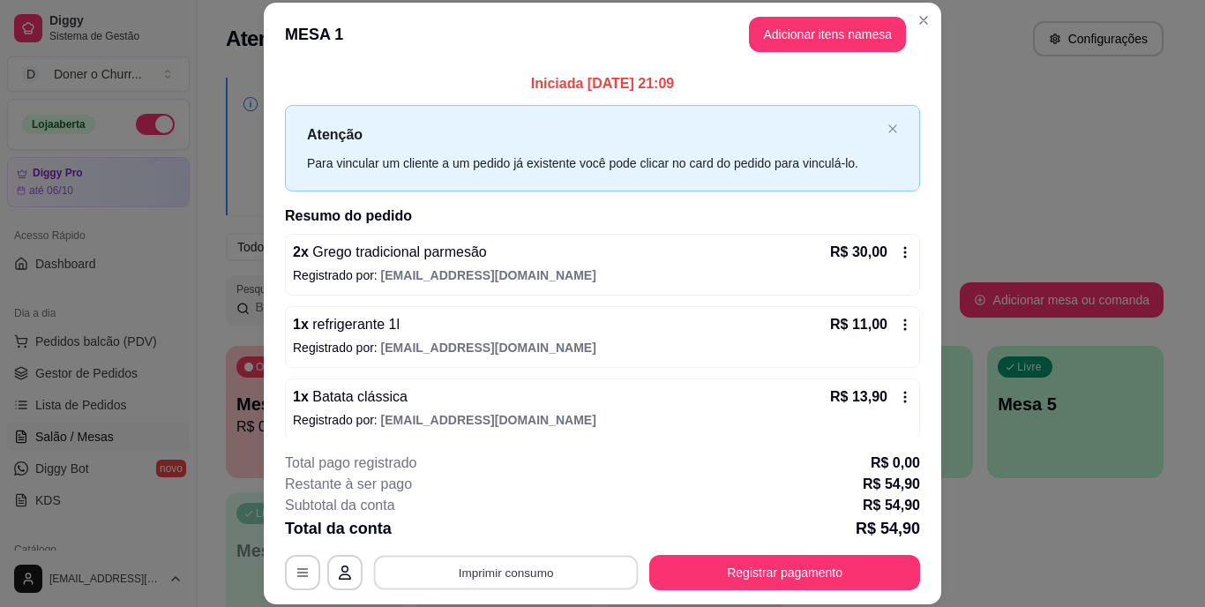
click at [514, 579] on button "Imprimir consumo" at bounding box center [506, 572] width 265 height 34
click at [529, 531] on button "IMPRESSORA" at bounding box center [505, 531] width 124 height 27
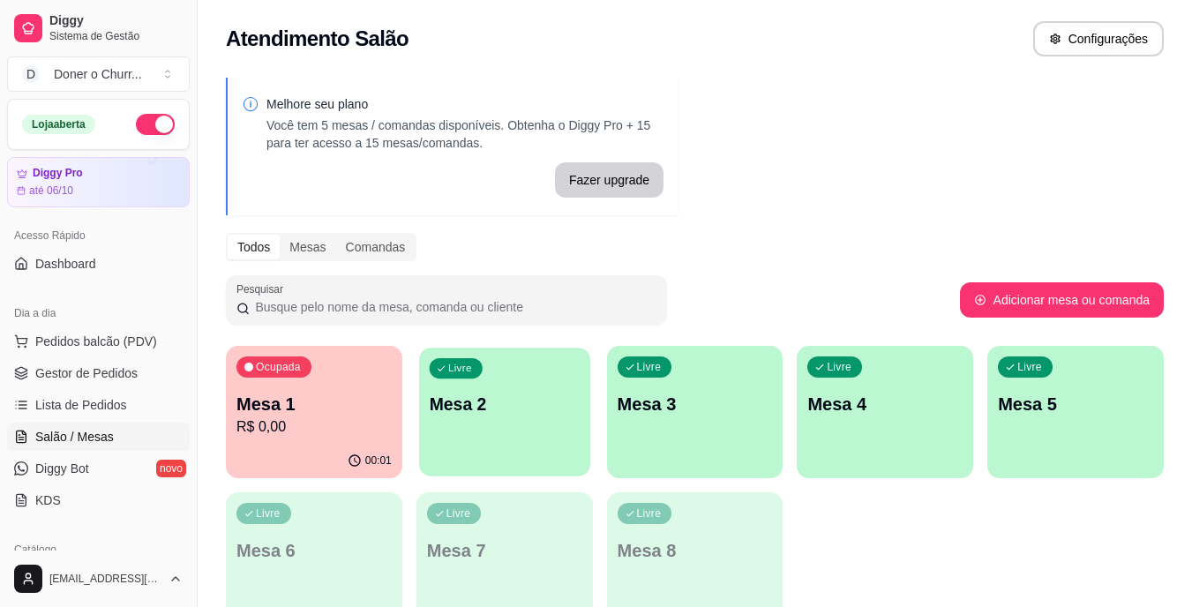
click at [577, 384] on div "Livre Mesa 2" at bounding box center [504, 402] width 171 height 108
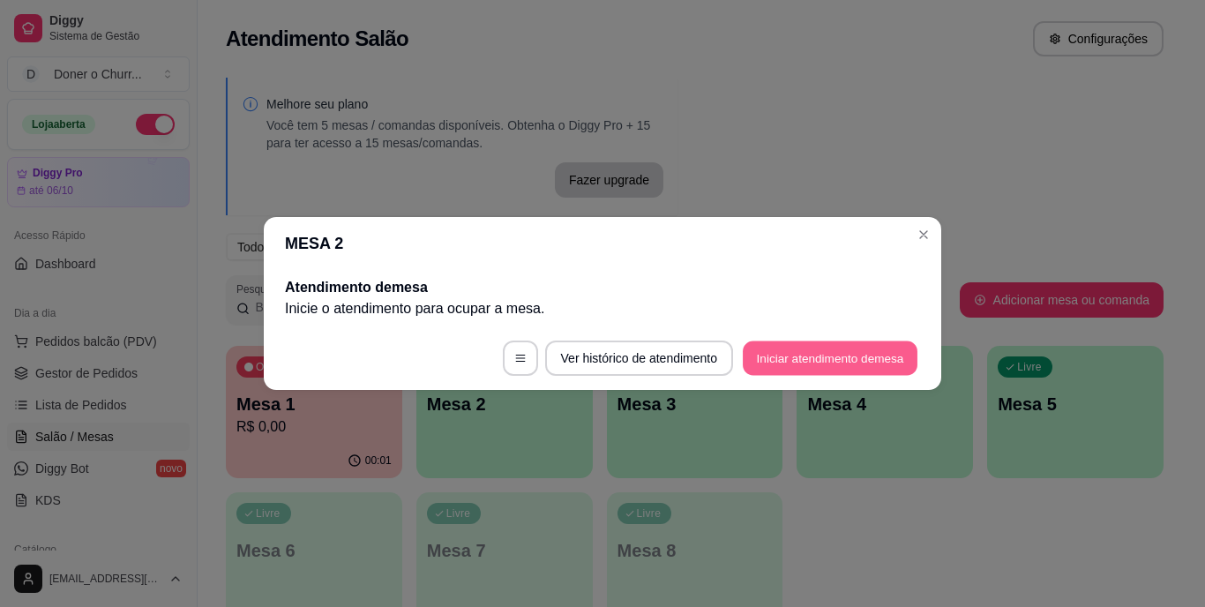
click at [806, 361] on button "Iniciar atendimento de mesa" at bounding box center [830, 358] width 175 height 34
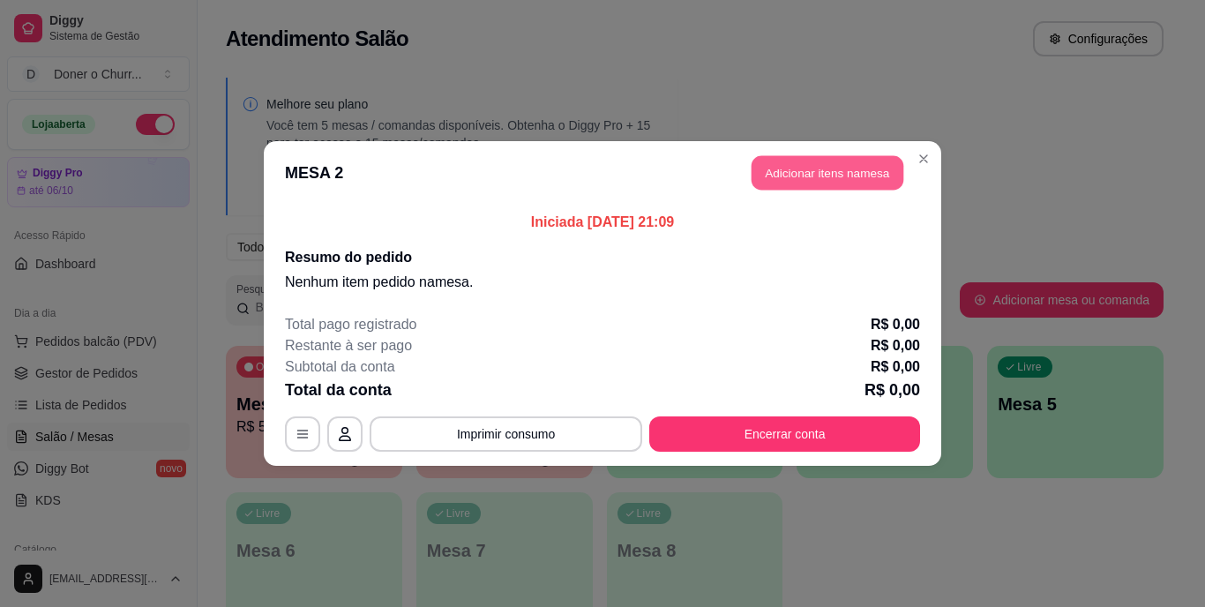
click at [834, 168] on button "Adicionar itens na mesa" at bounding box center [828, 173] width 152 height 34
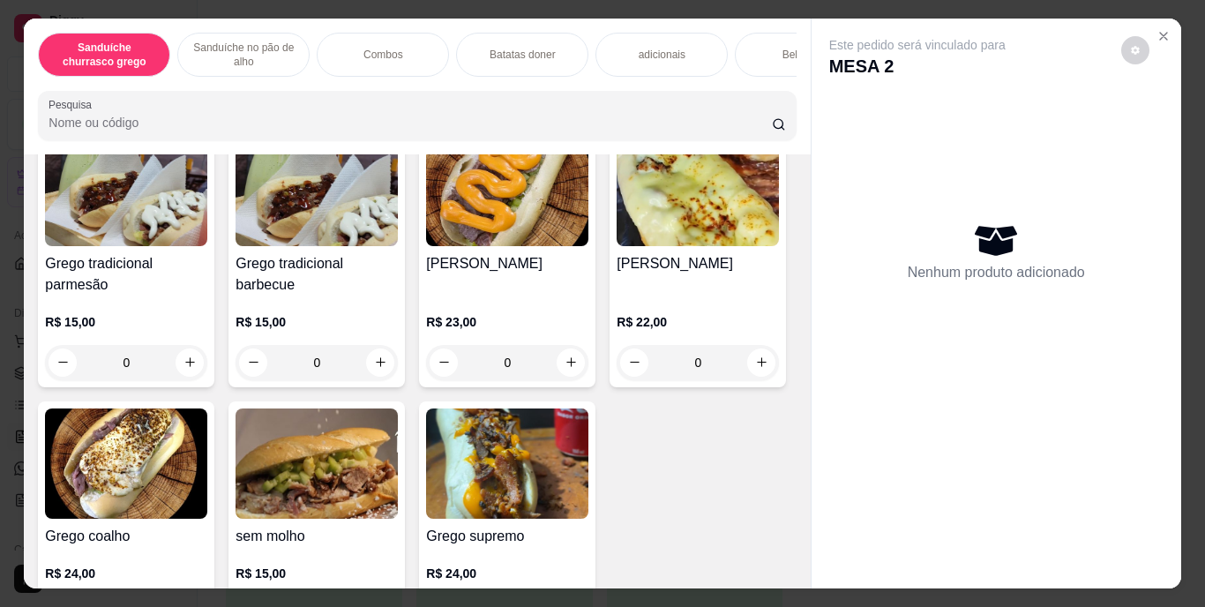
scroll to position [240, 0]
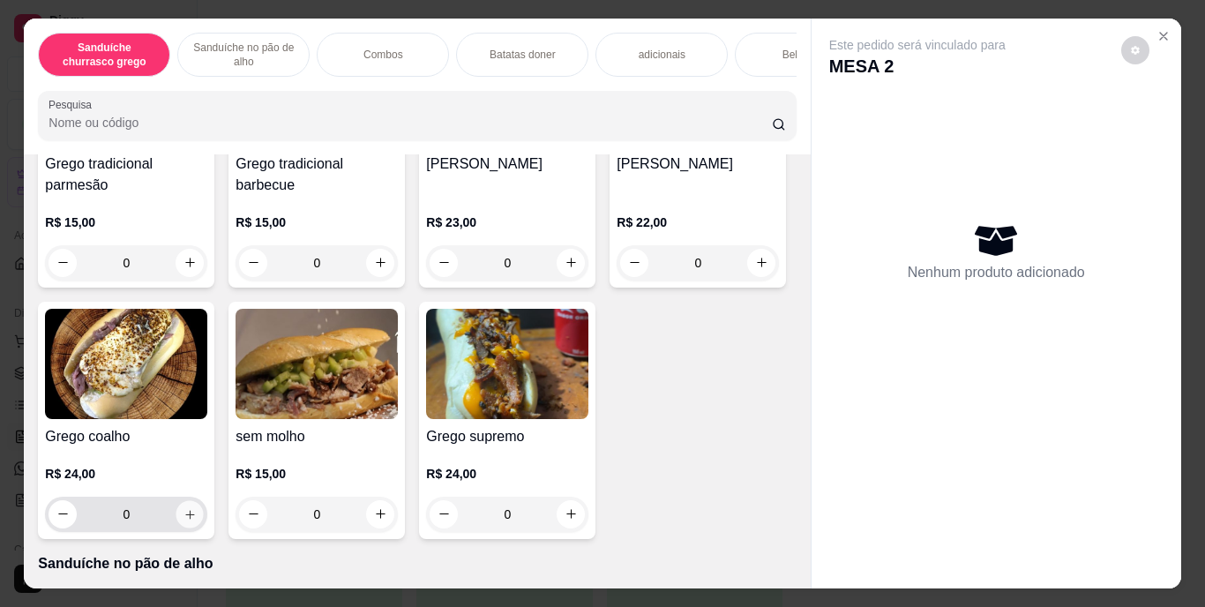
click at [197, 516] on icon "increase-product-quantity" at bounding box center [190, 513] width 13 height 13
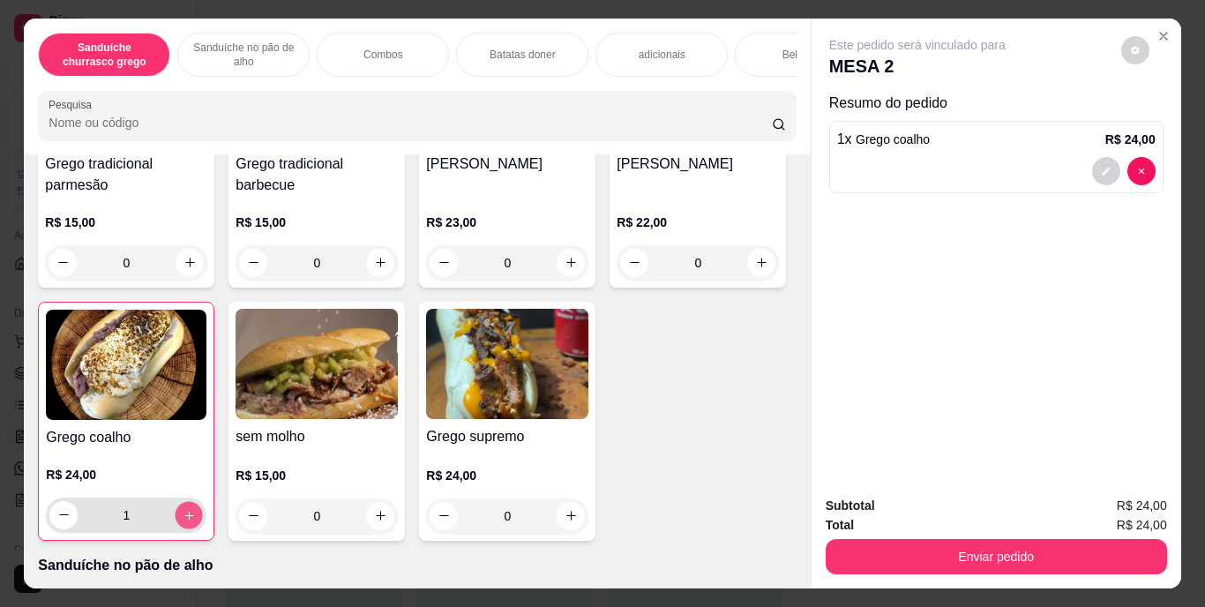
click at [196, 516] on icon "increase-product-quantity" at bounding box center [189, 514] width 13 height 13
type input "2"
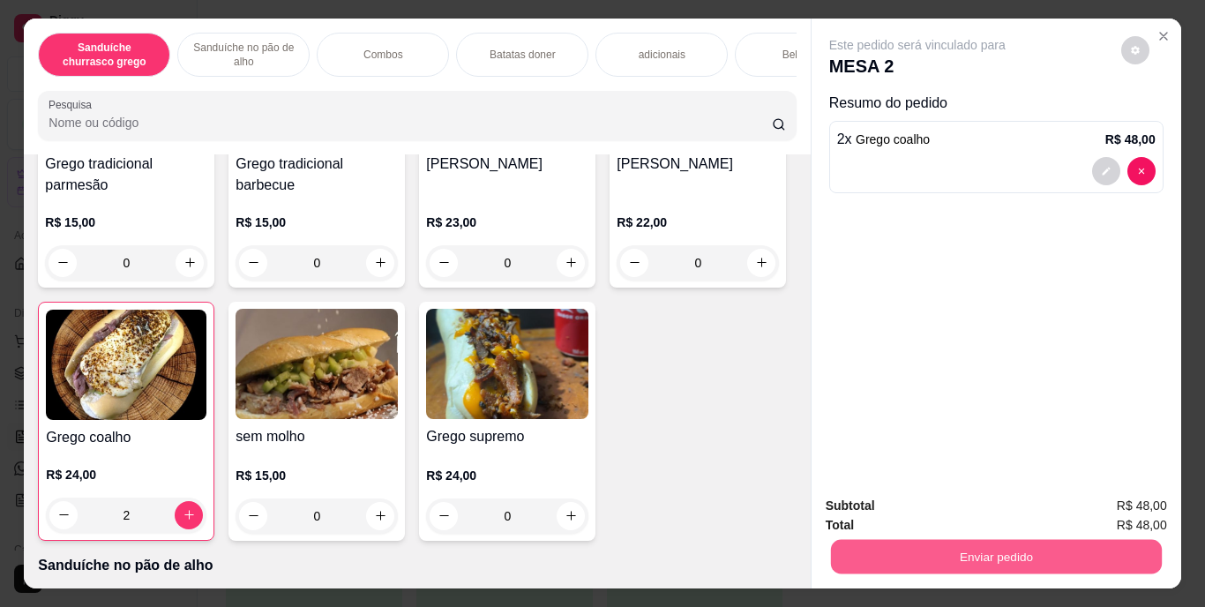
click at [962, 547] on button "Enviar pedido" at bounding box center [995, 557] width 331 height 34
click at [1114, 515] on button "Enviar pedido" at bounding box center [1121, 507] width 97 height 33
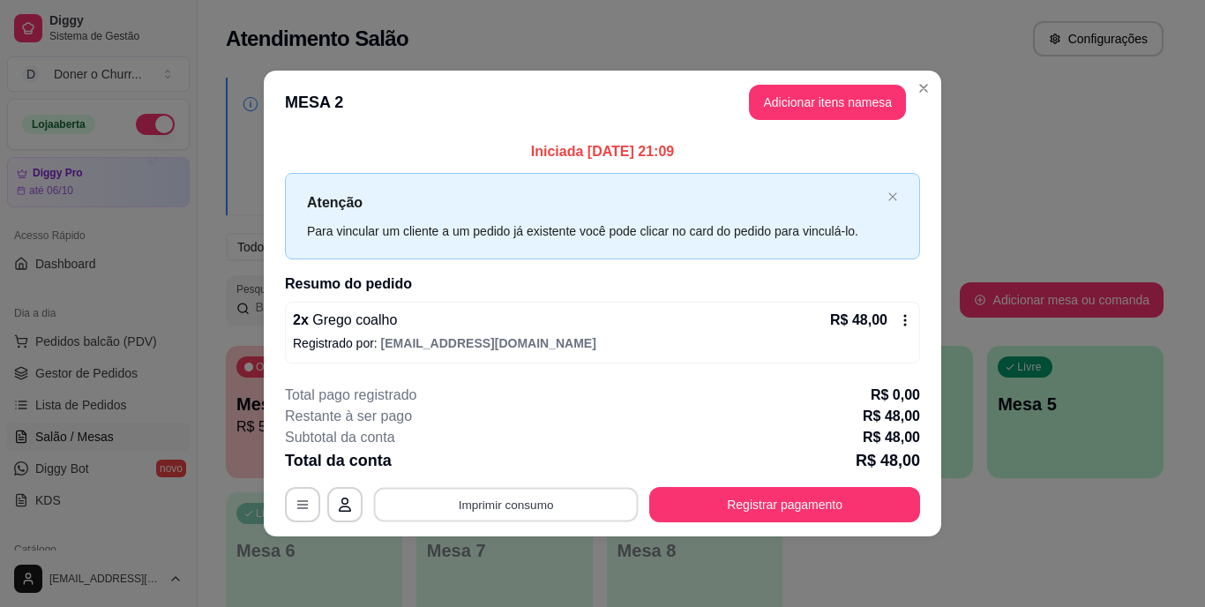
click at [513, 497] on button "Imprimir consumo" at bounding box center [506, 504] width 265 height 34
click at [525, 464] on button "IMPRESSORA" at bounding box center [512, 463] width 124 height 27
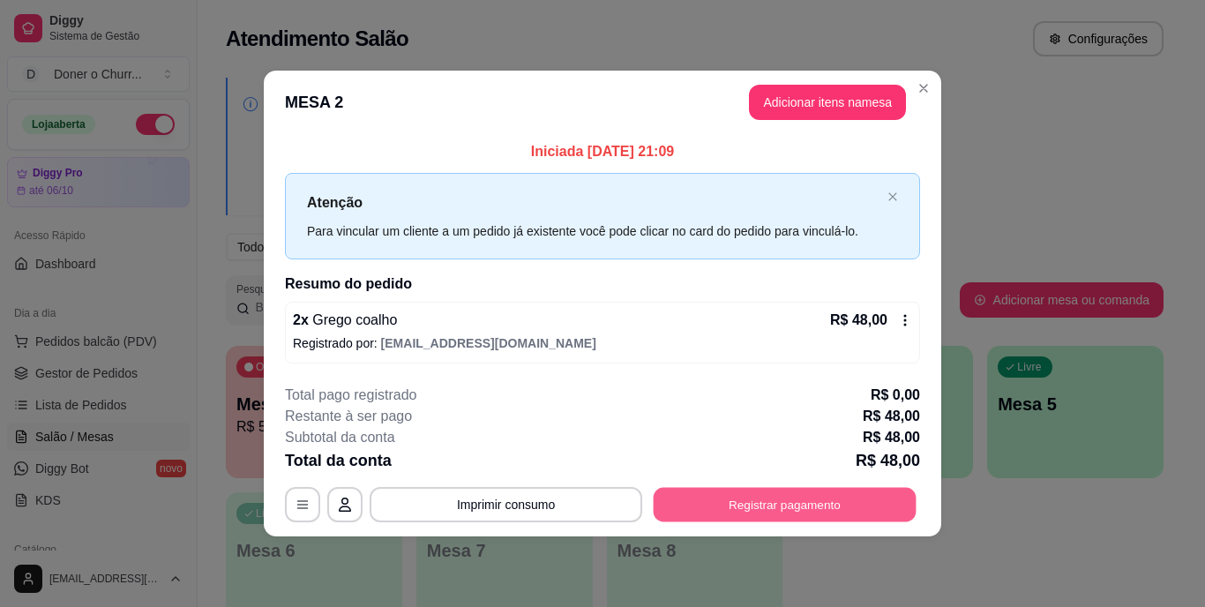
click at [771, 513] on button "Registrar pagamento" at bounding box center [785, 504] width 263 height 34
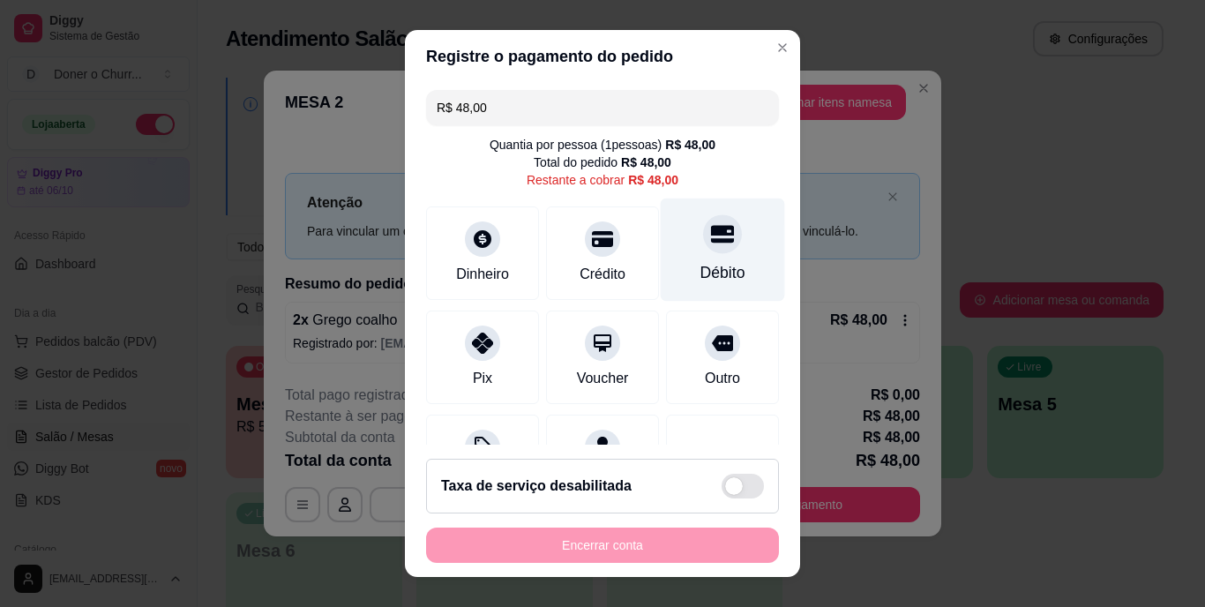
click at [686, 259] on div "Débito" at bounding box center [723, 250] width 124 height 103
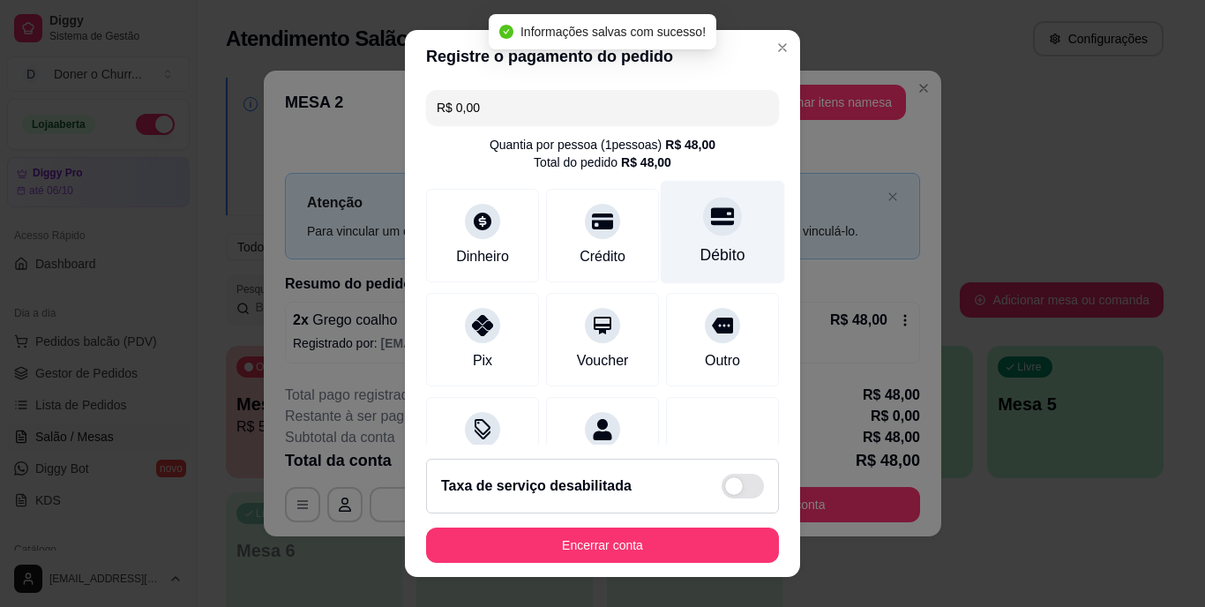
type input "R$ 0,00"
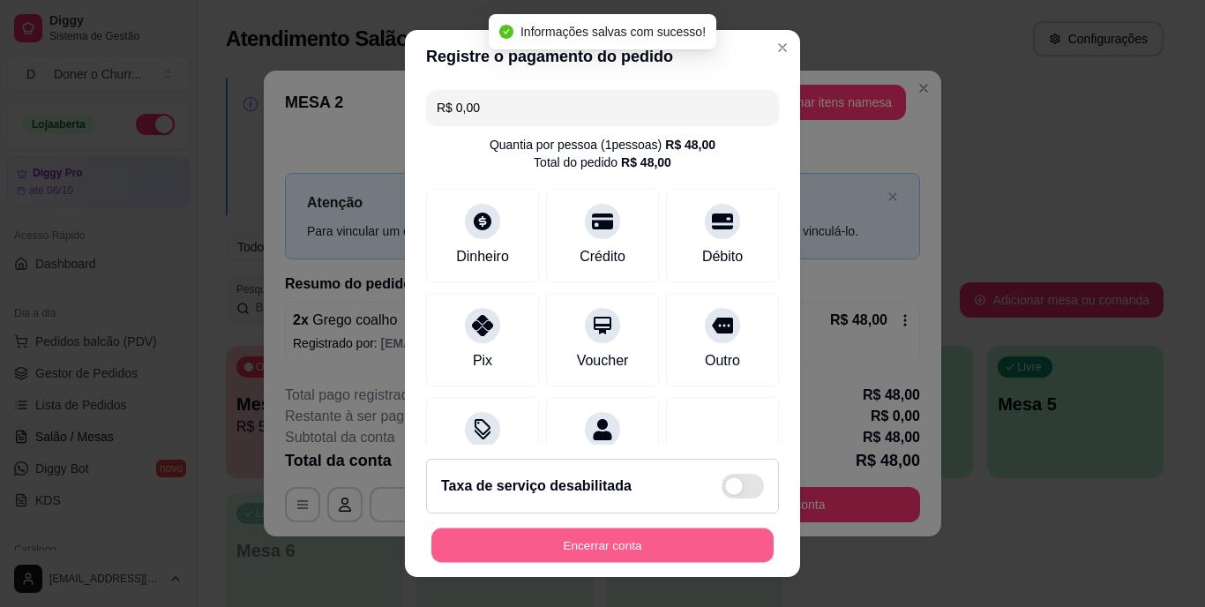
click at [621, 535] on button "Encerrar conta" at bounding box center [602, 545] width 342 height 34
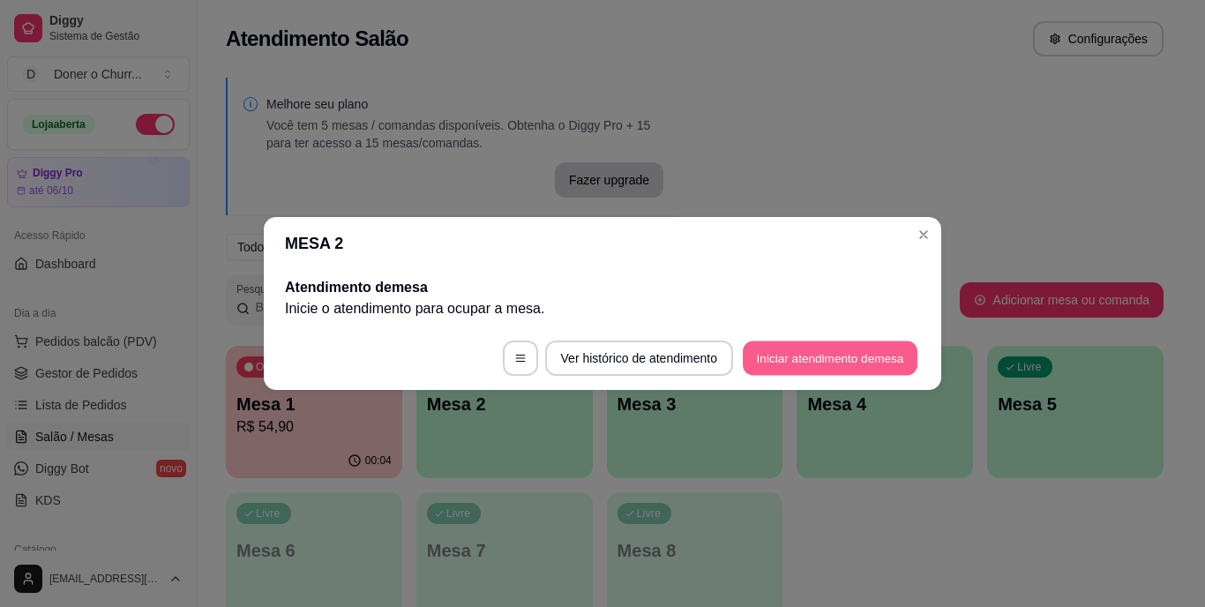
click at [808, 349] on button "Iniciar atendimento de mesa" at bounding box center [830, 358] width 175 height 34
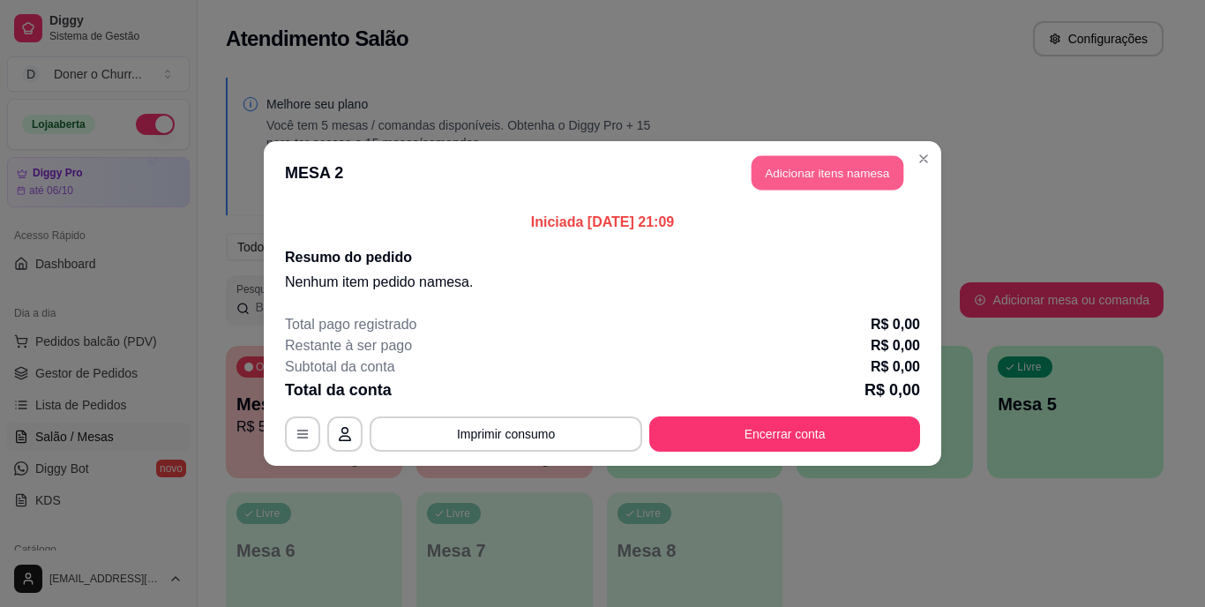
click at [839, 173] on button "Adicionar itens na mesa" at bounding box center [828, 173] width 152 height 34
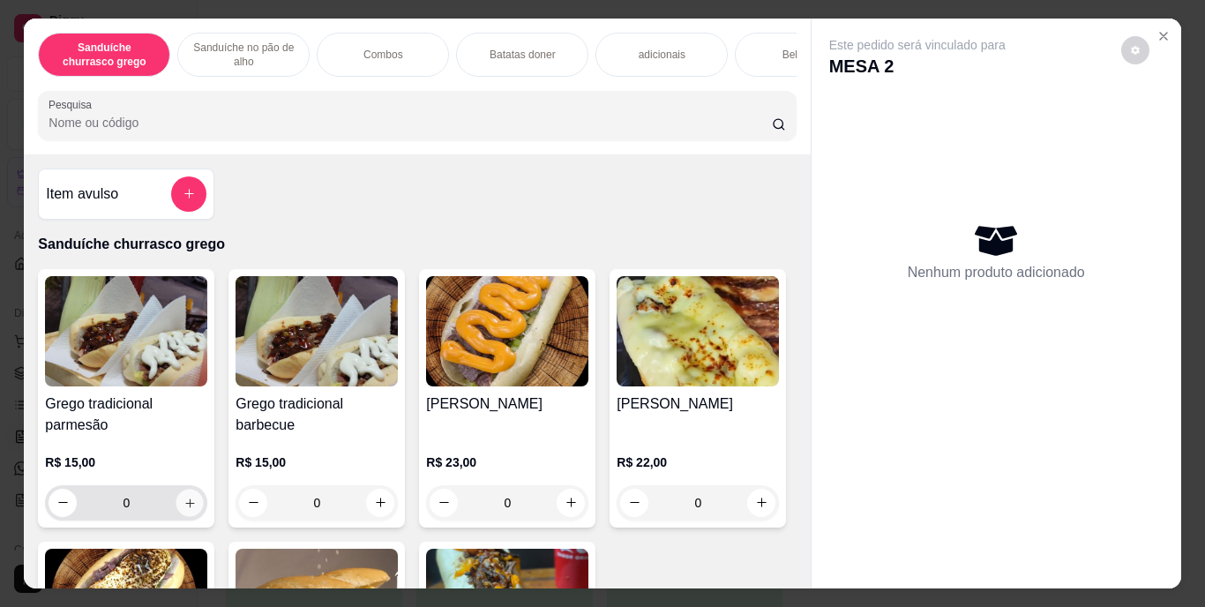
click at [184, 506] on icon "increase-product-quantity" at bounding box center [190, 502] width 13 height 13
type input "1"
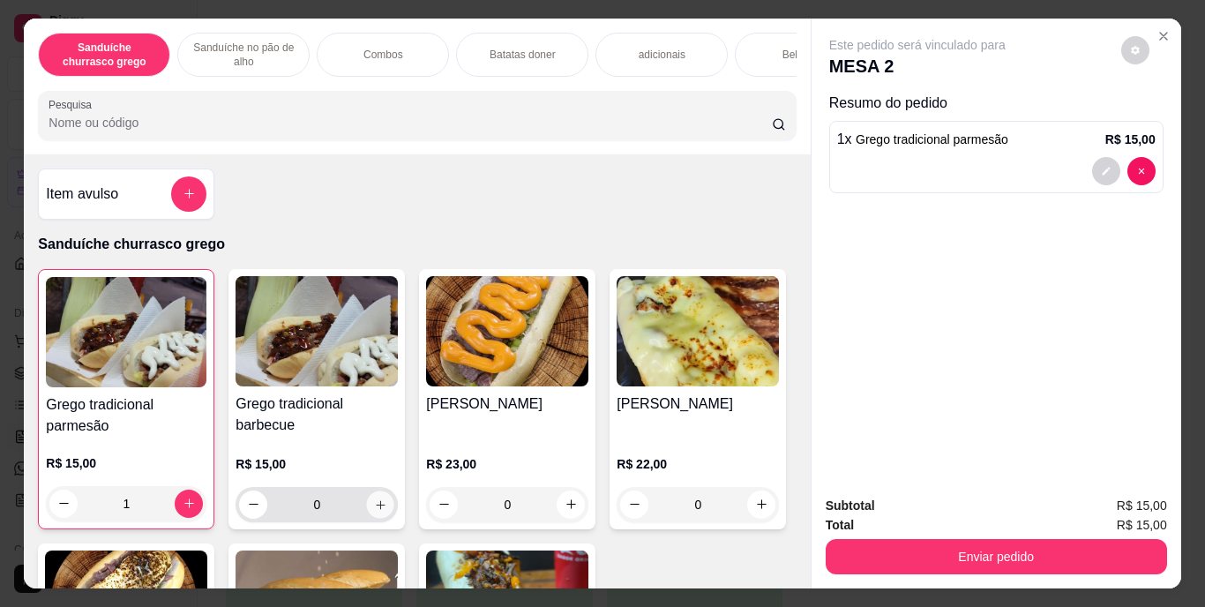
click at [374, 504] on icon "increase-product-quantity" at bounding box center [380, 504] width 13 height 13
type input "1"
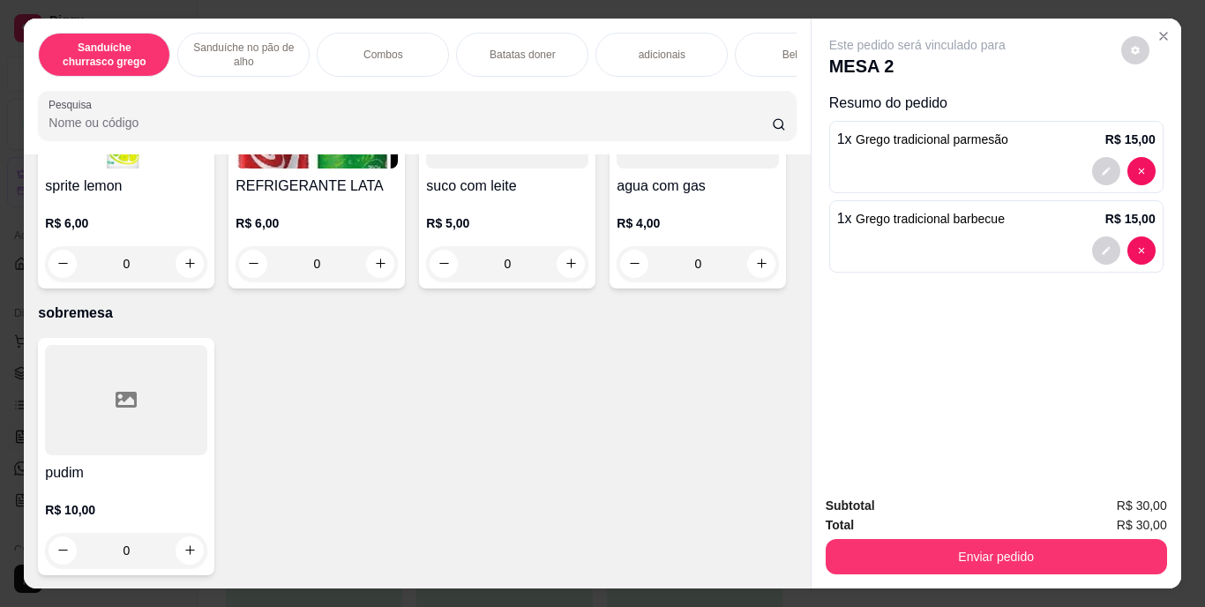
scroll to position [3122, 0]
click at [176, 26] on button "increase-product-quantity" at bounding box center [189, 11] width 27 height 27
type input "1"
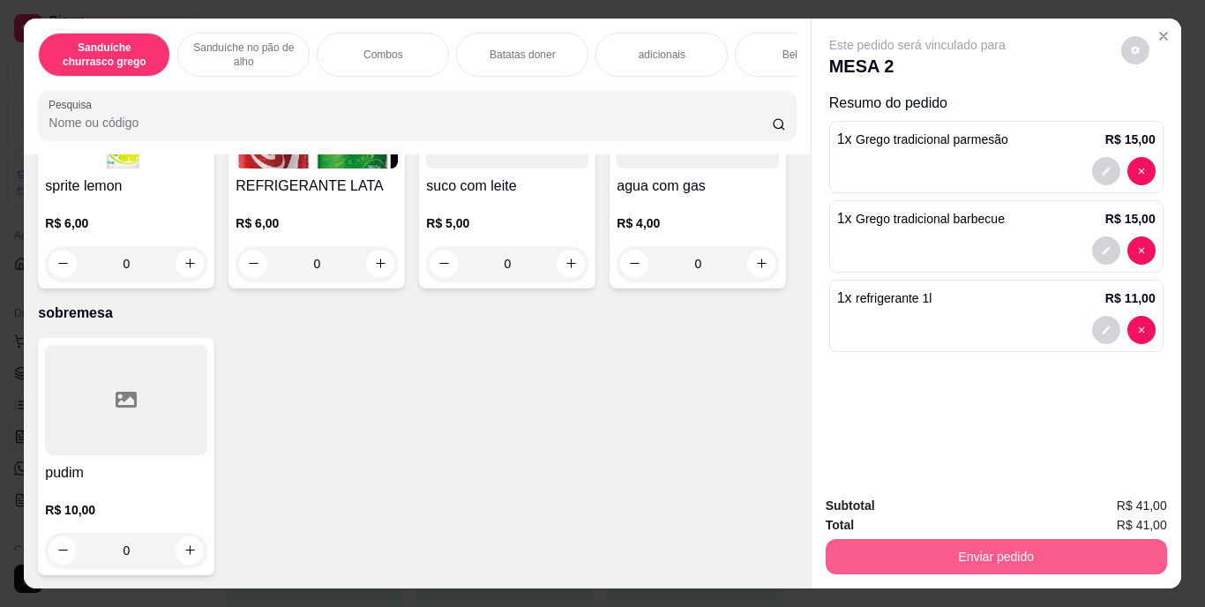
click at [926, 539] on button "Enviar pedido" at bounding box center [996, 556] width 341 height 35
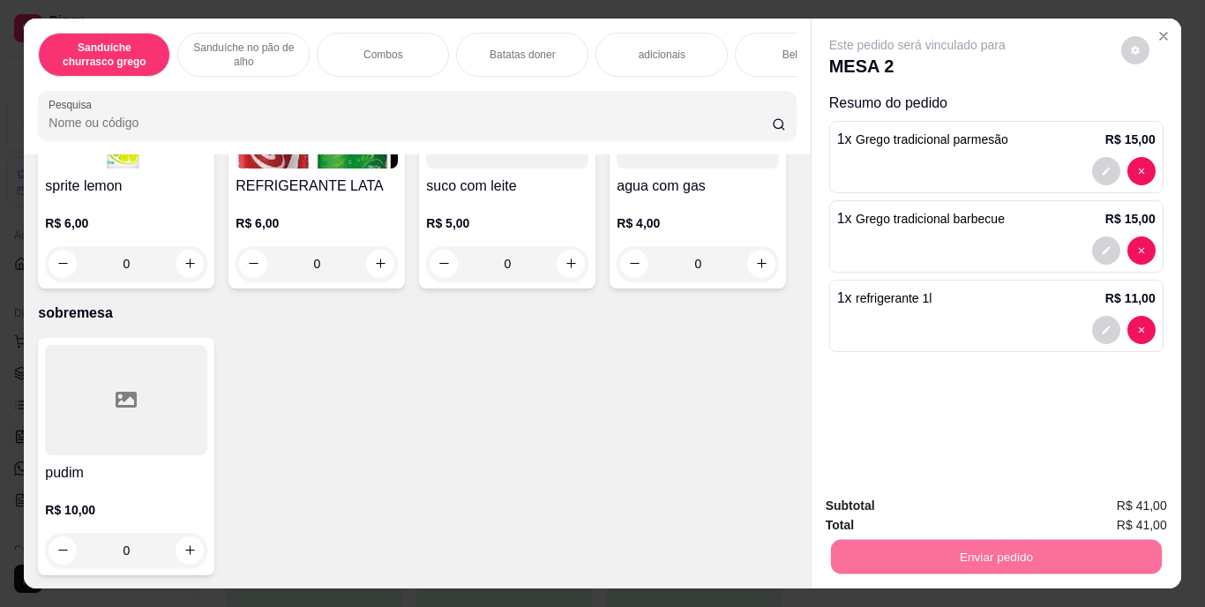
click at [1123, 514] on button "Enviar pedido" at bounding box center [1121, 507] width 97 height 33
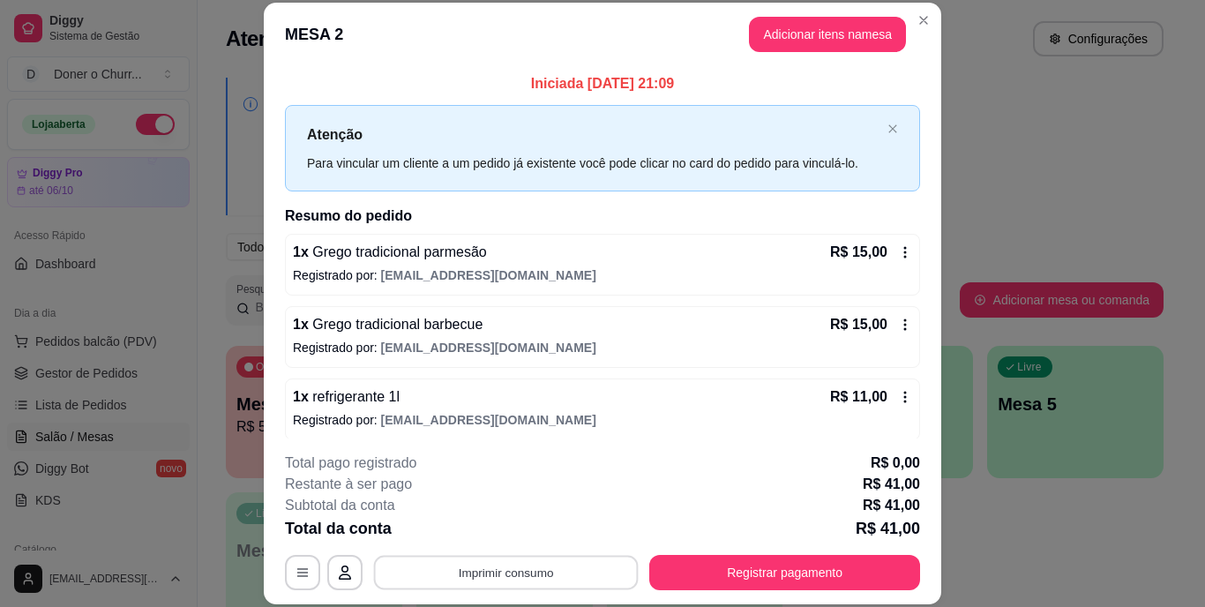
click at [508, 567] on button "Imprimir consumo" at bounding box center [506, 572] width 265 height 34
click at [520, 533] on button "IMPRESSORA" at bounding box center [505, 532] width 128 height 28
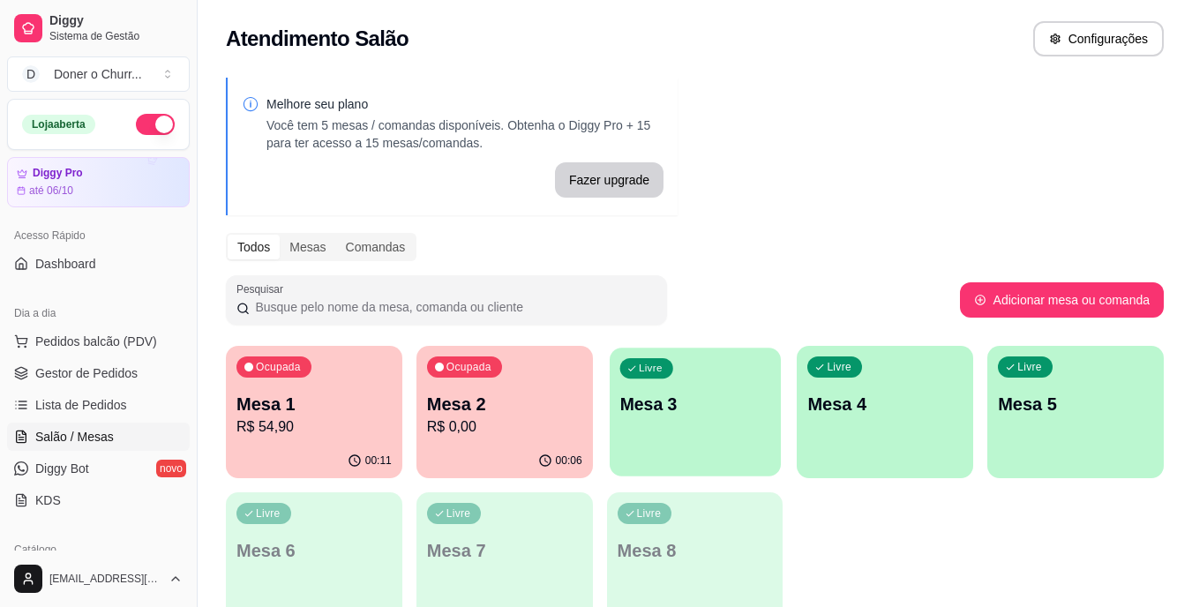
click at [678, 449] on div "Livre Mesa 3" at bounding box center [695, 402] width 171 height 108
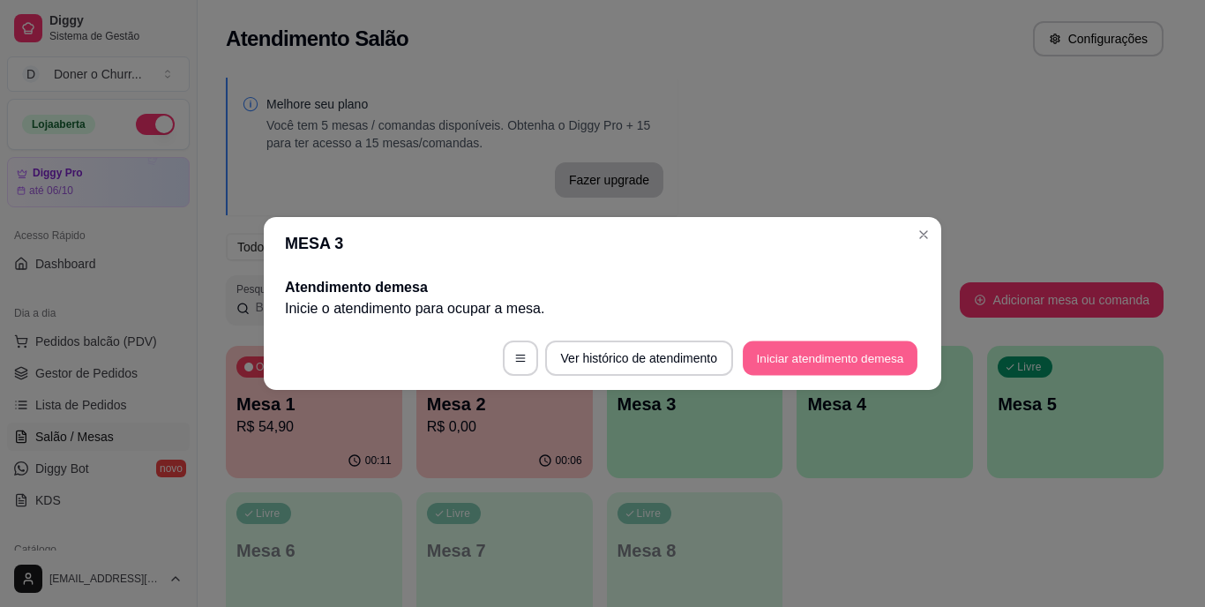
click at [813, 350] on button "Iniciar atendimento de mesa" at bounding box center [830, 358] width 175 height 34
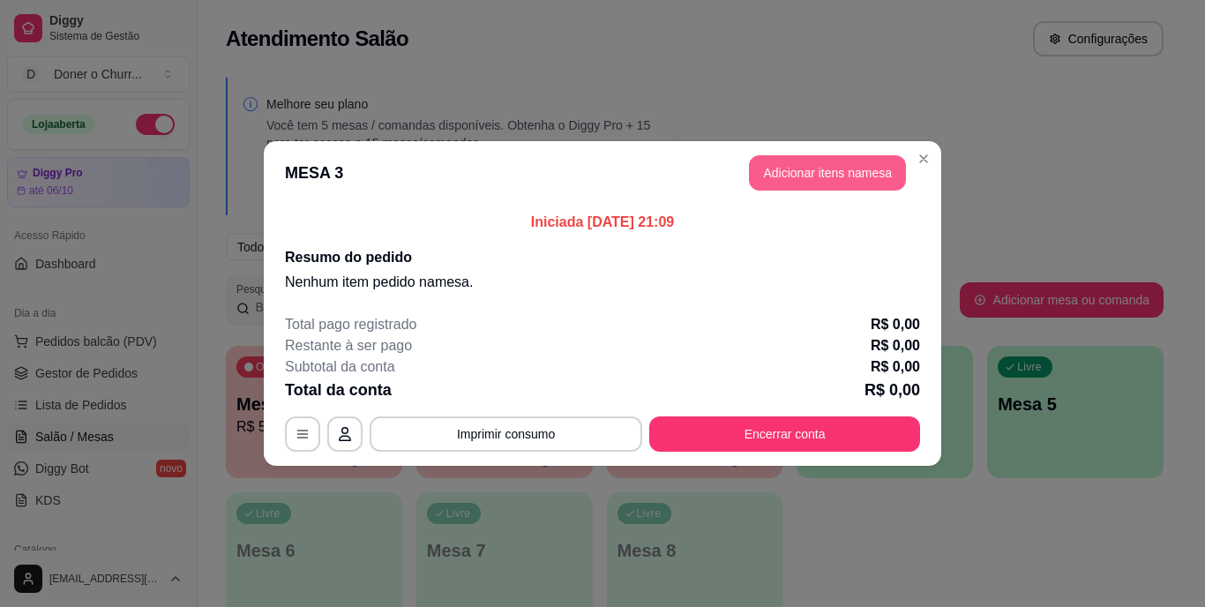
click at [827, 175] on button "Adicionar itens na mesa" at bounding box center [827, 172] width 157 height 35
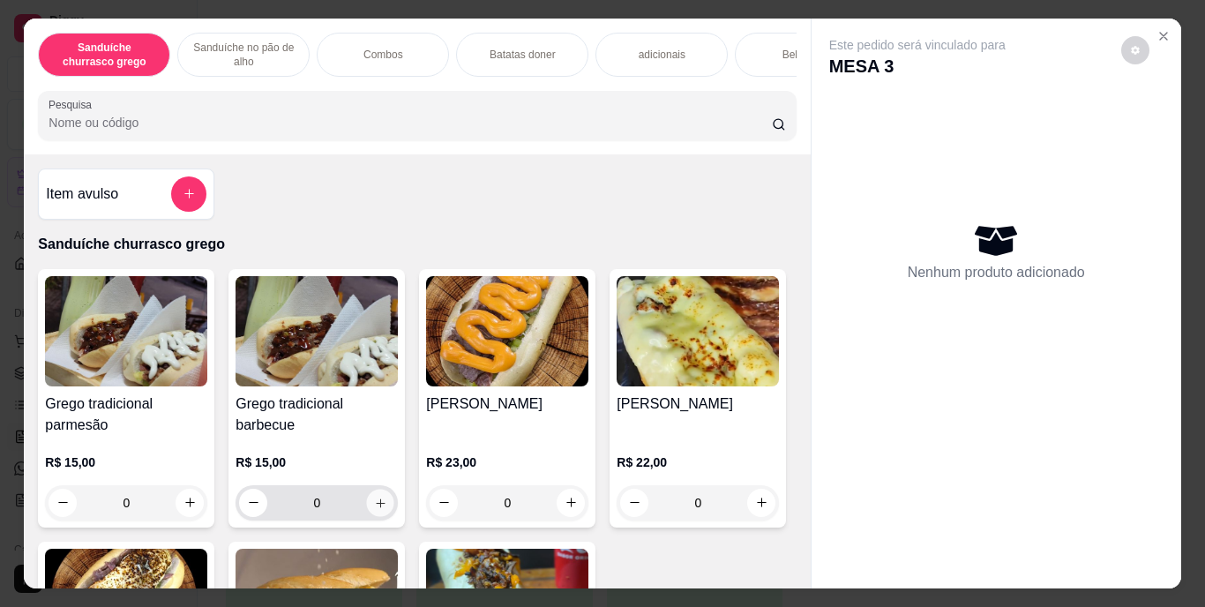
click at [377, 500] on button "increase-product-quantity" at bounding box center [380, 502] width 27 height 27
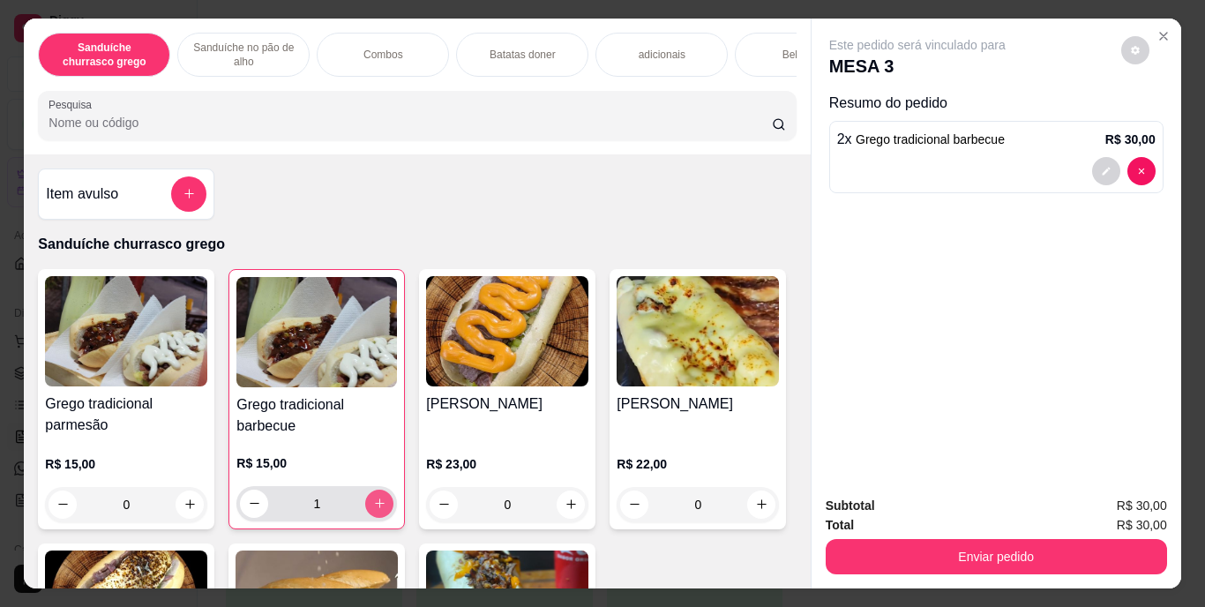
type input "2"
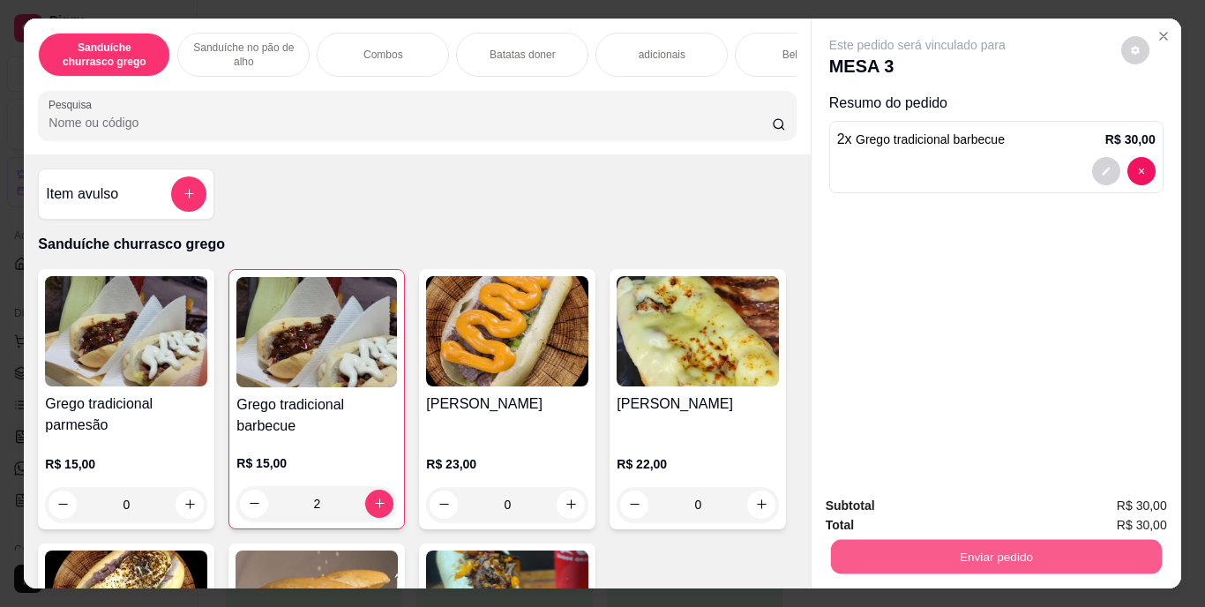
click at [1016, 551] on button "Enviar pedido" at bounding box center [995, 557] width 331 height 34
click at [1130, 503] on button "Enviar pedido" at bounding box center [1121, 507] width 97 height 33
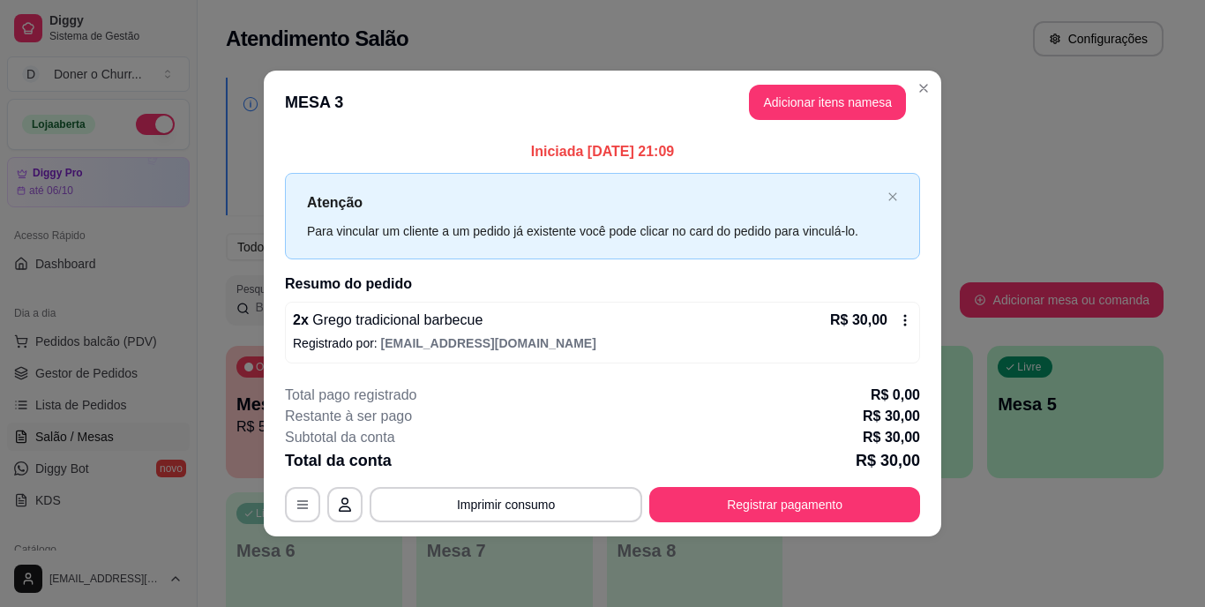
click at [544, 487] on button "Imprimir consumo" at bounding box center [506, 504] width 273 height 35
click at [544, 487] on button "Imprimir consumo" at bounding box center [506, 504] width 265 height 34
click at [525, 468] on button "IMPRESSORA" at bounding box center [512, 463] width 124 height 27
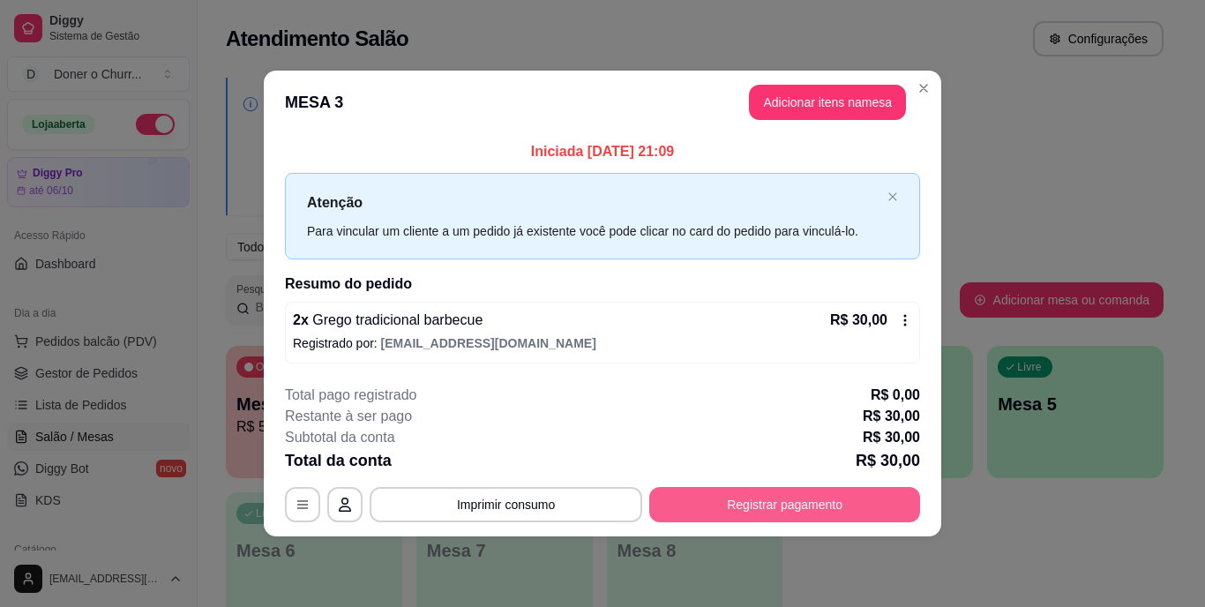
click at [825, 500] on button "Registrar pagamento" at bounding box center [784, 504] width 271 height 35
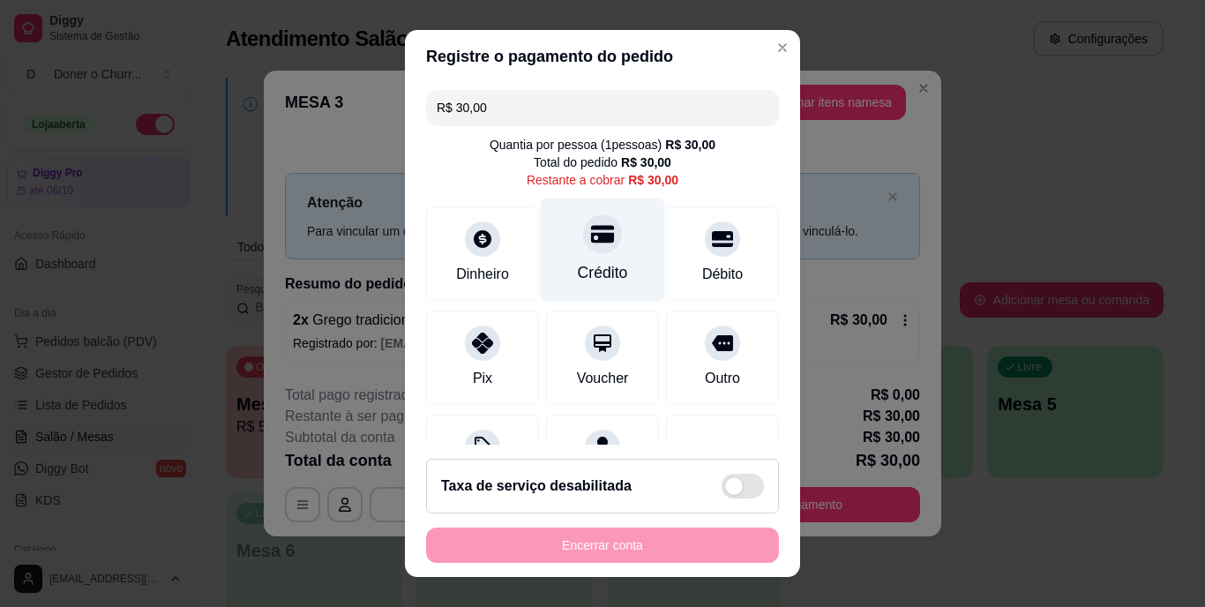
click at [610, 249] on div "Crédito" at bounding box center [603, 250] width 124 height 103
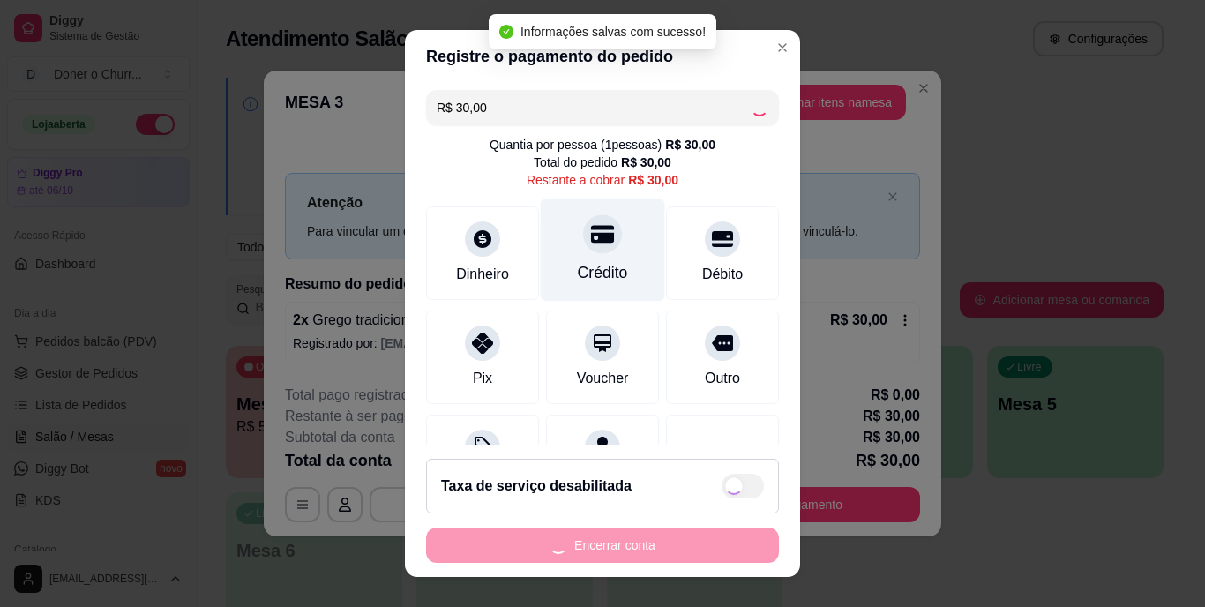
type input "R$ 0,00"
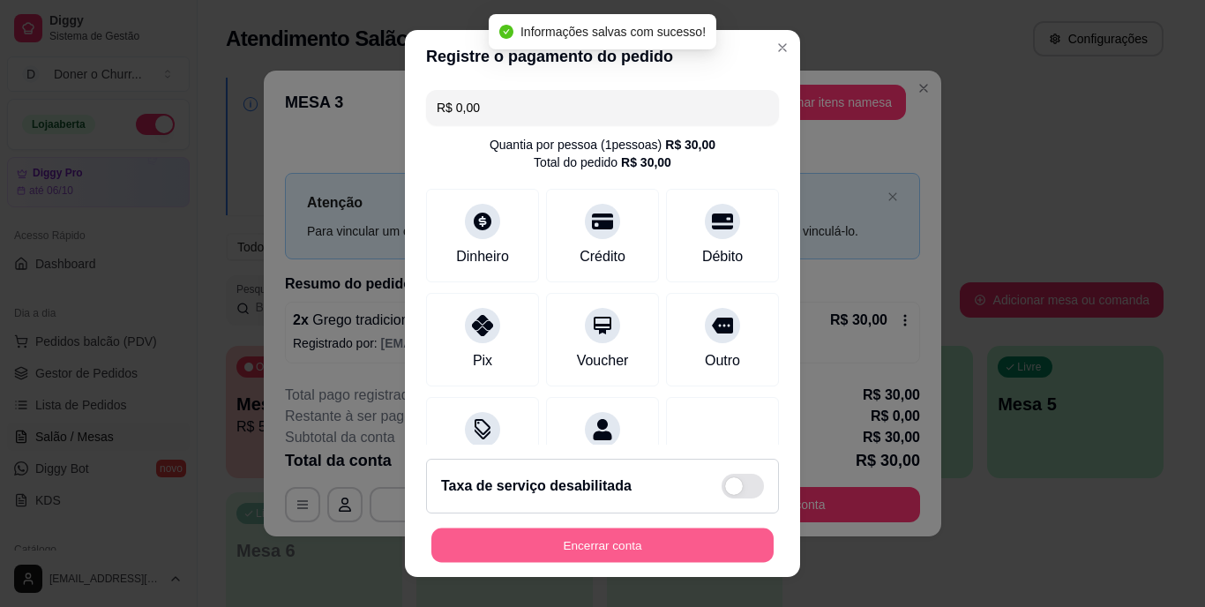
click at [648, 535] on button "Encerrar conta" at bounding box center [602, 545] width 342 height 34
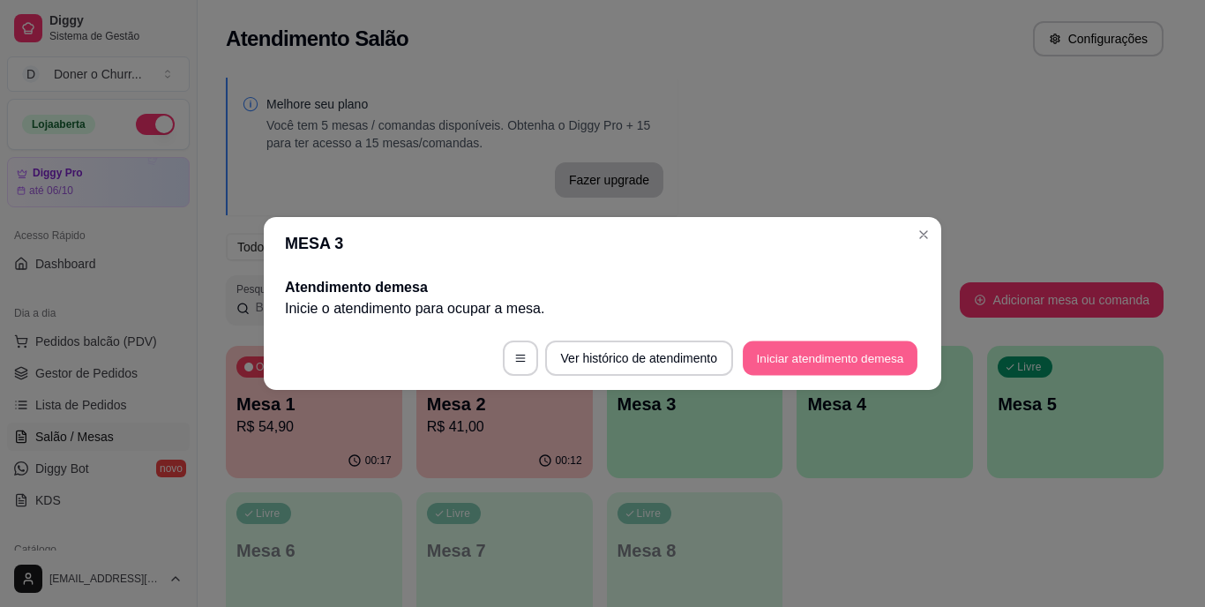
click at [871, 362] on button "Iniciar atendimento de mesa" at bounding box center [830, 358] width 175 height 34
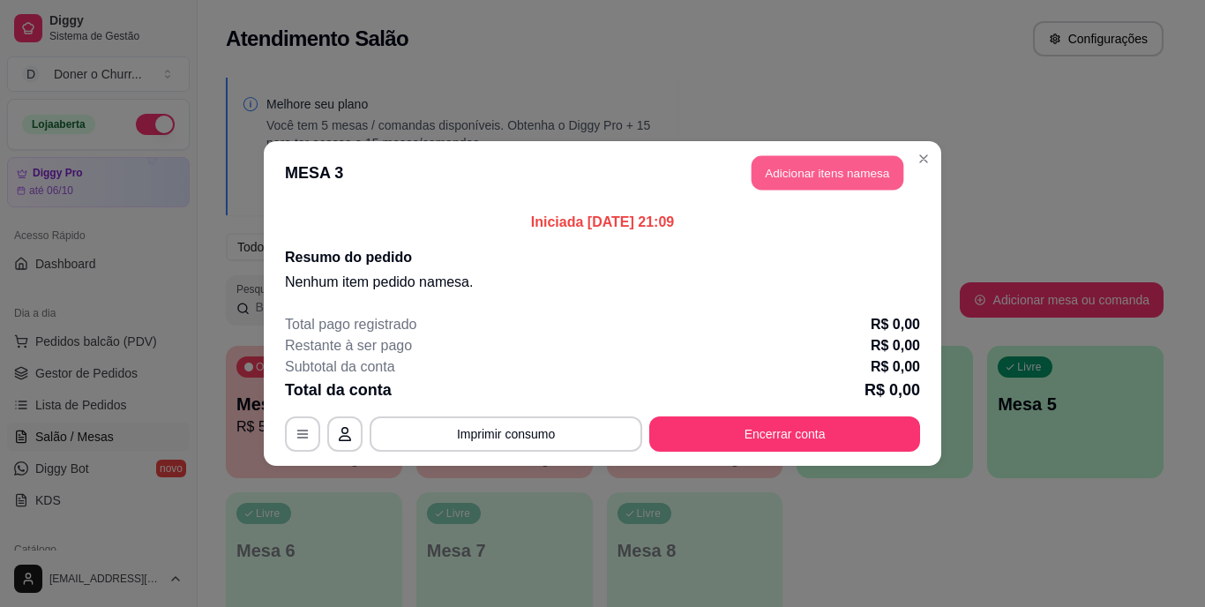
click at [836, 186] on button "Adicionar itens na mesa" at bounding box center [828, 173] width 152 height 34
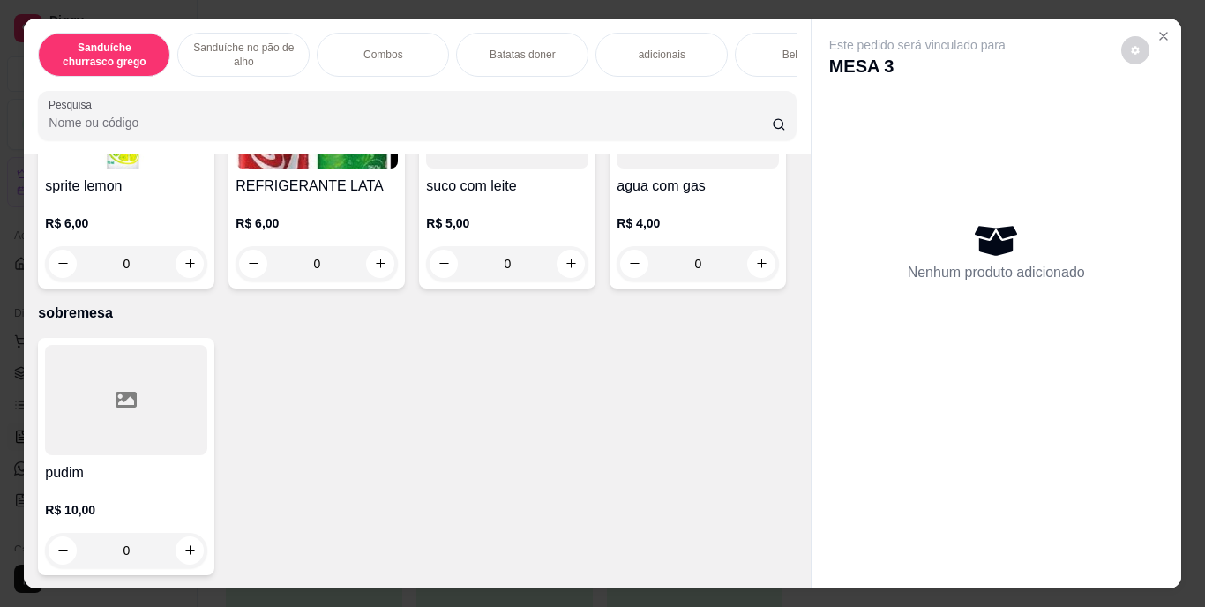
scroll to position [3223, 0]
click at [184, 19] on icon "increase-product-quantity" at bounding box center [190, 11] width 13 height 13
type input "1"
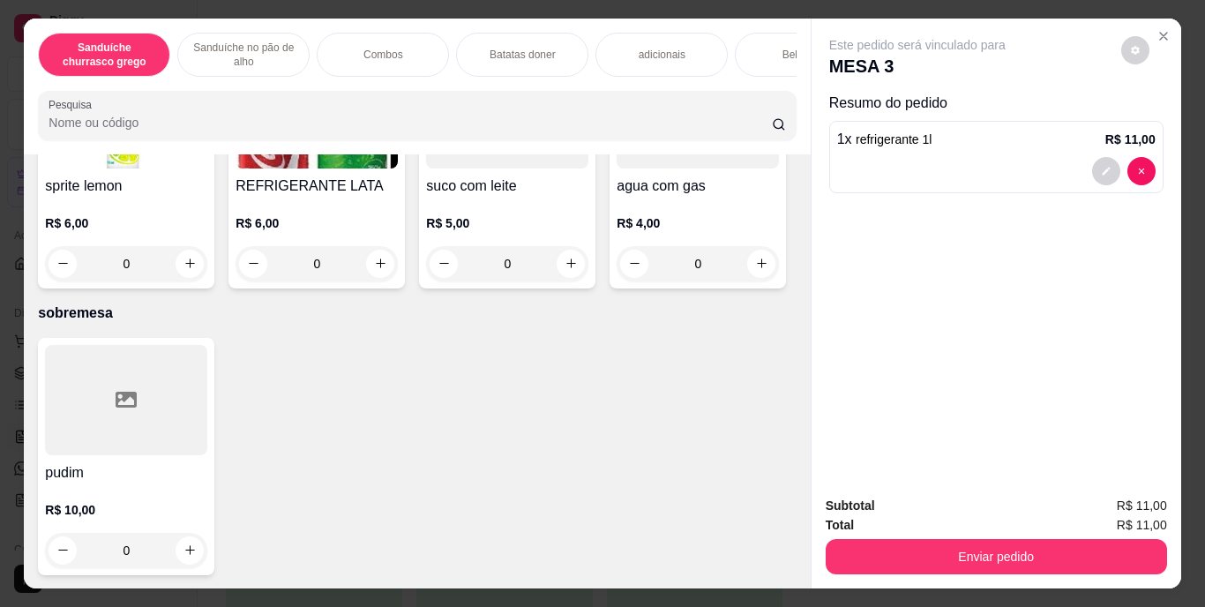
scroll to position [3224, 0]
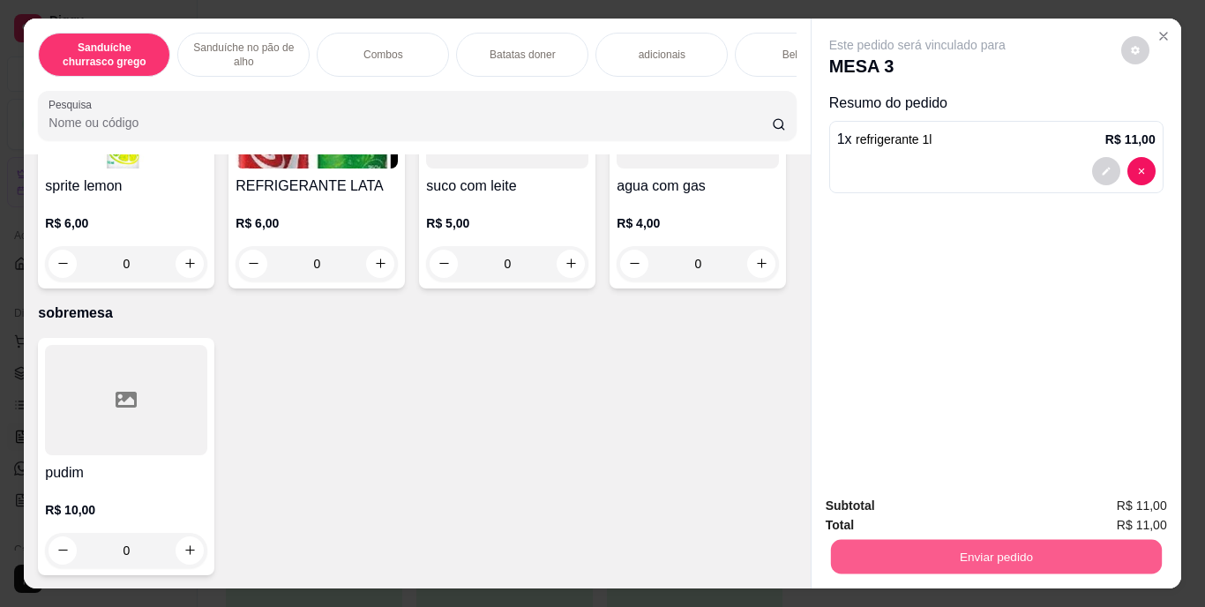
click at [1038, 552] on button "Enviar pedido" at bounding box center [995, 557] width 331 height 34
click at [1134, 510] on button "Enviar pedido" at bounding box center [1121, 507] width 97 height 33
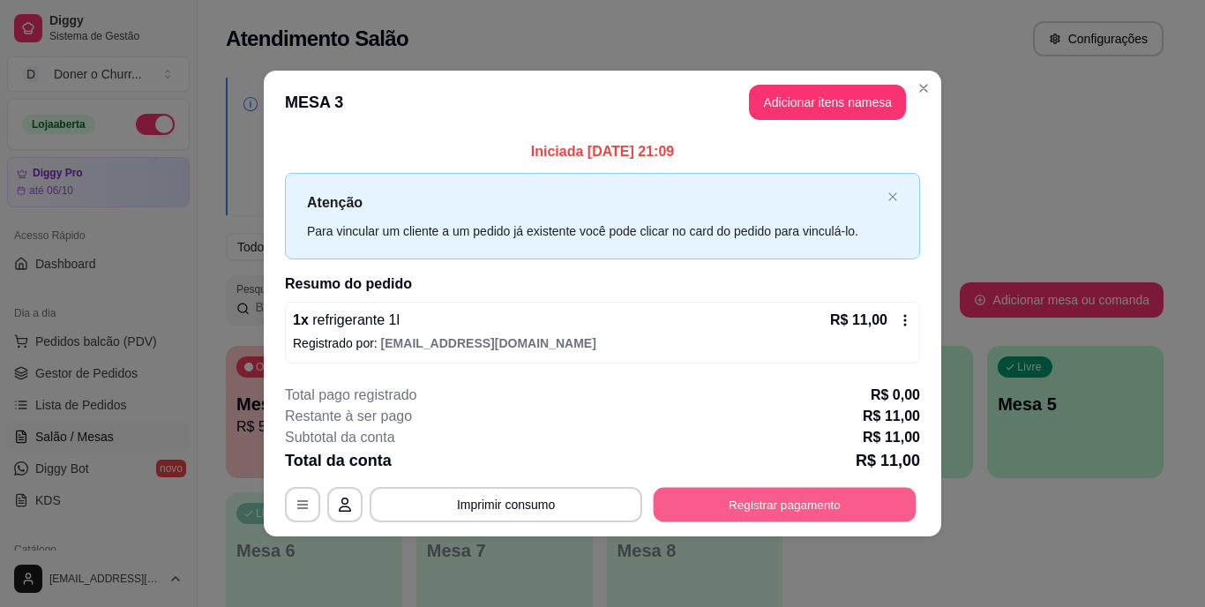
click at [709, 499] on button "Registrar pagamento" at bounding box center [785, 504] width 263 height 34
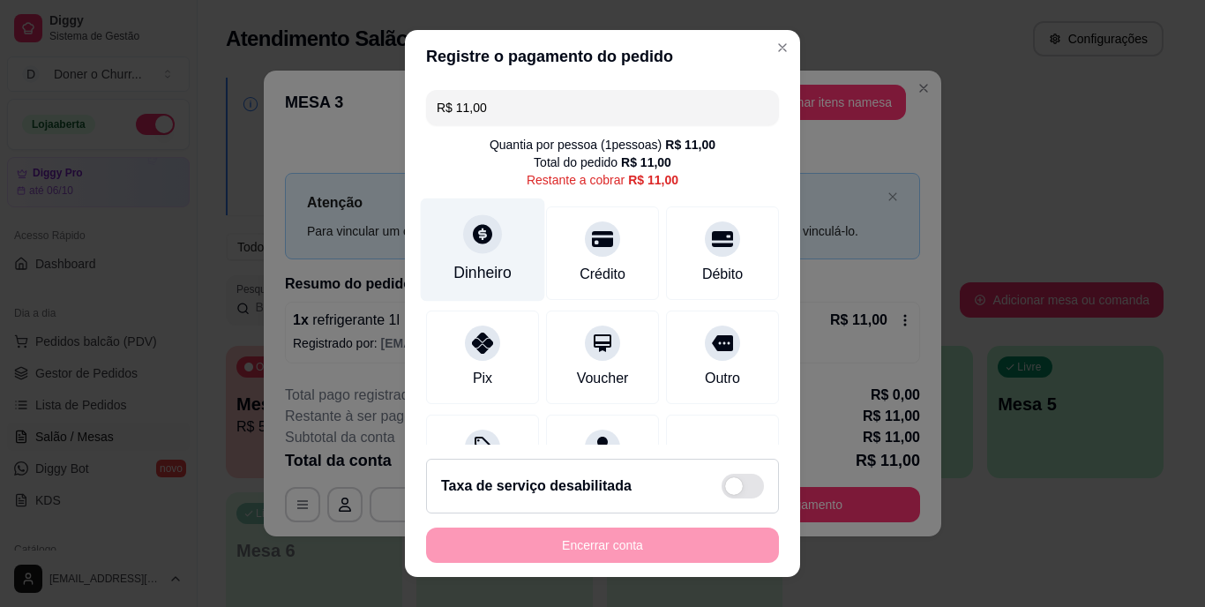
click at [462, 257] on div "Dinheiro" at bounding box center [483, 250] width 124 height 103
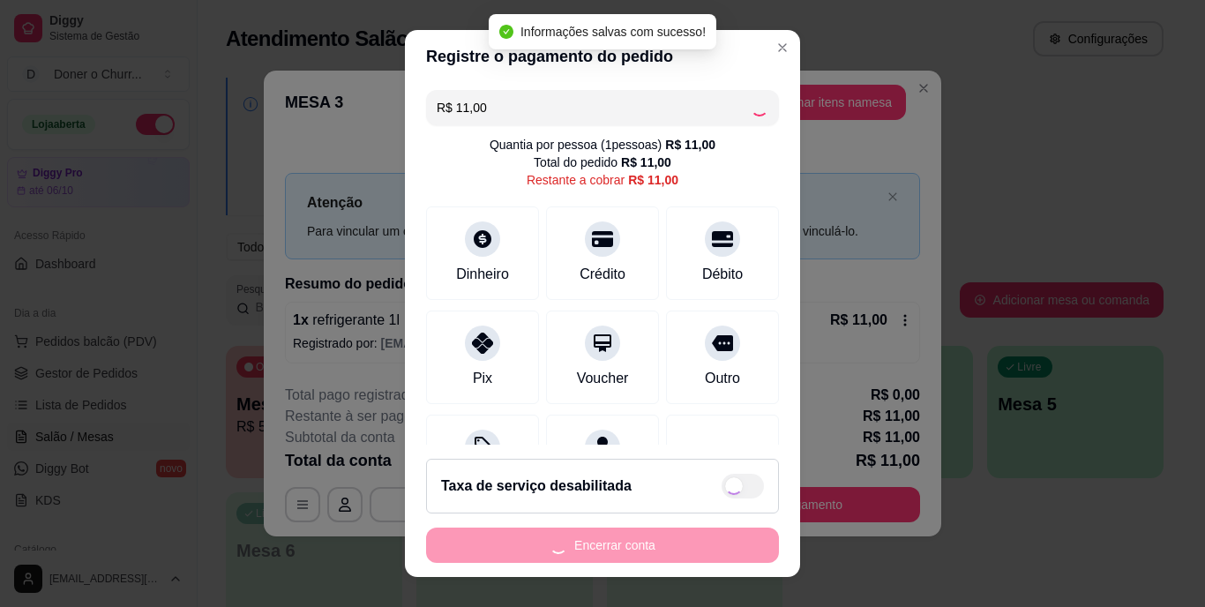
type input "R$ 0,00"
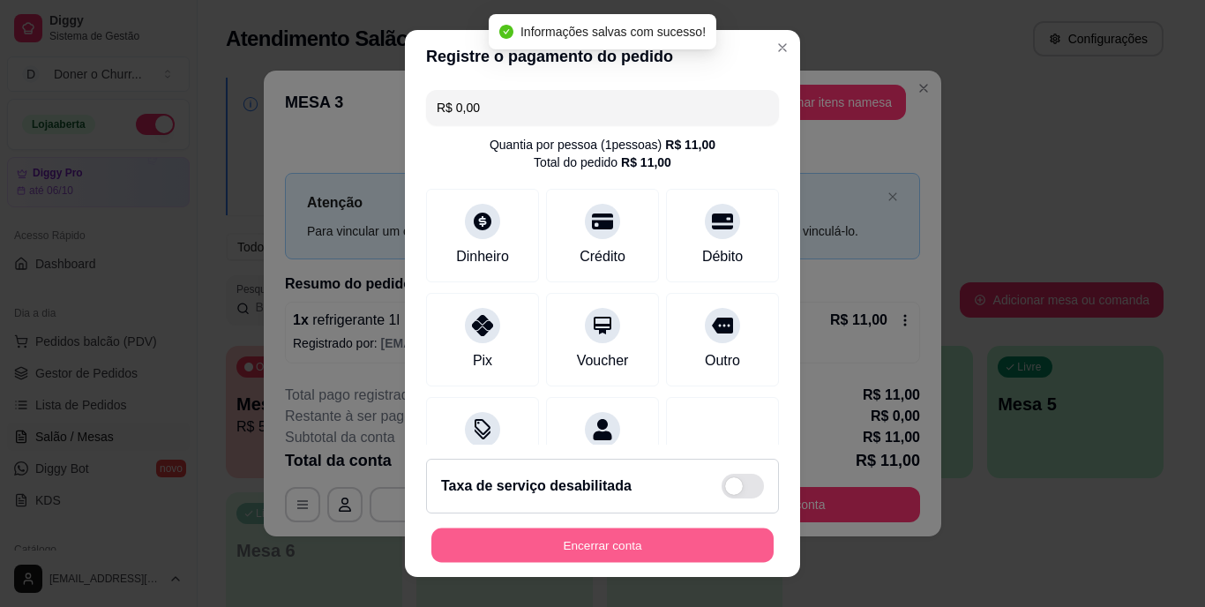
click at [653, 541] on button "Encerrar conta" at bounding box center [602, 545] width 342 height 34
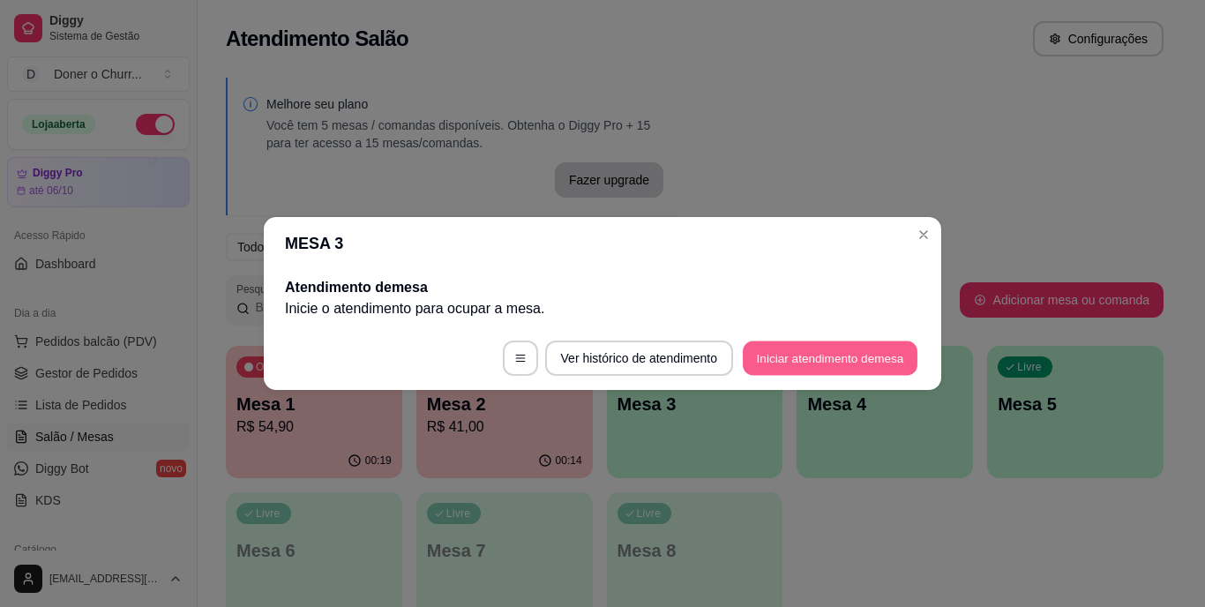
click at [886, 353] on button "Iniciar atendimento de mesa" at bounding box center [830, 358] width 175 height 34
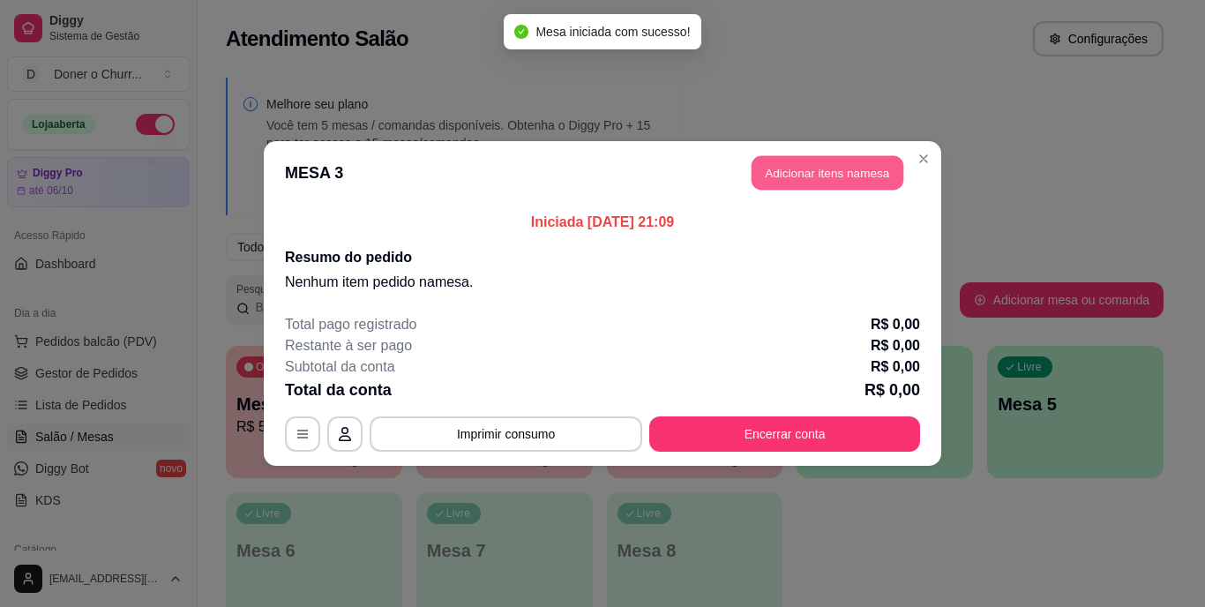
click at [837, 167] on button "Adicionar itens na mesa" at bounding box center [828, 173] width 152 height 34
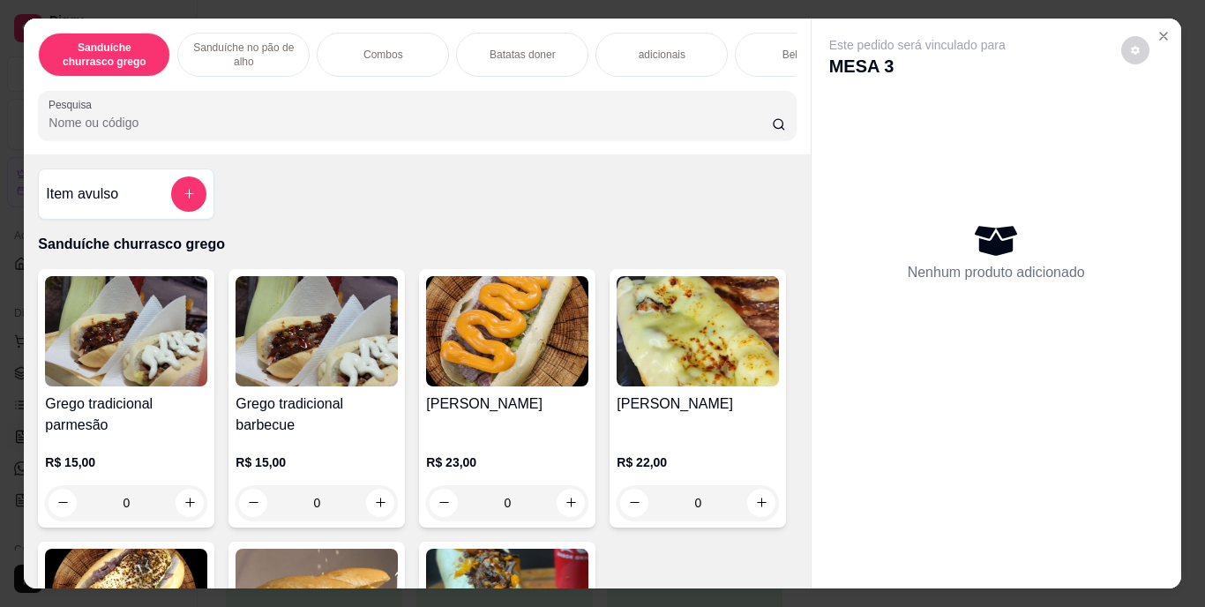
scroll to position [213, 0]
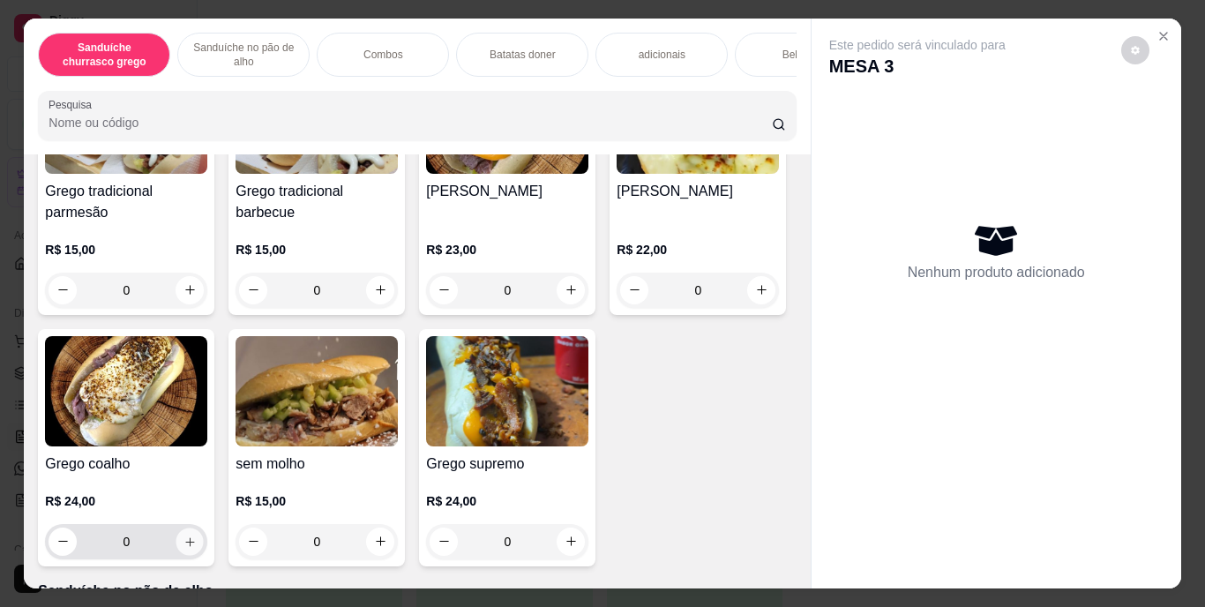
click at [204, 555] on button "increase-product-quantity" at bounding box center [189, 541] width 27 height 27
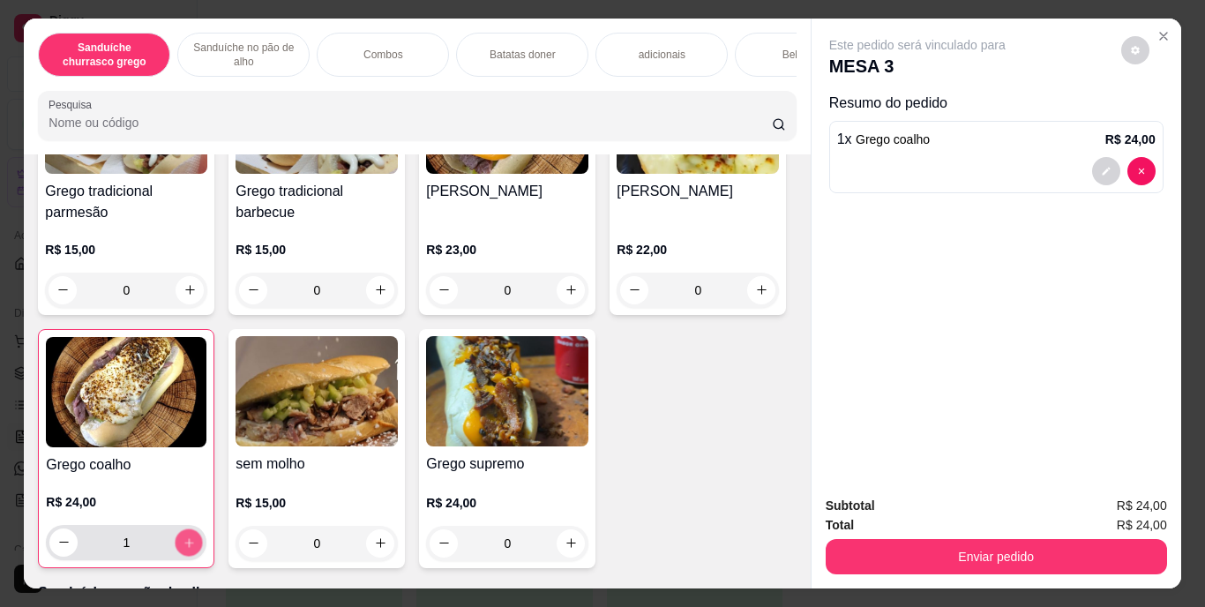
click at [196, 549] on icon "increase-product-quantity" at bounding box center [189, 542] width 13 height 13
type input "3"
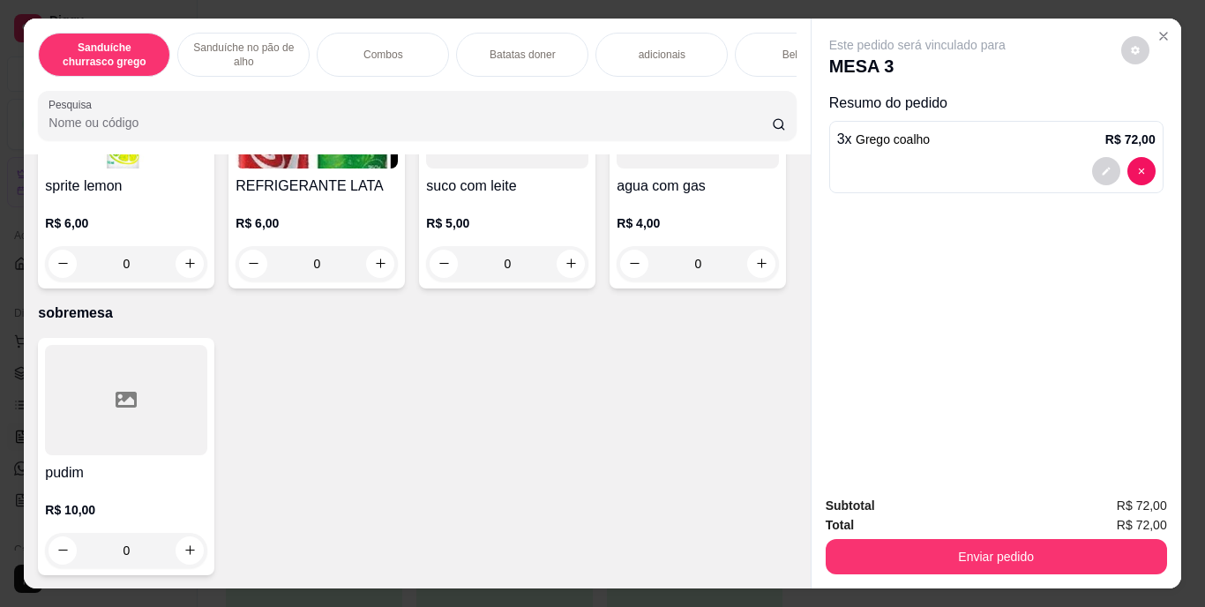
scroll to position [3054, 0]
click at [180, 26] on button "increase-product-quantity" at bounding box center [189, 11] width 27 height 27
type input "1"
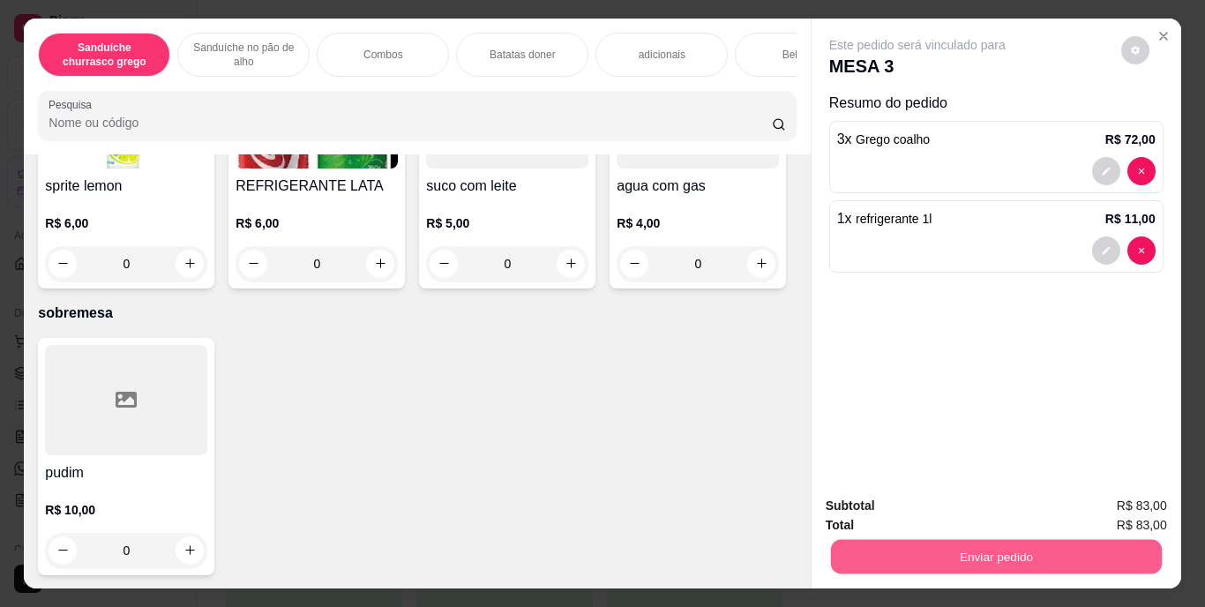
click at [1013, 544] on button "Enviar pedido" at bounding box center [995, 557] width 331 height 34
click at [1130, 497] on button "Enviar pedido" at bounding box center [1121, 507] width 97 height 33
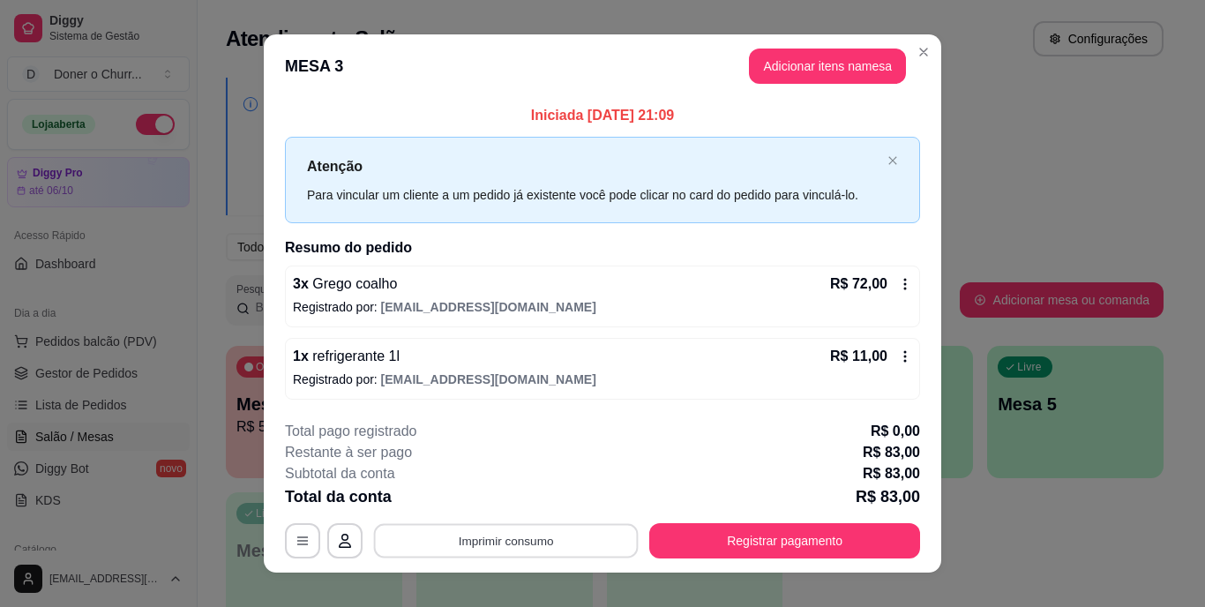
click at [507, 534] on button "Imprimir consumo" at bounding box center [506, 540] width 265 height 34
click at [516, 500] on button "IMPRESSORA" at bounding box center [505, 499] width 124 height 27
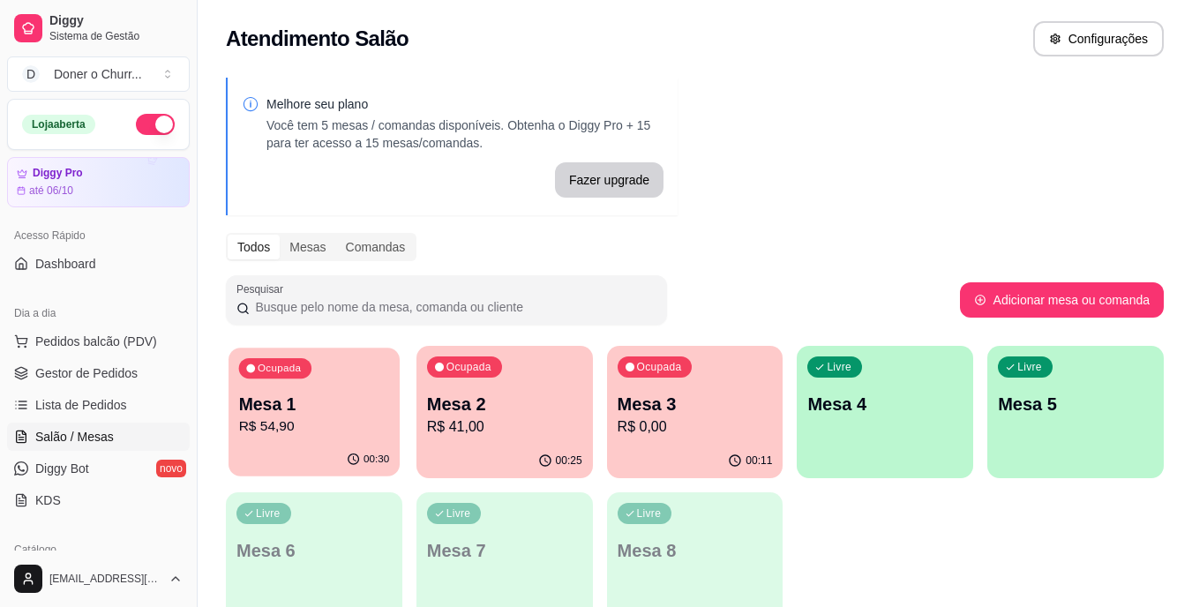
click at [311, 401] on p "Mesa 1" at bounding box center [314, 405] width 151 height 24
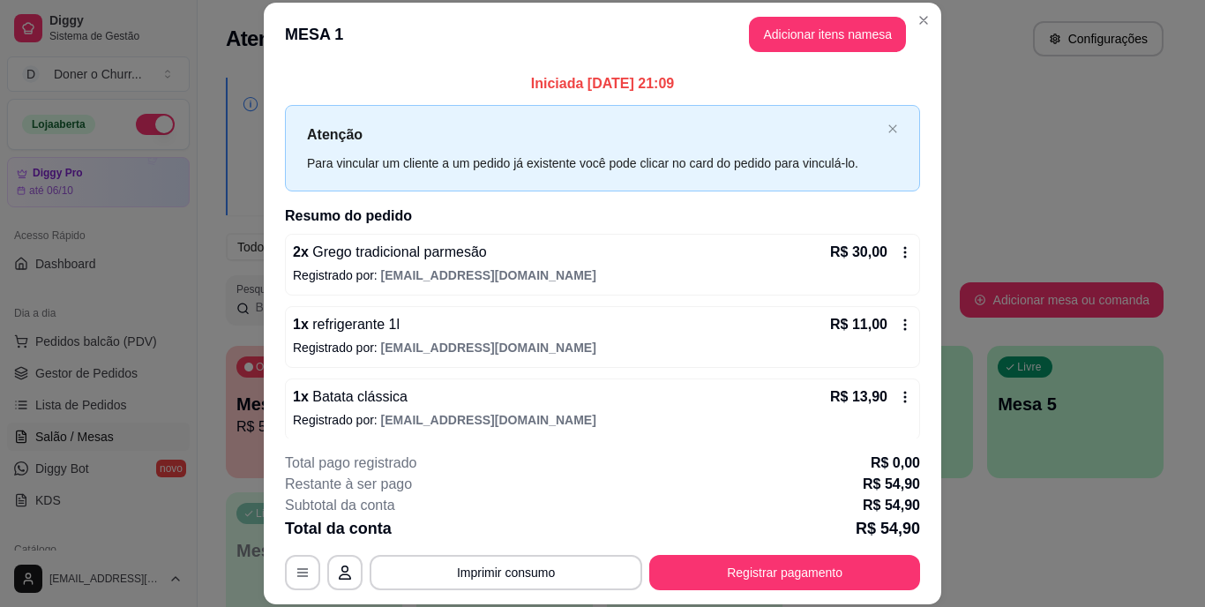
scroll to position [9, 0]
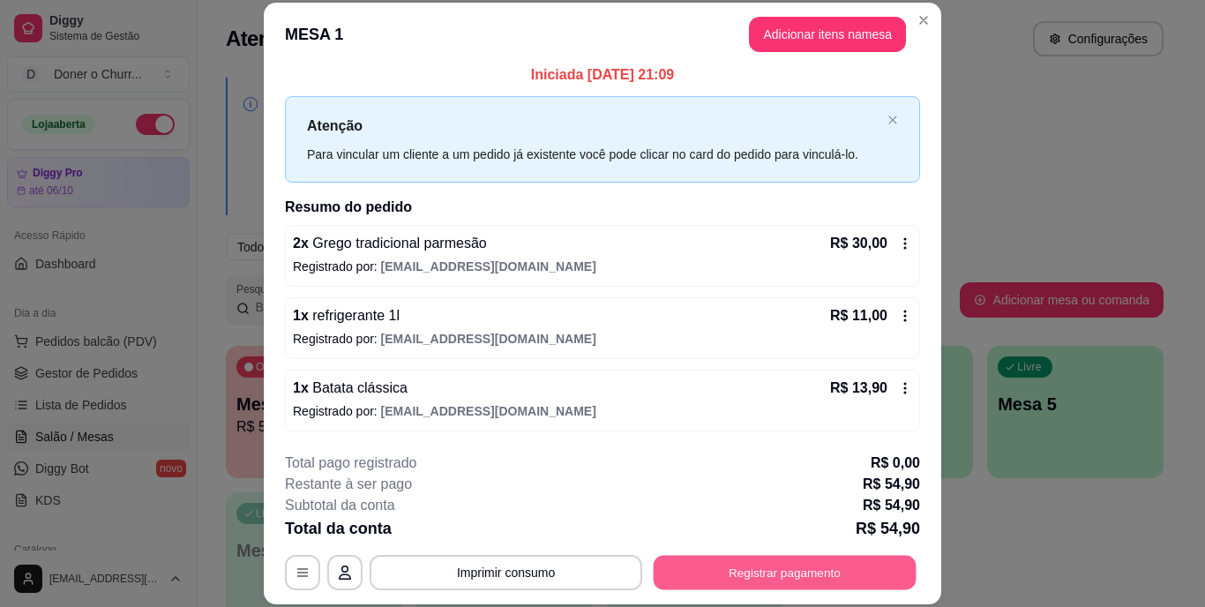
click at [690, 566] on button "Registrar pagamento" at bounding box center [785, 572] width 263 height 34
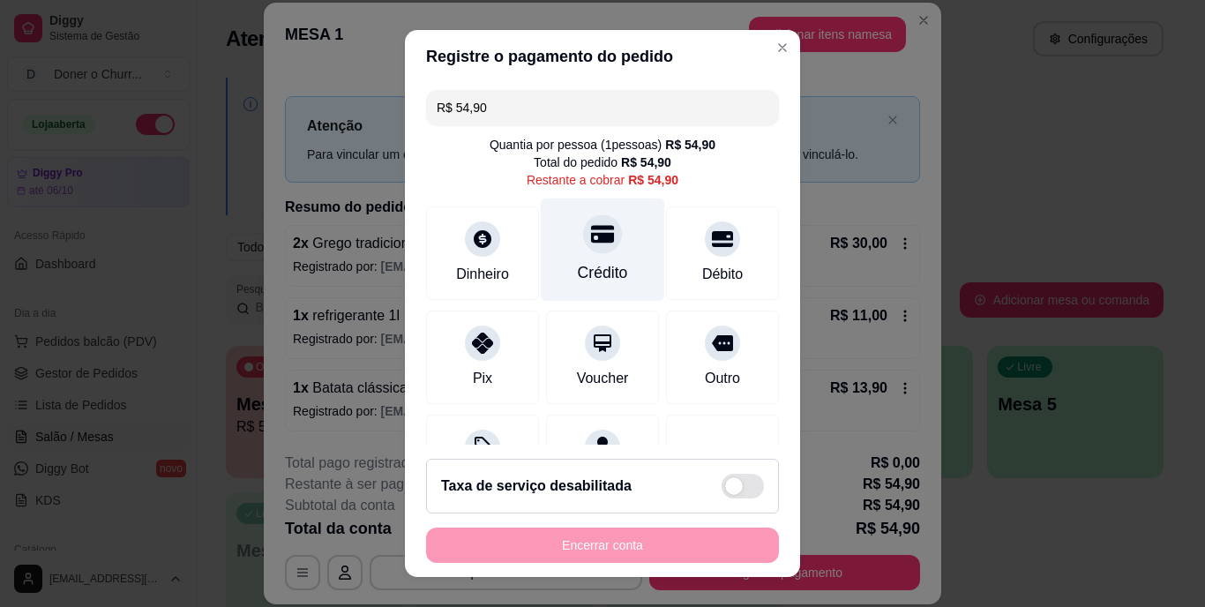
click at [591, 244] on icon at bounding box center [602, 234] width 23 height 23
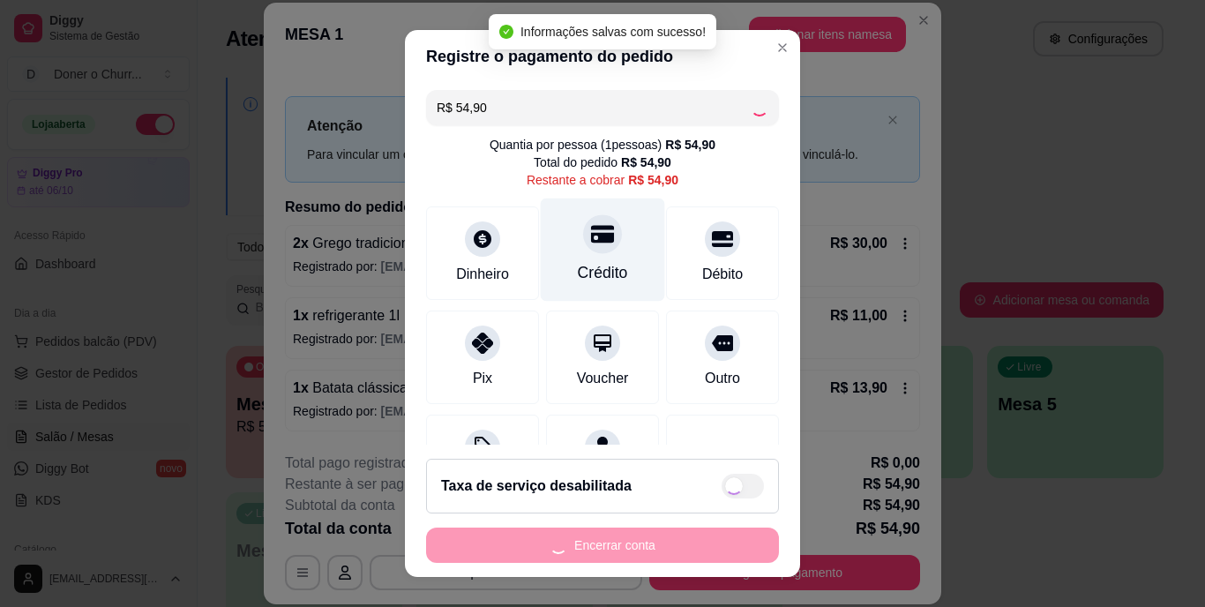
type input "R$ 0,00"
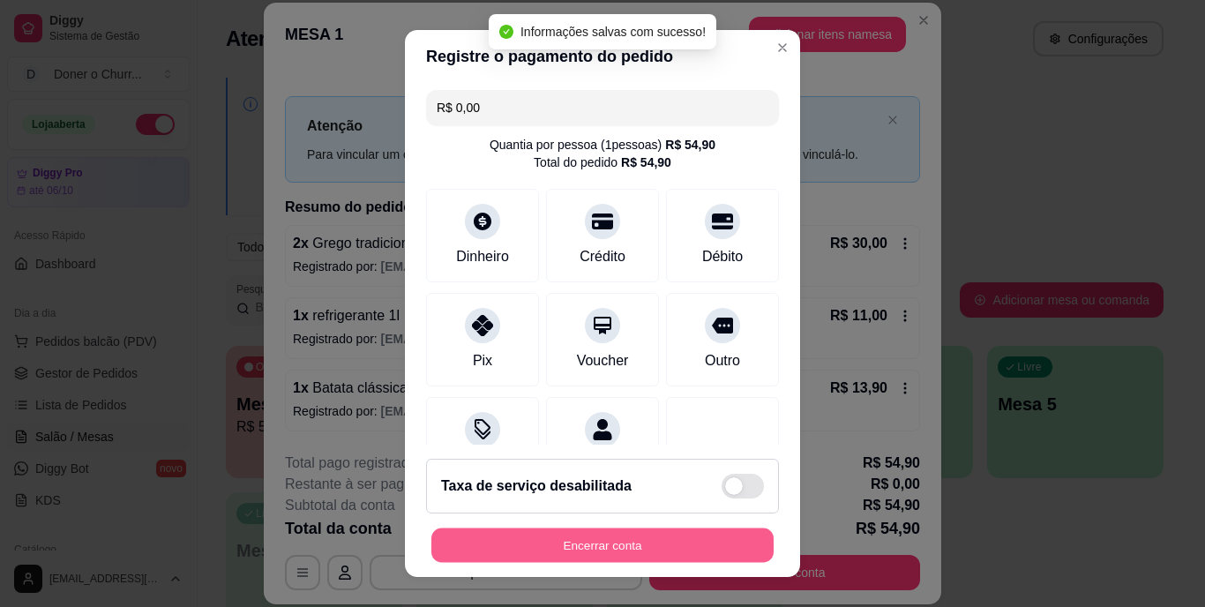
click at [592, 531] on button "Encerrar conta" at bounding box center [602, 545] width 342 height 34
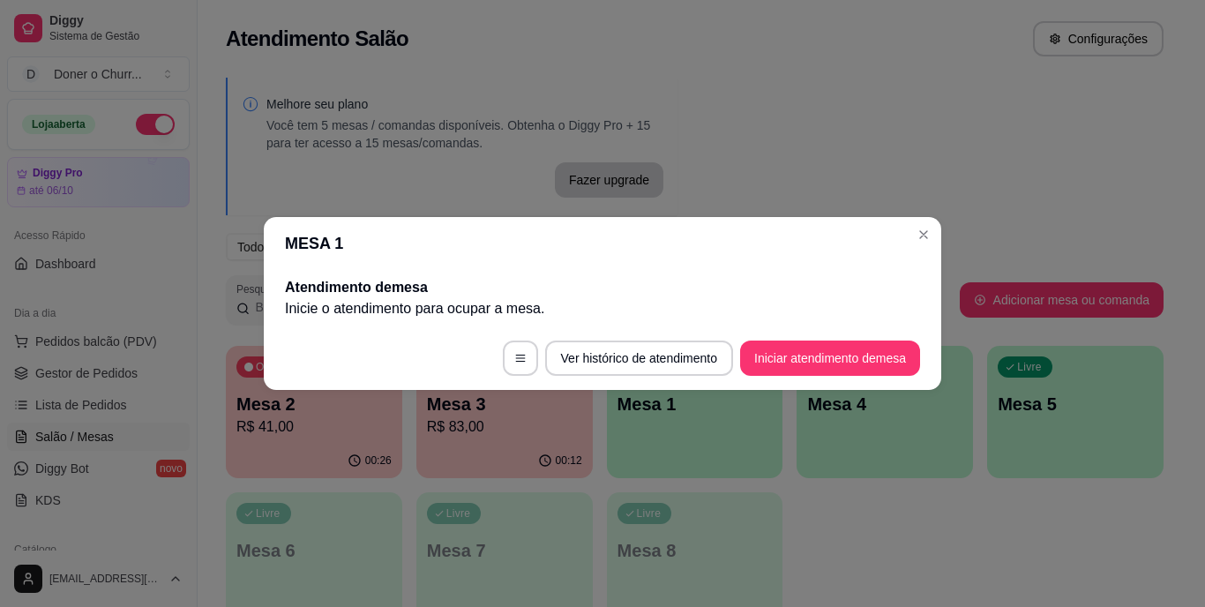
scroll to position [0, 0]
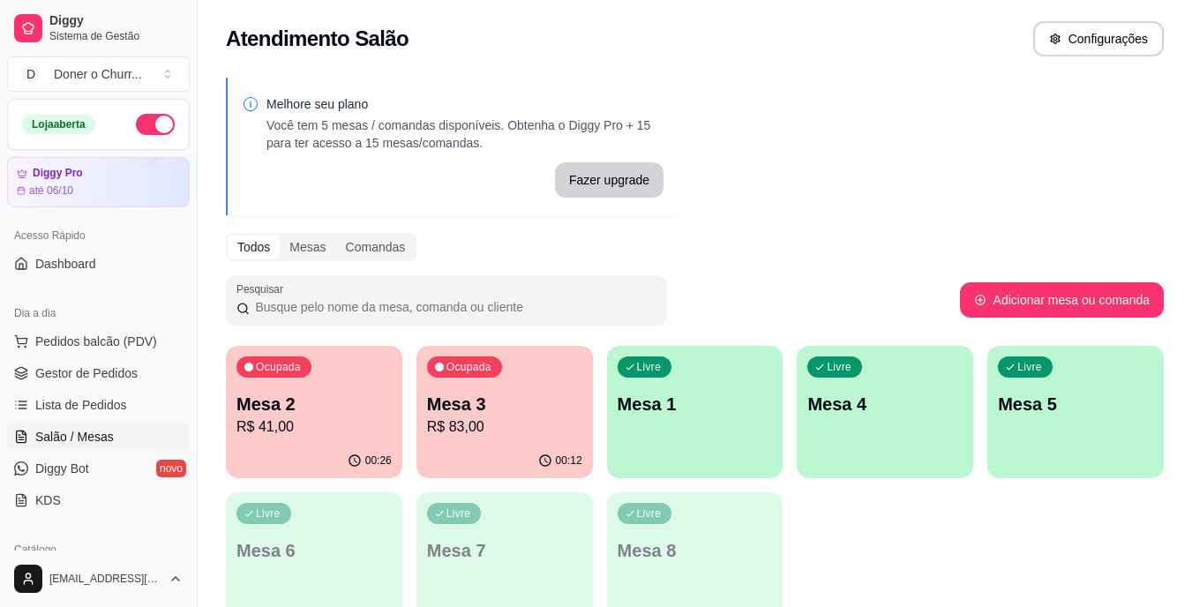
click at [349, 438] on div "Ocupada Mesa 2 R$ 41,00" at bounding box center [314, 395] width 176 height 98
click at [508, 397] on p "Mesa 3" at bounding box center [504, 404] width 155 height 25
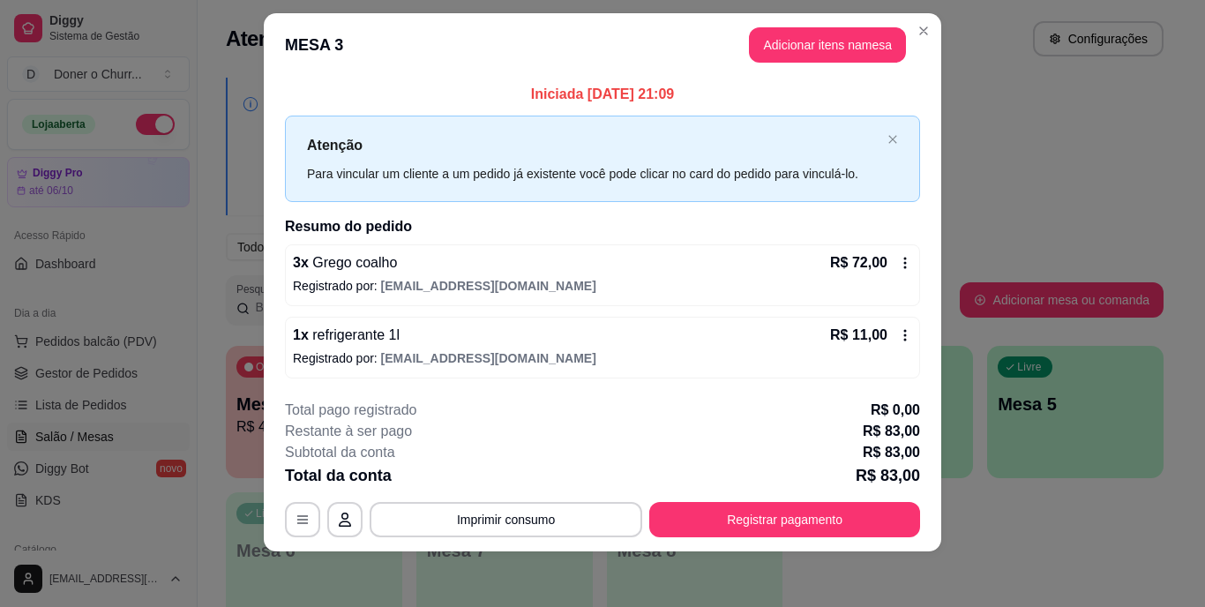
scroll to position [22, 0]
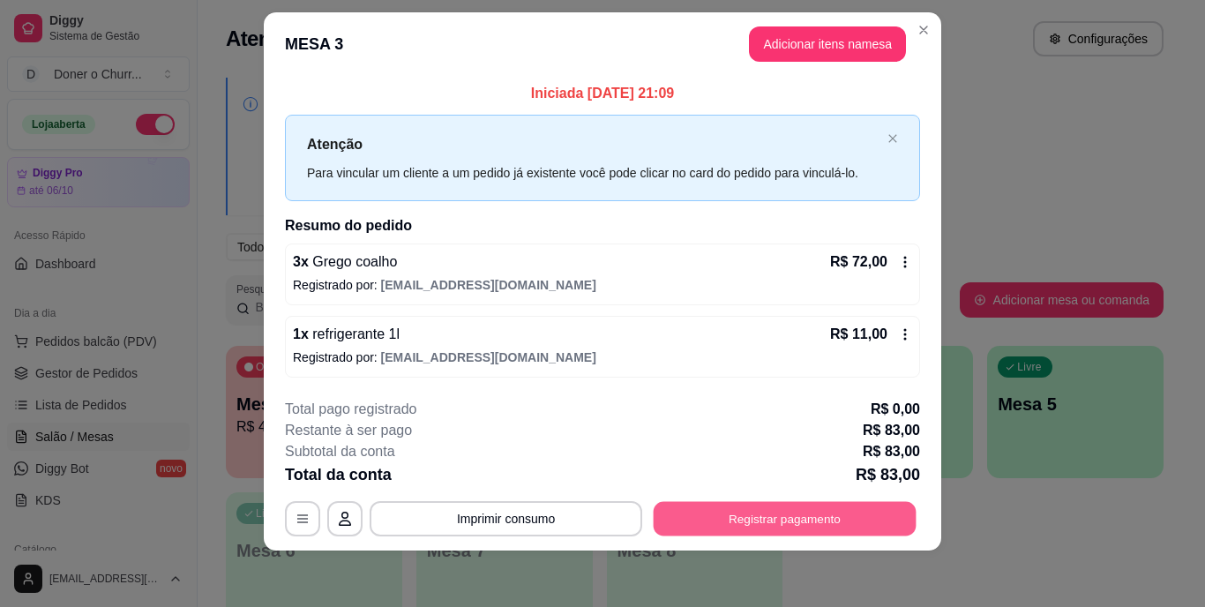
click at [719, 529] on button "Registrar pagamento" at bounding box center [785, 518] width 263 height 34
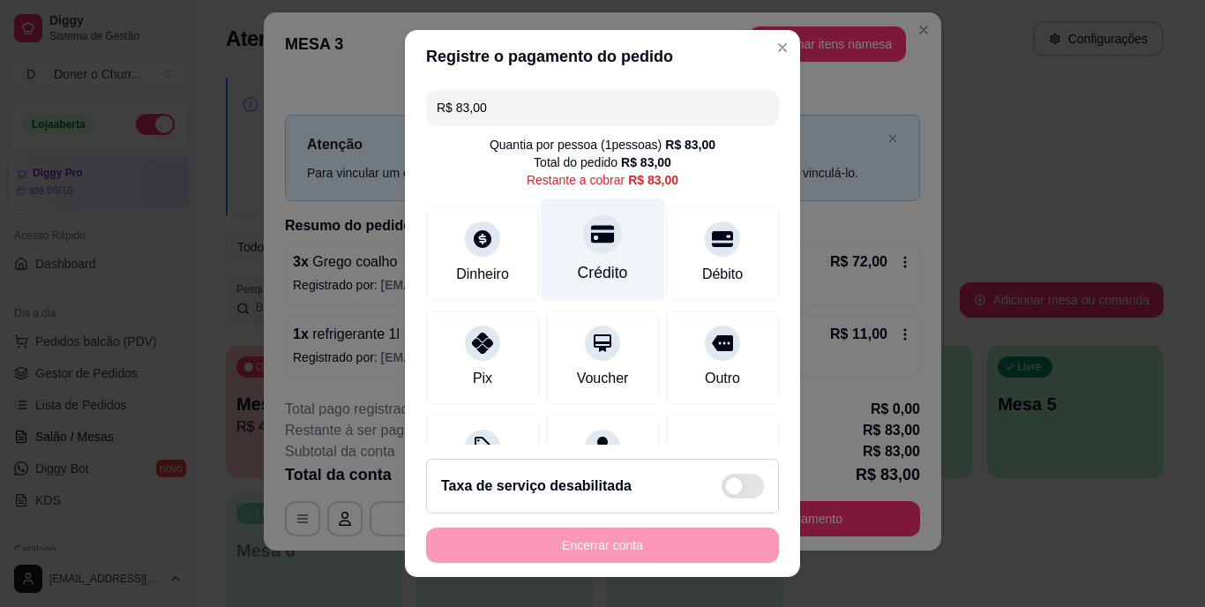
click at [596, 243] on div at bounding box center [602, 234] width 39 height 39
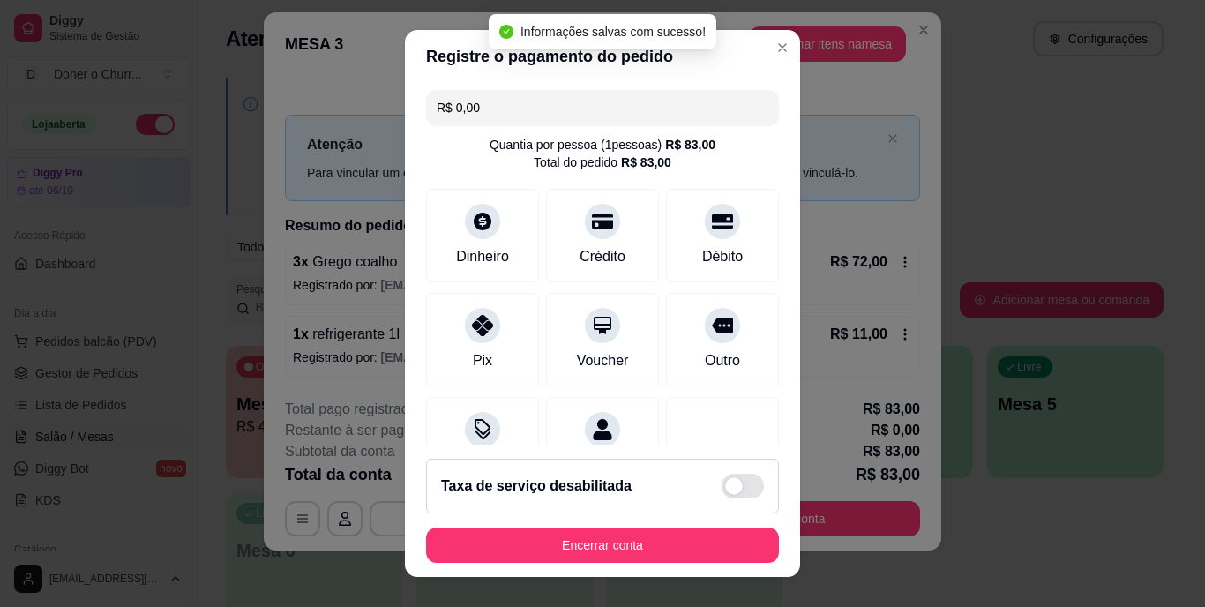
type input "R$ 0,00"
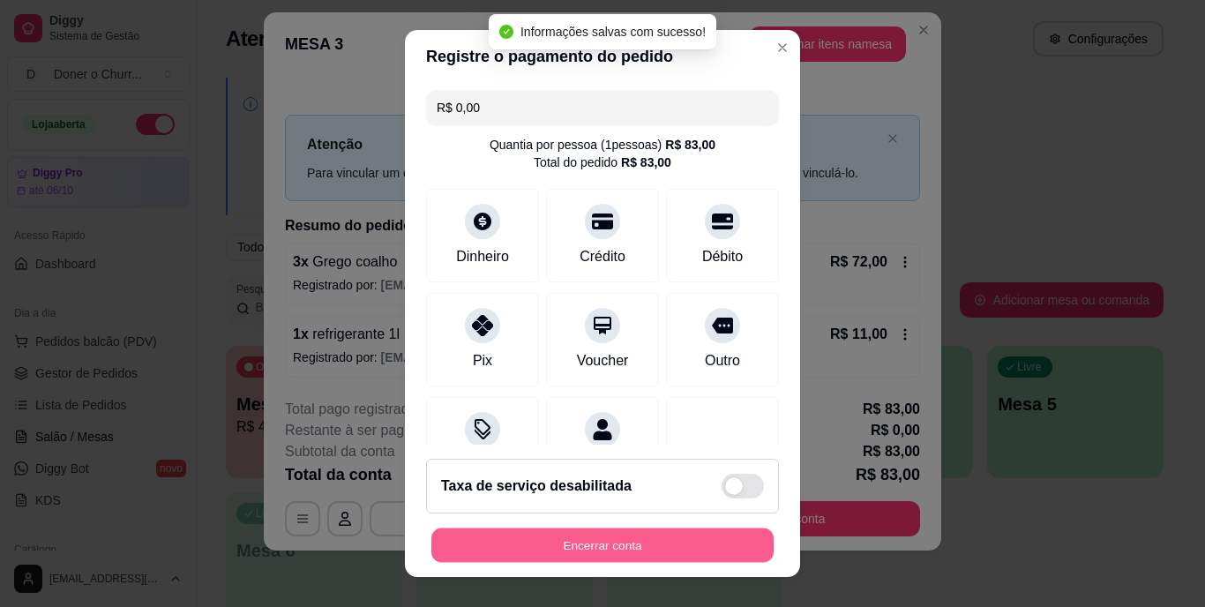
click at [693, 554] on button "Encerrar conta" at bounding box center [602, 545] width 342 height 34
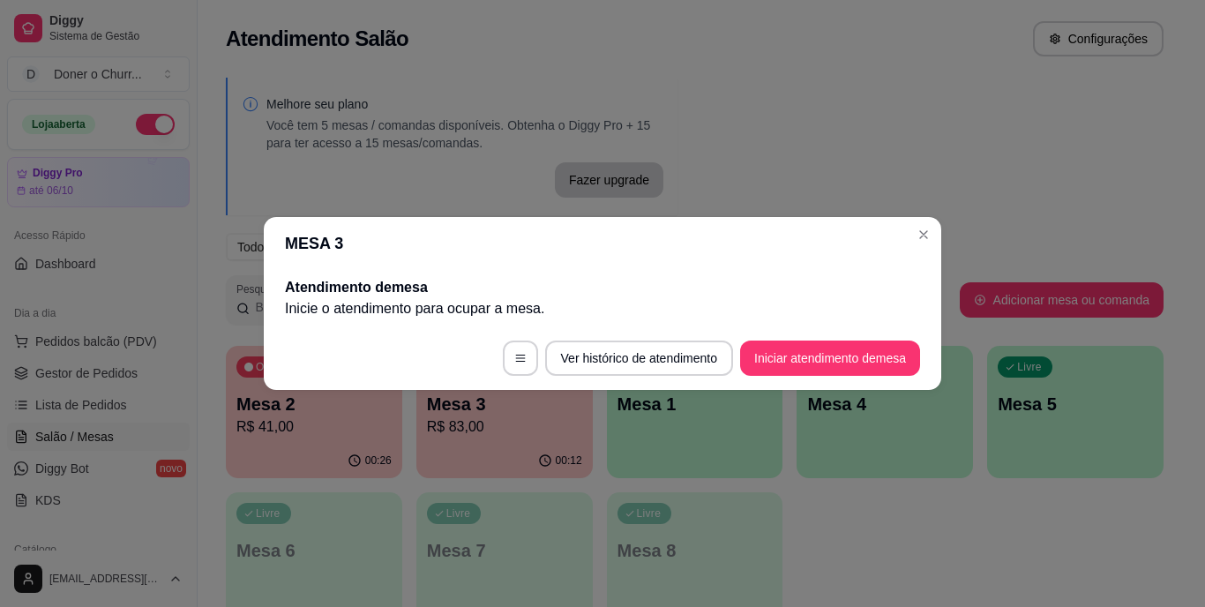
scroll to position [0, 0]
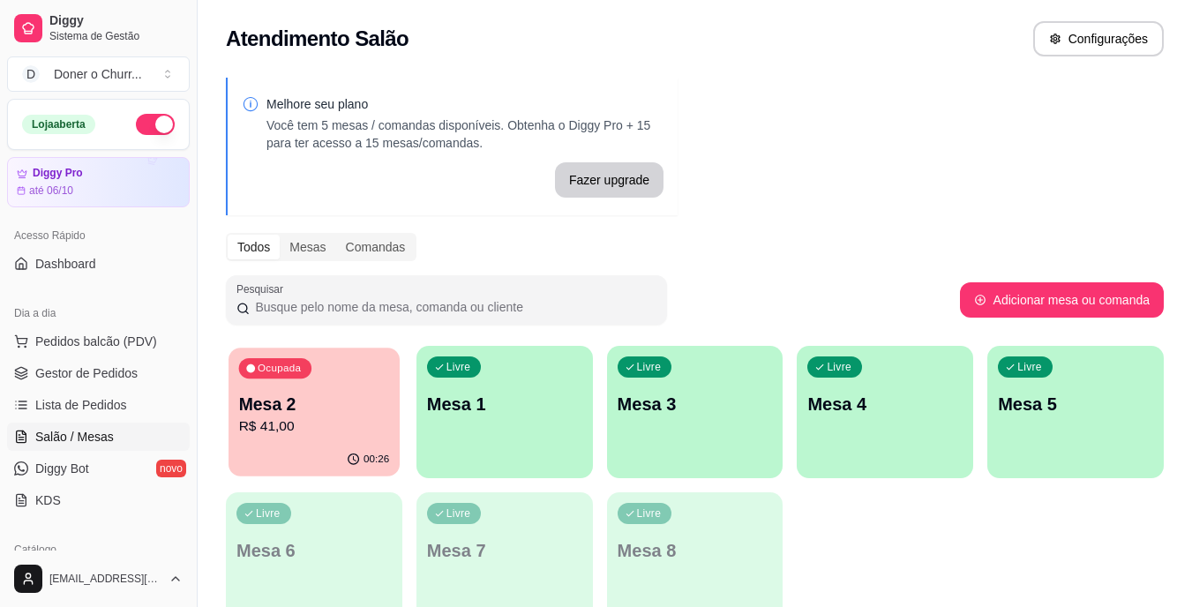
click at [314, 436] on p "R$ 41,00" at bounding box center [314, 426] width 151 height 20
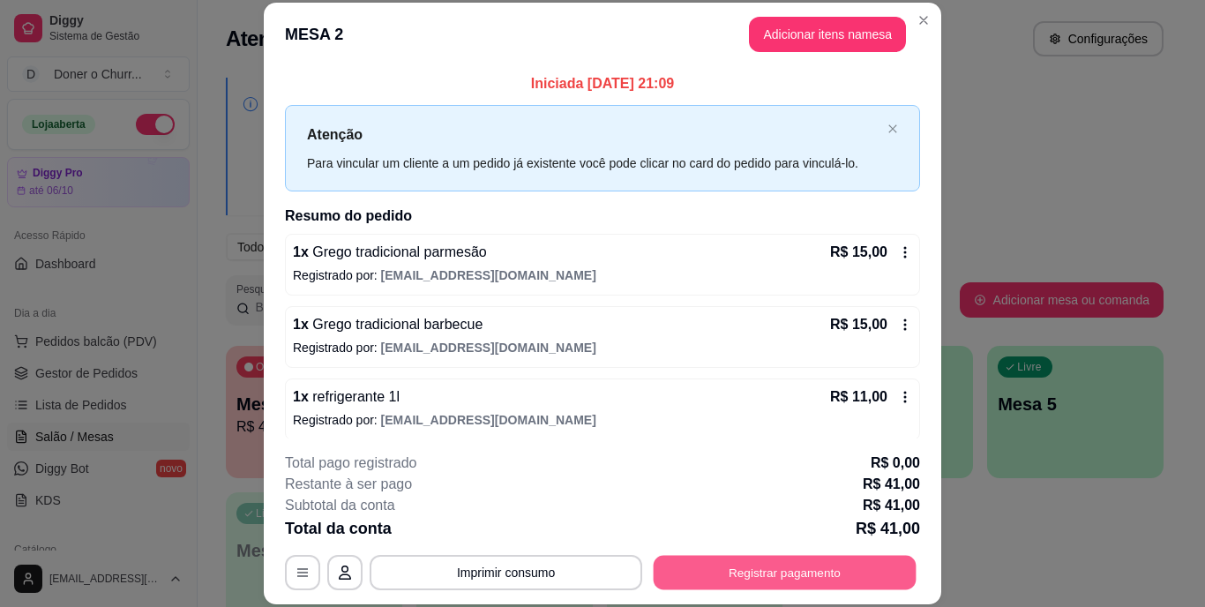
click at [701, 562] on button "Registrar pagamento" at bounding box center [785, 572] width 263 height 34
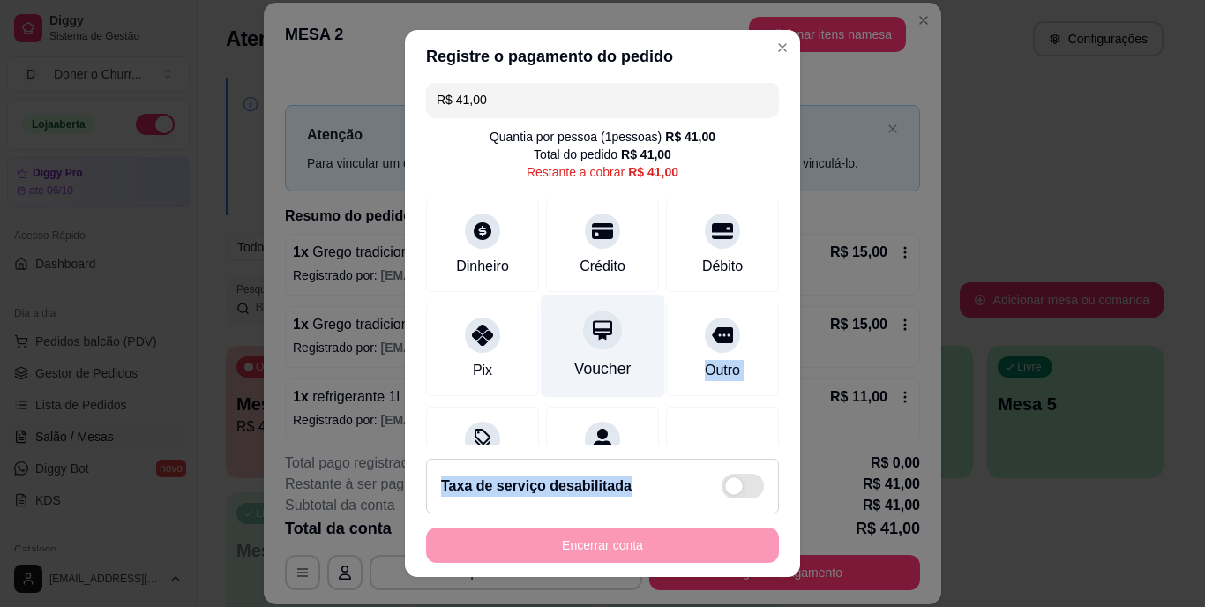
drag, startPoint x: 641, startPoint y: 500, endPoint x: 630, endPoint y: 364, distance: 136.3
click at [630, 364] on section "Registre o pagamento do pedido R$ 41,00 Quantia por pessoa ( 1 pessoas) R$ 41,0…" at bounding box center [602, 303] width 395 height 546
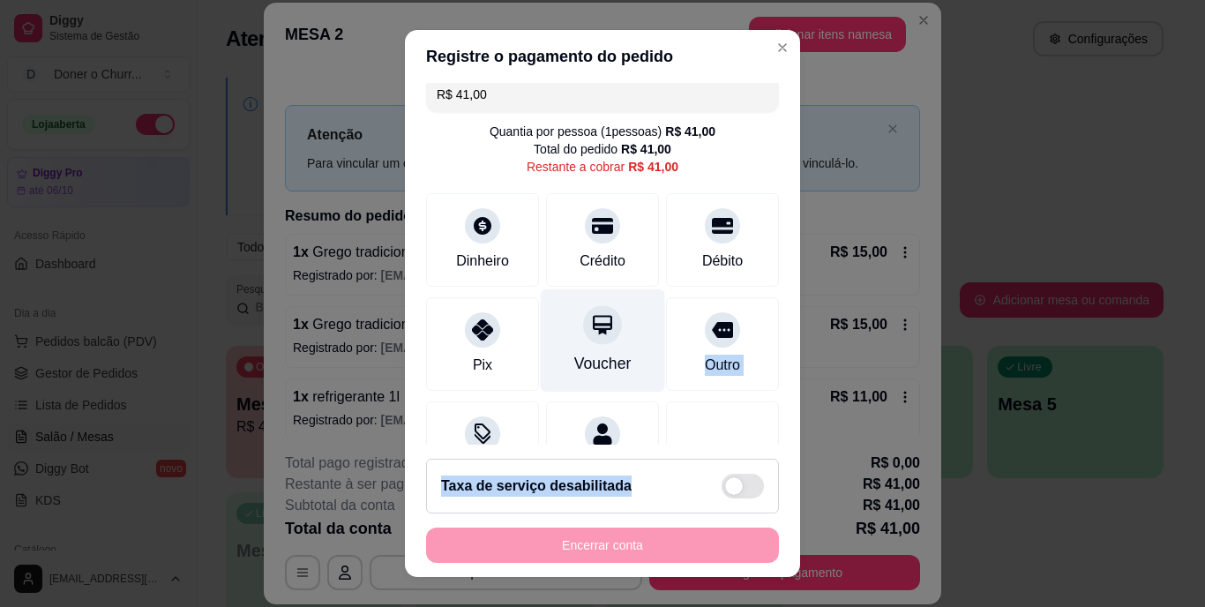
scroll to position [14, 0]
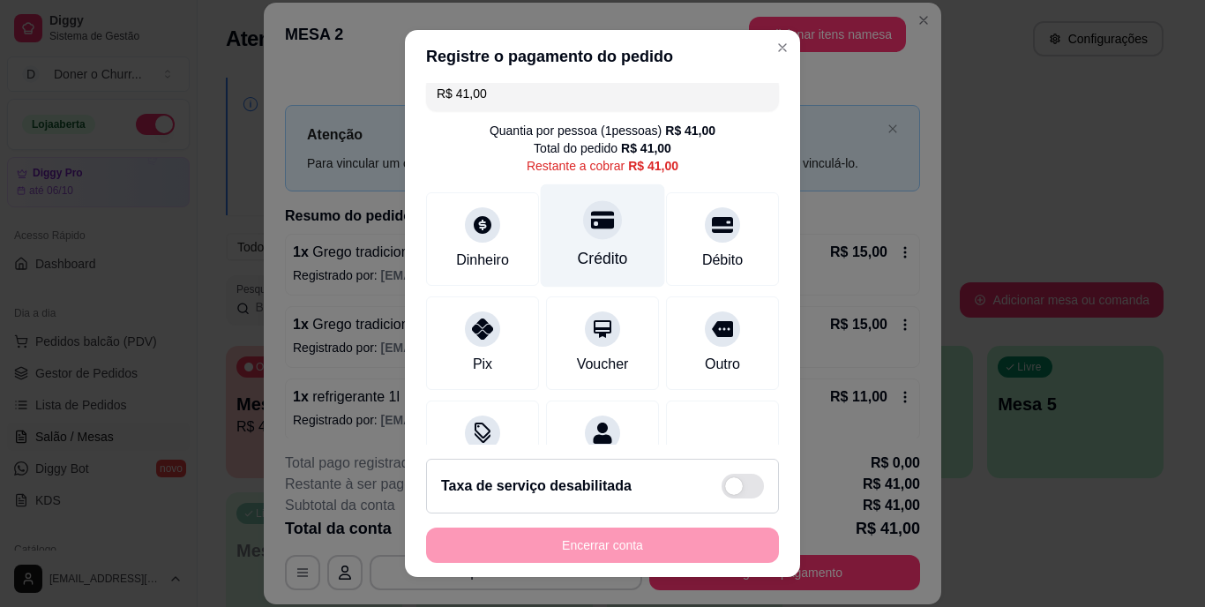
click at [616, 243] on div "Crédito" at bounding box center [603, 235] width 124 height 103
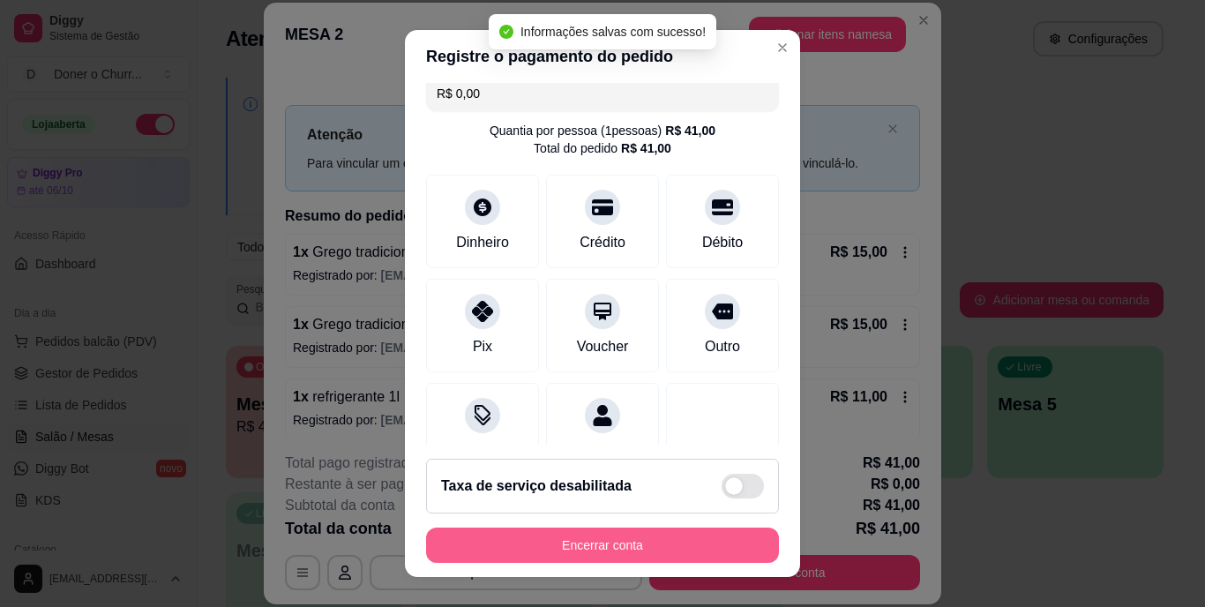
type input "R$ 0,00"
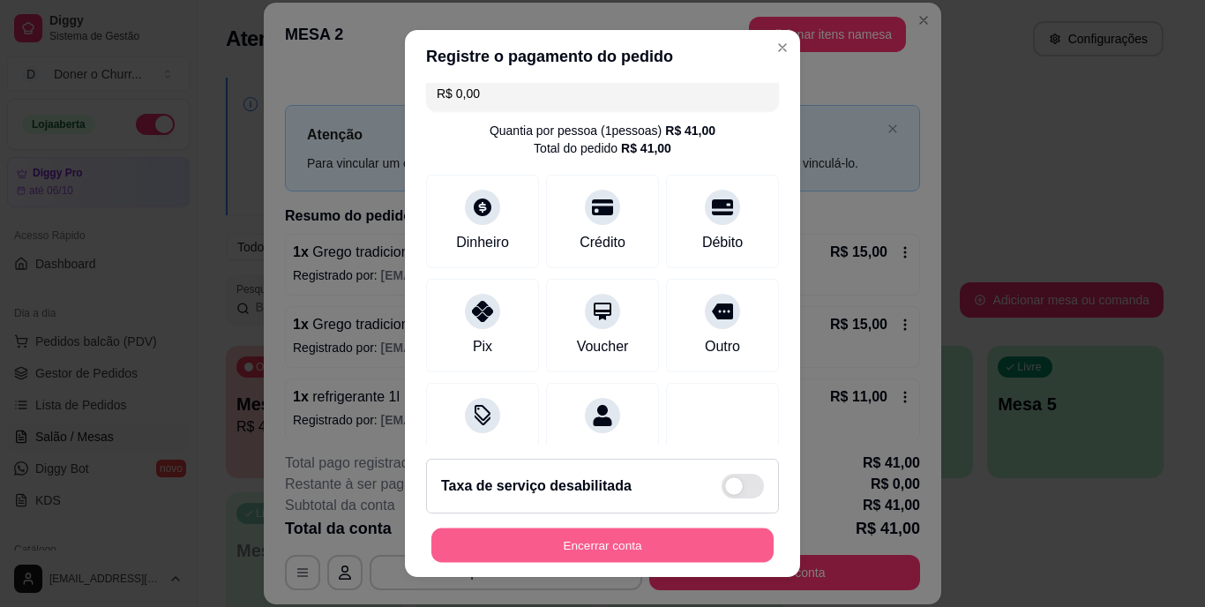
click at [616, 530] on button "Encerrar conta" at bounding box center [602, 545] width 342 height 34
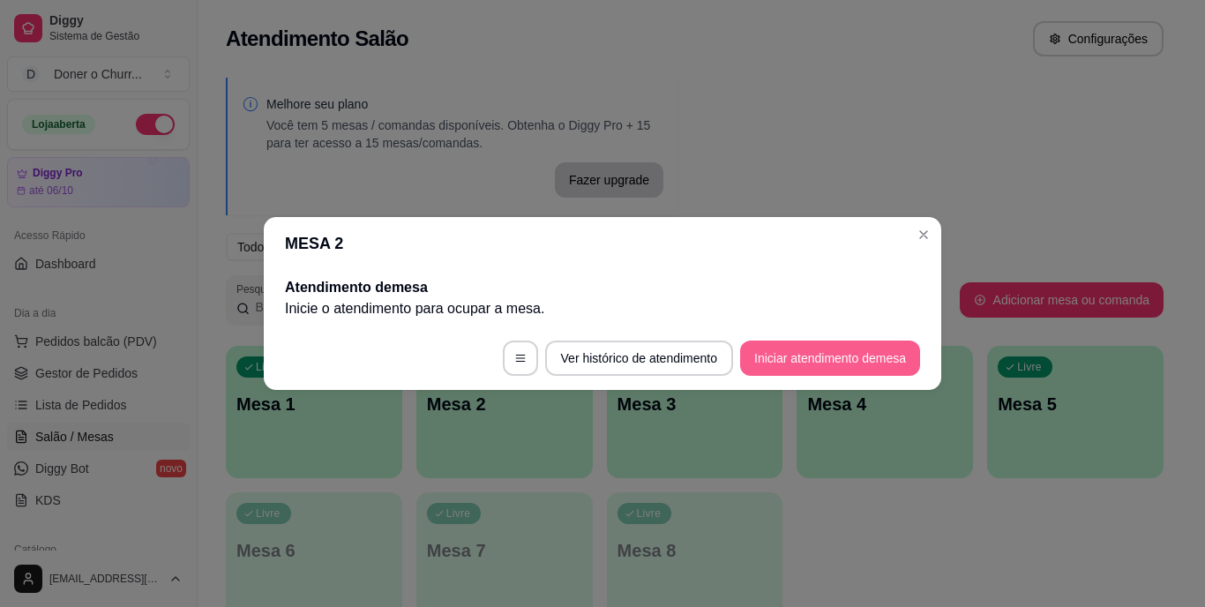
click at [845, 353] on button "Iniciar atendimento de mesa" at bounding box center [830, 358] width 180 height 35
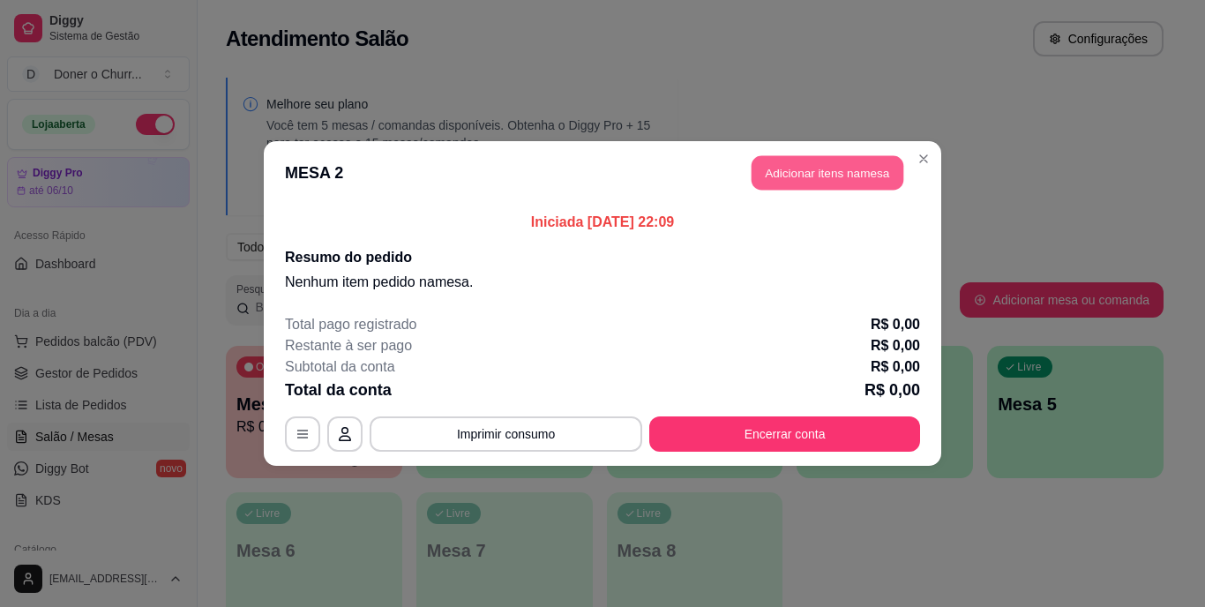
click at [843, 164] on button "Adicionar itens na mesa" at bounding box center [828, 173] width 152 height 34
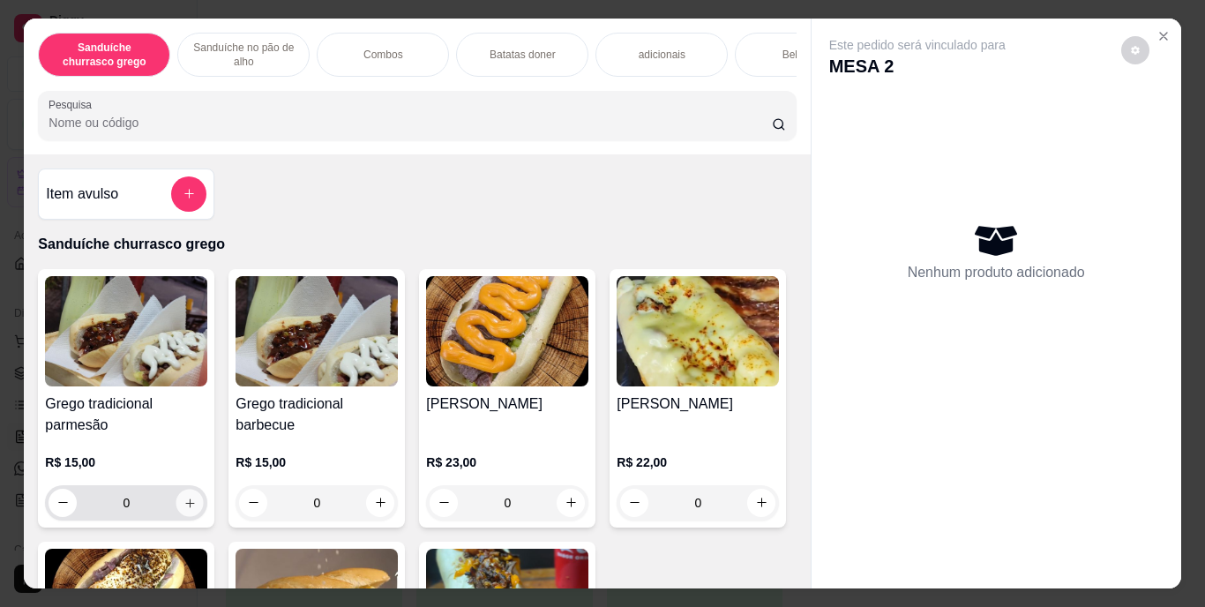
click at [186, 509] on icon "increase-product-quantity" at bounding box center [190, 502] width 13 height 13
type input "2"
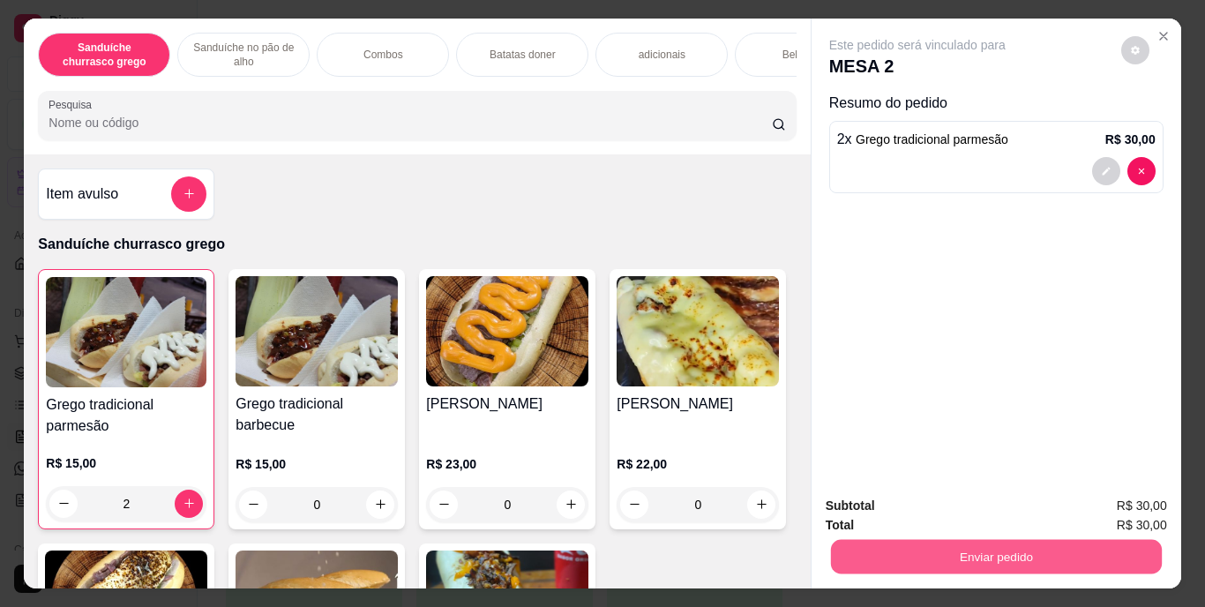
click at [983, 552] on button "Enviar pedido" at bounding box center [995, 557] width 331 height 34
click at [1139, 506] on button "Enviar pedido" at bounding box center [1121, 508] width 100 height 34
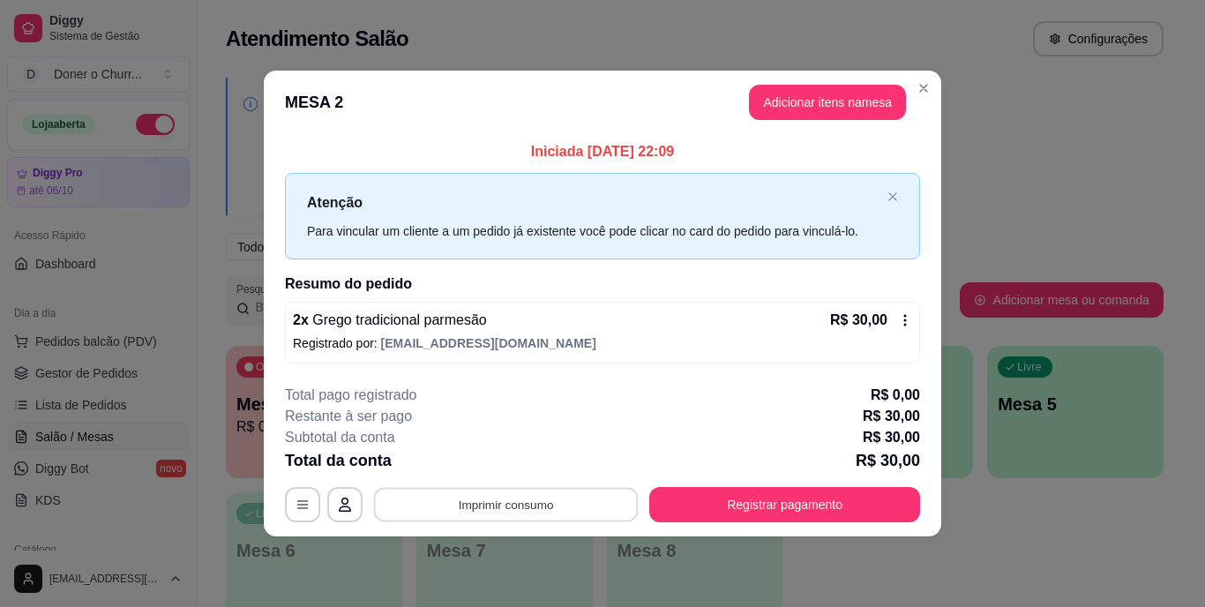
click at [507, 500] on button "Imprimir consumo" at bounding box center [506, 504] width 265 height 34
click at [537, 465] on button "IMPRESSORA" at bounding box center [511, 464] width 128 height 28
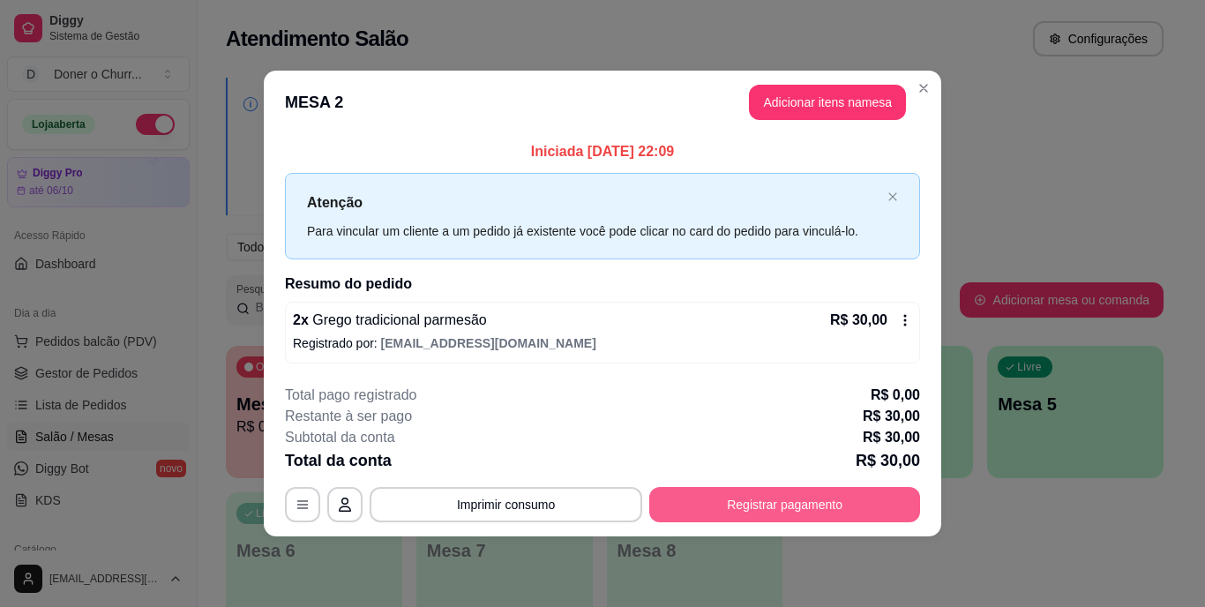
click at [792, 510] on button "Registrar pagamento" at bounding box center [784, 504] width 271 height 35
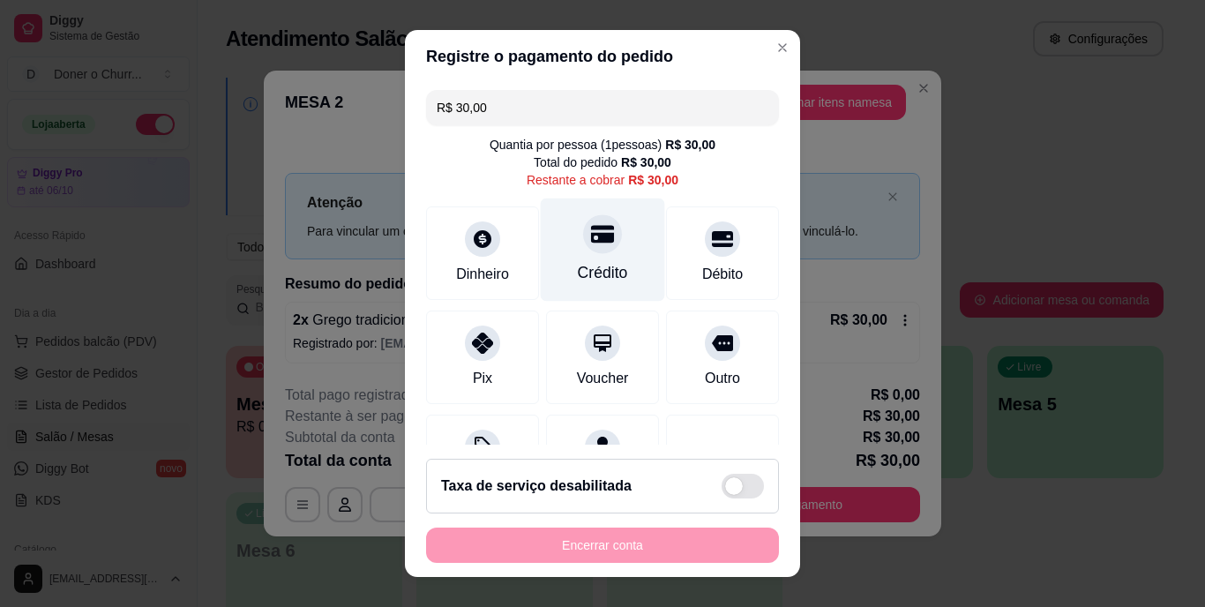
click at [589, 248] on div at bounding box center [602, 234] width 39 height 39
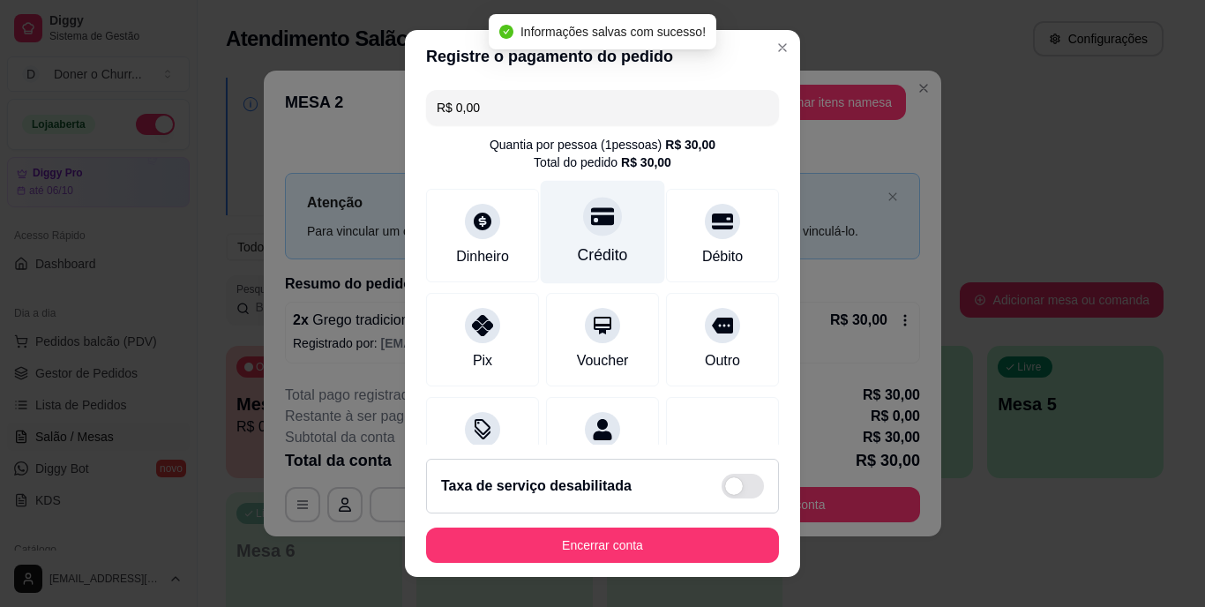
type input "R$ 0,00"
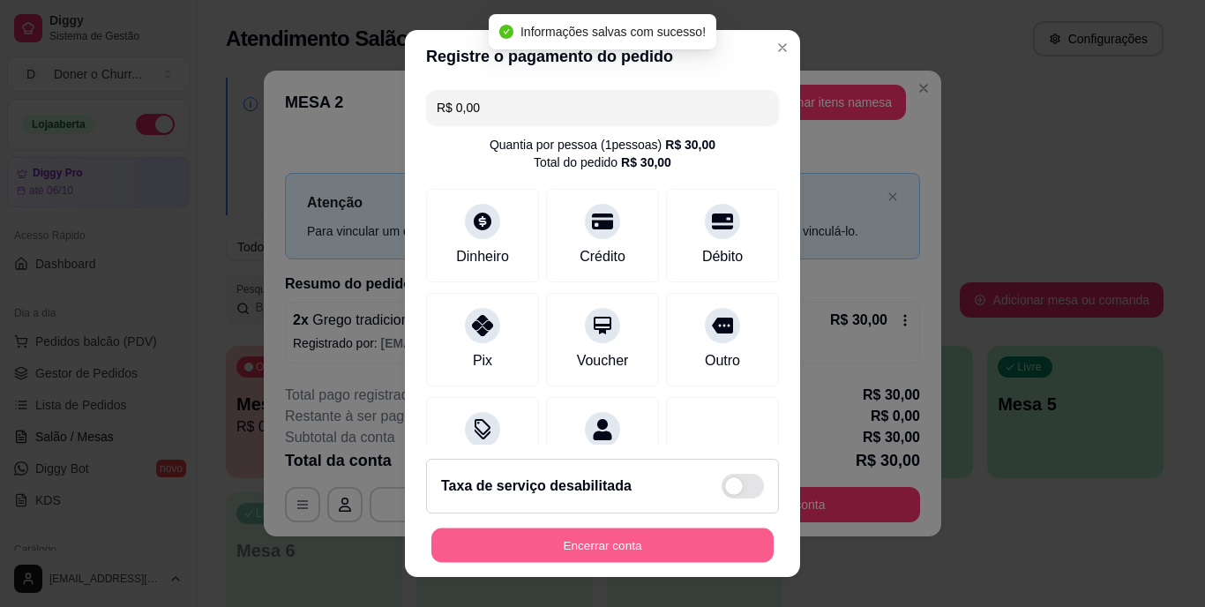
click at [656, 542] on button "Encerrar conta" at bounding box center [602, 545] width 342 height 34
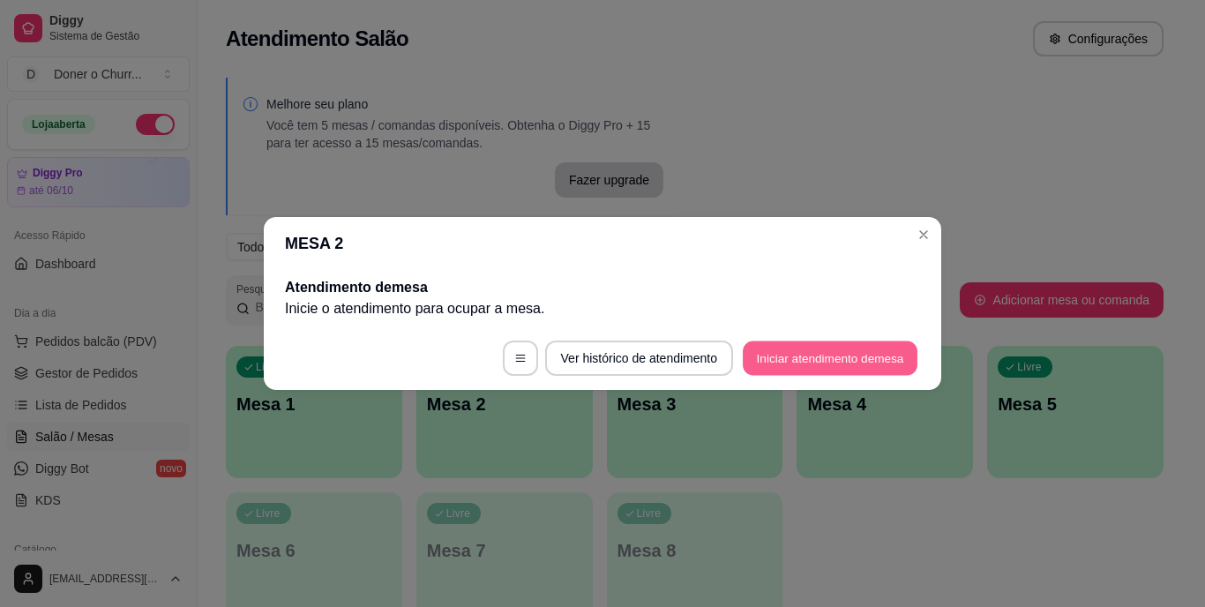
click at [825, 358] on button "Iniciar atendimento de mesa" at bounding box center [830, 358] width 175 height 34
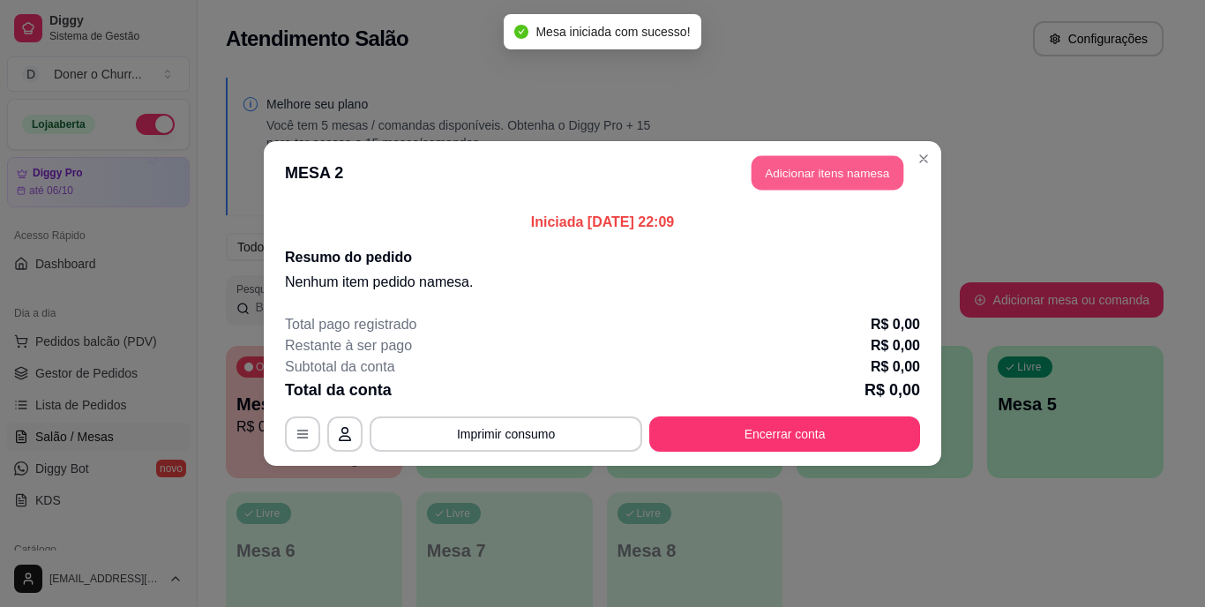
click at [830, 172] on button "Adicionar itens na mesa" at bounding box center [828, 173] width 152 height 34
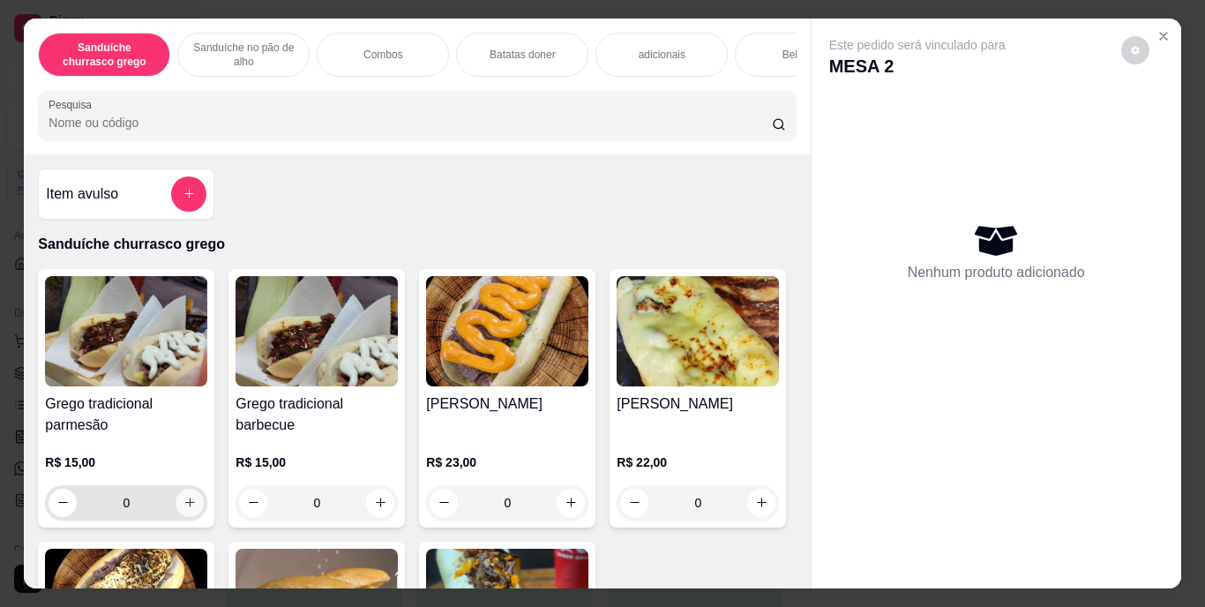
click at [185, 507] on icon "increase-product-quantity" at bounding box center [190, 503] width 10 height 10
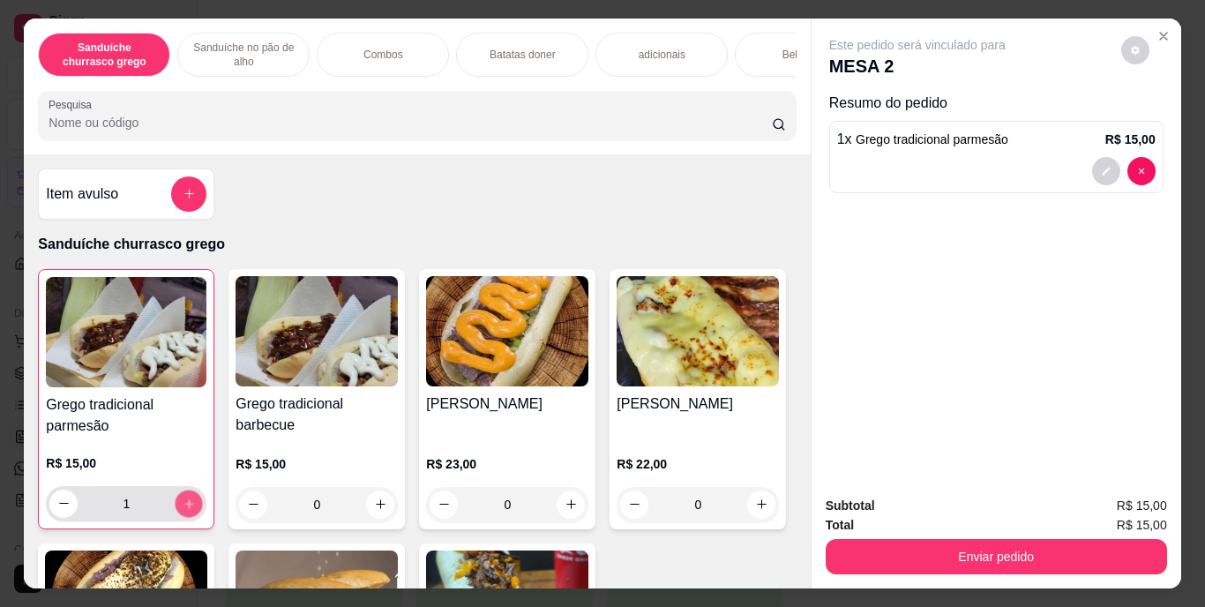
click at [183, 509] on icon "increase-product-quantity" at bounding box center [189, 503] width 13 height 13
type input "2"
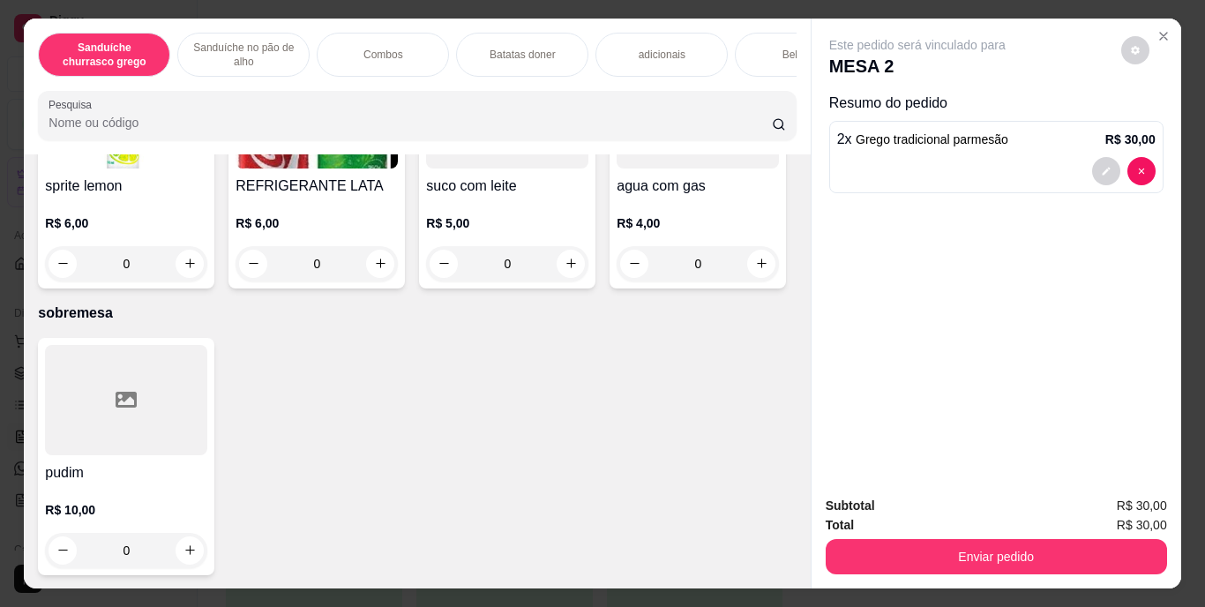
scroll to position [3198, 0]
click at [188, 19] on icon "increase-product-quantity" at bounding box center [190, 11] width 13 height 13
type input "1"
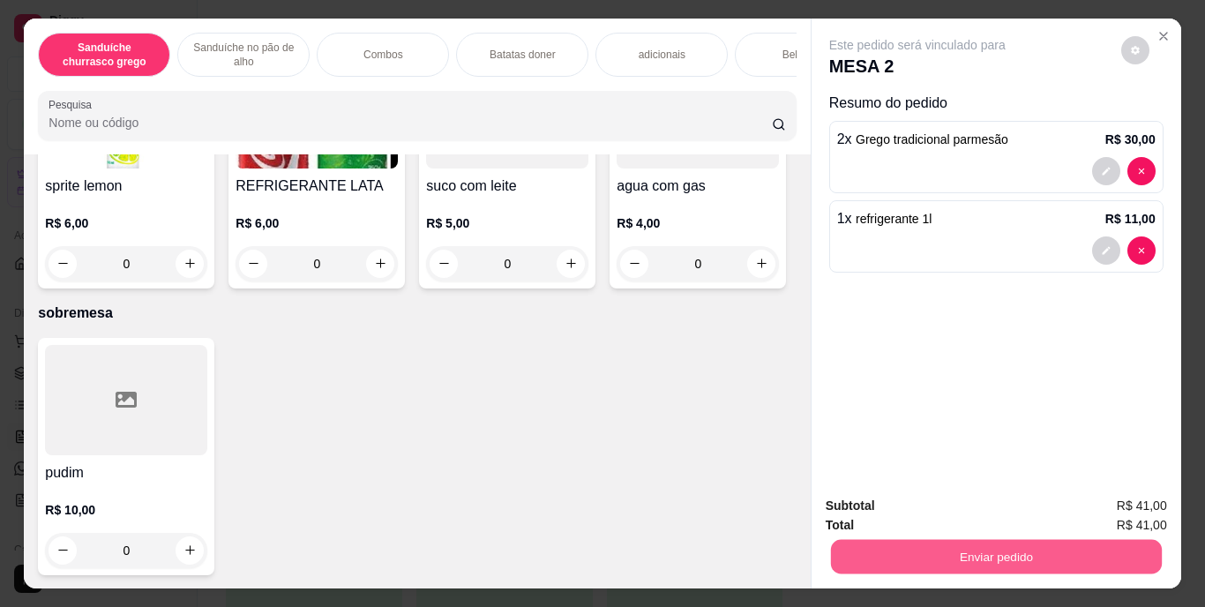
click at [949, 550] on button "Enviar pedido" at bounding box center [995, 557] width 331 height 34
click at [1142, 491] on button "Enviar pedido" at bounding box center [1121, 507] width 97 height 33
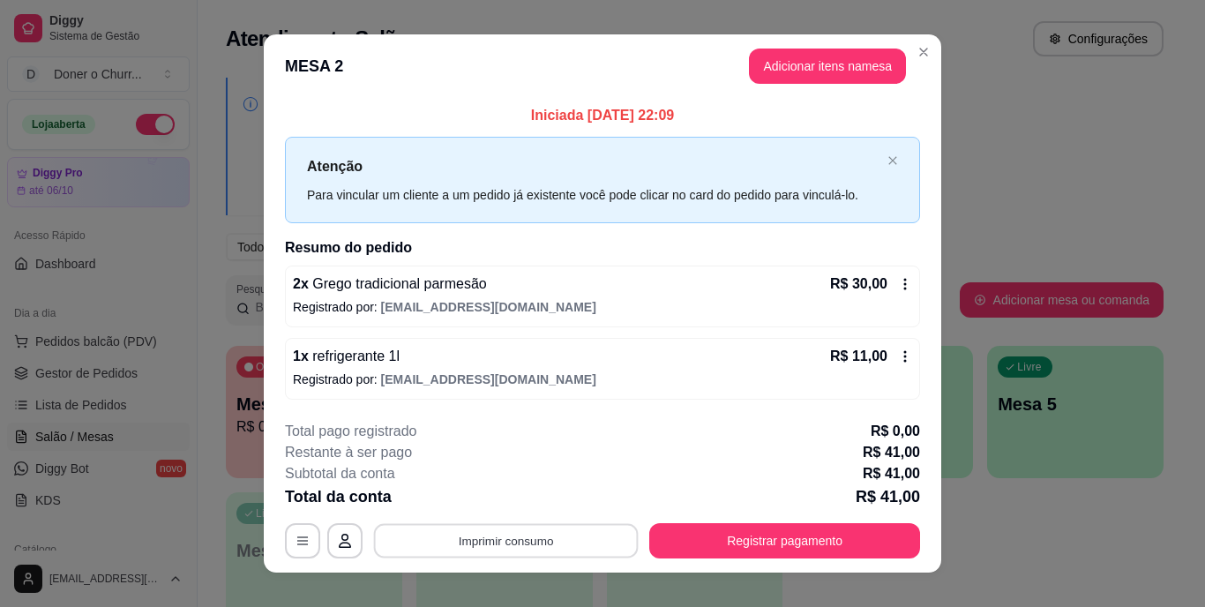
click at [555, 542] on button "Imprimir consumo" at bounding box center [506, 540] width 265 height 34
click at [523, 494] on button "IMPRESSORA" at bounding box center [505, 499] width 124 height 27
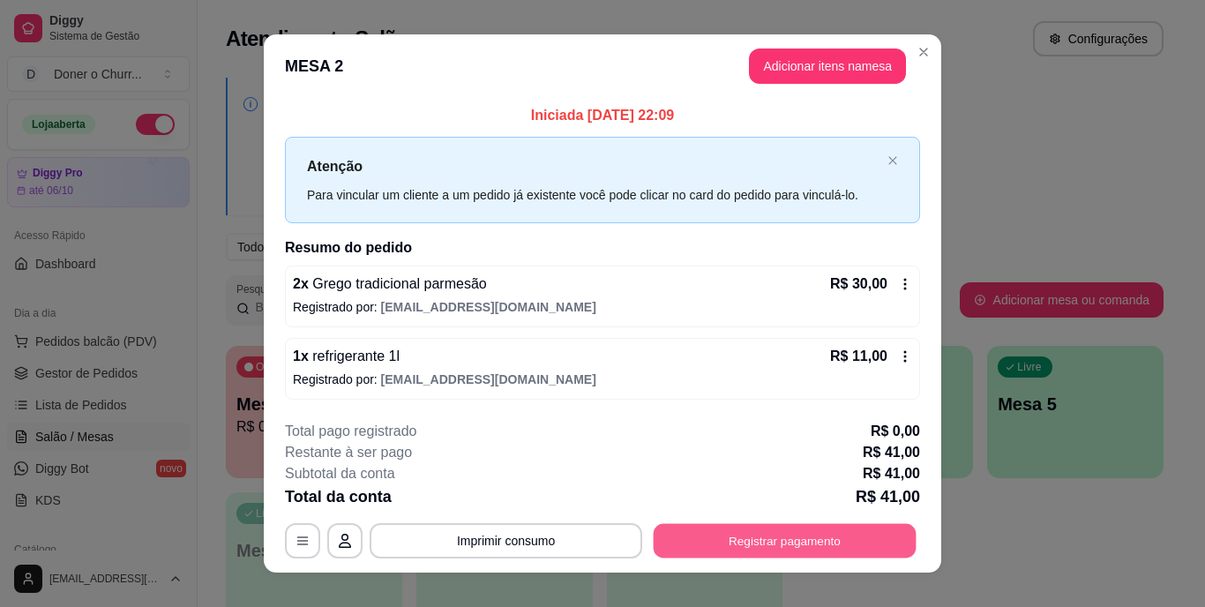
click at [737, 529] on button "Registrar pagamento" at bounding box center [785, 540] width 263 height 34
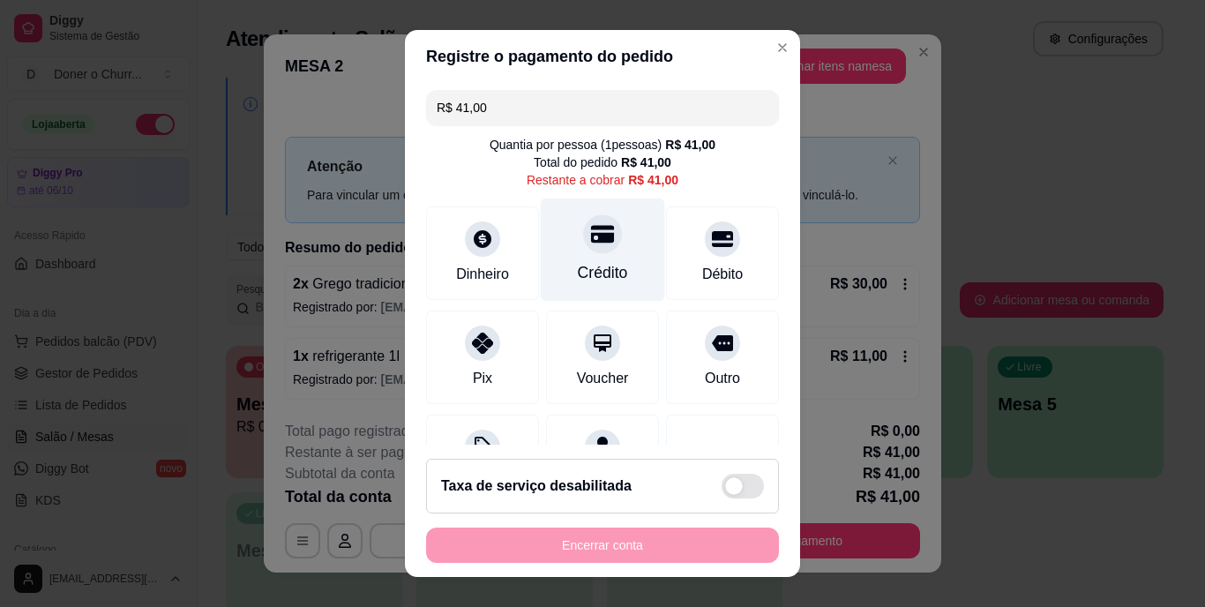
click at [591, 244] on icon at bounding box center [602, 234] width 23 height 23
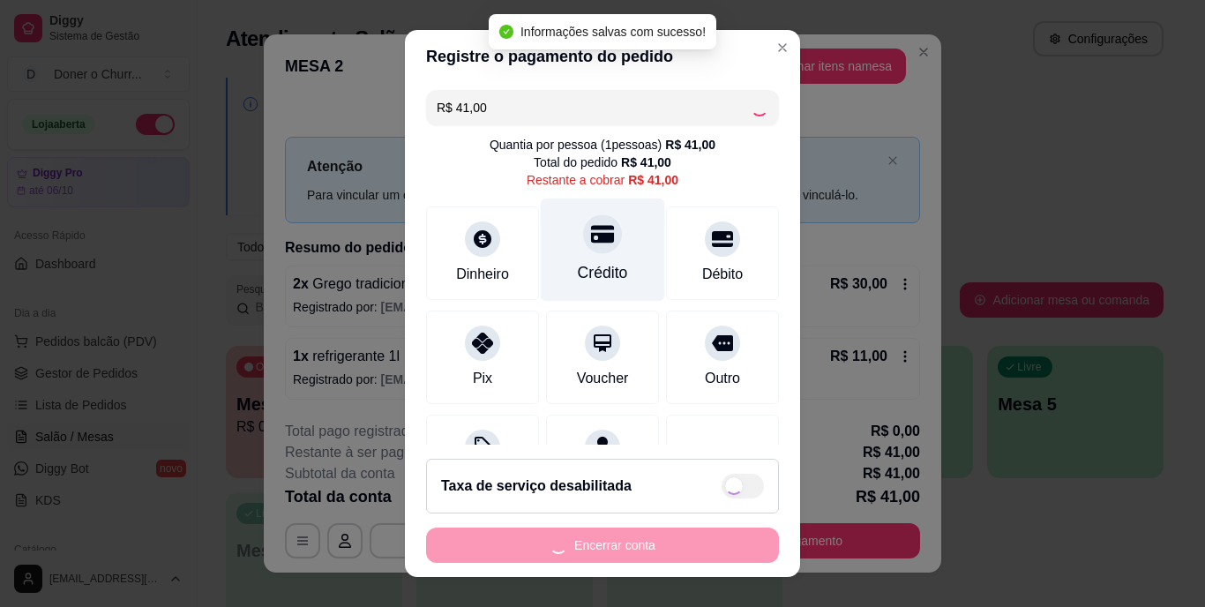
type input "R$ 0,00"
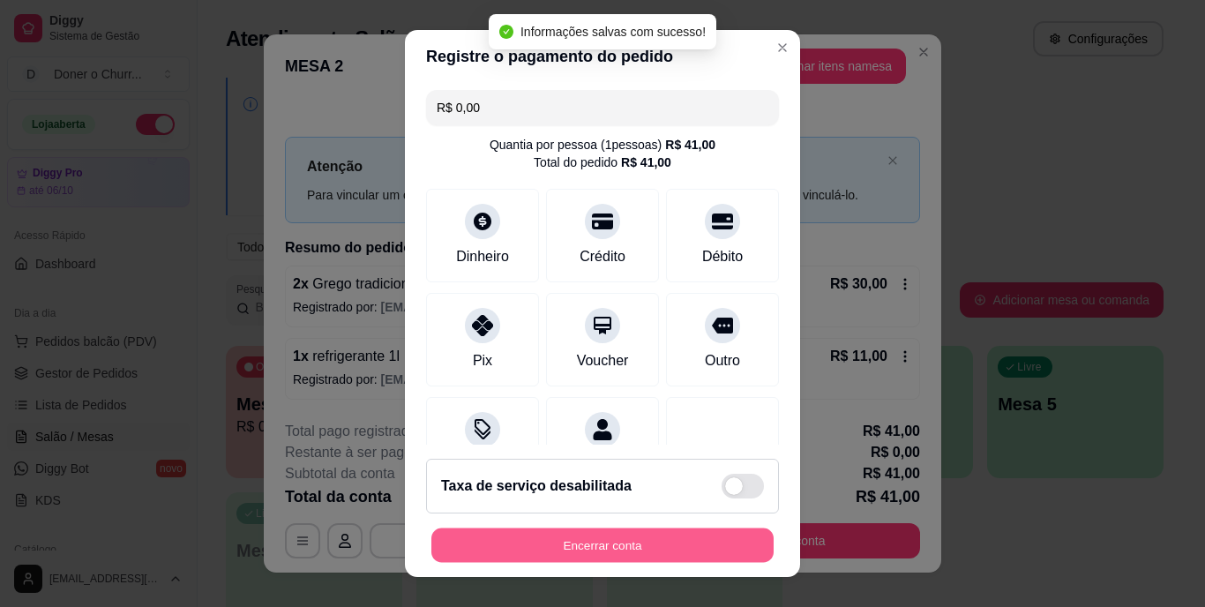
click at [633, 545] on button "Encerrar conta" at bounding box center [602, 545] width 342 height 34
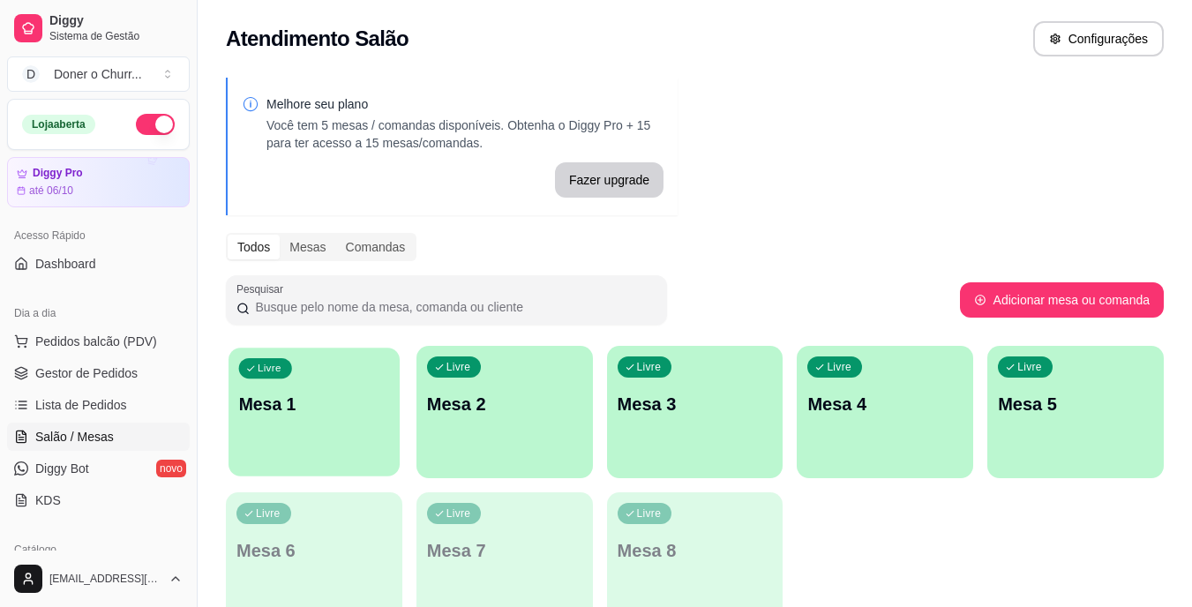
click at [303, 444] on div "Livre Mesa 1" at bounding box center [314, 402] width 171 height 108
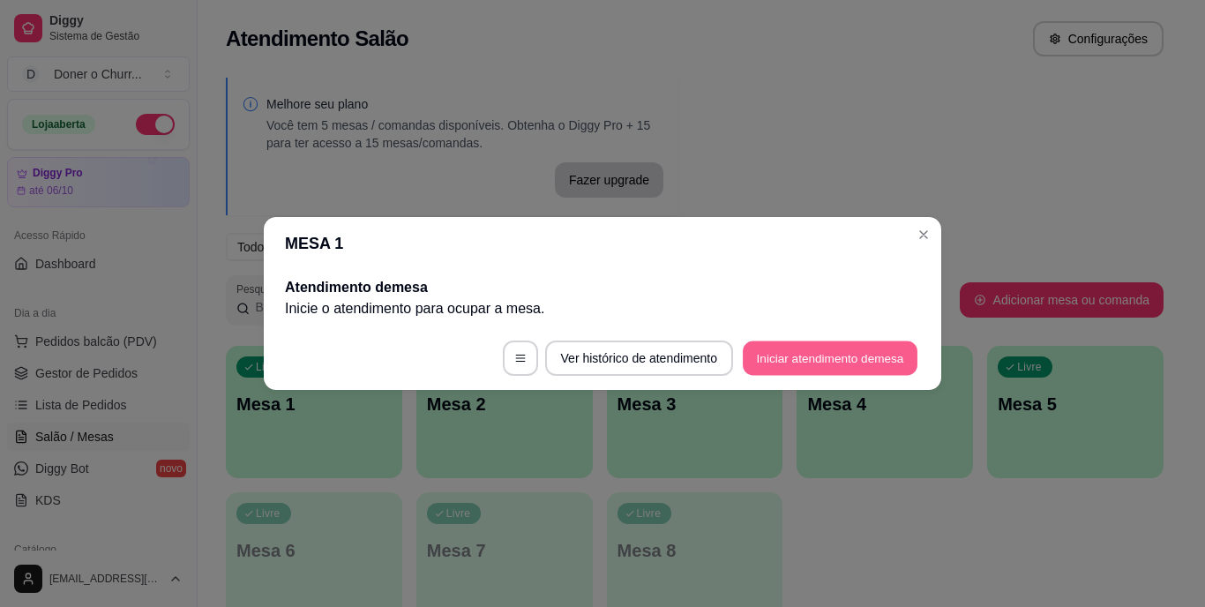
click at [826, 351] on button "Iniciar atendimento de mesa" at bounding box center [830, 358] width 175 height 34
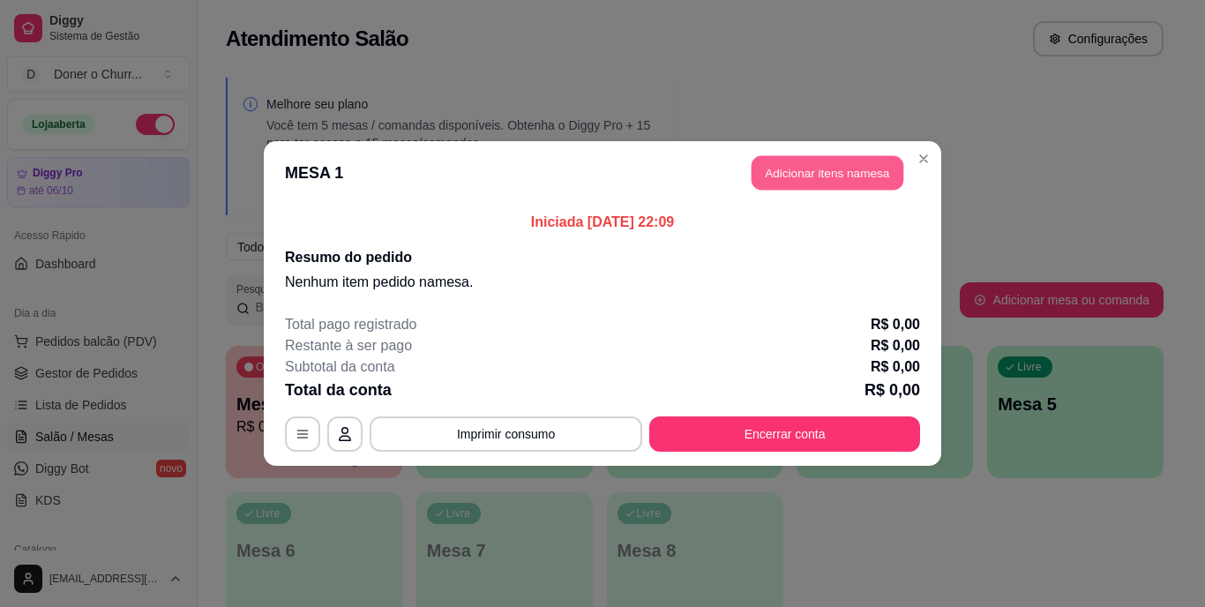
click at [825, 176] on button "Adicionar itens na mesa" at bounding box center [828, 173] width 152 height 34
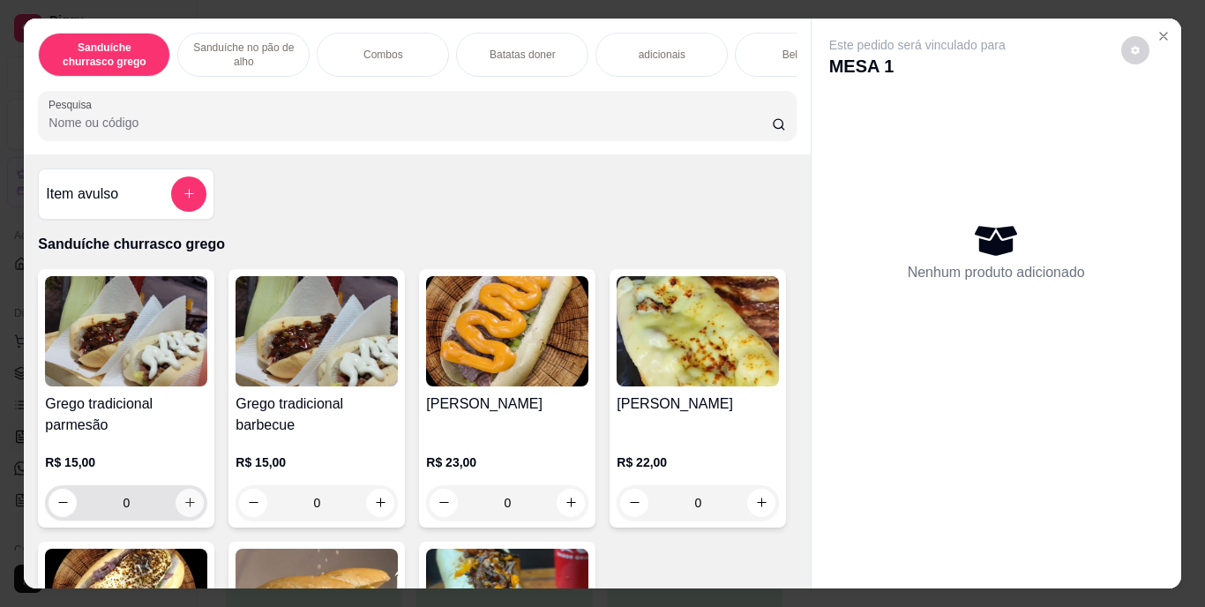
click at [184, 509] on icon "increase-product-quantity" at bounding box center [190, 502] width 13 height 13
type input "1"
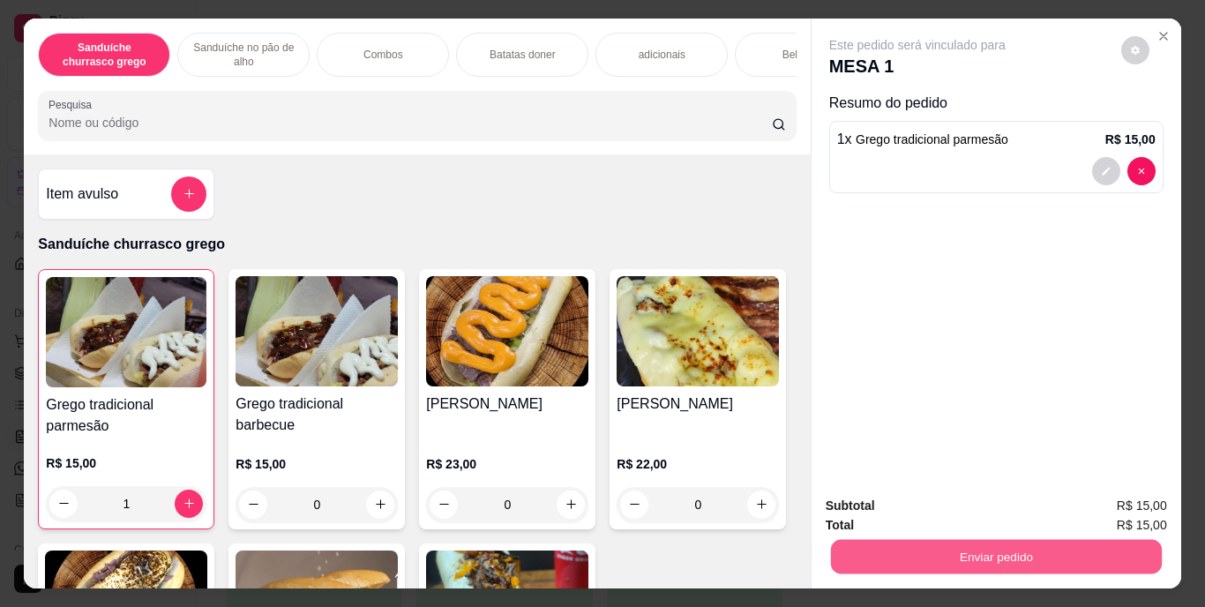
click at [1006, 546] on button "Enviar pedido" at bounding box center [995, 557] width 331 height 34
click at [1118, 504] on button "Enviar pedido" at bounding box center [1121, 507] width 97 height 33
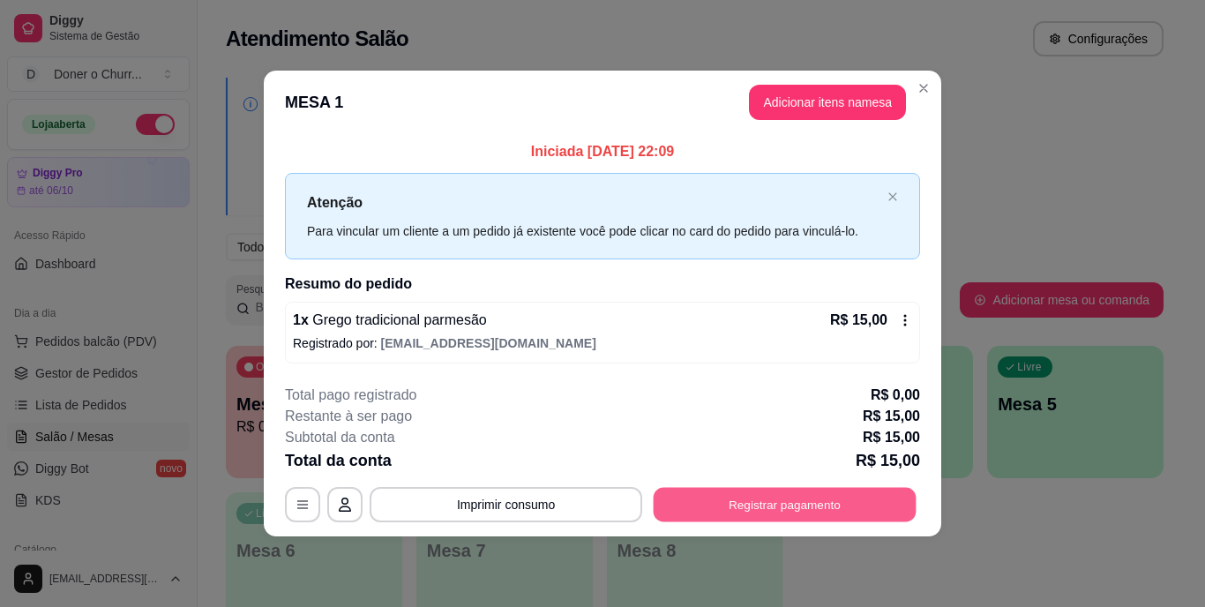
click at [797, 494] on button "Registrar pagamento" at bounding box center [785, 504] width 263 height 34
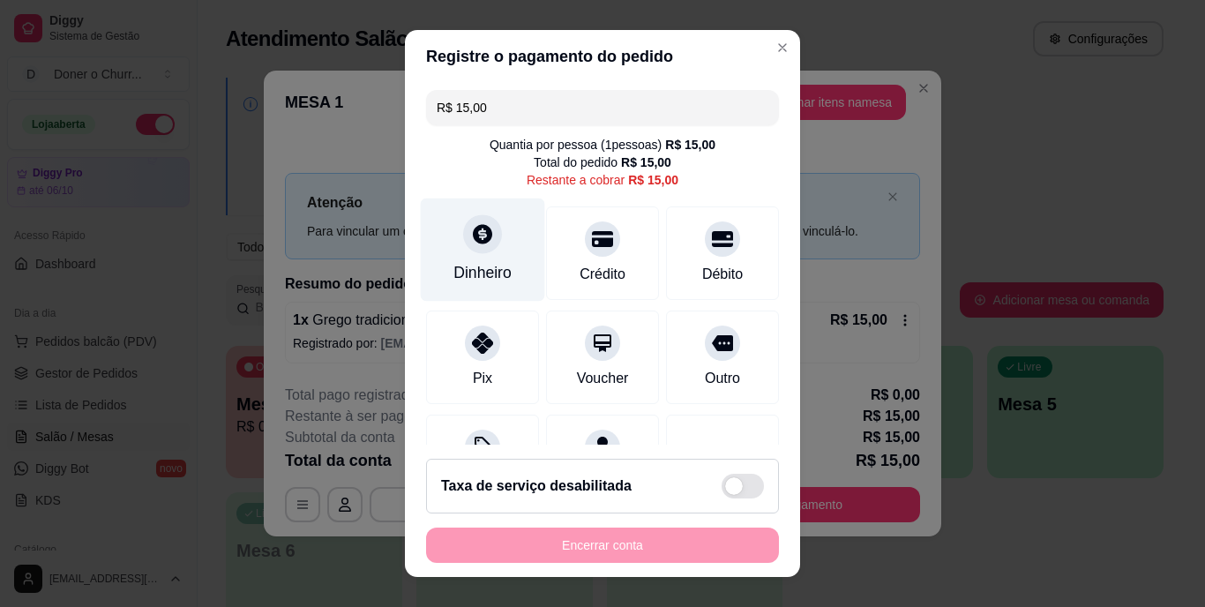
click at [469, 271] on div "Dinheiro" at bounding box center [483, 273] width 58 height 23
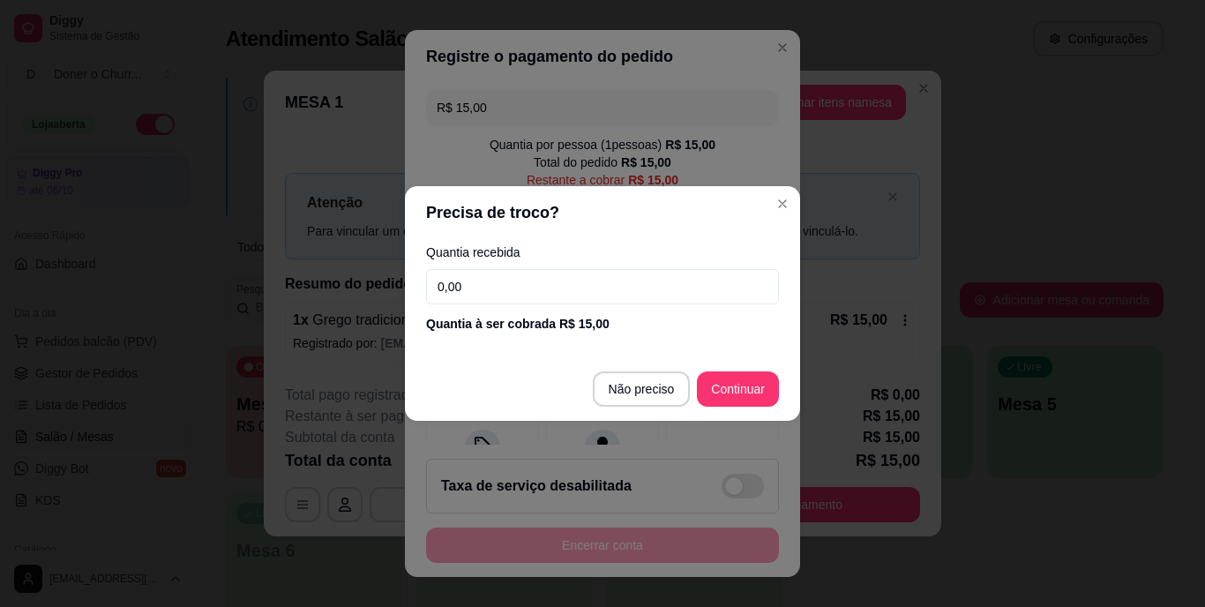
click at [475, 286] on input "0,00" at bounding box center [602, 286] width 353 height 35
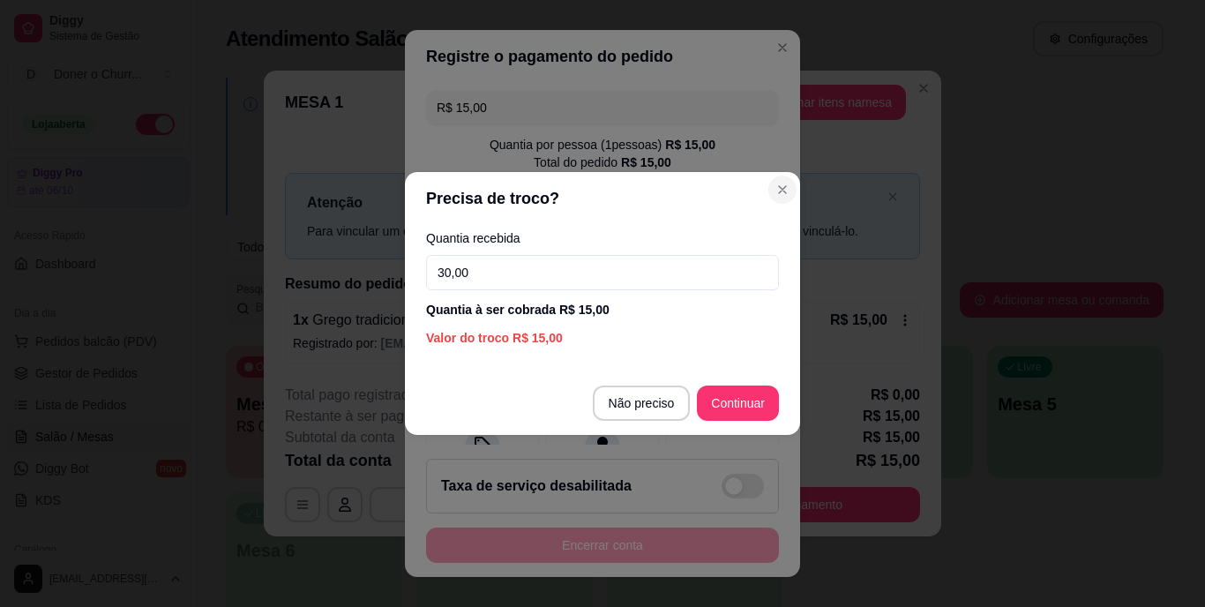
type input "30,00"
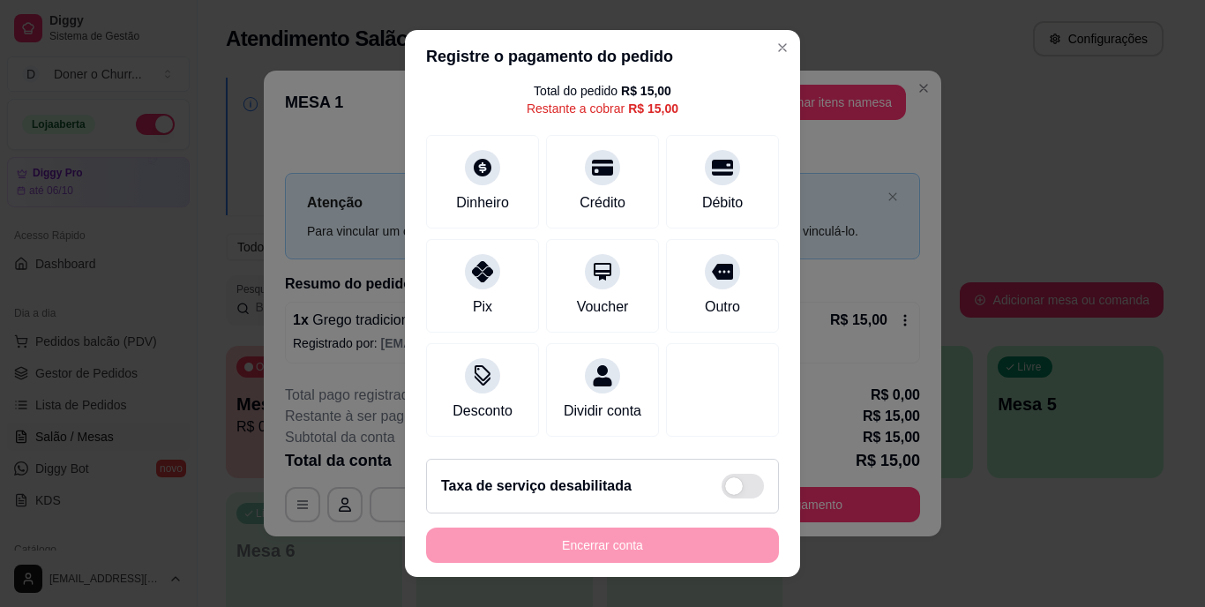
scroll to position [92, 0]
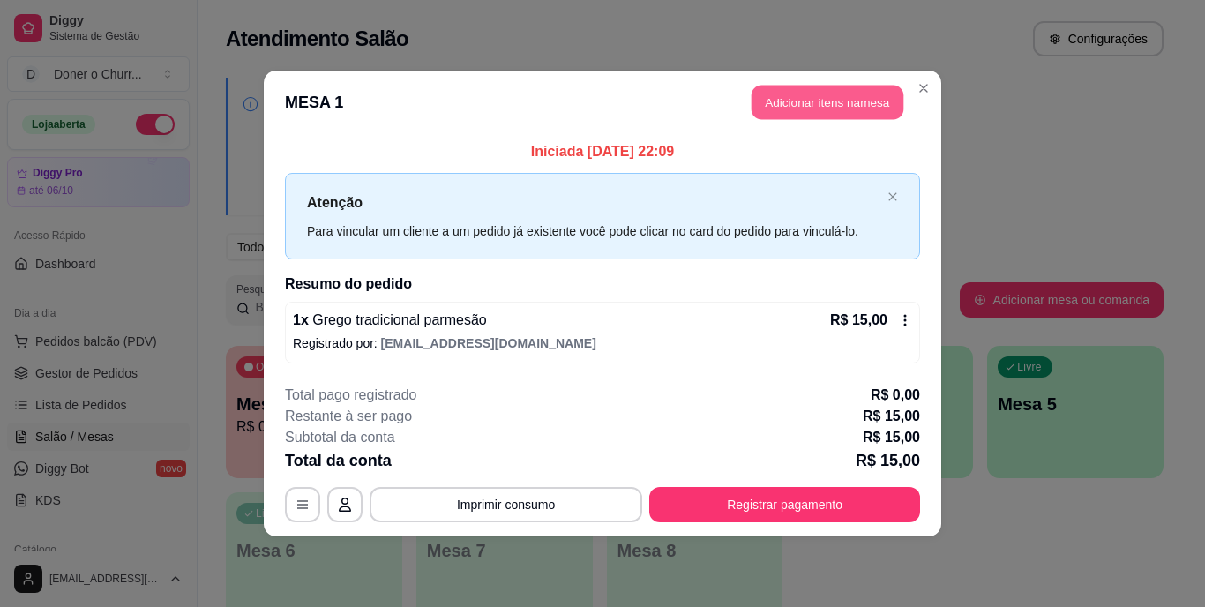
click at [791, 108] on button "Adicionar itens na mesa" at bounding box center [828, 103] width 152 height 34
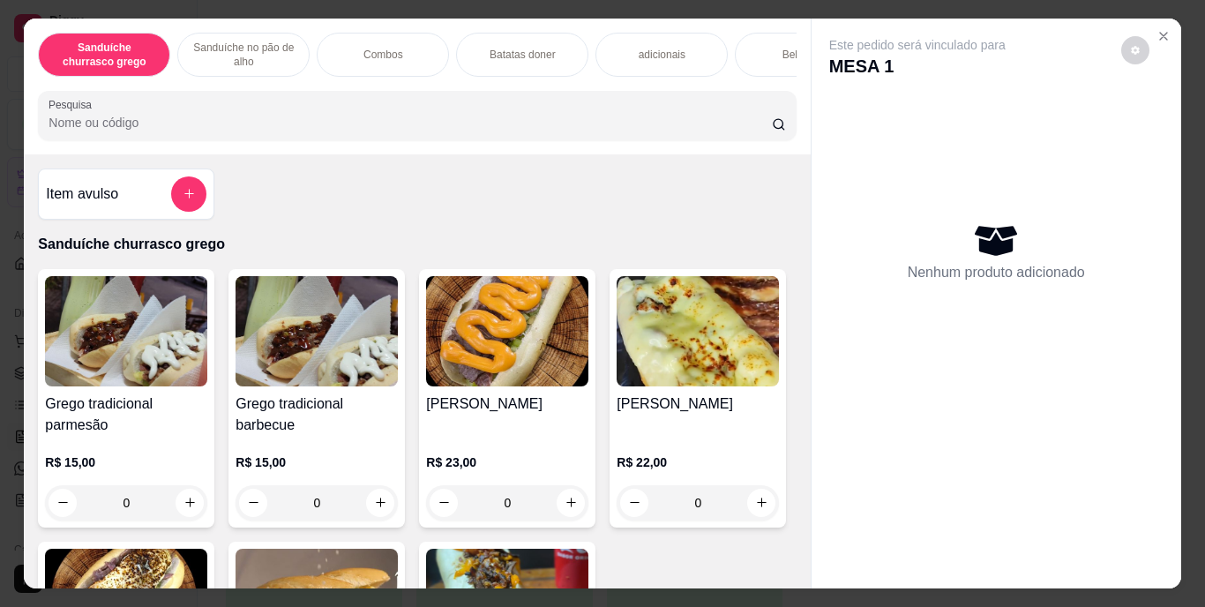
click at [783, 53] on p "Bebidas" at bounding box center [802, 55] width 38 height 14
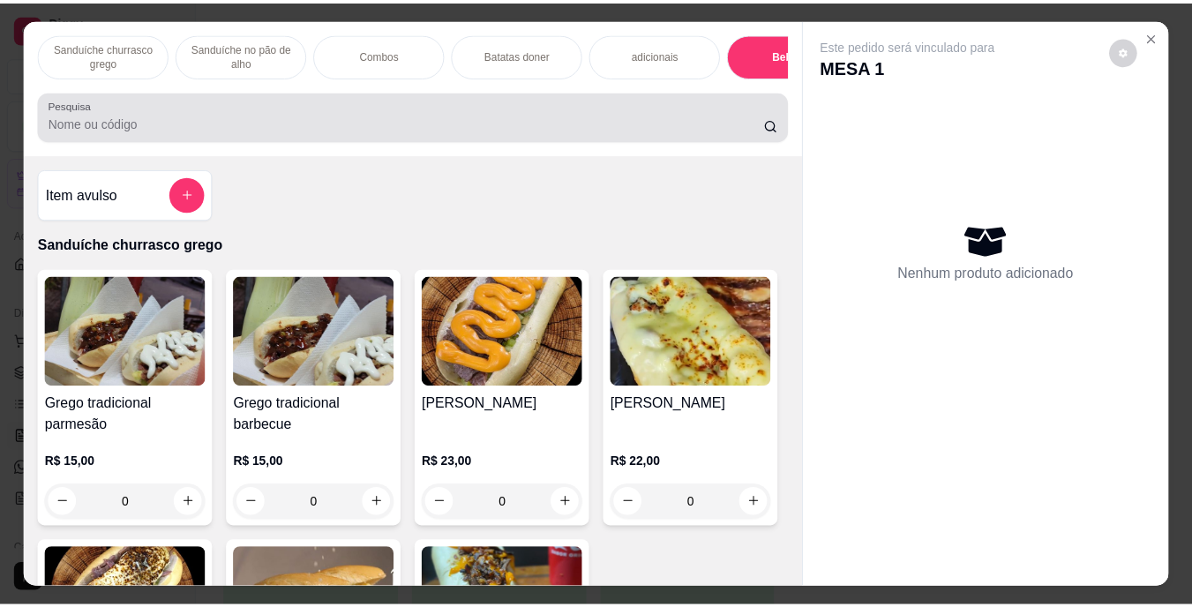
scroll to position [45, 0]
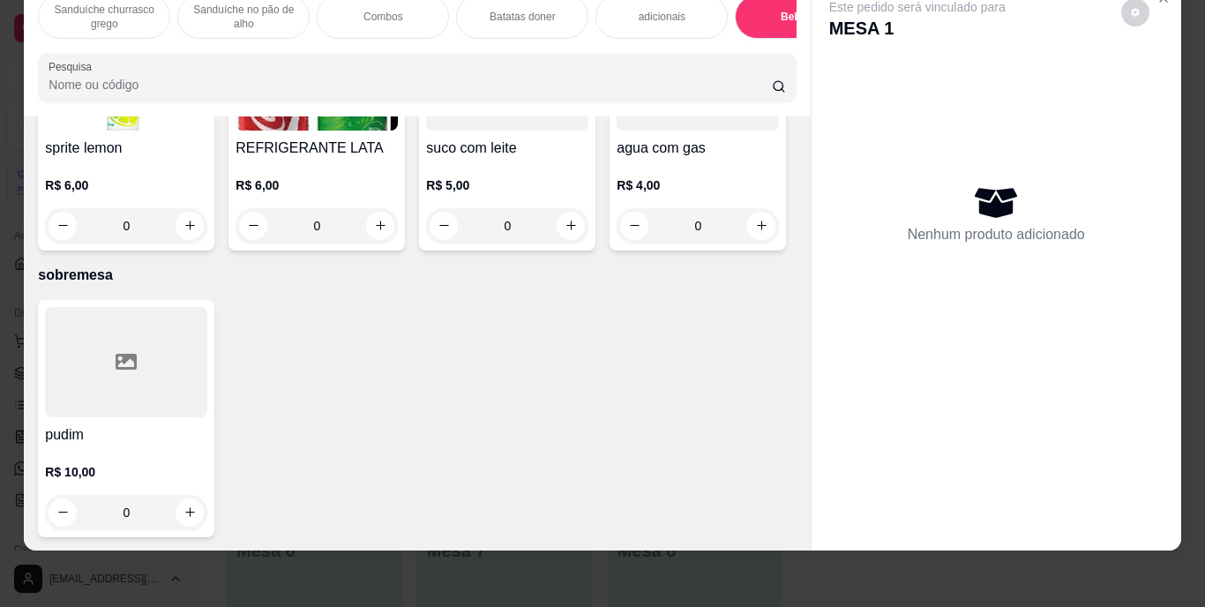
click at [398, 131] on img at bounding box center [317, 75] width 162 height 110
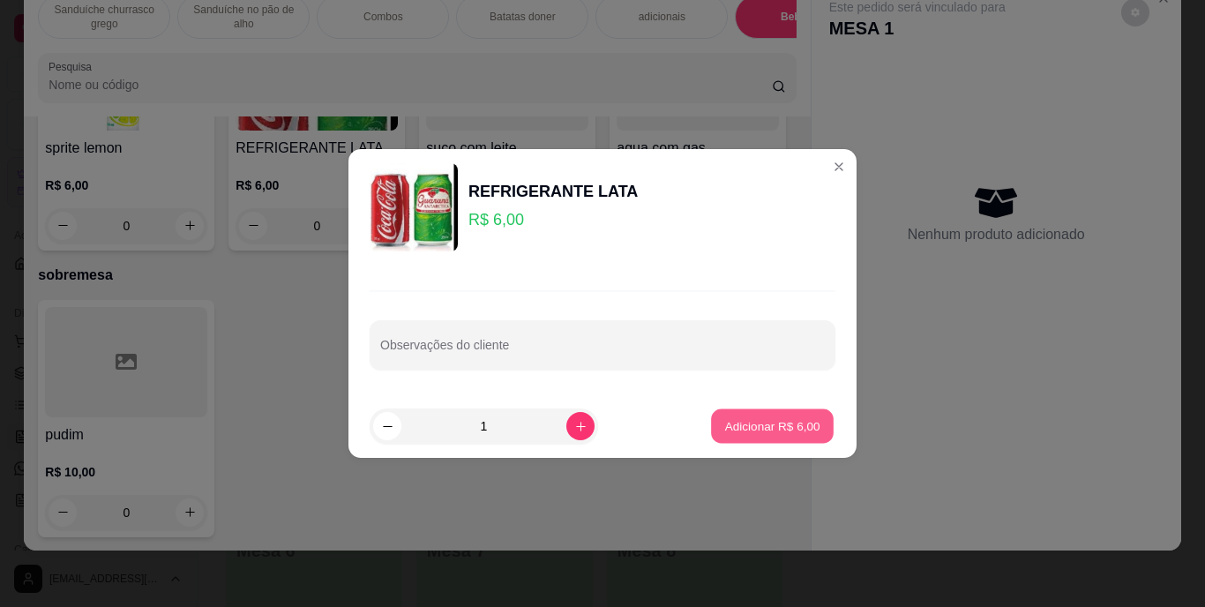
click at [767, 430] on p "Adicionar R$ 6,00" at bounding box center [771, 425] width 95 height 17
type input "1"
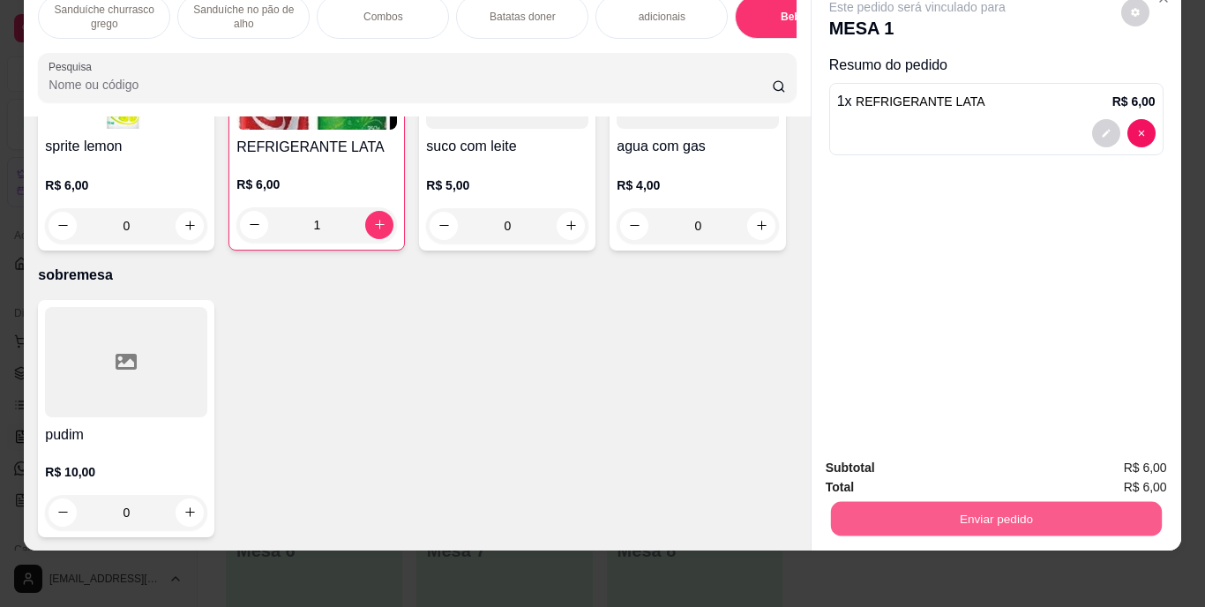
click at [993, 504] on button "Enviar pedido" at bounding box center [995, 519] width 331 height 34
click at [1112, 458] on button "Enviar pedido" at bounding box center [1121, 462] width 97 height 33
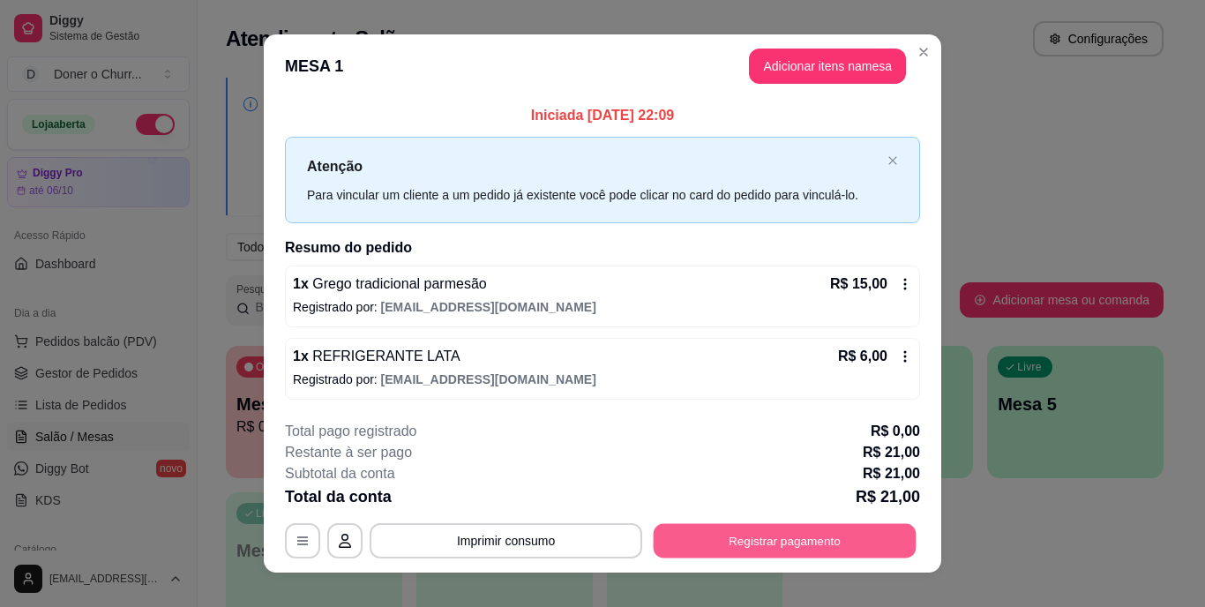
click at [758, 548] on button "Registrar pagamento" at bounding box center [785, 540] width 263 height 34
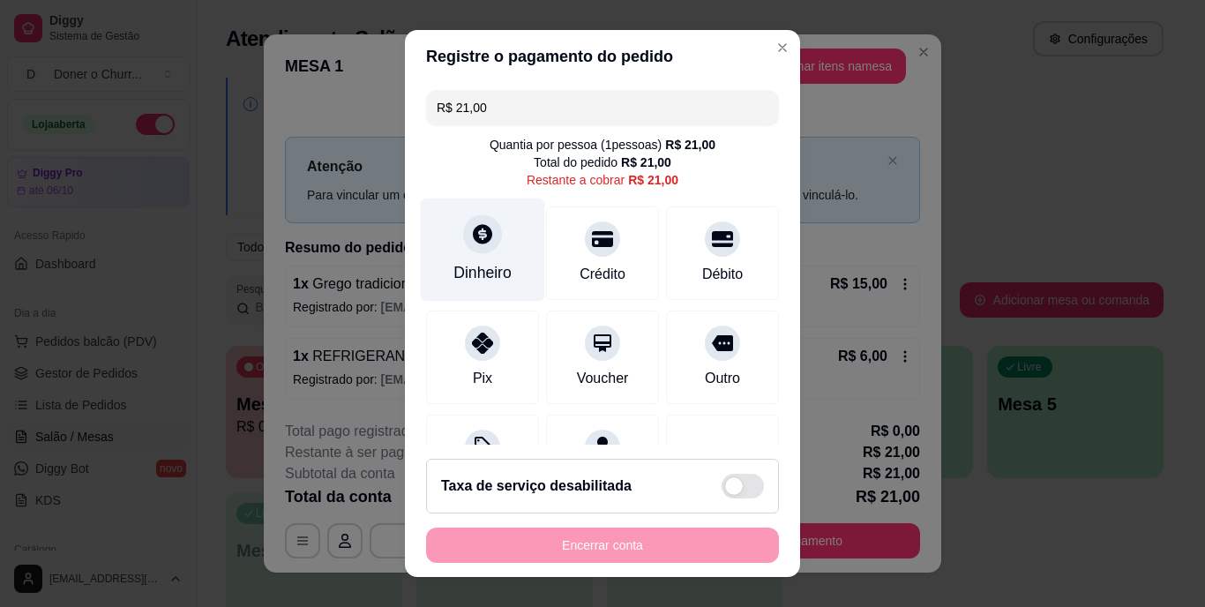
click at [471, 240] on icon at bounding box center [482, 234] width 23 height 23
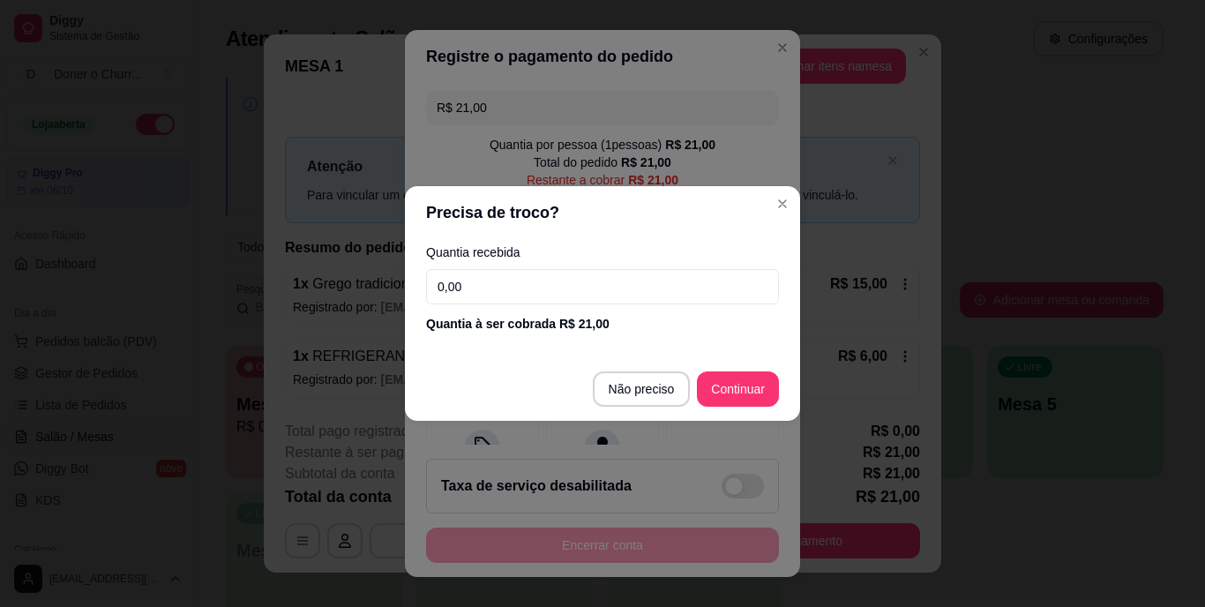
click at [506, 285] on input "0,00" at bounding box center [602, 286] width 353 height 35
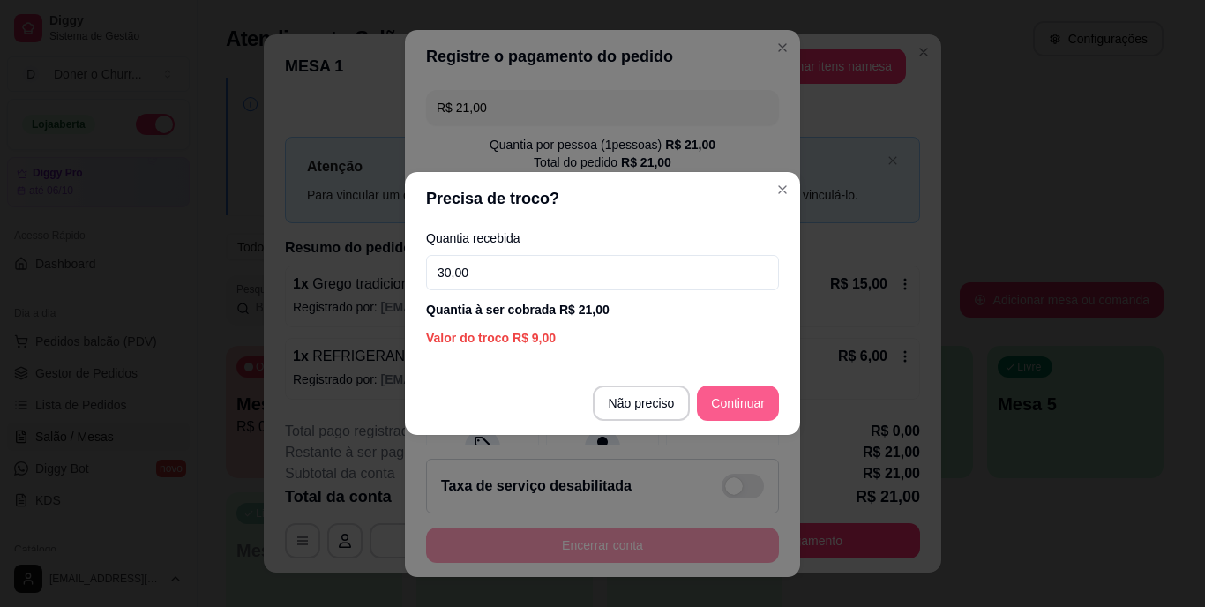
type input "30,00"
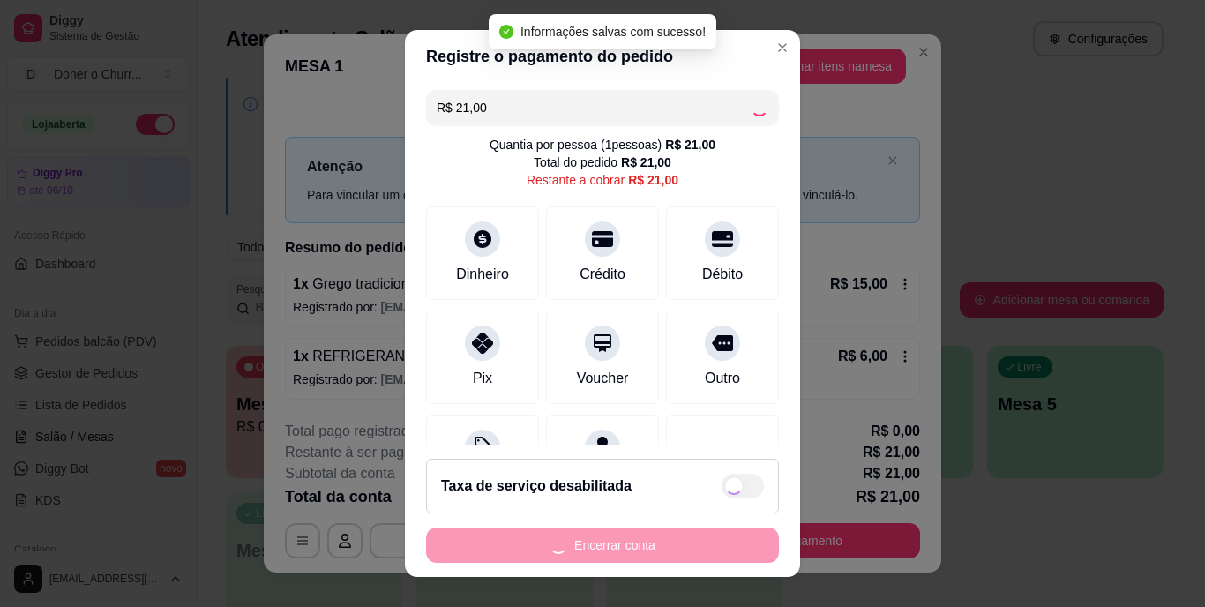
type input "R$ 0,00"
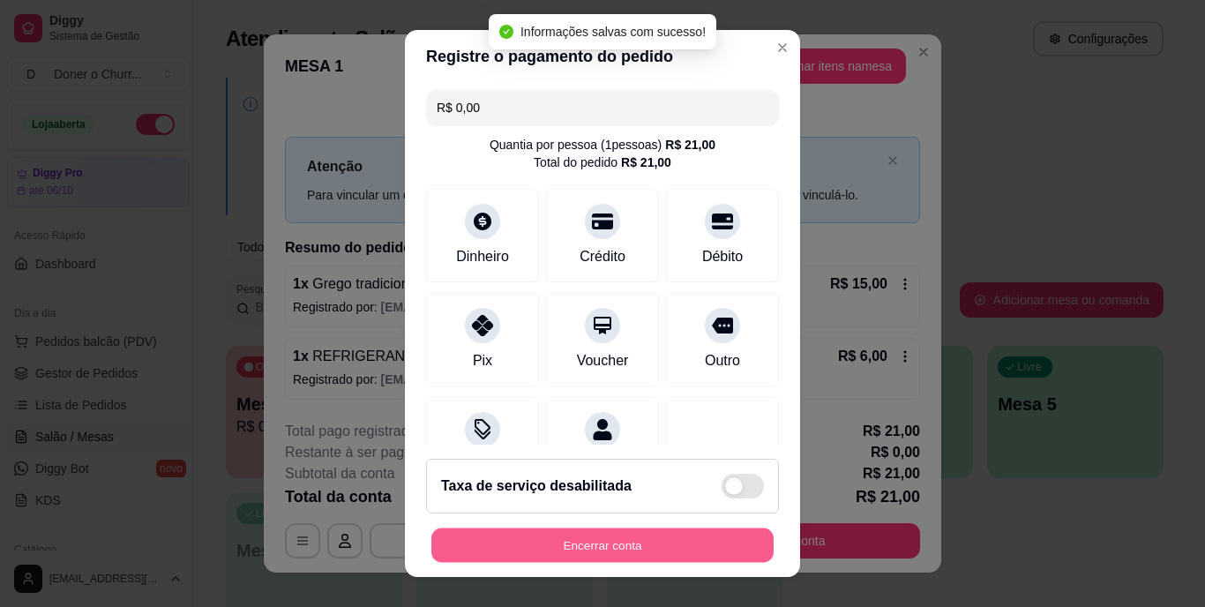
click at [592, 541] on button "Encerrar conta" at bounding box center [602, 545] width 342 height 34
